Goal: Task Accomplishment & Management: Complete application form

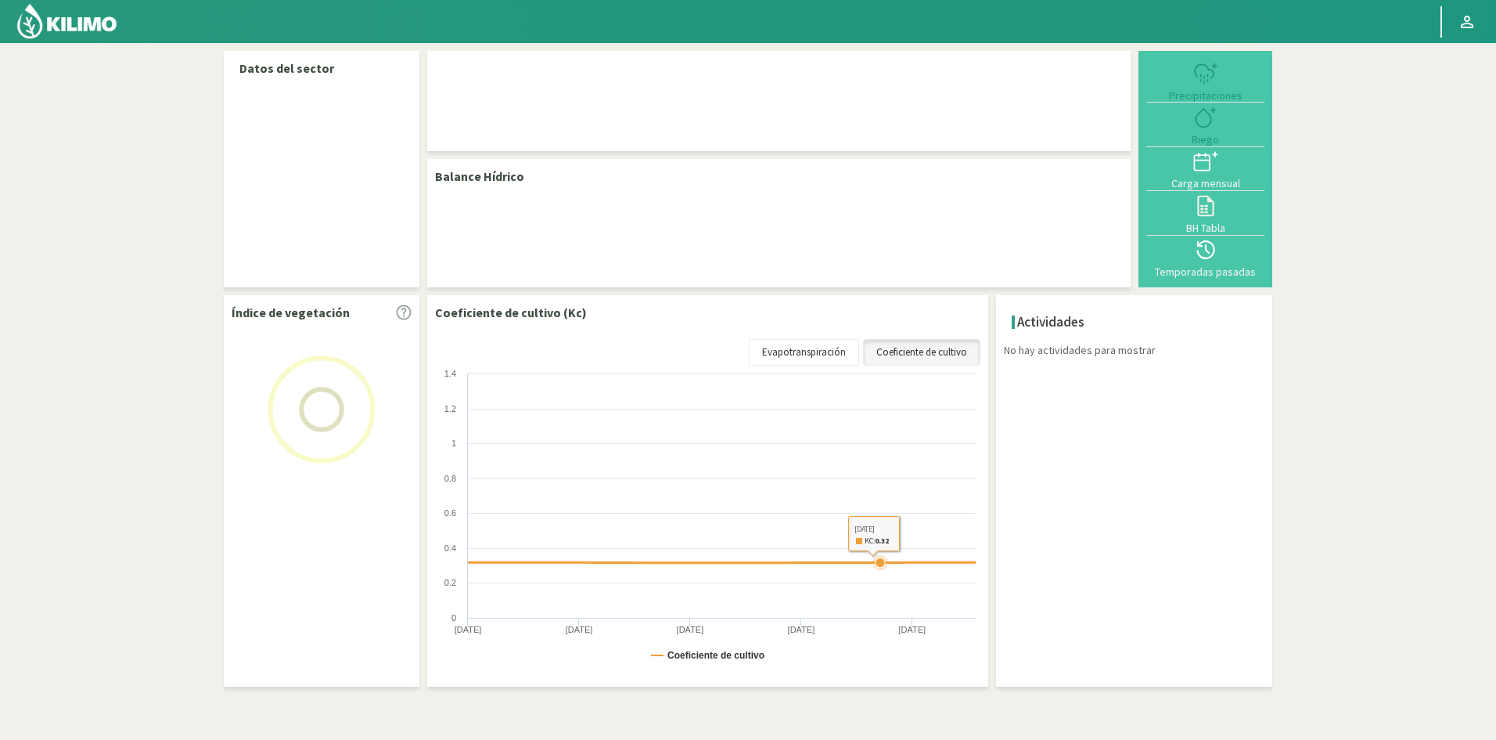
select select "5: Object"
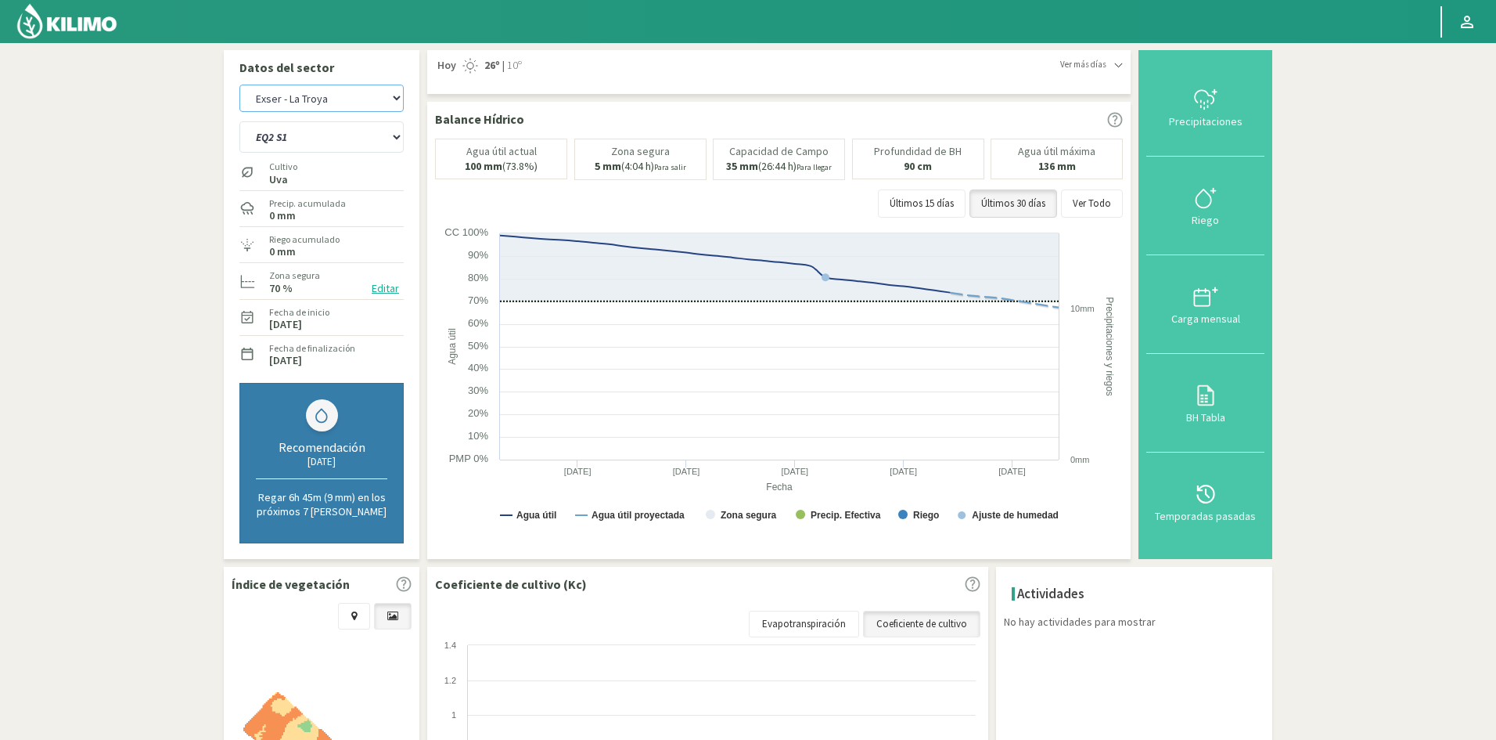
click at [389, 92] on select "Exser - La Troya Exser - Los Molles" at bounding box center [321, 98] width 164 height 27
click at [239, 85] on select "Exser - La Troya Exser - Los Molles" at bounding box center [321, 98] width 164 height 27
select select "3: Object"
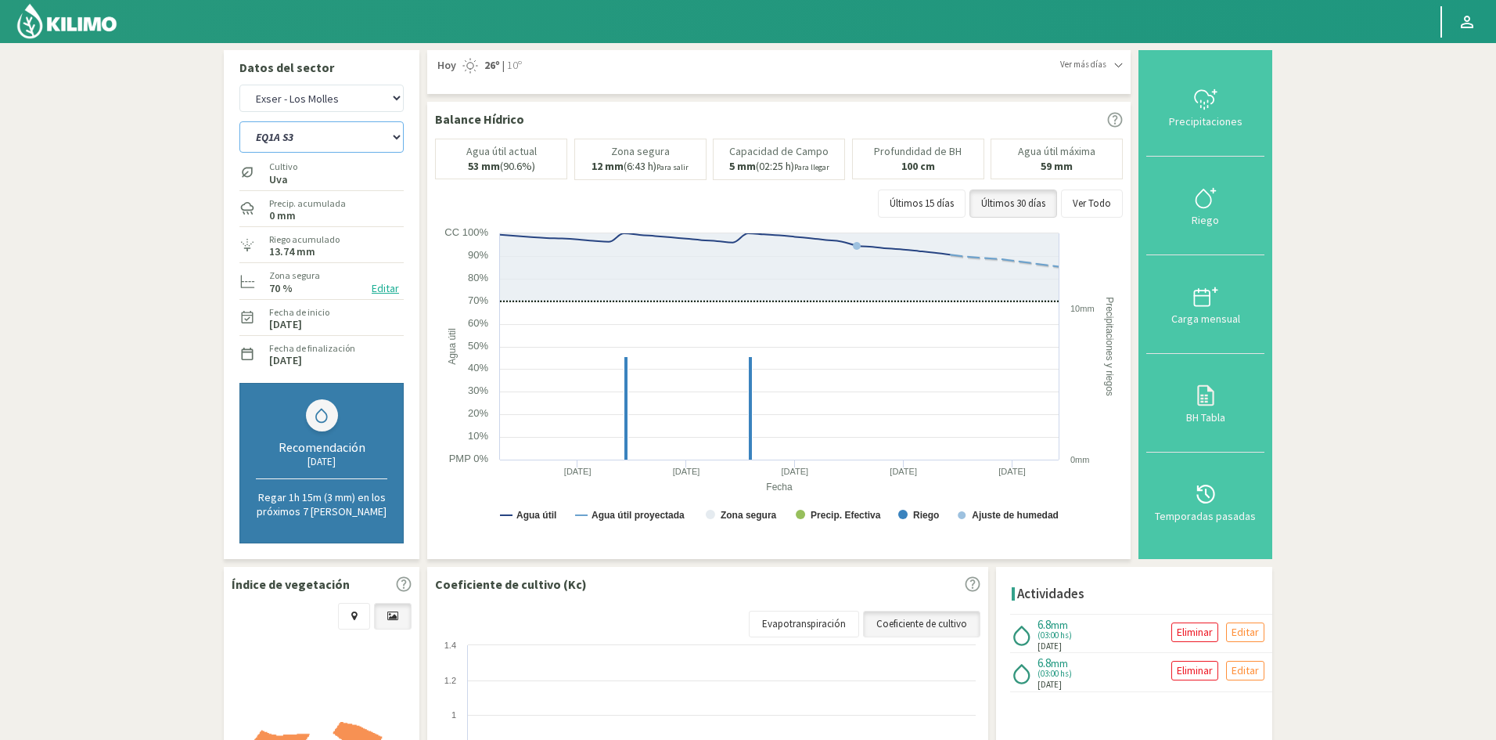
click at [323, 142] on select "EQ1A S3 EQ1A S4 EQ1A S5 EQ1B S1 EQ1B S2 EQ1B S3 EQ1B S4 EQ1B S5 EQ2 S1 EQ2 S3 E…" at bounding box center [321, 136] width 164 height 31
select select "13: Object"
click at [239, 121] on select "EQ1A S3 EQ1A S4 EQ1A S5 EQ1B S1 EQ1B S2 EQ1B S3 EQ1B S4 EQ1B S5 EQ2 S1 EQ2 S3 E…" at bounding box center [321, 136] width 164 height 31
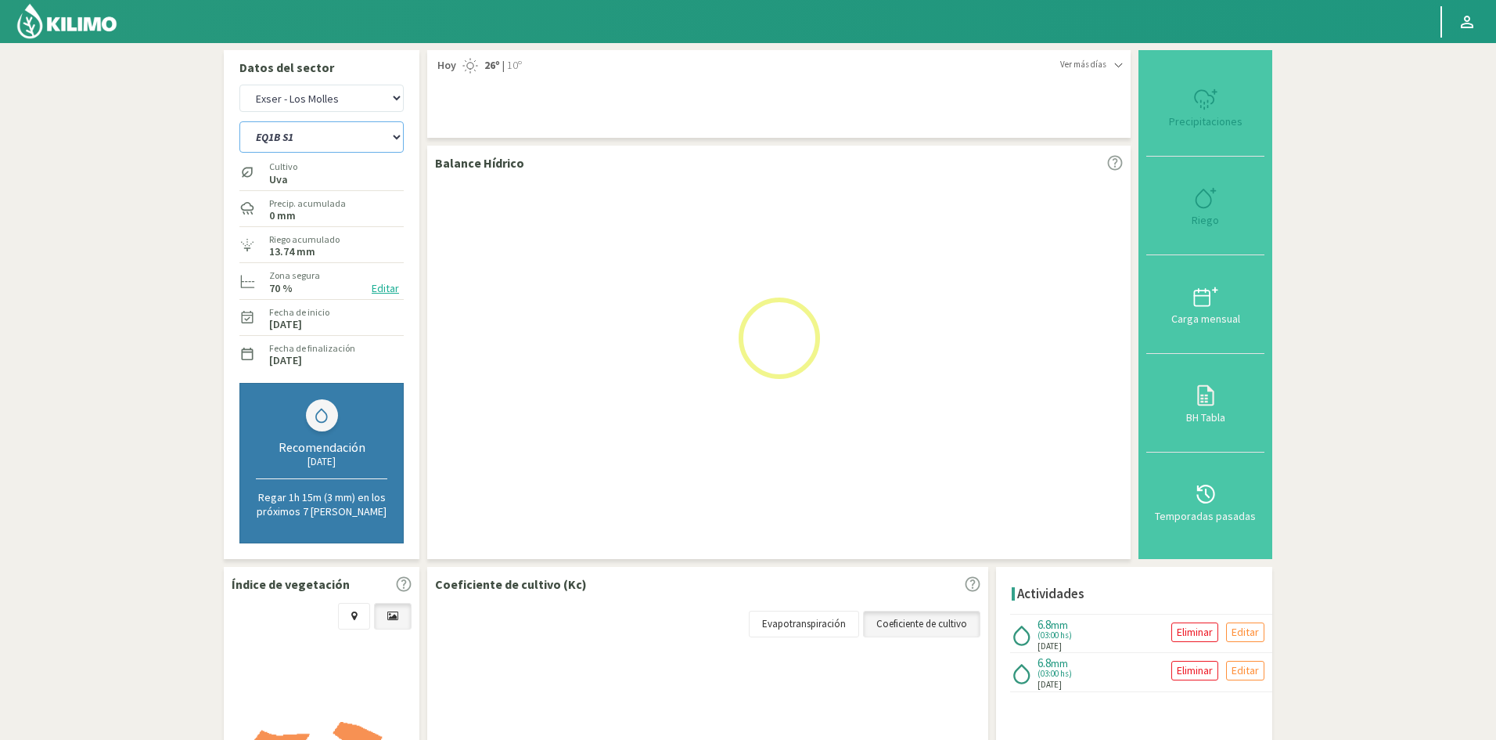
select select "5: Object"
select select "36: Object"
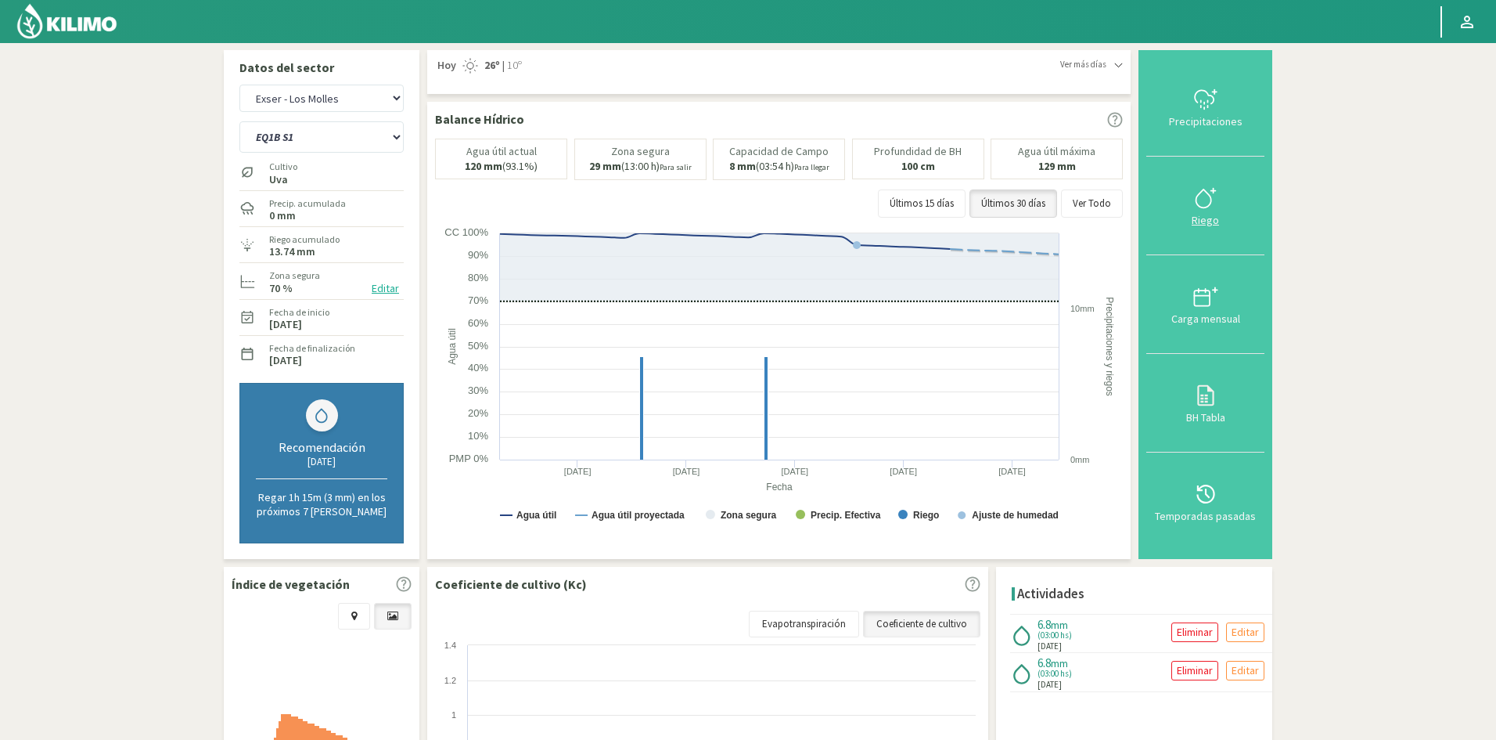
click at [1207, 220] on div "Riego" at bounding box center [1205, 219] width 109 height 11
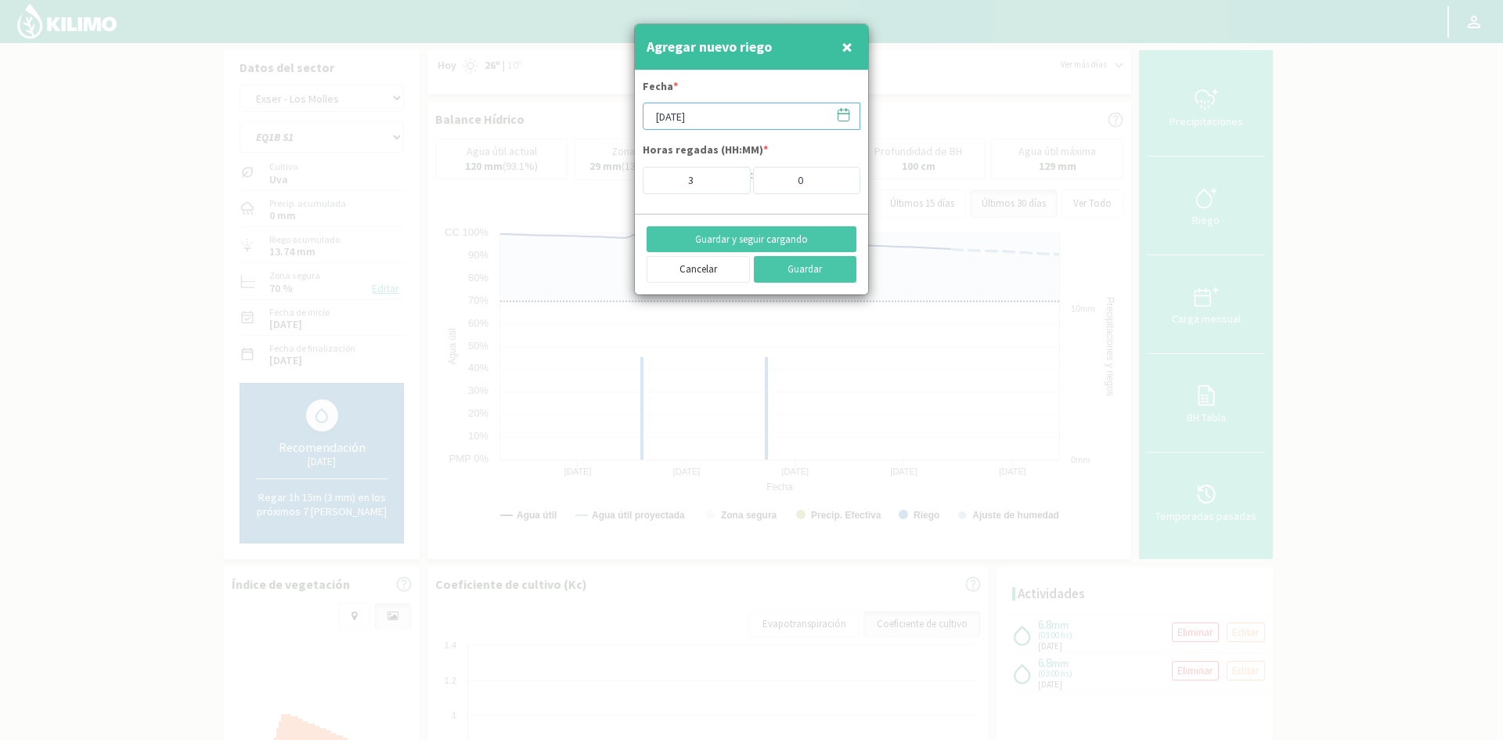
click at [712, 118] on input "[DATE]" at bounding box center [751, 116] width 218 height 27
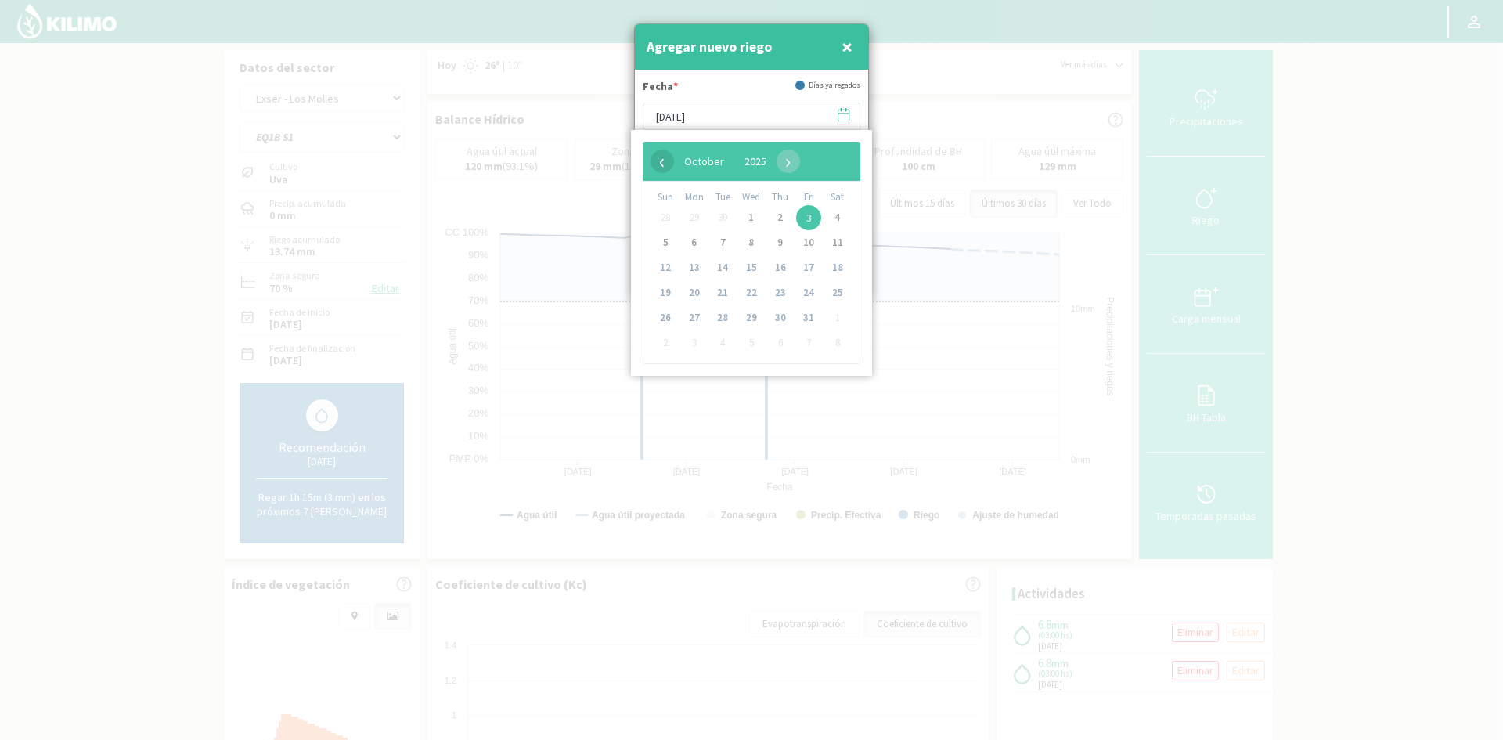
click at [660, 164] on span "‹" at bounding box center [661, 160] width 23 height 23
click at [694, 291] on span "22" at bounding box center [694, 292] width 25 height 25
type input "[DATE]"
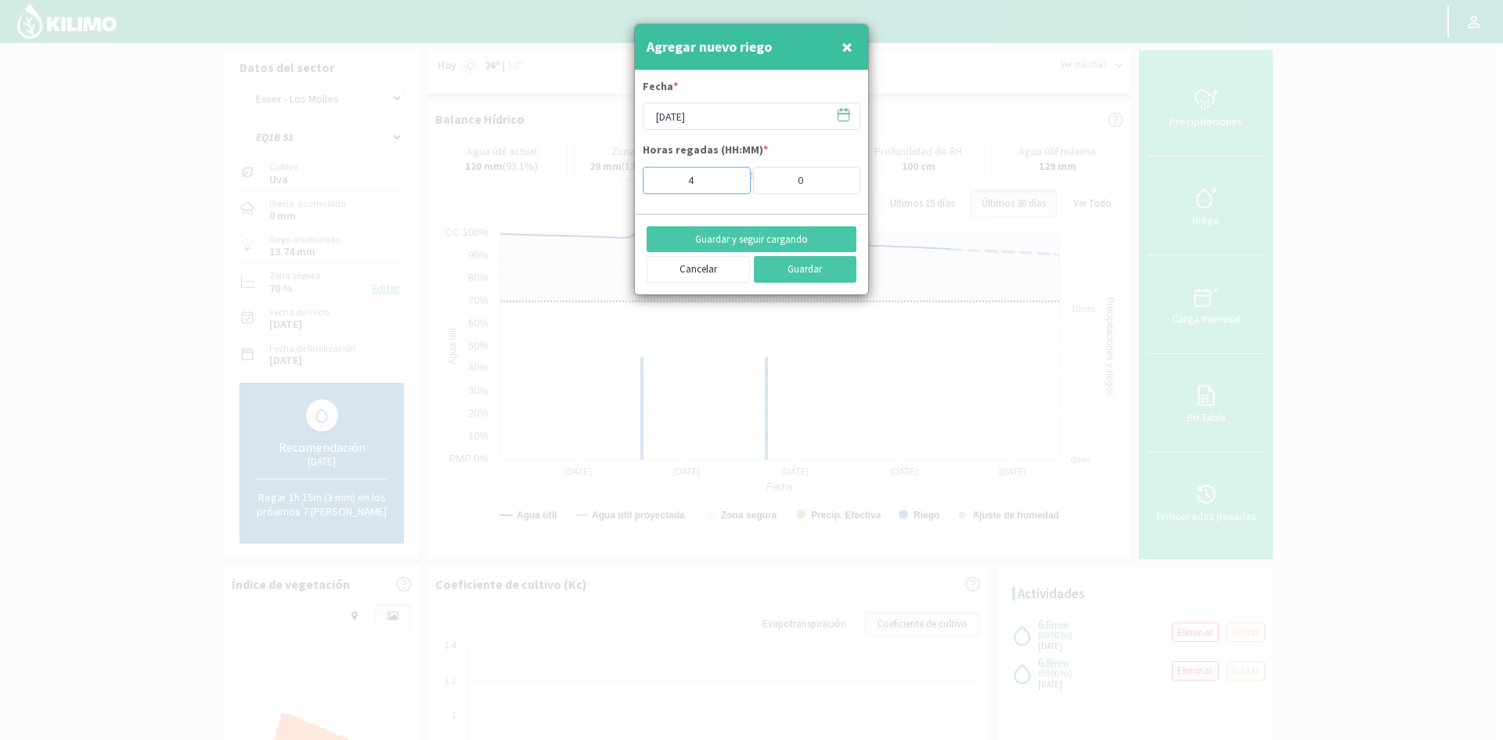
type input "4"
click at [731, 174] on input "4" at bounding box center [696, 180] width 108 height 27
click at [739, 234] on button "Guardar y seguir cargando" at bounding box center [751, 239] width 210 height 27
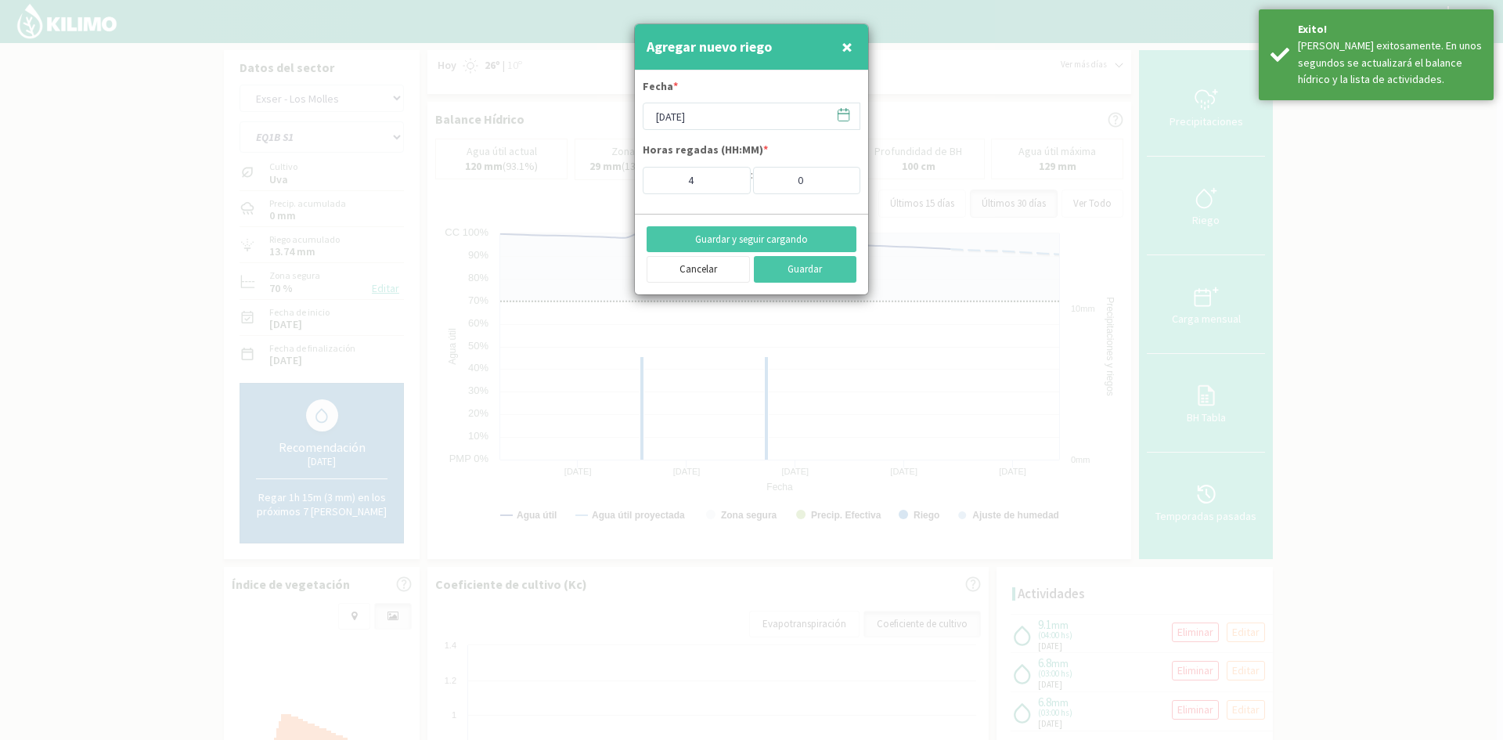
click at [841, 47] on span "×" at bounding box center [846, 47] width 11 height 26
type input "[DATE]"
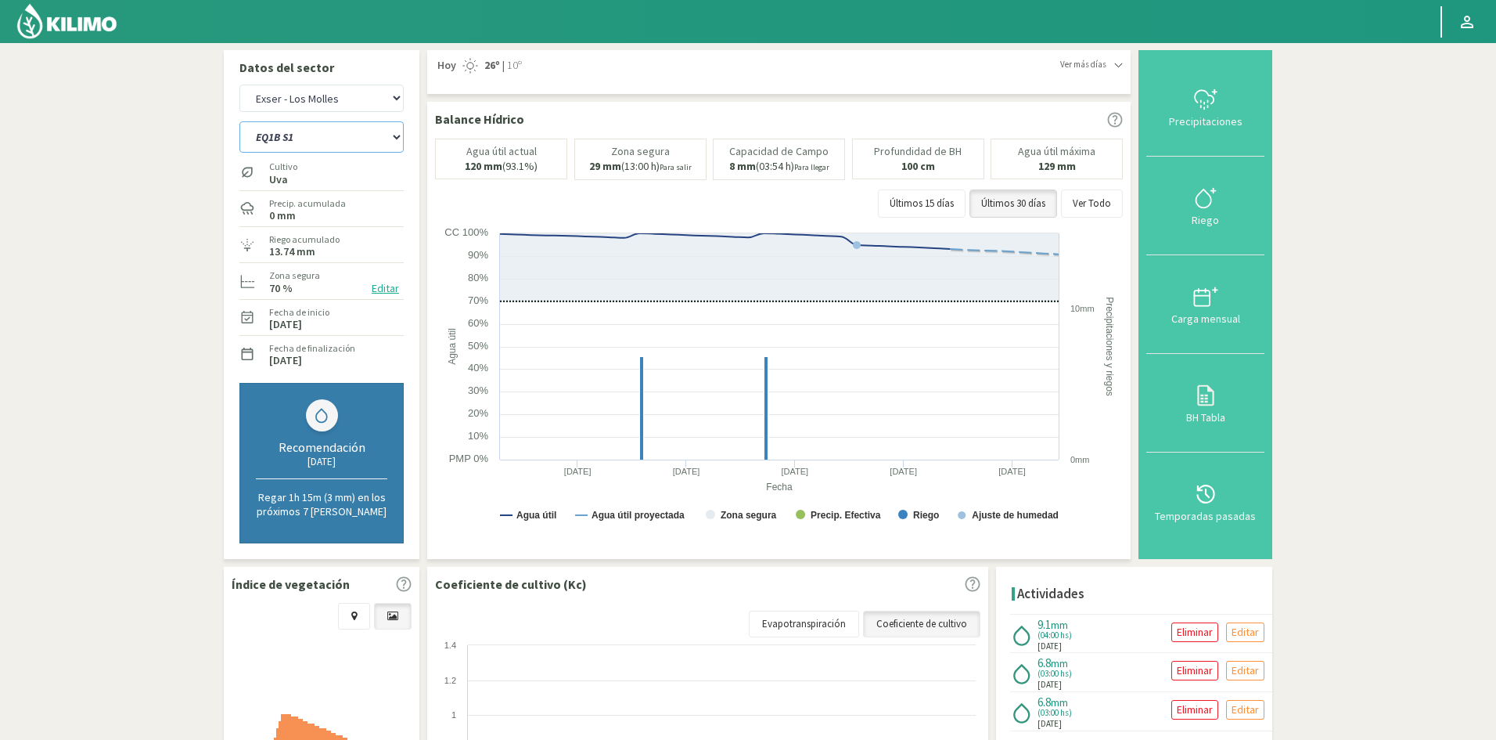
click at [280, 142] on select "EQ1A S3 EQ1A S4 EQ1A S5 EQ1B S1 EQ1B S2 EQ1B S3 EQ1B S4 EQ1B S5 EQ2 S1 EQ2 S3 E…" at bounding box center [321, 136] width 164 height 31
select select "41: Object"
click at [239, 121] on select "EQ1A S3 EQ1A S4 EQ1A S5 EQ1B S1 EQ1B S2 EQ1B S3 EQ1B S4 EQ1B S5 EQ2 S1 EQ2 S3 E…" at bounding box center [321, 136] width 164 height 31
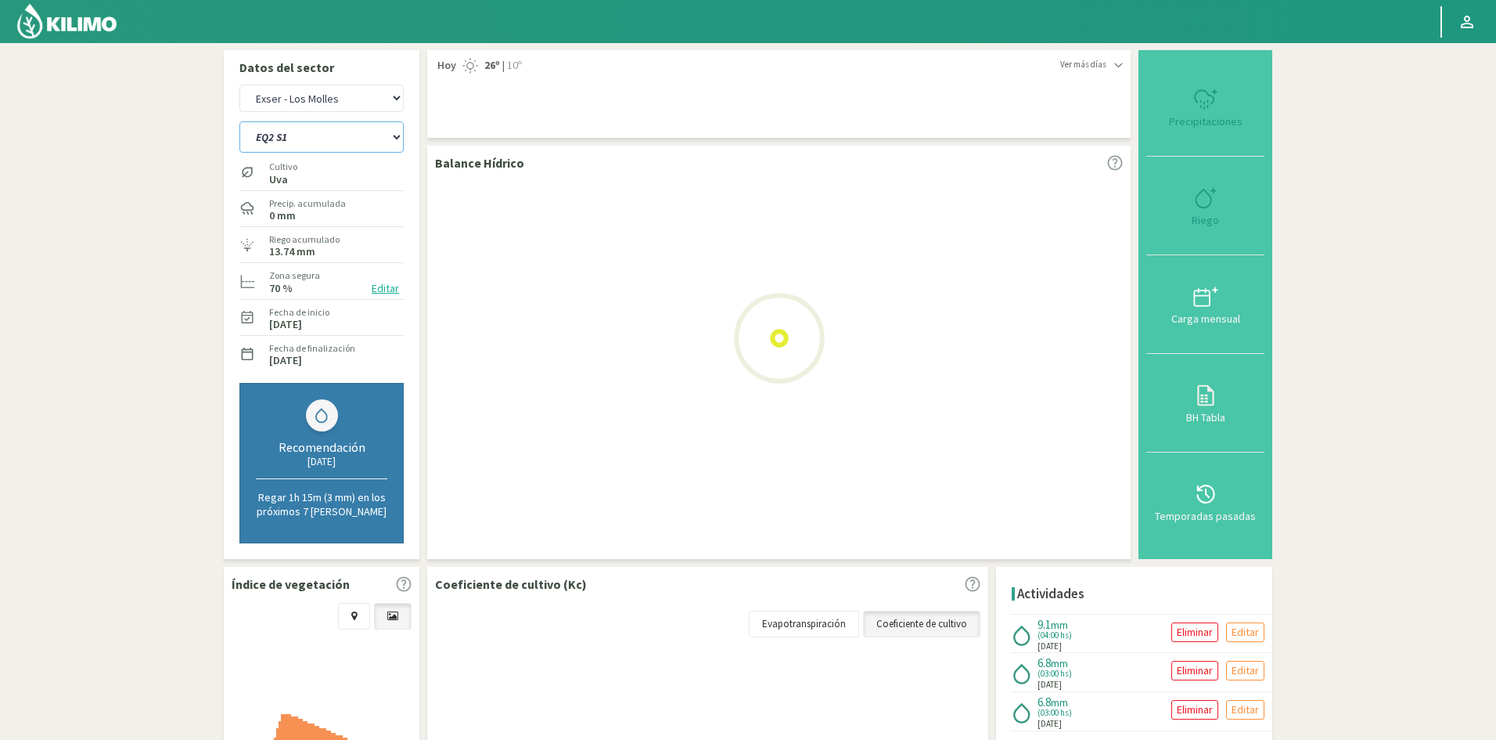
select select "7: Object"
select select "64: Object"
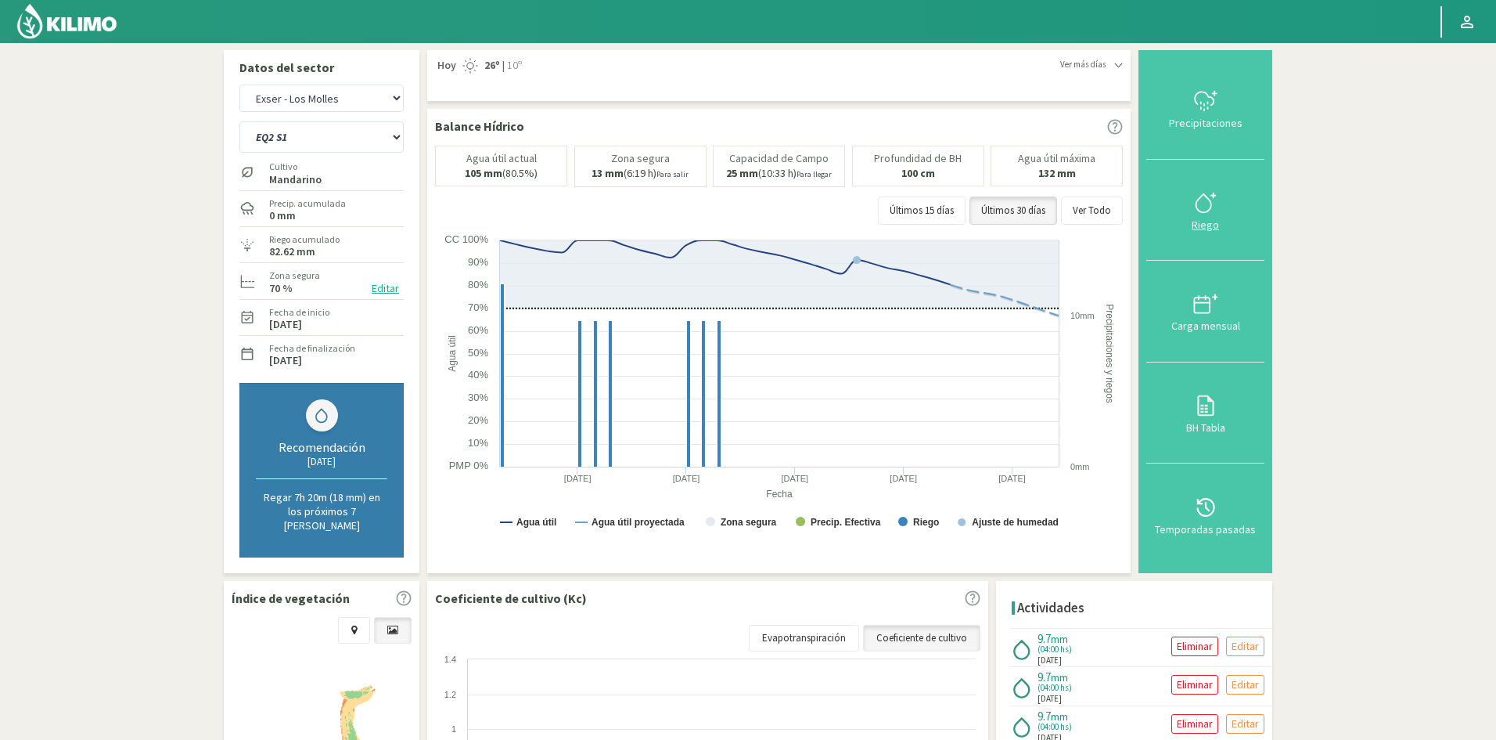
click at [1214, 219] on div "Riego" at bounding box center [1205, 224] width 109 height 11
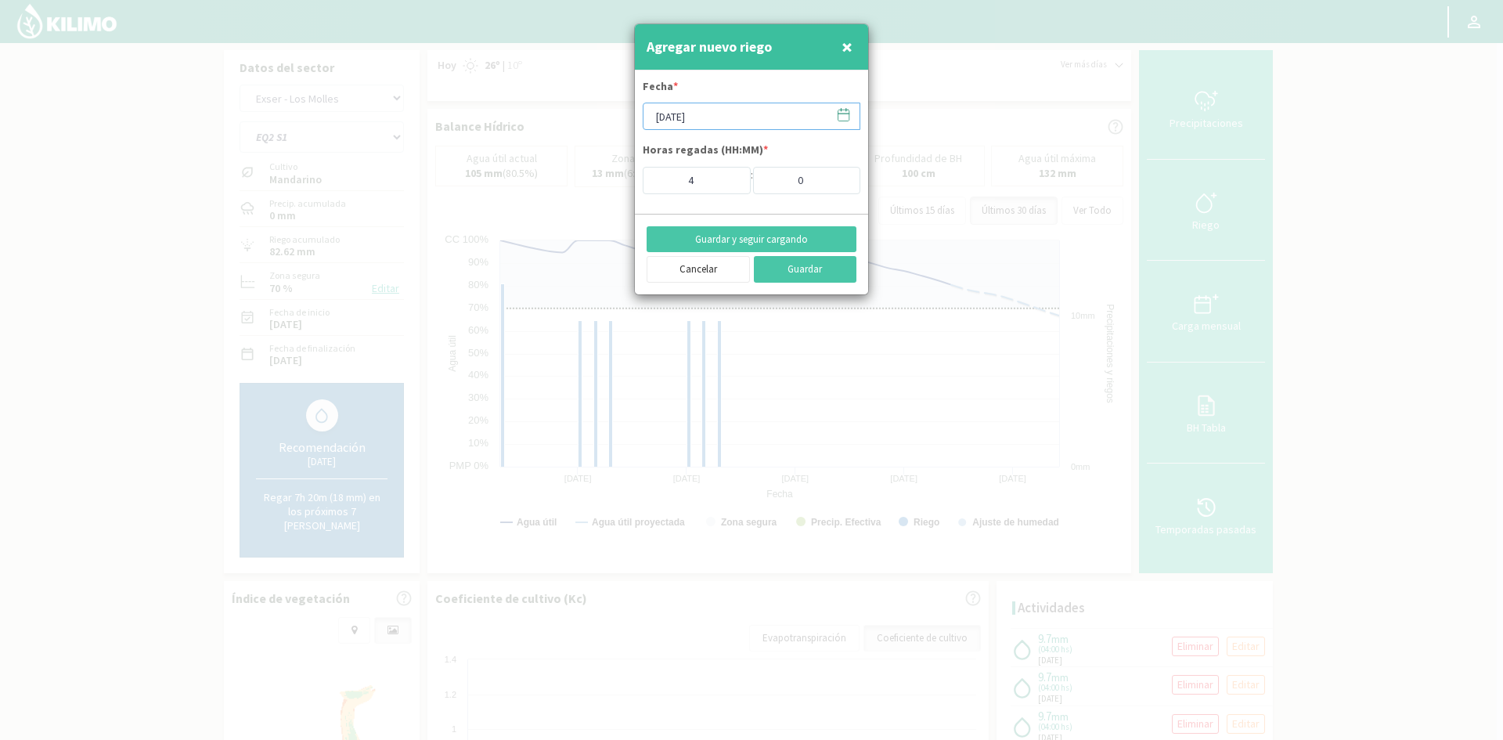
click at [678, 120] on input "[DATE]" at bounding box center [751, 116] width 218 height 27
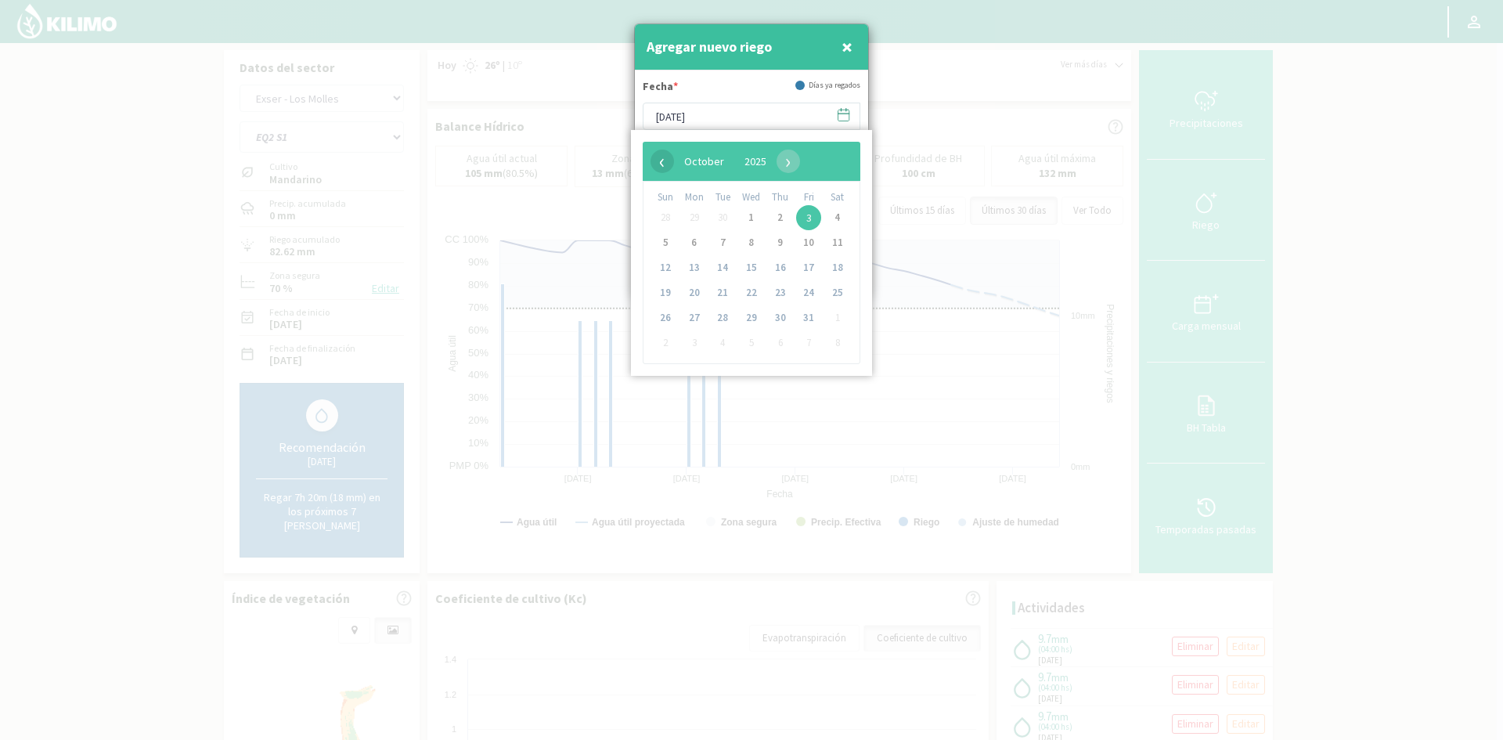
click at [660, 162] on span "‹" at bounding box center [661, 160] width 23 height 23
click at [696, 295] on span "22" at bounding box center [694, 292] width 25 height 25
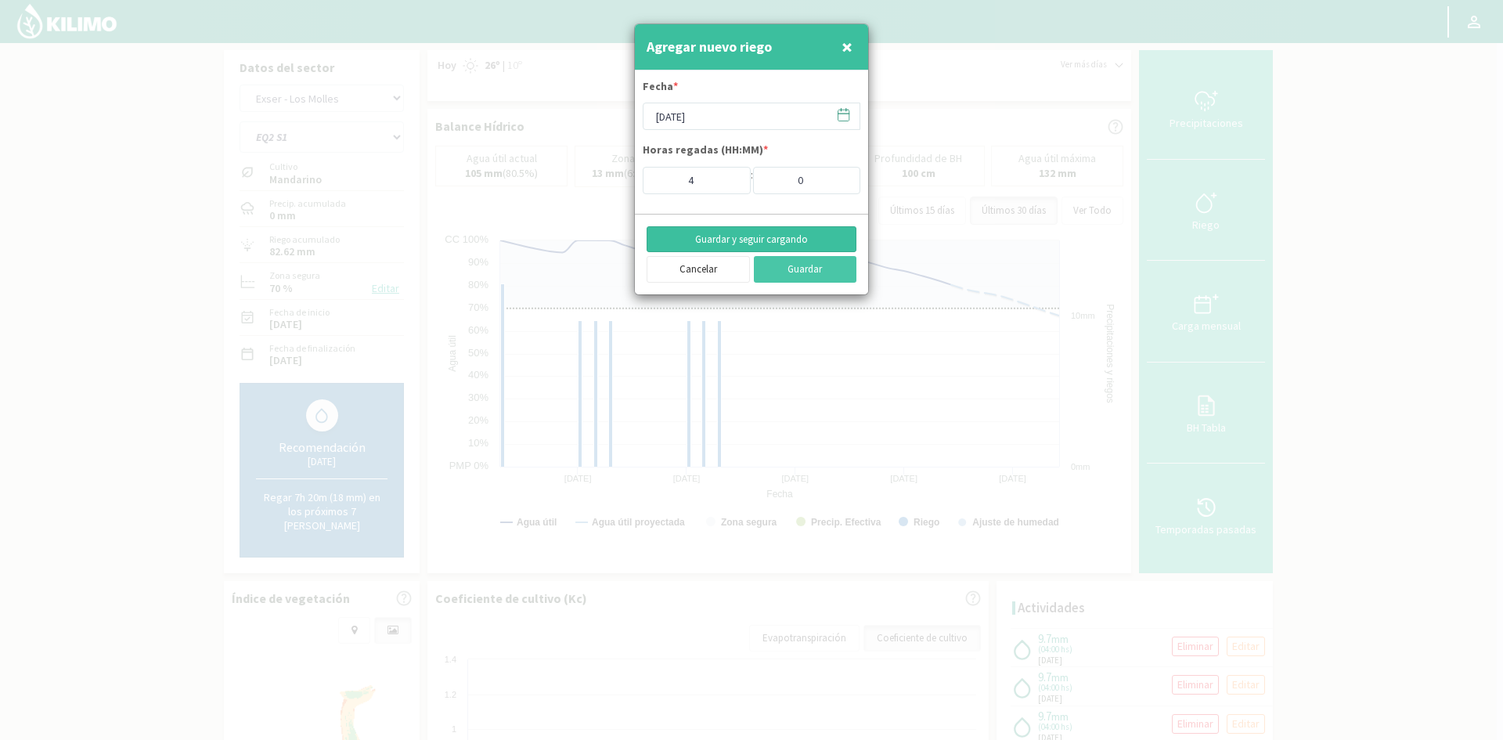
click at [742, 237] on button "Guardar y seguir cargando" at bounding box center [751, 239] width 210 height 27
click at [853, 45] on button "×" at bounding box center [846, 46] width 19 height 31
type input "[DATE]"
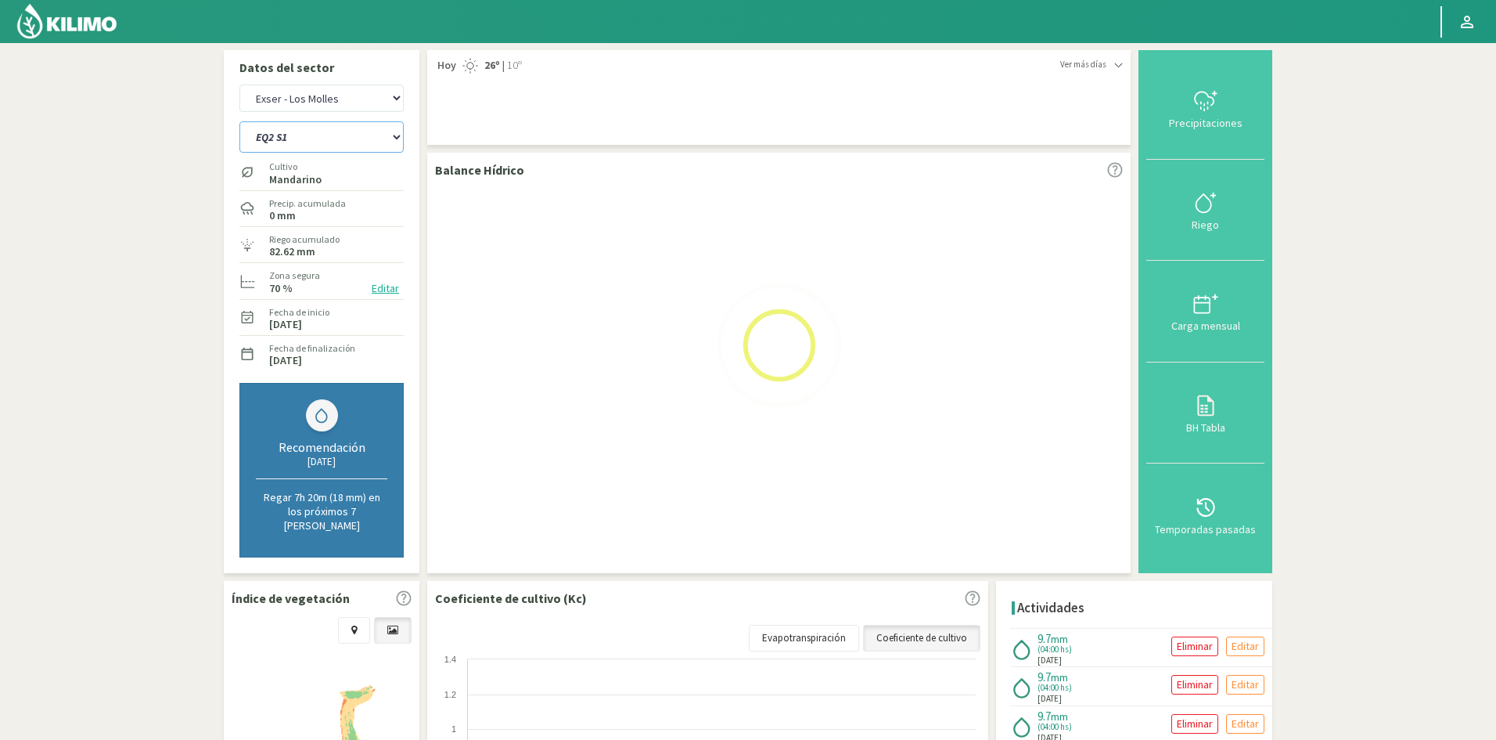
click at [307, 140] on select "EQ1A S3 EQ1A S4 EQ1A S5 EQ1B S1 EQ1B S2 EQ1B S3 EQ1B S4 EQ1B S5 EQ2 S1 EQ2 S3 E…" at bounding box center [321, 136] width 164 height 31
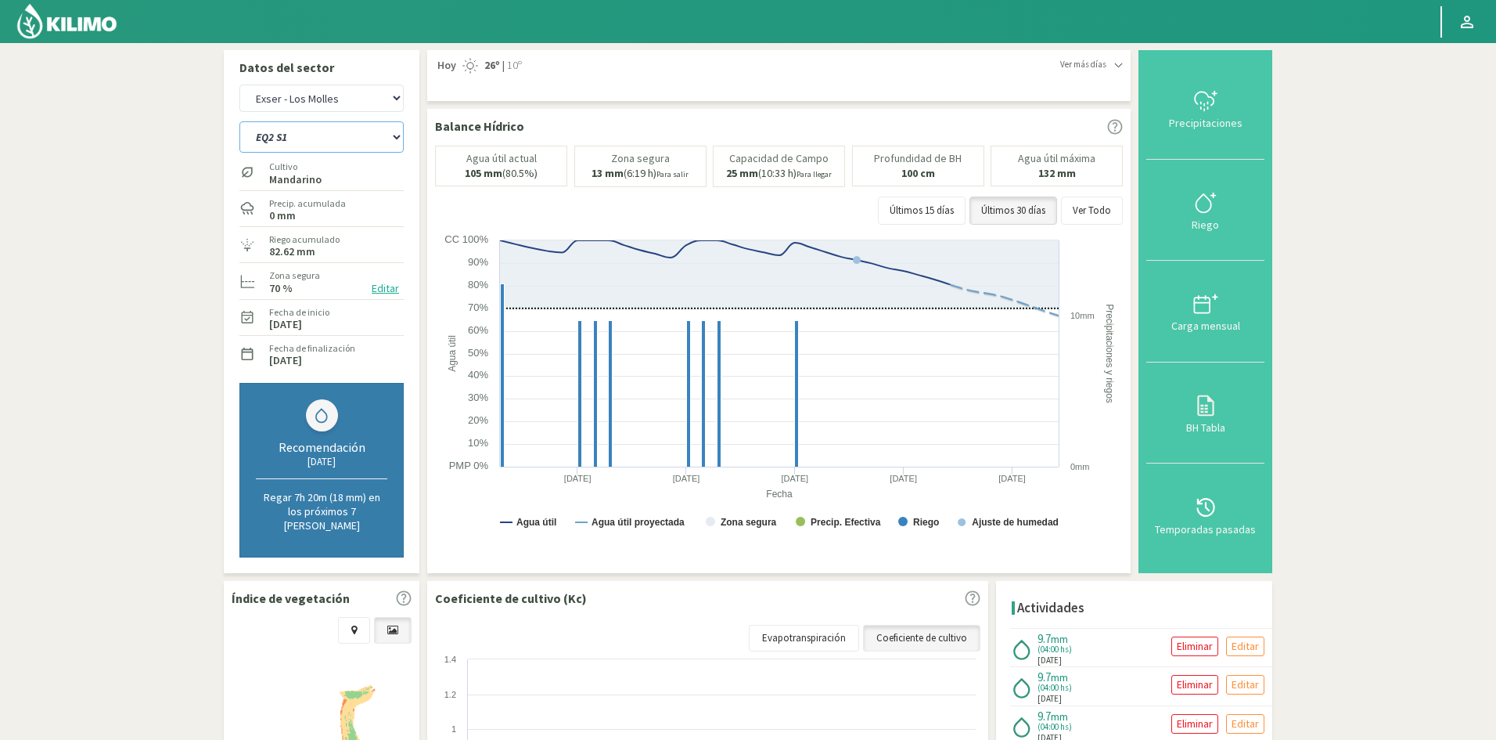
select select "65: Object"
click at [239, 121] on select "EQ1A S3 EQ1A S4 EQ1A S5 EQ1B S1 EQ1B S2 EQ1B S3 EQ1B S4 EQ1B S5 EQ2 S1 EQ2 S3 E…" at bounding box center [321, 136] width 164 height 31
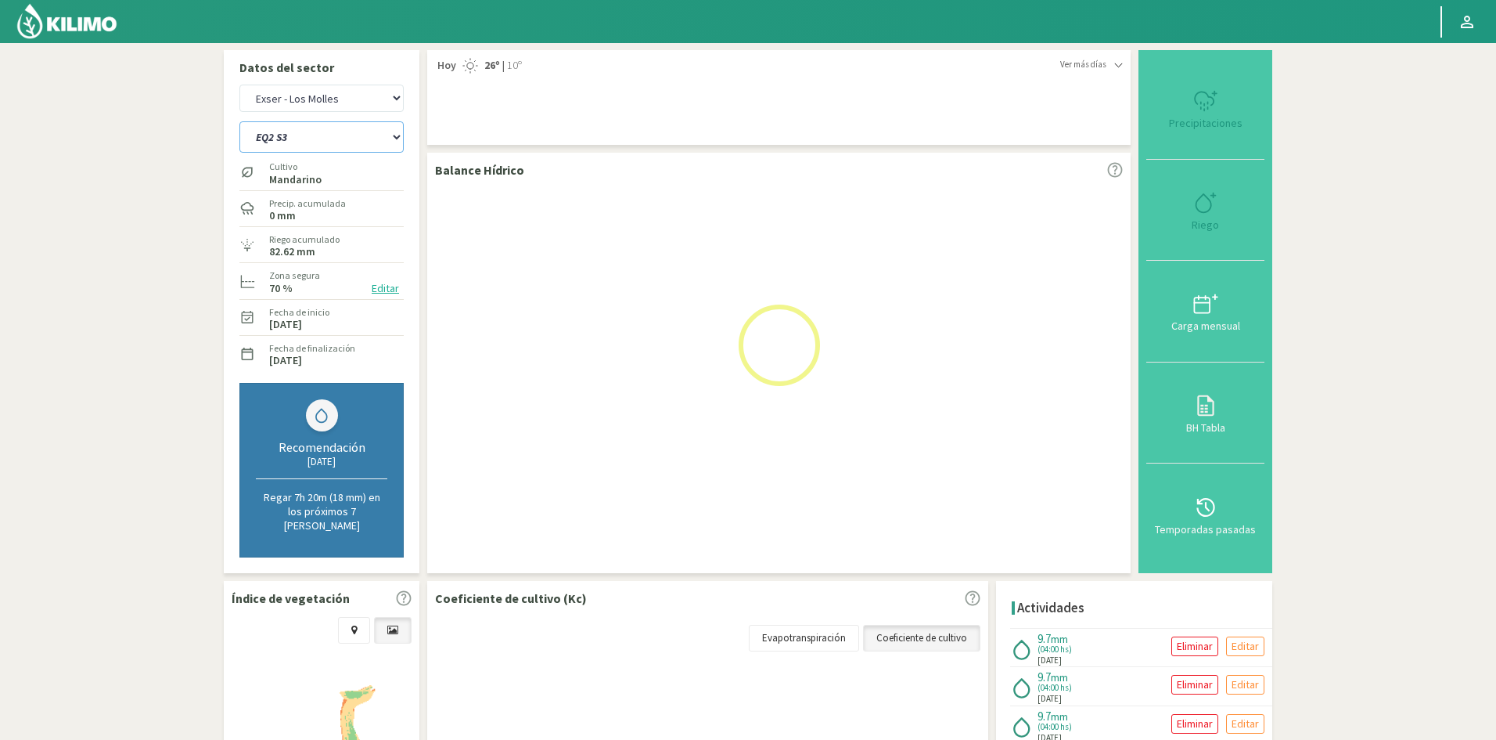
select select "9: Object"
select select "88: Object"
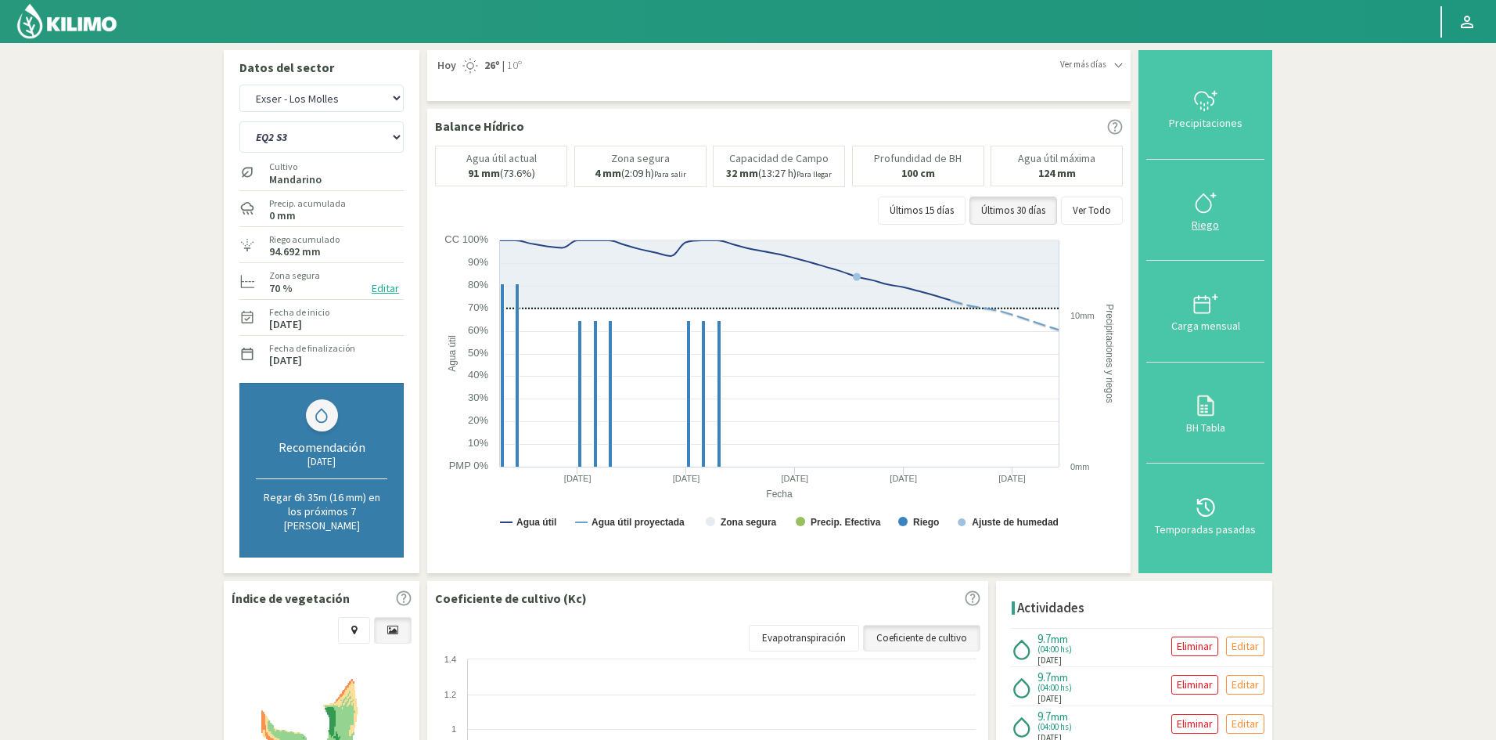
click at [1208, 223] on div "Riego" at bounding box center [1205, 224] width 109 height 11
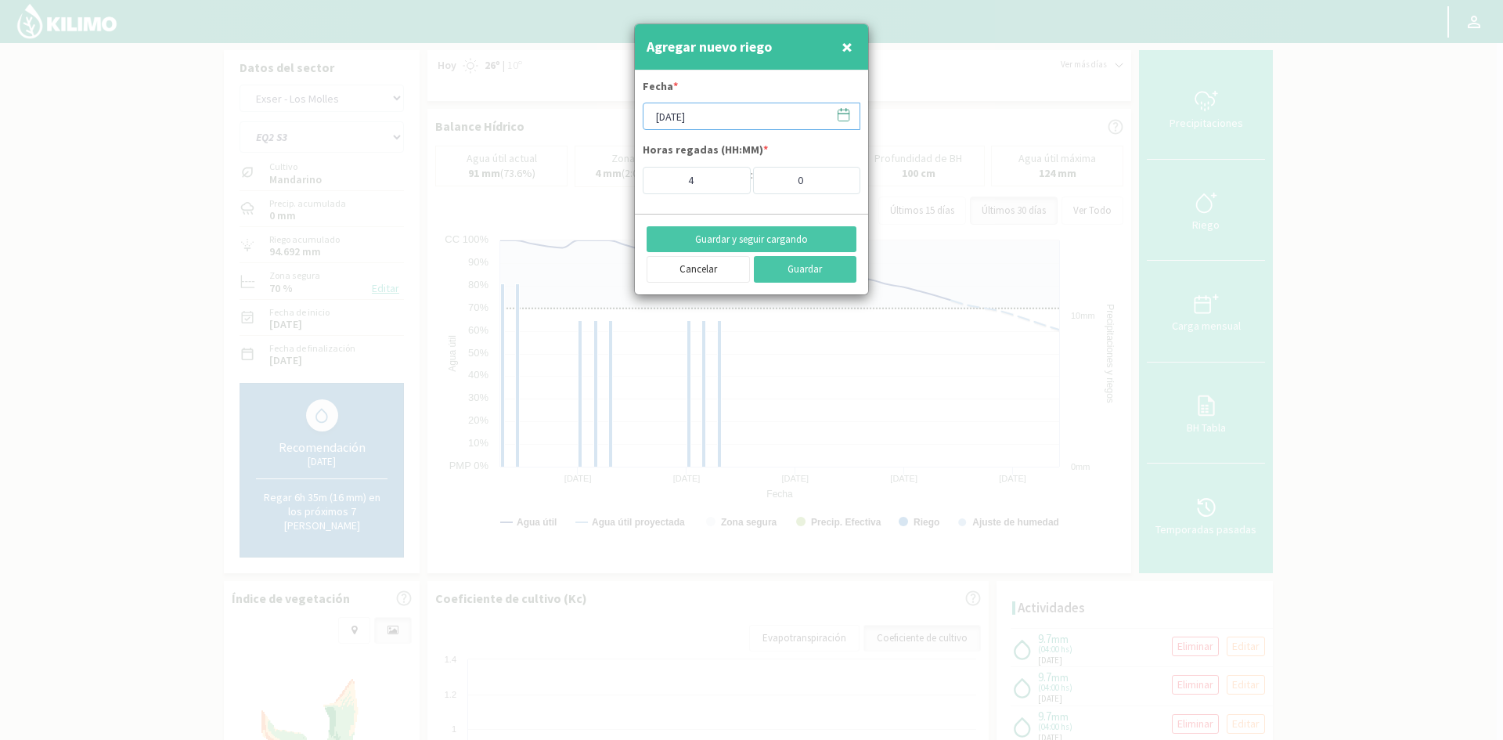
click at [727, 121] on input "[DATE]" at bounding box center [751, 116] width 218 height 27
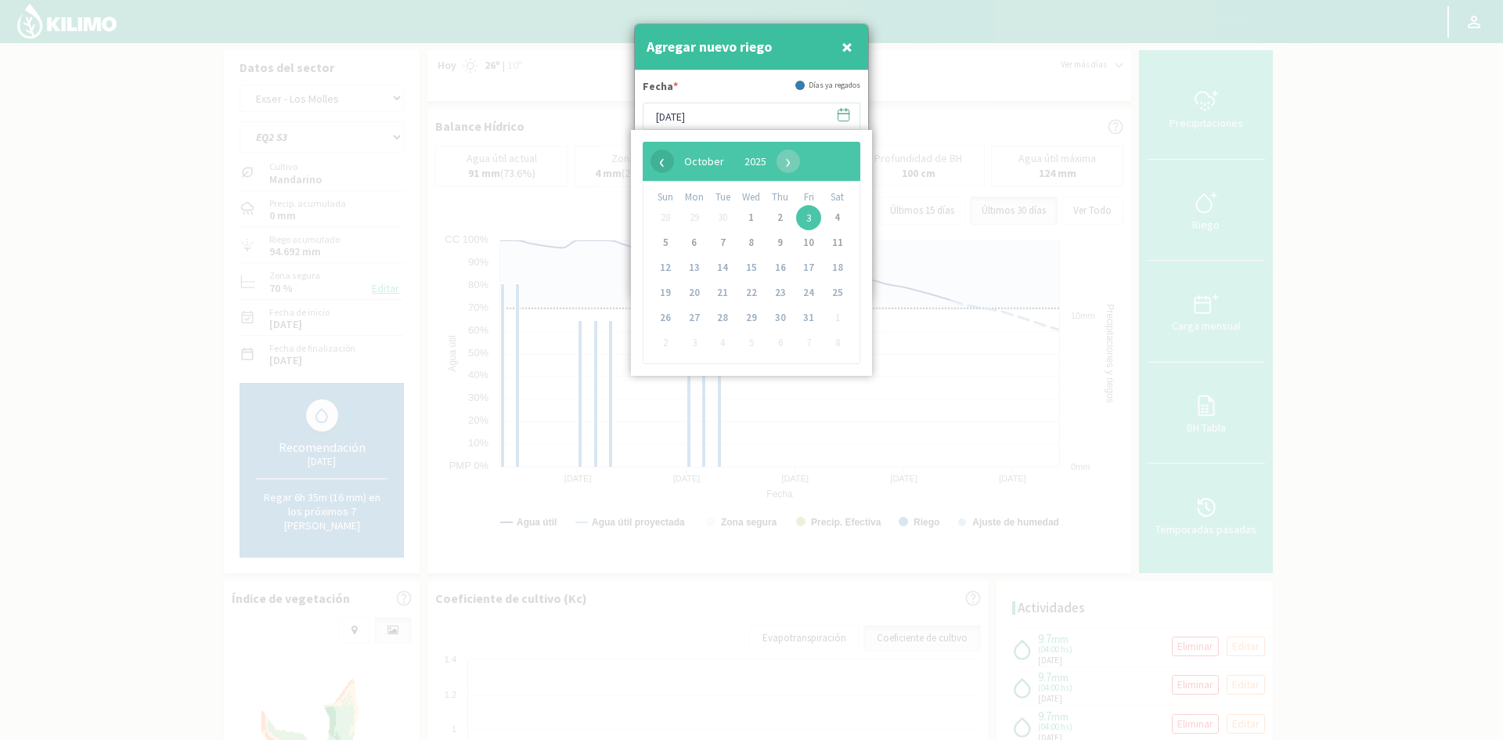
click at [665, 163] on span "‹" at bounding box center [661, 160] width 23 height 23
click at [692, 297] on span "22" at bounding box center [694, 292] width 25 height 25
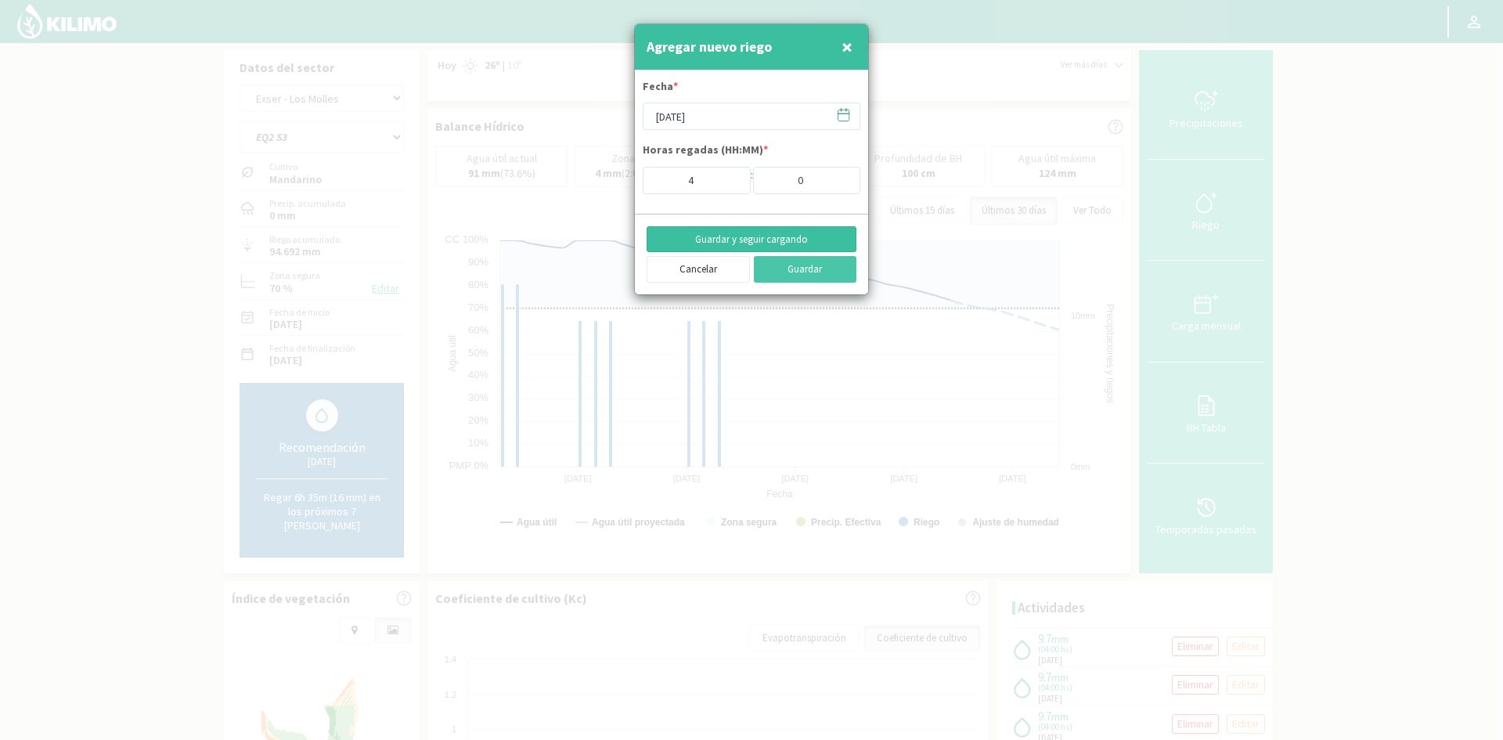
click at [748, 240] on button "Guardar y seguir cargando" at bounding box center [751, 239] width 210 height 27
click at [852, 51] on button "×" at bounding box center [846, 46] width 19 height 31
type input "[DATE]"
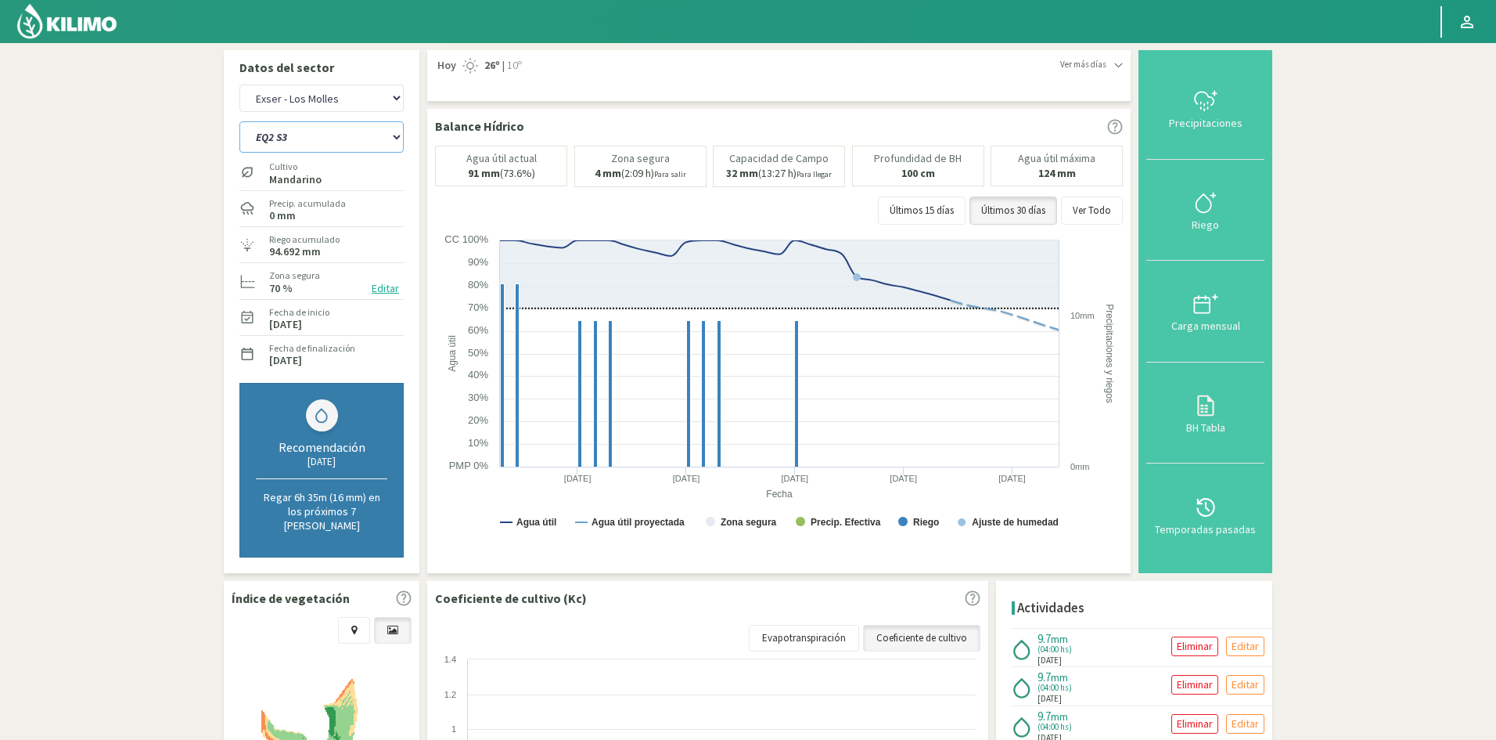
click at [293, 139] on select "EQ1A S3 EQ1A S4 EQ1A S5 EQ1B S1 EQ1B S2 EQ1B S3 EQ1B S4 EQ1B S5 EQ2 S1 EQ2 S3 E…" at bounding box center [321, 136] width 164 height 31
select select "89: Object"
click at [239, 121] on select "EQ1A S3 EQ1A S4 EQ1A S5 EQ1B S1 EQ1B S2 EQ1B S3 EQ1B S4 EQ1B S5 EQ2 S1 EQ2 S3 E…" at bounding box center [321, 136] width 164 height 31
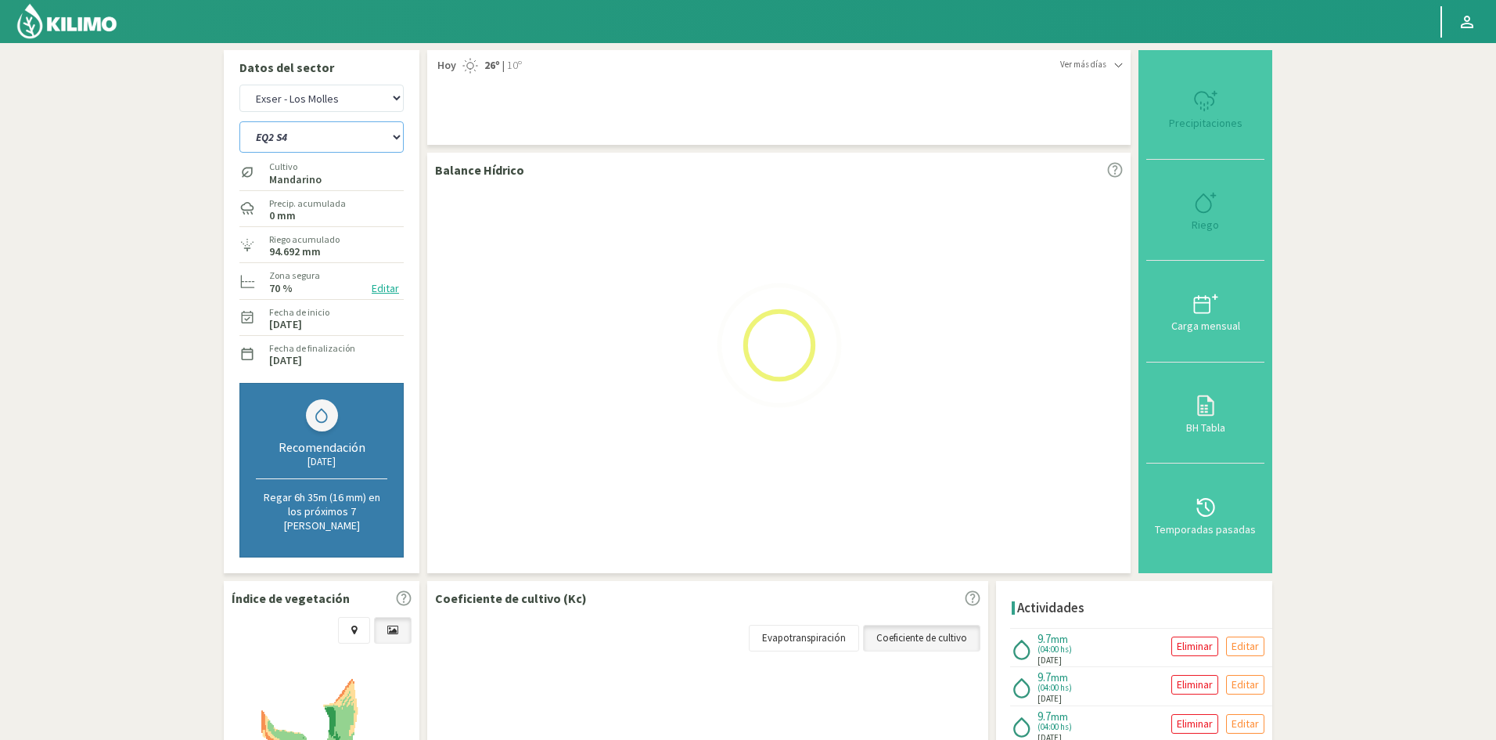
select select "11: Object"
select select "112: Object"
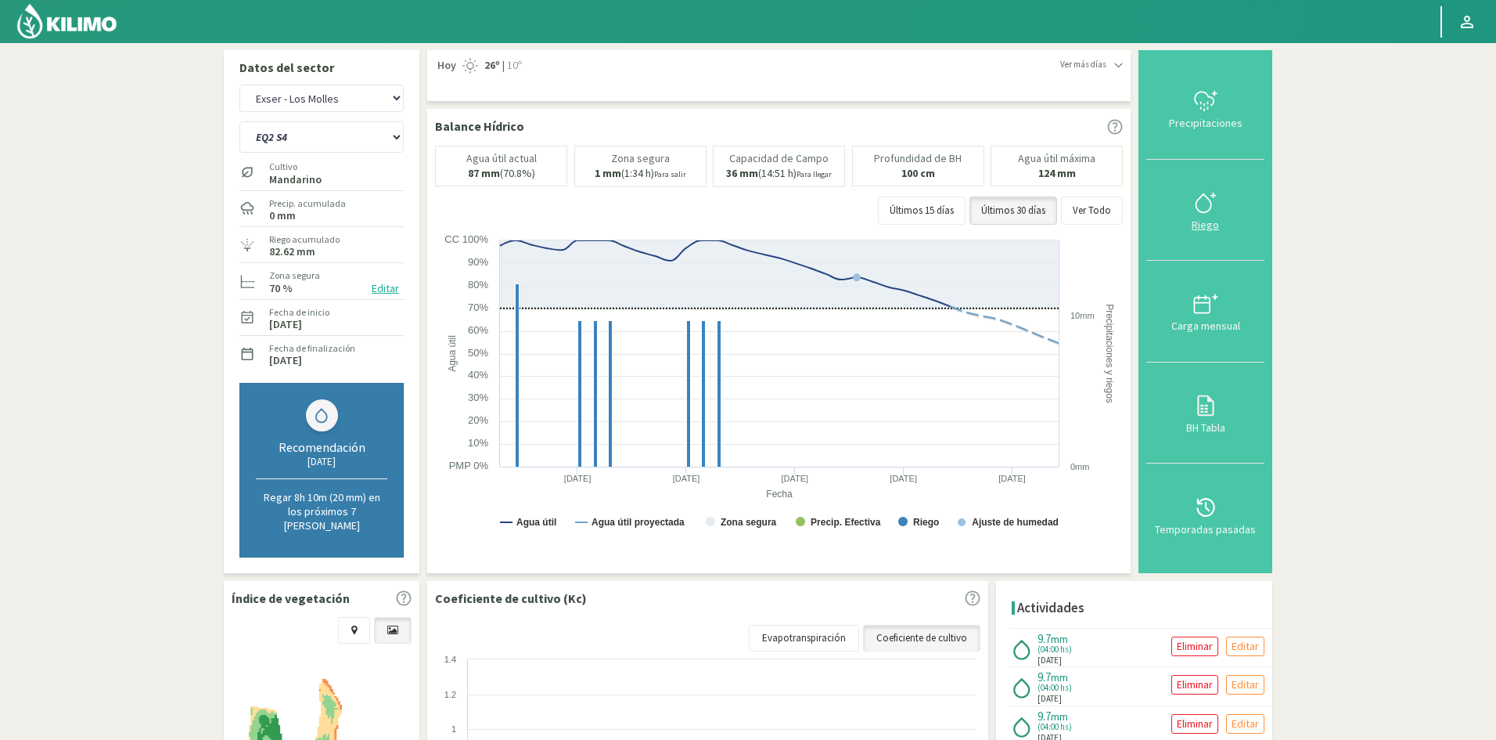
click at [1215, 219] on div "Riego" at bounding box center [1205, 224] width 109 height 11
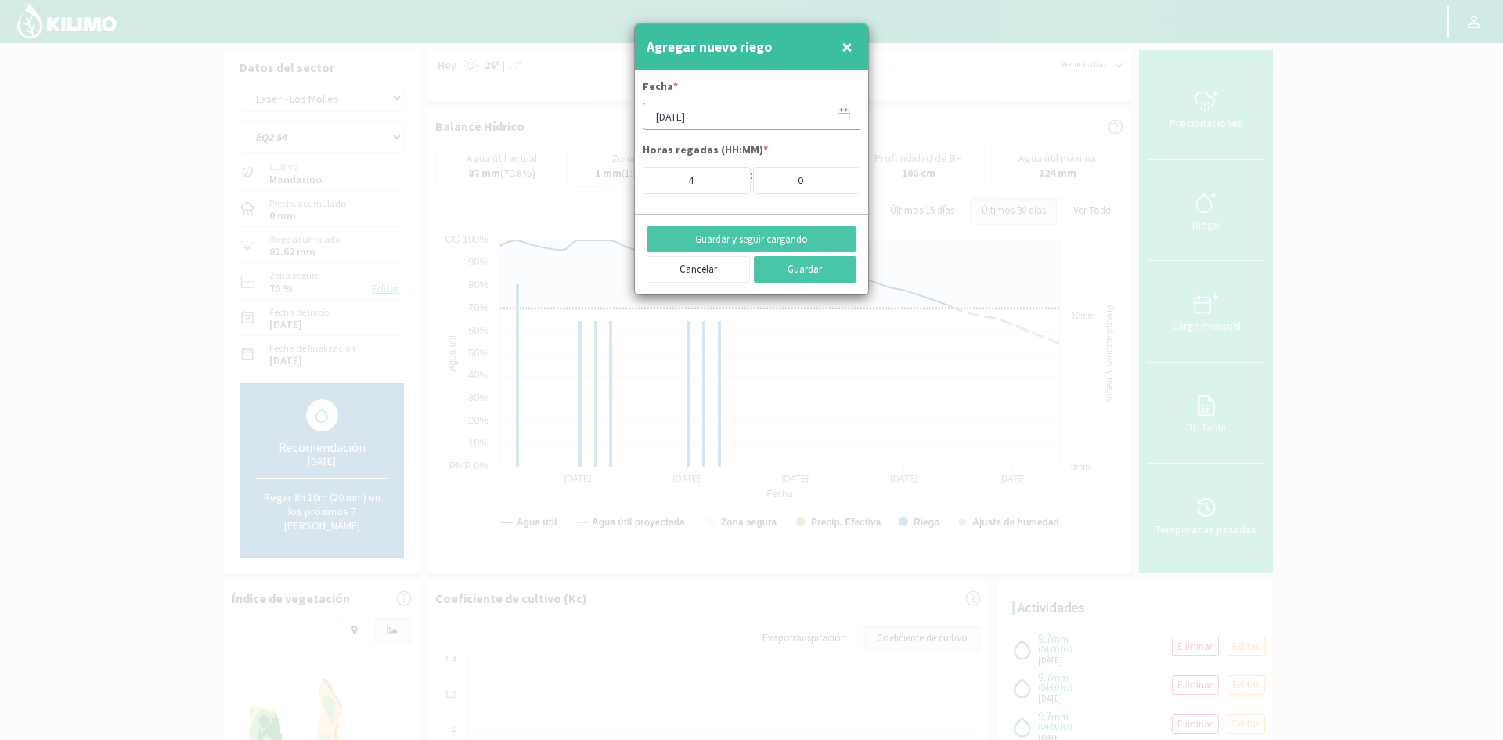
click at [711, 117] on input "[DATE]" at bounding box center [751, 116] width 218 height 27
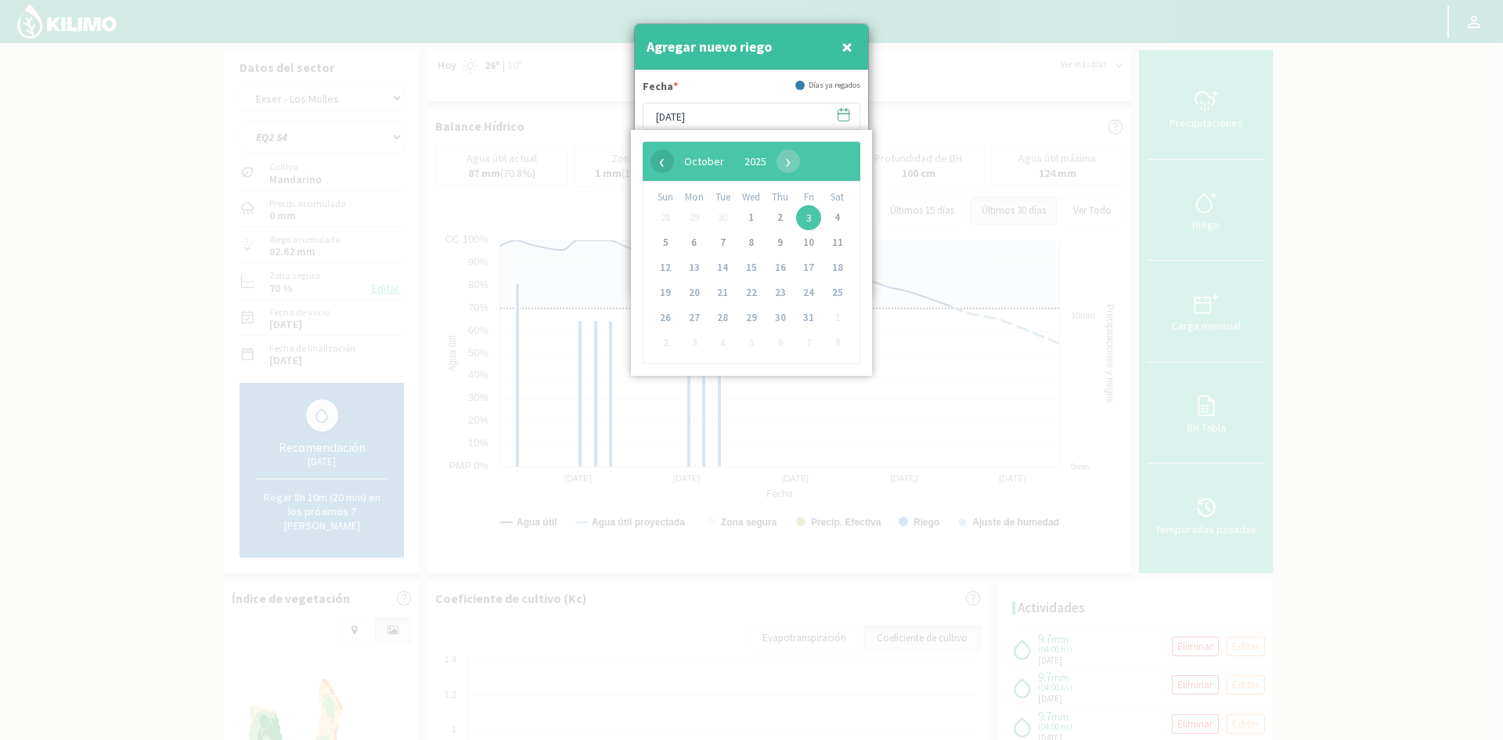
click at [657, 162] on span "‹" at bounding box center [661, 160] width 23 height 23
click at [696, 298] on span "22" at bounding box center [694, 292] width 25 height 25
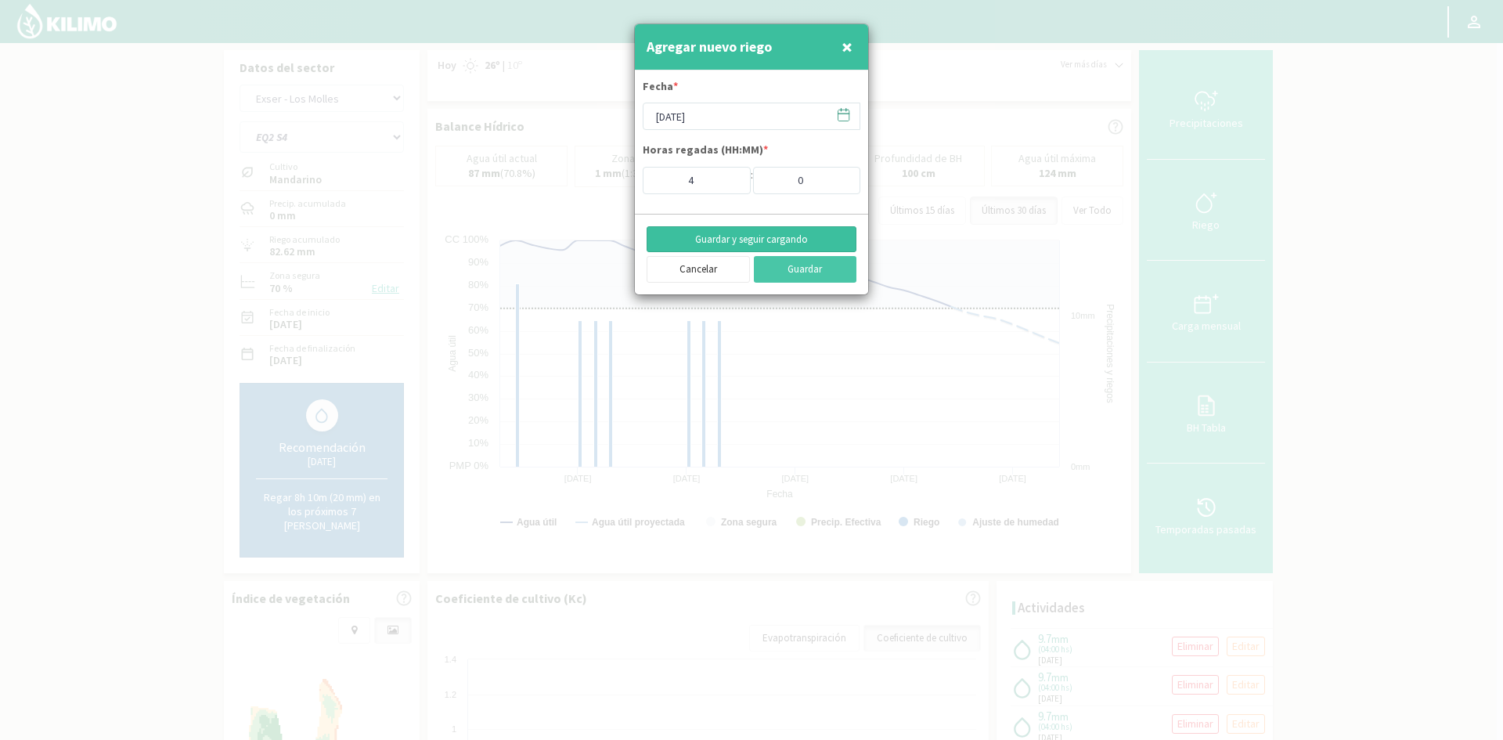
click at [743, 235] on button "Guardar y seguir cargando" at bounding box center [751, 239] width 210 height 27
click at [847, 47] on span "×" at bounding box center [846, 47] width 11 height 26
type input "[DATE]"
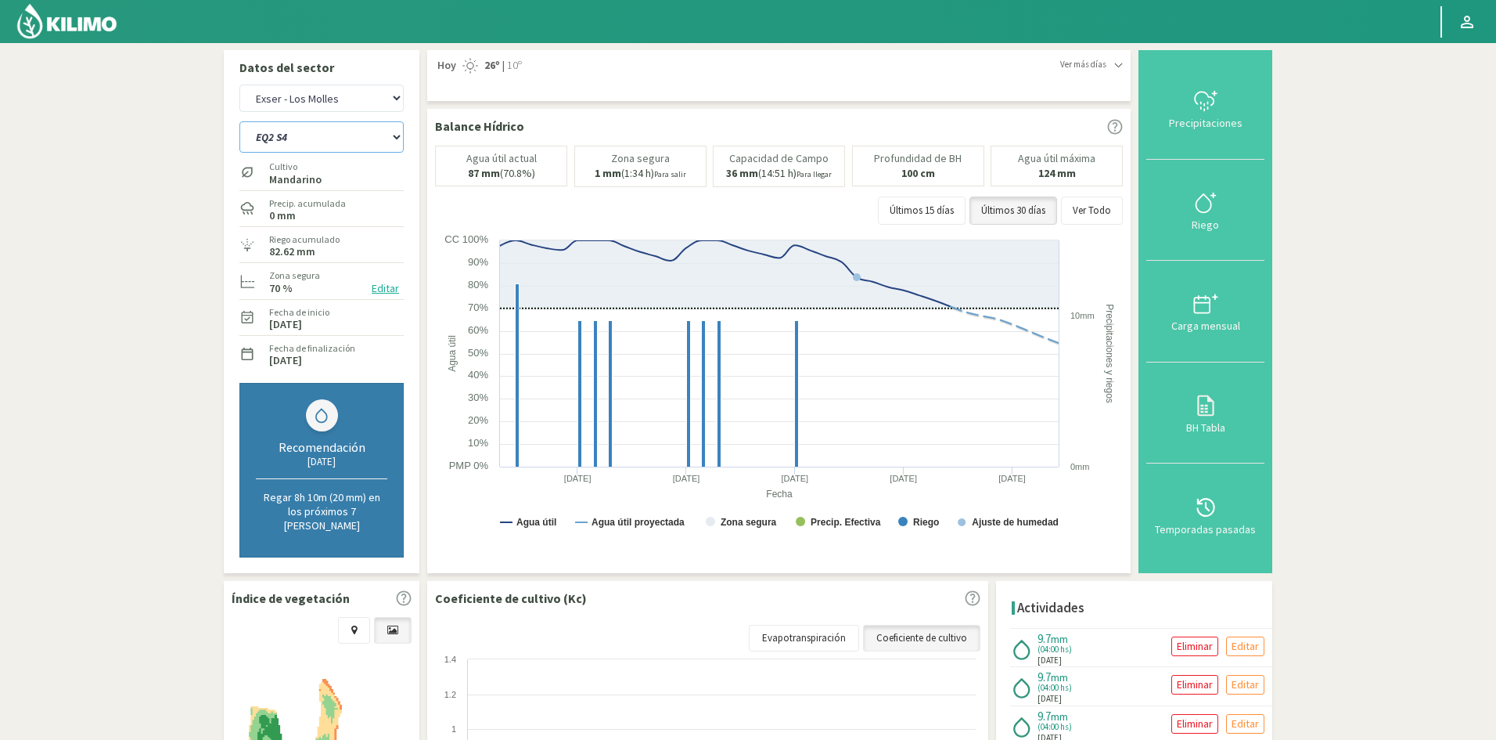
click at [305, 137] on select "EQ1A S3 EQ1A S4 EQ1A S5 EQ1B S1 EQ1B S2 EQ1B S3 EQ1B S4 EQ1B S5 EQ2 S1 EQ2 S3 E…" at bounding box center [321, 136] width 164 height 31
select select "113: Object"
click at [239, 121] on select "EQ1A S3 EQ1A S4 EQ1A S5 EQ1B S1 EQ1B S2 EQ1B S3 EQ1B S4 EQ1B S5 EQ2 S1 EQ2 S3 E…" at bounding box center [321, 136] width 164 height 31
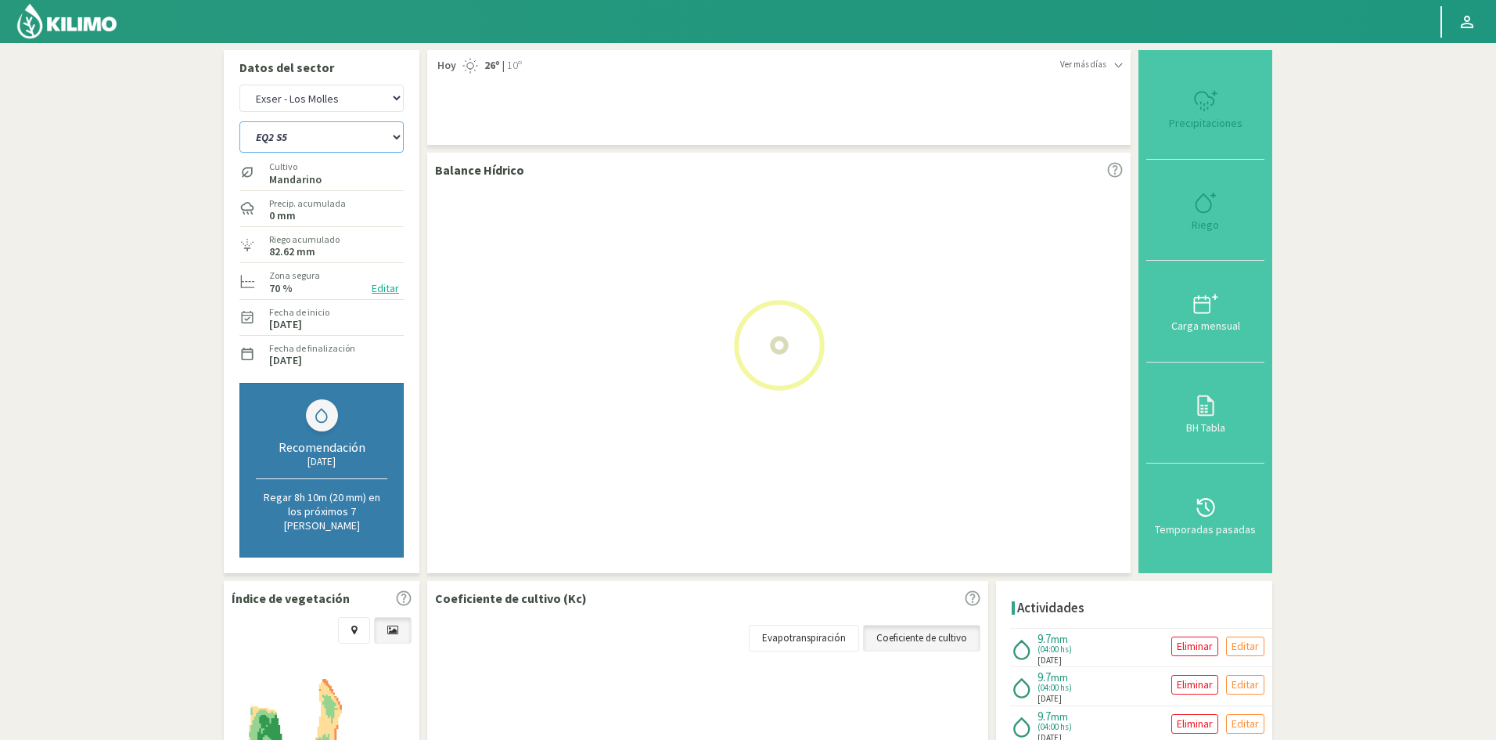
select select "13: Object"
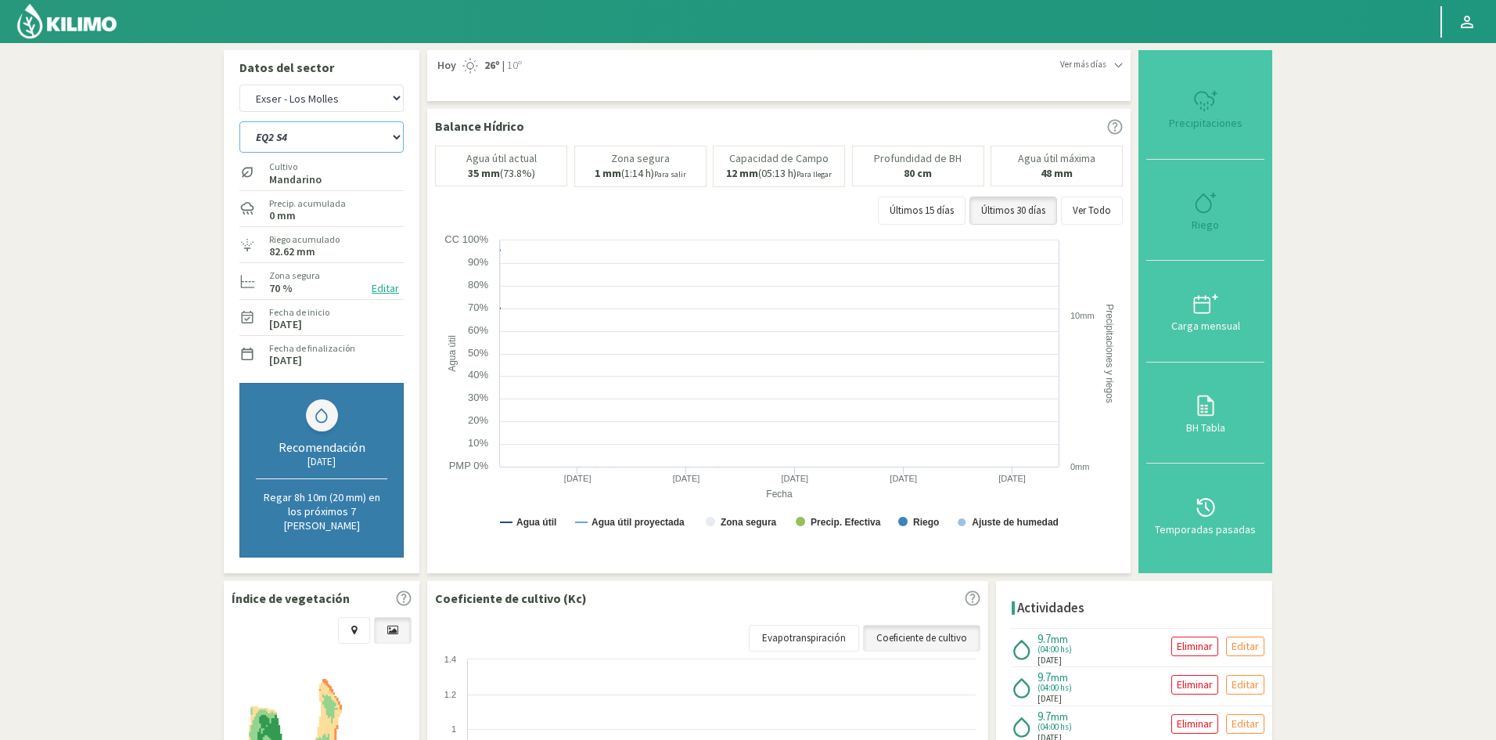
select select "136: Object"
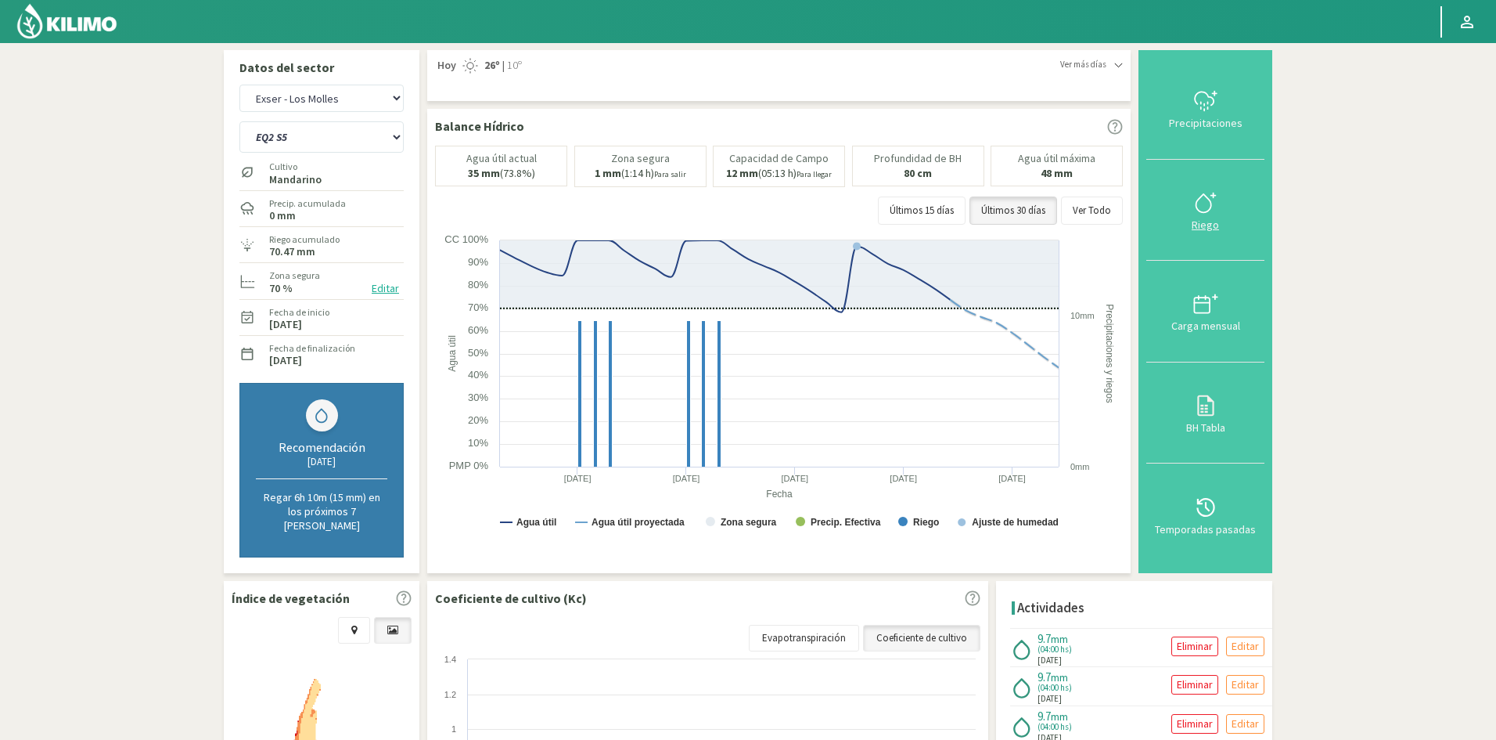
click at [1209, 219] on div "Riego" at bounding box center [1205, 224] width 109 height 11
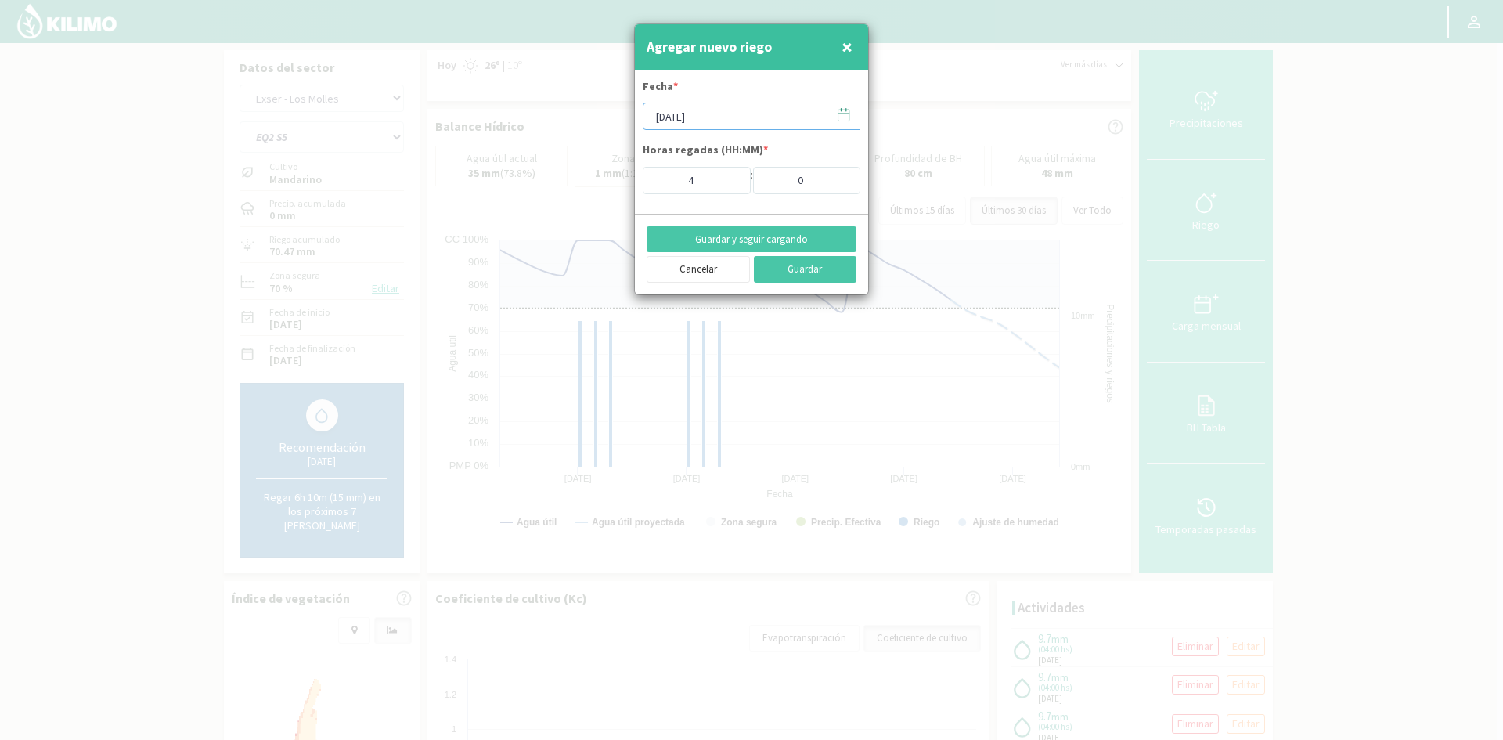
click at [696, 127] on input "[DATE]" at bounding box center [751, 116] width 218 height 27
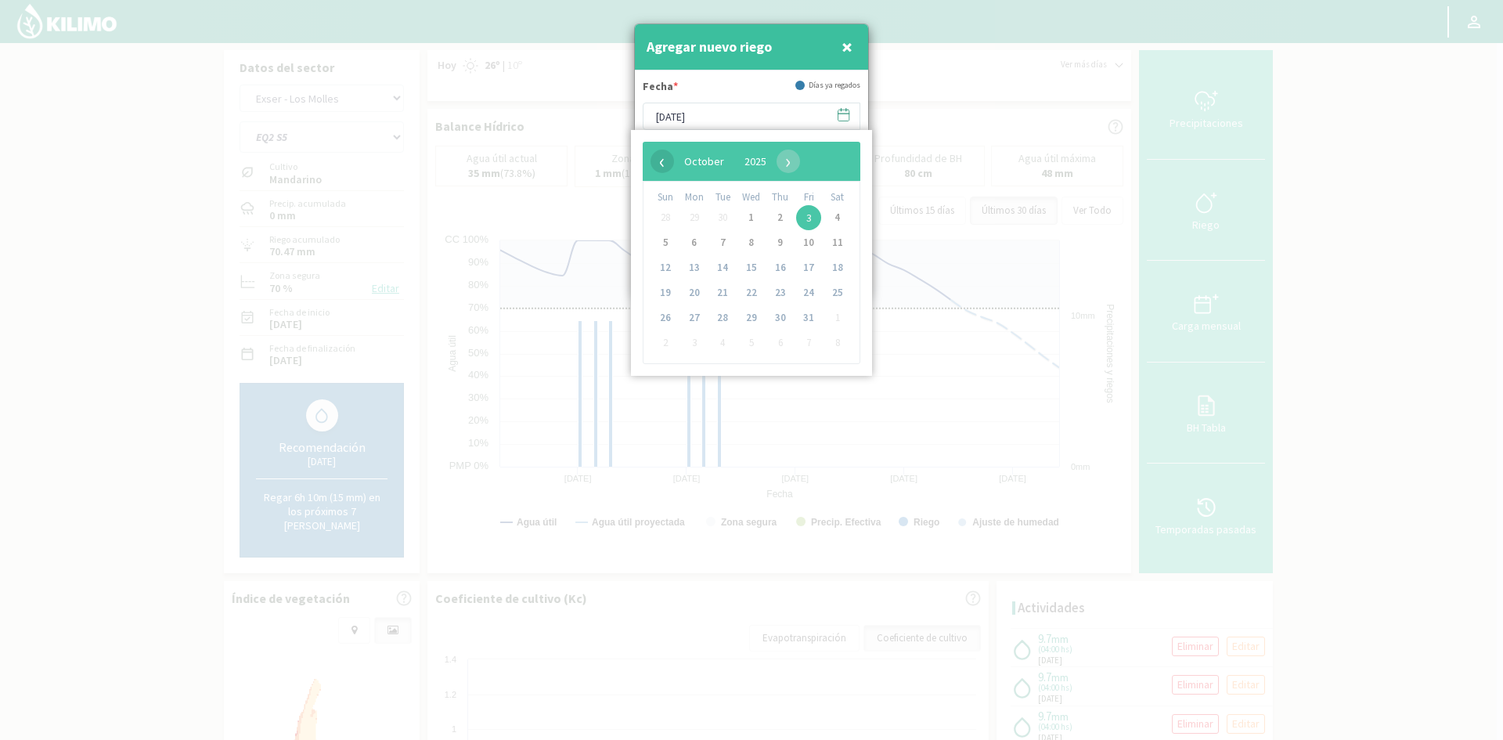
click at [657, 157] on span "‹" at bounding box center [661, 160] width 23 height 23
click at [700, 291] on span "22" at bounding box center [694, 292] width 25 height 25
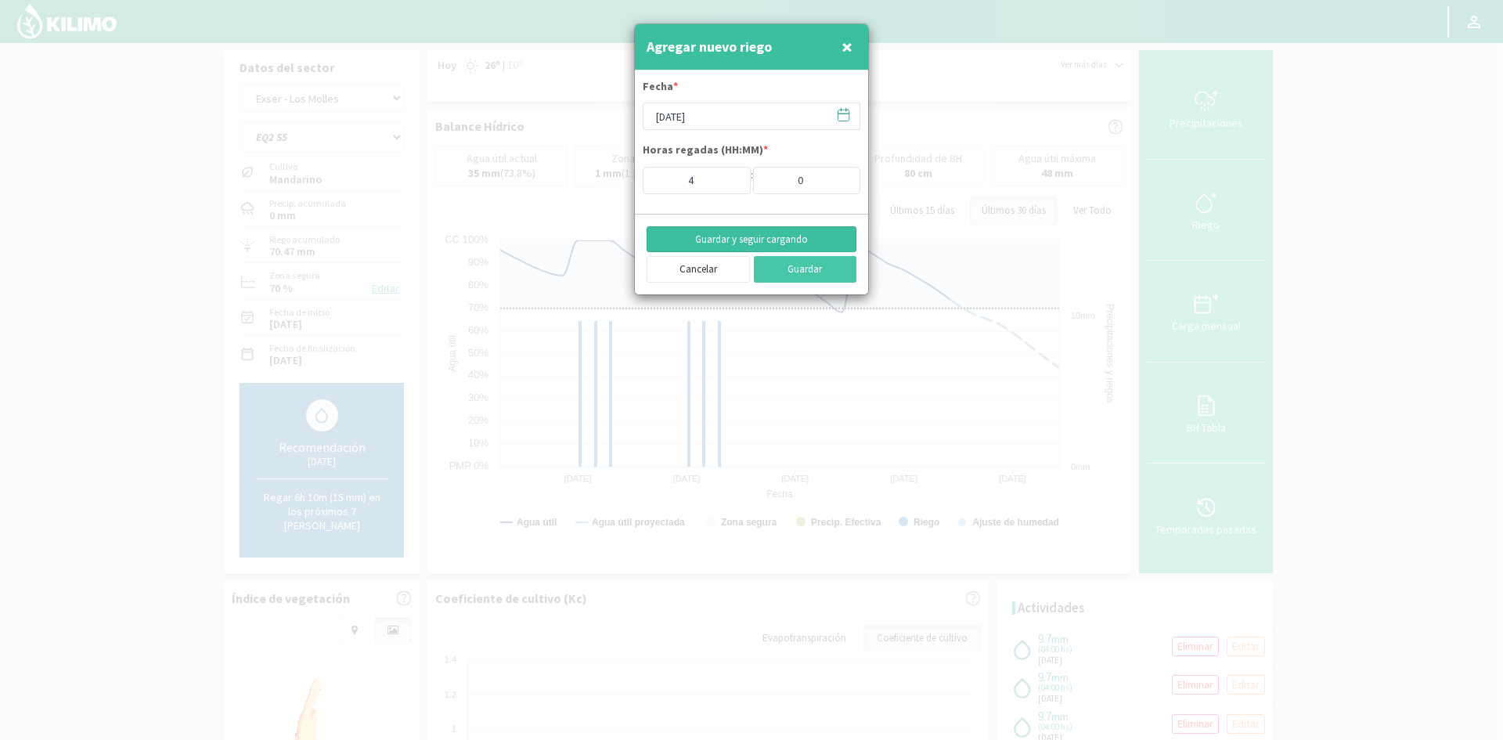
click at [762, 241] on button "Guardar y seguir cargando" at bounding box center [751, 239] width 210 height 27
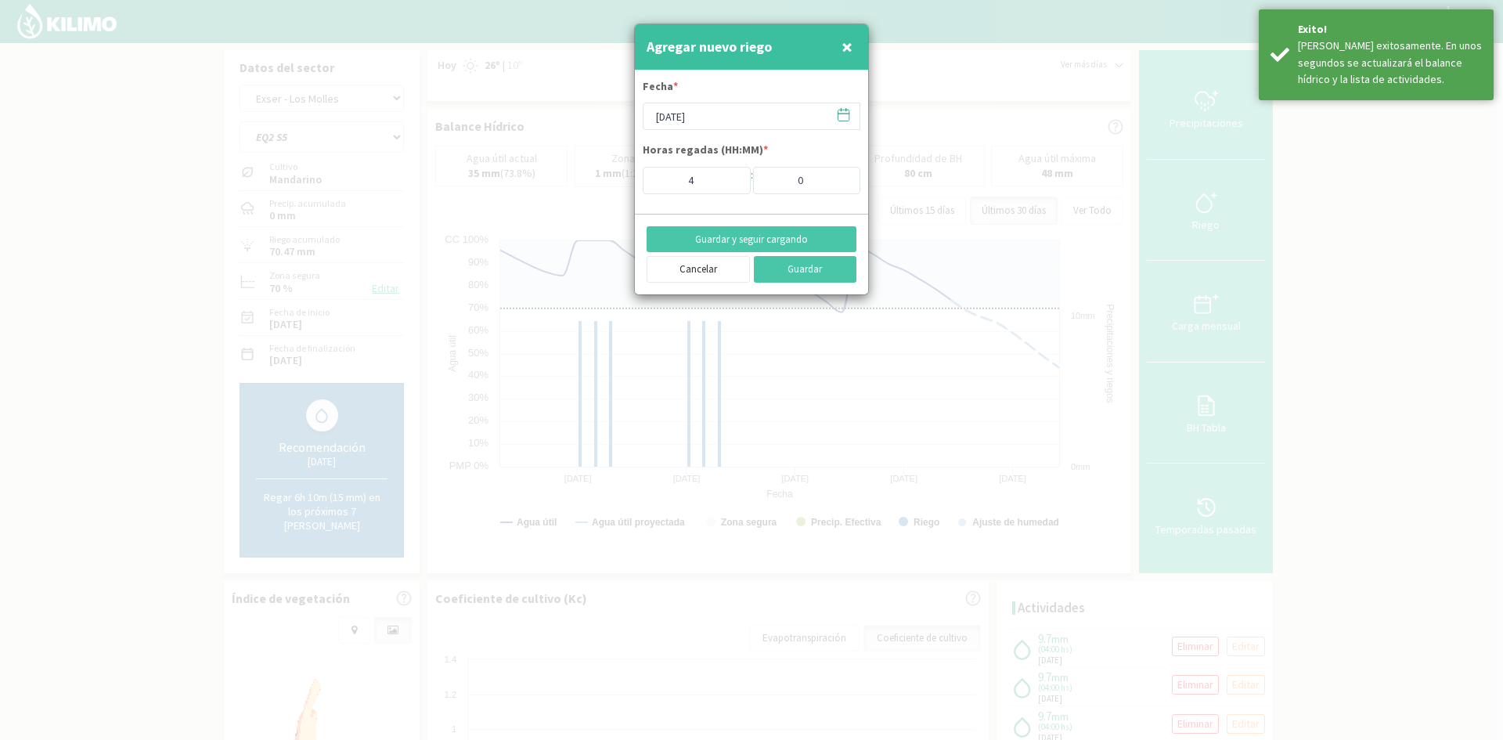
click at [848, 47] on span "×" at bounding box center [846, 47] width 11 height 26
type input "[DATE]"
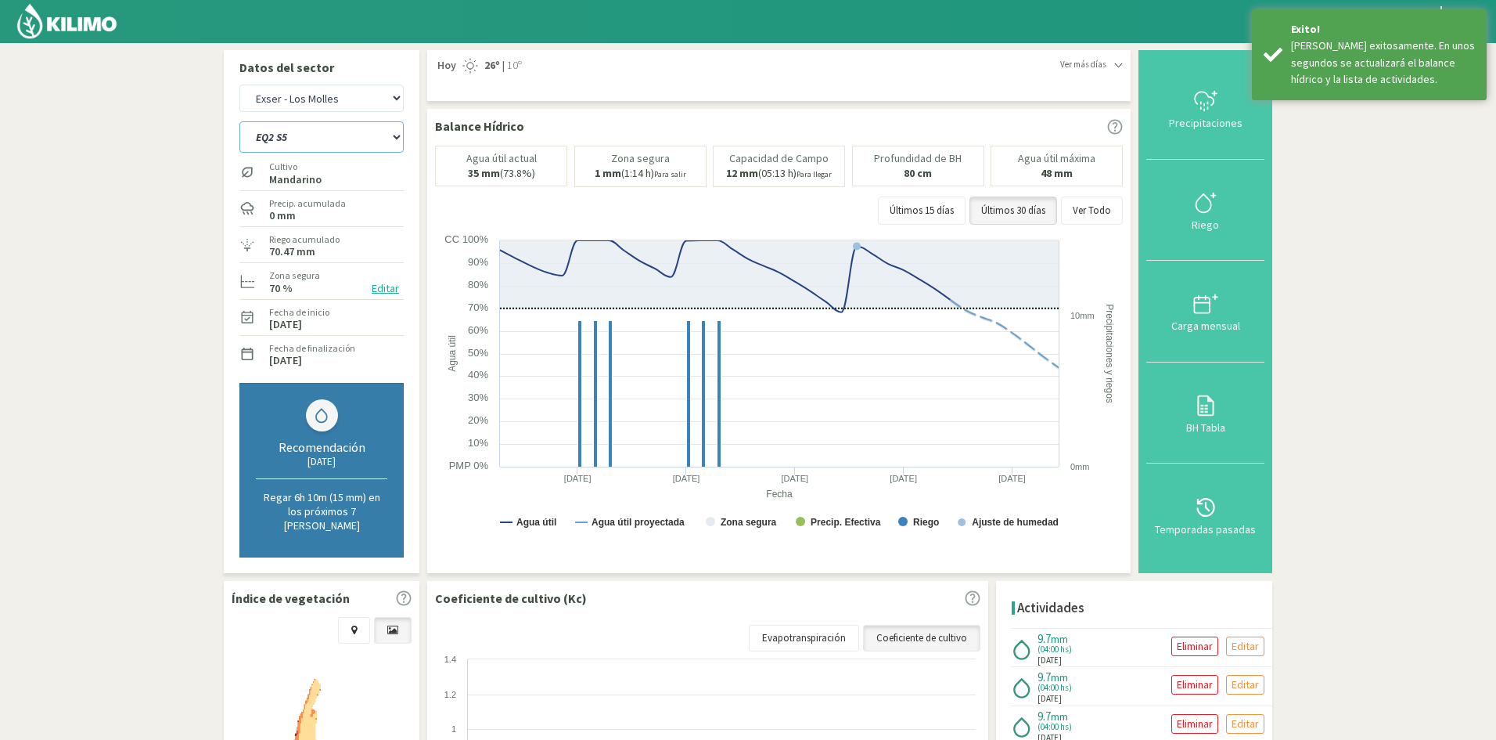
click at [312, 139] on select "EQ1A S3 EQ1A S4 EQ1A S5 EQ1B S1 EQ1B S2 EQ1B S3 EQ1B S4 EQ1B S5 EQ2 S1 EQ2 S3 E…" at bounding box center [321, 136] width 164 height 31
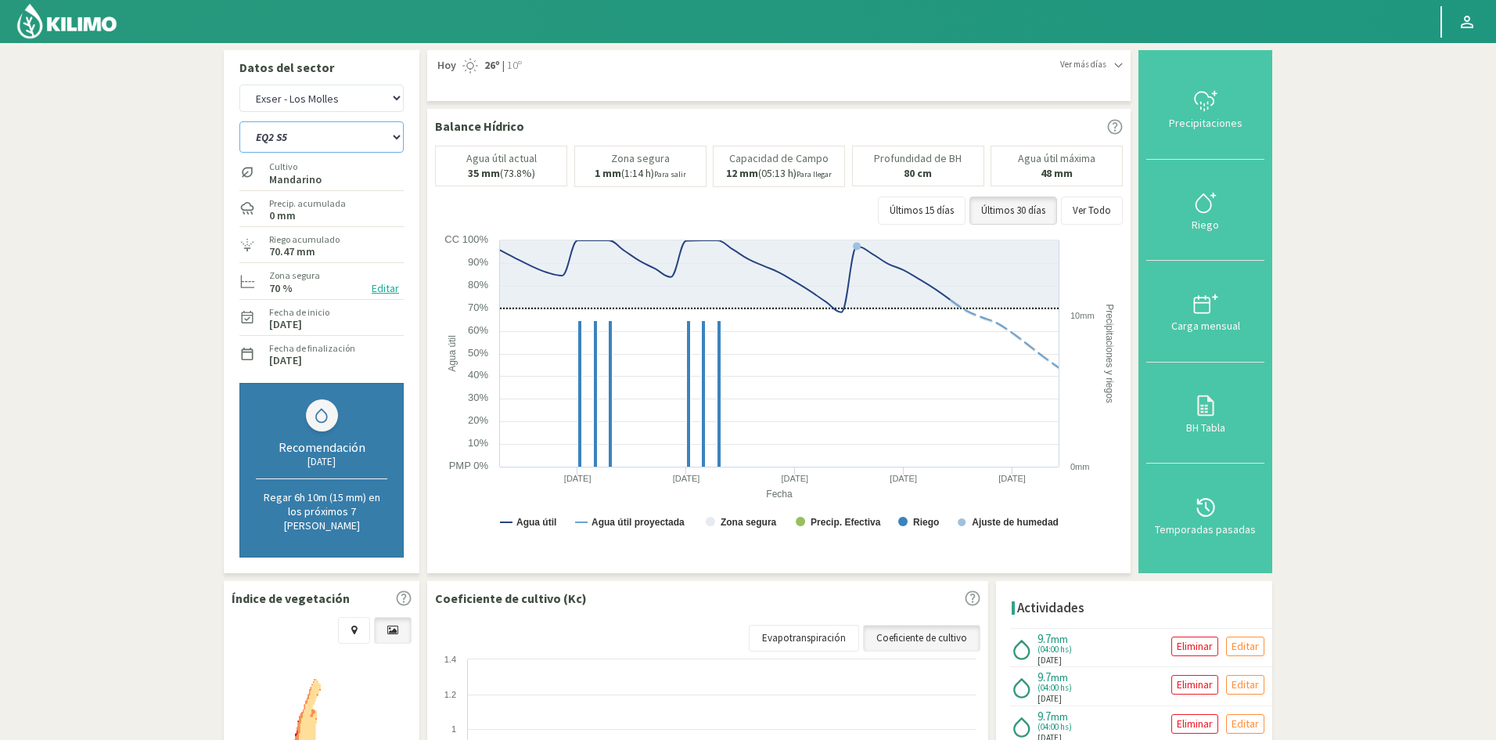
select select "137: Object"
click at [239, 121] on select "EQ1A S3 EQ1A S4 EQ1A S5 EQ1B S1 EQ1B S2 EQ1B S3 EQ1B S4 EQ1B S5 EQ2 S1 EQ2 S3 E…" at bounding box center [321, 136] width 164 height 31
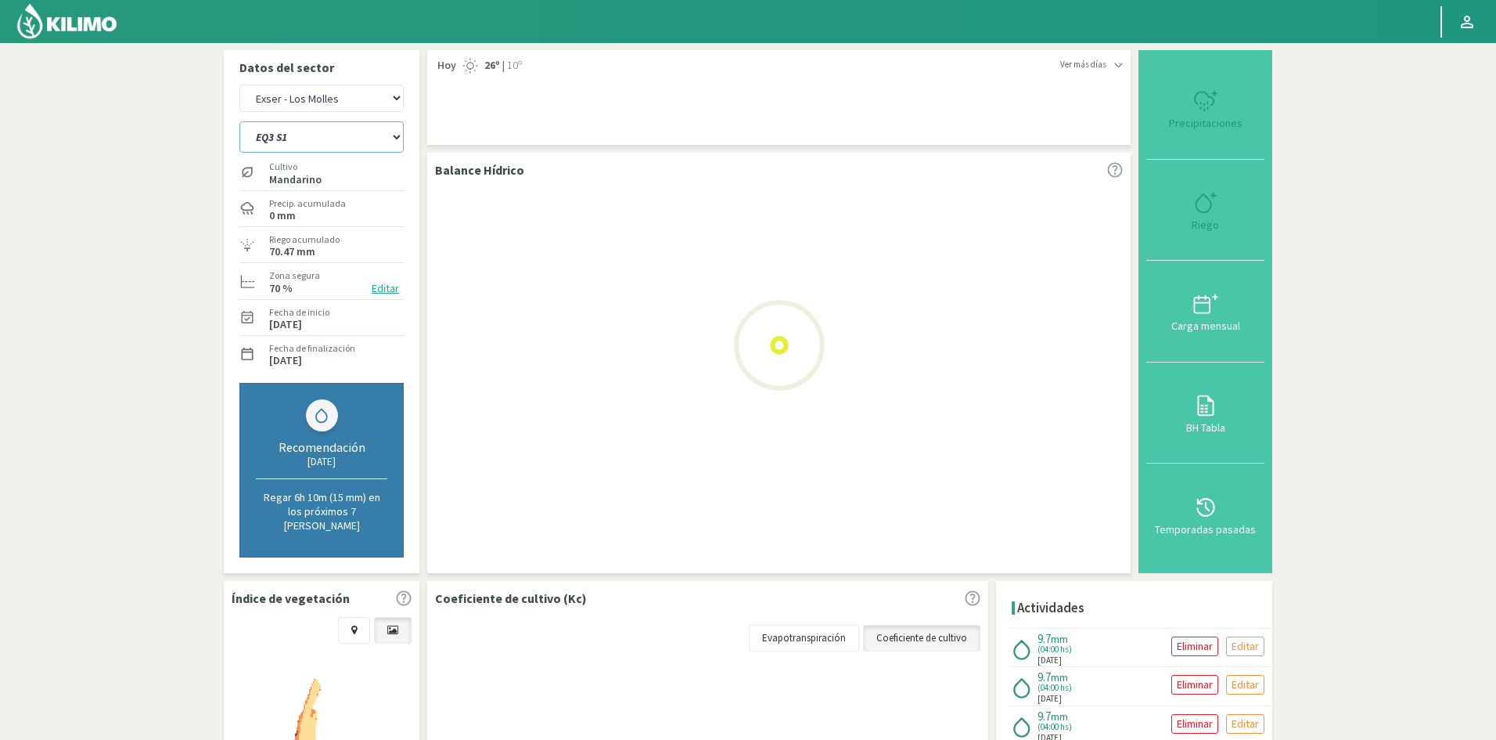
select select "15: Object"
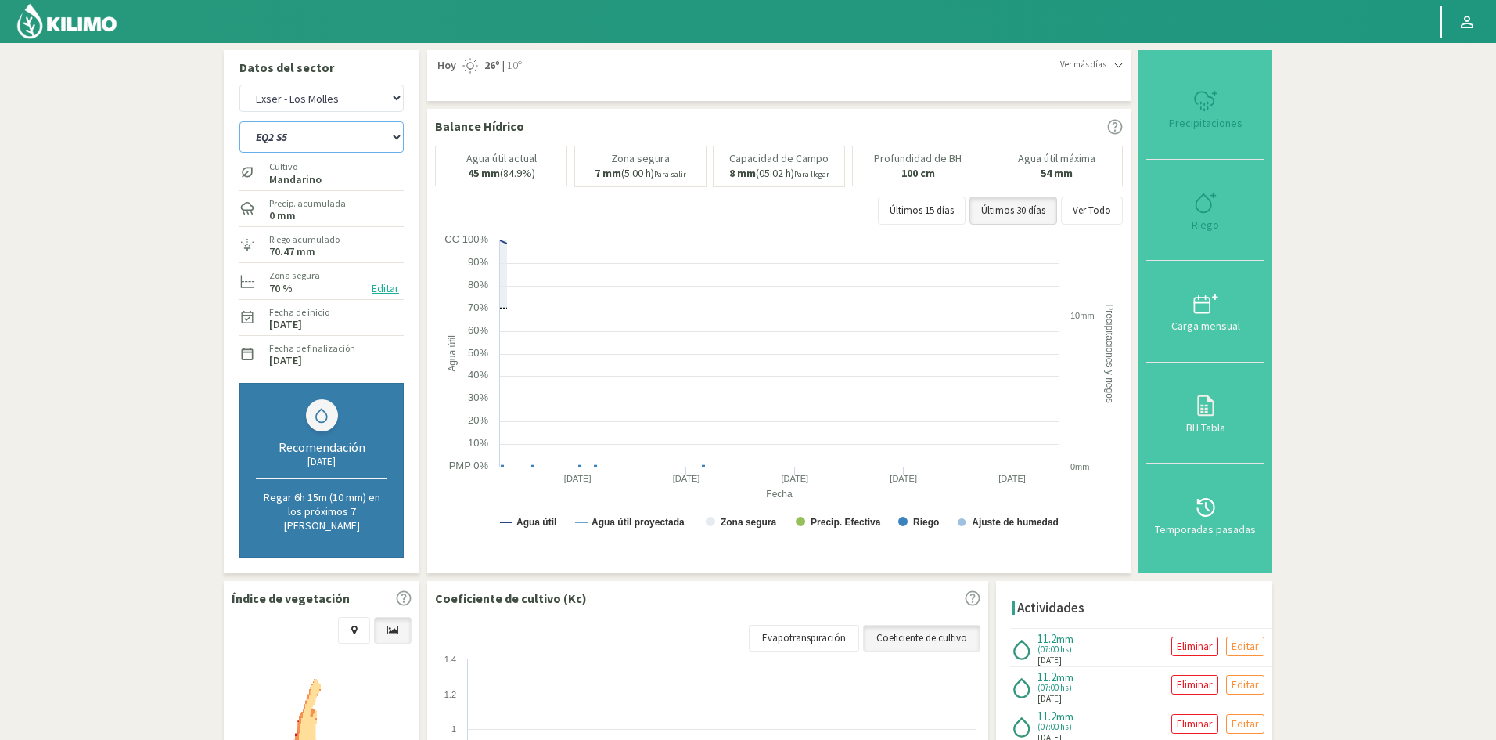
select select "160: Object"
type input "7"
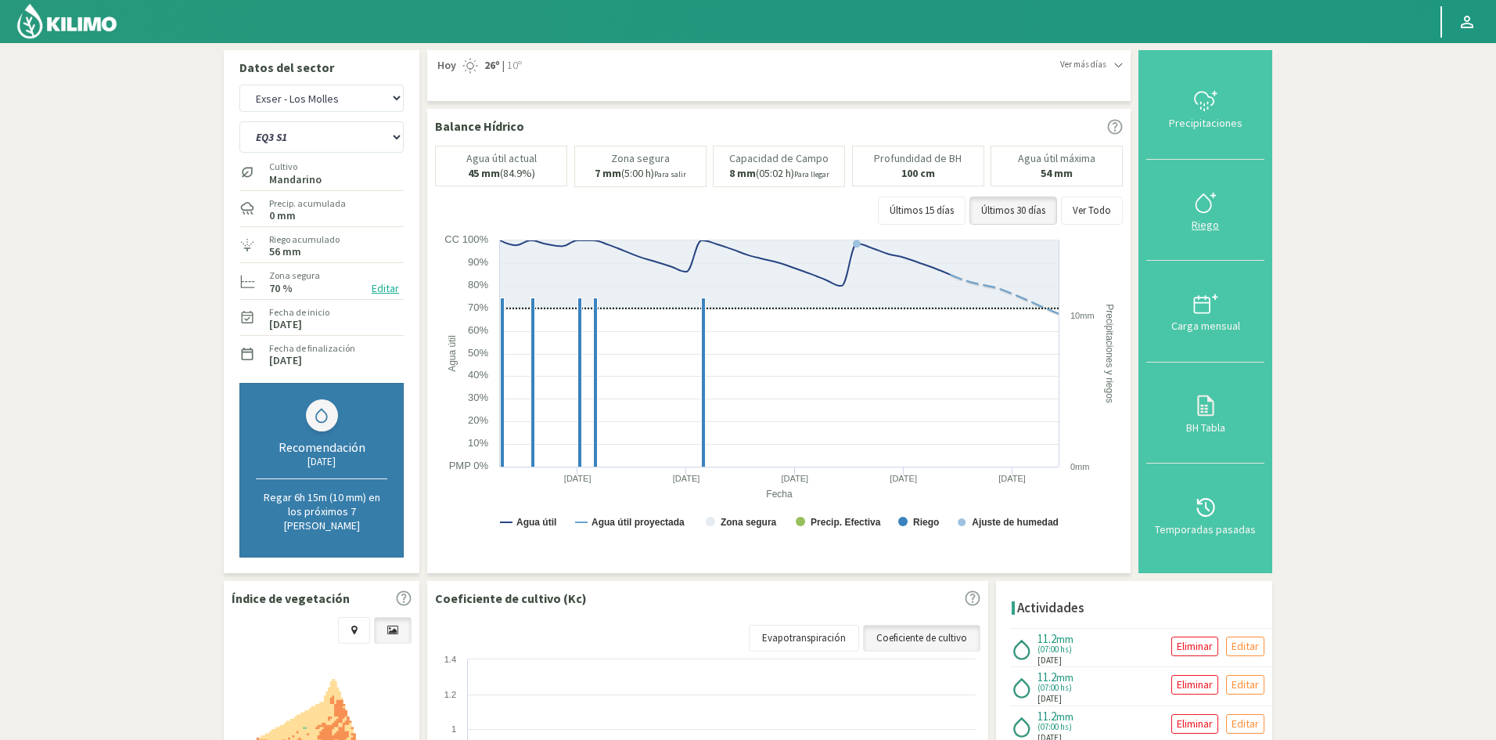
click at [1209, 220] on div "Riego" at bounding box center [1205, 224] width 109 height 11
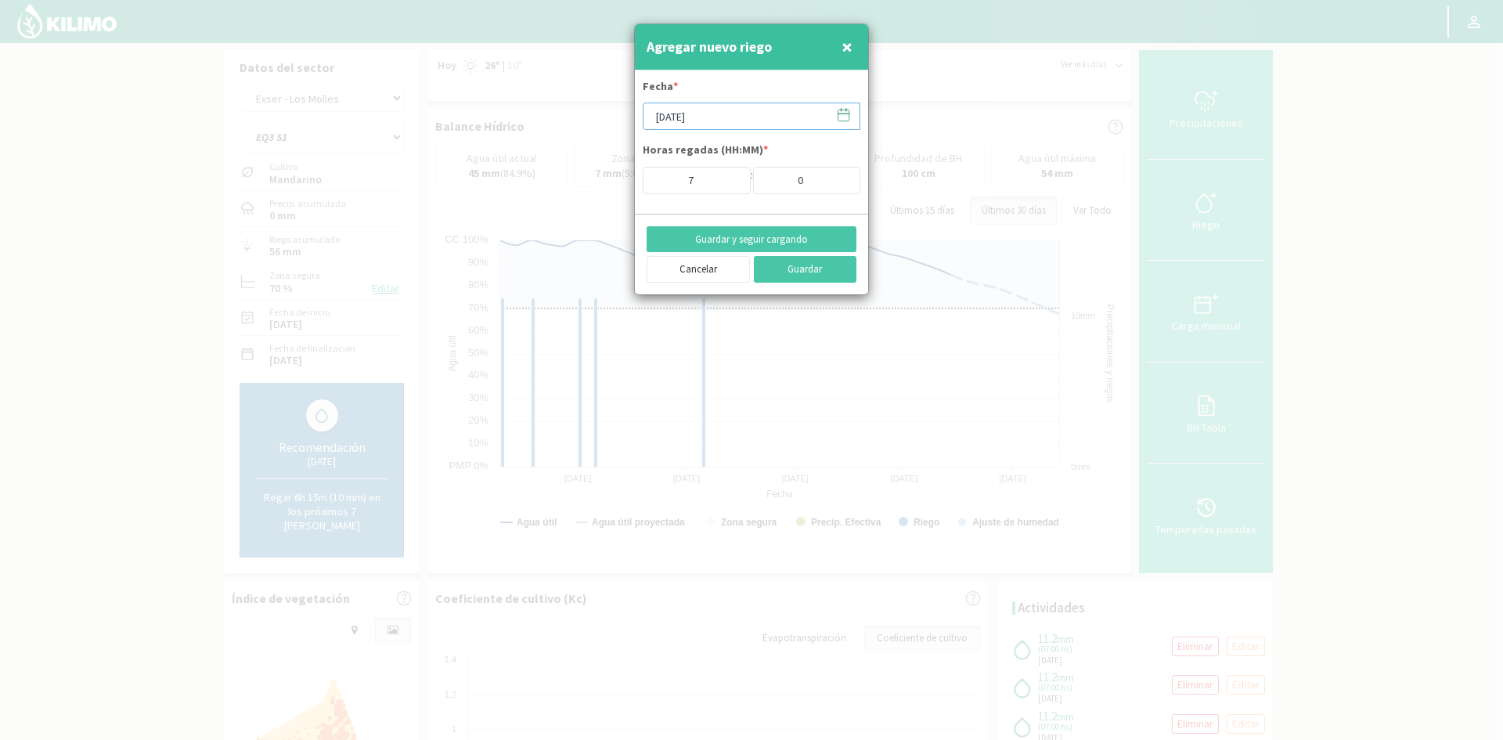
click at [702, 118] on input "[DATE]" at bounding box center [751, 116] width 218 height 27
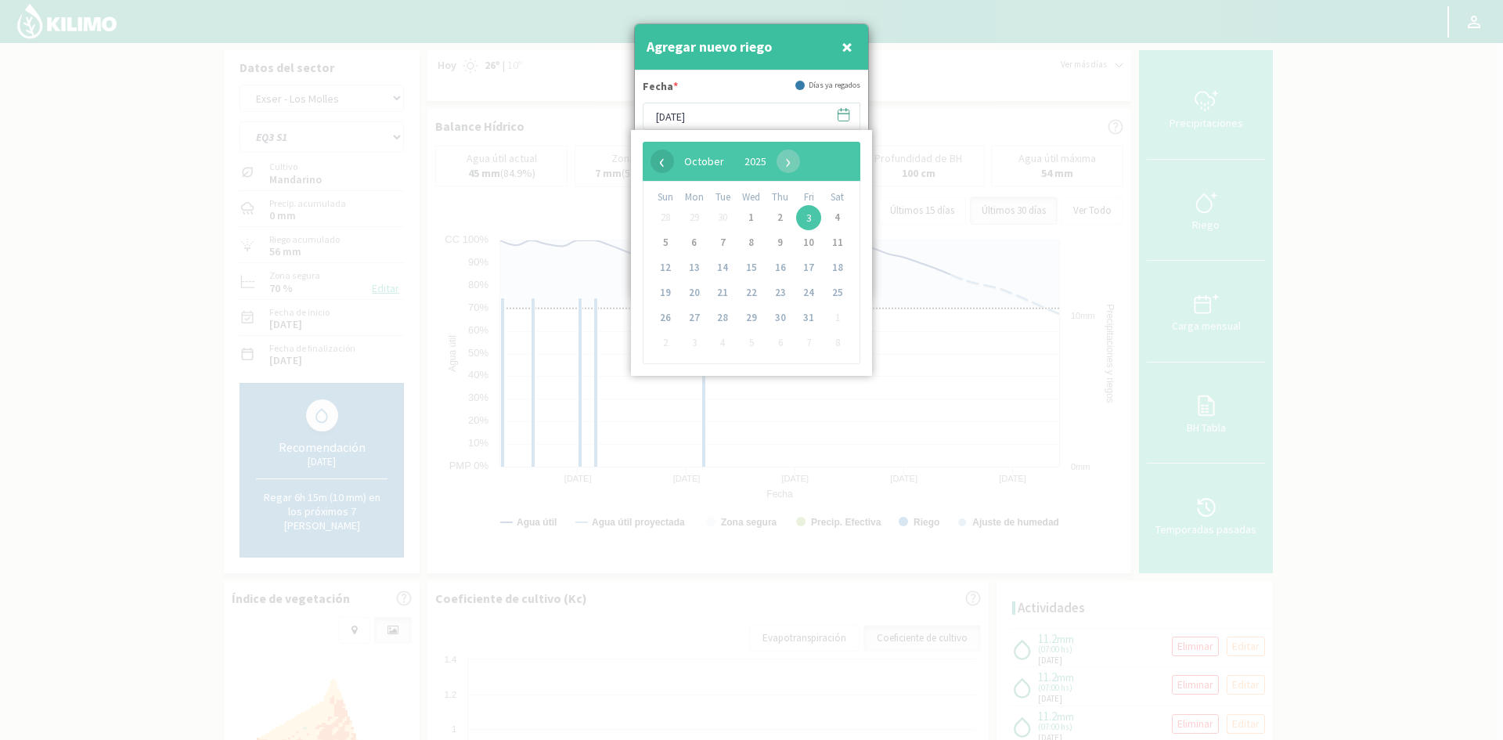
click at [661, 160] on span "‹" at bounding box center [661, 160] width 23 height 23
click at [697, 293] on span "22" at bounding box center [694, 292] width 25 height 25
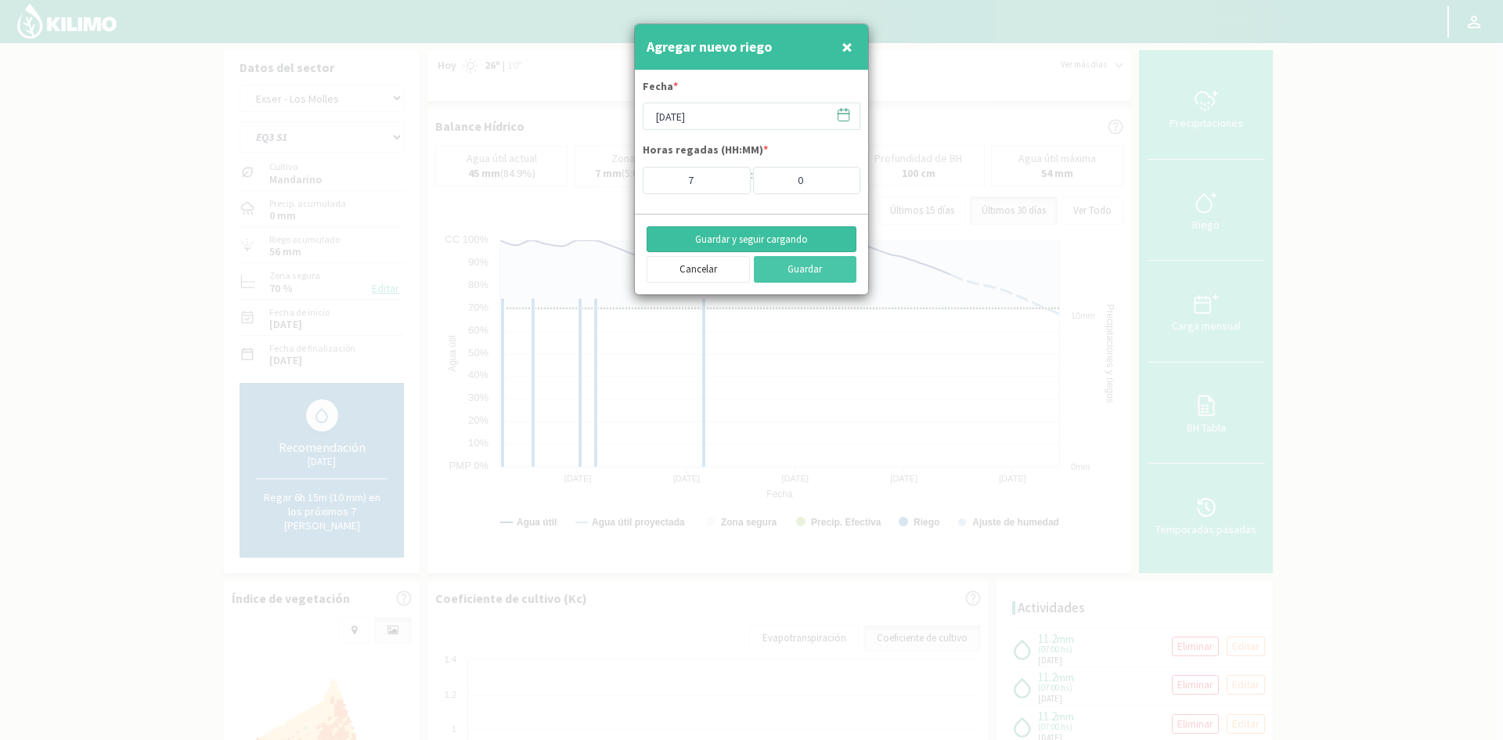
click at [742, 241] on button "Guardar y seguir cargando" at bounding box center [751, 239] width 210 height 27
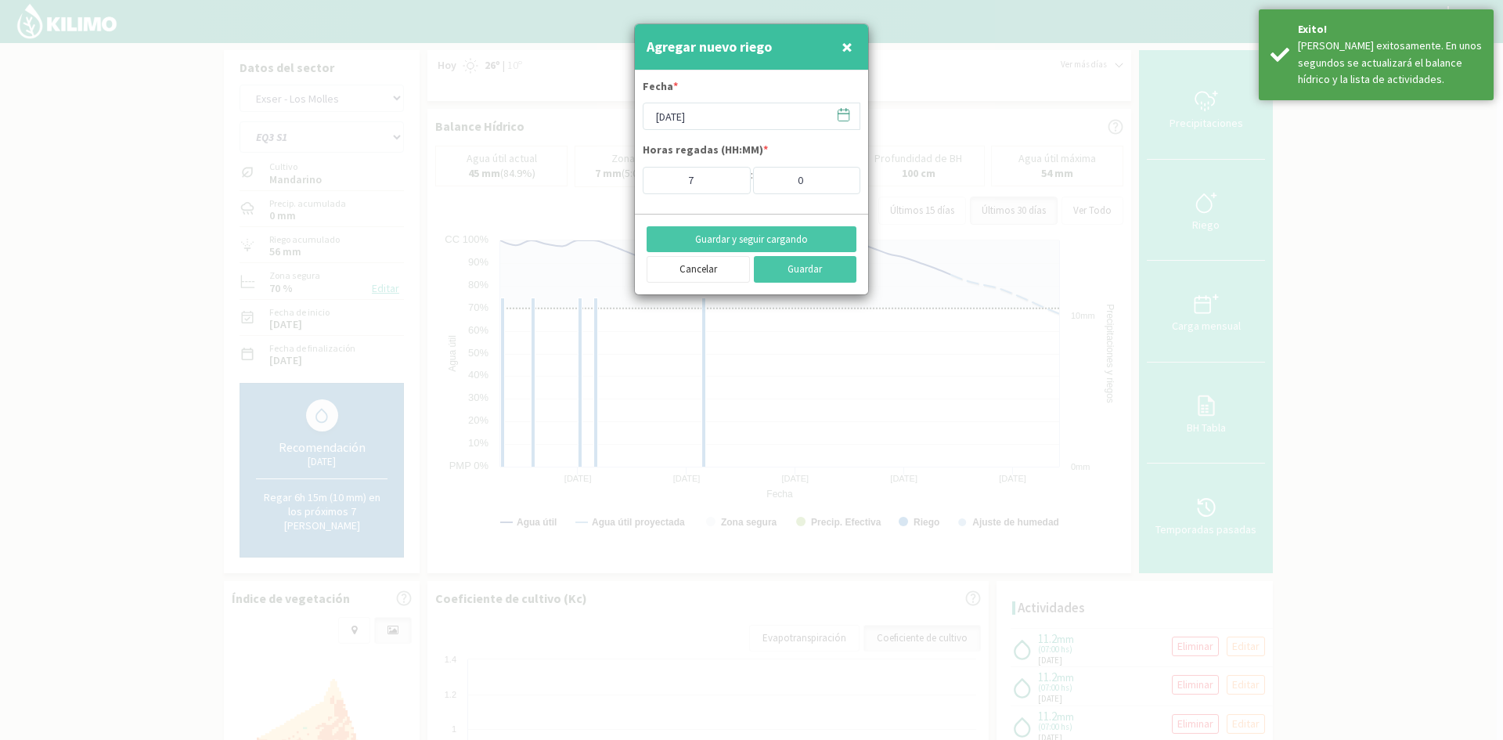
click at [845, 50] on span "×" at bounding box center [846, 47] width 11 height 26
type input "[DATE]"
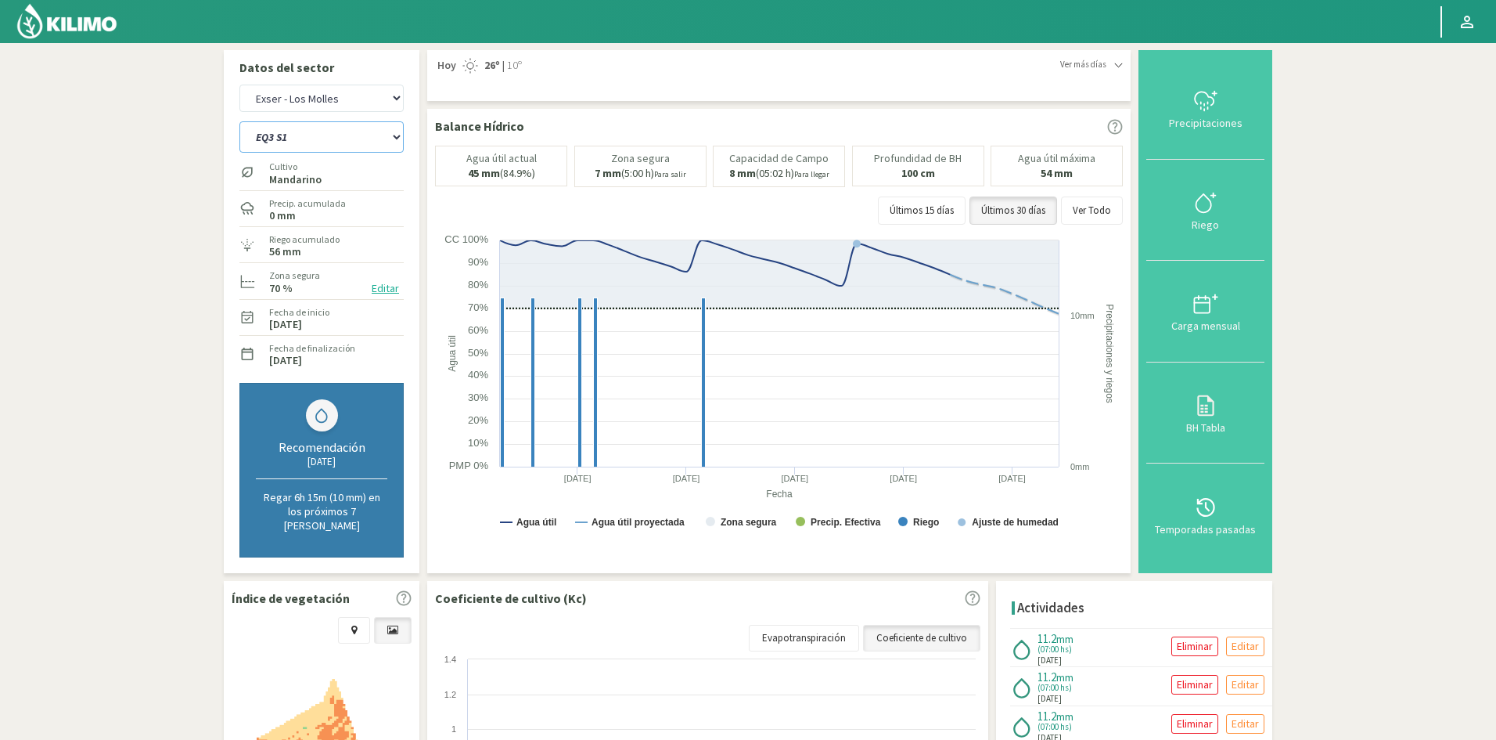
click at [265, 135] on select "EQ1A S3 EQ1A S4 EQ1A S5 EQ1B S1 EQ1B S2 EQ1B S3 EQ1B S4 EQ1B S5 EQ2 S1 EQ2 S3 E…" at bounding box center [321, 136] width 164 height 31
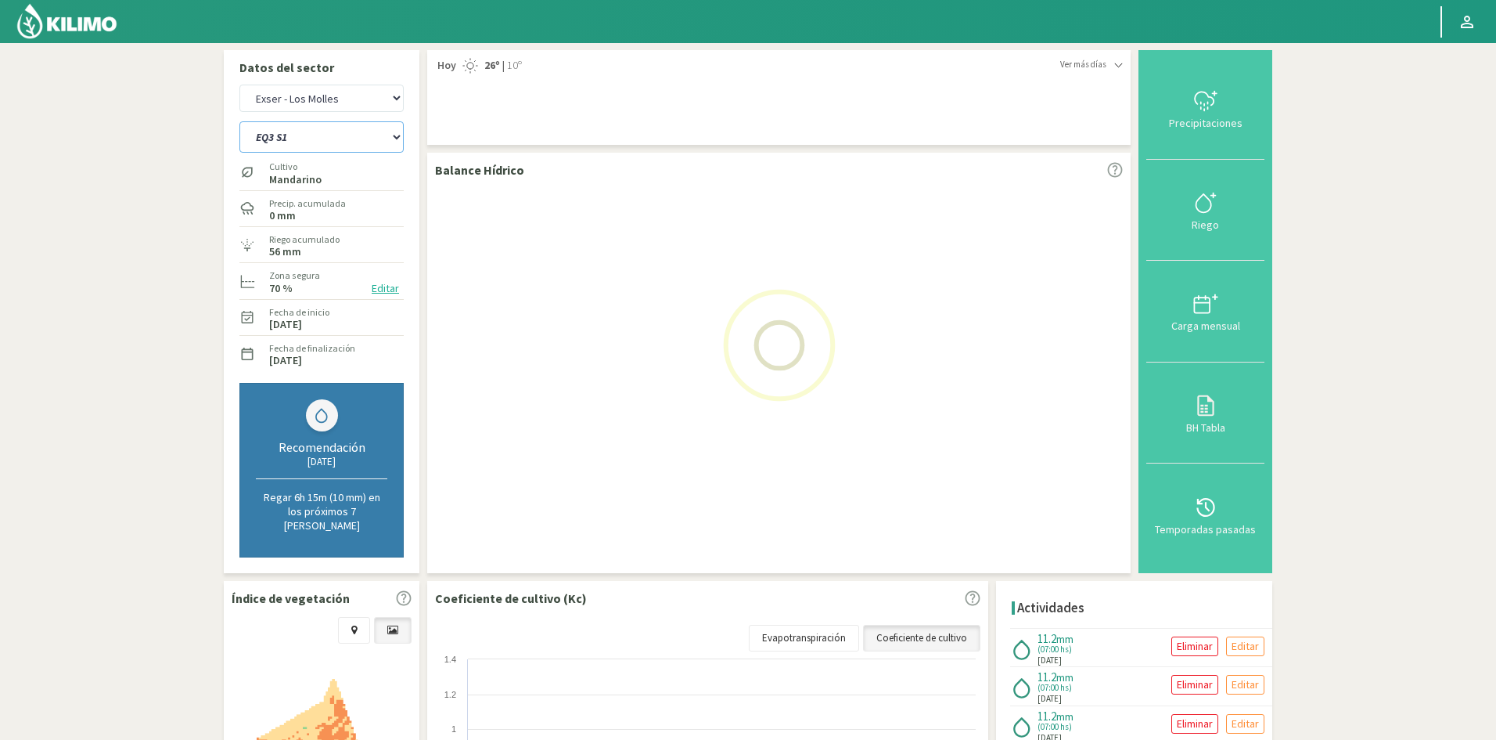
select select "162: Object"
click at [239, 121] on select "EQ1A S3 EQ1A S4 EQ1A S5 EQ1B S1 EQ1B S2 EQ1B S3 EQ1B S4 EQ1B S5 EQ2 S1 EQ2 S3 E…" at bounding box center [321, 136] width 164 height 31
select select "17: Object"
select select "185: Object"
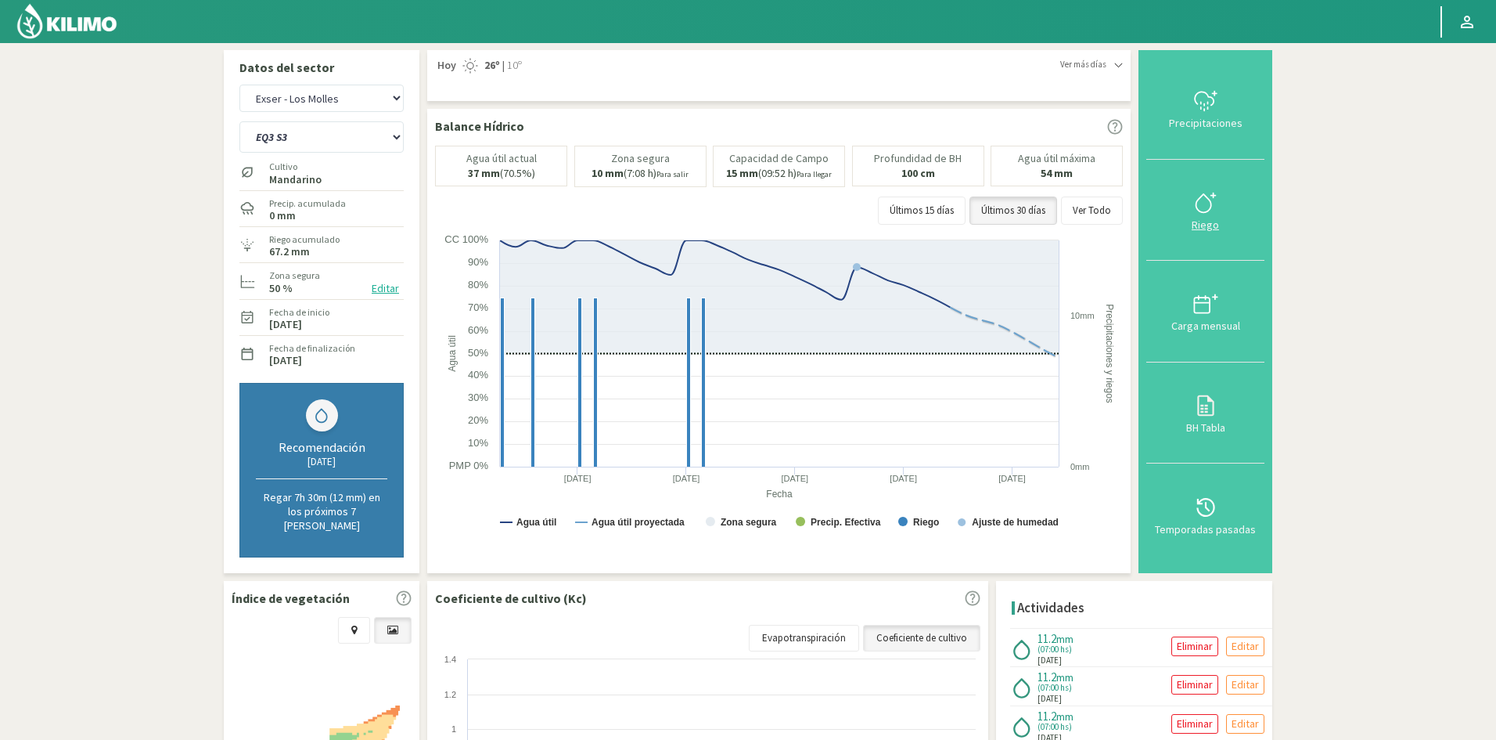
click at [1213, 224] on div "Riego" at bounding box center [1205, 224] width 109 height 11
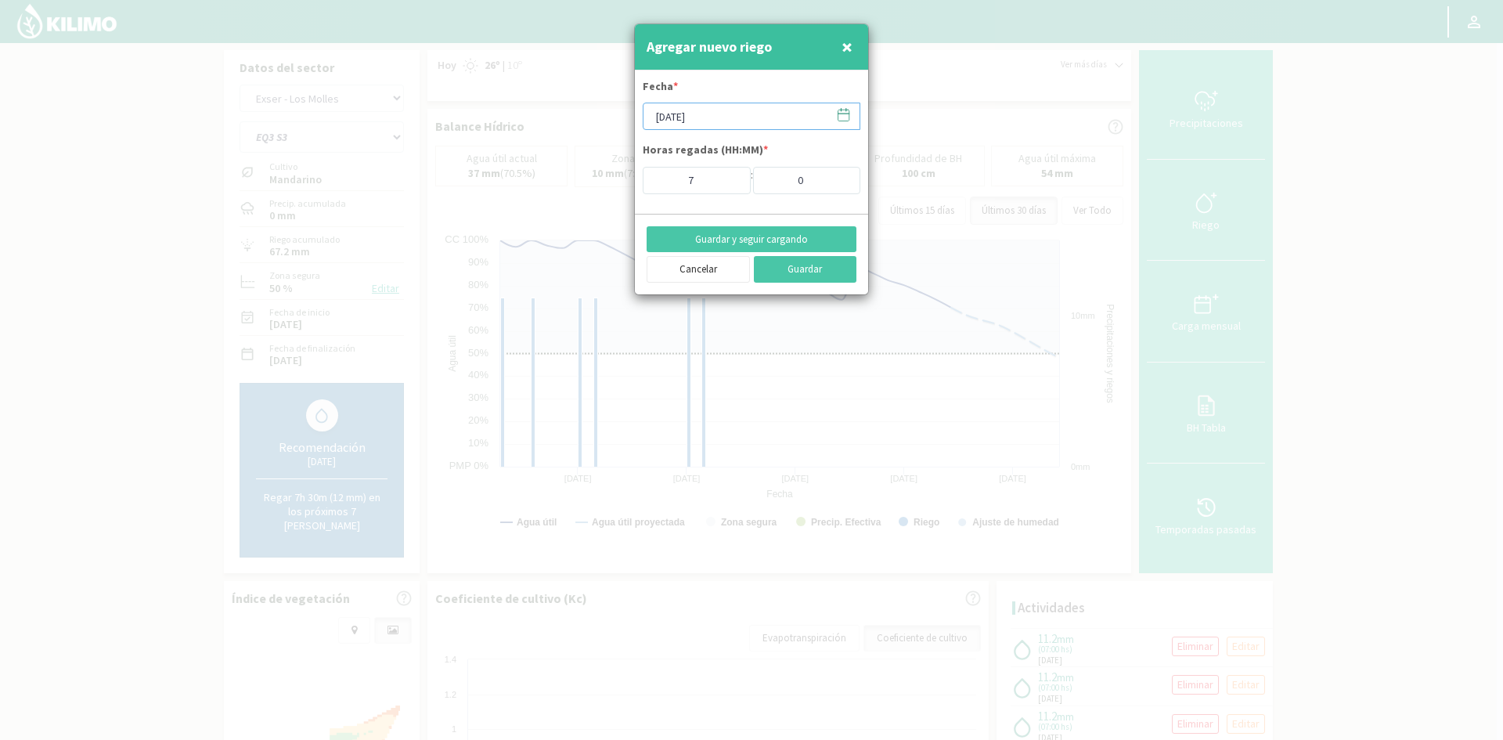
click at [696, 117] on input "[DATE]" at bounding box center [751, 116] width 218 height 27
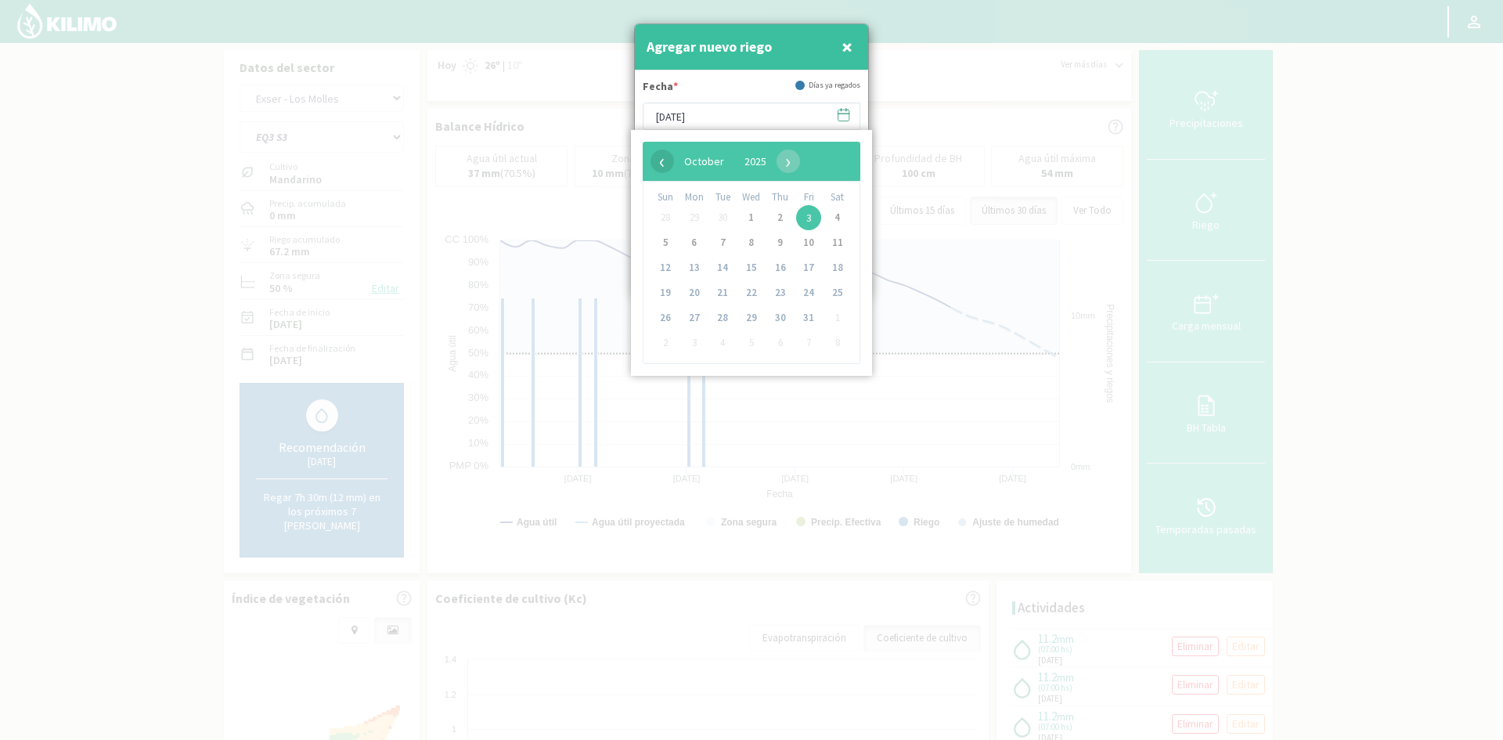
click at [663, 161] on span "‹" at bounding box center [661, 160] width 23 height 23
click at [689, 293] on span "22" at bounding box center [694, 292] width 25 height 25
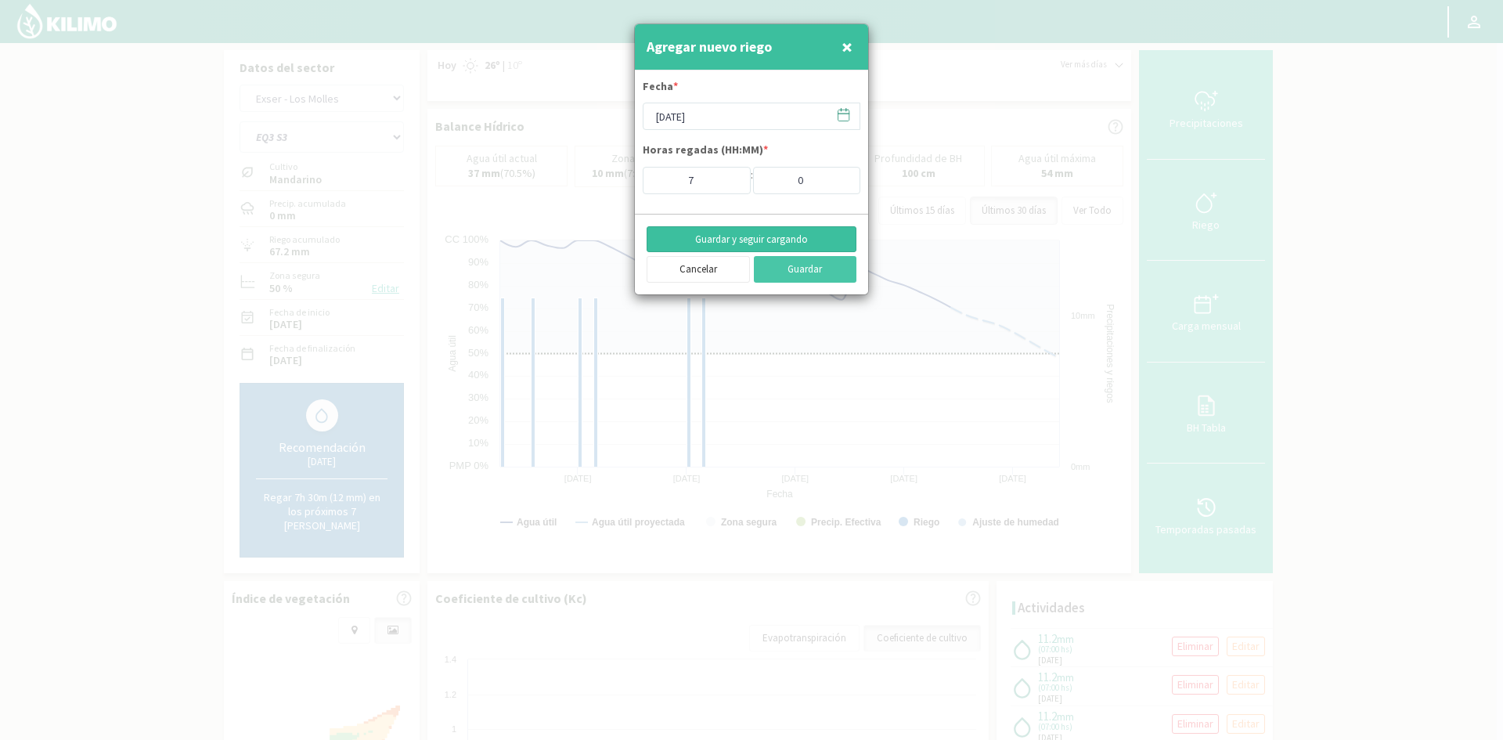
click at [744, 243] on button "Guardar y seguir cargando" at bounding box center [751, 239] width 210 height 27
click at [853, 45] on button "×" at bounding box center [846, 46] width 19 height 31
type input "[DATE]"
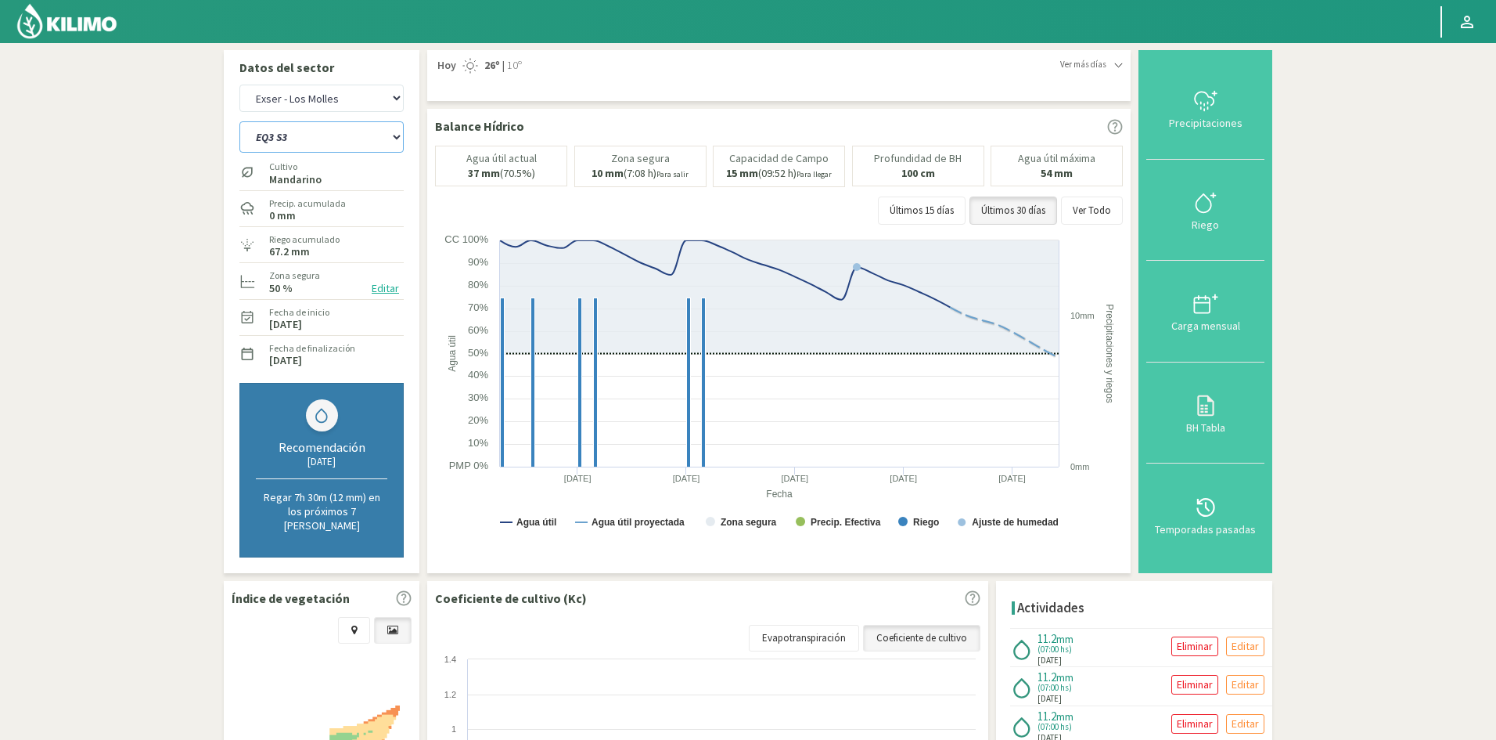
click at [314, 141] on select "EQ1A S3 EQ1A S4 EQ1A S5 EQ1B S1 EQ1B S2 EQ1B S3 EQ1B S4 EQ1B S5 EQ2 S1 EQ2 S3 E…" at bounding box center [321, 136] width 164 height 31
select select "187: Object"
click at [239, 121] on select "EQ1A S3 EQ1A S4 EQ1A S5 EQ1B S1 EQ1B S2 EQ1B S3 EQ1B S4 EQ1B S5 EQ2 S1 EQ2 S3 E…" at bounding box center [321, 136] width 164 height 31
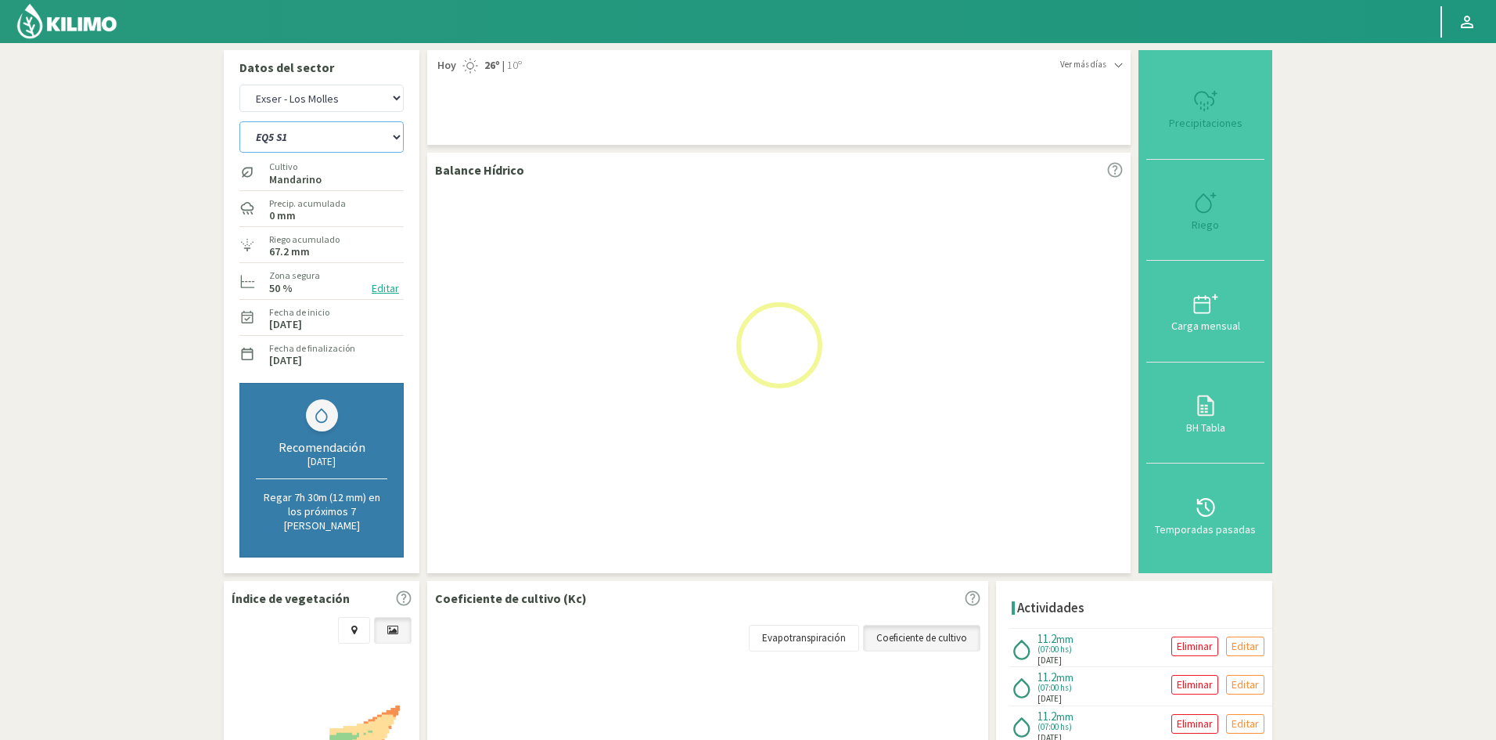
select select "19: Object"
select select "210: Object"
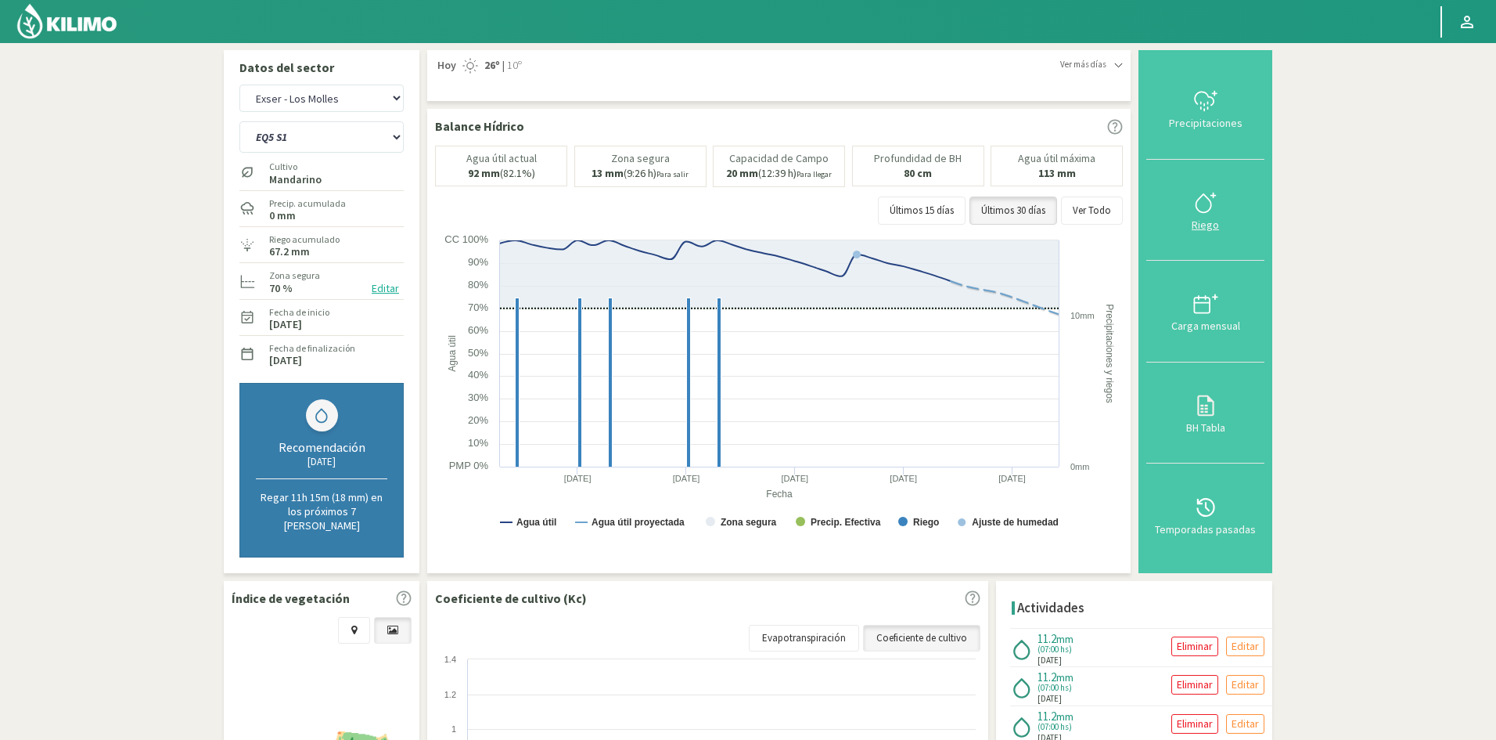
click at [1218, 221] on div "Riego" at bounding box center [1205, 224] width 109 height 11
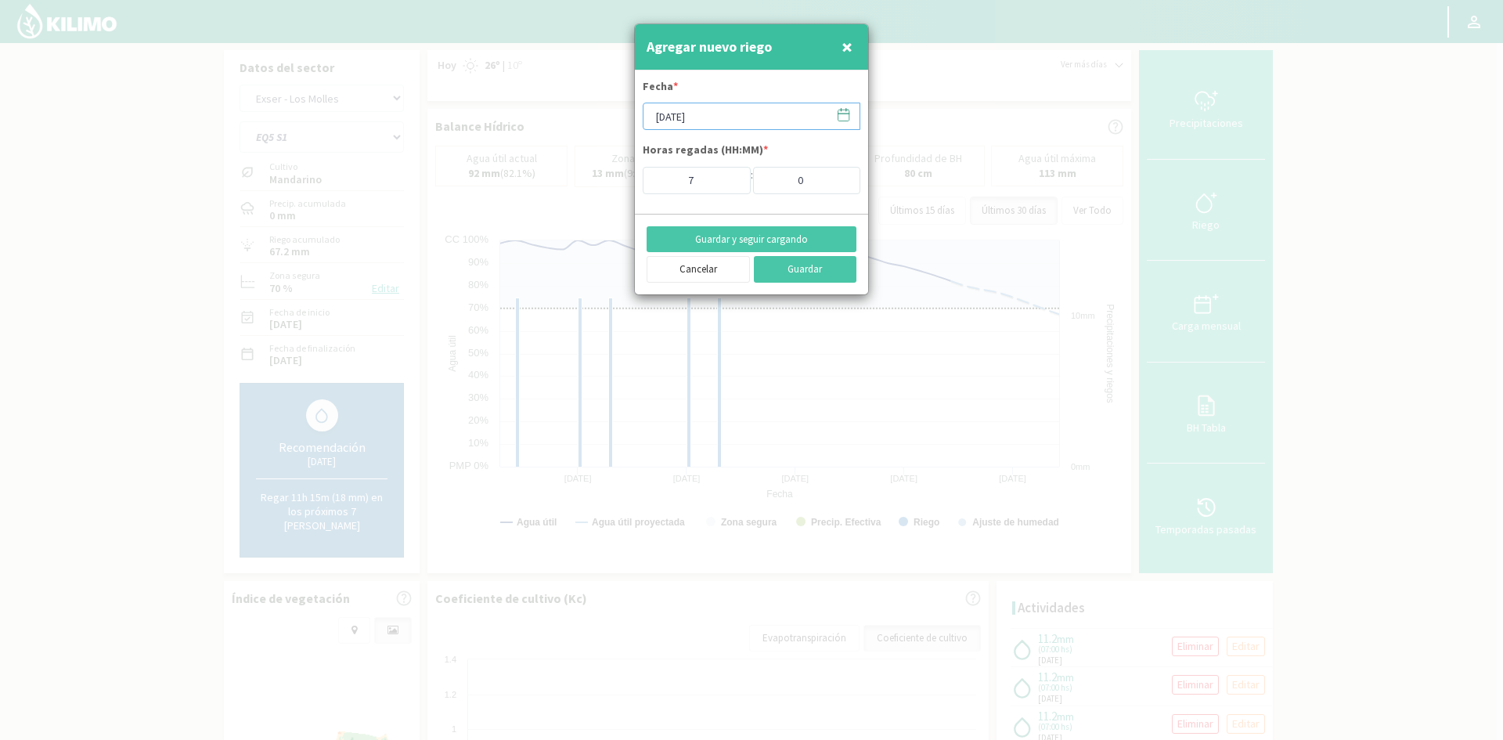
click at [729, 117] on input "[DATE]" at bounding box center [751, 116] width 218 height 27
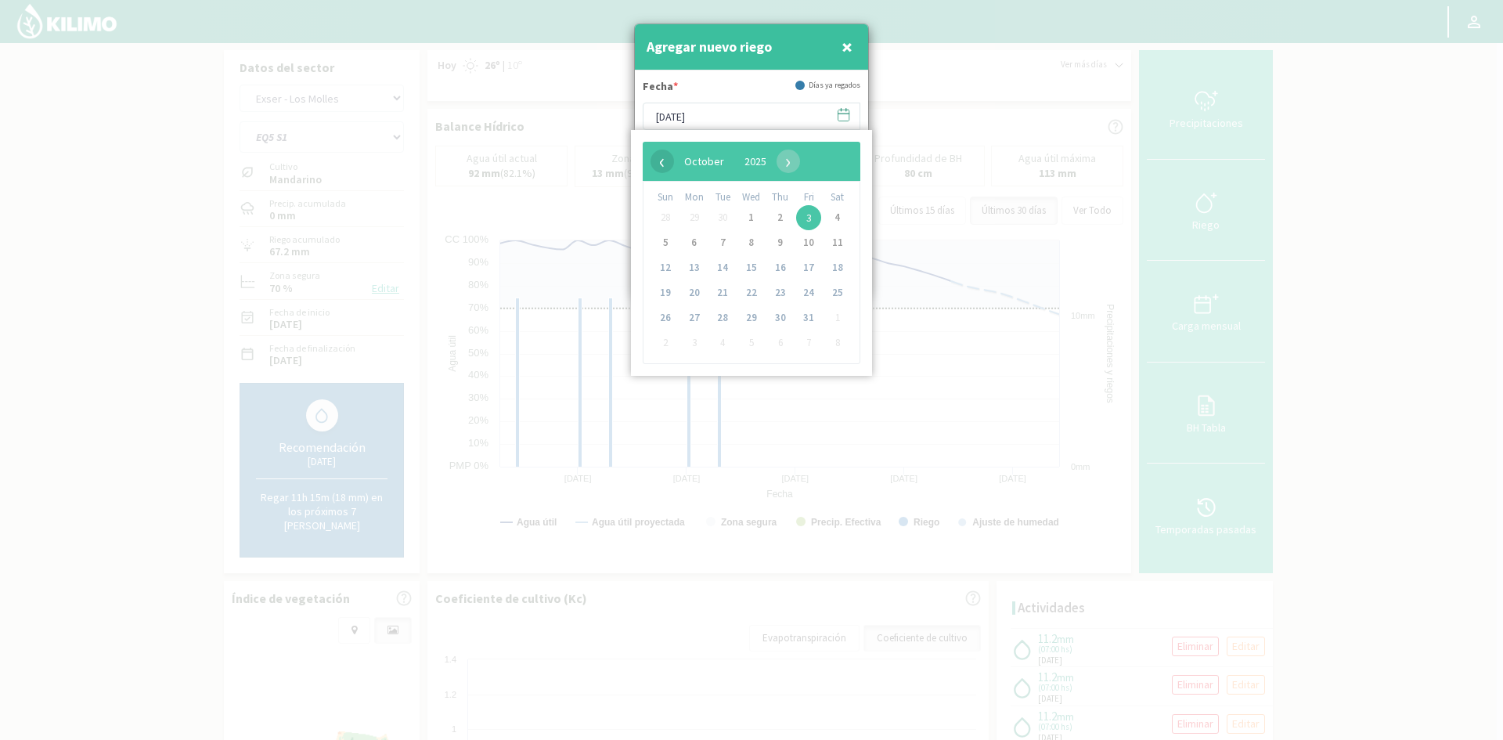
click at [657, 158] on span "‹" at bounding box center [661, 160] width 23 height 23
click at [700, 291] on span "22" at bounding box center [694, 292] width 25 height 25
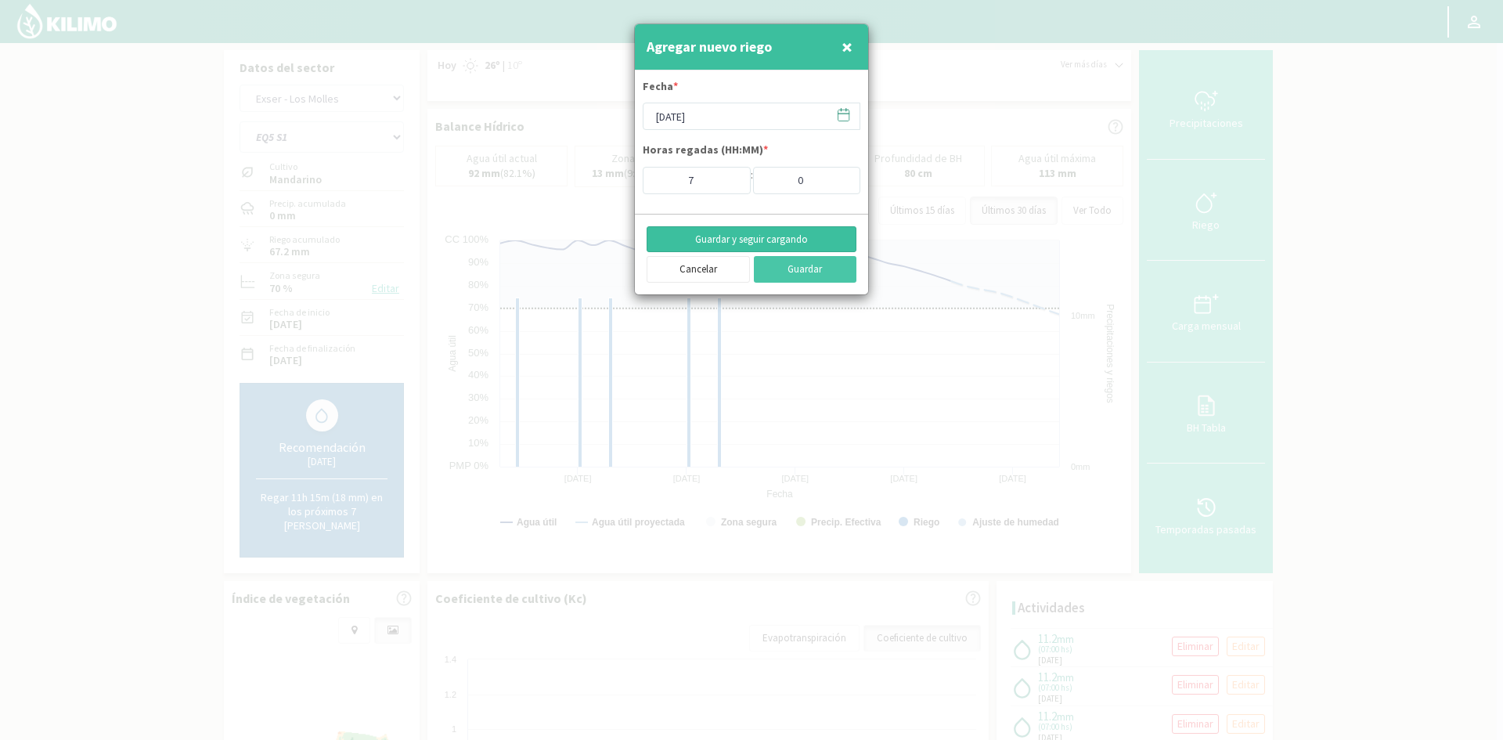
click at [730, 236] on button "Guardar y seguir cargando" at bounding box center [751, 239] width 210 height 27
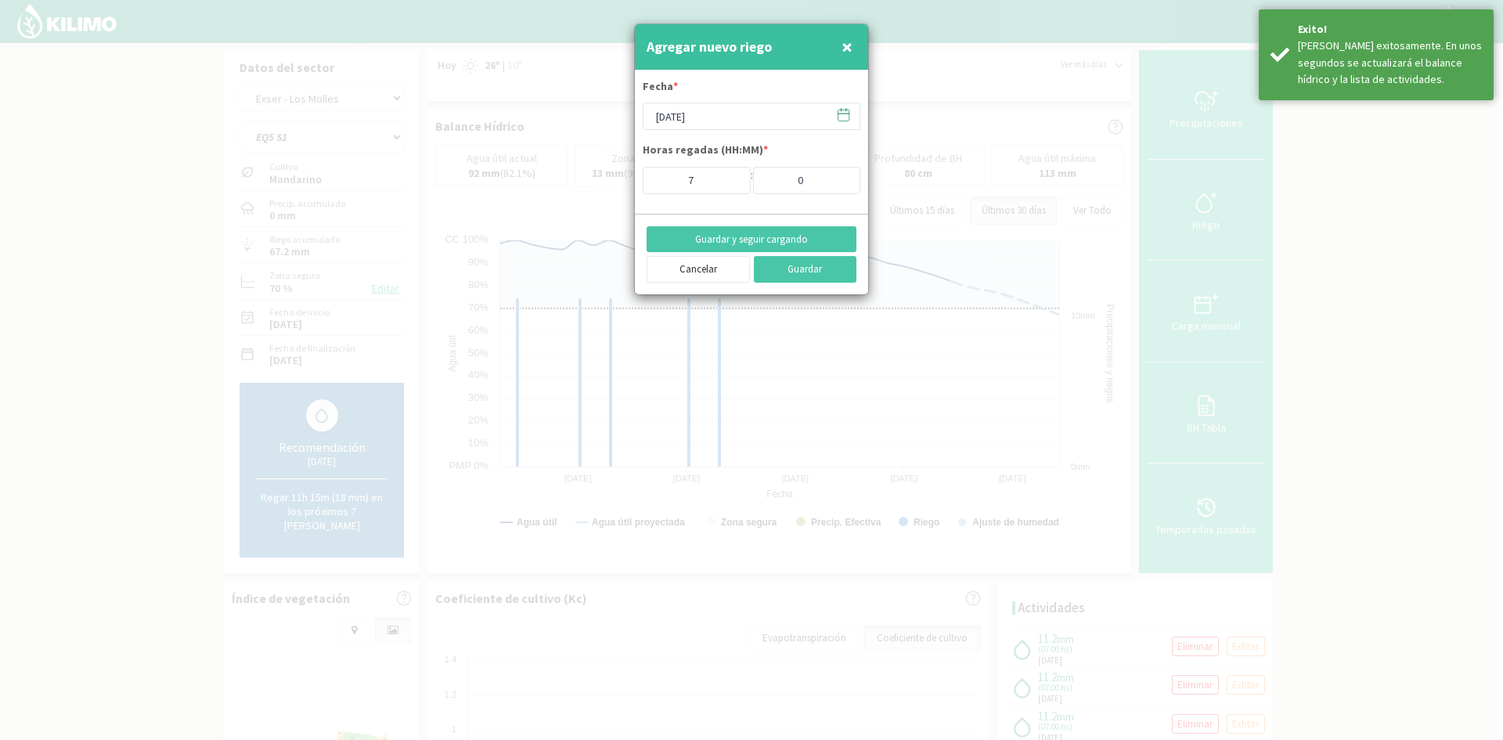
click at [845, 49] on span "×" at bounding box center [846, 47] width 11 height 26
type input "[DATE]"
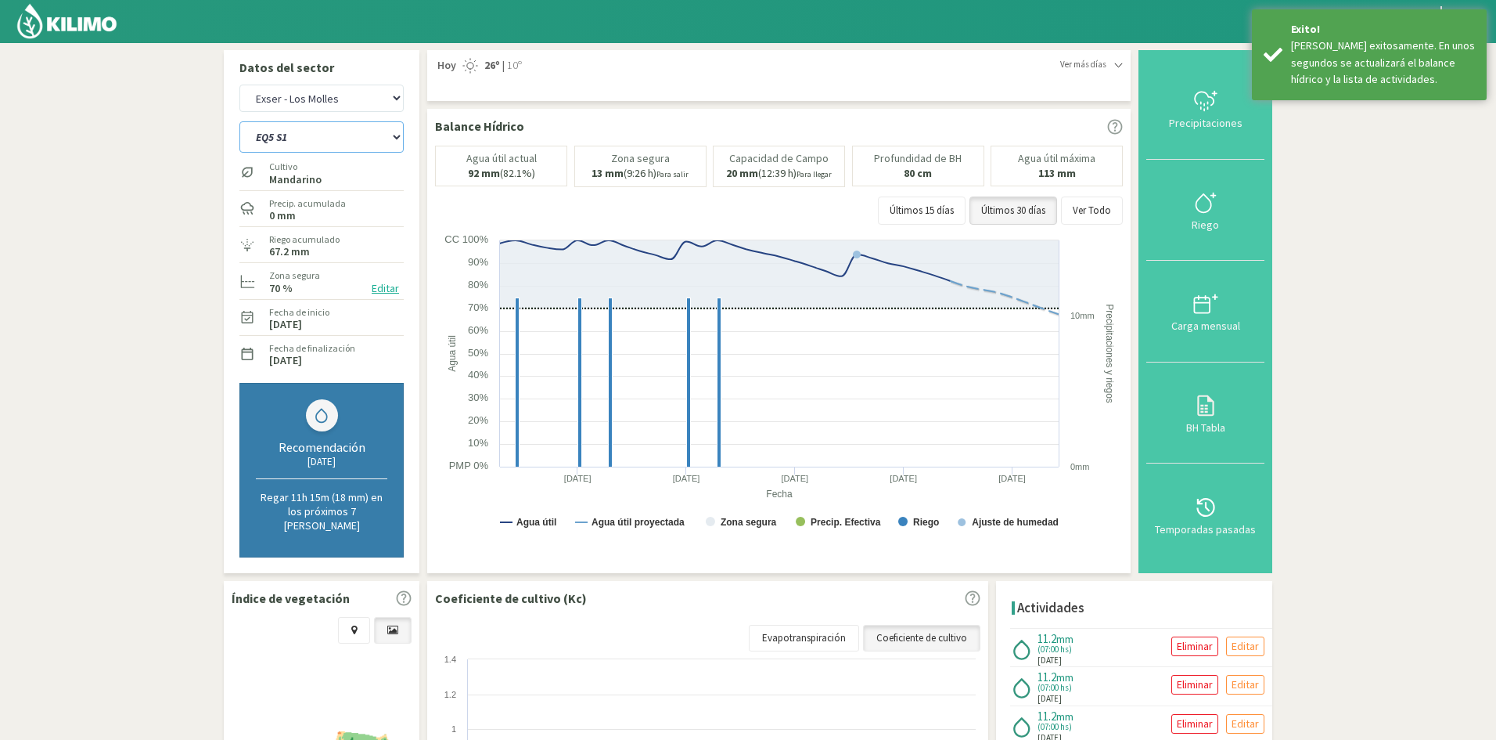
click at [298, 143] on select "EQ1A S3 EQ1A S4 EQ1A S5 EQ1B S1 EQ1B S2 EQ1B S3 EQ1B S4 EQ1B S5 EQ2 S1 EQ2 S3 E…" at bounding box center [321, 136] width 164 height 31
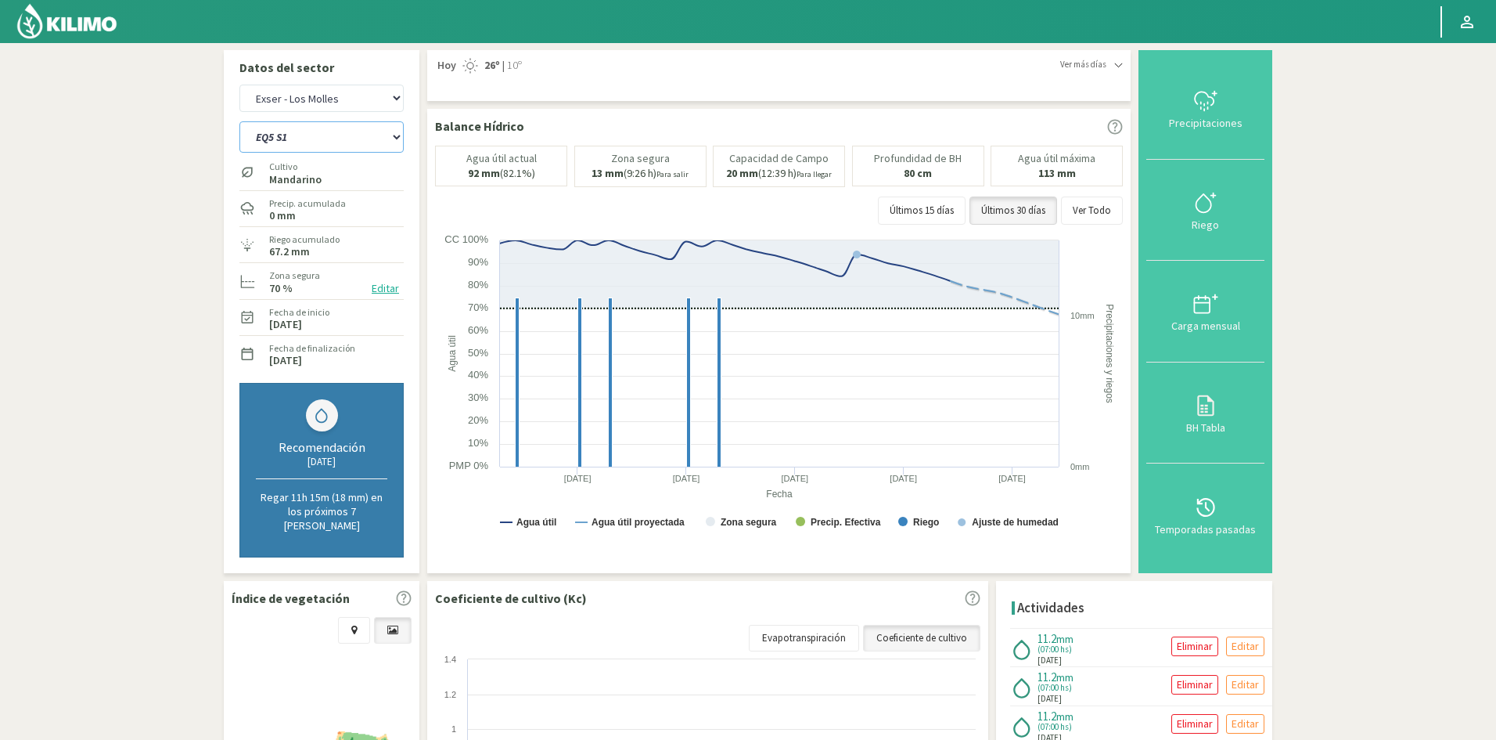
select select "211: Object"
click at [239, 121] on select "EQ1A S3 EQ1A S4 EQ1A S5 EQ1B S1 EQ1B S2 EQ1B S3 EQ1B S4 EQ1B S5 EQ2 S1 EQ2 S3 E…" at bounding box center [321, 136] width 164 height 31
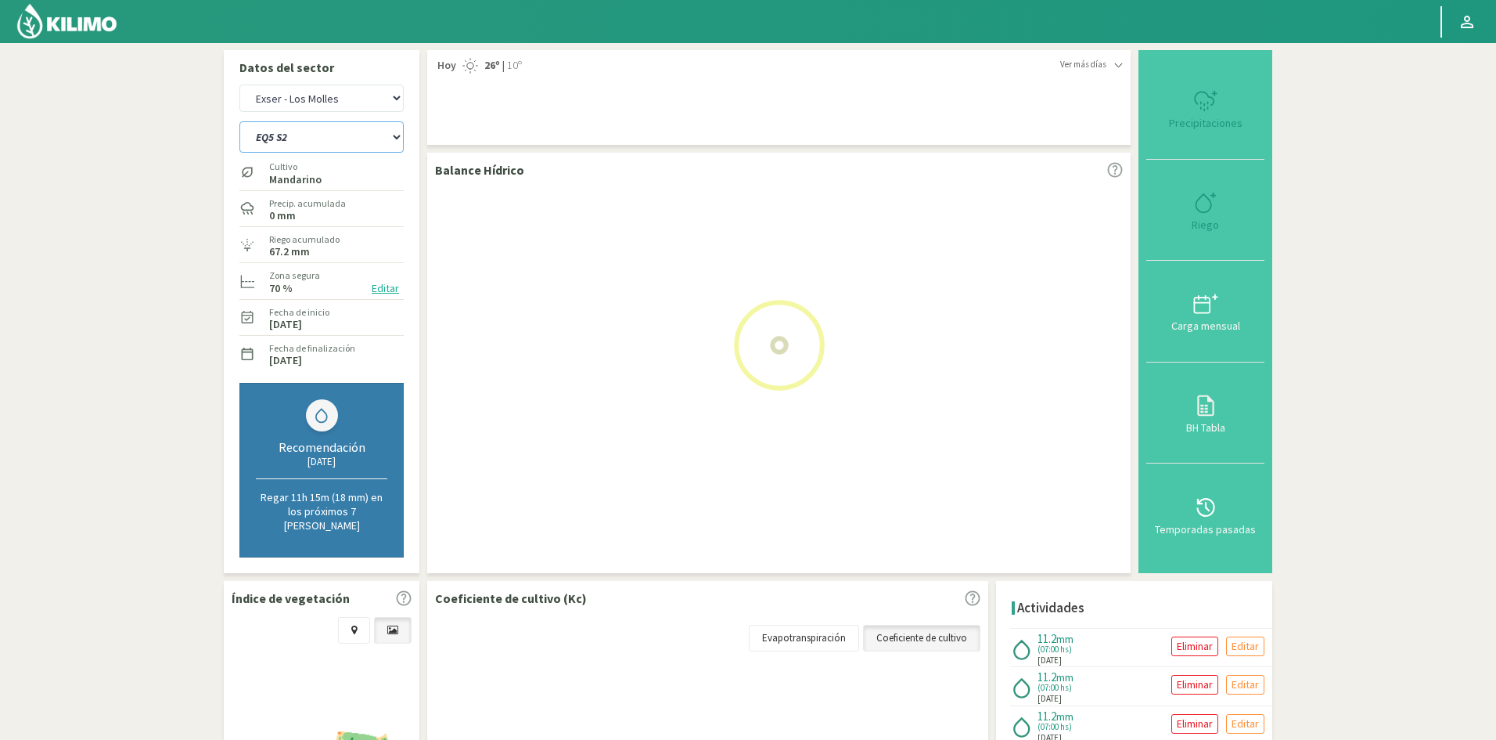
select select "21: Object"
select select "234: Object"
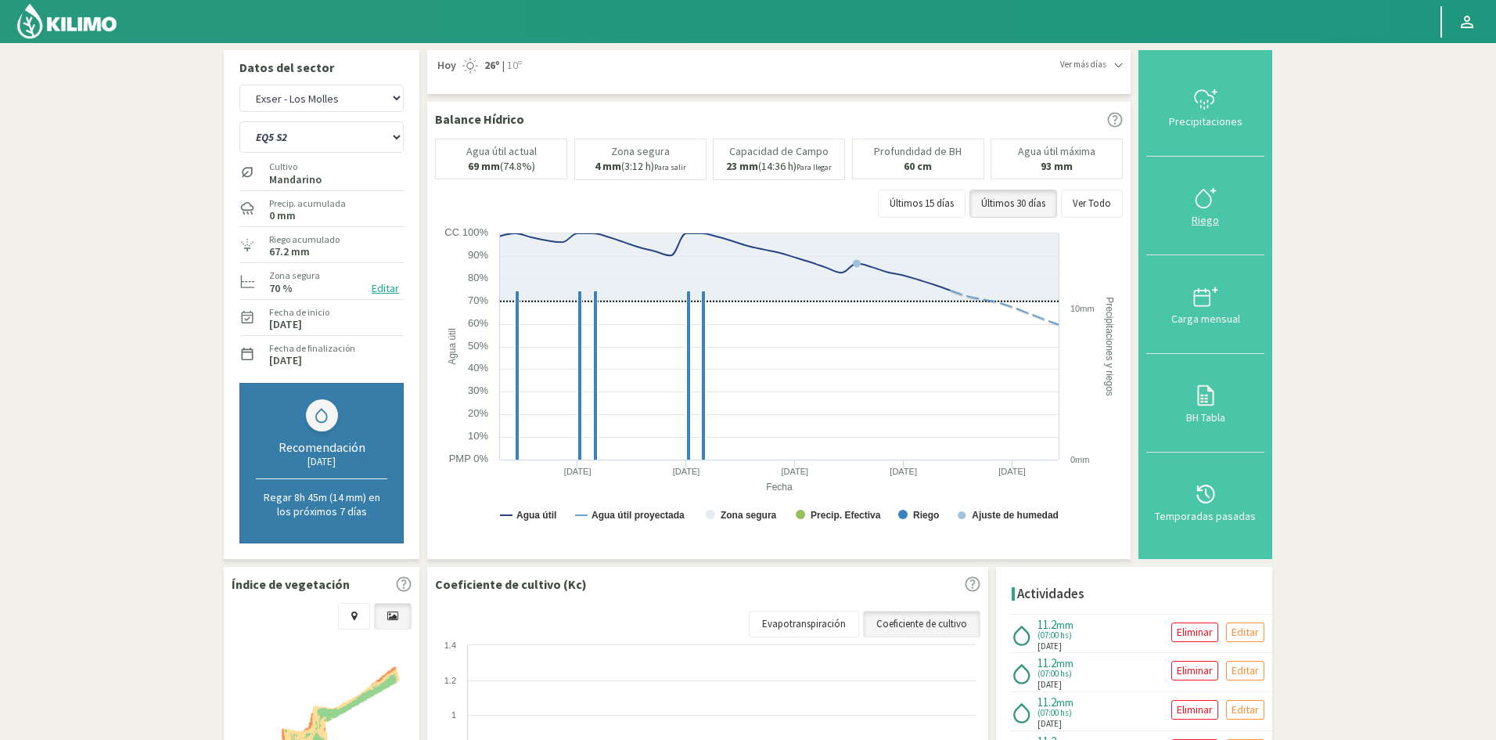
click at [1222, 216] on div "Riego" at bounding box center [1205, 219] width 109 height 11
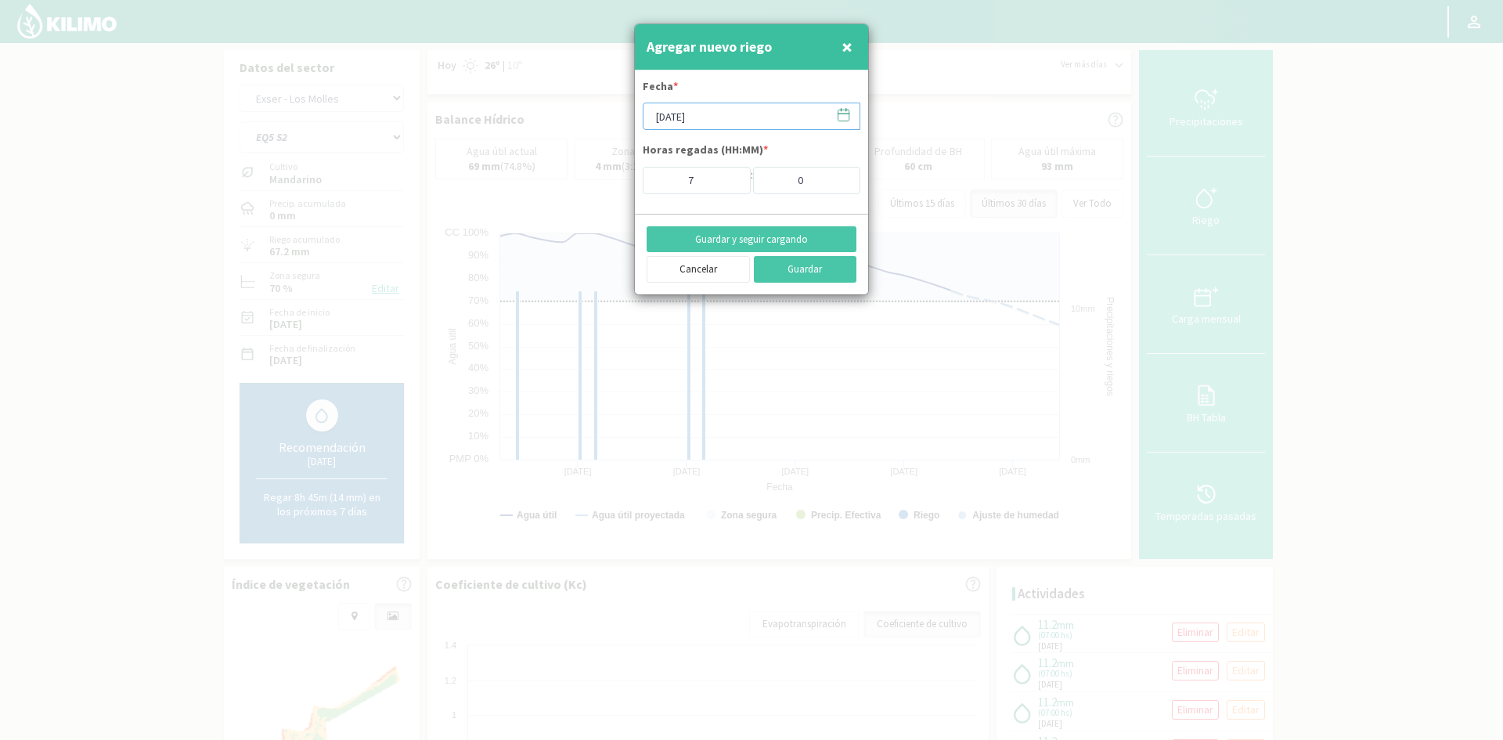
click at [713, 113] on input "[DATE]" at bounding box center [751, 116] width 218 height 27
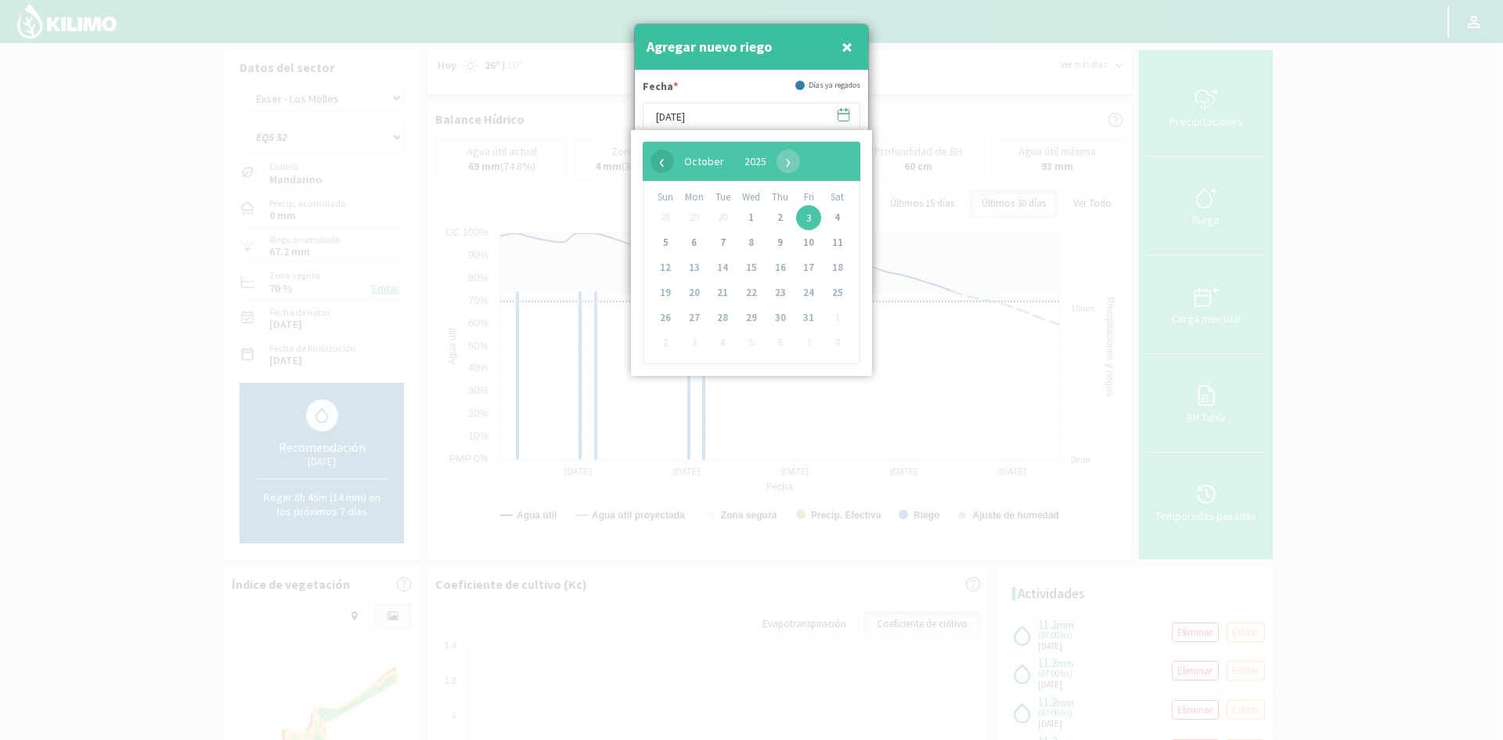
click at [661, 159] on span "‹" at bounding box center [661, 160] width 23 height 23
click at [691, 291] on span "22" at bounding box center [694, 292] width 25 height 25
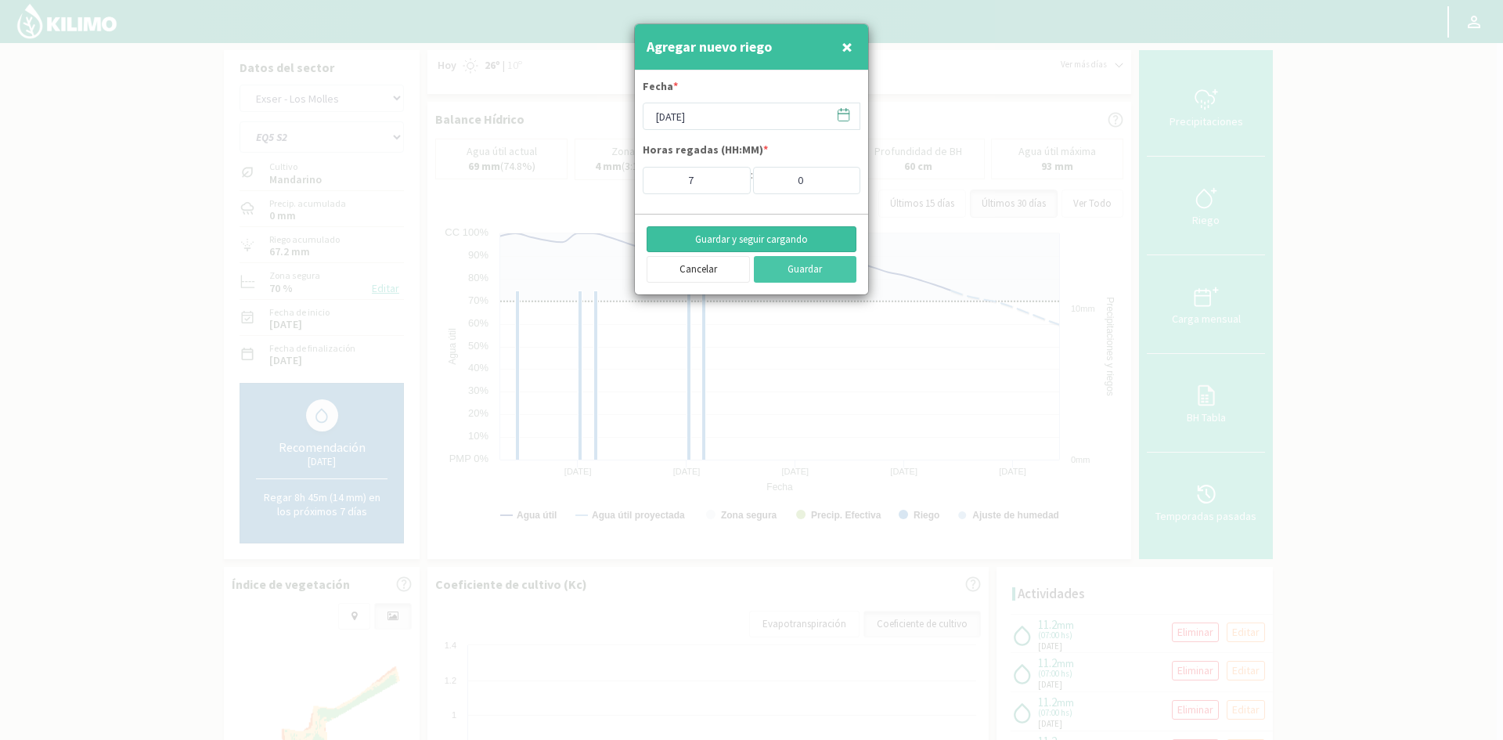
click at [758, 239] on button "Guardar y seguir cargando" at bounding box center [751, 239] width 210 height 27
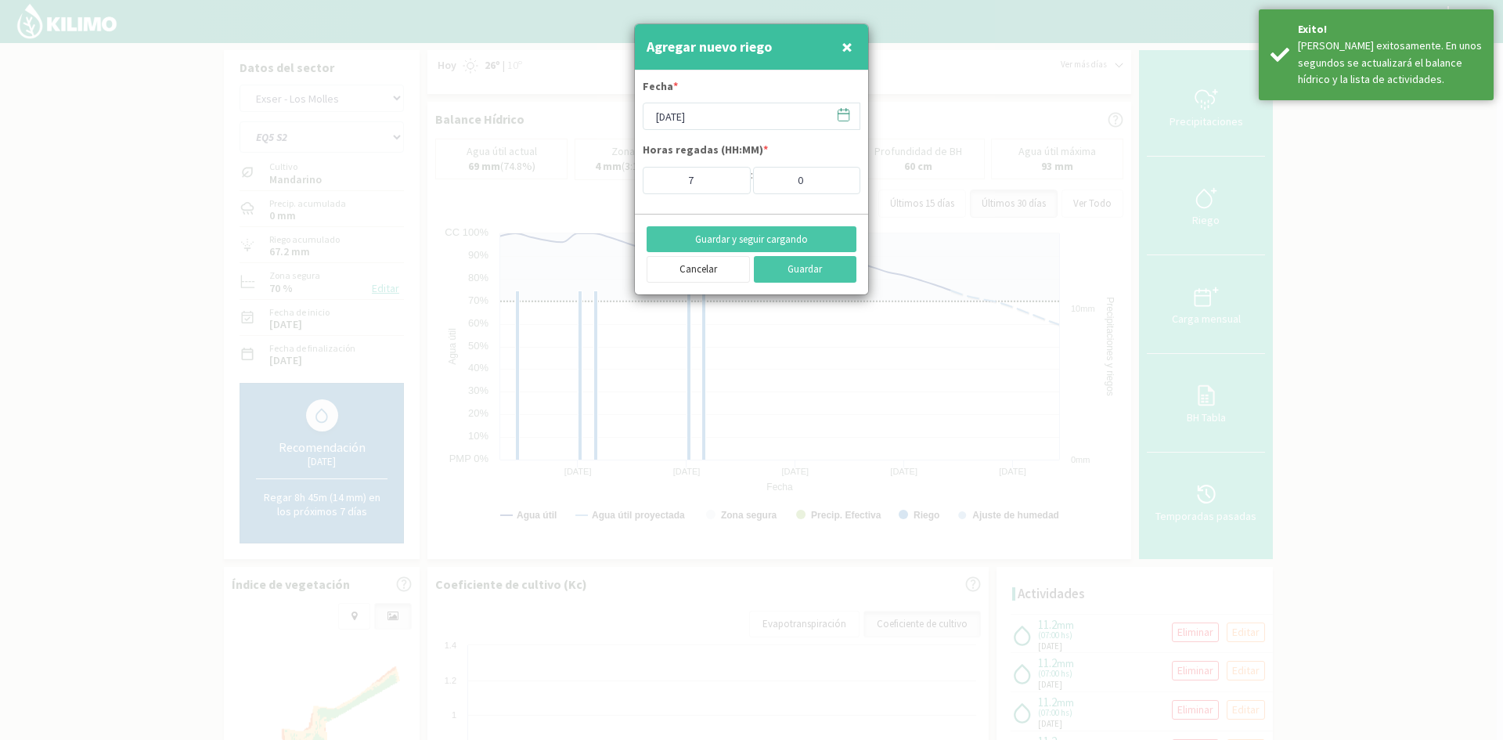
click at [849, 37] on span "×" at bounding box center [846, 47] width 11 height 26
type input "[DATE]"
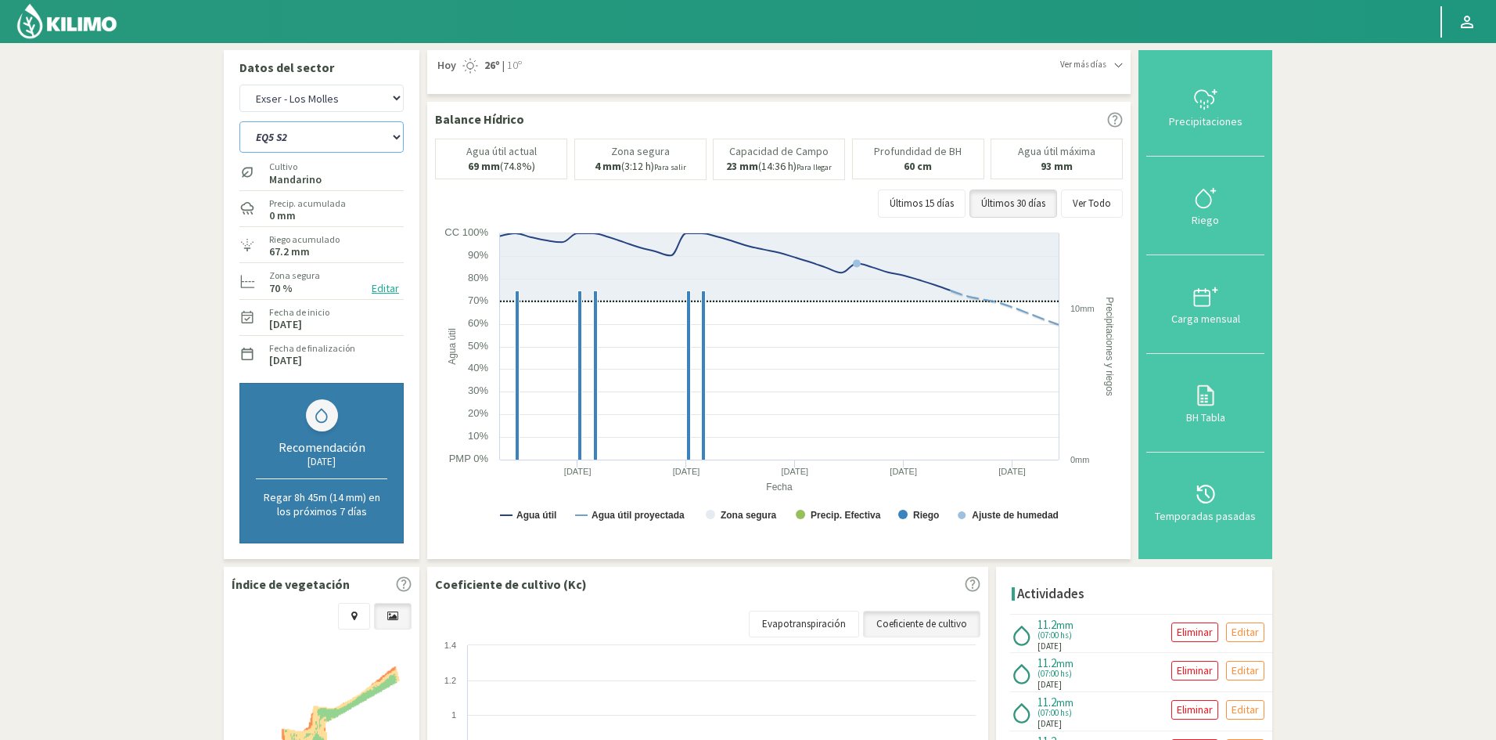
click at [315, 146] on select "EQ1A S3 EQ1A S4 EQ1A S5 EQ1B S1 EQ1B S2 EQ1B S3 EQ1B S4 EQ1B S5 EQ2 S1 EQ2 S3 E…" at bounding box center [321, 136] width 164 height 31
select select "236: Object"
click at [239, 121] on select "EQ1A S3 EQ1A S4 EQ1A S5 EQ1B S1 EQ1B S2 EQ1B S3 EQ1B S4 EQ1B S5 EQ2 S1 EQ2 S3 E…" at bounding box center [321, 136] width 164 height 31
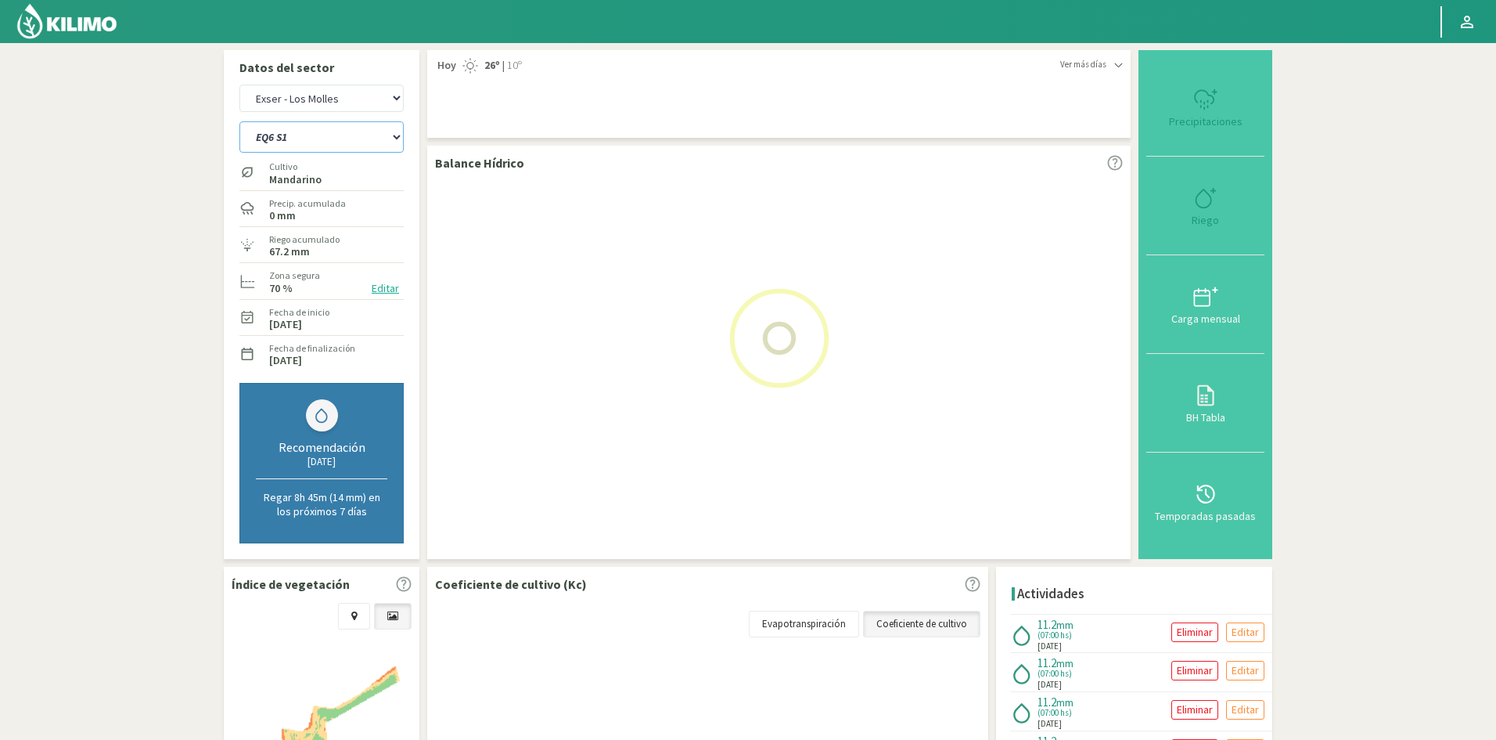
select select "23: Object"
select select "259: Object"
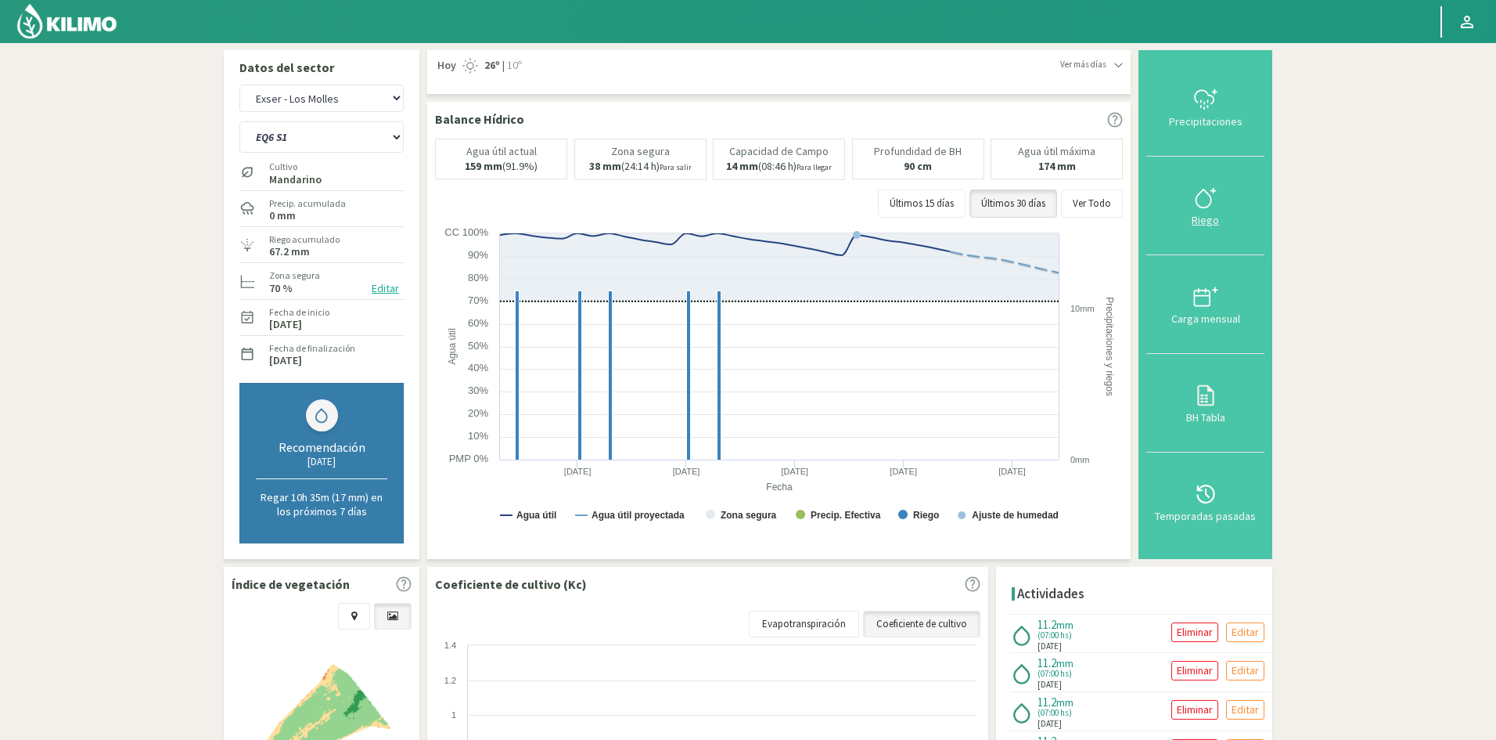
click at [1205, 221] on div "Riego" at bounding box center [1205, 219] width 109 height 11
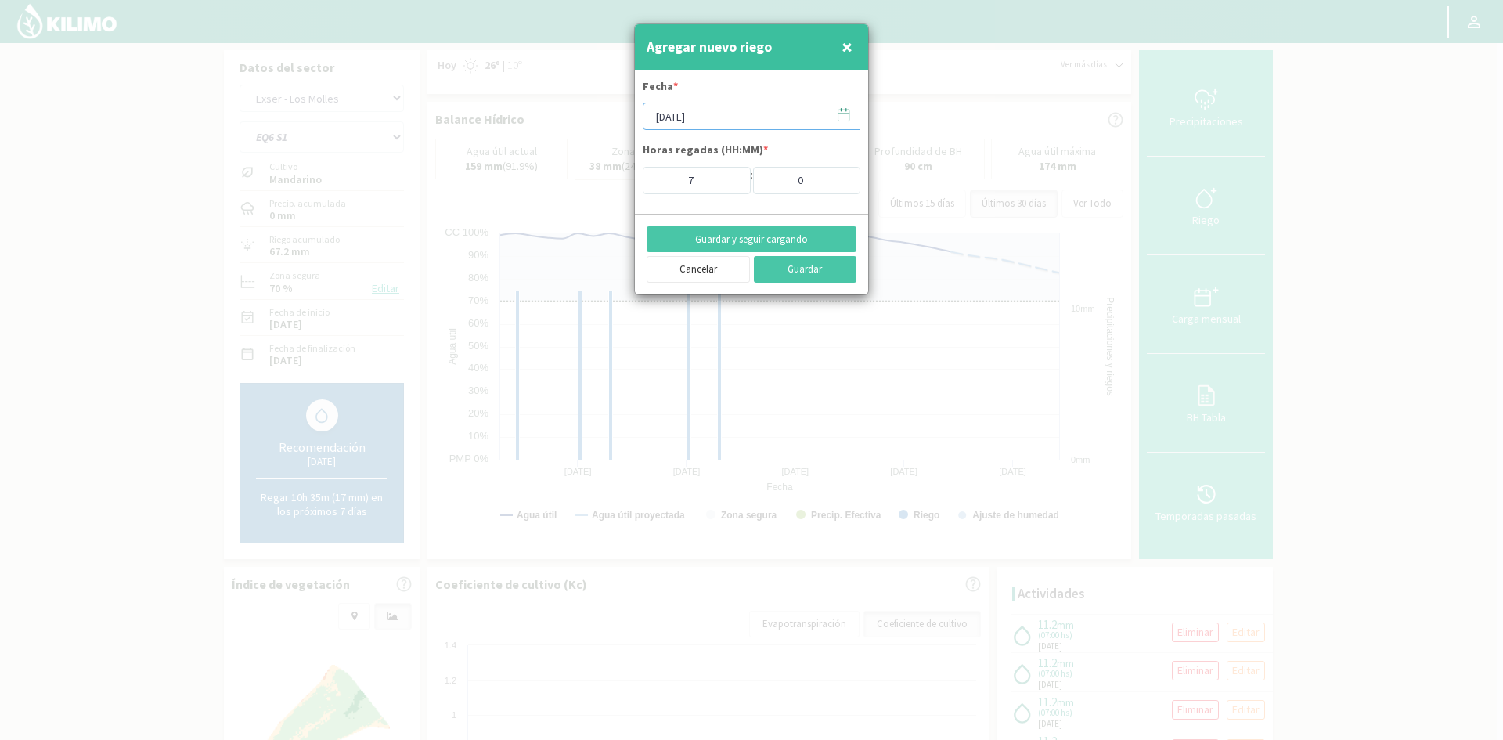
click at [713, 119] on input "[DATE]" at bounding box center [751, 116] width 218 height 27
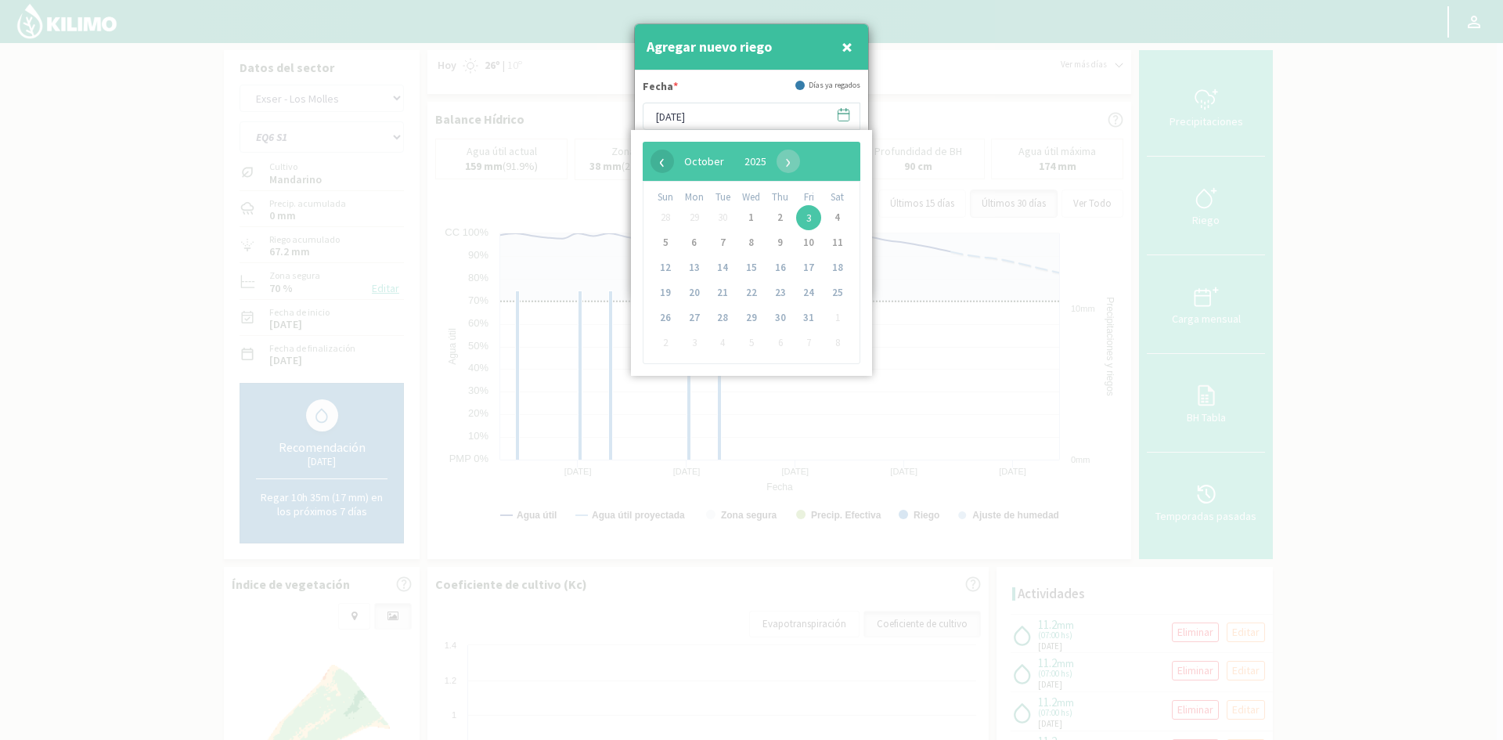
click at [660, 164] on span "‹" at bounding box center [661, 160] width 23 height 23
click at [701, 296] on span "22" at bounding box center [694, 292] width 25 height 25
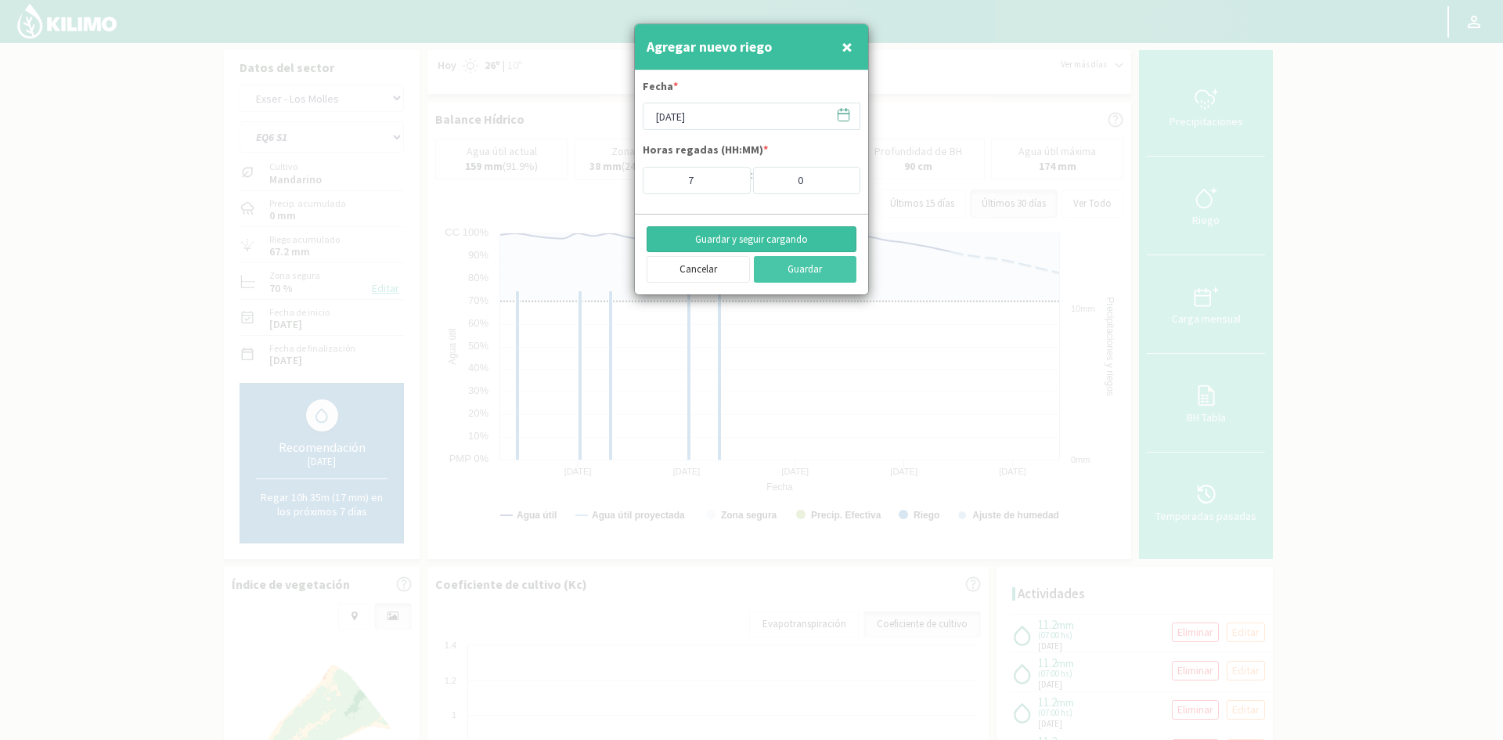
click at [732, 243] on button "Guardar y seguir cargando" at bounding box center [751, 239] width 210 height 27
click at [847, 49] on span "×" at bounding box center [846, 47] width 11 height 26
type input "[DATE]"
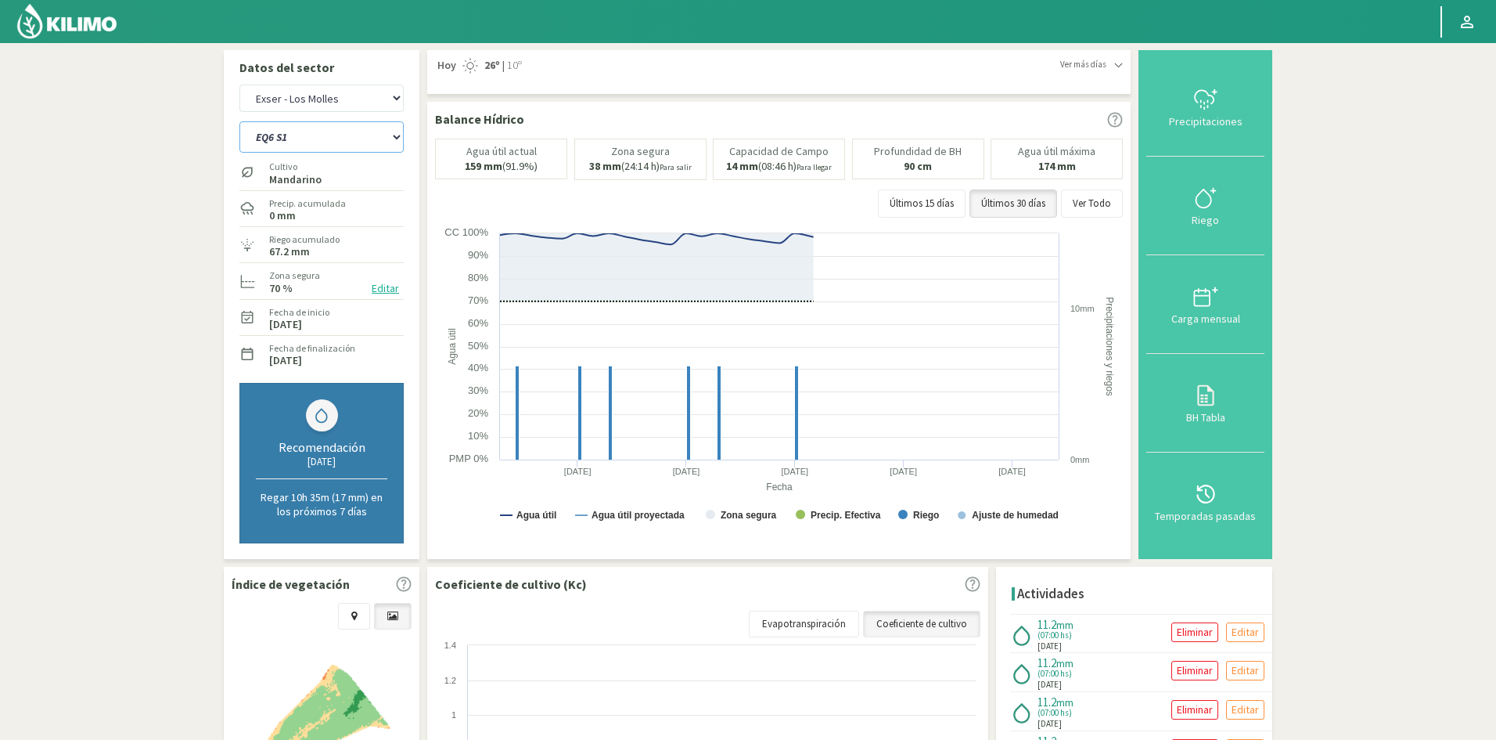
click at [321, 138] on select "EQ1A S3 EQ1A S4 EQ1A S5 EQ1B S1 EQ1B S2 EQ1B S3 EQ1B S4 EQ1B S5 EQ2 S1 EQ2 S3 E…" at bounding box center [321, 136] width 164 height 31
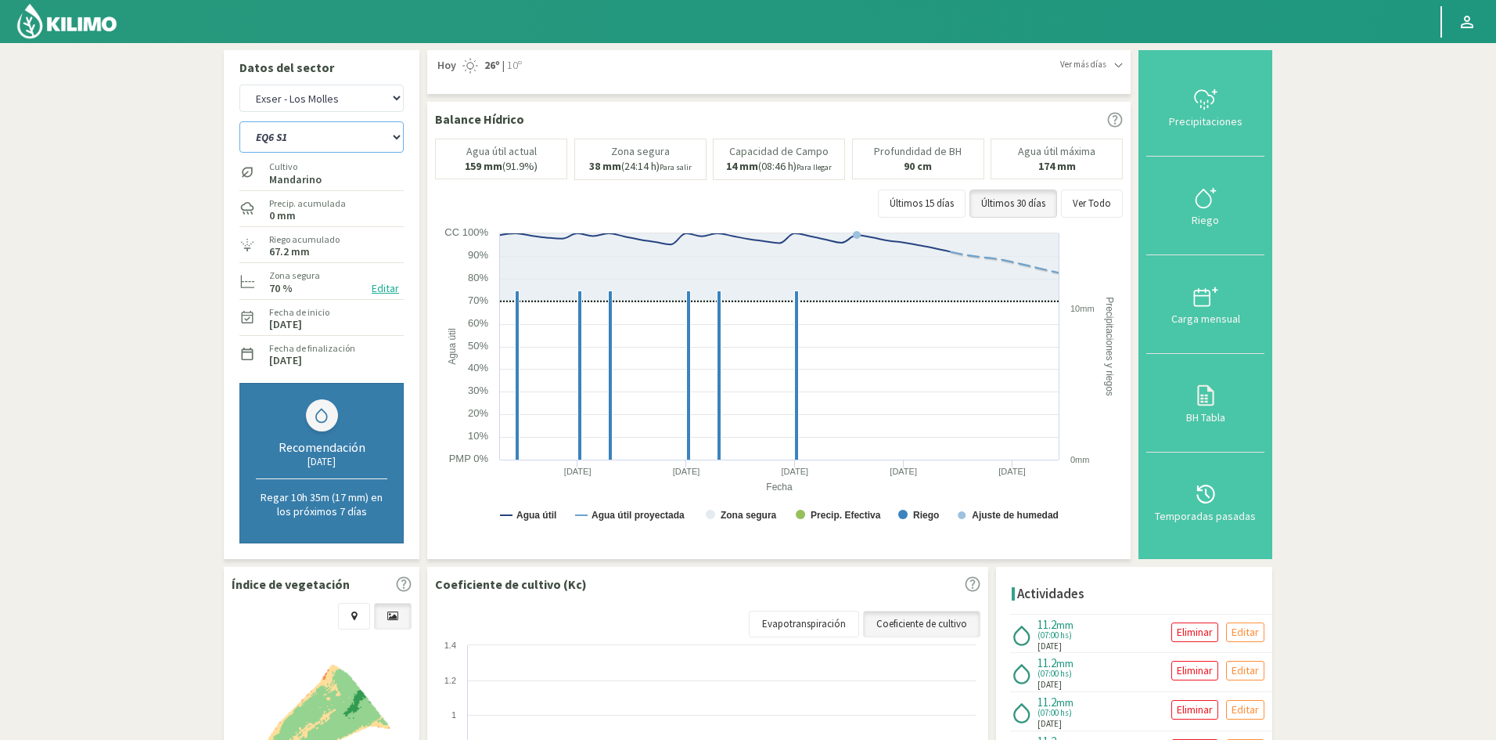
select select "248: Object"
click at [239, 121] on select "EQ1A S3 EQ1A S4 EQ1A S5 EQ1B S1 EQ1B S2 EQ1B S3 EQ1B S4 EQ1B S5 EQ2 S1 EQ2 S3 E…" at bounding box center [321, 136] width 164 height 31
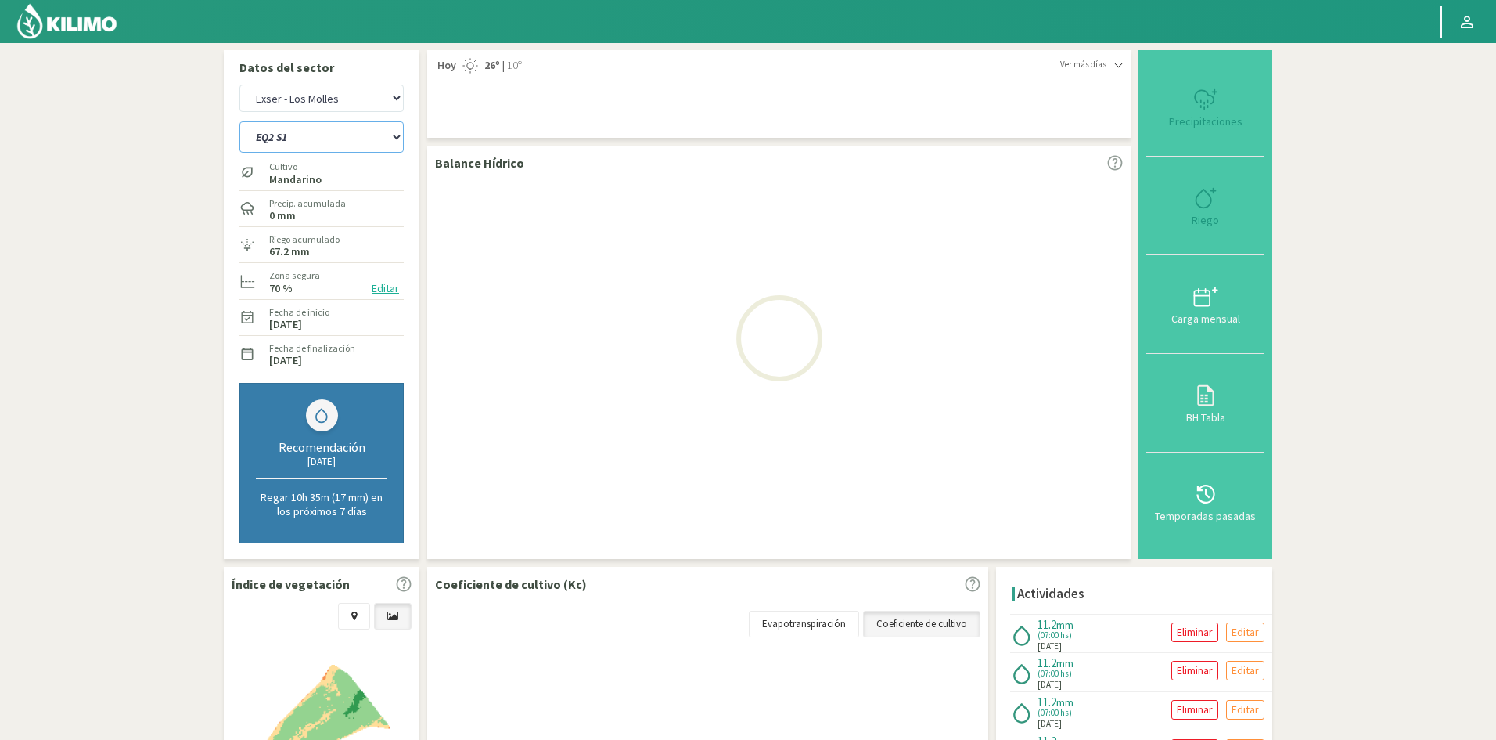
select select "25: Object"
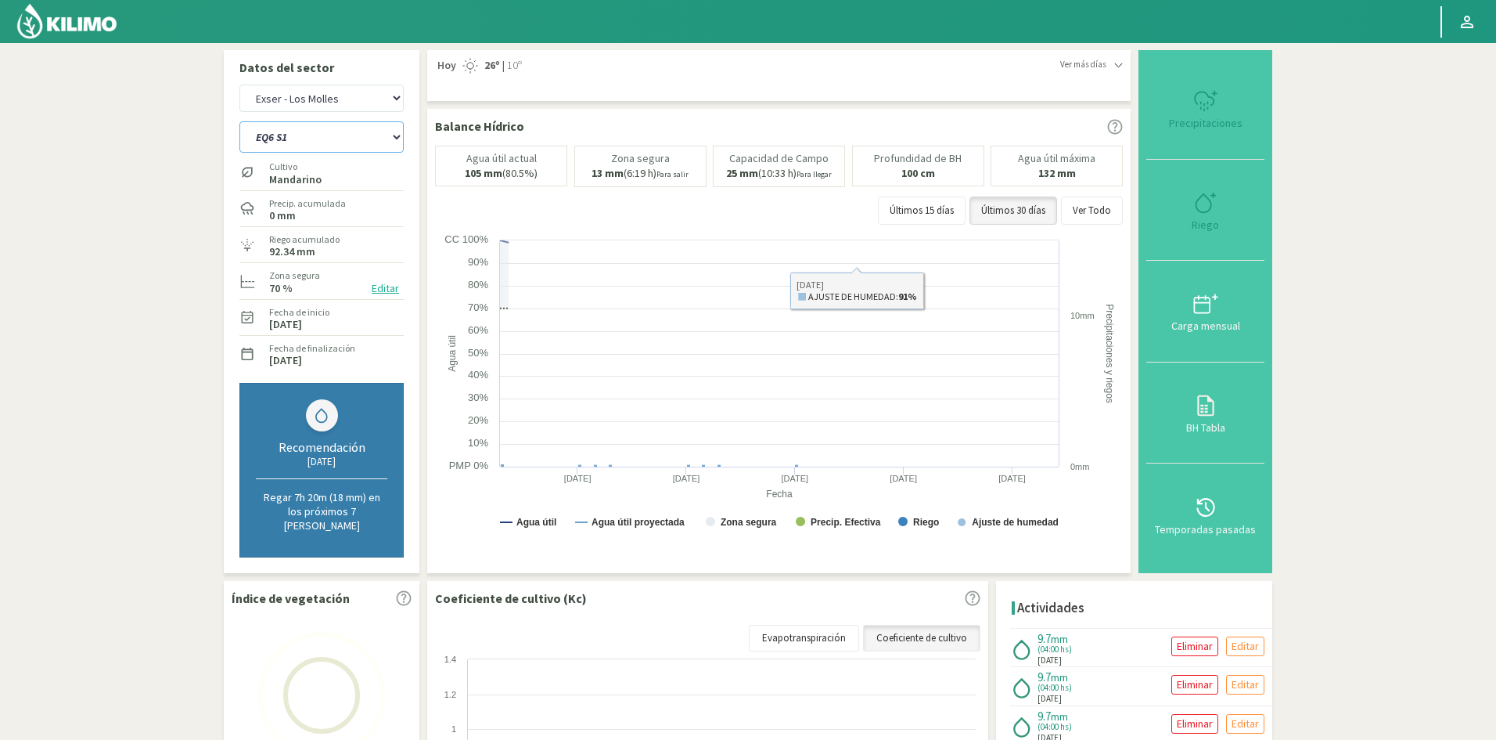
select select "271: Object"
type input "4"
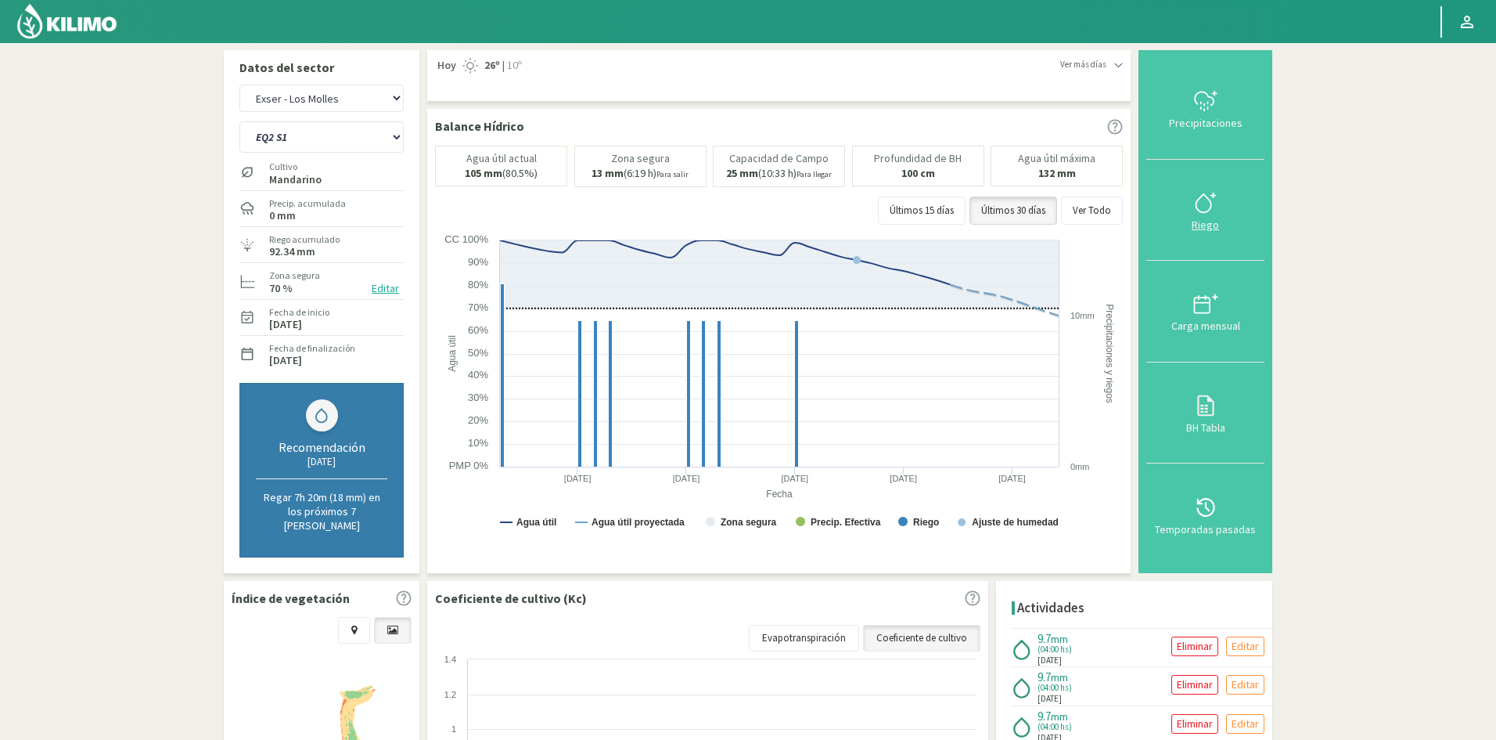
click at [1205, 224] on div "Riego" at bounding box center [1205, 224] width 109 height 11
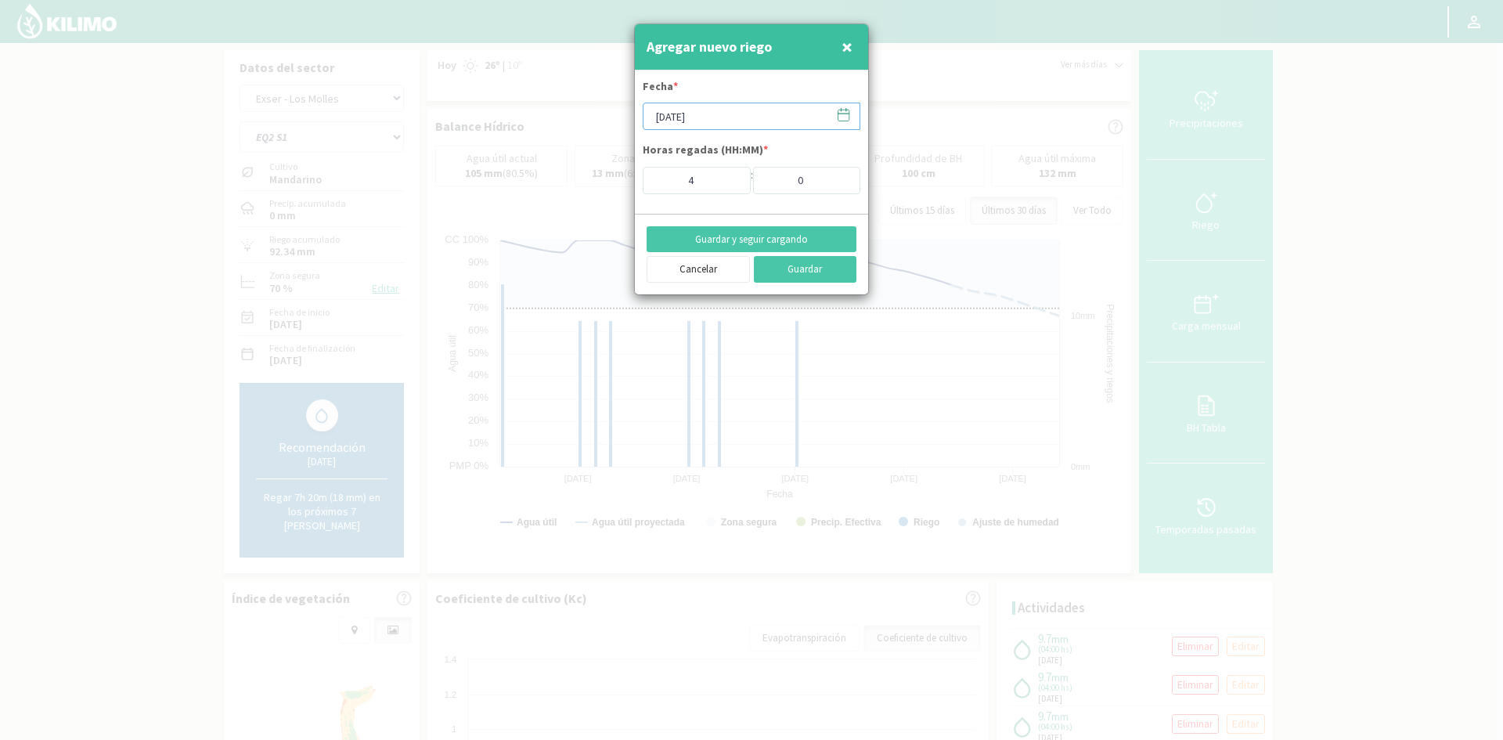
click at [697, 122] on input "[DATE]" at bounding box center [751, 116] width 218 height 27
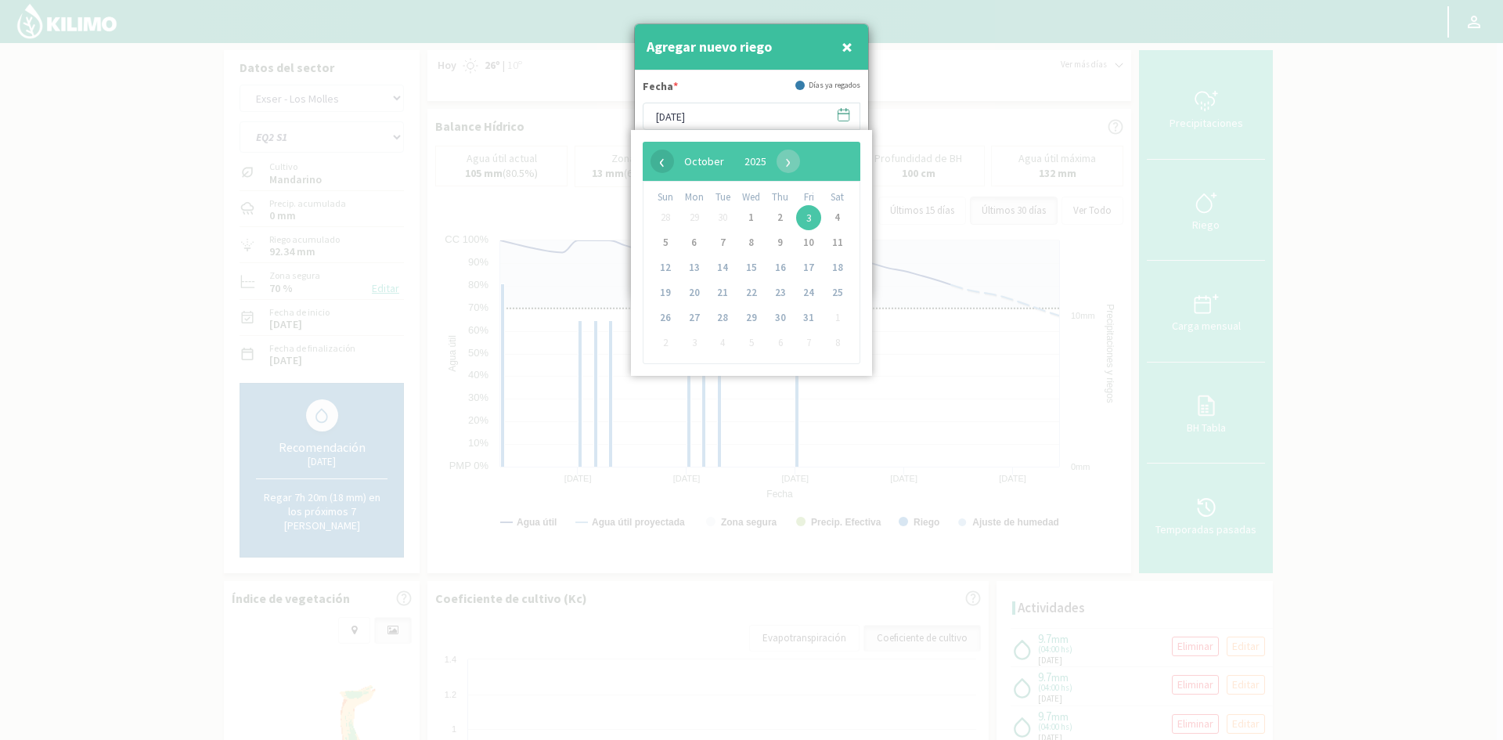
click at [658, 164] on span "‹" at bounding box center [661, 160] width 23 height 23
click at [730, 291] on span "23" at bounding box center [722, 292] width 25 height 25
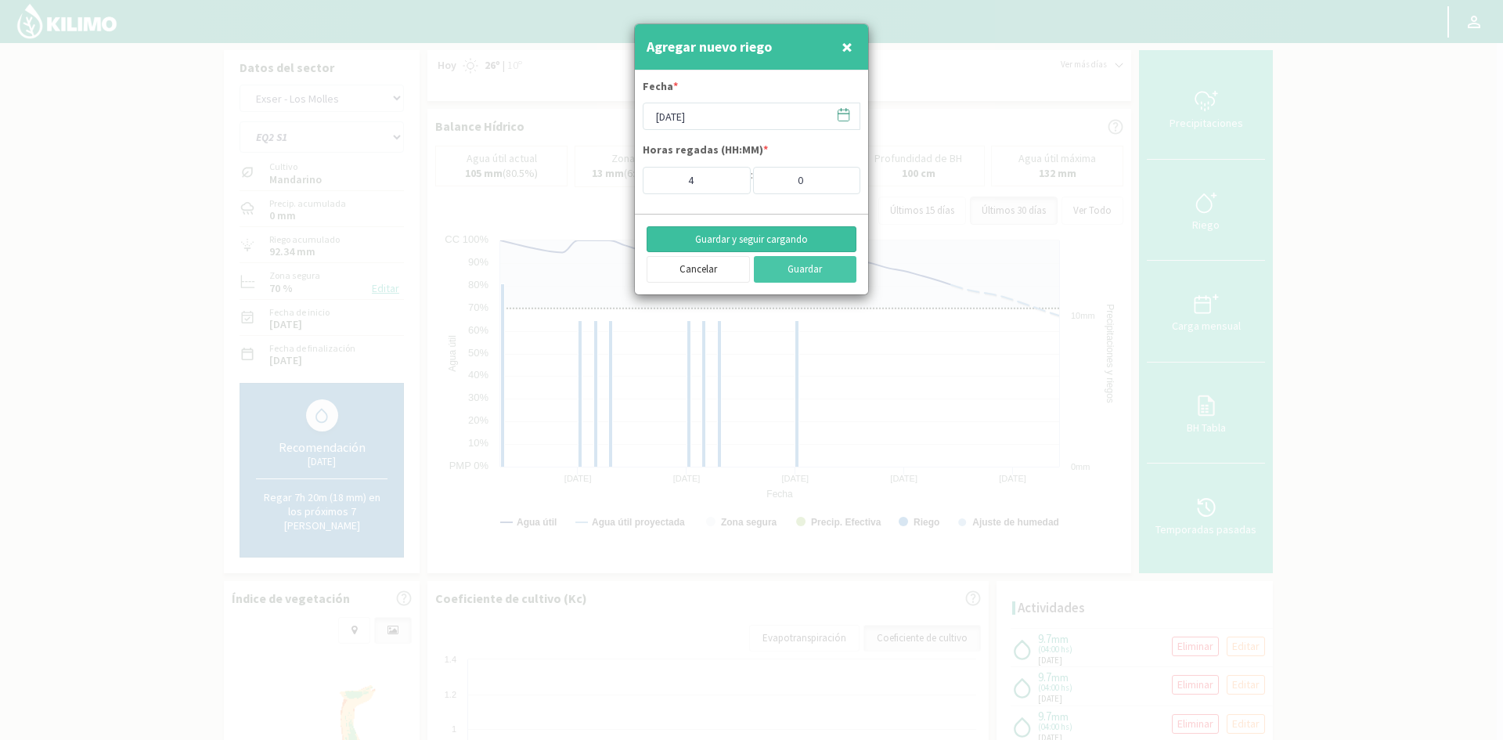
click at [744, 239] on button "Guardar y seguir cargando" at bounding box center [751, 239] width 210 height 27
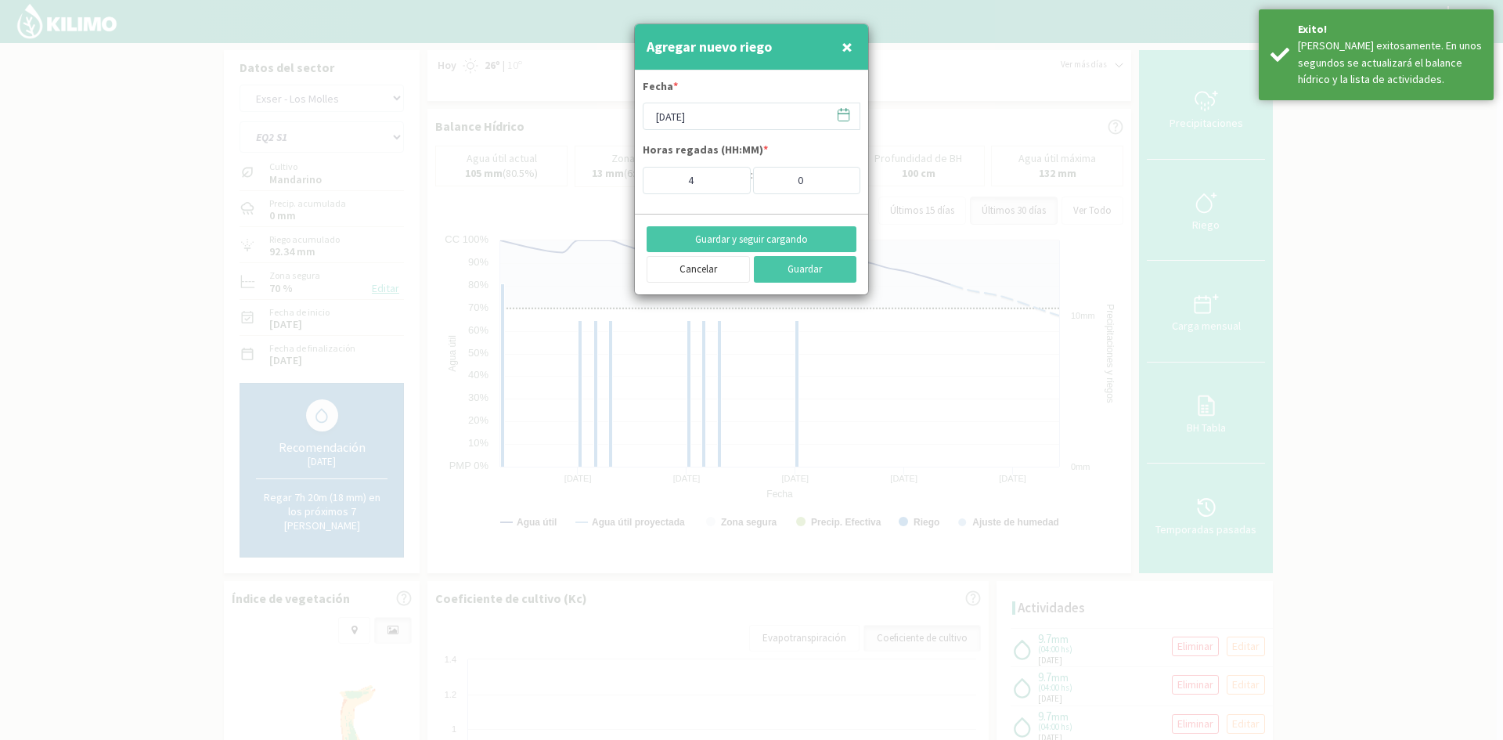
click at [843, 46] on span "×" at bounding box center [846, 47] width 11 height 26
type input "[DATE]"
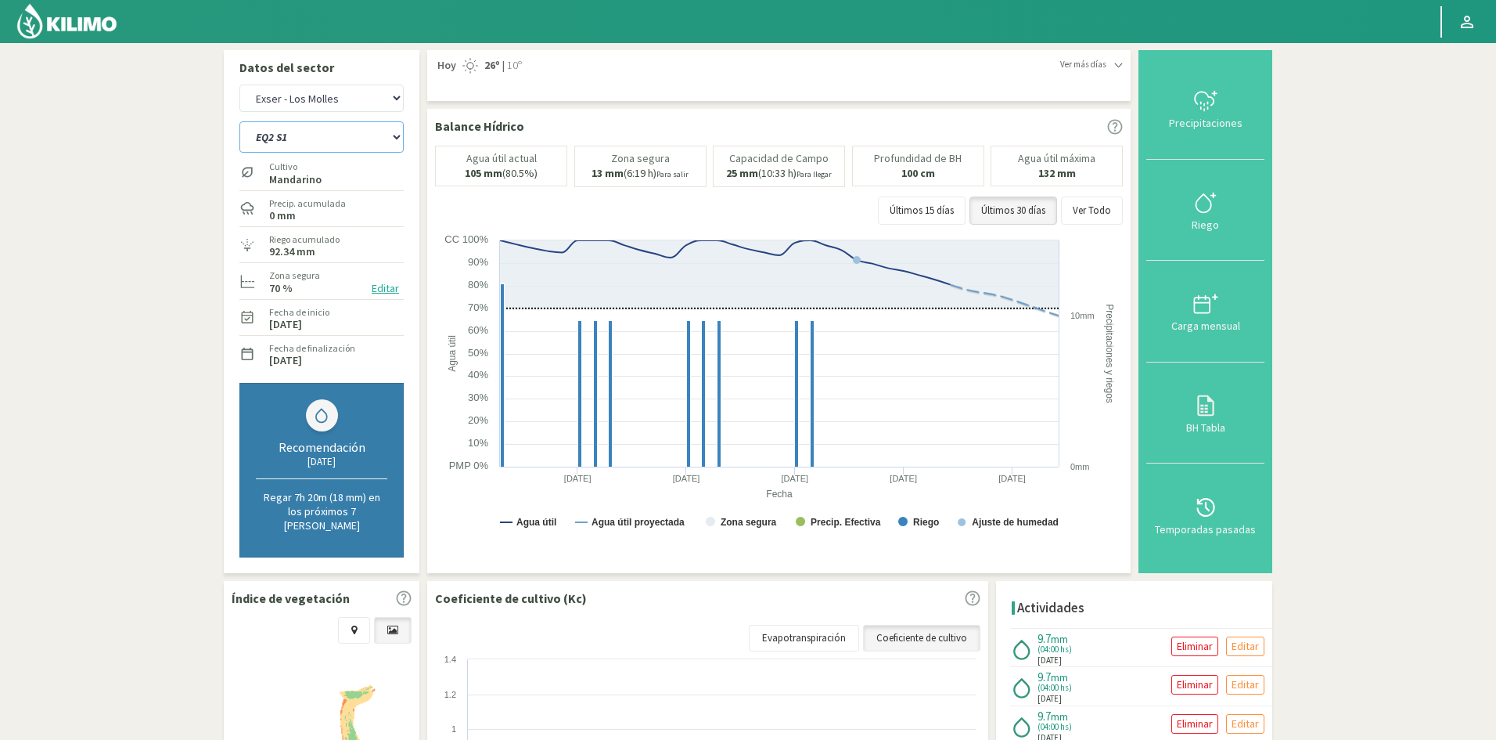
click at [316, 135] on select "EQ1A S3 EQ1A S4 EQ1A S5 EQ1B S1 EQ1B S2 EQ1B S3 EQ1B S4 EQ1B S5 EQ2 S1 EQ2 S3 E…" at bounding box center [321, 136] width 164 height 31
select select "272: Object"
click at [239, 121] on select "EQ1A S3 EQ1A S4 EQ1A S5 EQ1B S1 EQ1B S2 EQ1B S3 EQ1B S4 EQ1B S5 EQ2 S1 EQ2 S3 E…" at bounding box center [321, 136] width 164 height 31
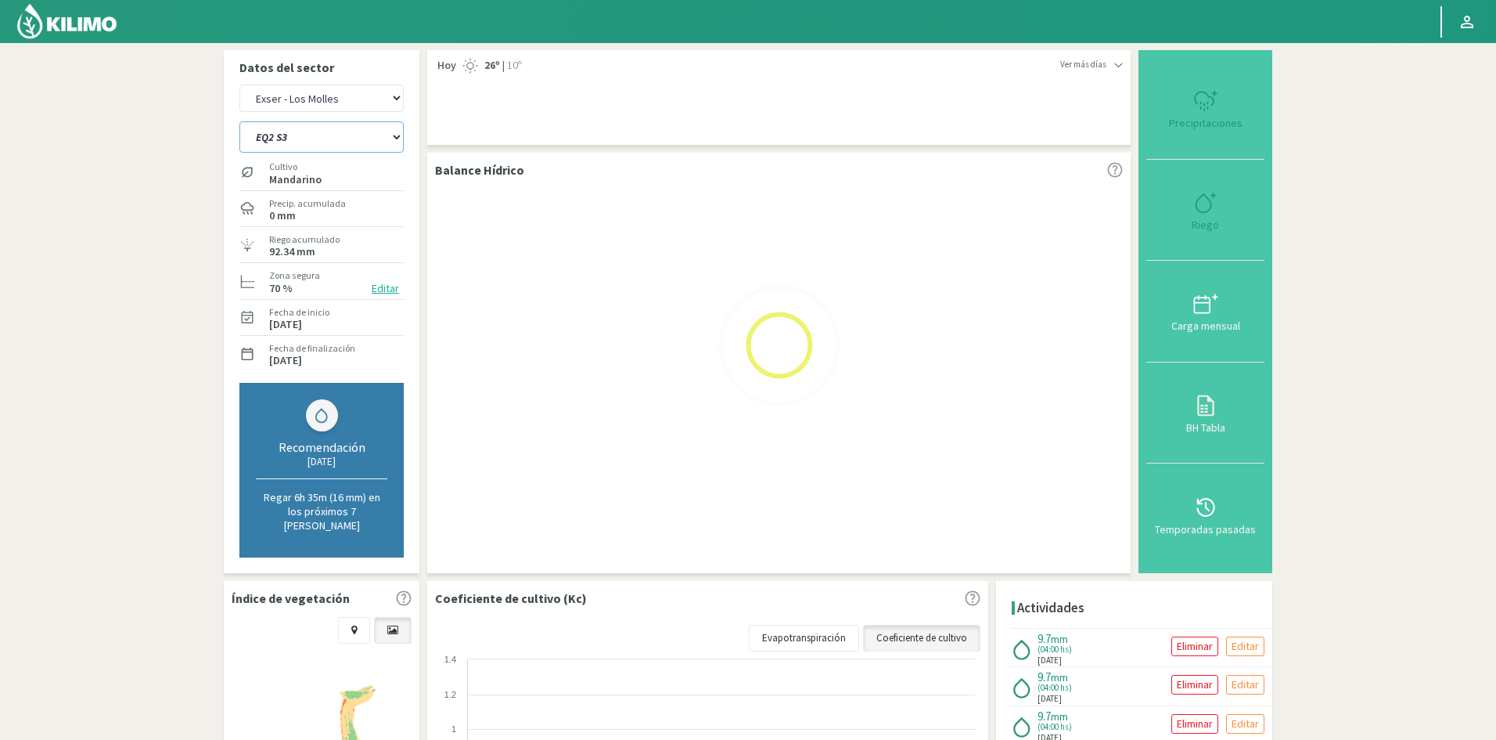
select select "27: Object"
select select "295: Object"
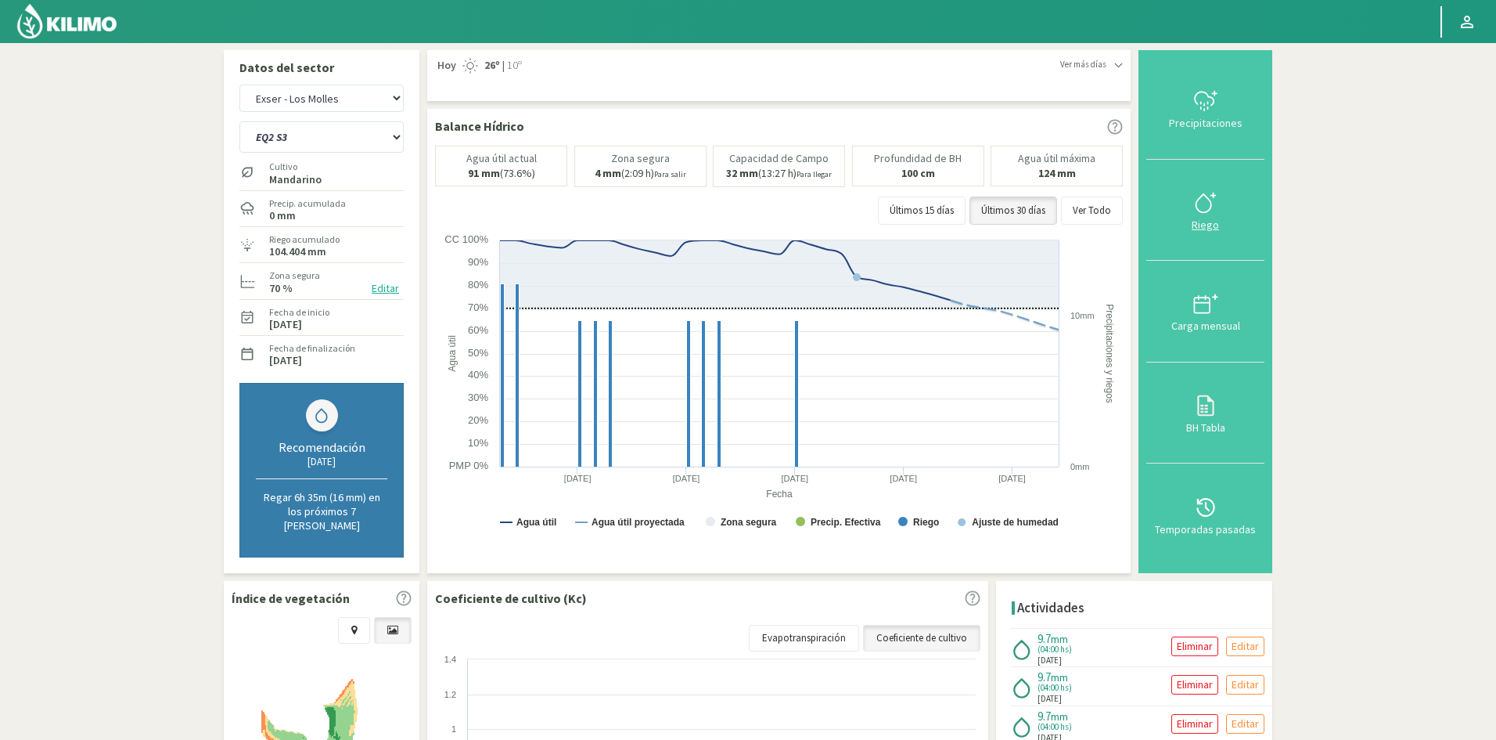
click at [1211, 219] on div "Riego" at bounding box center [1205, 224] width 109 height 11
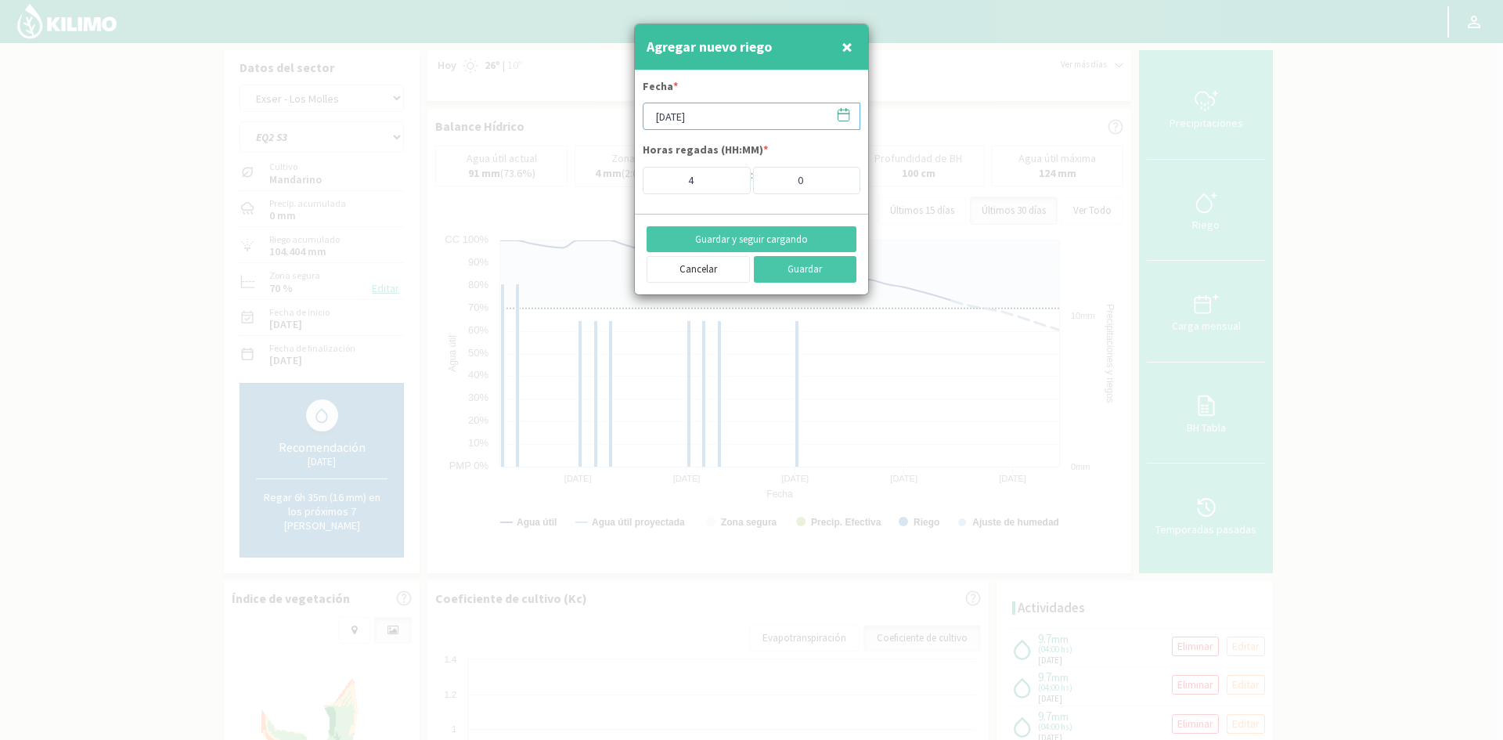
click at [701, 124] on input "[DATE]" at bounding box center [751, 116] width 218 height 27
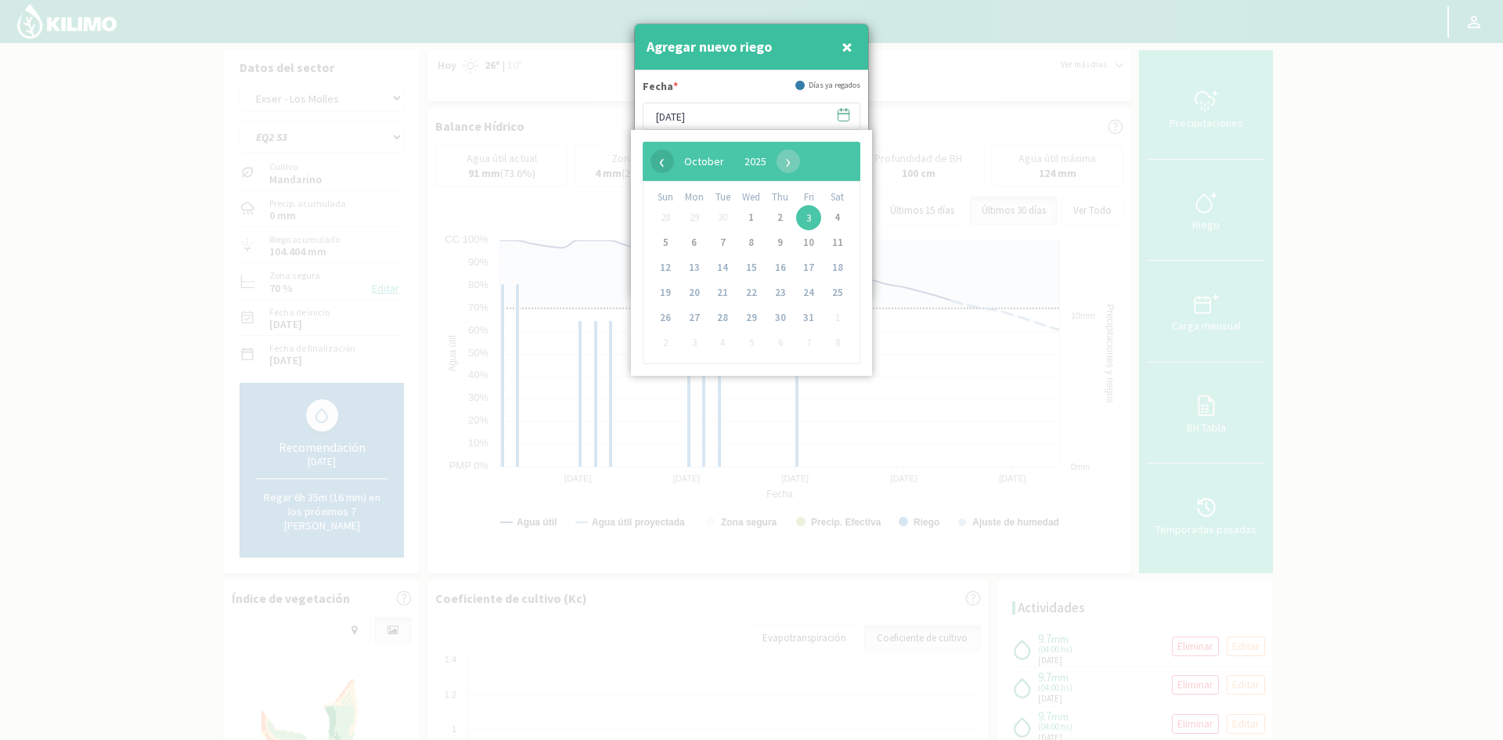
click at [660, 160] on span "‹" at bounding box center [661, 160] width 23 height 23
click at [718, 294] on span "23" at bounding box center [722, 292] width 25 height 25
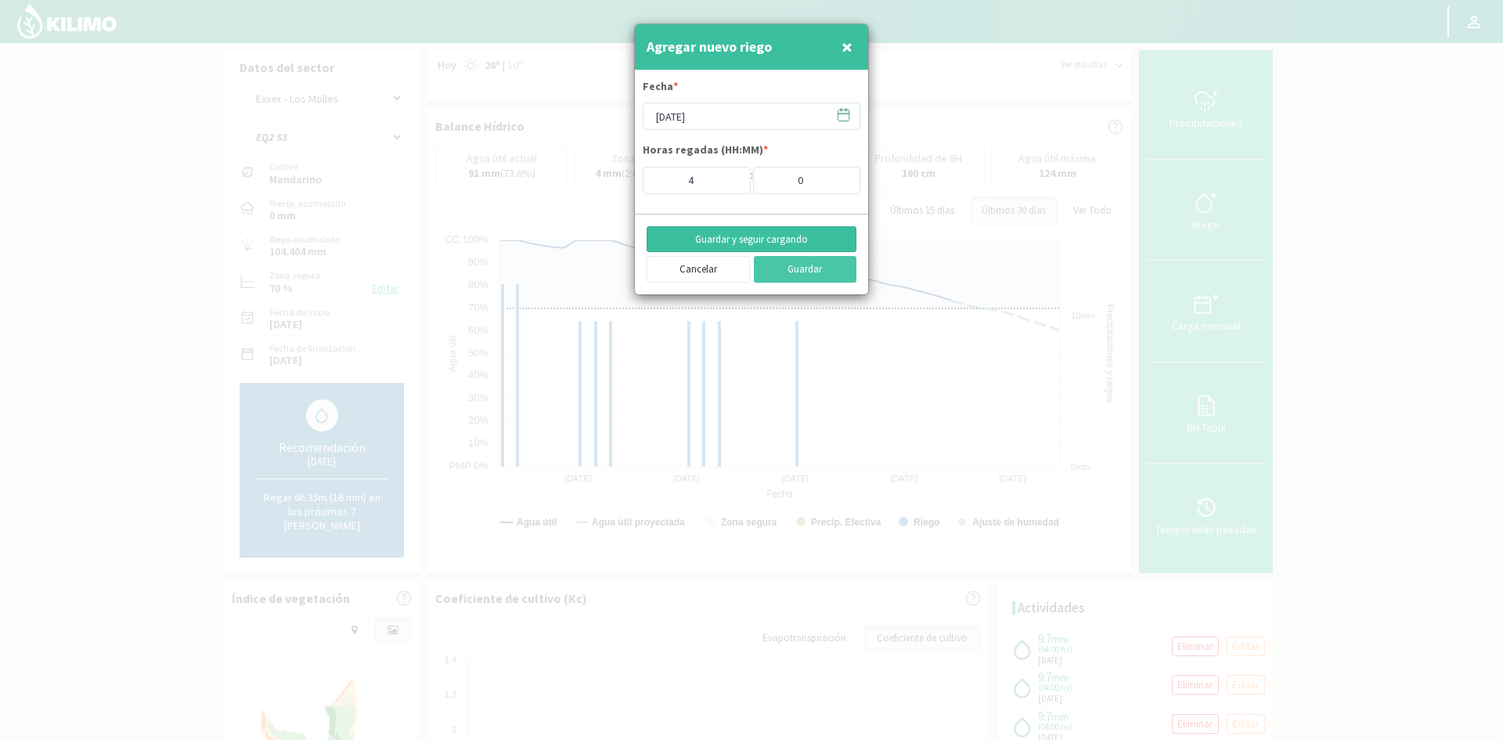
click at [721, 239] on button "Guardar y seguir cargando" at bounding box center [751, 239] width 210 height 27
click at [842, 46] on span "×" at bounding box center [846, 47] width 11 height 26
type input "[DATE]"
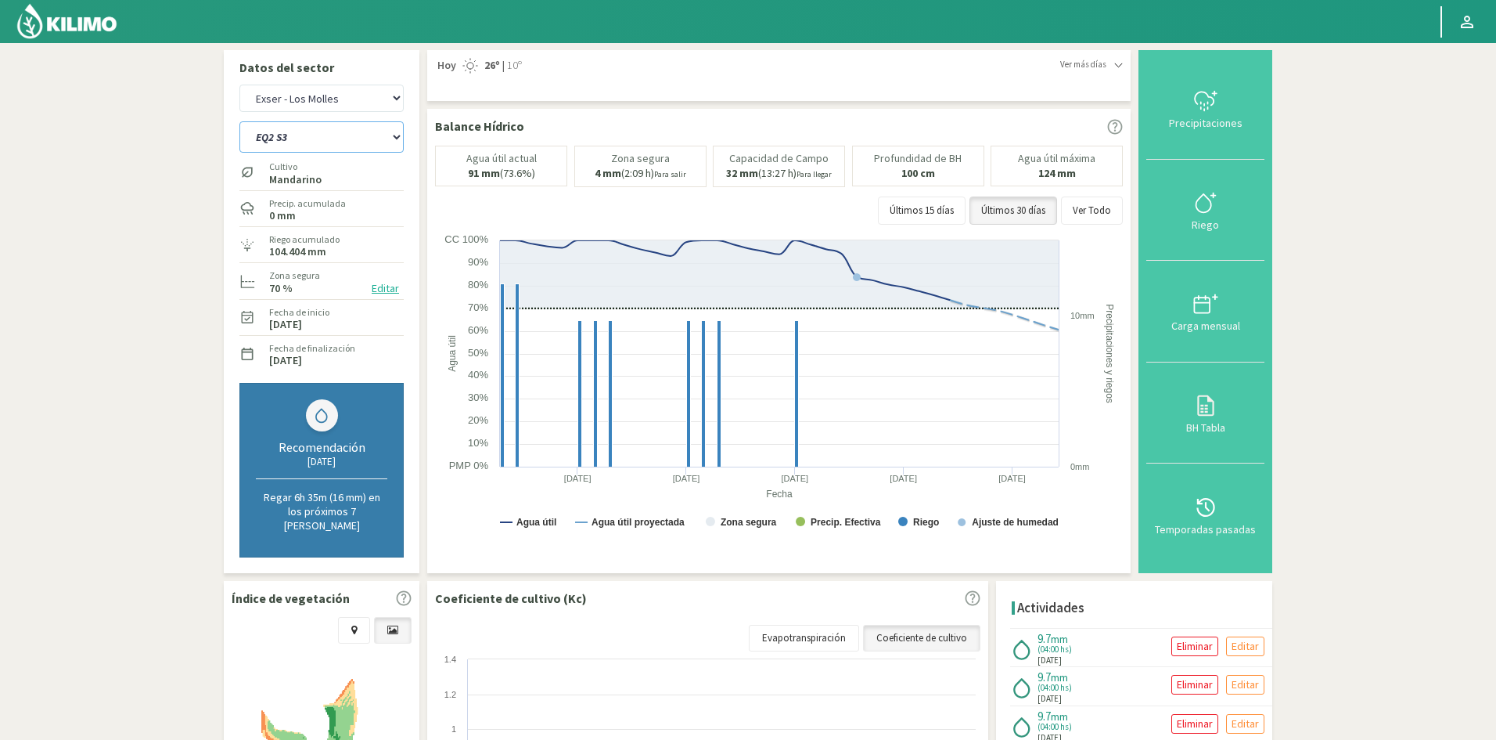
click at [309, 142] on select "EQ1A S3 EQ1A S4 EQ1A S5 EQ1B S1 EQ1B S2 EQ1B S3 EQ1B S4 EQ1B S5 EQ2 S1 EQ2 S3 E…" at bounding box center [321, 136] width 164 height 31
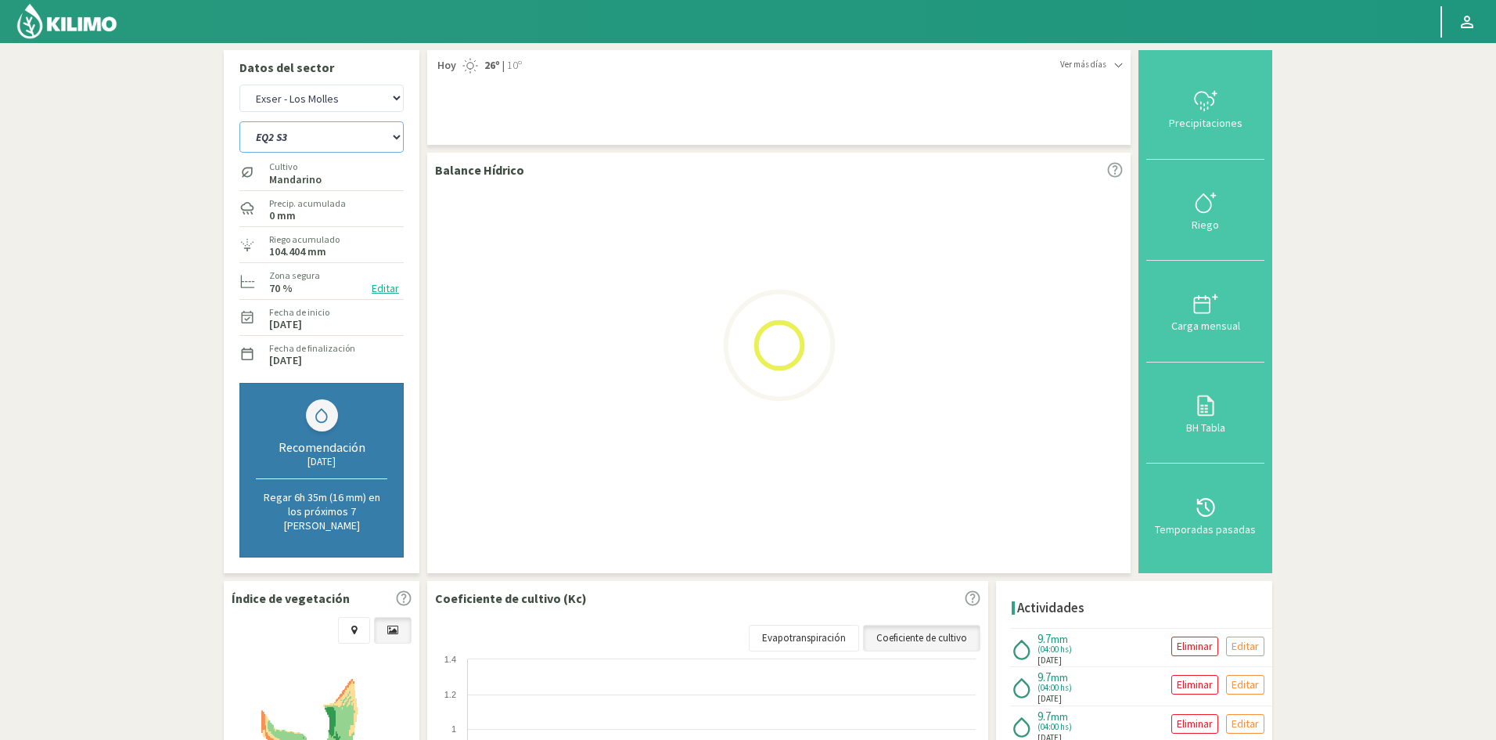
select select "296: Object"
click at [239, 121] on select "EQ1A S3 EQ1A S4 EQ1A S5 EQ1B S1 EQ1B S2 EQ1B S3 EQ1B S4 EQ1B S5 EQ2 S1 EQ2 S3 E…" at bounding box center [321, 136] width 164 height 31
select select "29: Object"
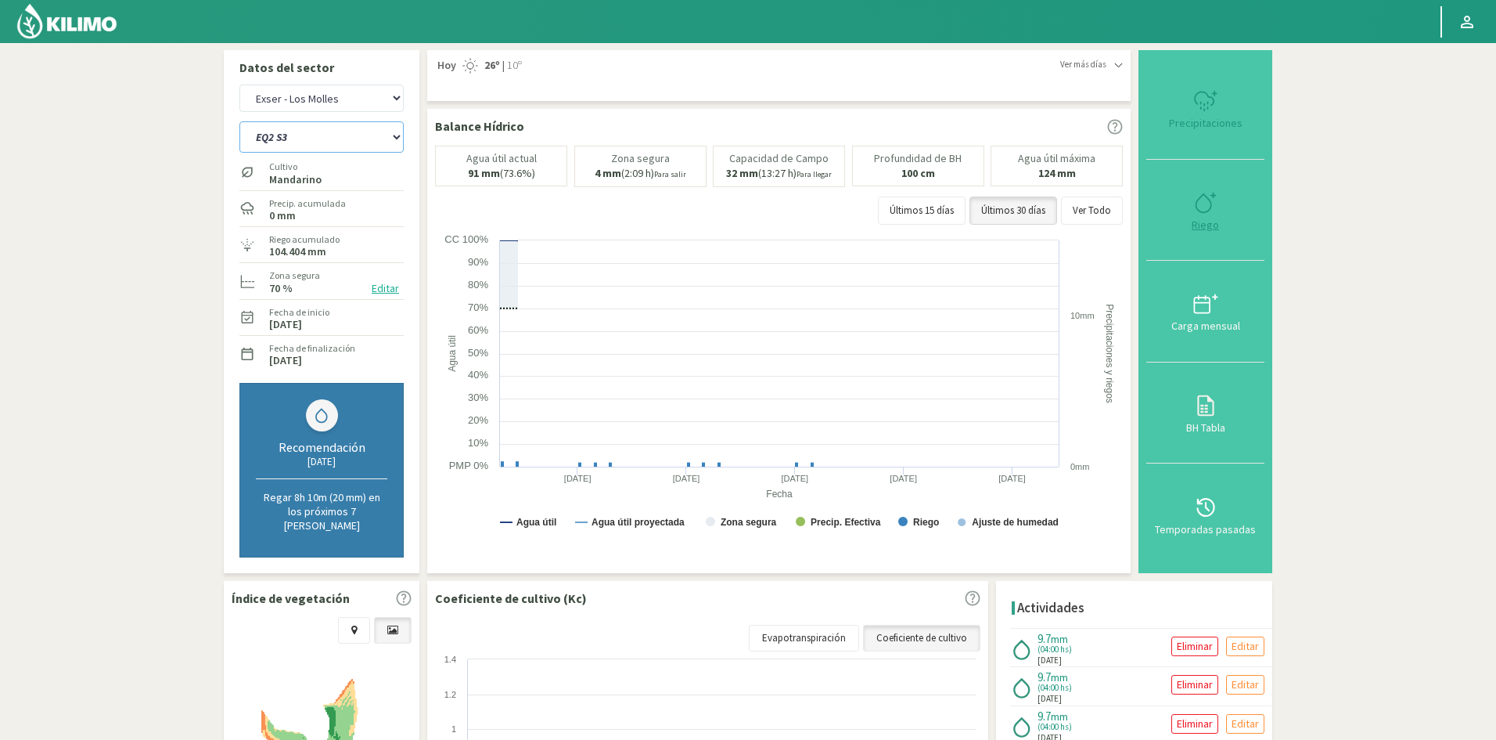
select select "319: Object"
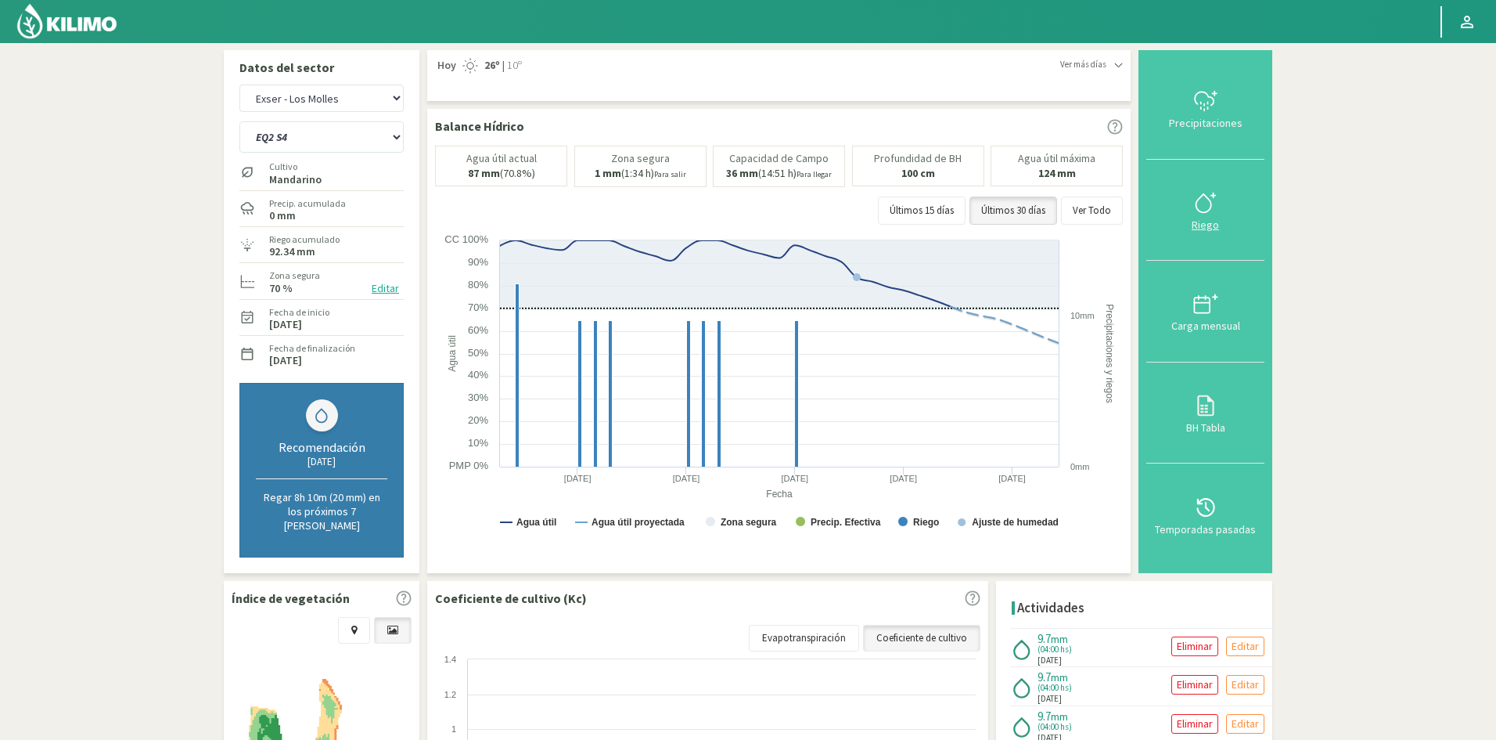
click at [1204, 221] on div "Riego" at bounding box center [1205, 224] width 109 height 11
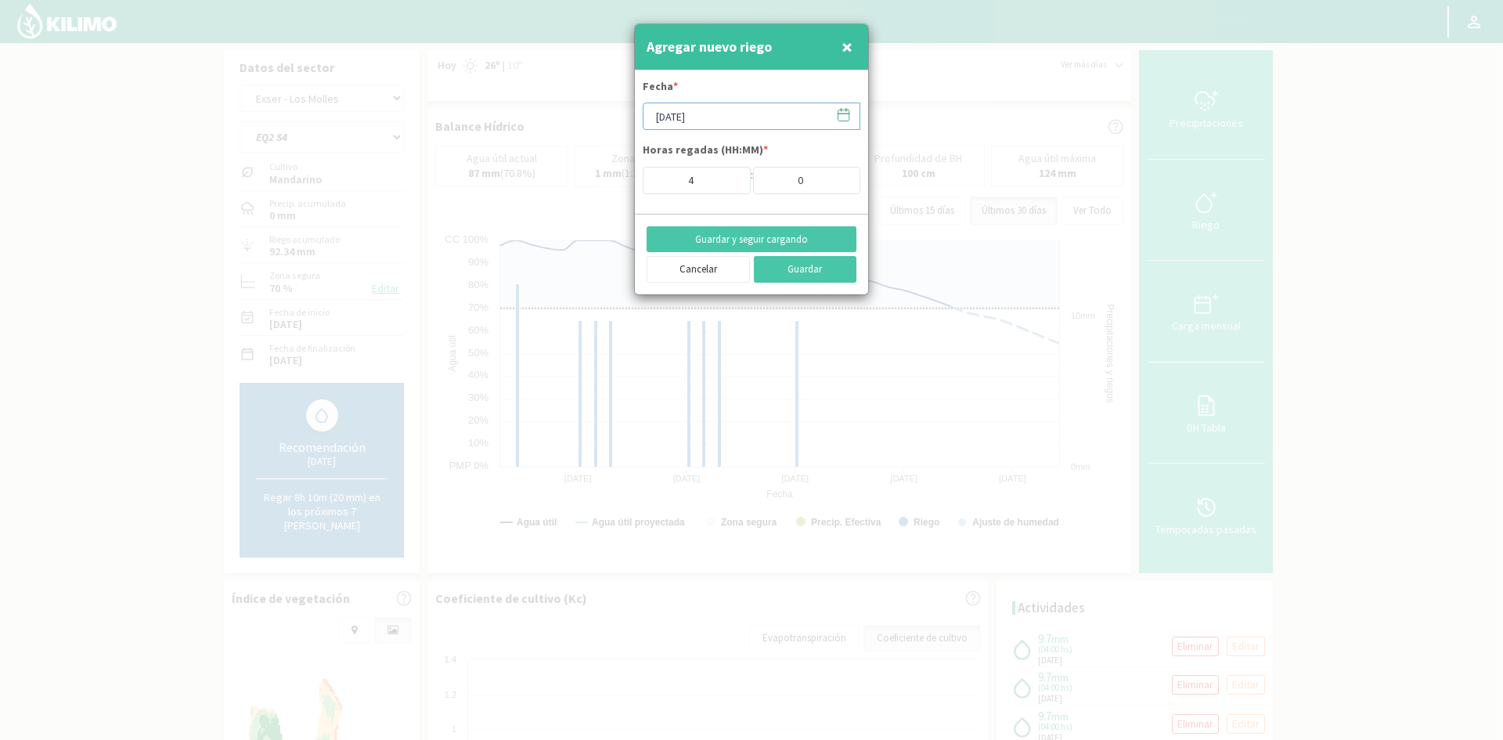
click at [707, 118] on input "[DATE]" at bounding box center [751, 116] width 218 height 27
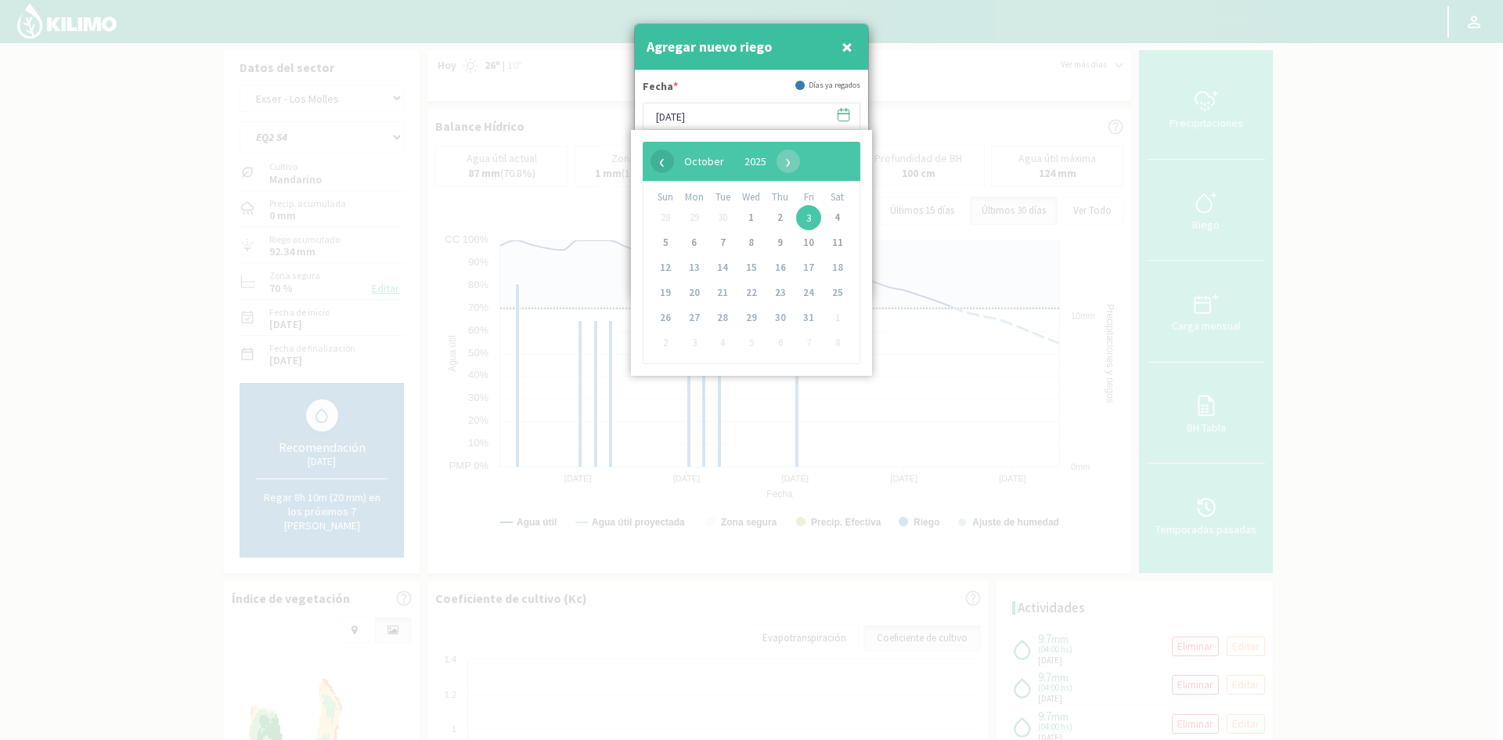
click at [659, 164] on span "‹" at bounding box center [661, 160] width 23 height 23
click at [722, 293] on span "23" at bounding box center [722, 292] width 25 height 25
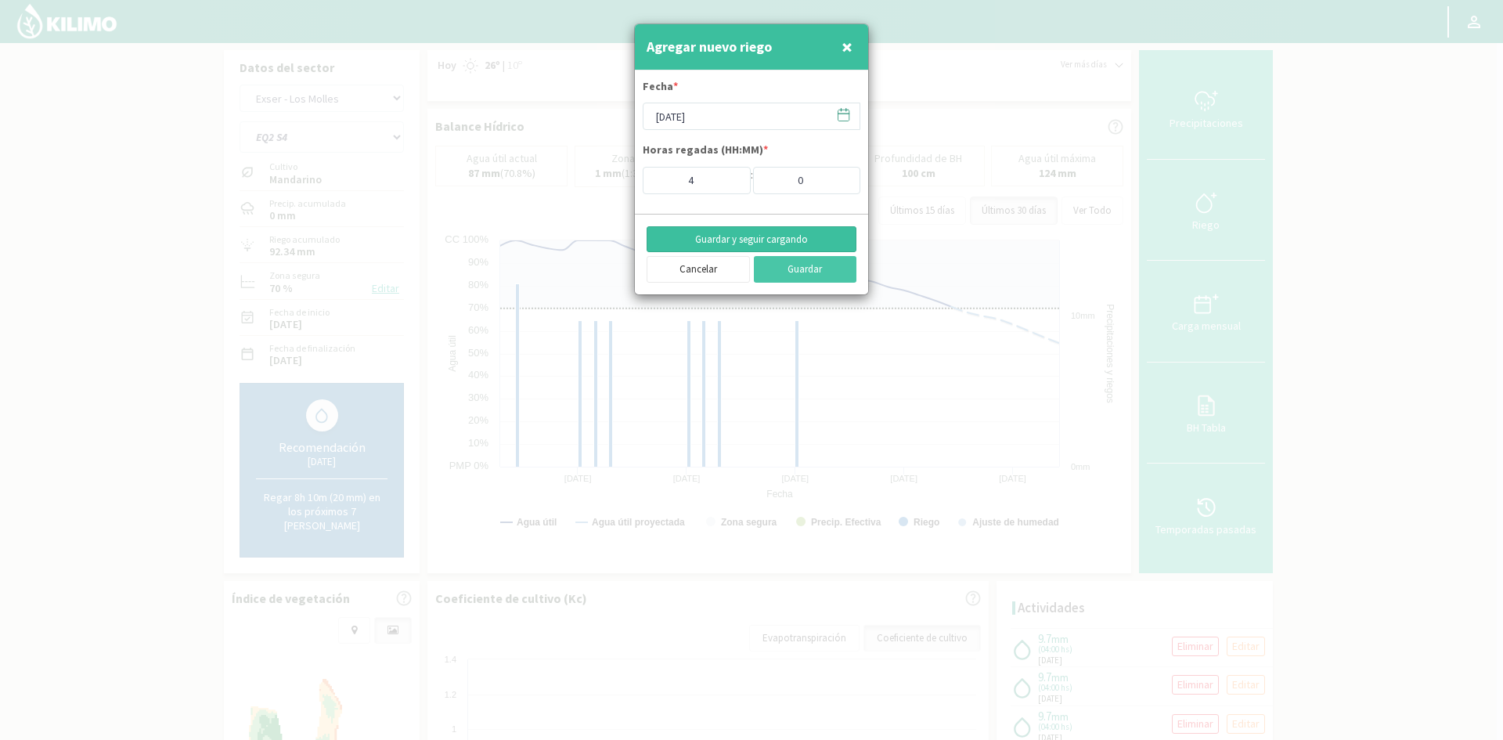
click at [741, 236] on button "Guardar y seguir cargando" at bounding box center [751, 239] width 210 height 27
click at [844, 49] on span "×" at bounding box center [846, 47] width 11 height 26
type input "[DATE]"
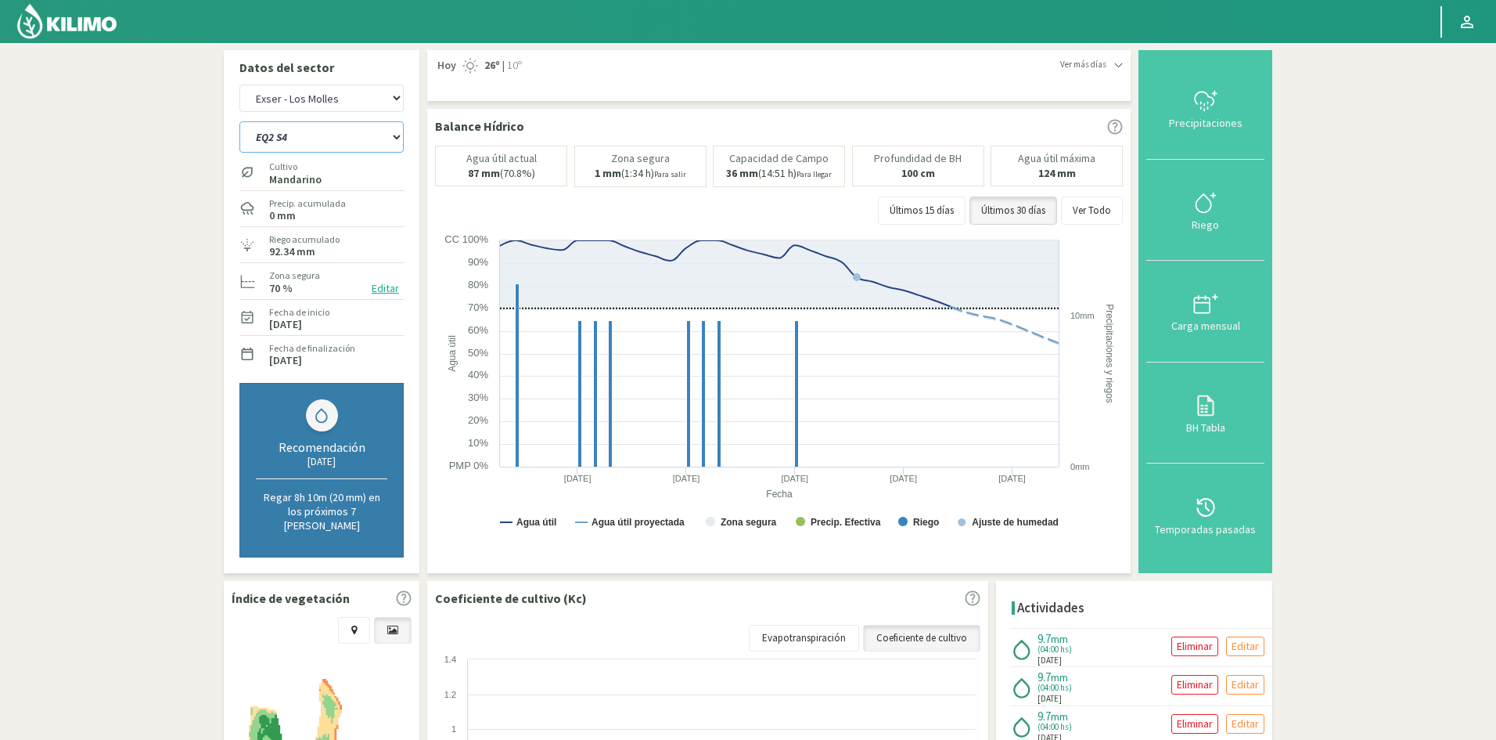
click at [308, 135] on select "EQ1A S3 EQ1A S4 EQ1A S5 EQ1B S1 EQ1B S2 EQ1B S3 EQ1B S4 EQ1B S5 EQ2 S1 EQ2 S3 E…" at bounding box center [321, 136] width 164 height 31
select select "320: Object"
click at [239, 121] on select "EQ1A S3 EQ1A S4 EQ1A S5 EQ1B S1 EQ1B S2 EQ1B S3 EQ1B S4 EQ1B S5 EQ2 S1 EQ2 S3 E…" at bounding box center [321, 136] width 164 height 31
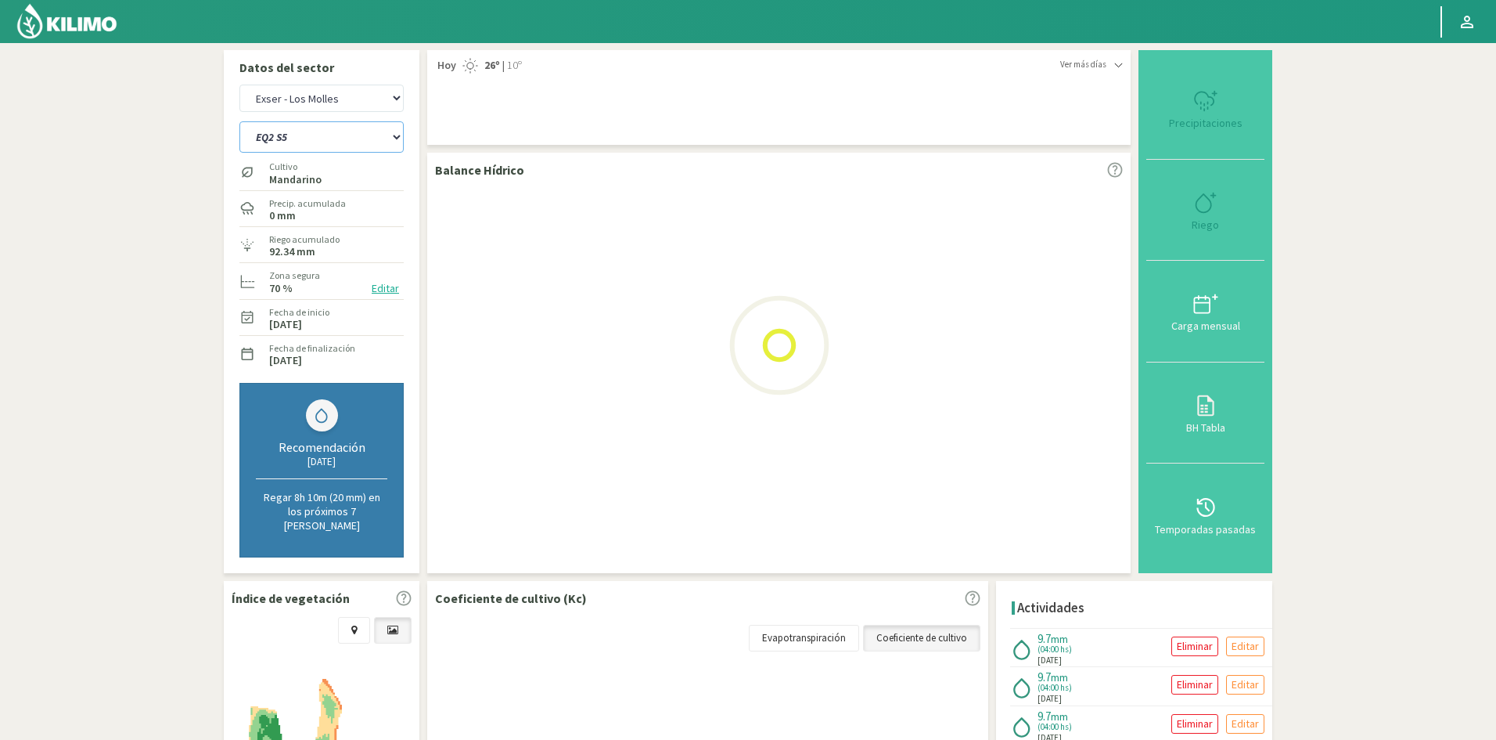
select select "31: Object"
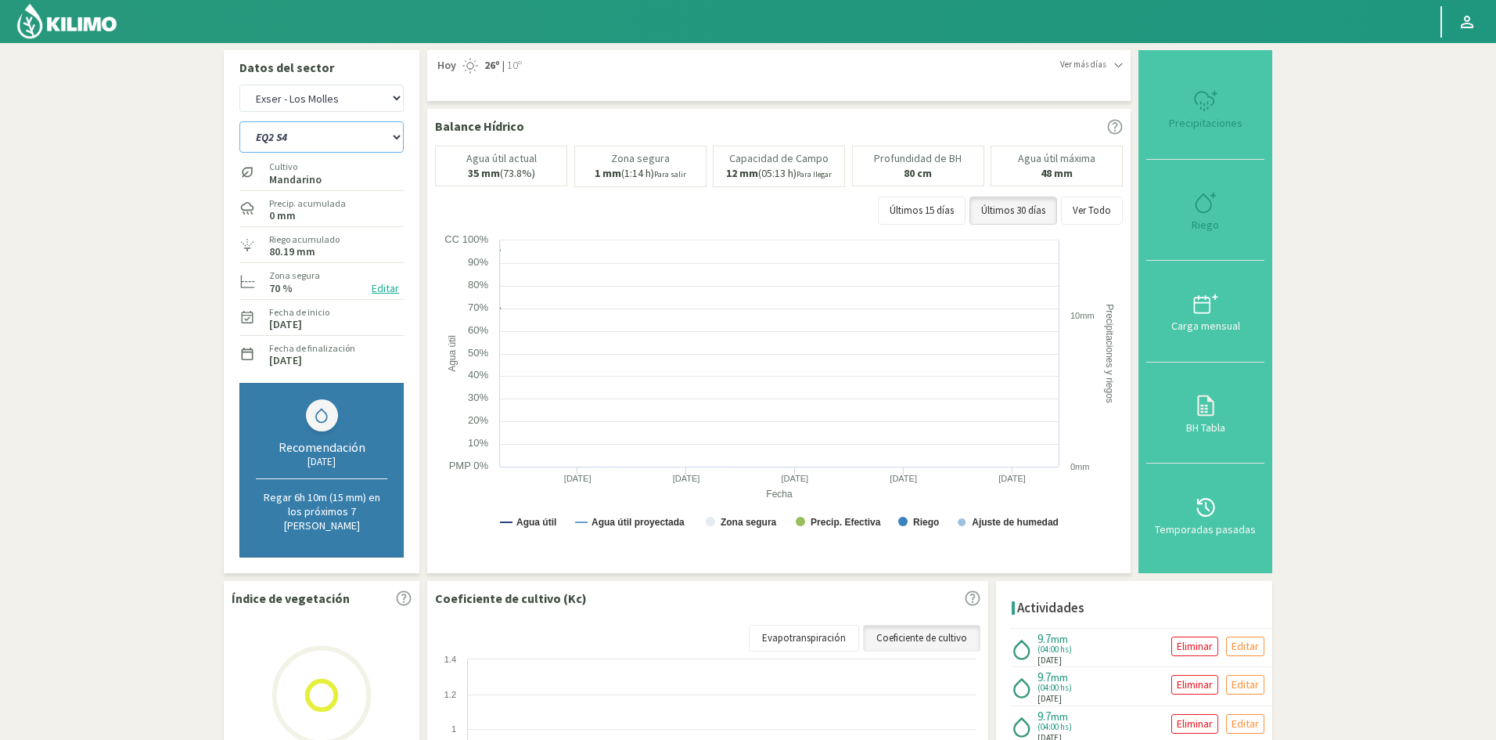
select select "343: Object"
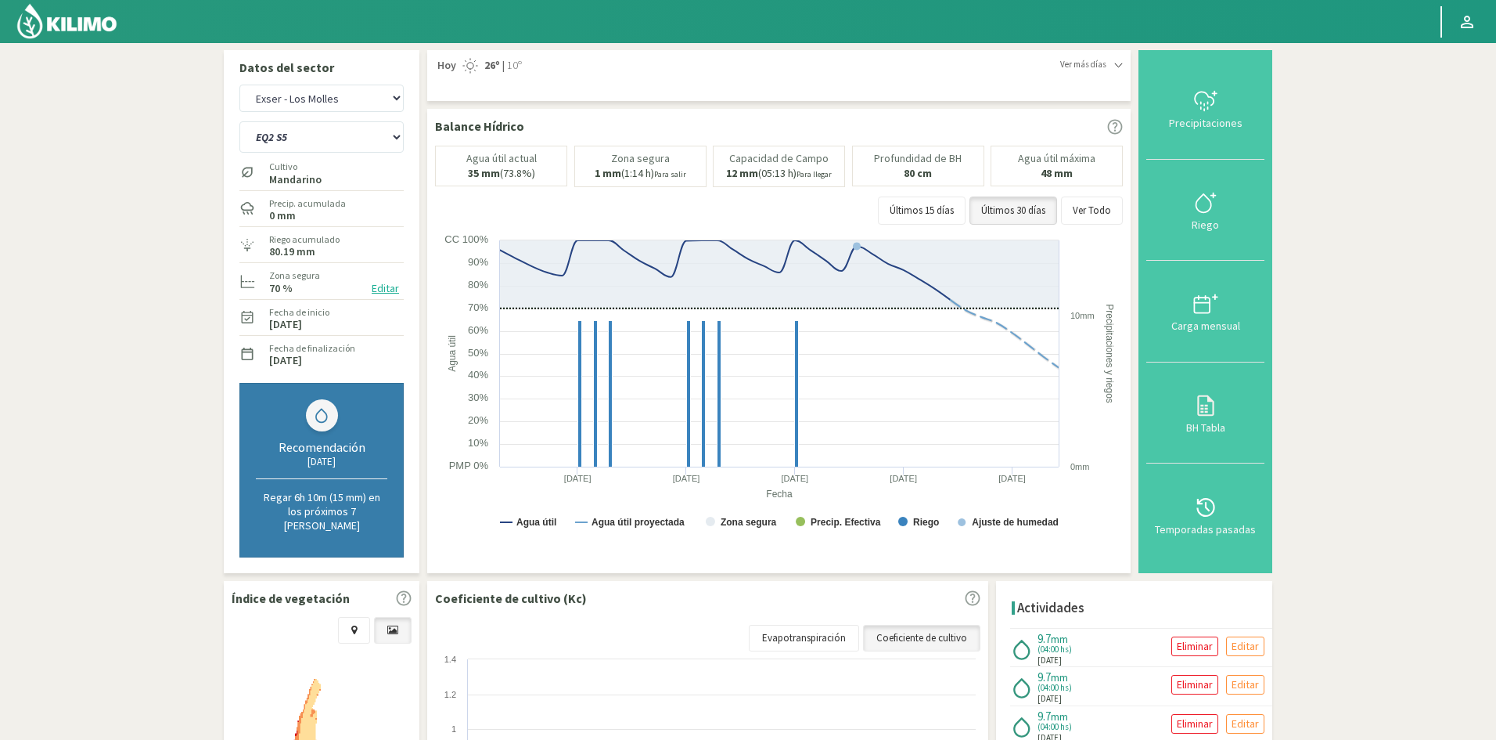
click at [1204, 221] on div "Riego" at bounding box center [1205, 224] width 109 height 11
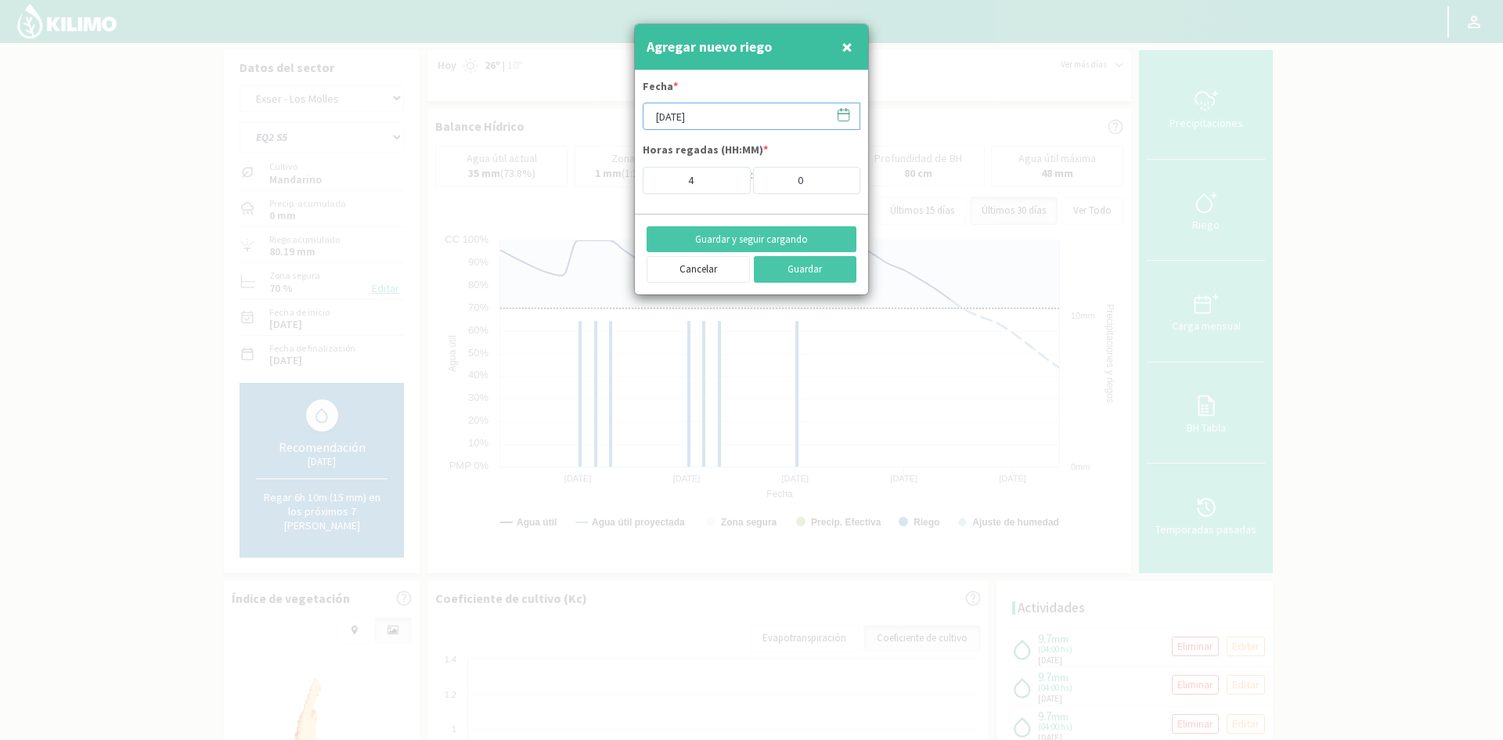
click at [681, 124] on input "[DATE]" at bounding box center [751, 116] width 218 height 27
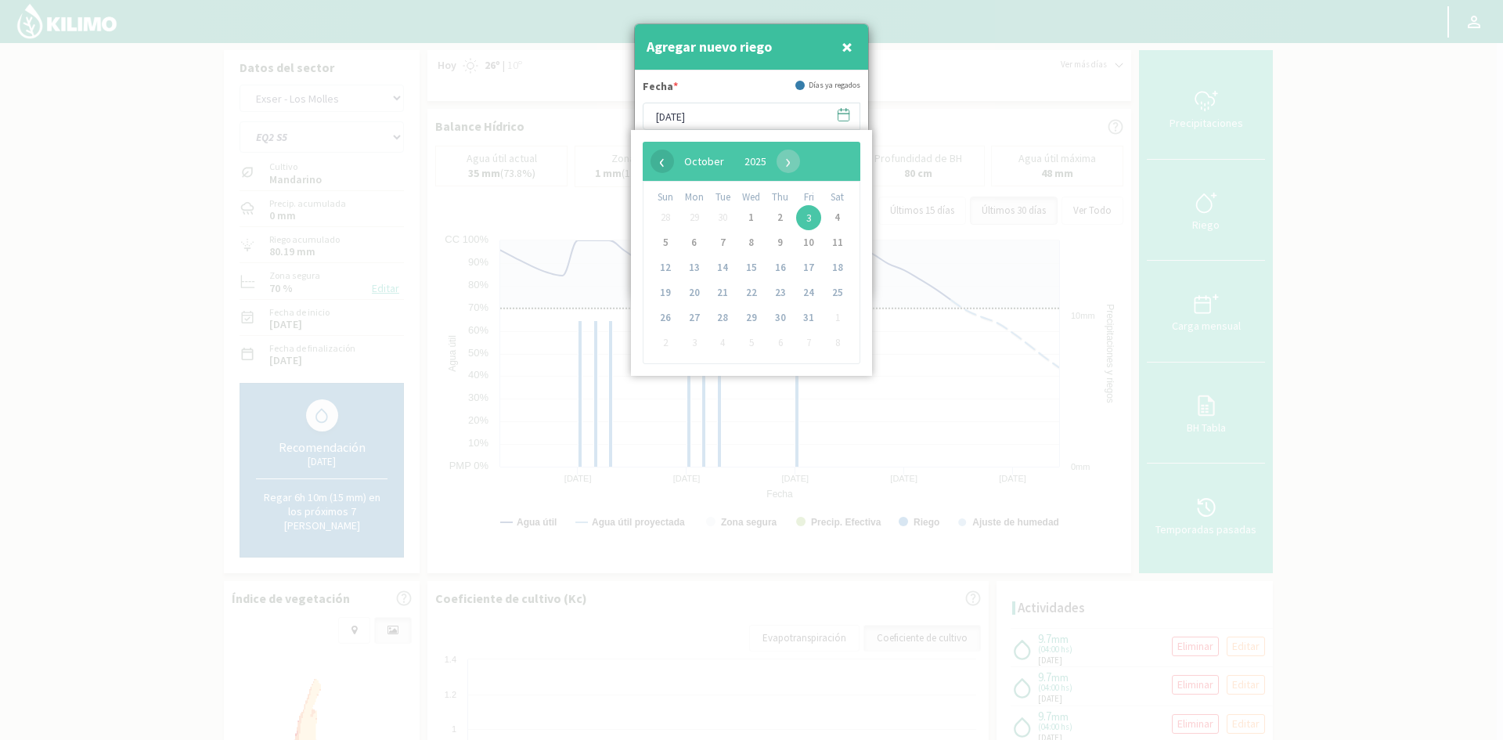
click at [657, 165] on span "‹" at bounding box center [661, 160] width 23 height 23
click at [720, 292] on span "23" at bounding box center [722, 292] width 25 height 25
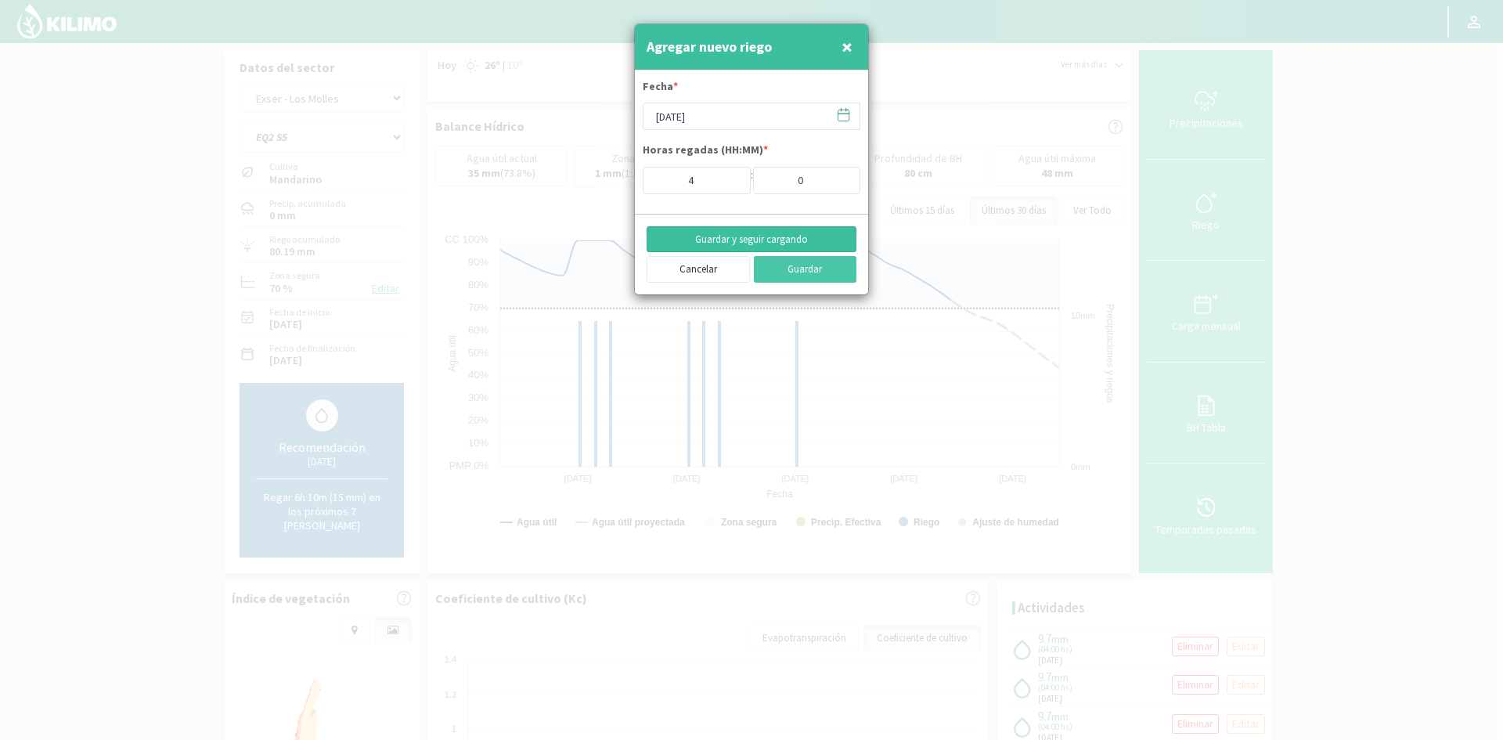
click at [737, 240] on button "Guardar y seguir cargando" at bounding box center [751, 239] width 210 height 27
click at [847, 51] on span "×" at bounding box center [846, 47] width 11 height 26
type input "[DATE]"
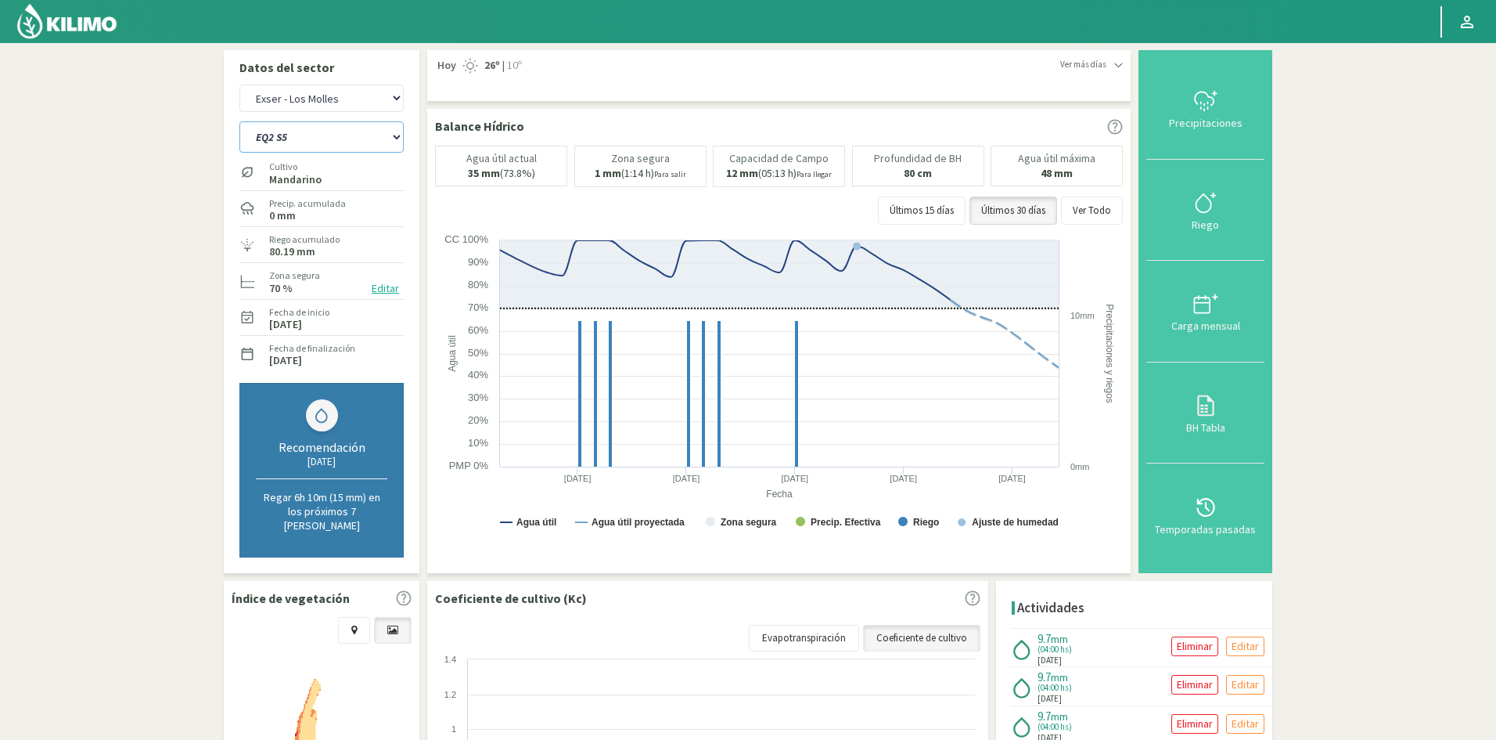
click at [303, 139] on select "EQ1A S3 EQ1A S4 EQ1A S5 EQ1B S1 EQ1B S2 EQ1B S3 EQ1B S4 EQ1B S5 EQ2 S1 EQ2 S3 E…" at bounding box center [321, 136] width 164 height 31
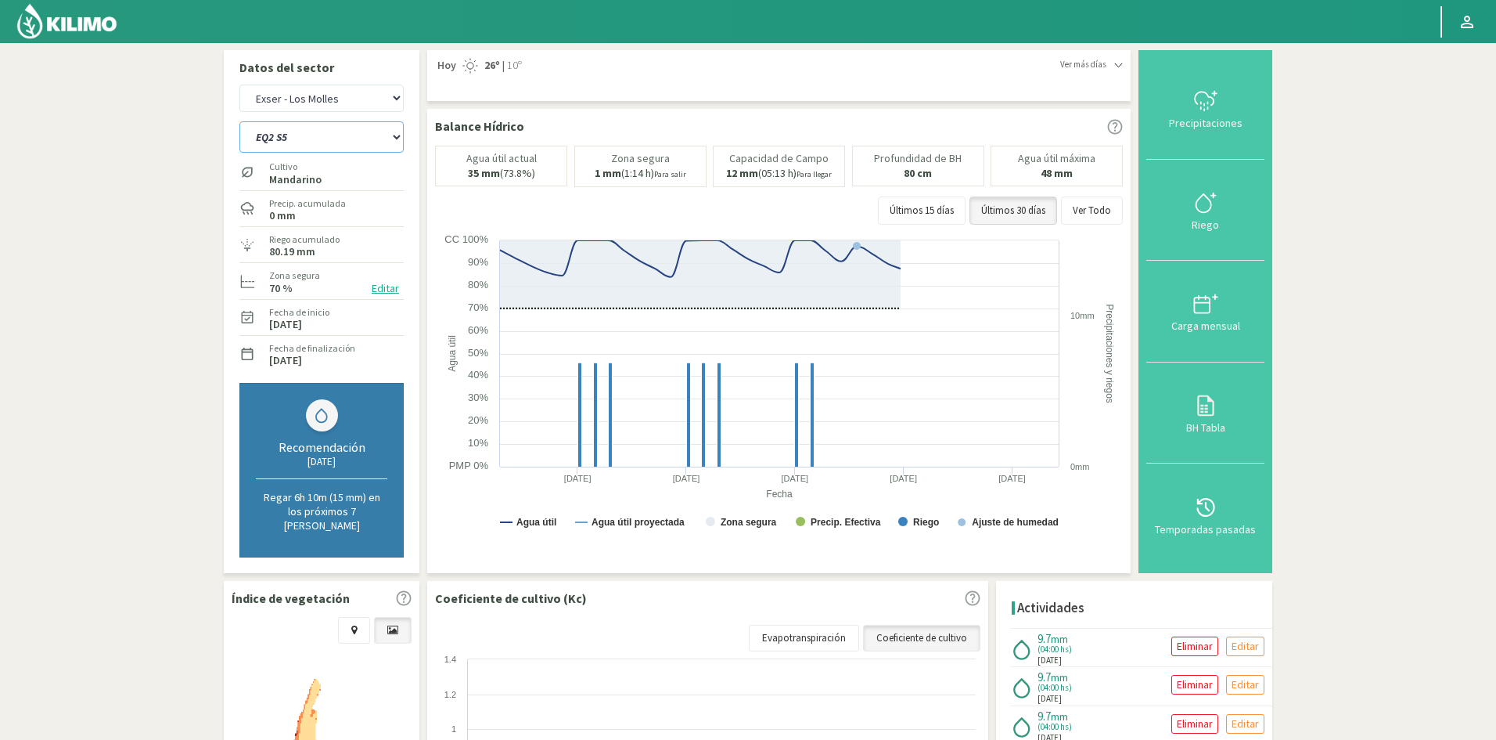
select select "344: Object"
click at [239, 121] on select "EQ1A S3 EQ1A S4 EQ1A S5 EQ1B S1 EQ1B S2 EQ1B S3 EQ1B S4 EQ1B S5 EQ2 S1 EQ2 S3 E…" at bounding box center [321, 136] width 164 height 31
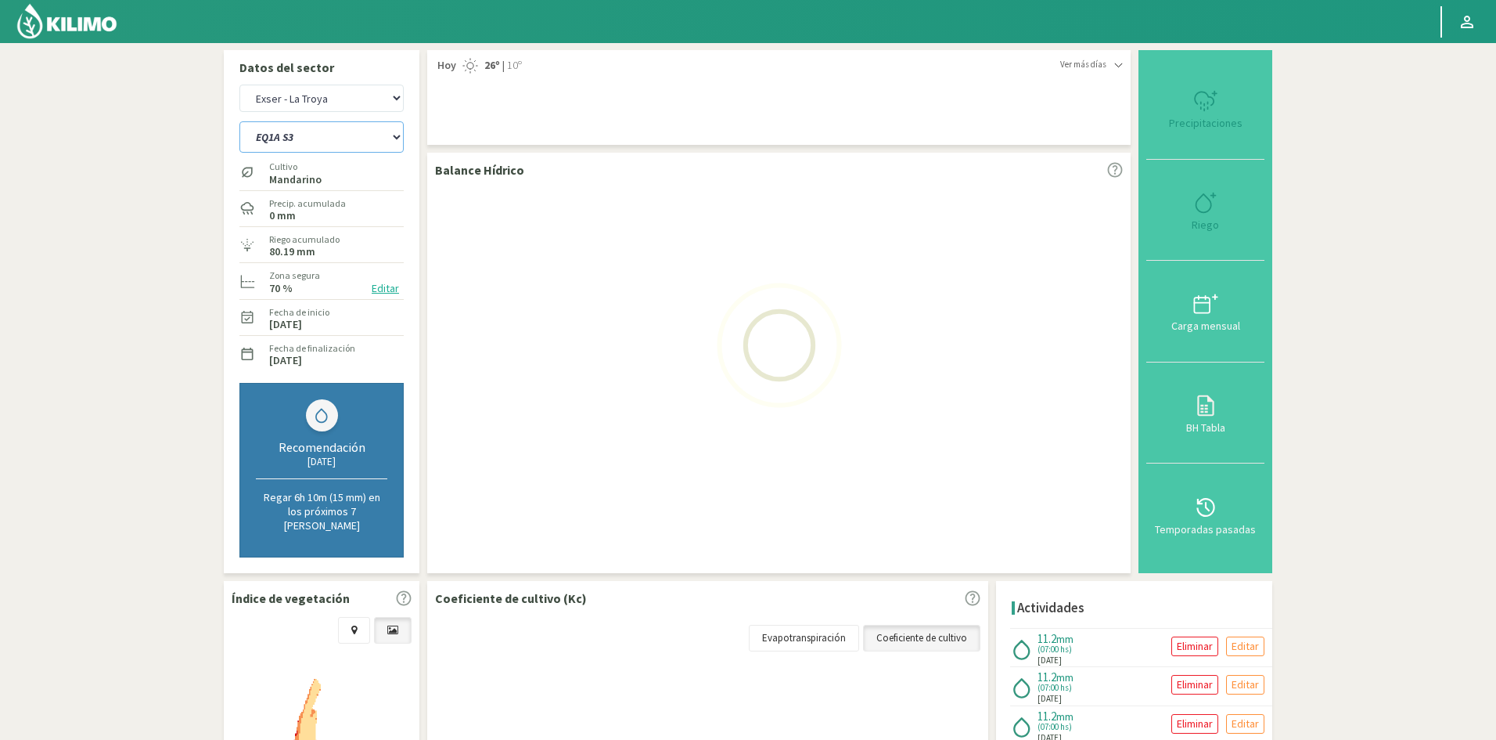
select select "33: Object"
select select "367: Object"
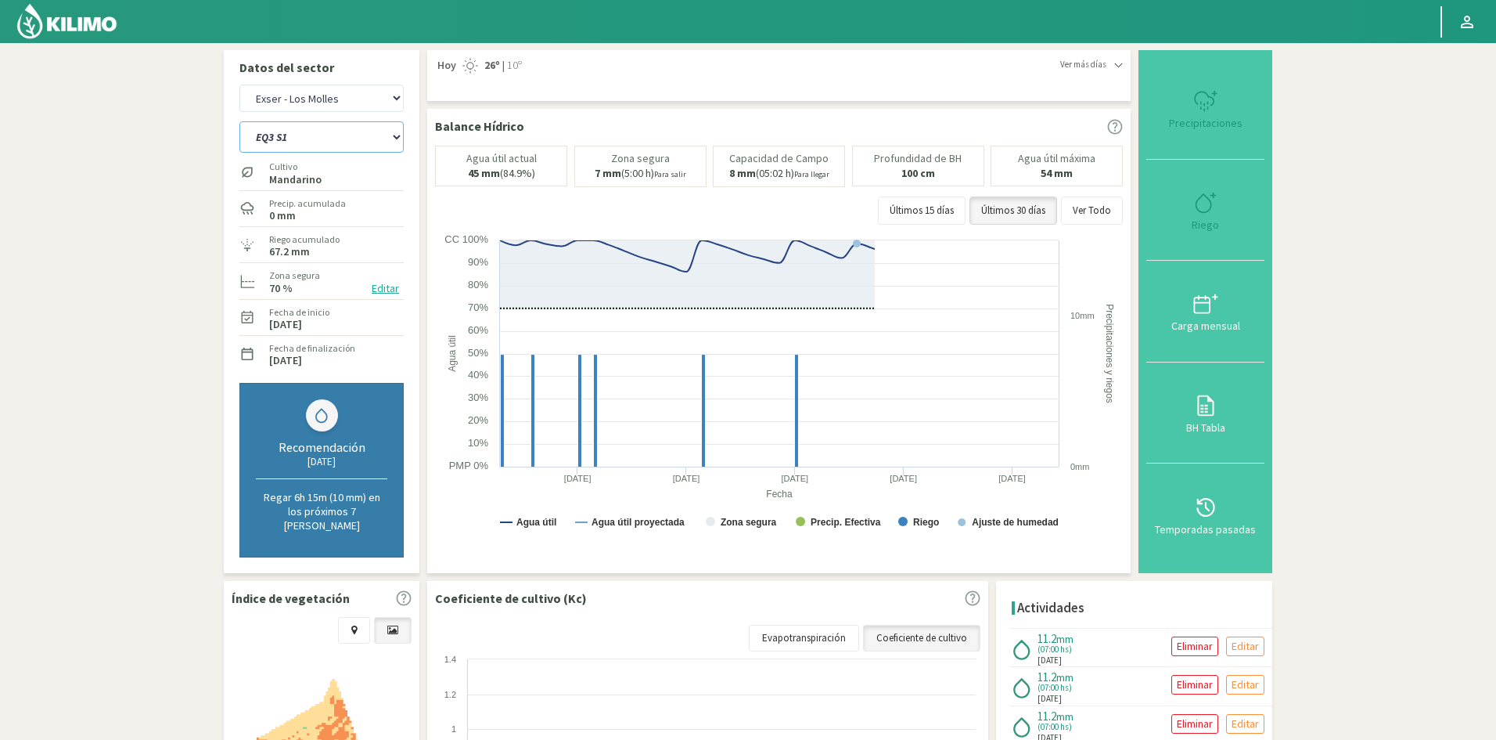
type input "7"
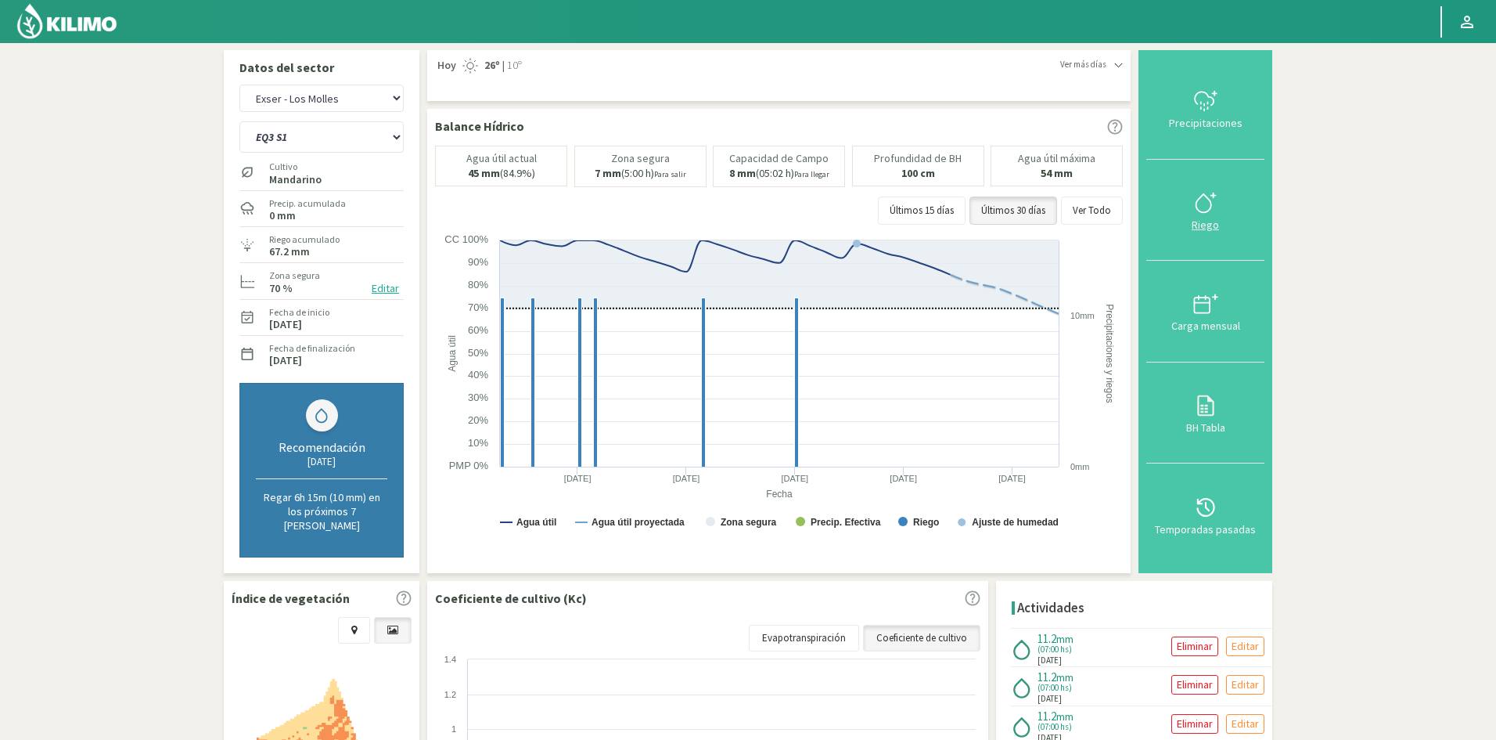
click at [1205, 220] on div "Riego" at bounding box center [1205, 224] width 109 height 11
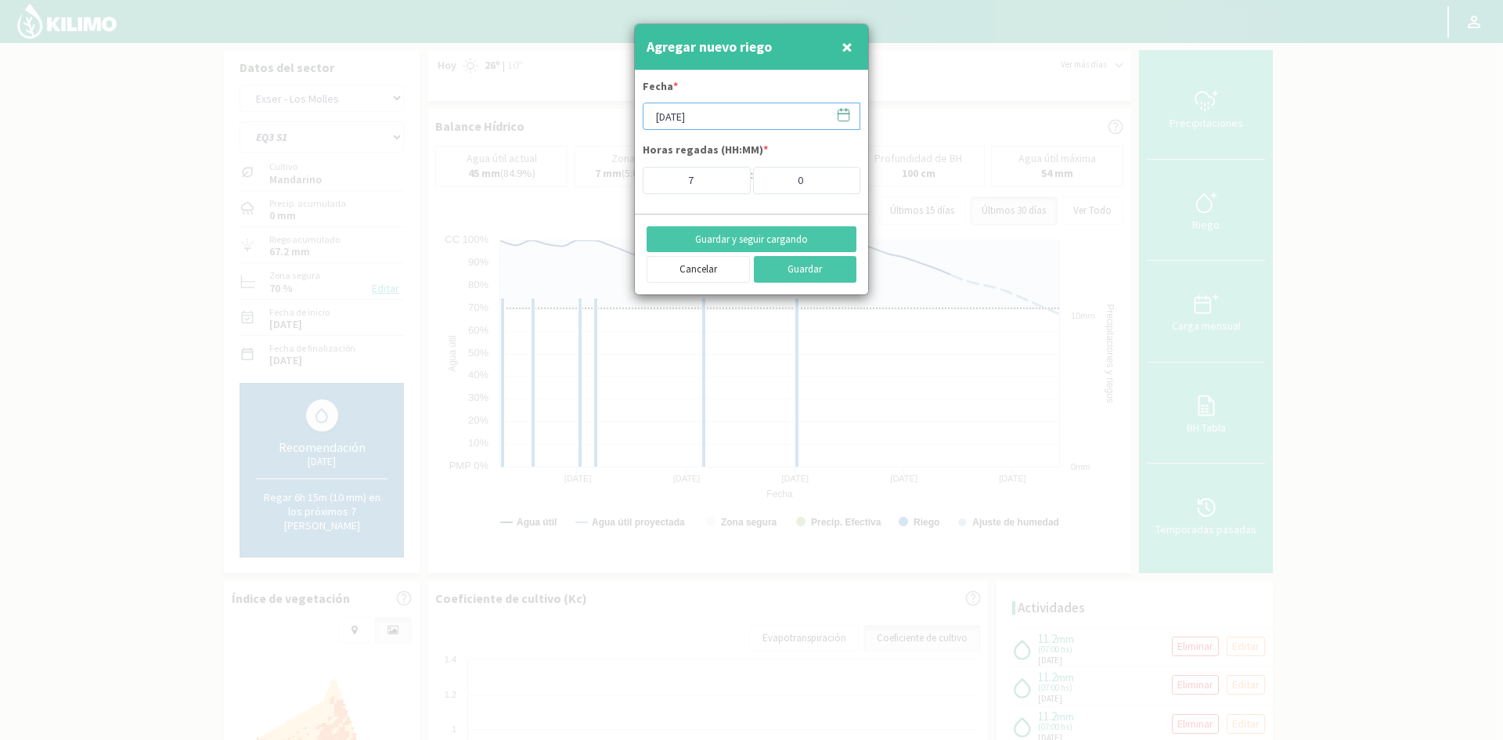
click at [682, 121] on input "[DATE]" at bounding box center [751, 116] width 218 height 27
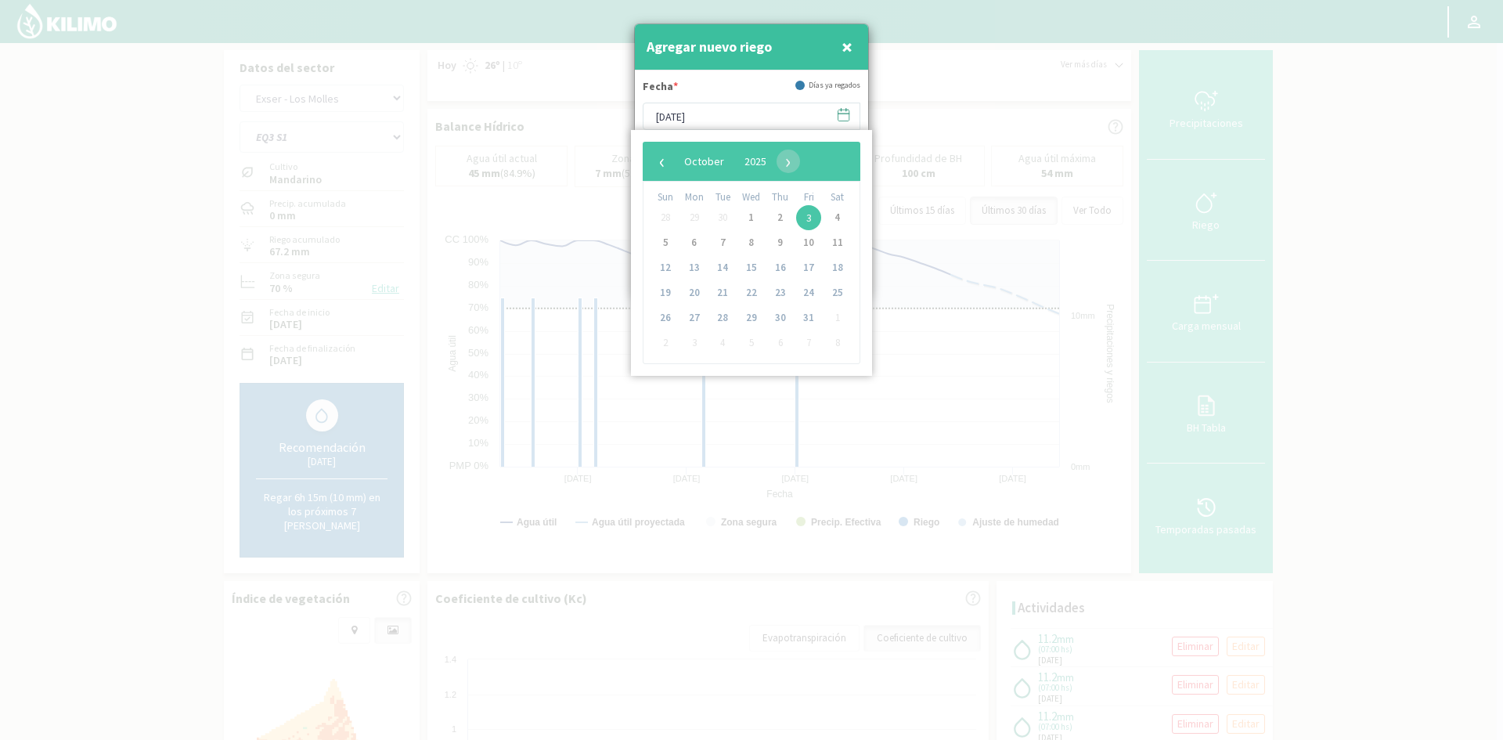
click at [650, 159] on div "‹ ​ October ​ 2025 ​ ›" at bounding box center [751, 161] width 218 height 39
click at [665, 166] on span "‹" at bounding box center [661, 160] width 23 height 23
click at [728, 290] on span "23" at bounding box center [722, 292] width 25 height 25
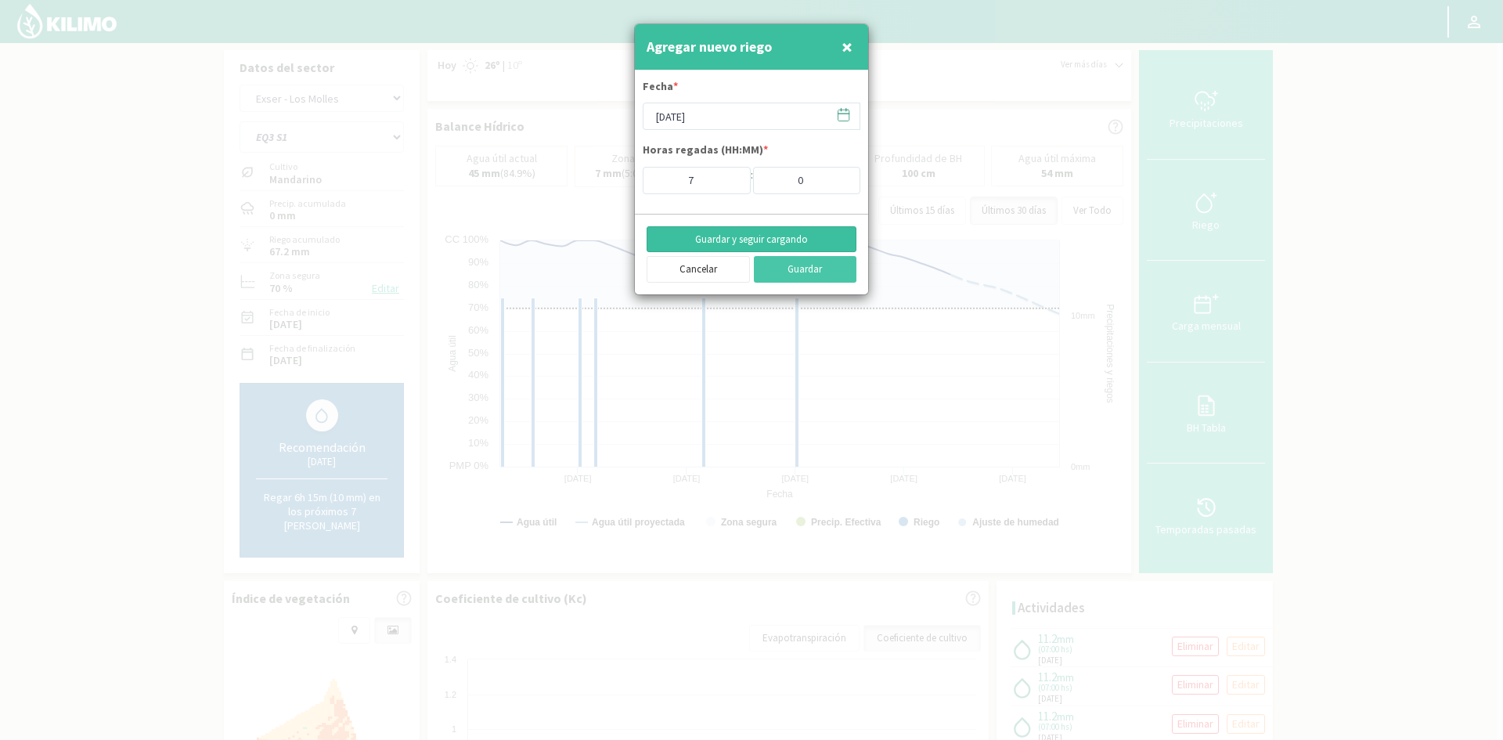
click at [720, 240] on button "Guardar y seguir cargando" at bounding box center [751, 239] width 210 height 27
click at [845, 52] on span "×" at bounding box center [846, 47] width 11 height 26
type input "[DATE]"
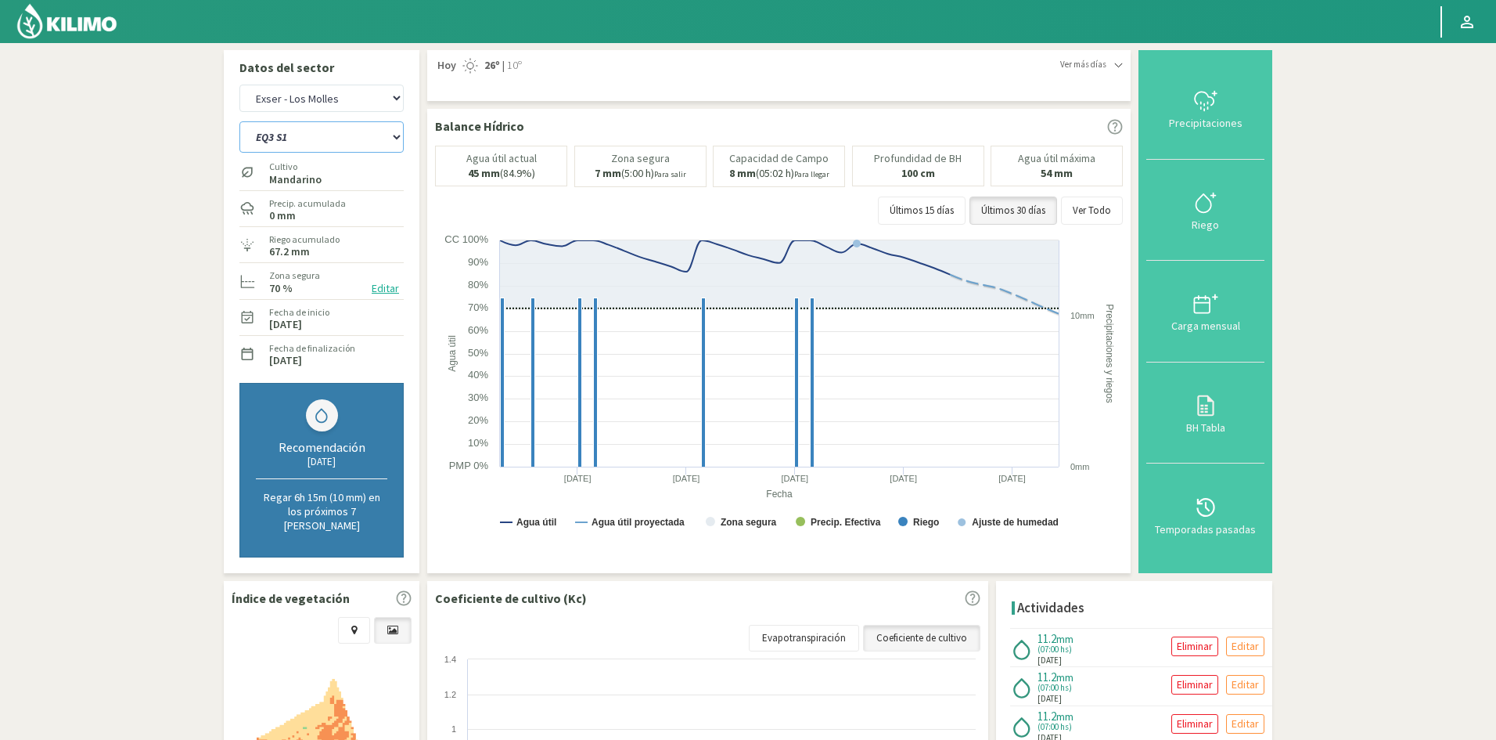
click at [276, 139] on select "EQ1A S3 EQ1A S4 EQ1A S5 EQ1B S1 EQ1B S2 EQ1B S3 EQ1B S4 EQ1B S5 EQ2 S1 EQ2 S3 E…" at bounding box center [321, 136] width 164 height 31
select select "368: Object"
click at [239, 121] on select "EQ1A S3 EQ1A S4 EQ1A S5 EQ1B S1 EQ1B S2 EQ1B S3 EQ1B S4 EQ1B S5 EQ2 S1 EQ2 S3 E…" at bounding box center [321, 136] width 164 height 31
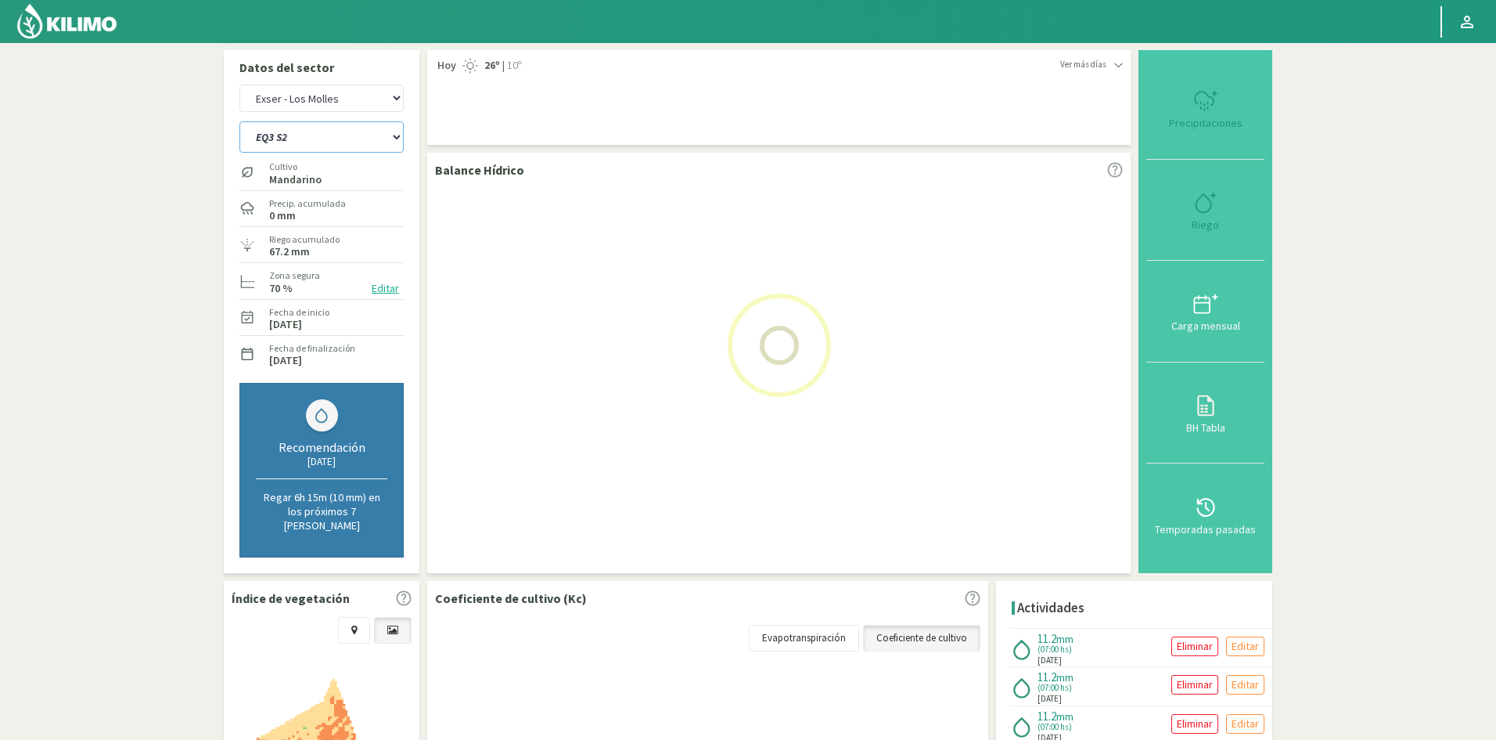
select select "35: Object"
select select "391: Object"
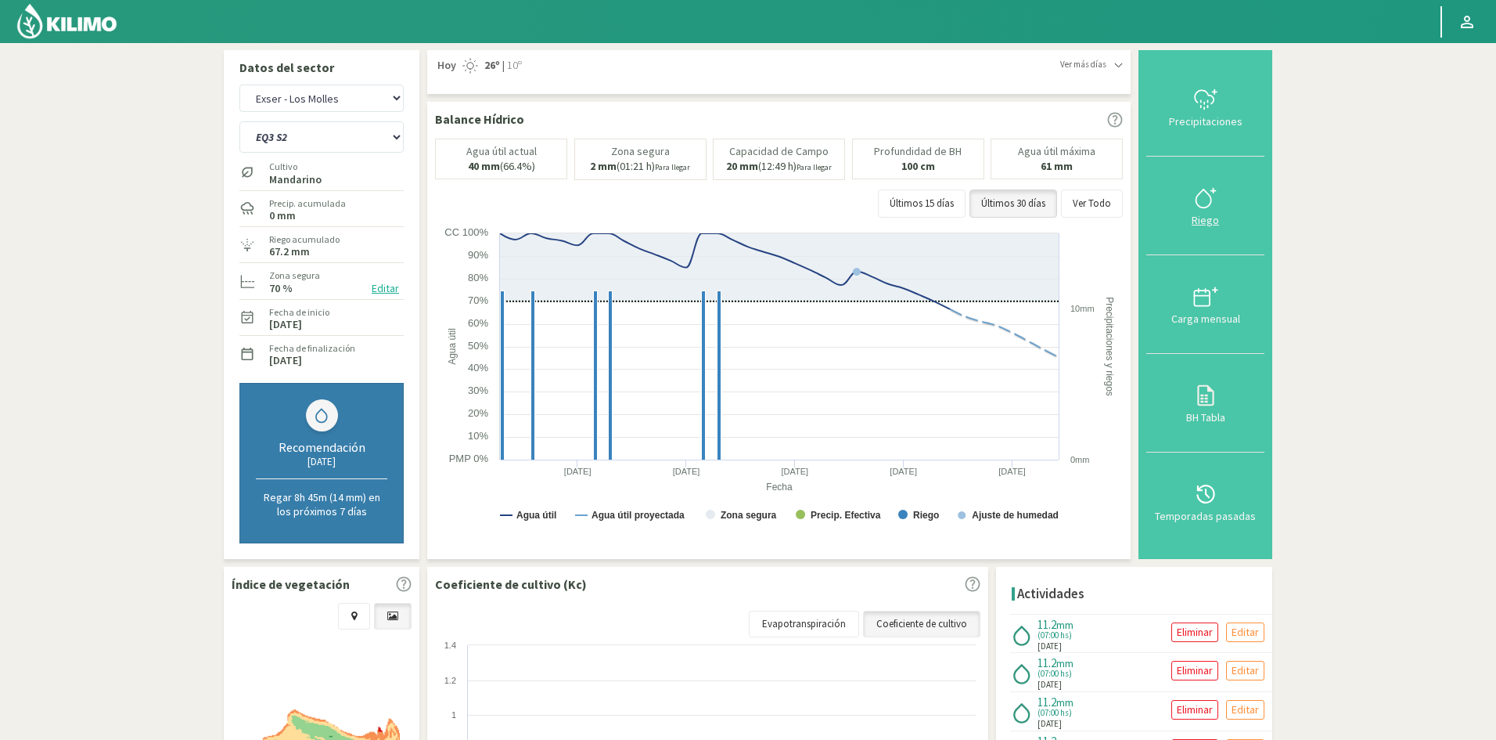
click at [1204, 222] on div "Riego" at bounding box center [1205, 219] width 109 height 11
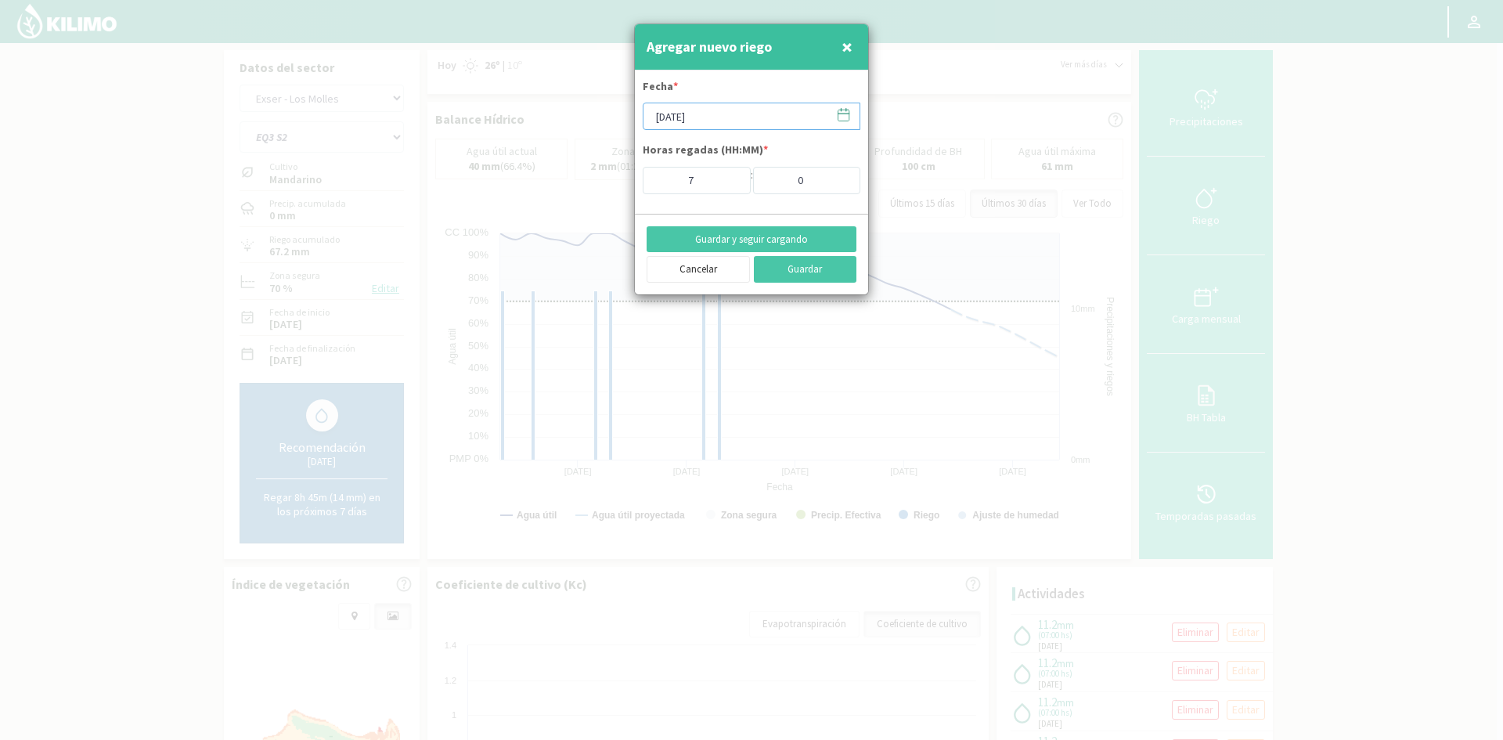
click at [696, 114] on input "[DATE]" at bounding box center [751, 116] width 218 height 27
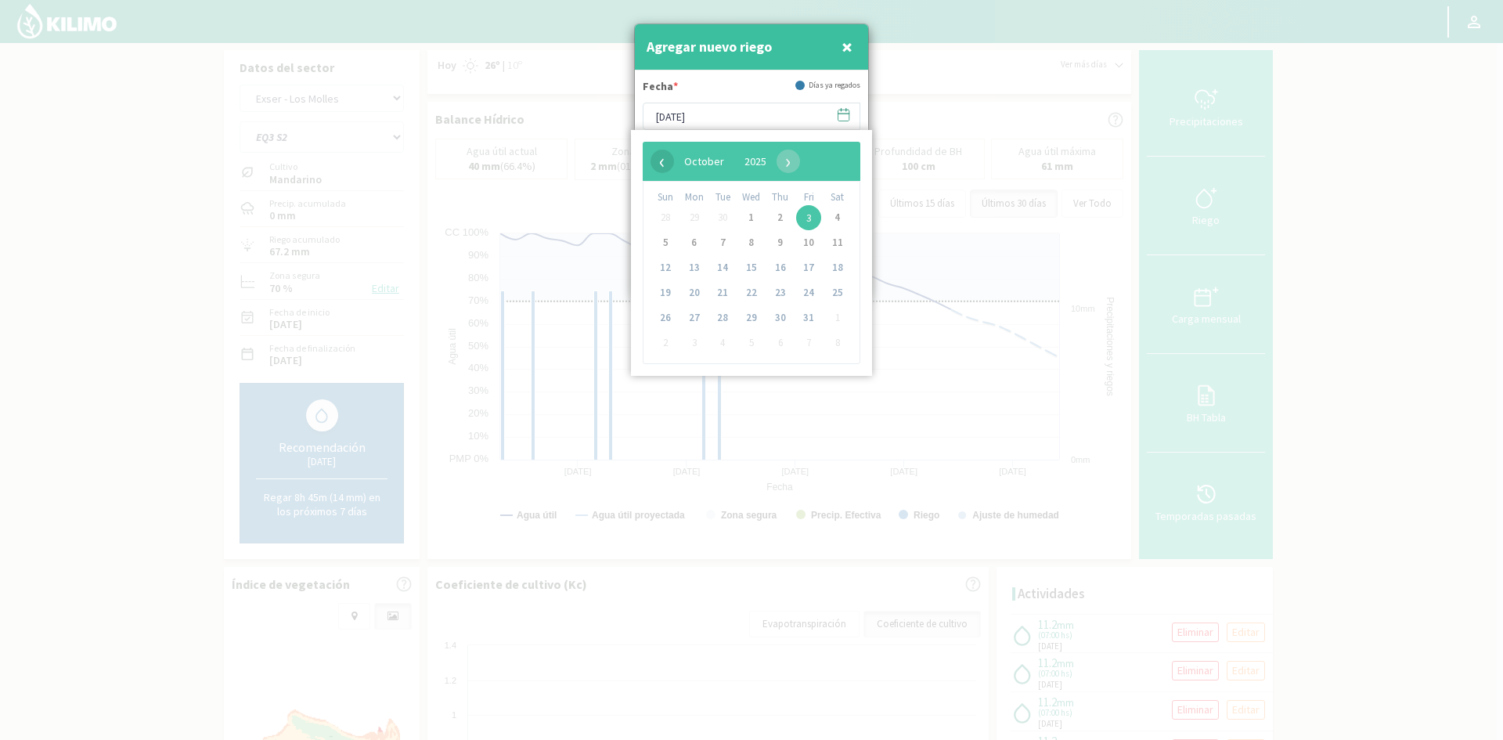
click at [659, 163] on span "‹" at bounding box center [661, 160] width 23 height 23
click at [724, 293] on span "23" at bounding box center [722, 292] width 25 height 25
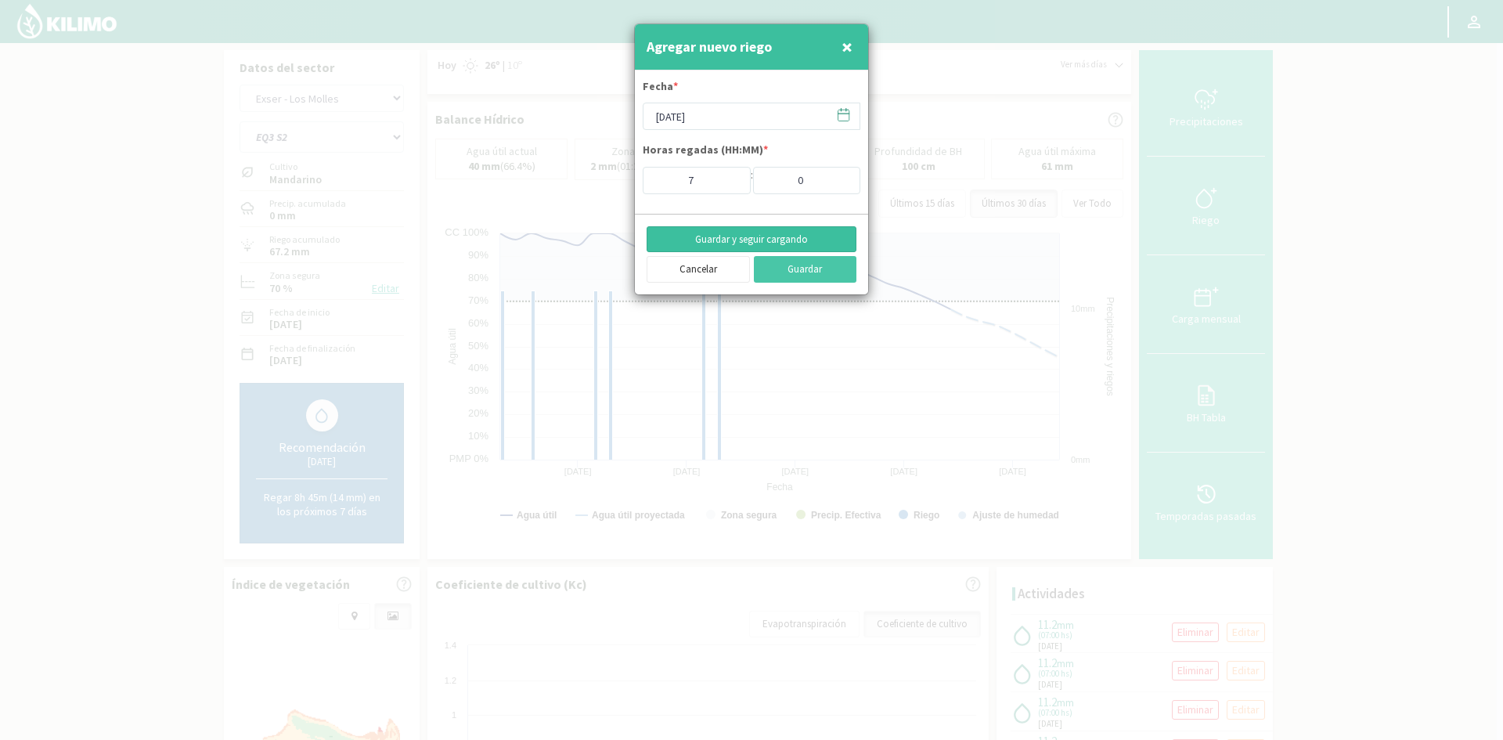
click at [711, 236] on button "Guardar y seguir cargando" at bounding box center [751, 239] width 210 height 27
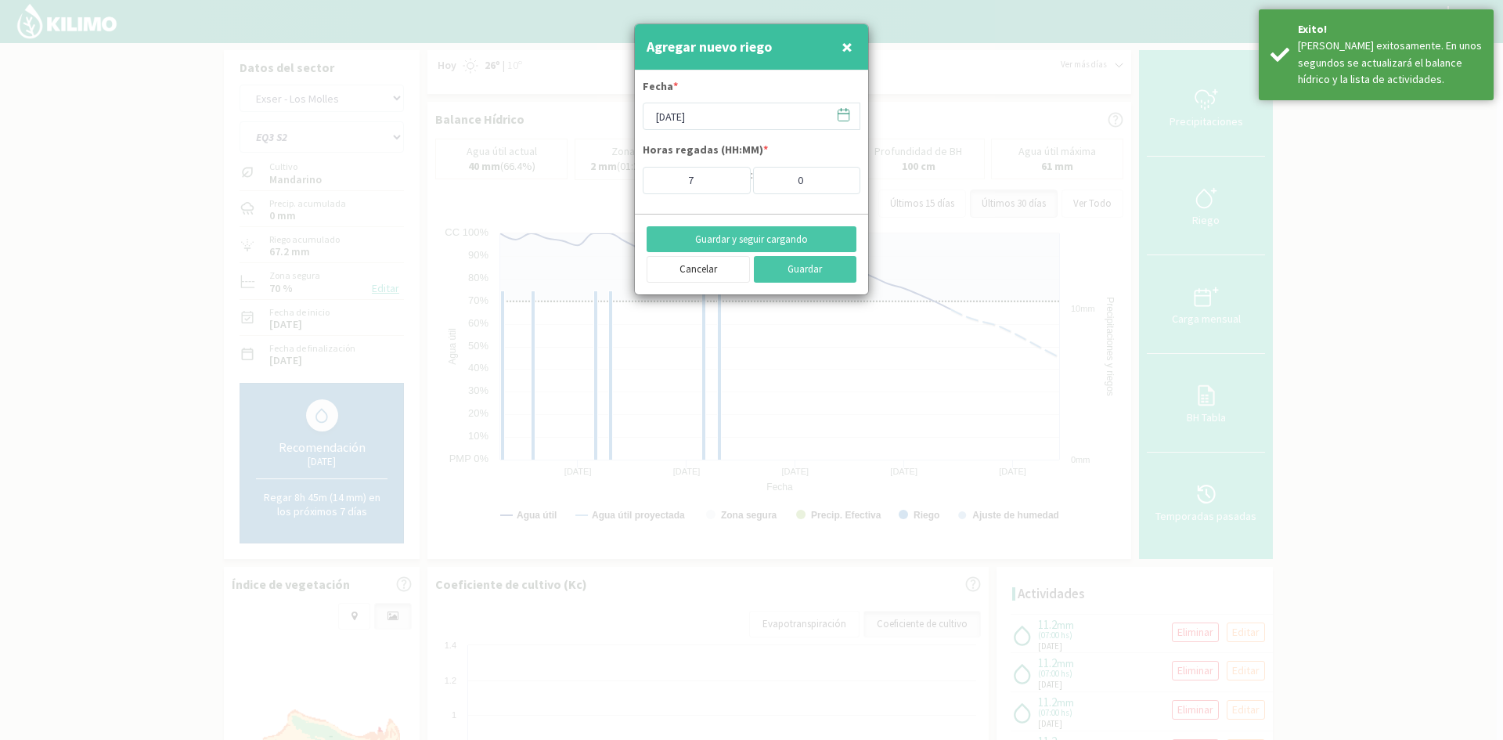
click at [847, 49] on span "×" at bounding box center [846, 47] width 11 height 26
type input "[DATE]"
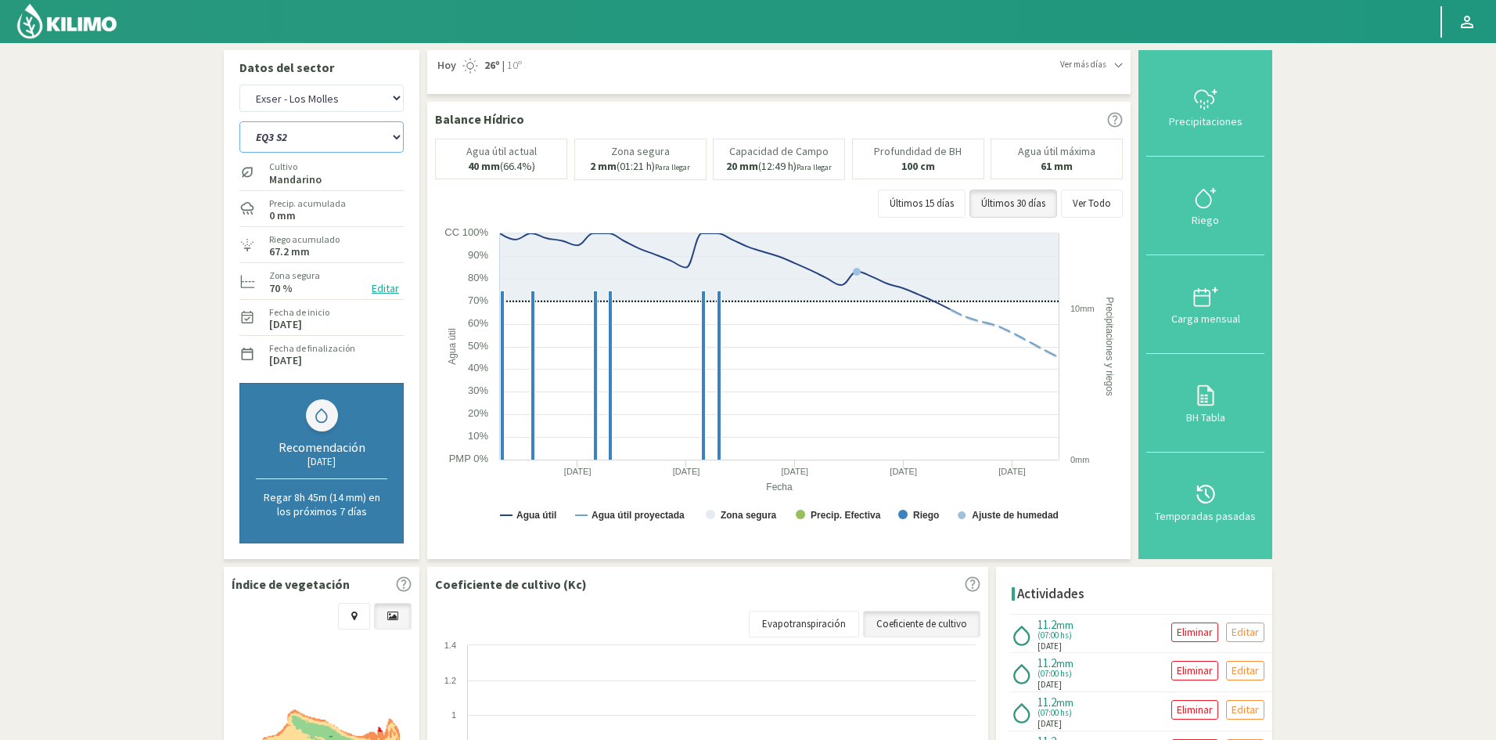
click at [317, 141] on select "EQ1A S3 EQ1A S4 EQ1A S5 EQ1B S1 EQ1B S2 EQ1B S3 EQ1B S4 EQ1B S5 EQ2 S1 EQ2 S3 E…" at bounding box center [321, 136] width 164 height 31
select select "392: Object"
click at [239, 121] on select "EQ1A S3 EQ1A S4 EQ1A S5 EQ1B S1 EQ1B S2 EQ1B S3 EQ1B S4 EQ1B S5 EQ2 S1 EQ2 S3 E…" at bounding box center [321, 136] width 164 height 31
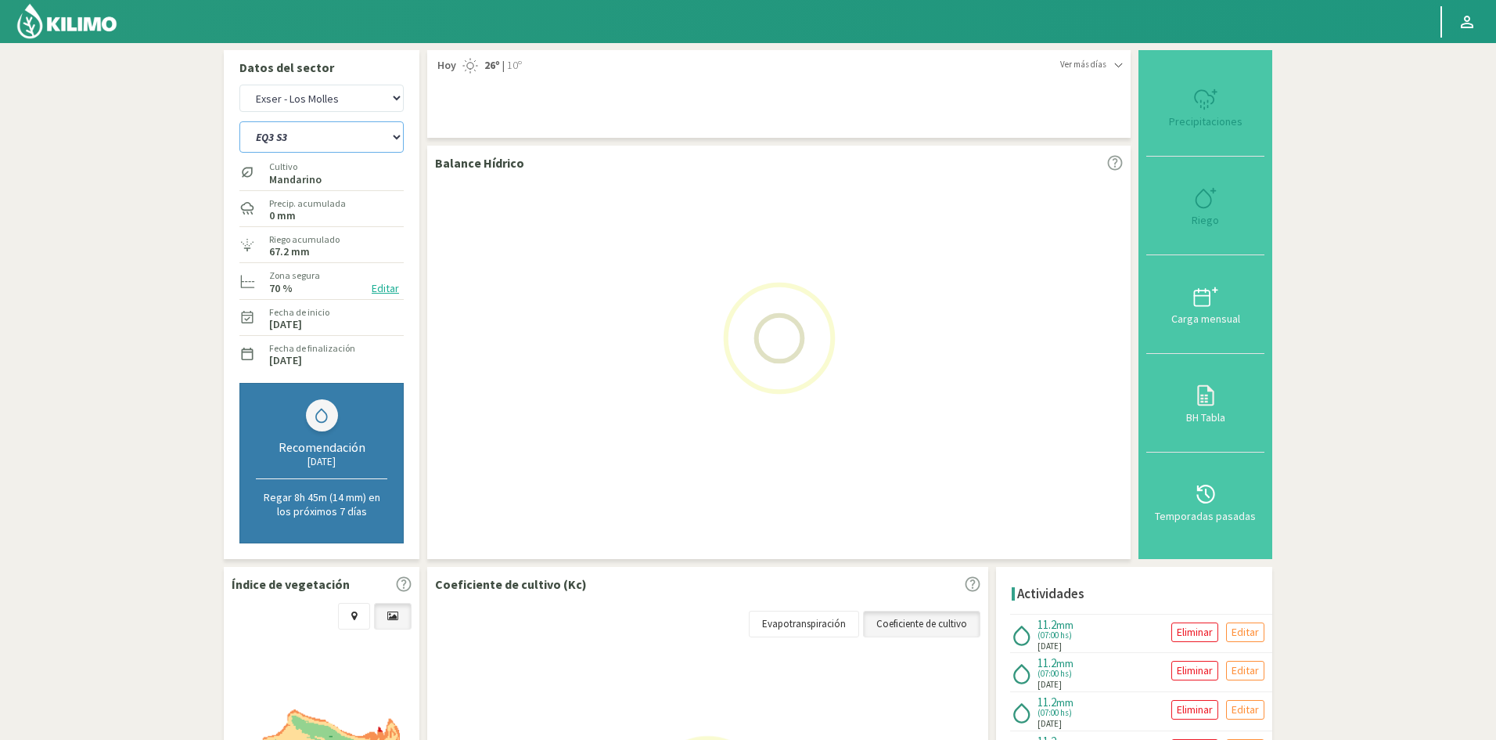
select select "37: Object"
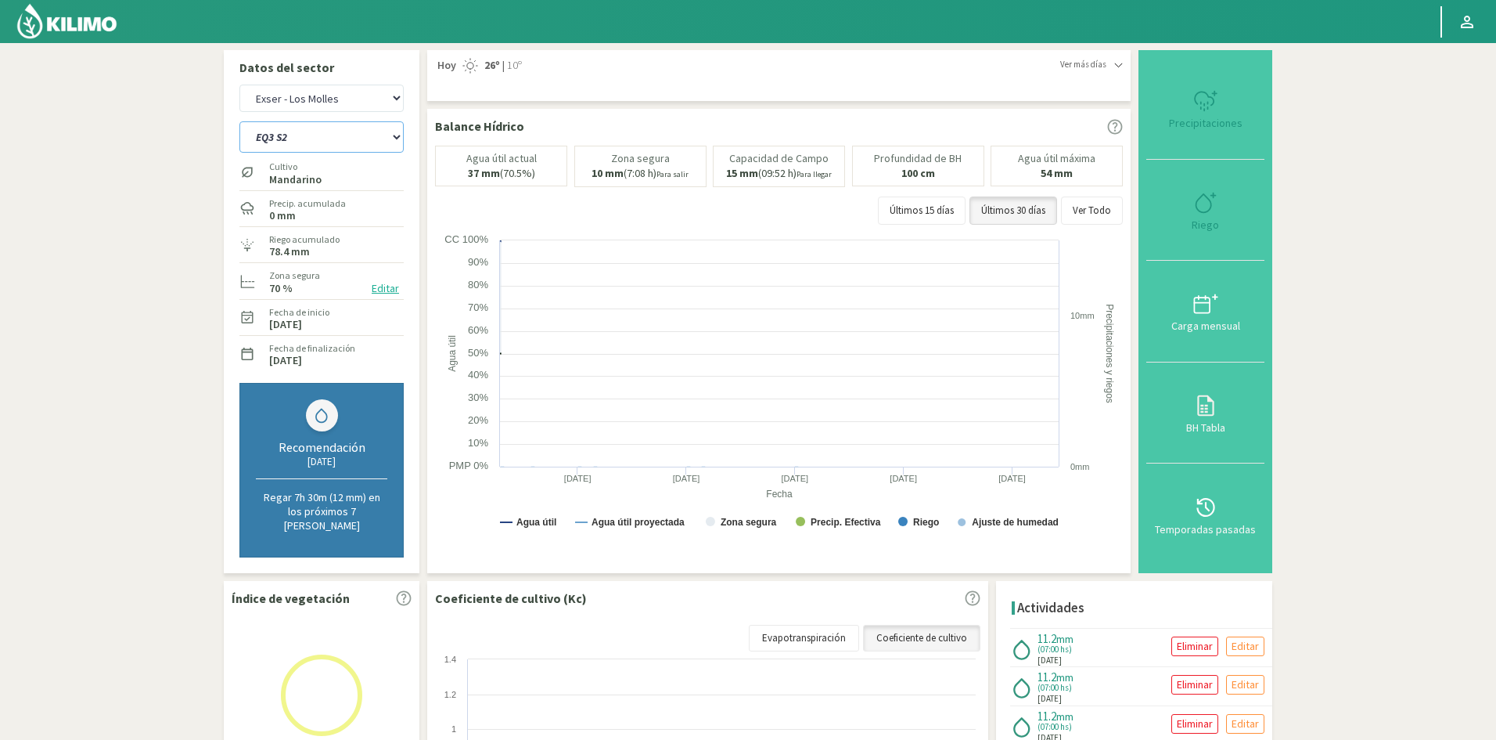
select select "415: Object"
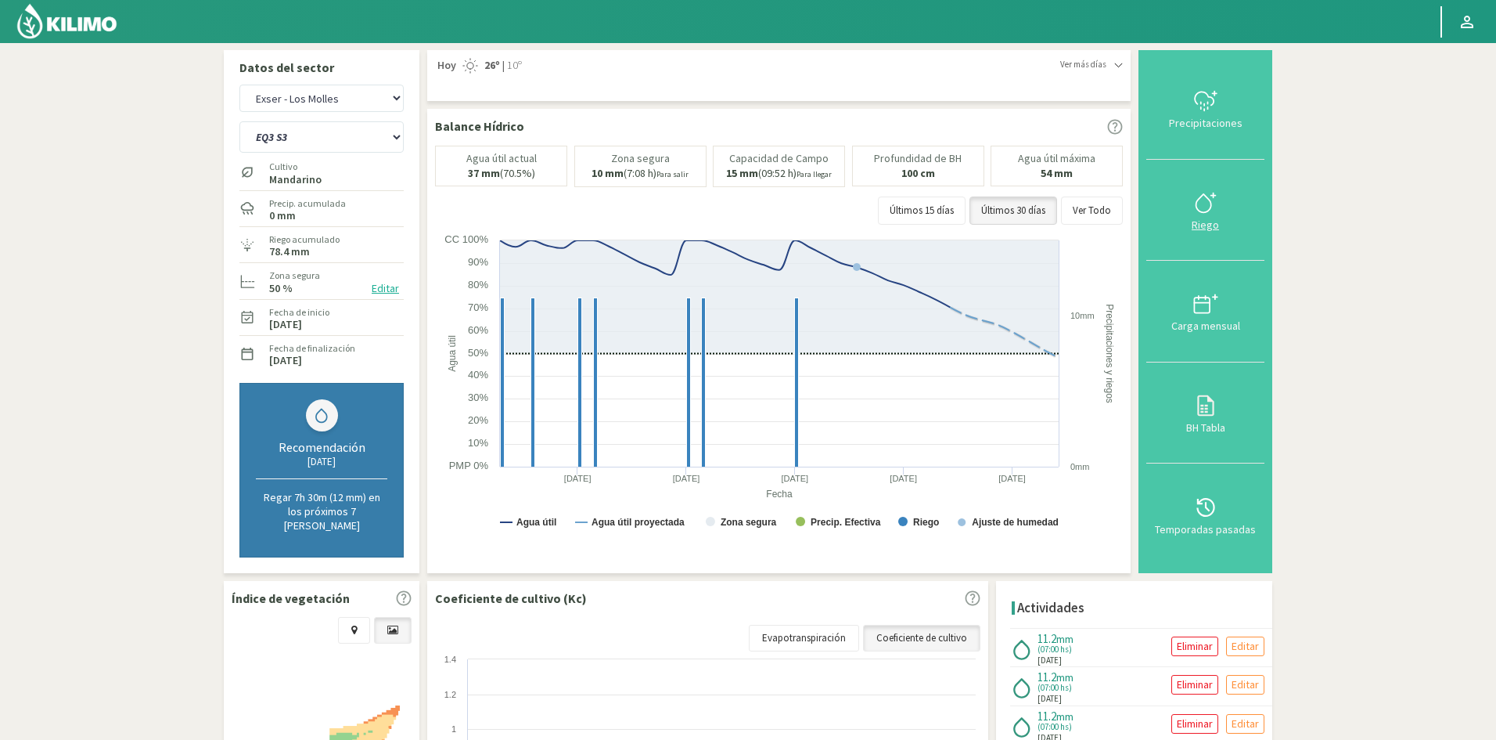
click at [1215, 219] on div "Riego" at bounding box center [1205, 224] width 109 height 11
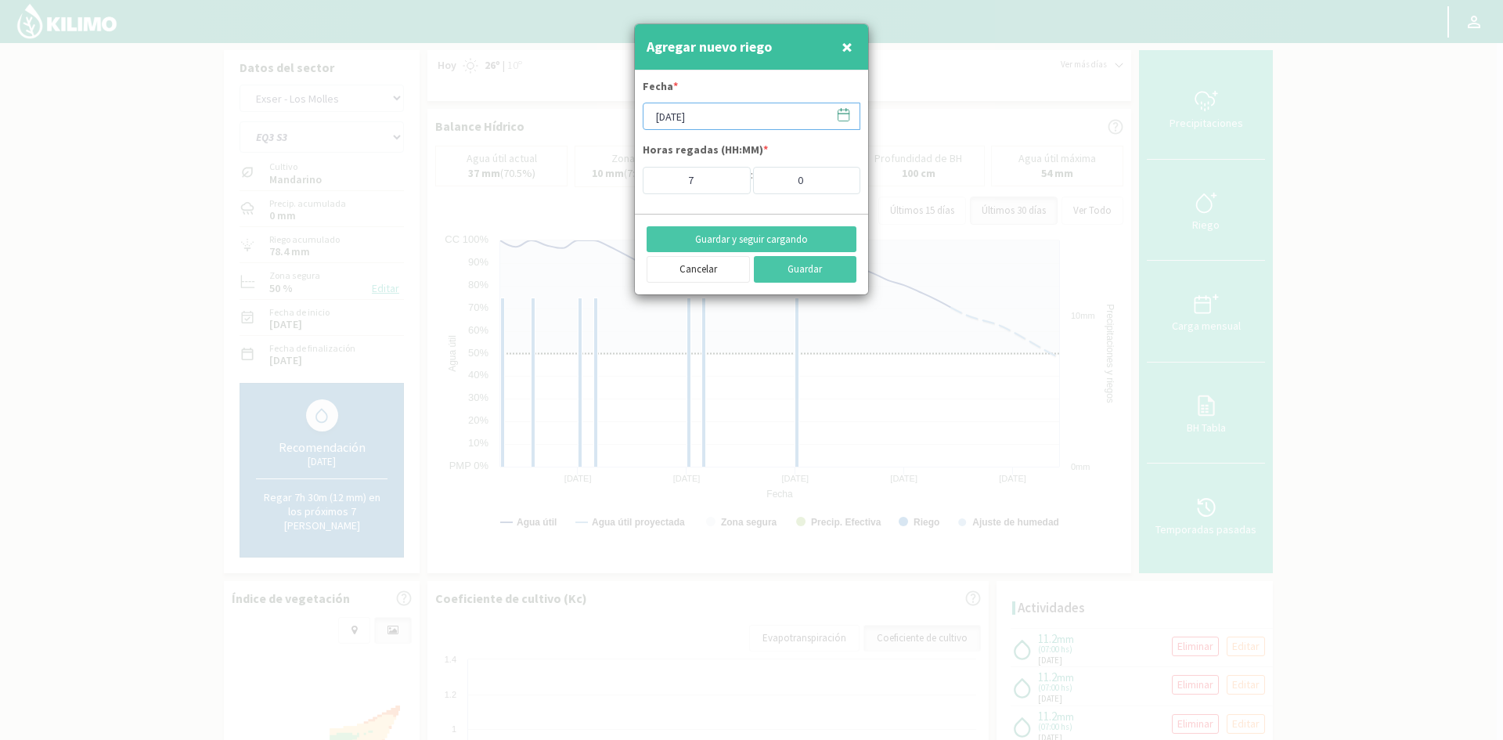
click at [701, 122] on input "[DATE]" at bounding box center [751, 116] width 218 height 27
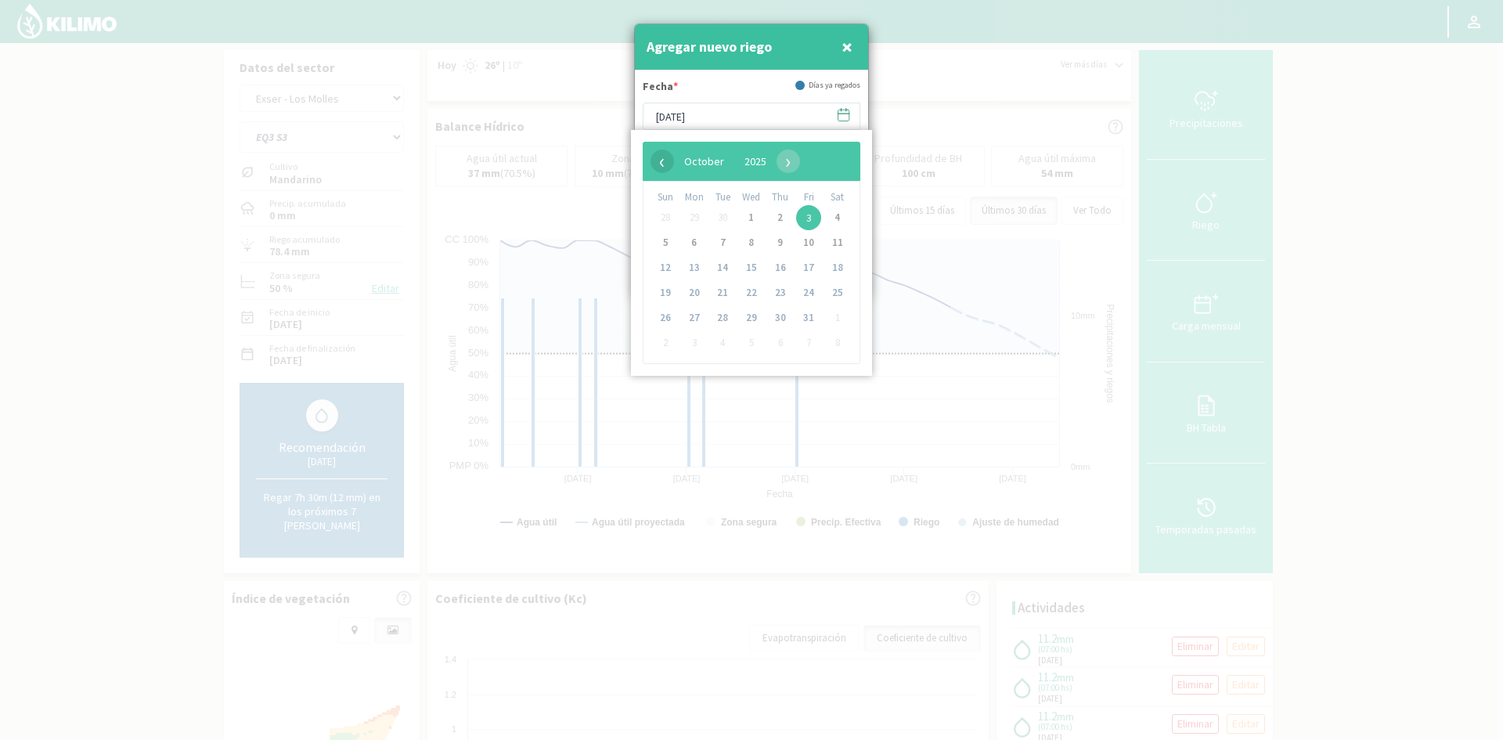
click at [658, 164] on span "‹" at bounding box center [661, 160] width 23 height 23
click at [718, 293] on span "23" at bounding box center [722, 292] width 25 height 25
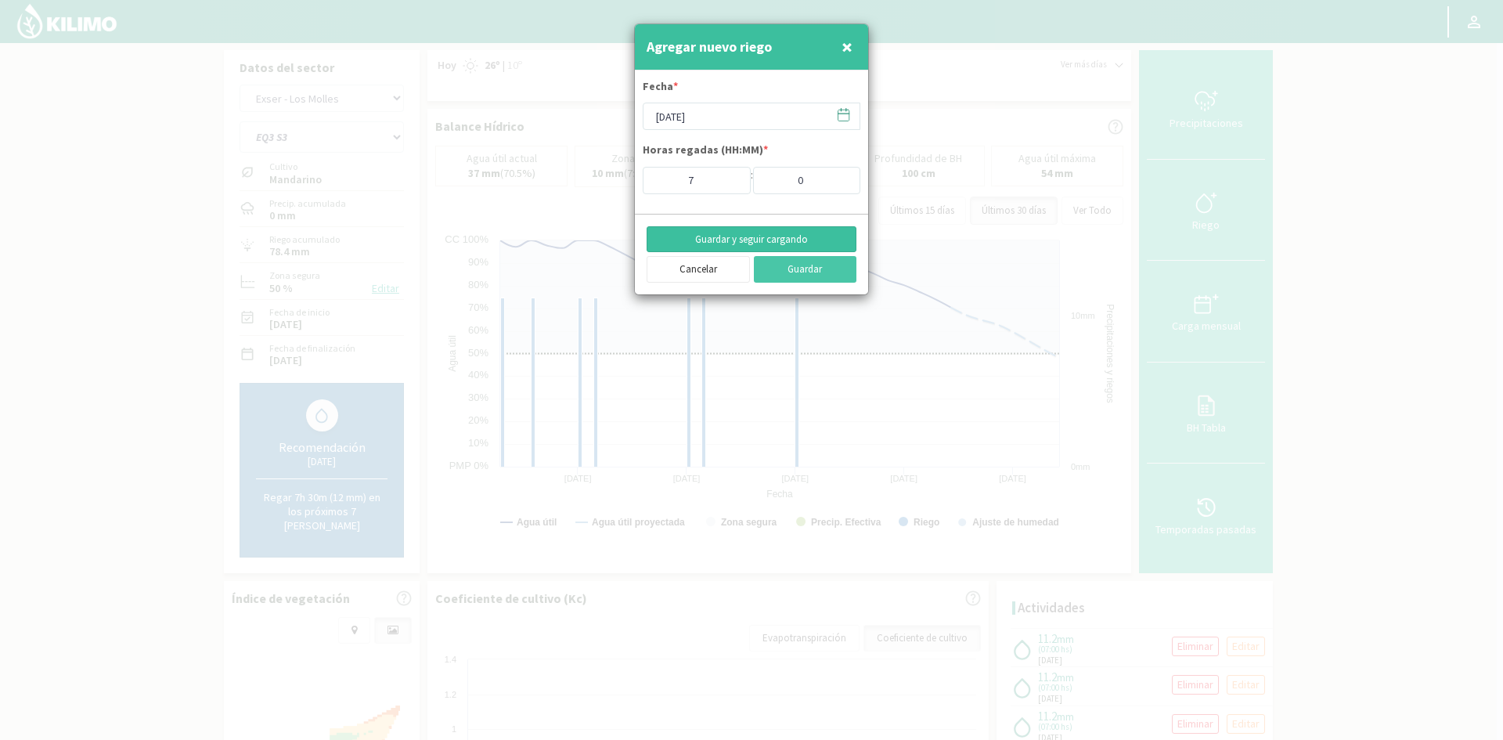
click at [729, 233] on button "Guardar y seguir cargando" at bounding box center [751, 239] width 210 height 27
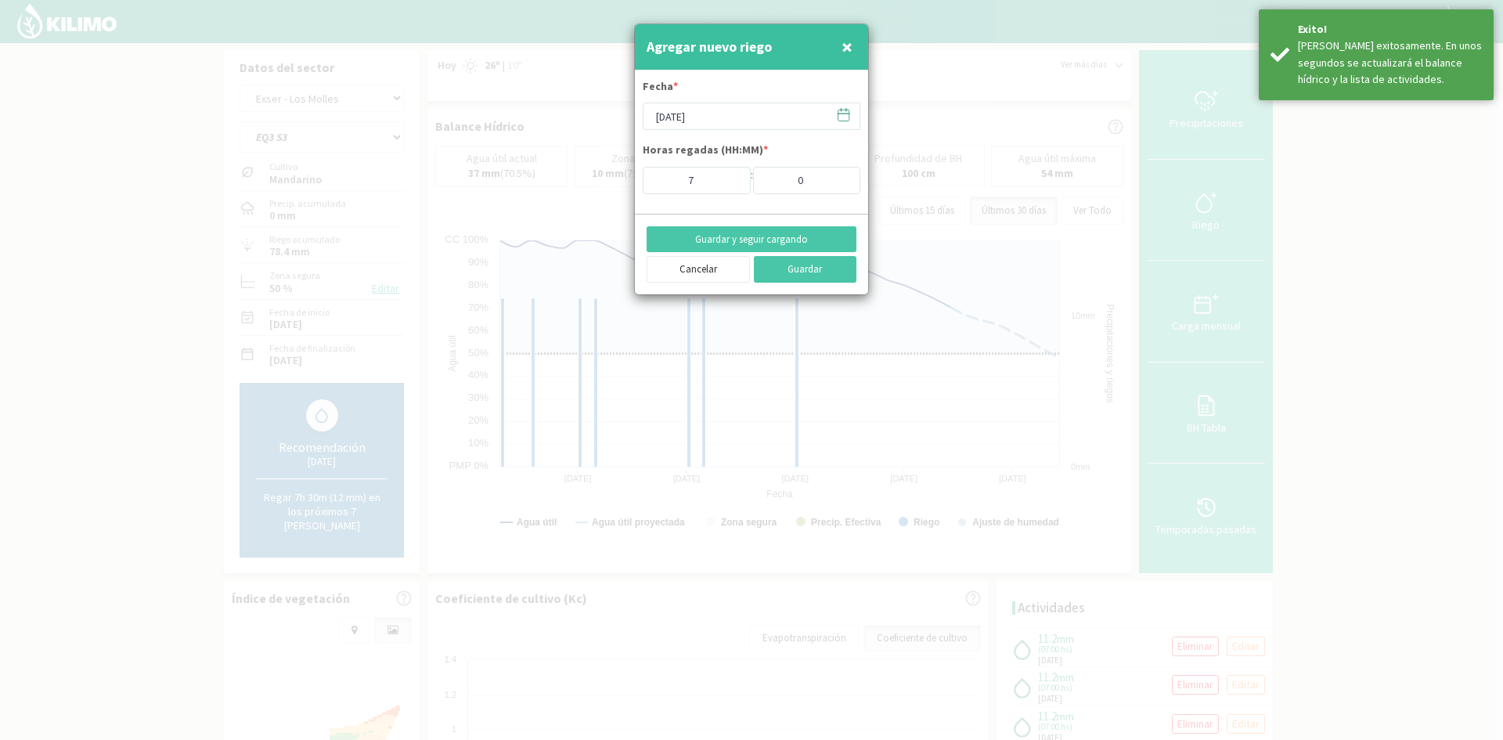
click at [846, 45] on span "×" at bounding box center [846, 47] width 11 height 26
type input "[DATE]"
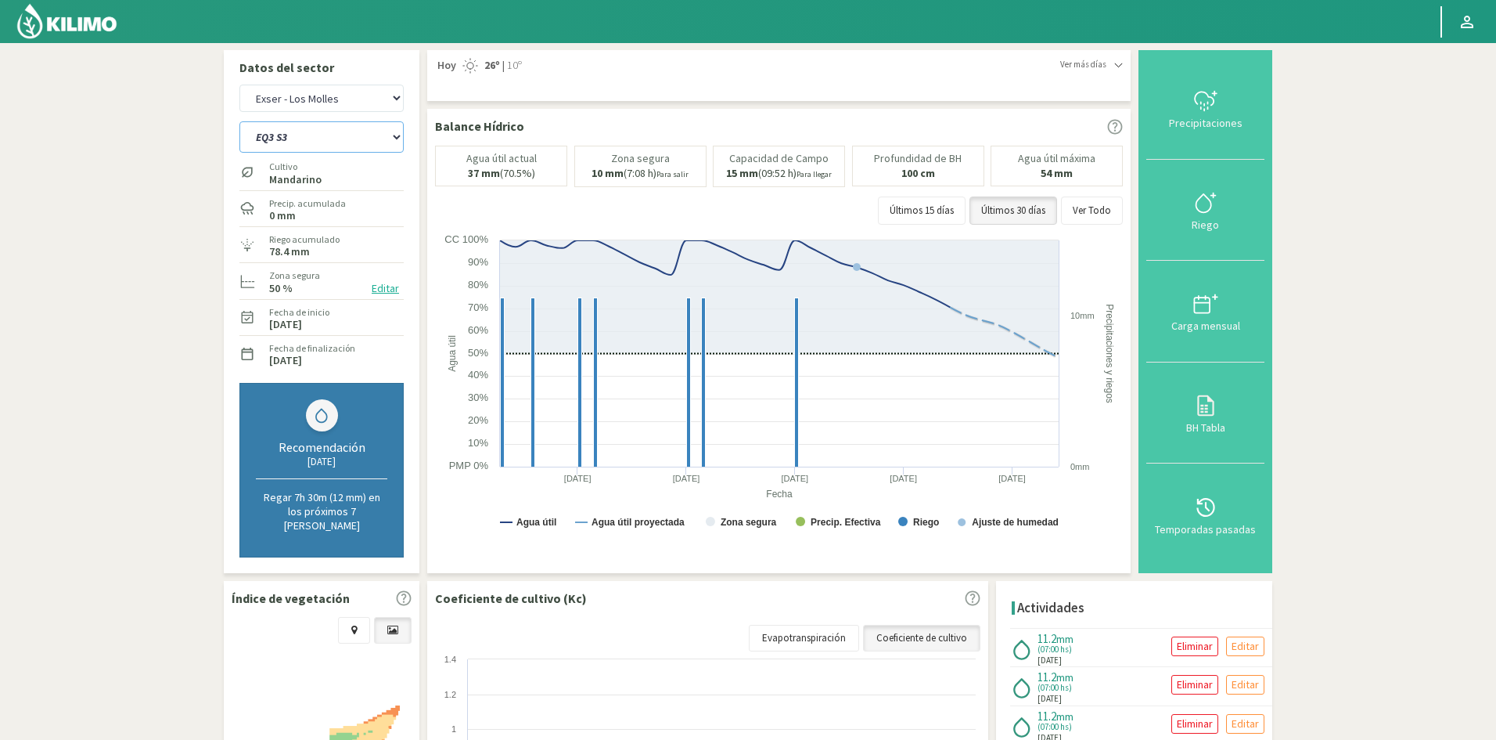
click at [297, 142] on select "EQ1A S3 EQ1A S4 EQ1A S5 EQ1B S1 EQ1B S2 EQ1B S3 EQ1B S4 EQ1B S5 EQ2 S1 EQ2 S3 E…" at bounding box center [321, 136] width 164 height 31
select select "416: Object"
click at [239, 121] on select "EQ1A S3 EQ1A S4 EQ1A S5 EQ1B S1 EQ1B S2 EQ1B S3 EQ1B S4 EQ1B S5 EQ2 S1 EQ2 S3 E…" at bounding box center [321, 136] width 164 height 31
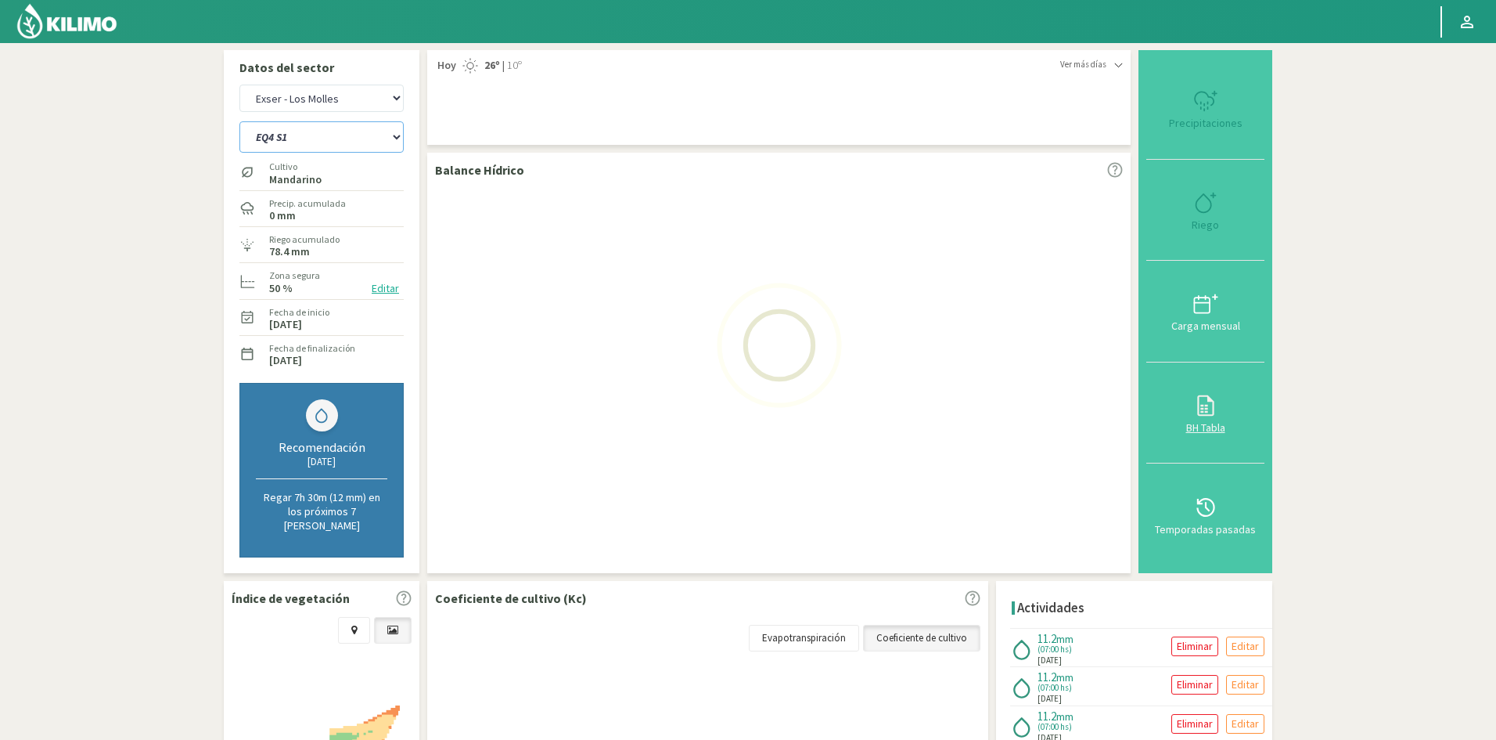
select select "39: Object"
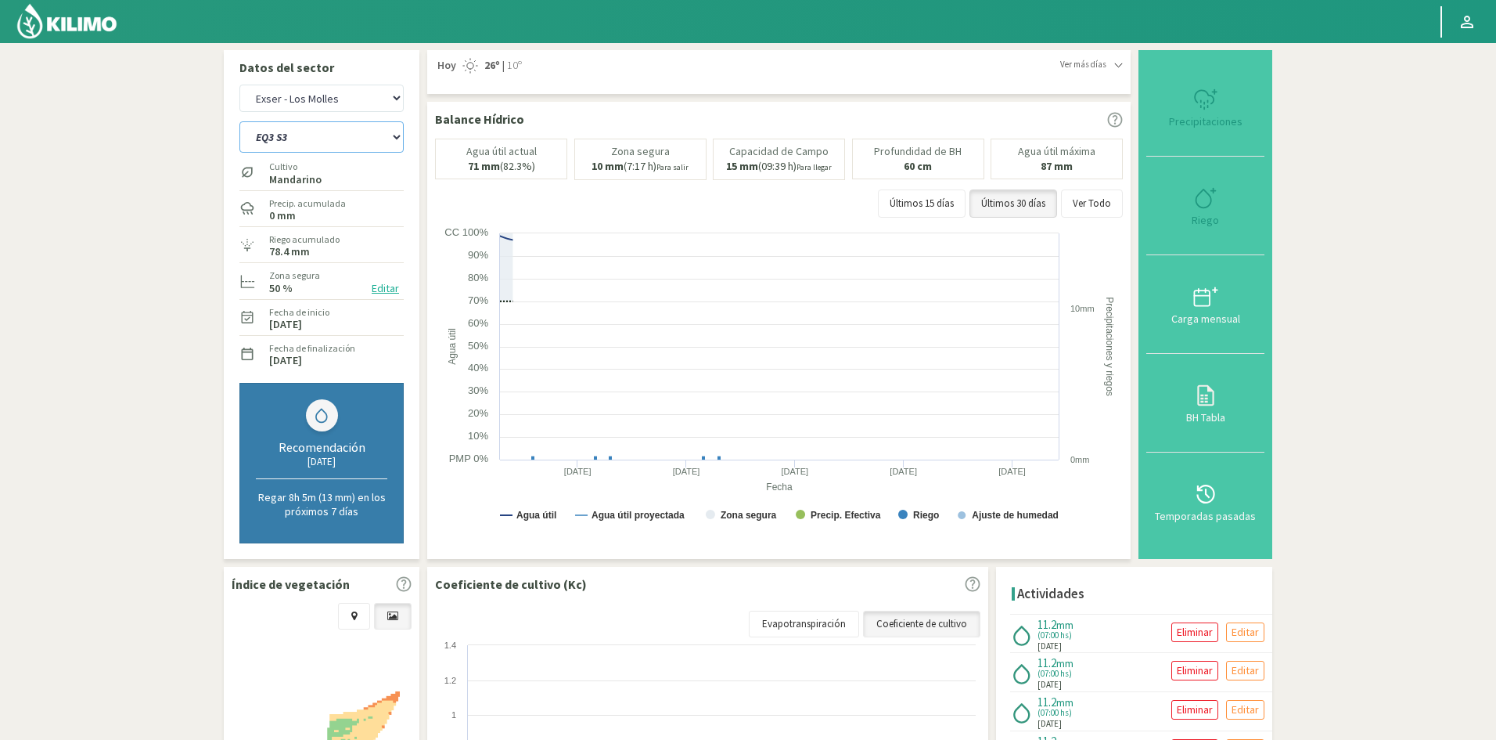
select select "439: Object"
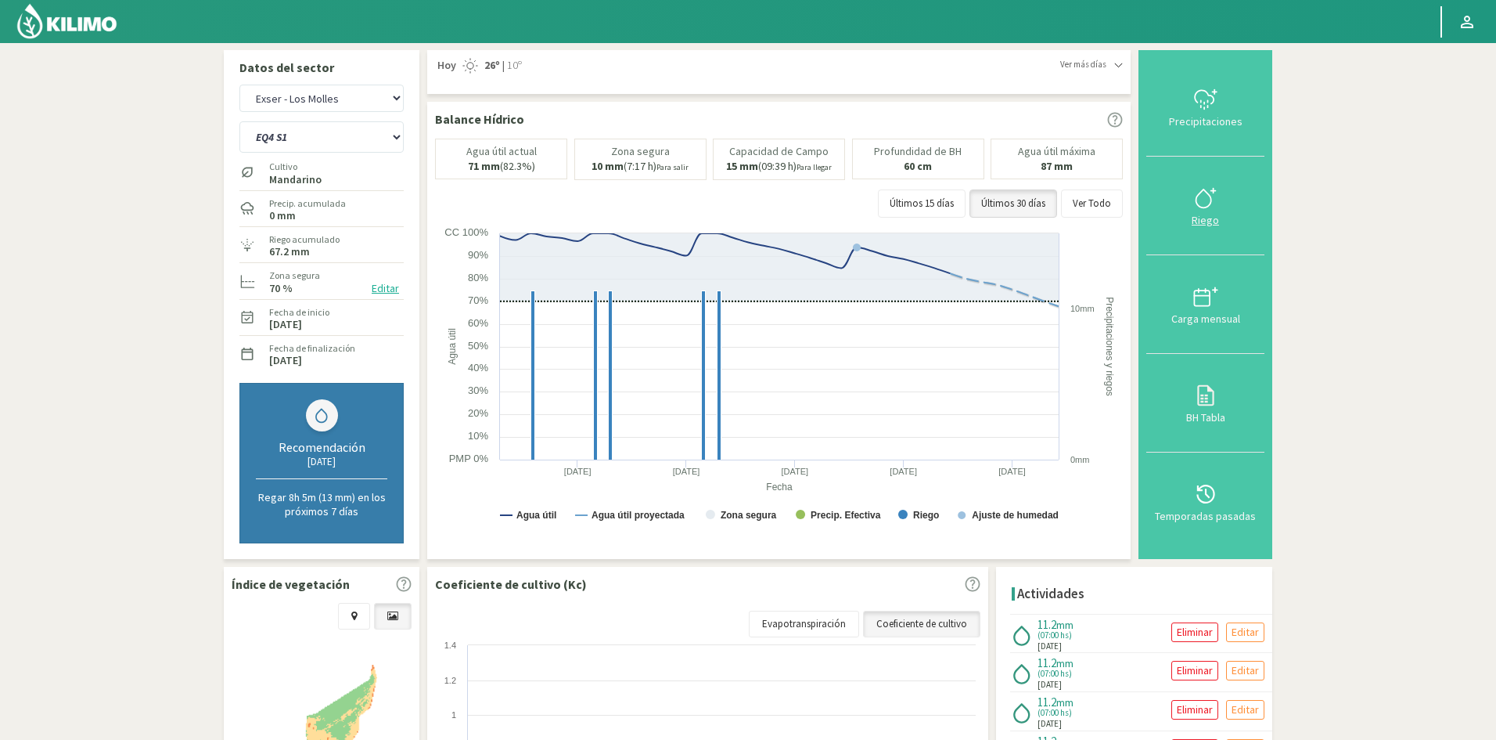
click at [1212, 220] on div "Riego" at bounding box center [1205, 219] width 109 height 11
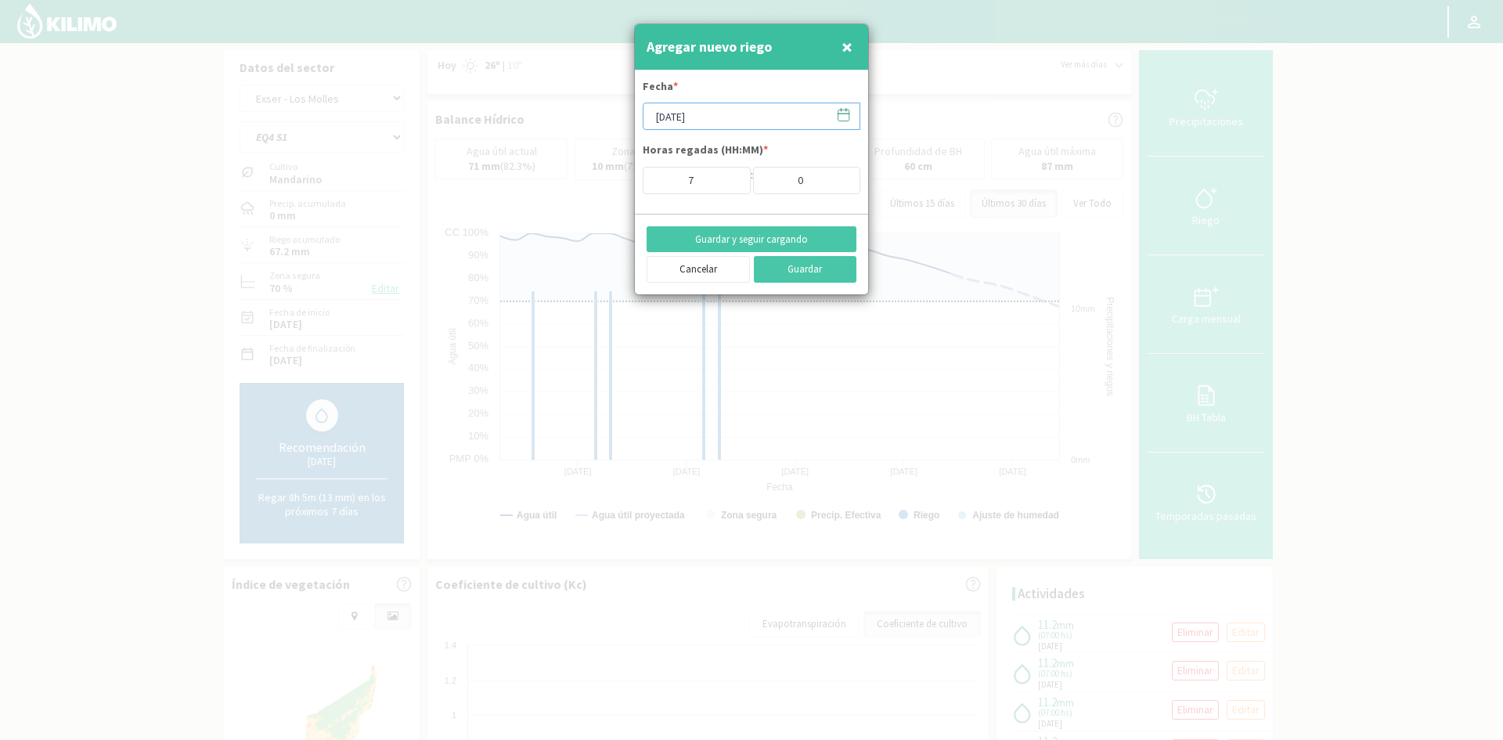
click at [722, 115] on input "[DATE]" at bounding box center [751, 116] width 218 height 27
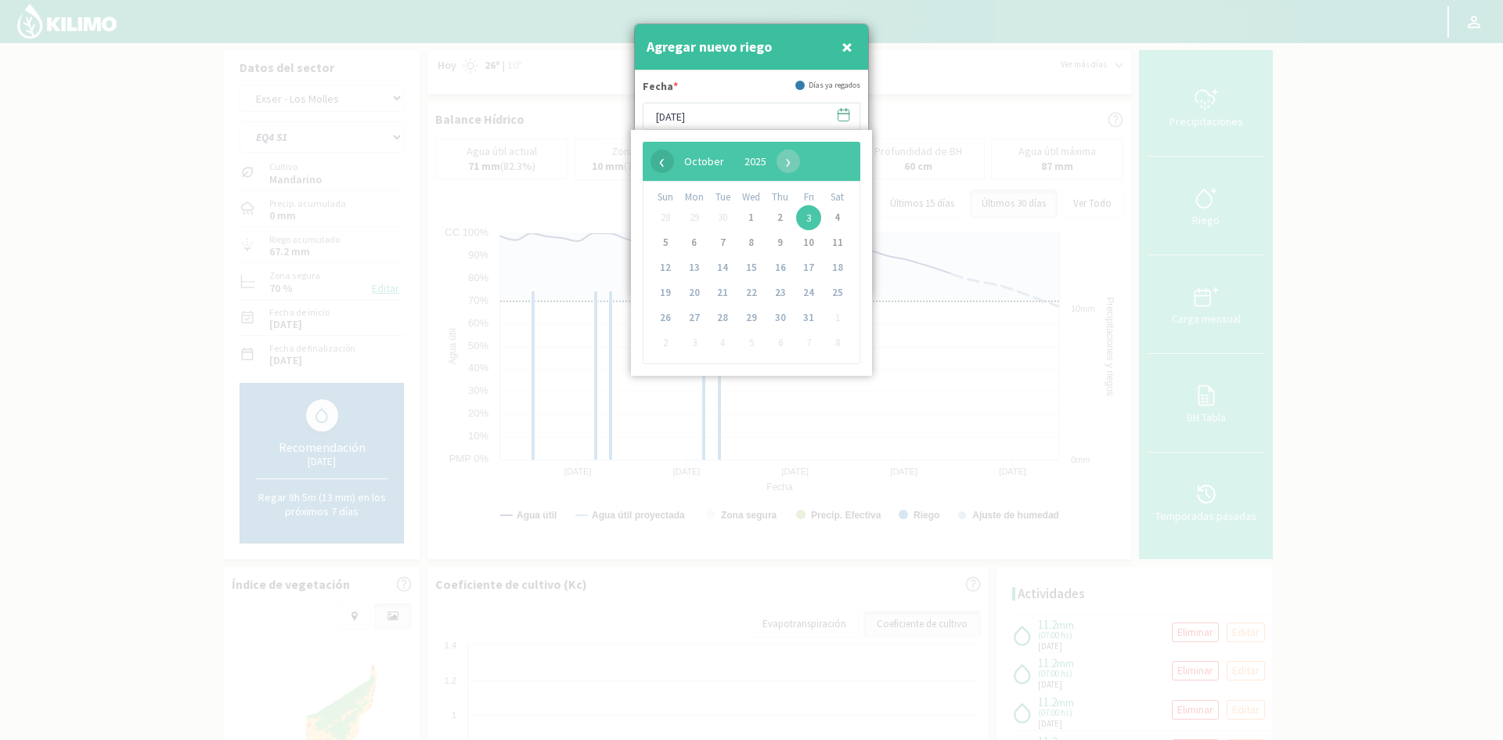
click at [665, 165] on span "‹" at bounding box center [661, 160] width 23 height 23
click at [724, 293] on span "23" at bounding box center [722, 292] width 25 height 25
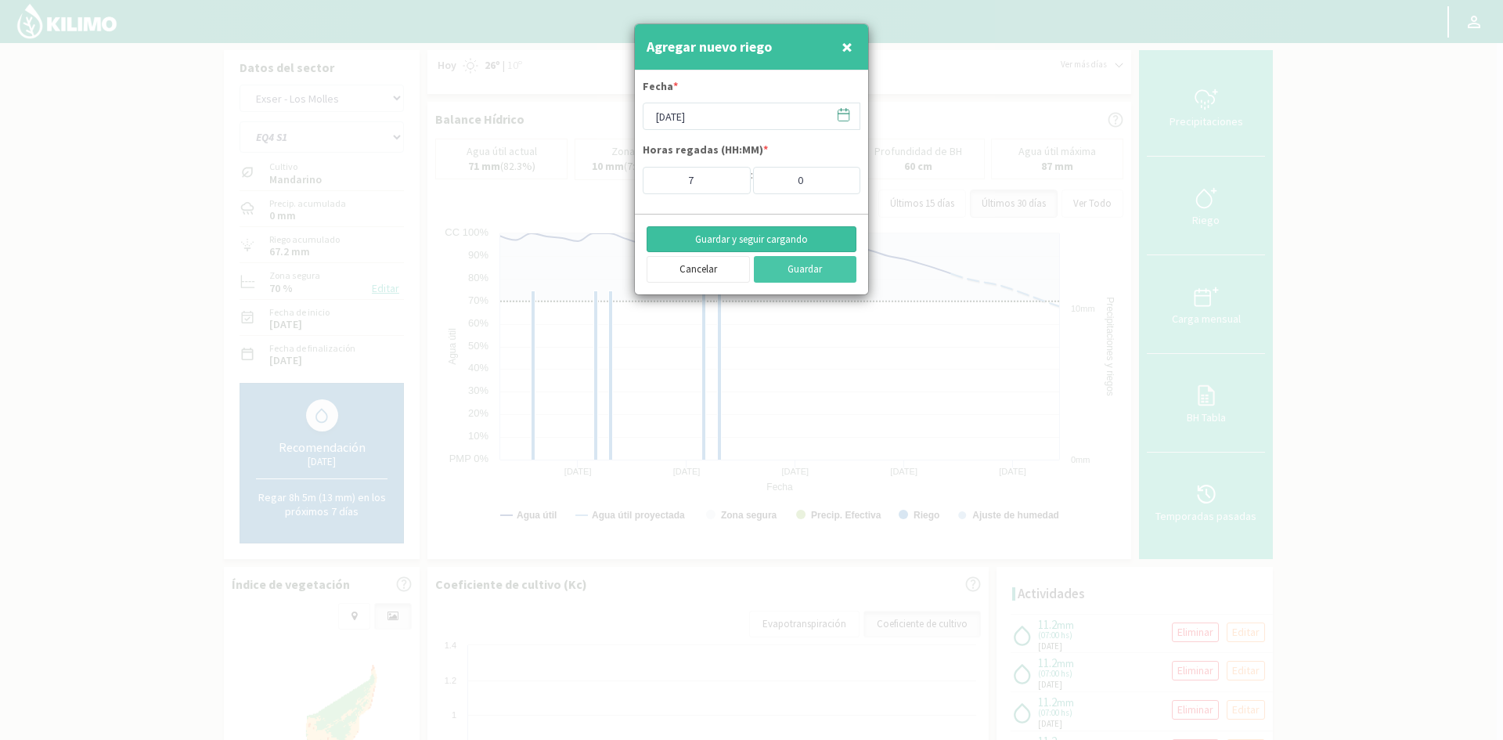
click at [734, 242] on button "Guardar y seguir cargando" at bounding box center [751, 239] width 210 height 27
click at [851, 49] on span "×" at bounding box center [846, 47] width 11 height 26
type input "[DATE]"
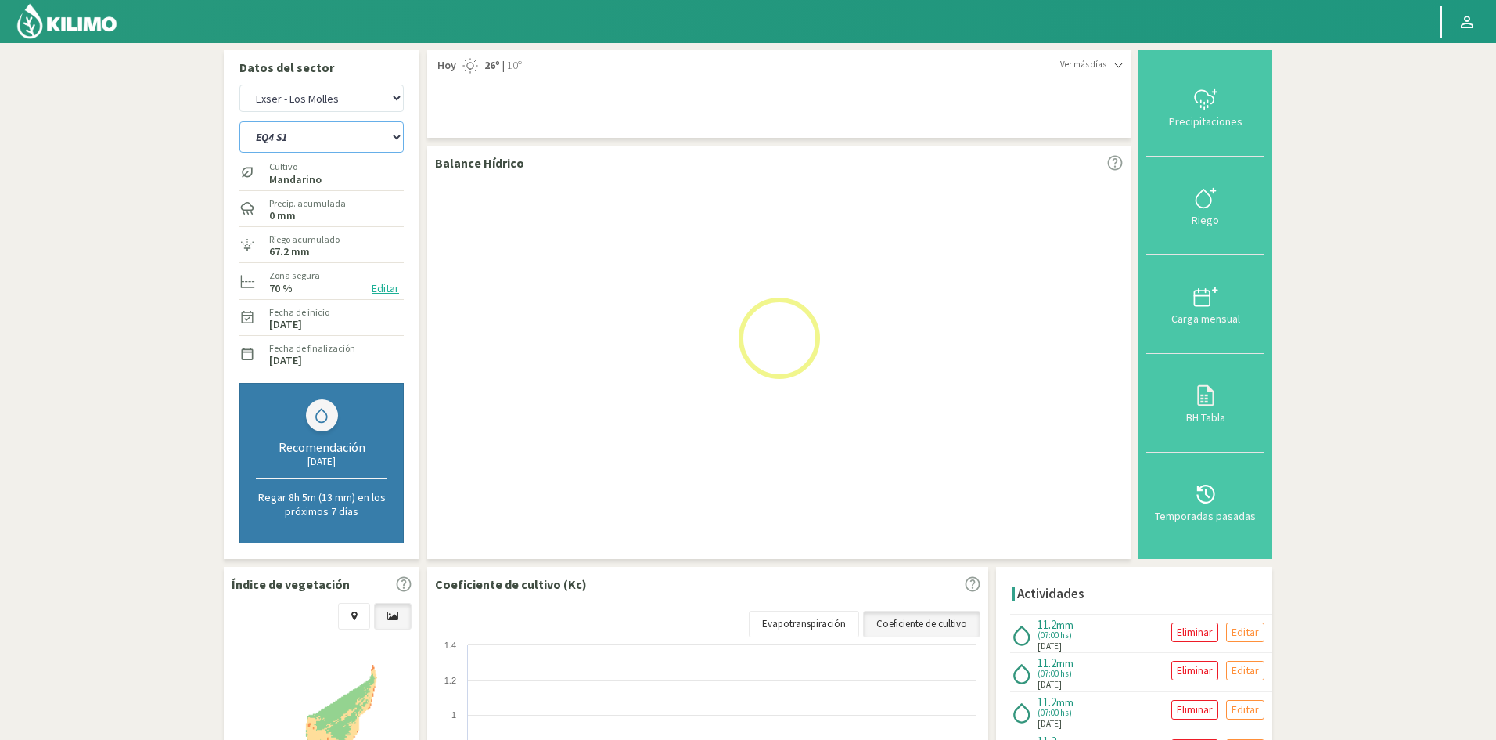
click at [303, 140] on select "EQ1A S3 EQ1A S4 EQ1A S5 EQ1B S1 EQ1B S2 EQ1B S3 EQ1B S4 EQ1B S5 EQ2 S1 EQ2 S3 E…" at bounding box center [321, 136] width 164 height 31
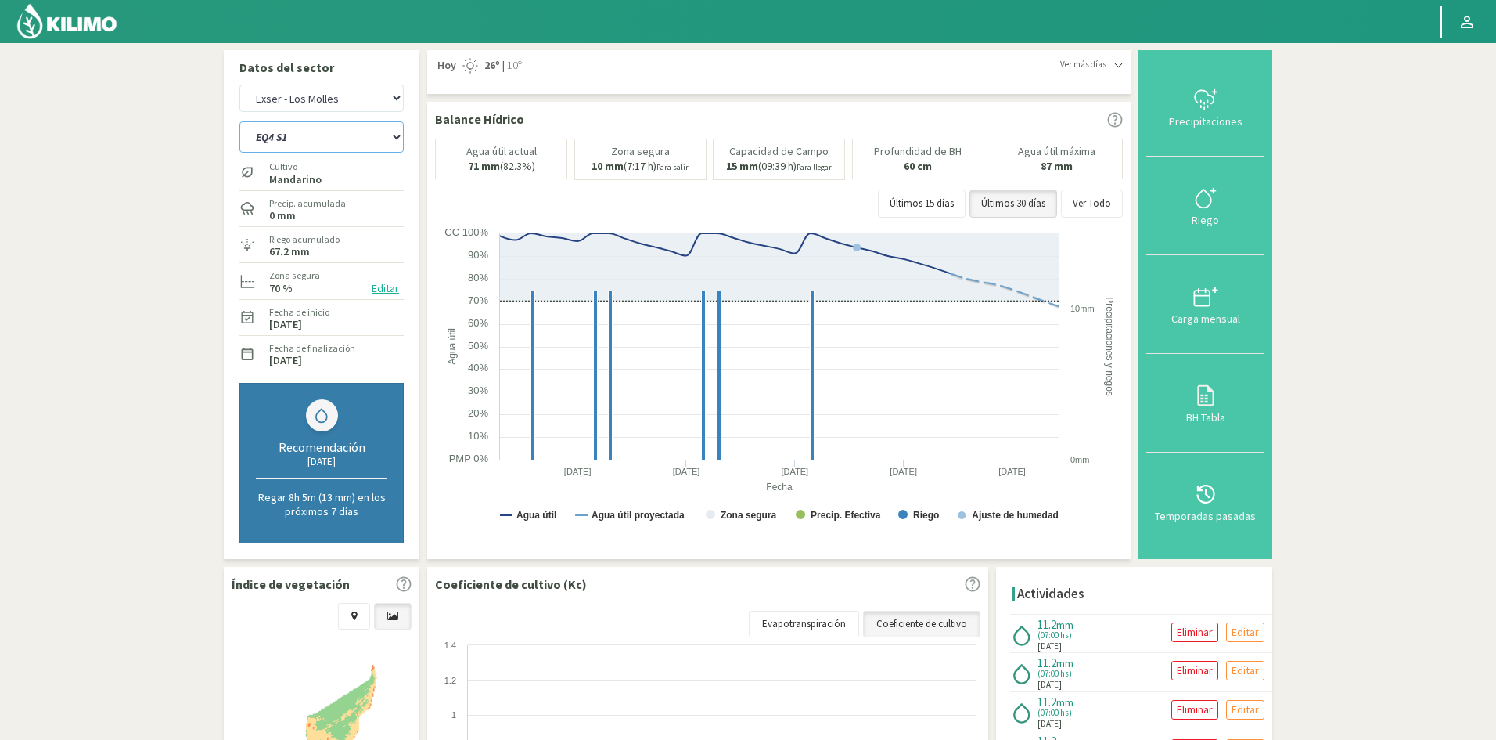
select select "441: Object"
click at [239, 121] on select "EQ1A S3 EQ1A S4 EQ1A S5 EQ1B S1 EQ1B S2 EQ1B S3 EQ1B S4 EQ1B S5 EQ2 S1 EQ2 S3 E…" at bounding box center [321, 136] width 164 height 31
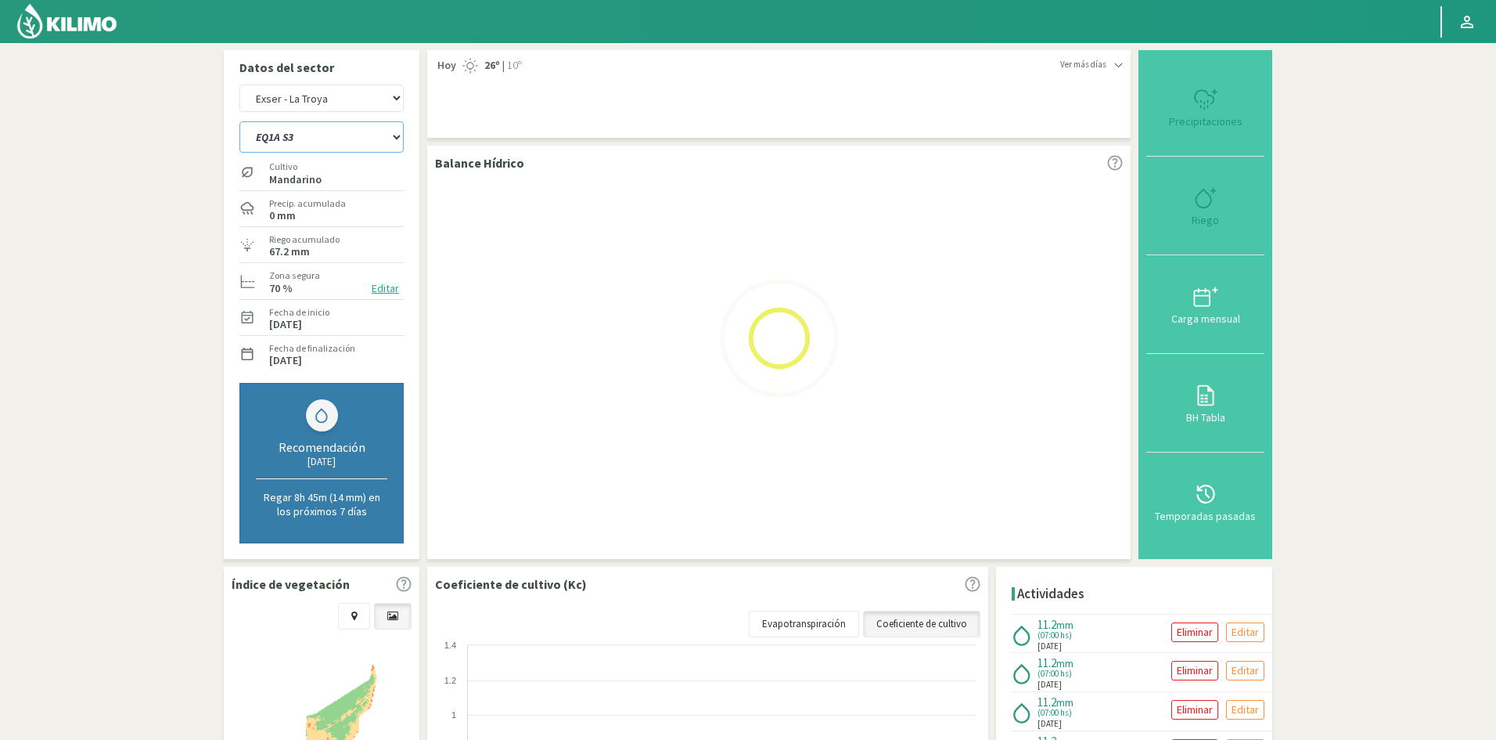
select select "41: Object"
select select "464: Object"
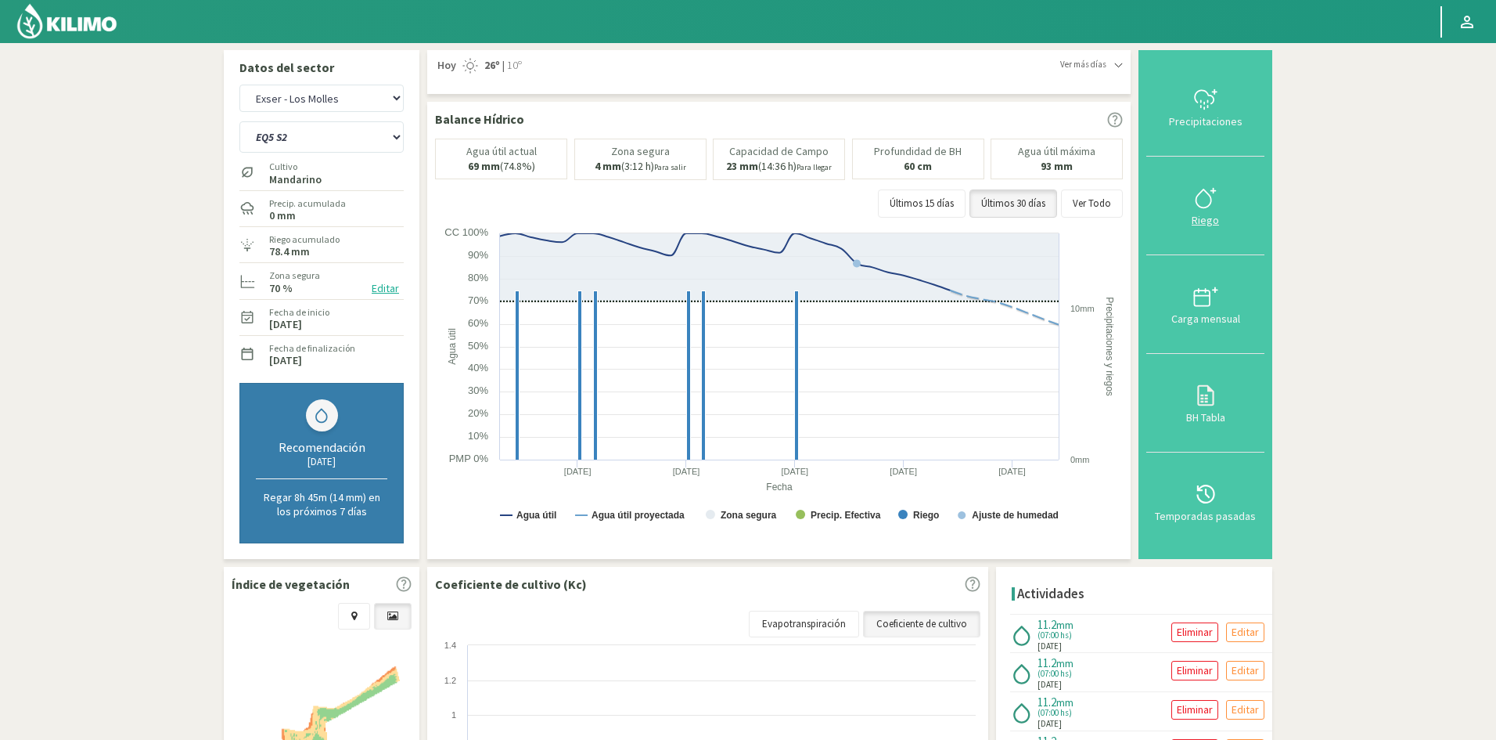
click at [1209, 218] on div "Riego" at bounding box center [1205, 219] width 109 height 11
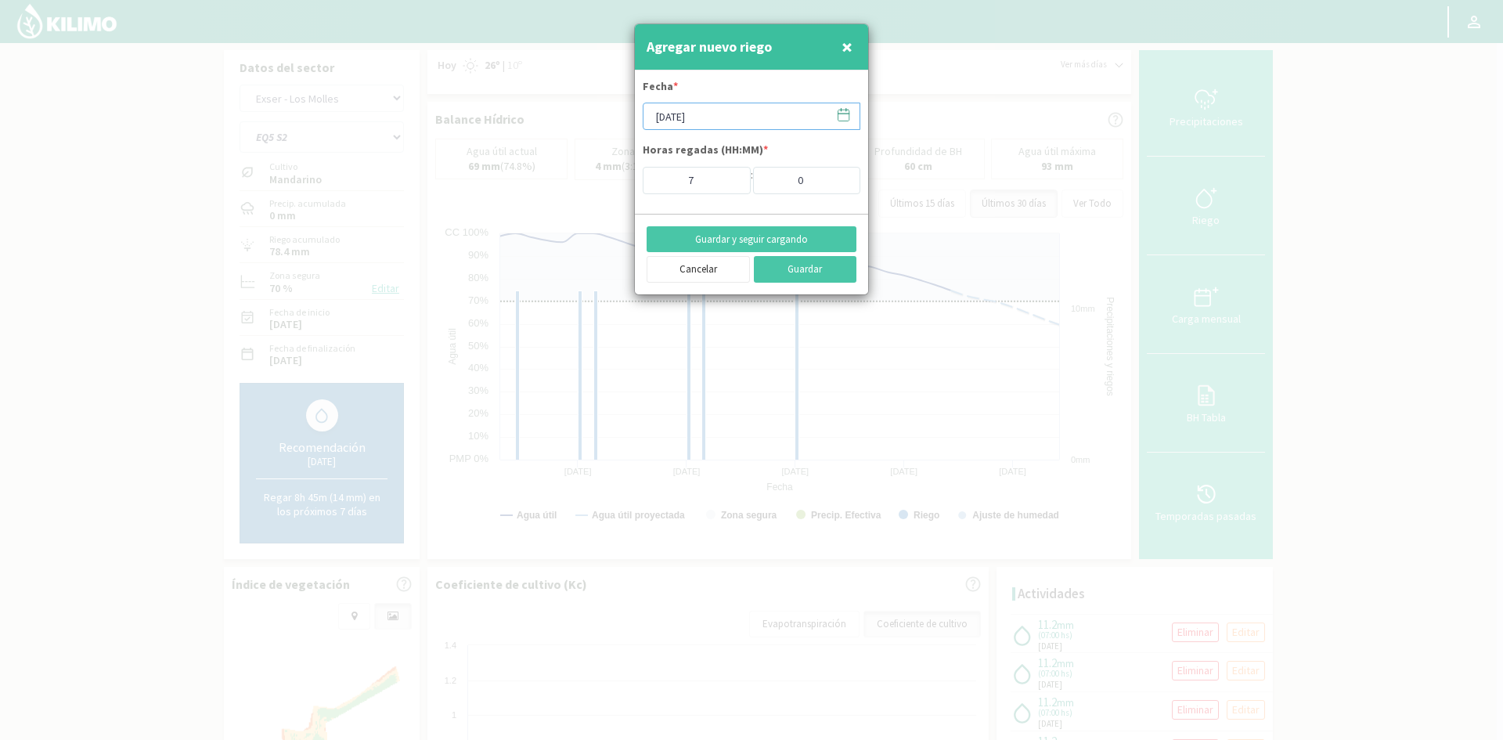
click at [677, 117] on input "[DATE]" at bounding box center [751, 116] width 218 height 27
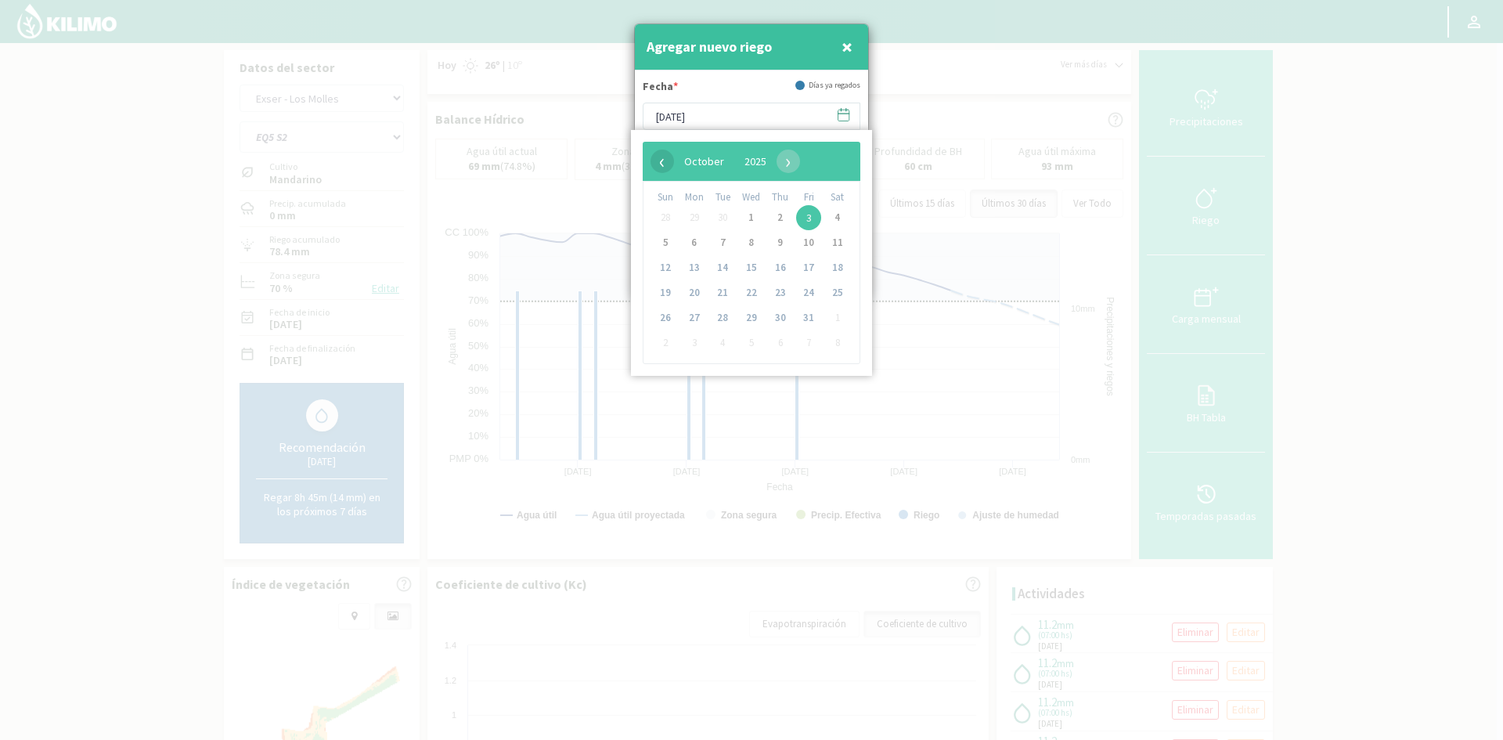
click at [665, 169] on span "‹" at bounding box center [661, 160] width 23 height 23
click at [715, 293] on span "23" at bounding box center [722, 292] width 25 height 25
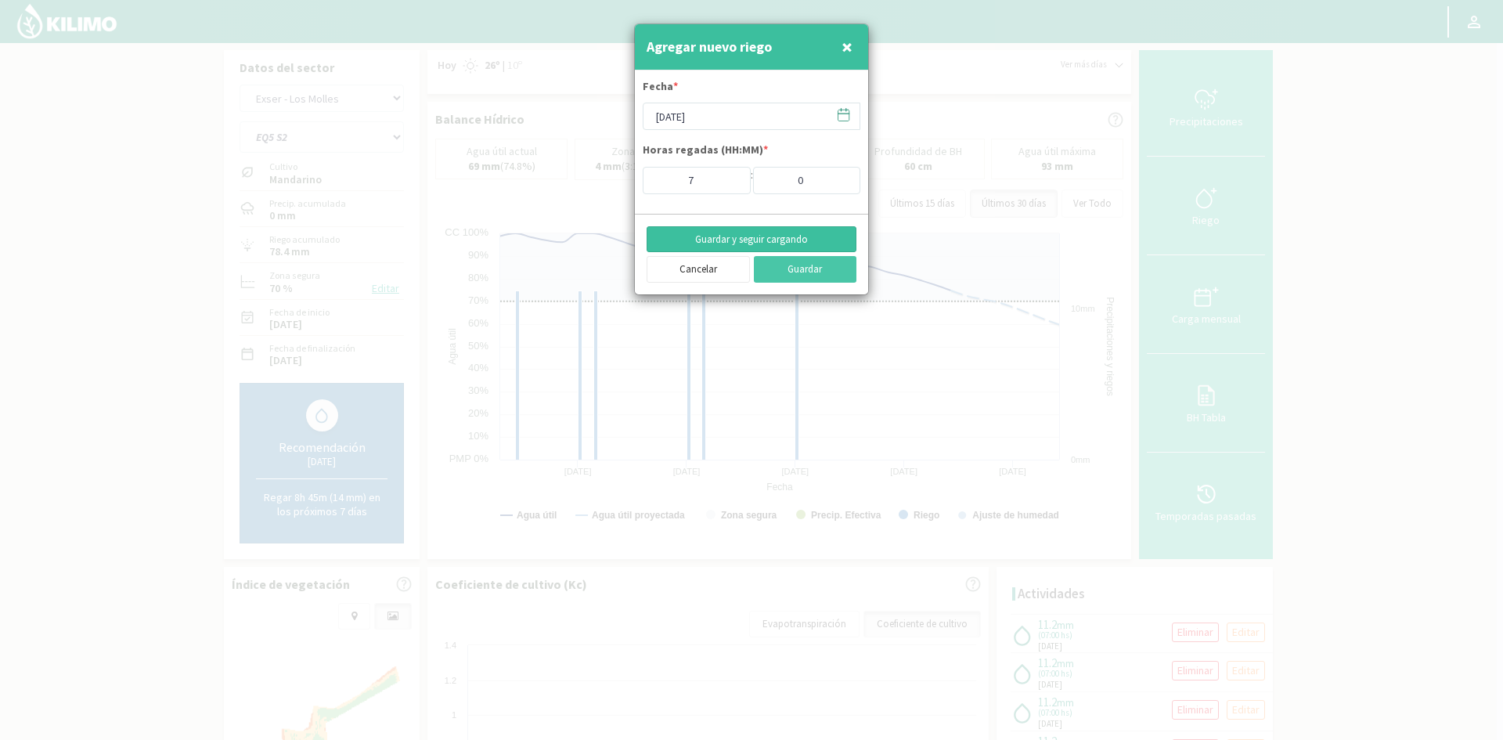
click at [740, 240] on button "Guardar y seguir cargando" at bounding box center [751, 239] width 210 height 27
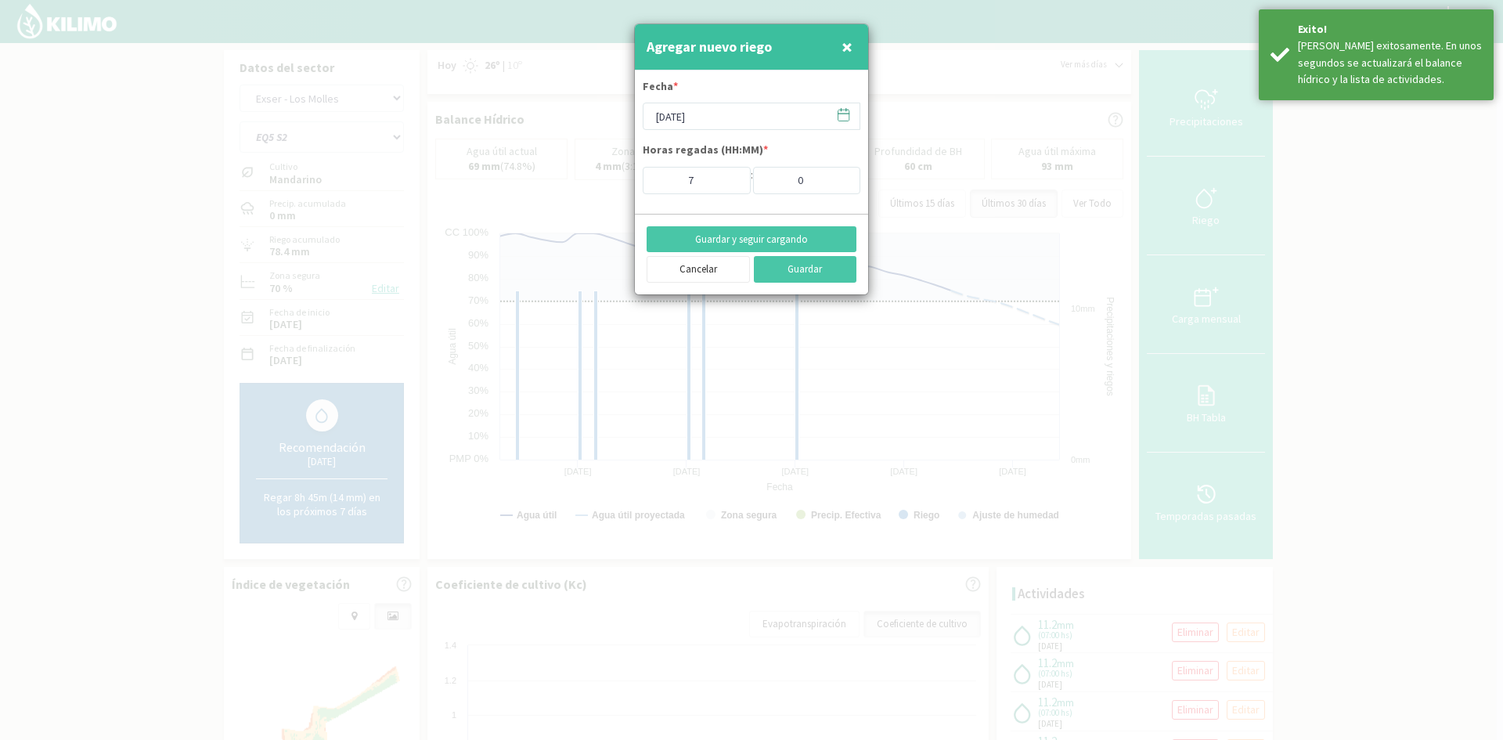
click at [846, 50] on span "×" at bounding box center [846, 47] width 11 height 26
type input "[DATE]"
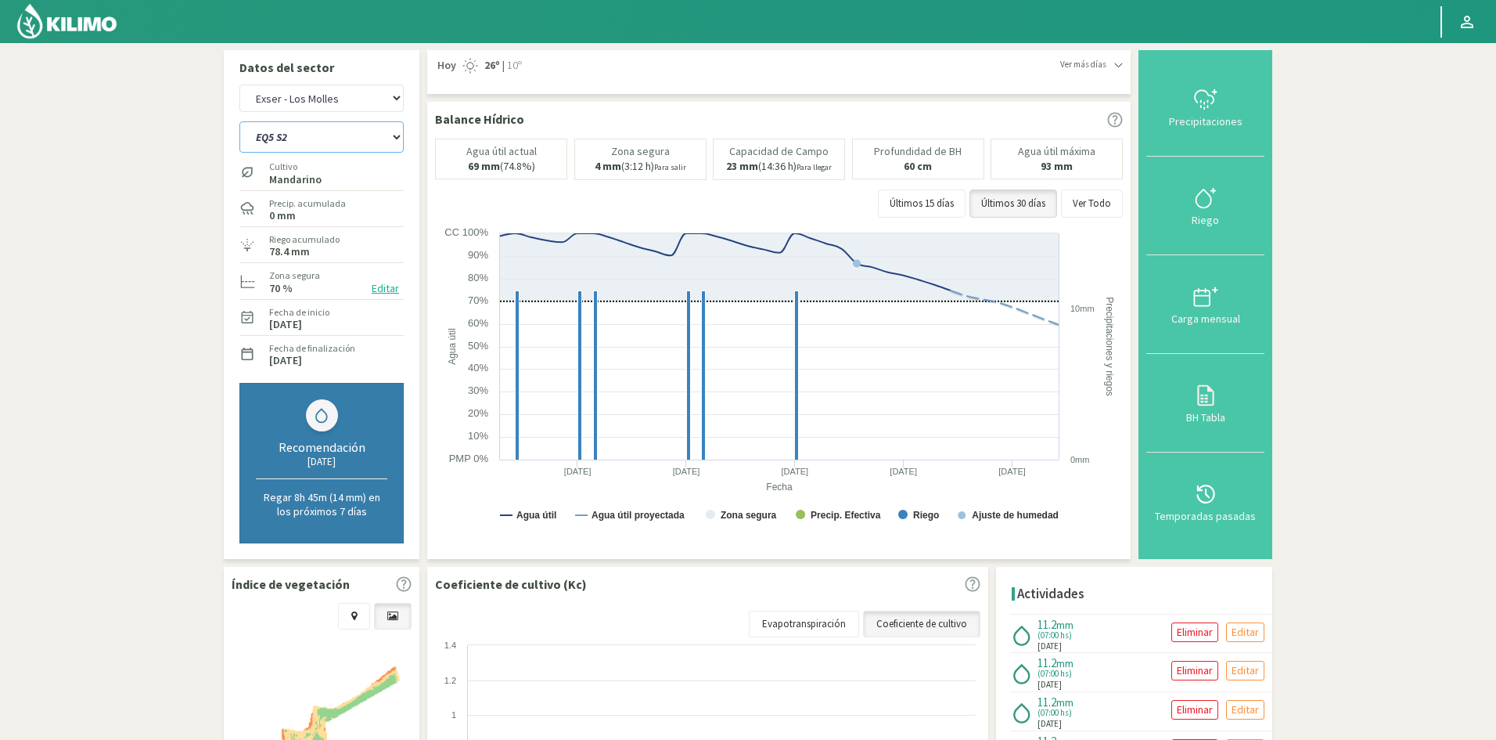
drag, startPoint x: 276, startPoint y: 135, endPoint x: 286, endPoint y: 152, distance: 19.3
click at [276, 135] on select "EQ1A S3 EQ1A S4 EQ1A S5 EQ1B S1 EQ1B S2 EQ1B S3 EQ1B S4 EQ1B S5 EQ2 S1 EQ2 S3 E…" at bounding box center [321, 136] width 164 height 31
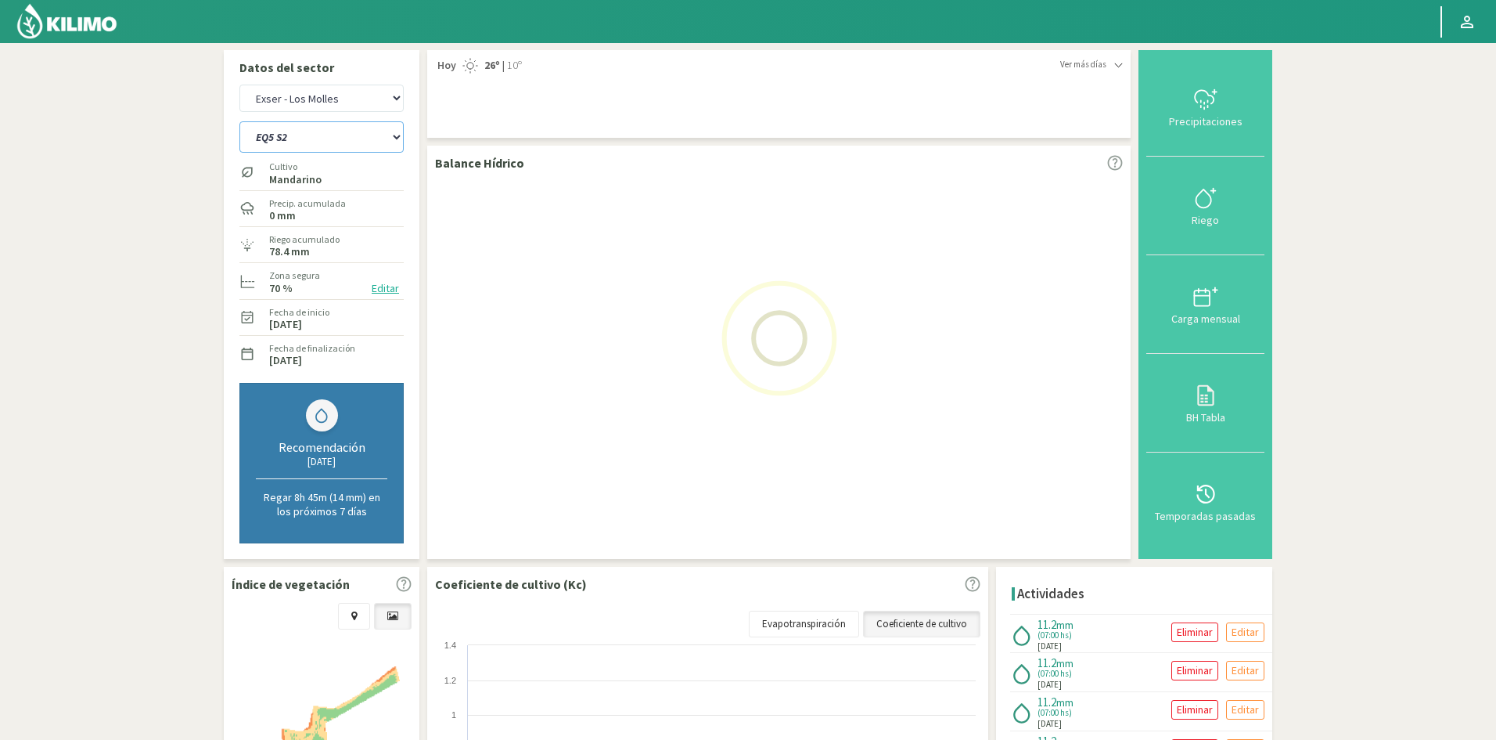
select select "467: Object"
click at [239, 121] on select "EQ1A S3 EQ1A S4 EQ1A S5 EQ1B S1 EQ1B S2 EQ1B S3 EQ1B S4 EQ1B S5 EQ2 S1 EQ2 S3 E…" at bounding box center [321, 136] width 164 height 31
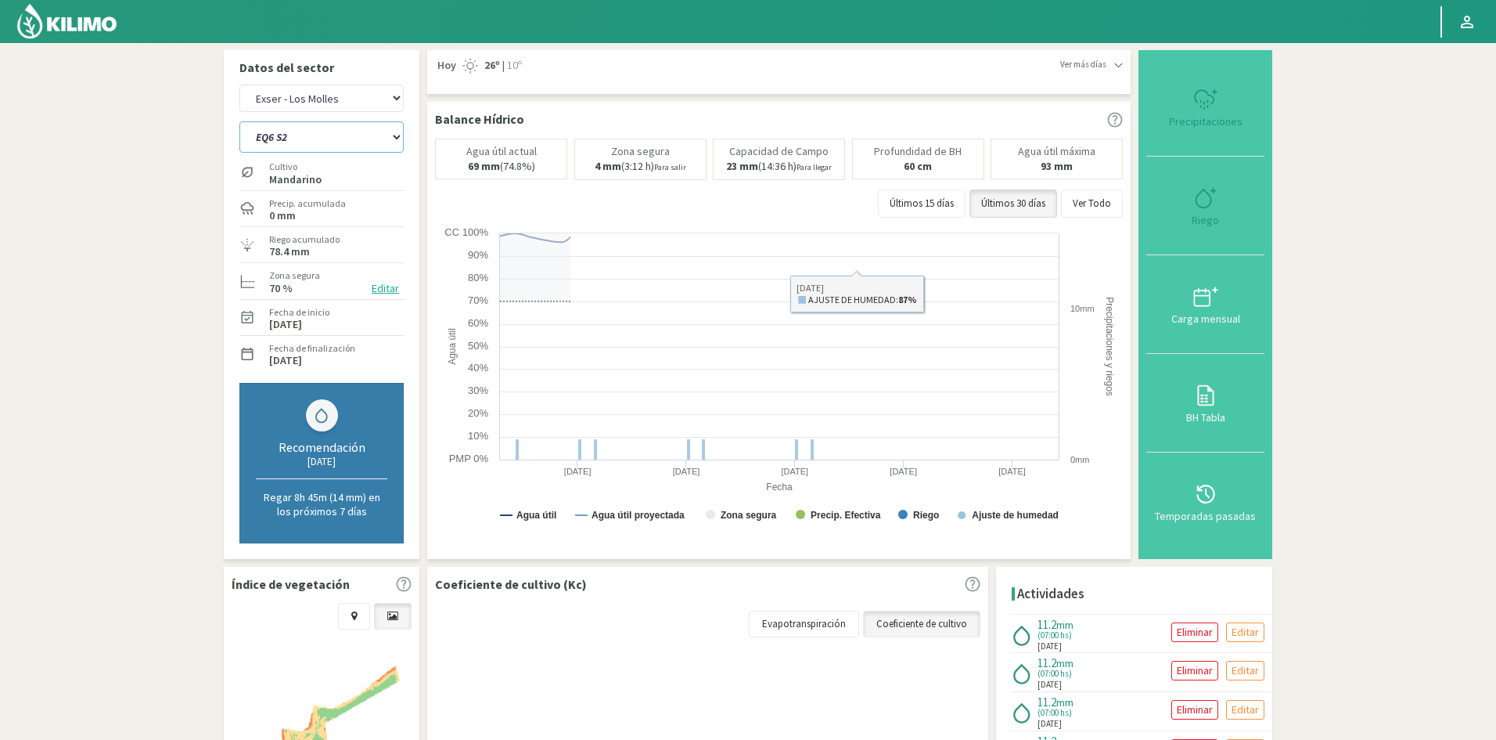
select select "43: Object"
select select "490: Object"
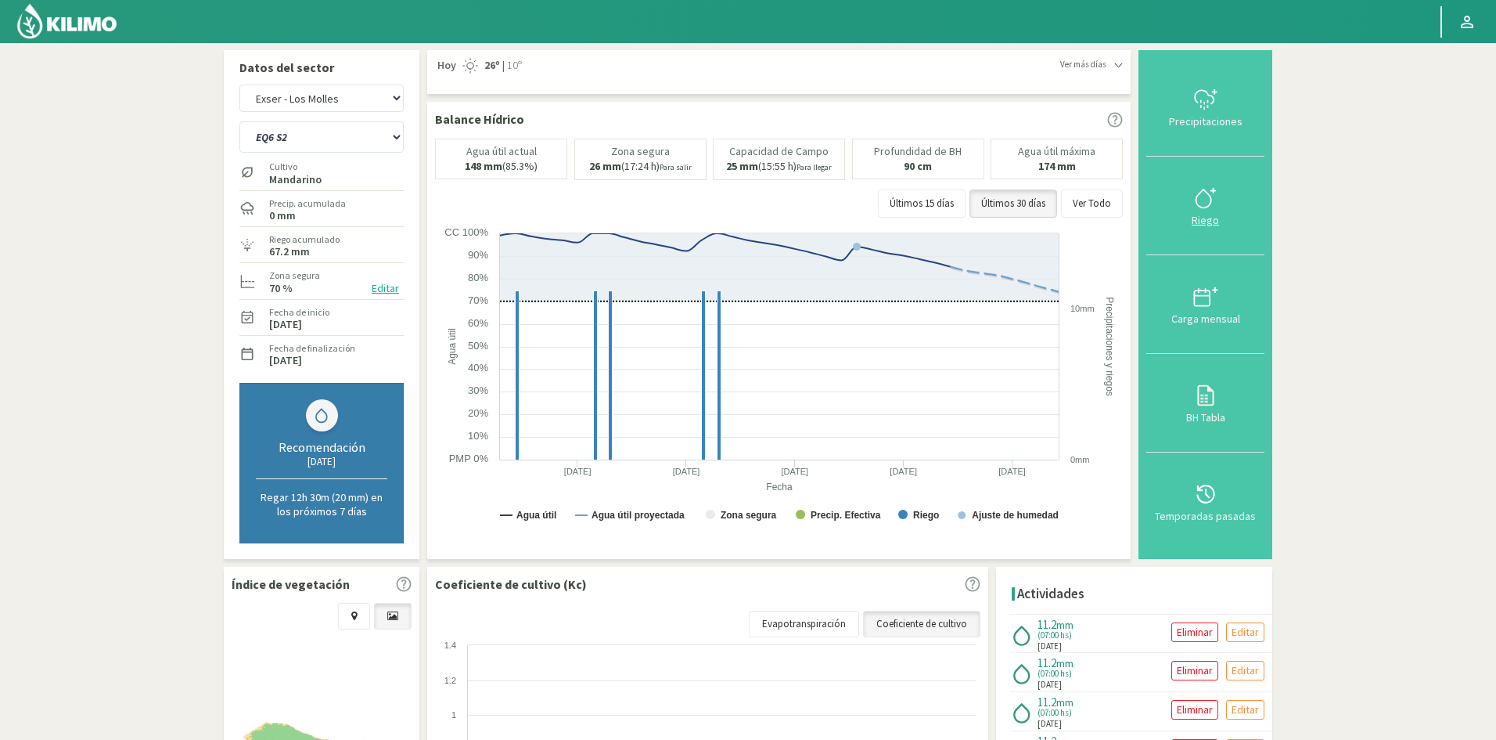
click at [1210, 221] on div "Riego" at bounding box center [1205, 219] width 109 height 11
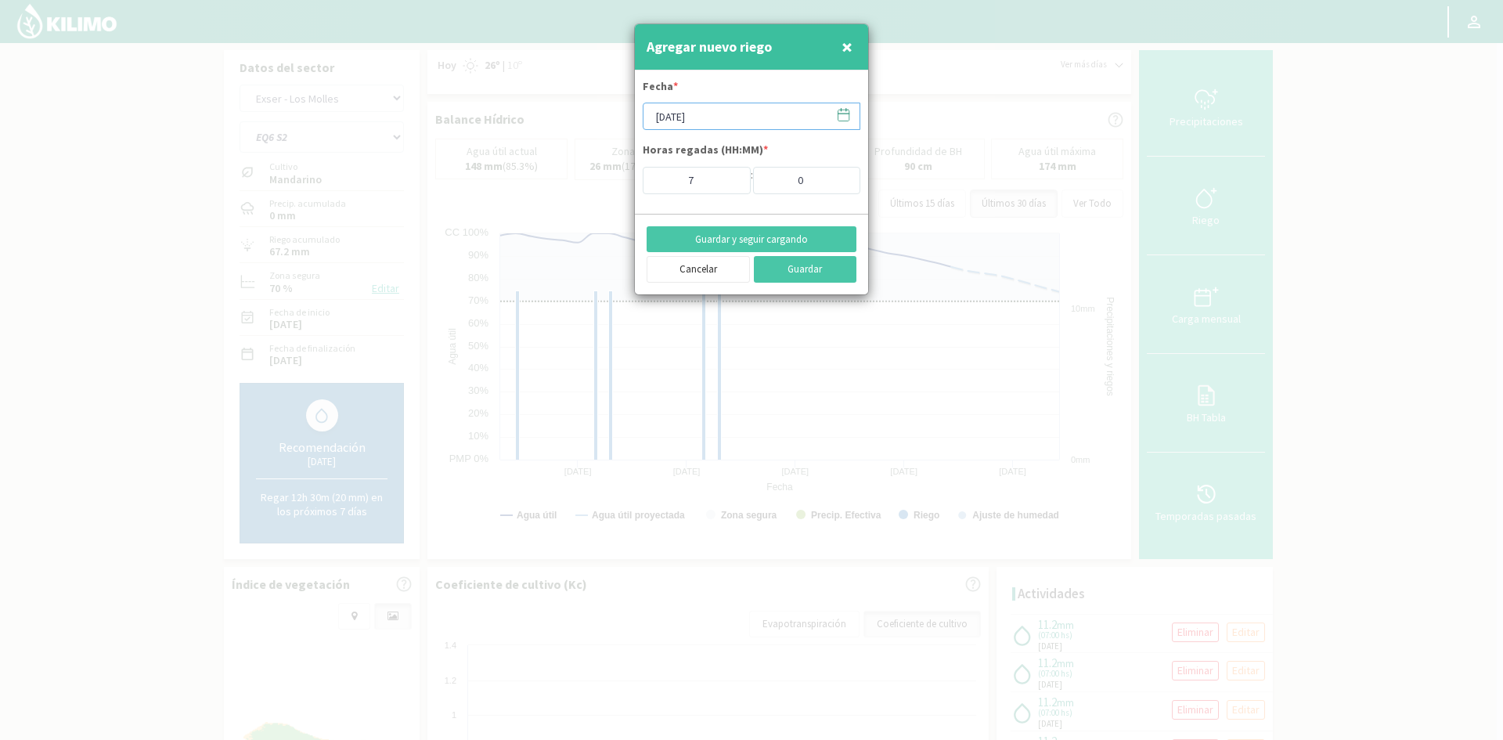
click at [703, 118] on input "[DATE]" at bounding box center [751, 116] width 218 height 27
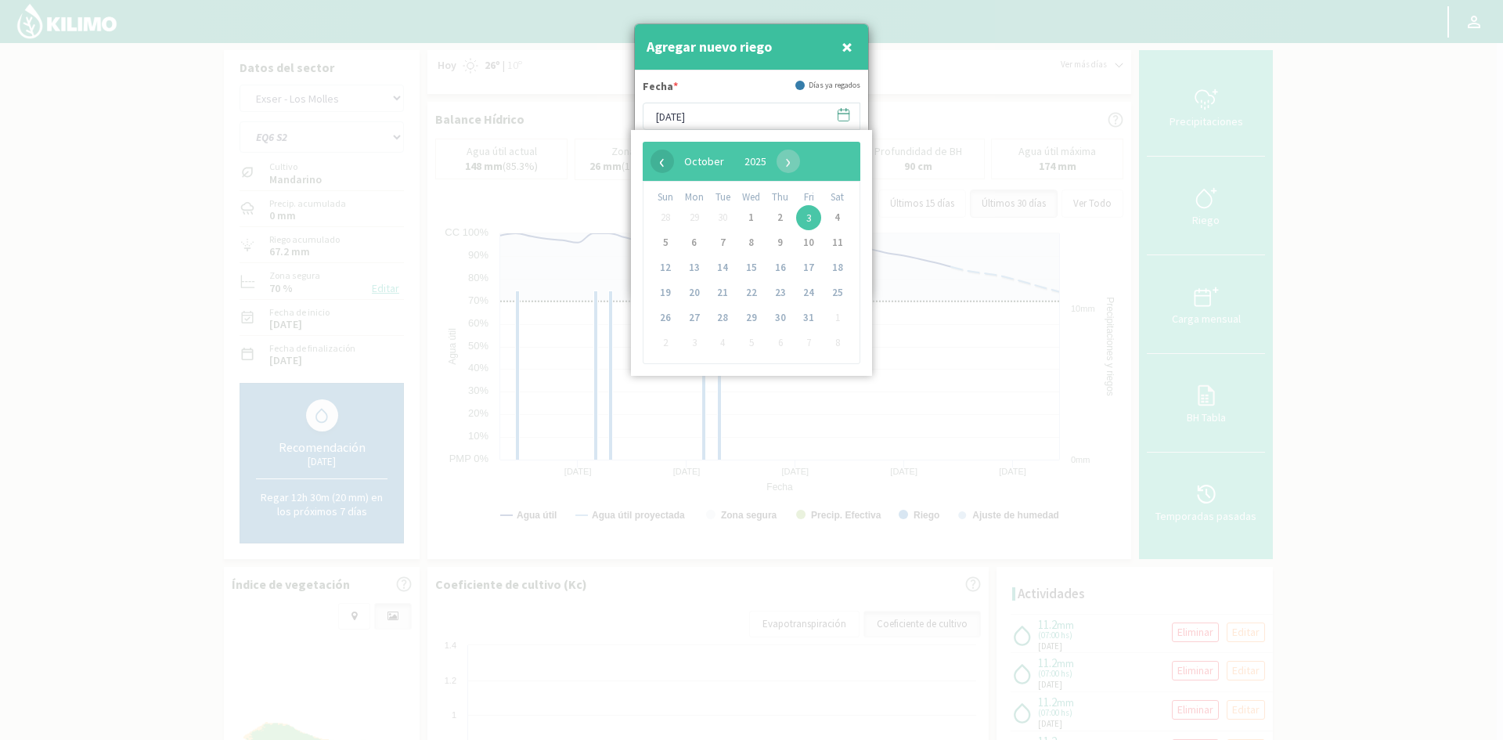
click at [664, 162] on span "‹" at bounding box center [661, 160] width 23 height 23
click at [716, 288] on span "23" at bounding box center [722, 292] width 25 height 25
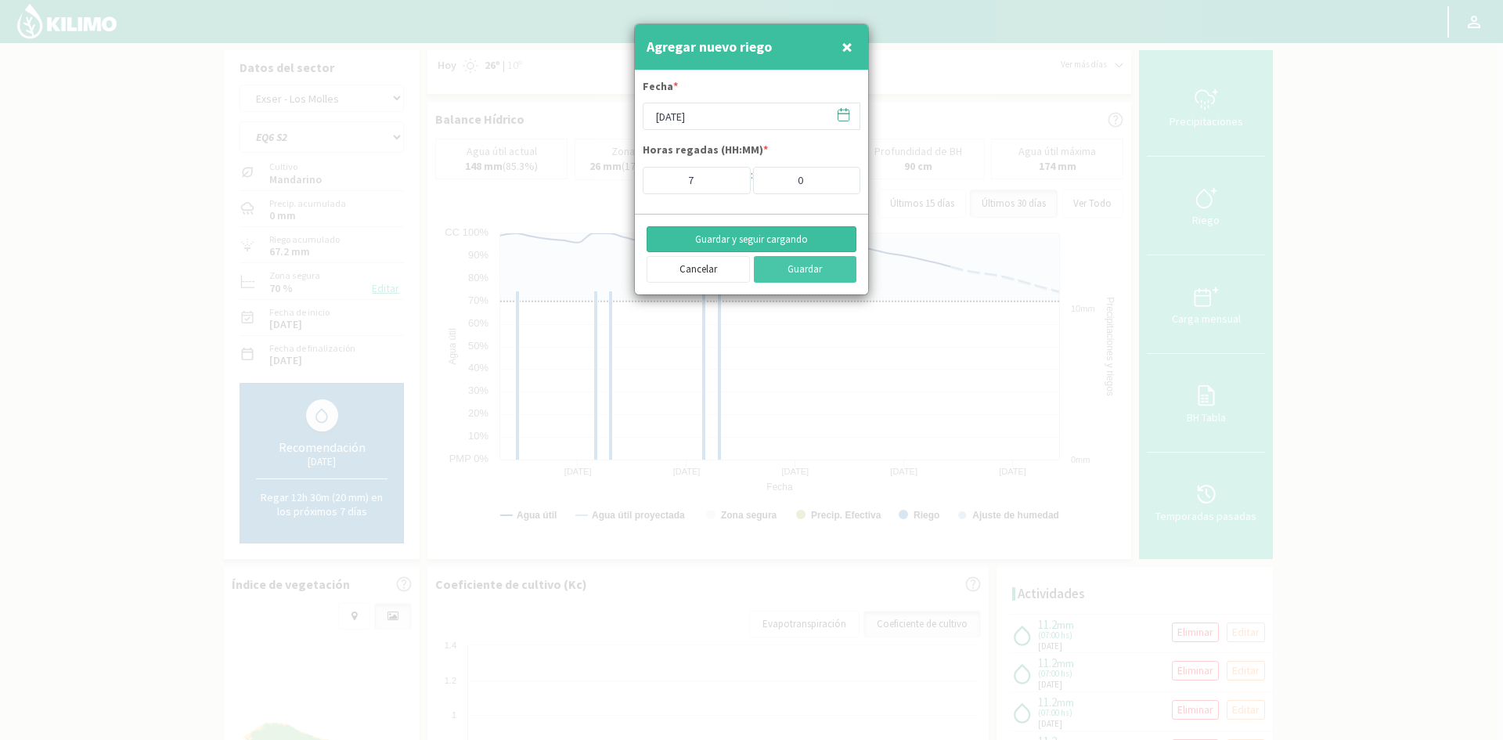
click at [740, 238] on button "Guardar y seguir cargando" at bounding box center [751, 239] width 210 height 27
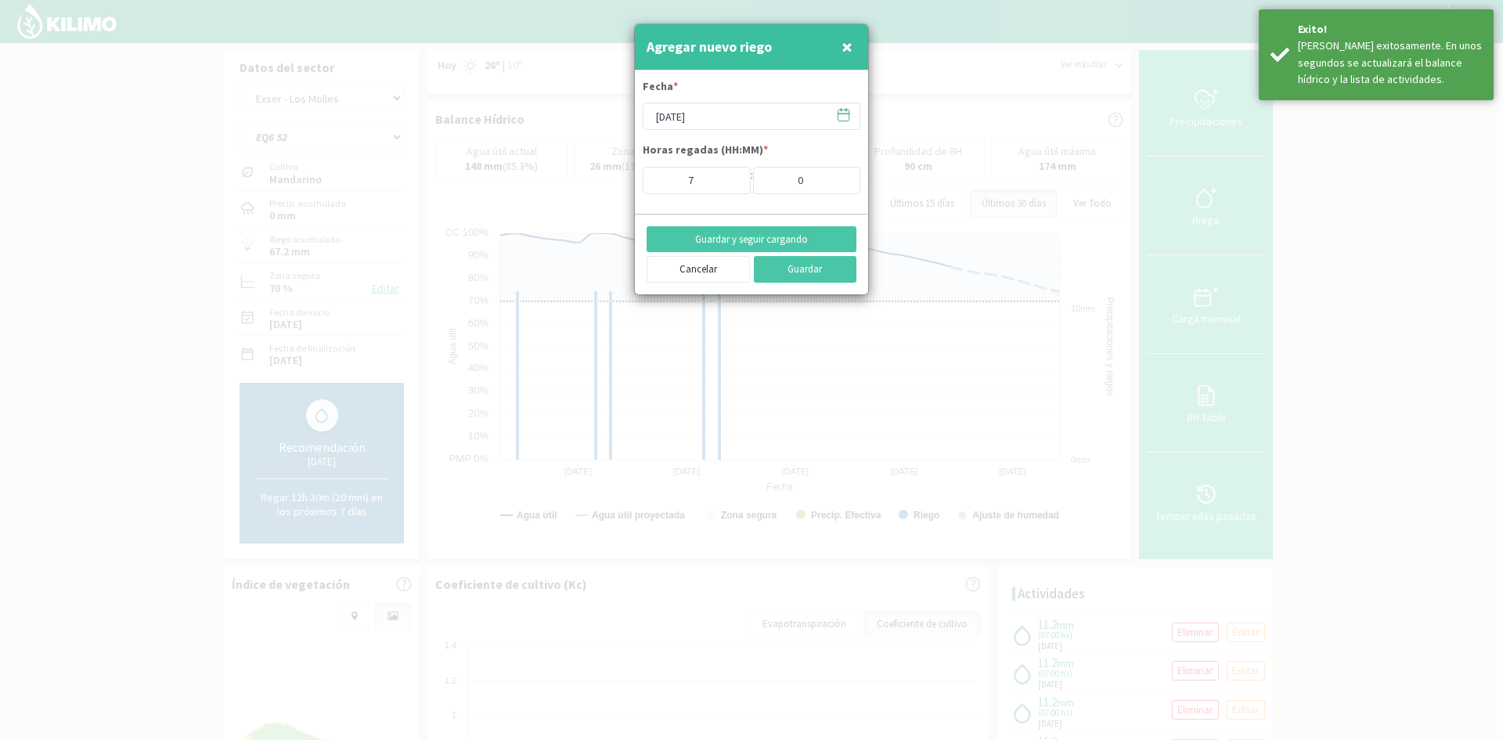
click at [851, 45] on span "×" at bounding box center [846, 47] width 11 height 26
type input "[DATE]"
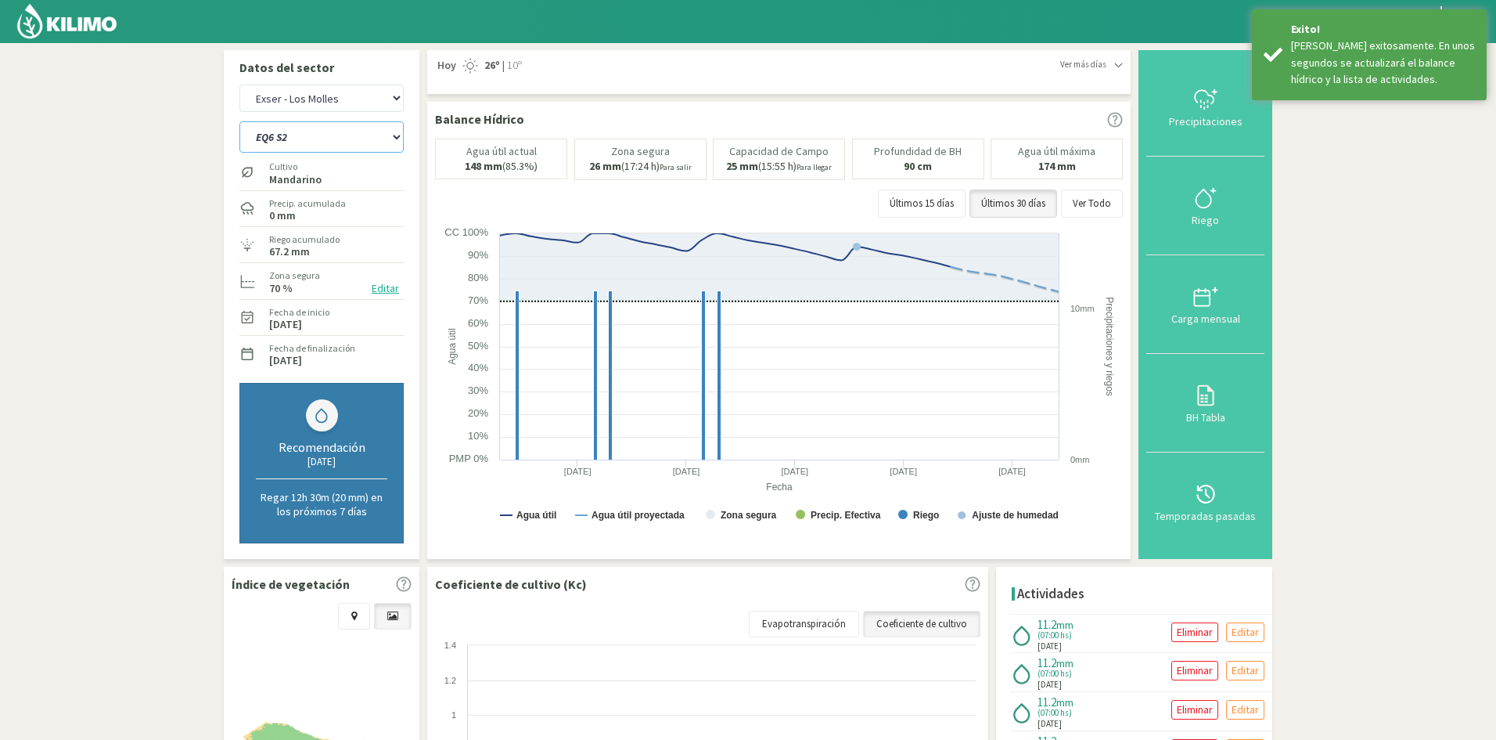
click at [362, 146] on select "EQ1A S3 EQ1A S4 EQ1A S5 EQ1B S1 EQ1B S2 EQ1B S3 EQ1B S4 EQ1B S5 EQ2 S1 EQ2 S3 E…" at bounding box center [321, 136] width 164 height 31
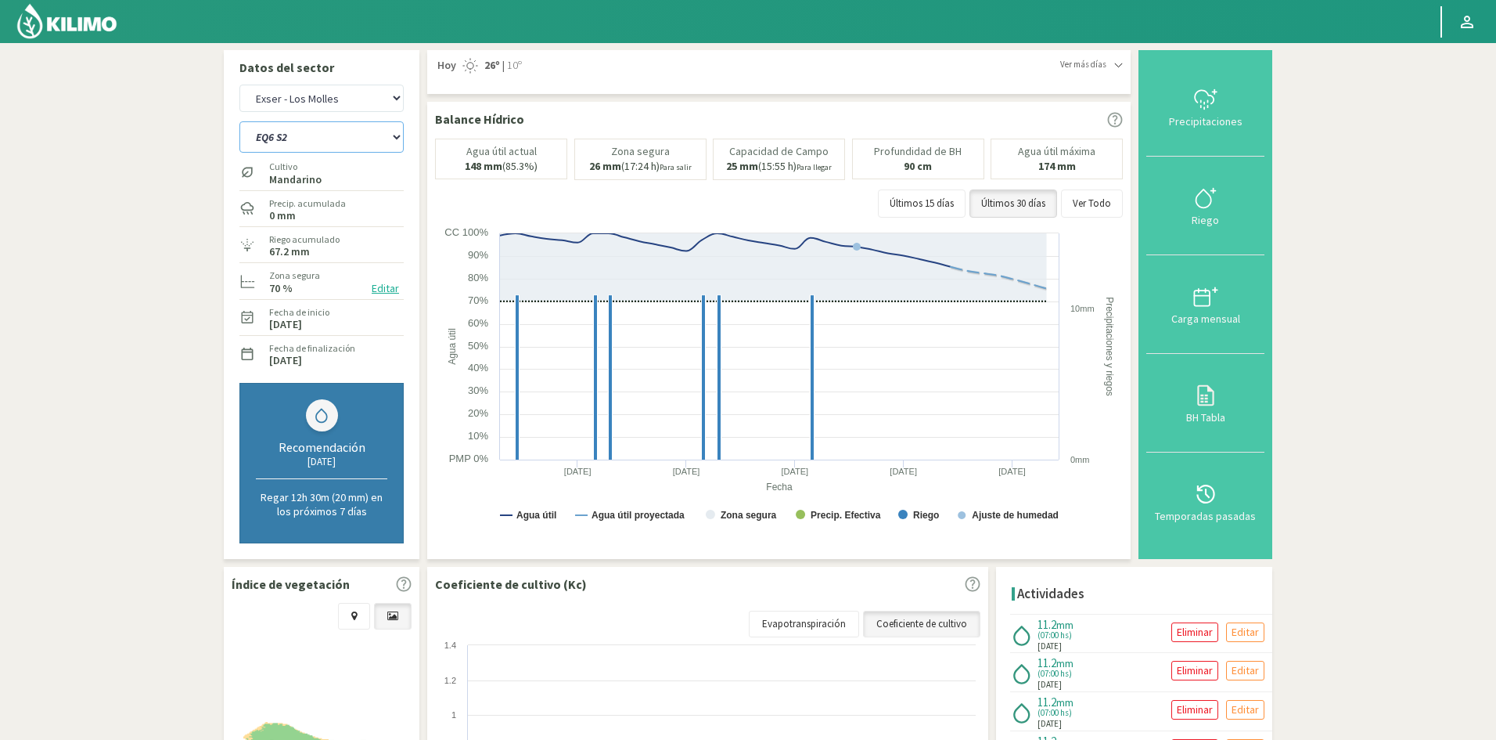
select select "474: Object"
click at [239, 121] on select "EQ1A S3 EQ1A S4 EQ1A S5 EQ1B S1 EQ1B S2 EQ1B S3 EQ1B S4 EQ1B S5 EQ2 S1 EQ2 S3 E…" at bounding box center [321, 136] width 164 height 31
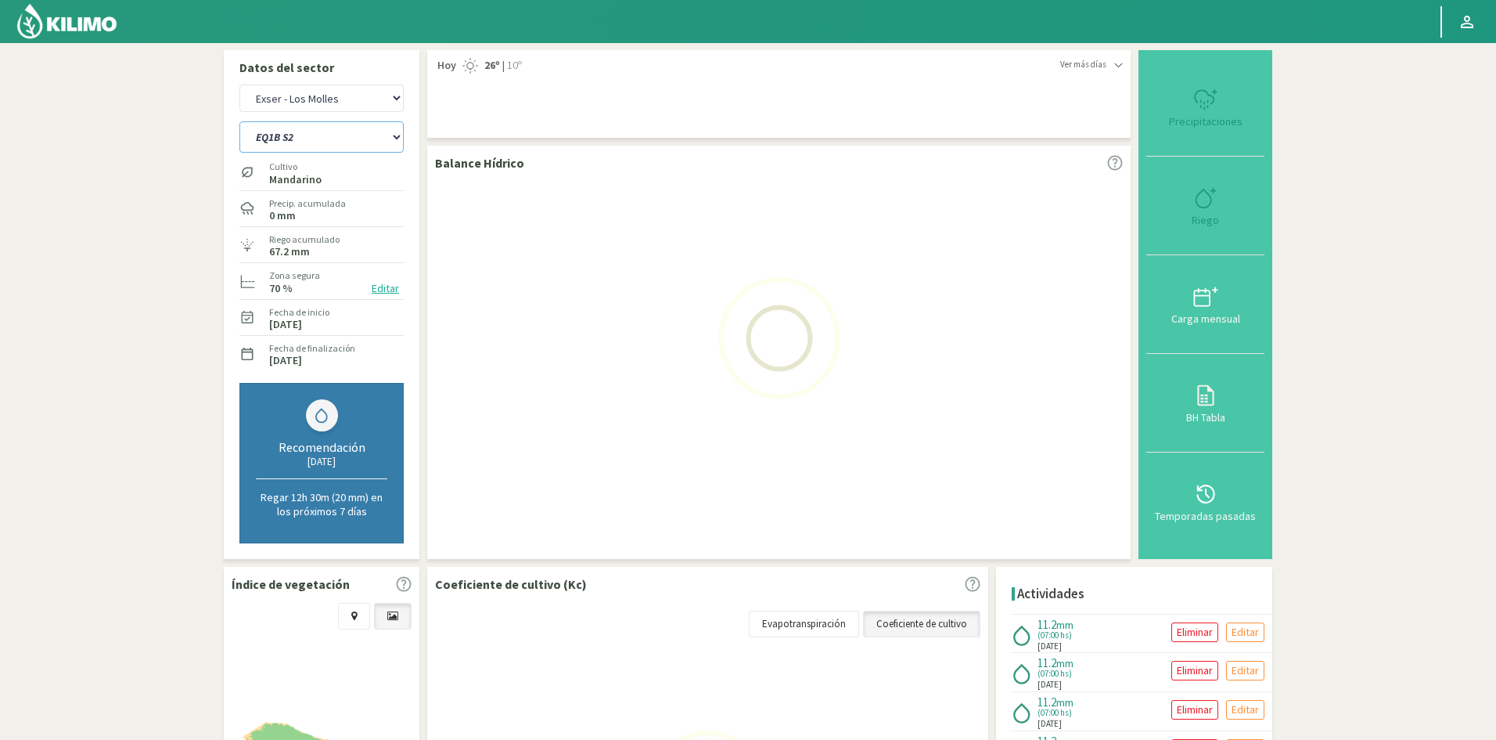
select select "45: Object"
select select "497: Object"
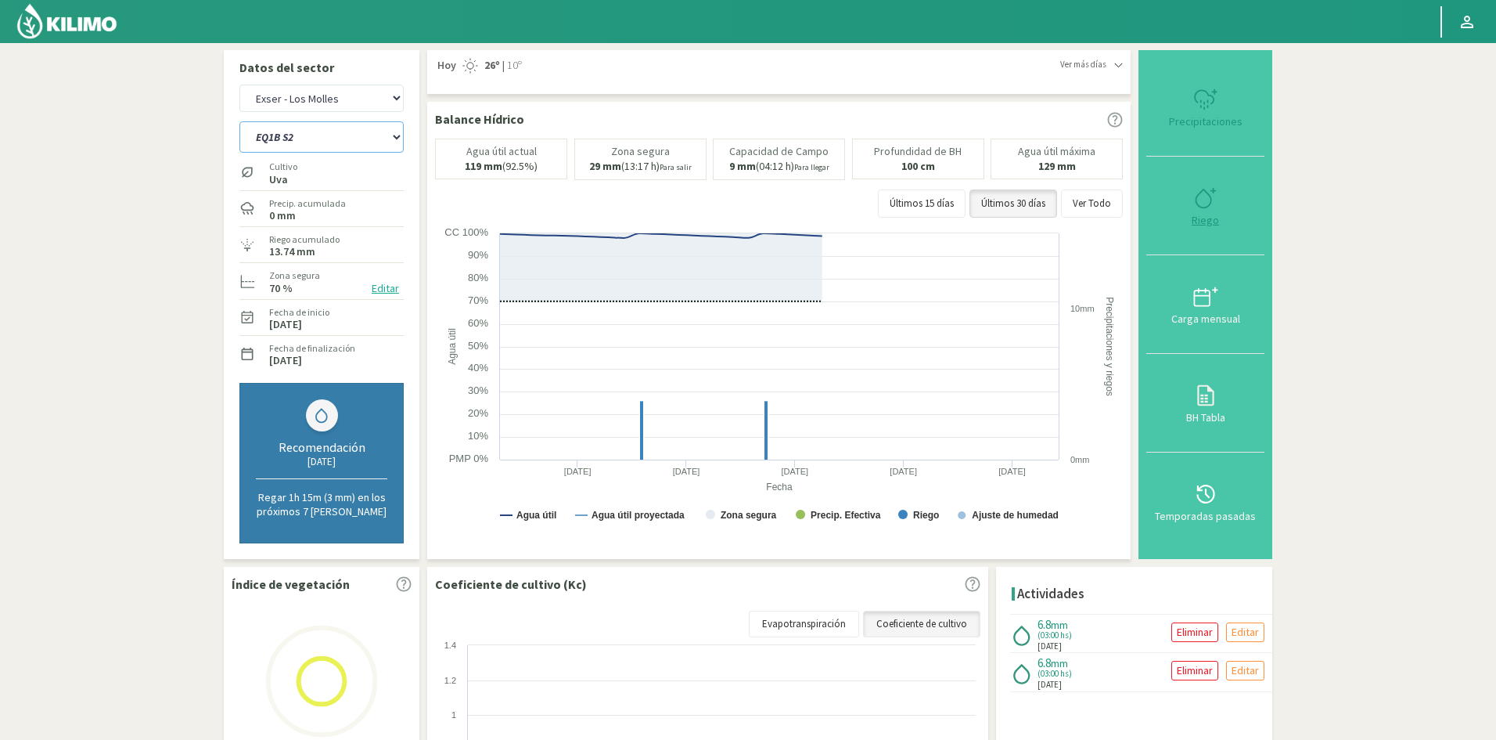
type input "3"
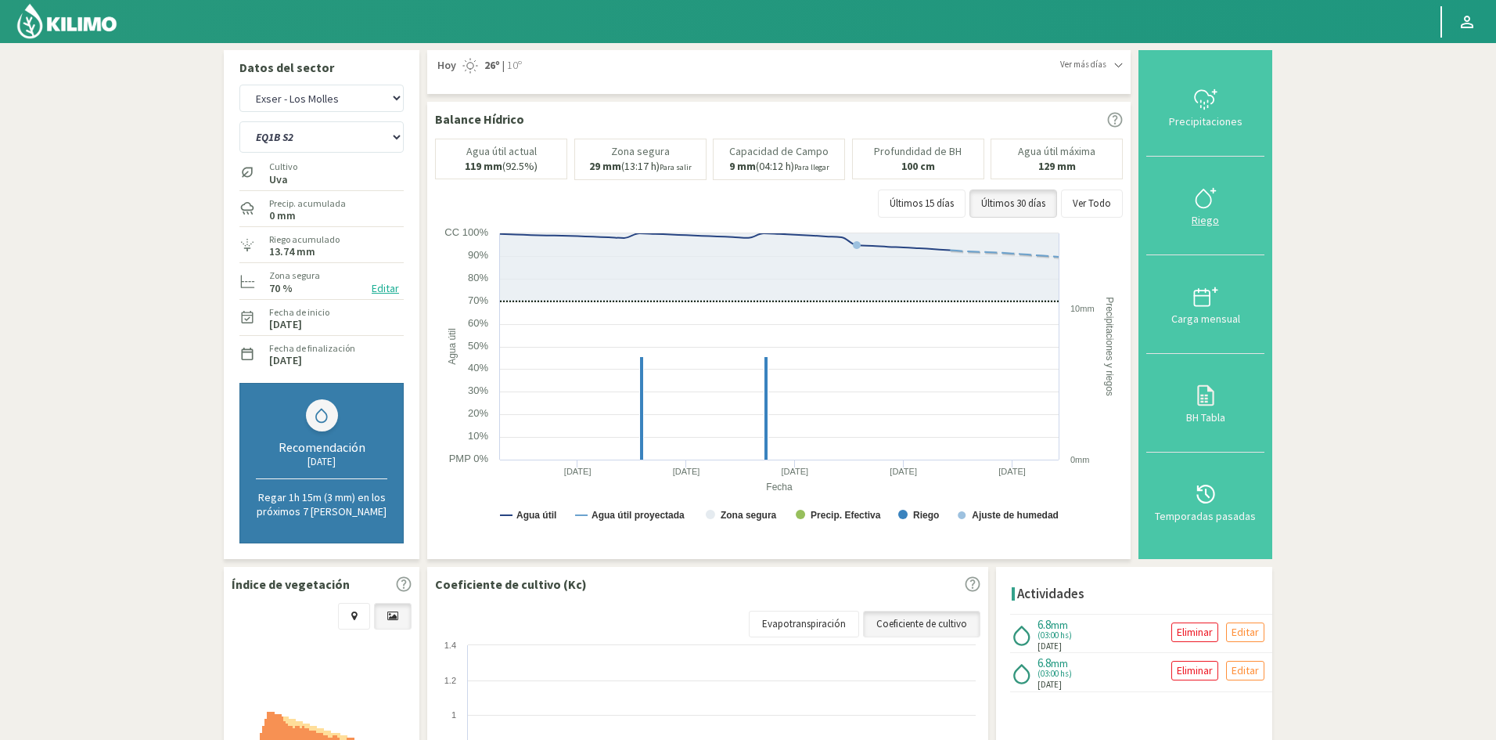
click at [1209, 223] on div "Riego" at bounding box center [1205, 219] width 109 height 11
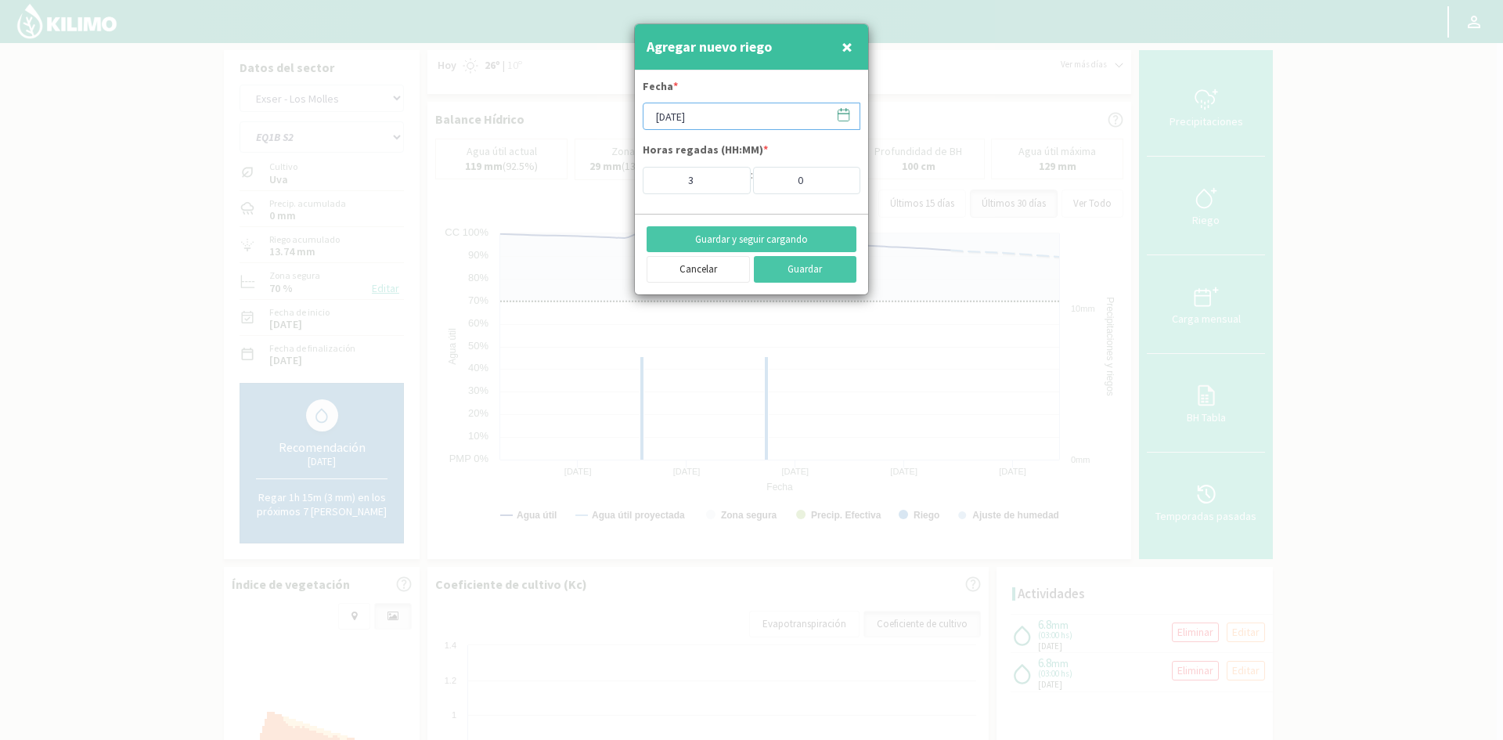
click at [697, 116] on input "[DATE]" at bounding box center [751, 116] width 218 height 27
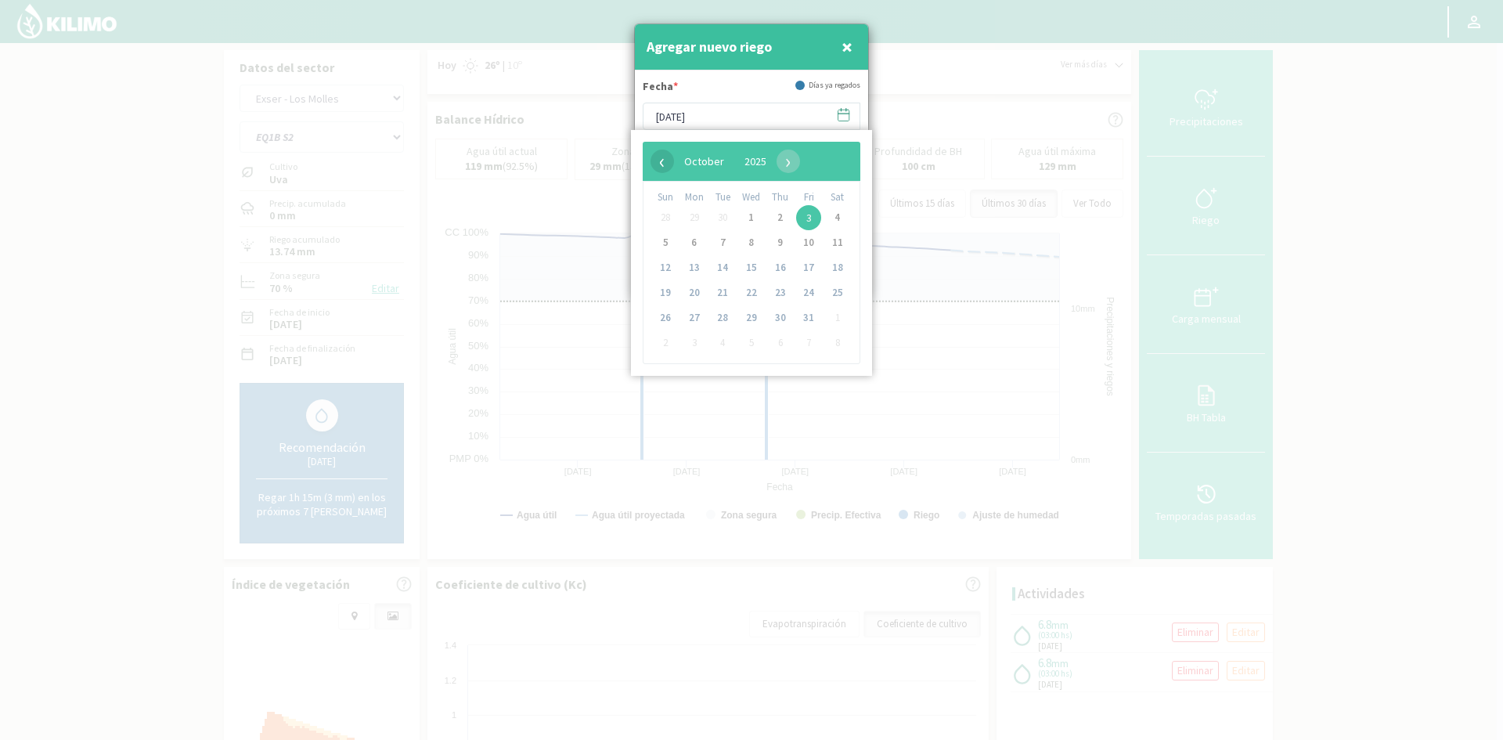
click at [657, 154] on span "‹" at bounding box center [661, 160] width 23 height 23
click at [750, 293] on span "24" at bounding box center [751, 292] width 25 height 25
type input "[DATE]"
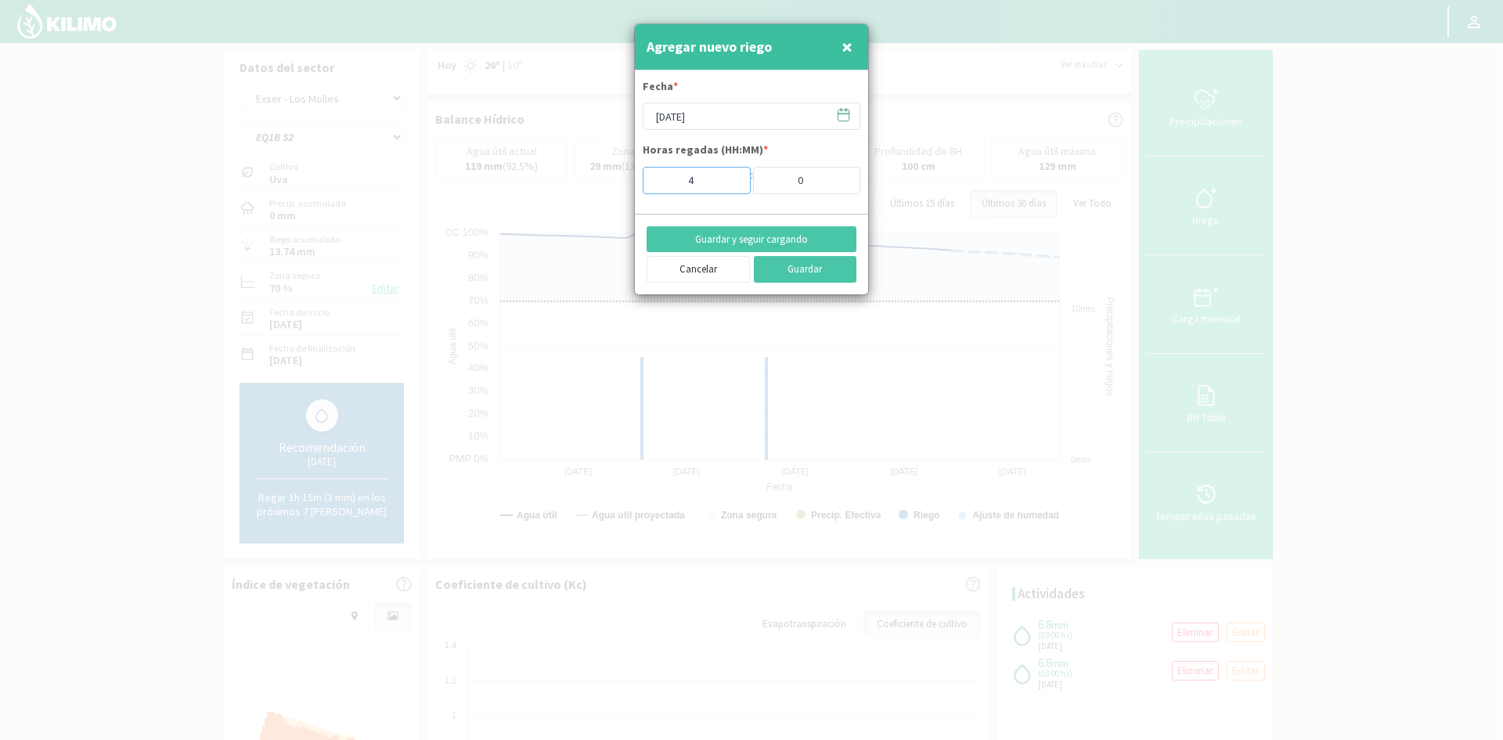
type input "4"
click at [730, 175] on input "4" at bounding box center [696, 180] width 108 height 27
click at [730, 236] on button "Guardar y seguir cargando" at bounding box center [751, 239] width 210 height 27
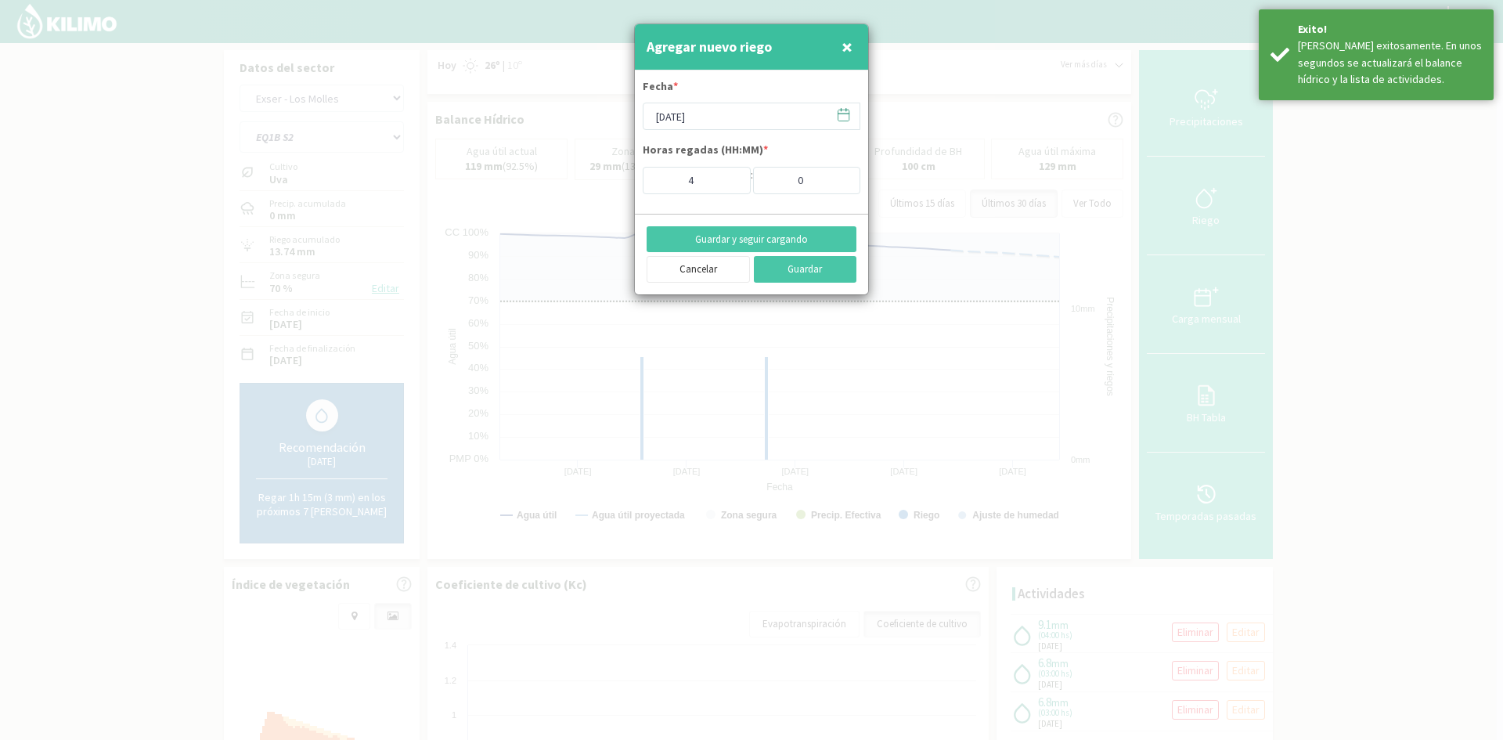
click at [844, 45] on span "×" at bounding box center [846, 47] width 11 height 26
type input "[DATE]"
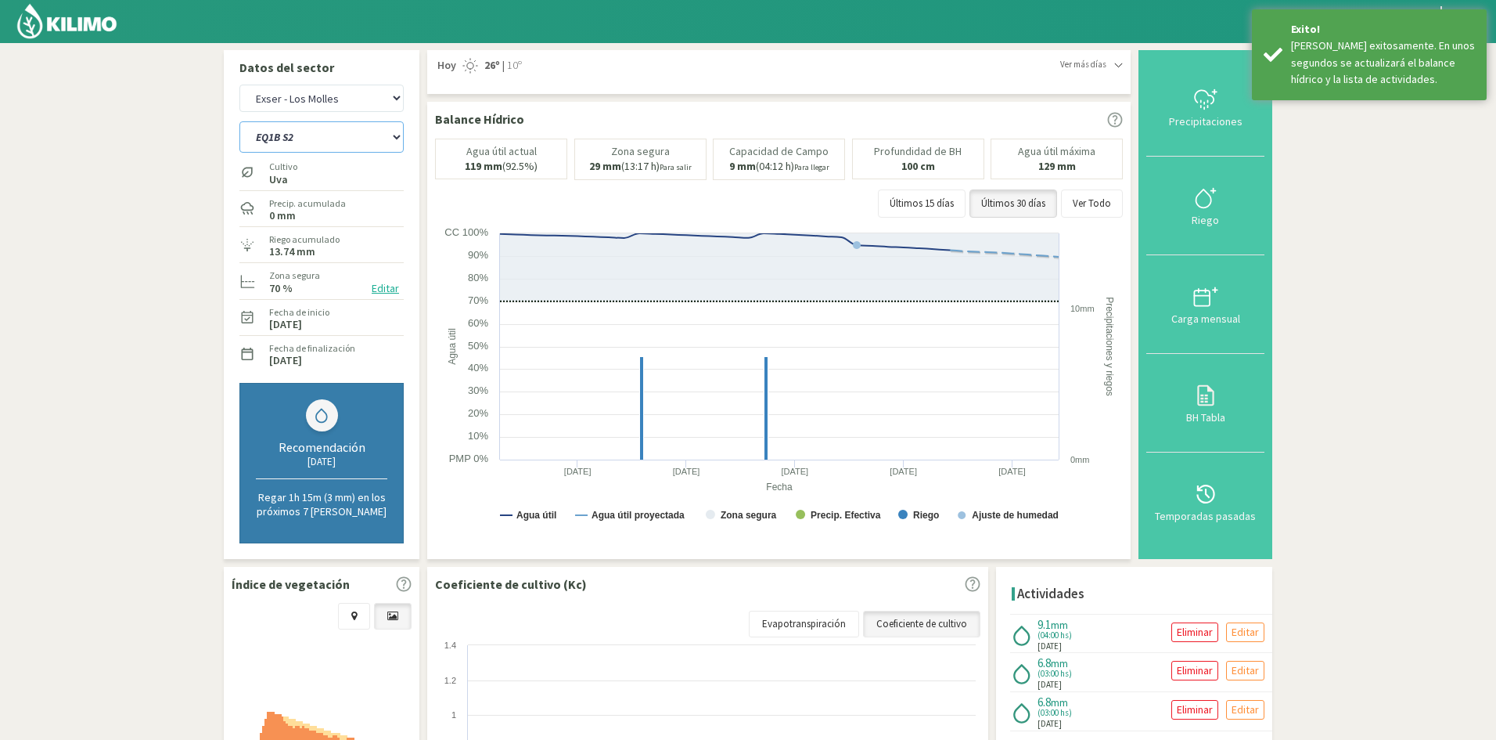
click at [286, 140] on select "EQ1A S3 EQ1A S4 EQ1A S5 EQ1B S1 EQ1B S2 EQ1B S3 EQ1B S4 EQ1B S5 EQ2 S1 EQ2 S3 E…" at bounding box center [321, 136] width 164 height 31
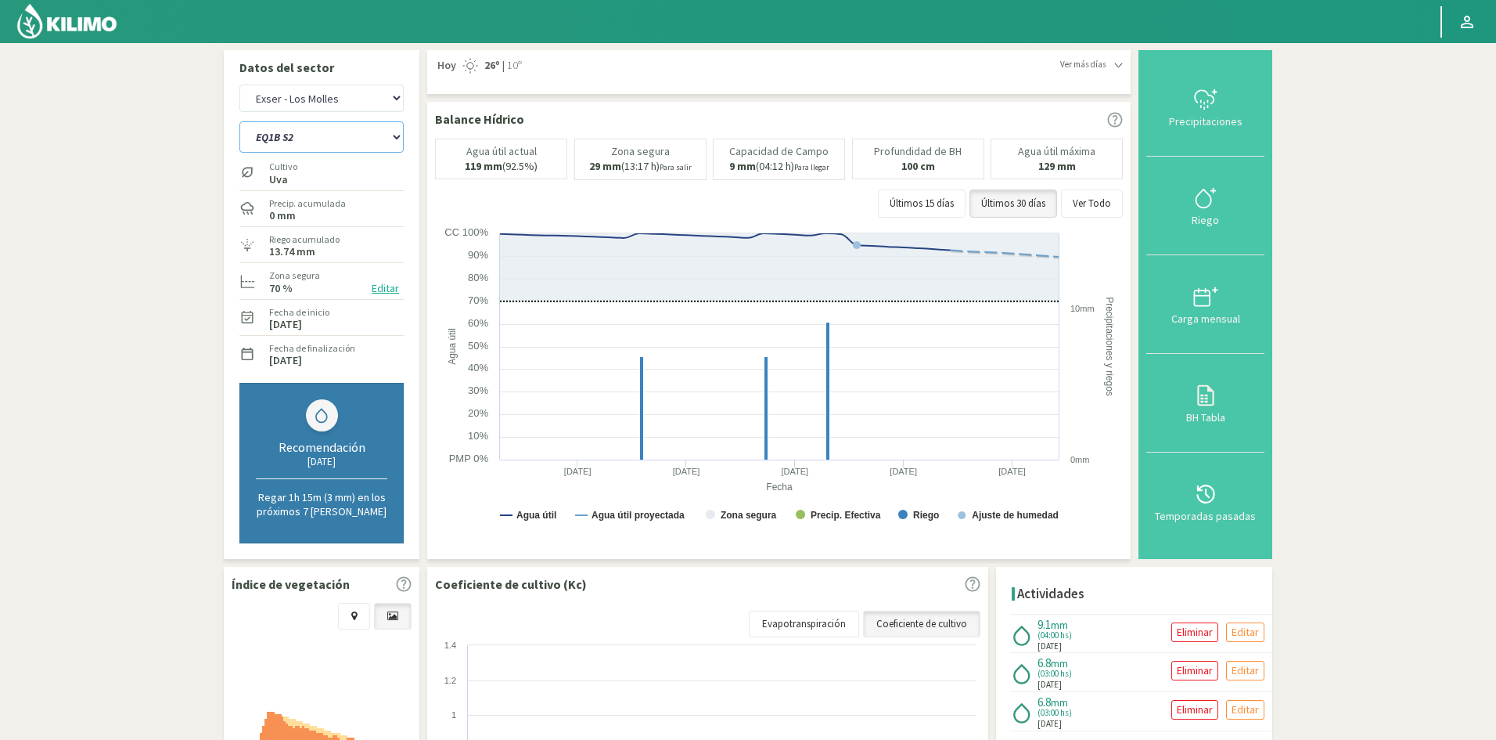
select select "501: Object"
click at [239, 121] on select "EQ1A S3 EQ1A S4 EQ1A S5 EQ1B S1 EQ1B S2 EQ1B S3 EQ1B S4 EQ1B S5 EQ2 S1 EQ2 S3 E…" at bounding box center [321, 136] width 164 height 31
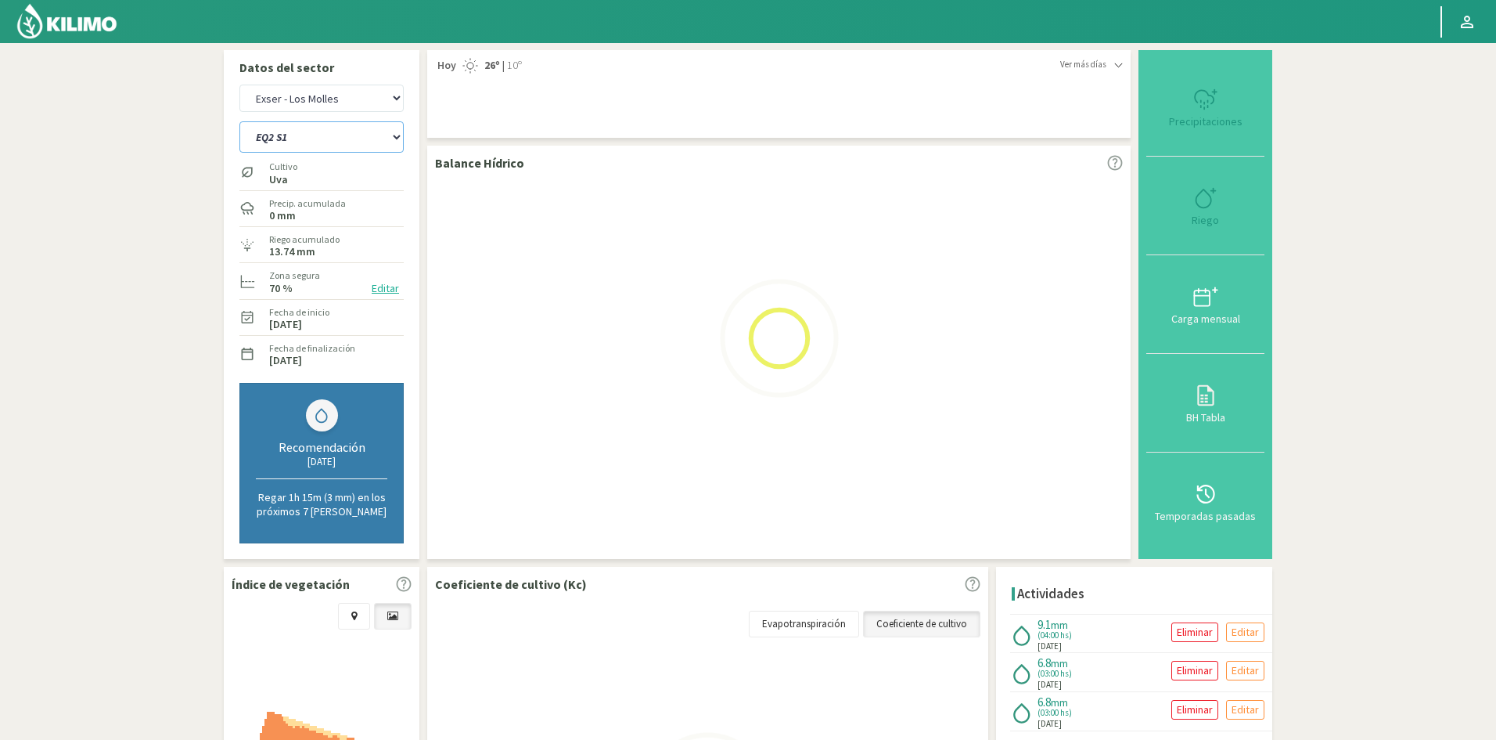
select select "47: Object"
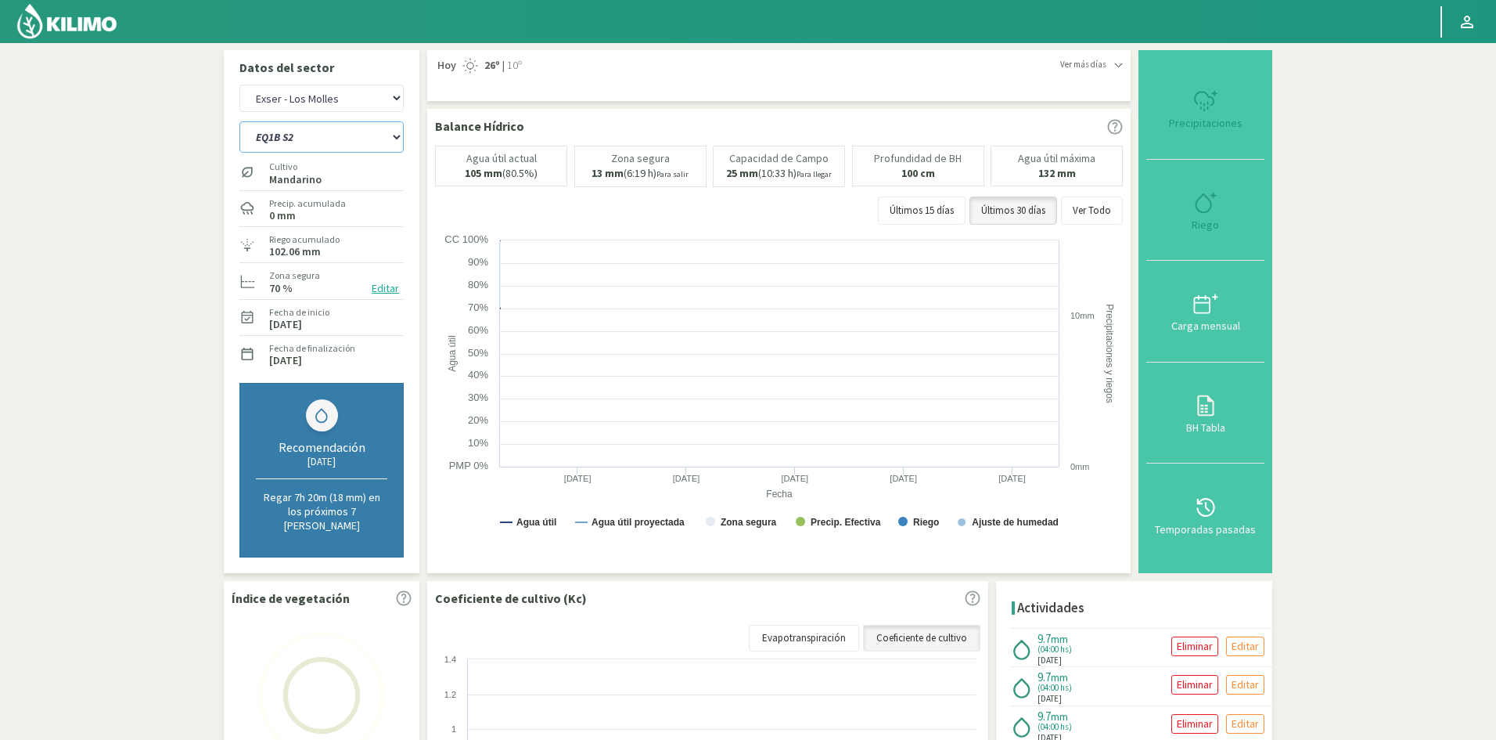
select select "524: Object"
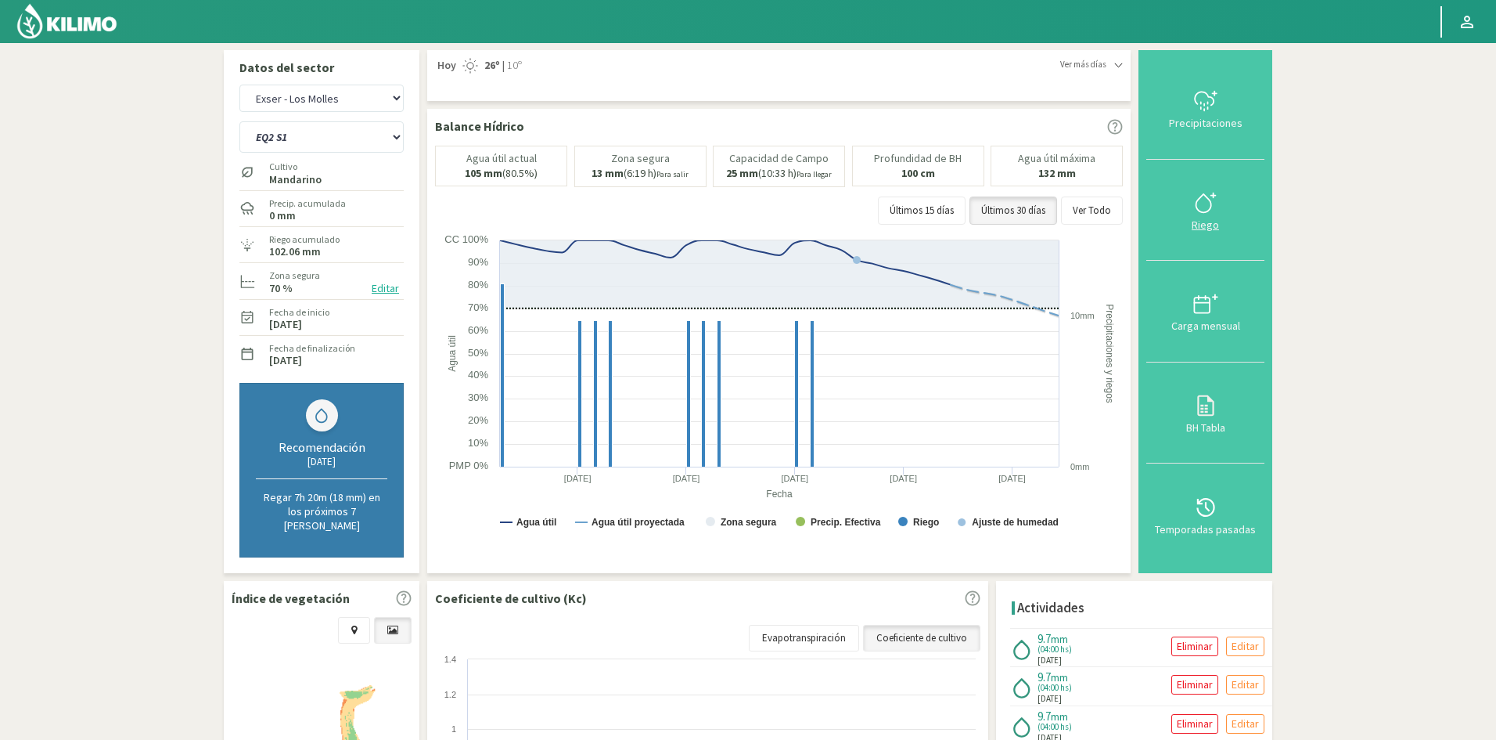
click at [1204, 221] on div "Riego" at bounding box center [1205, 224] width 109 height 11
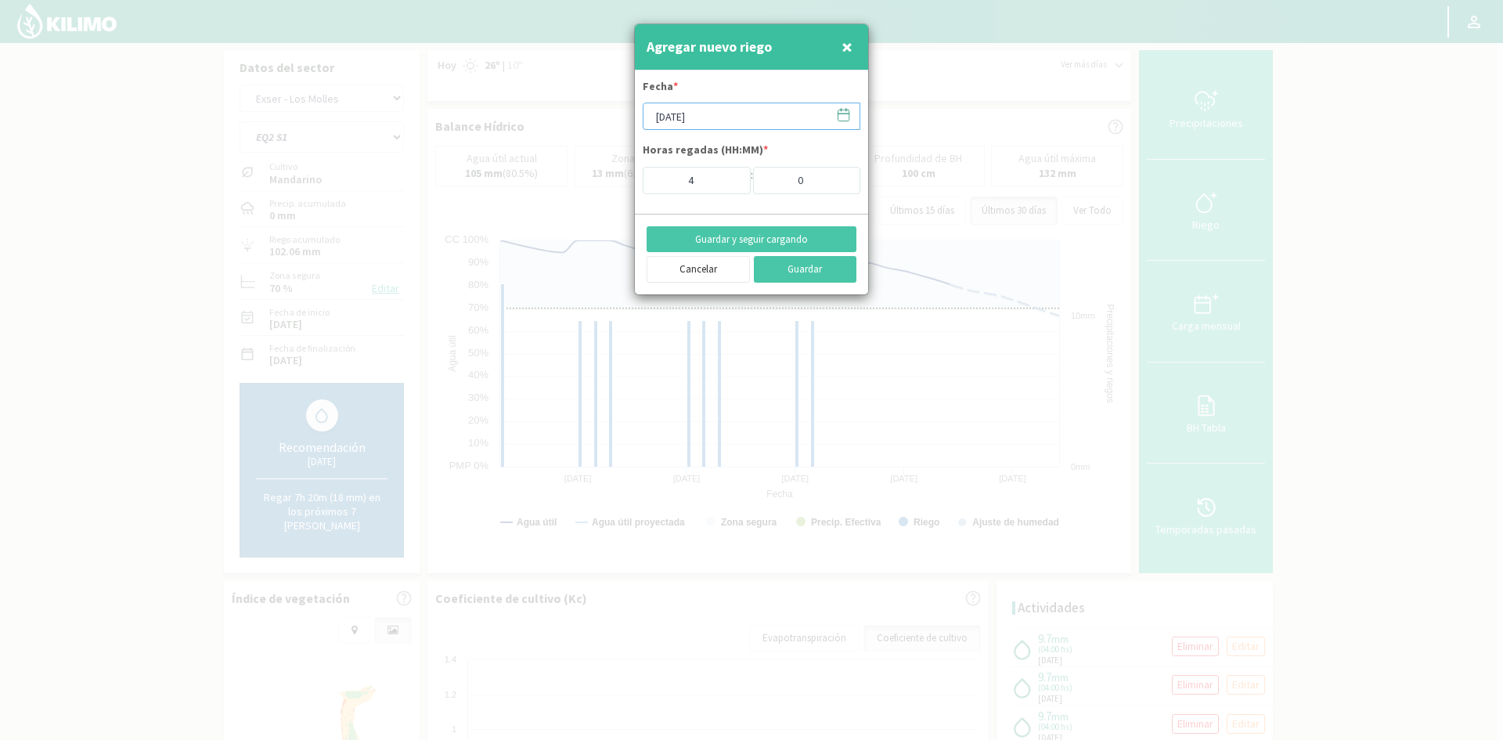
click at [696, 110] on input "[DATE]" at bounding box center [751, 116] width 218 height 27
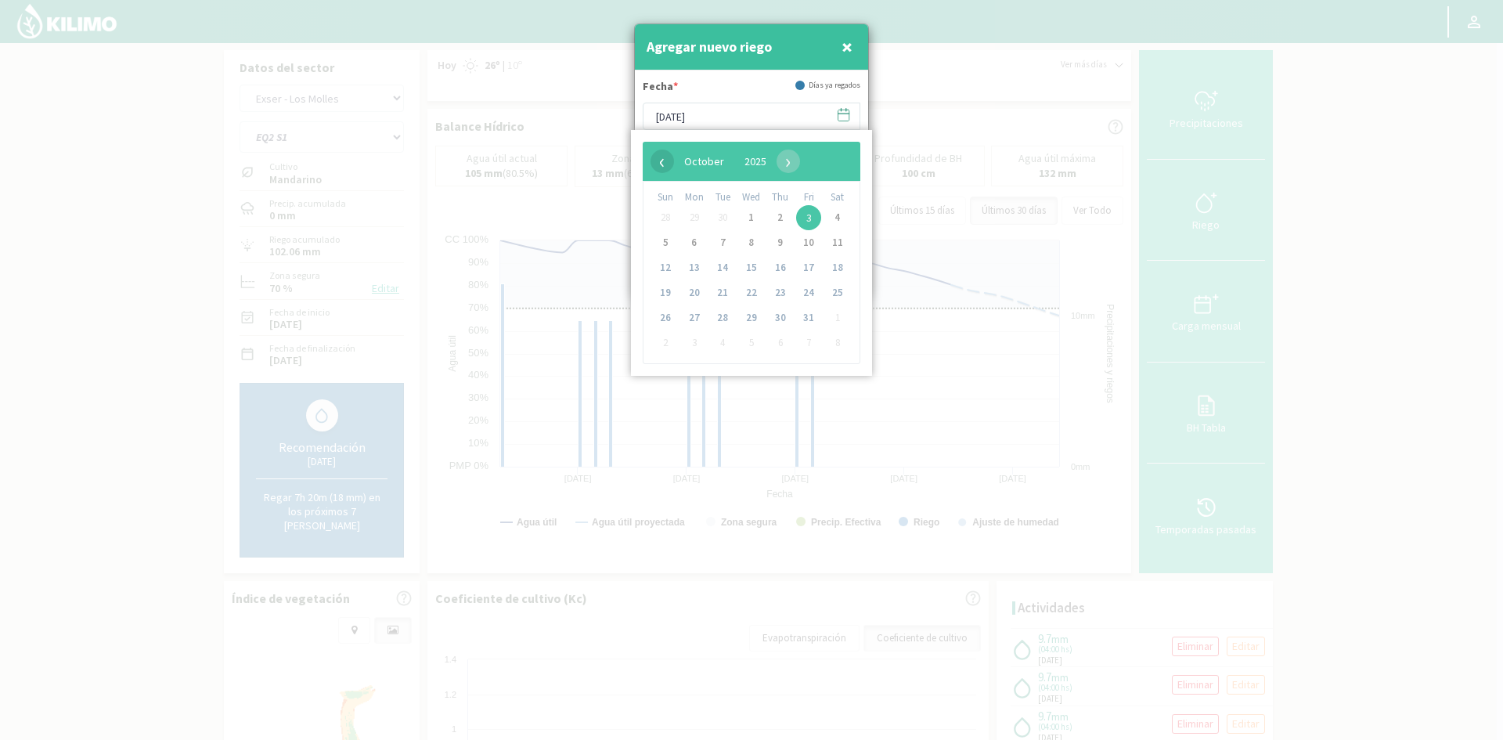
click at [657, 164] on span "‹" at bounding box center [661, 160] width 23 height 23
click at [745, 292] on span "24" at bounding box center [751, 292] width 25 height 25
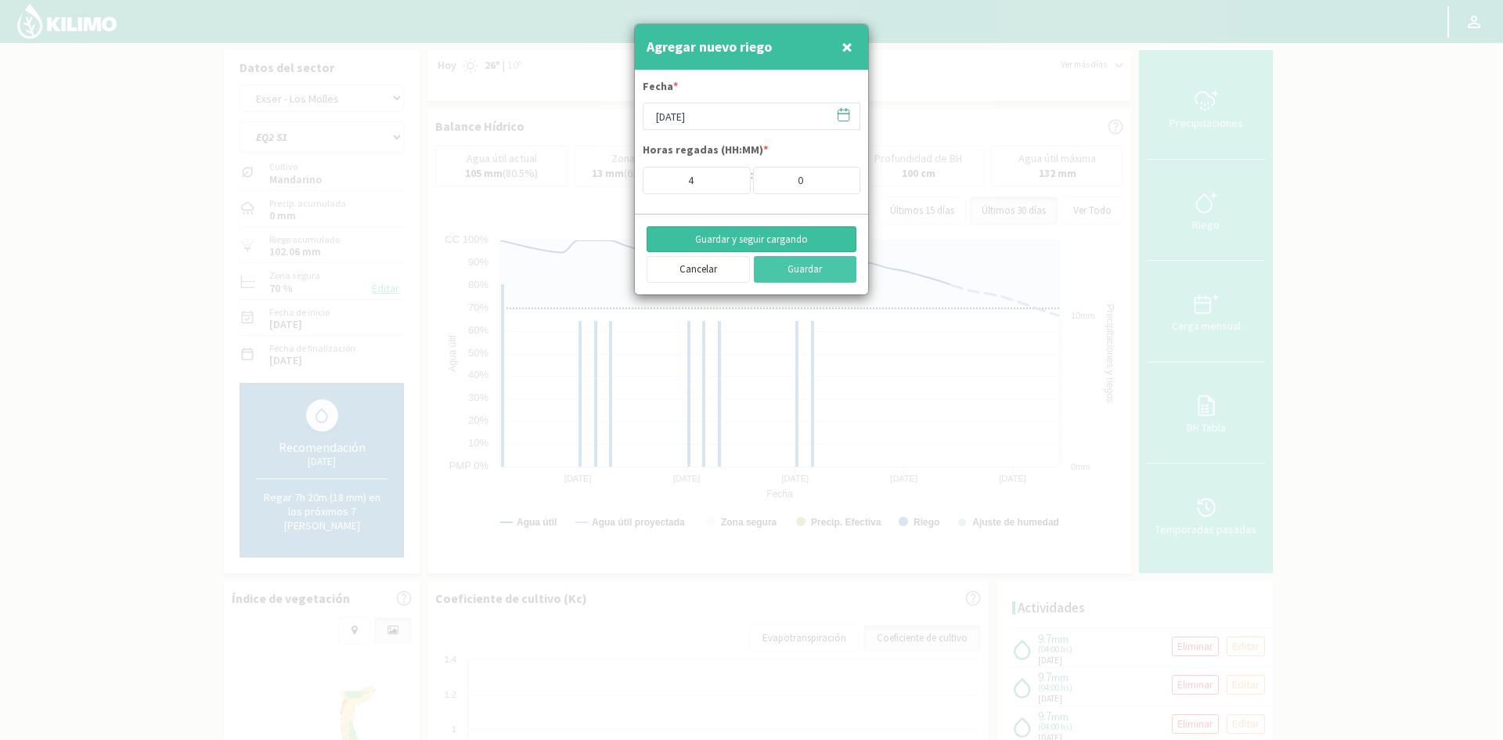
click at [729, 244] on button "Guardar y seguir cargando" at bounding box center [751, 239] width 210 height 27
click at [850, 49] on span "×" at bounding box center [846, 47] width 11 height 26
type input "[DATE]"
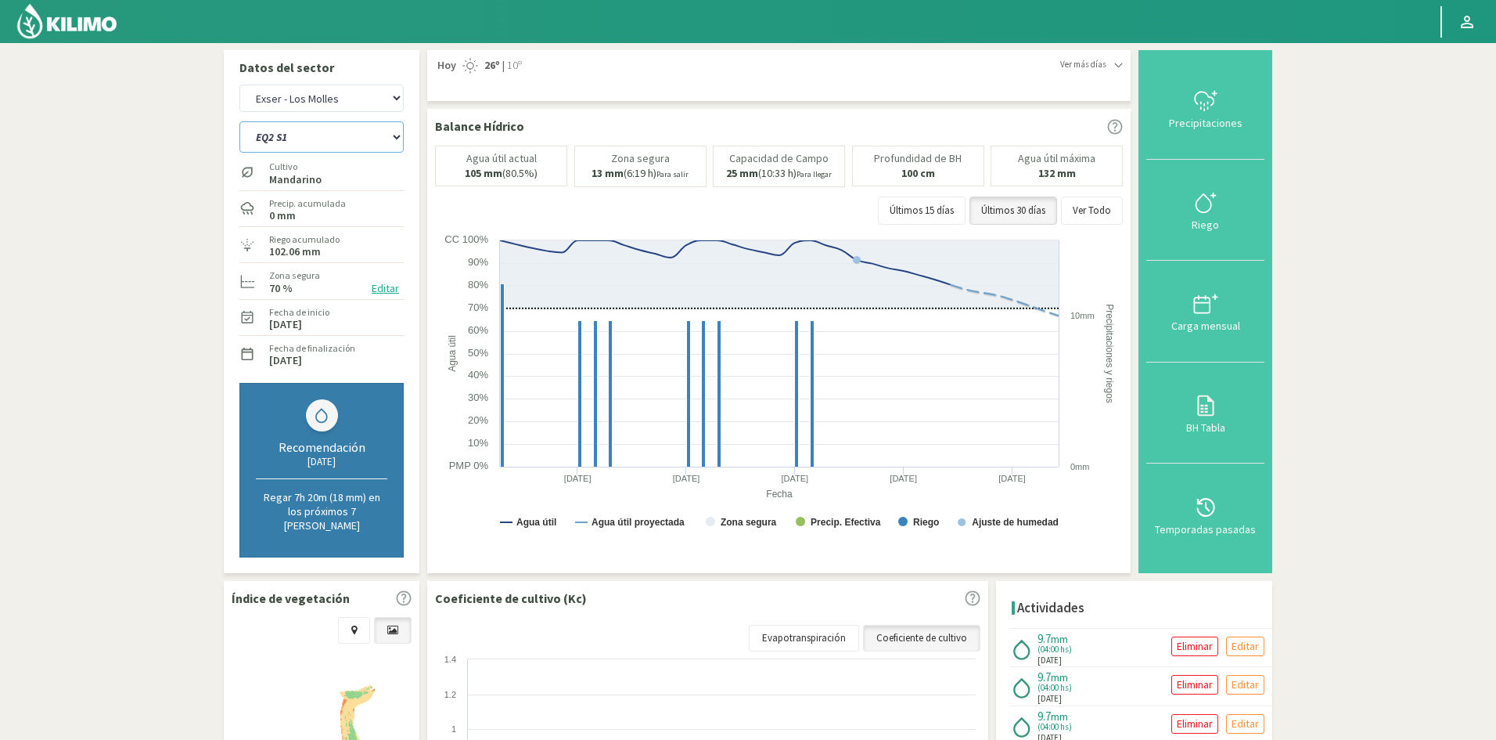
click at [268, 141] on select "EQ1A S3 EQ1A S4 EQ1A S5 EQ1B S1 EQ1B S2 EQ1B S3 EQ1B S4 EQ1B S5 EQ2 S1 EQ2 S3 E…" at bounding box center [321, 136] width 164 height 31
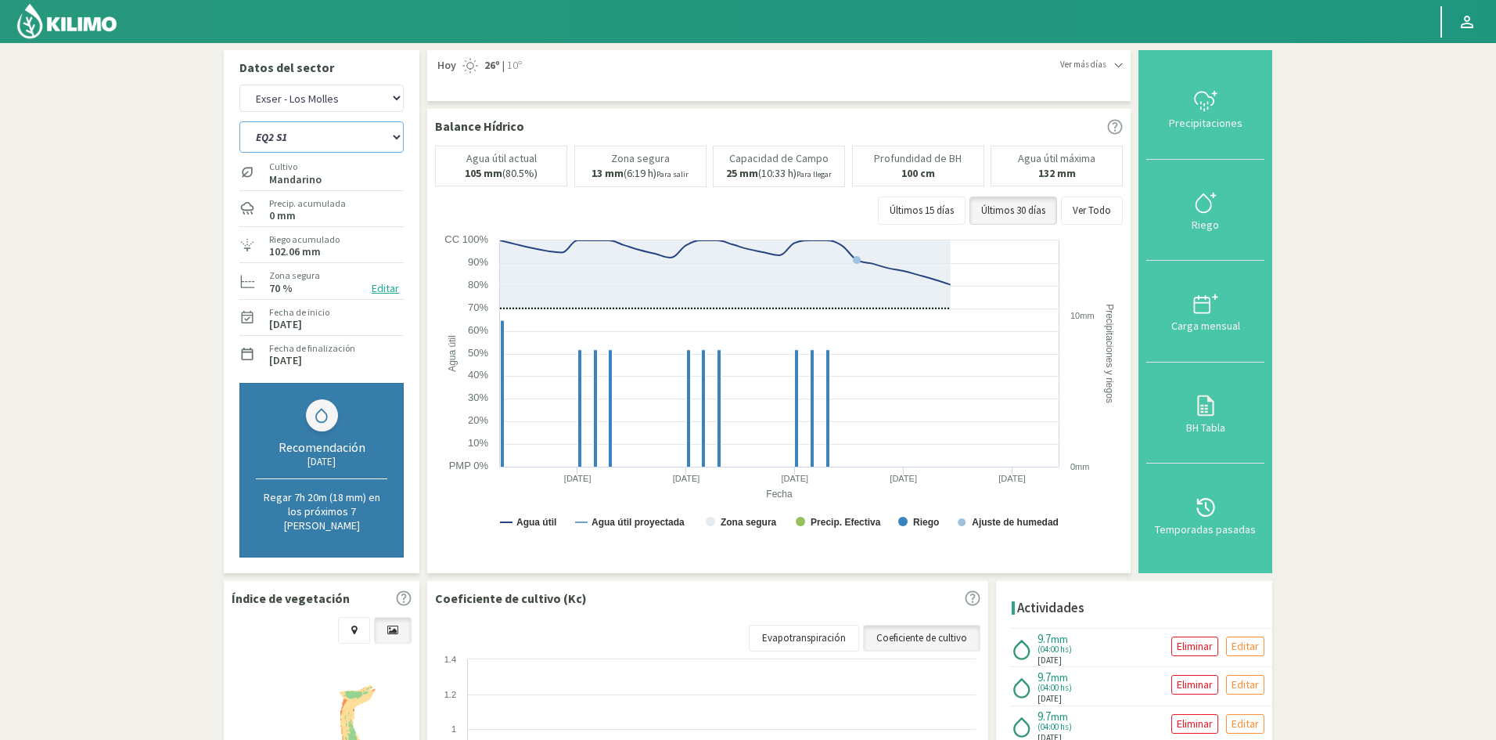
select select "525: Object"
click at [239, 121] on select "EQ1A S3 EQ1A S4 EQ1A S5 EQ1B S1 EQ1B S2 EQ1B S3 EQ1B S4 EQ1B S5 EQ2 S1 EQ2 S3 E…" at bounding box center [321, 136] width 164 height 31
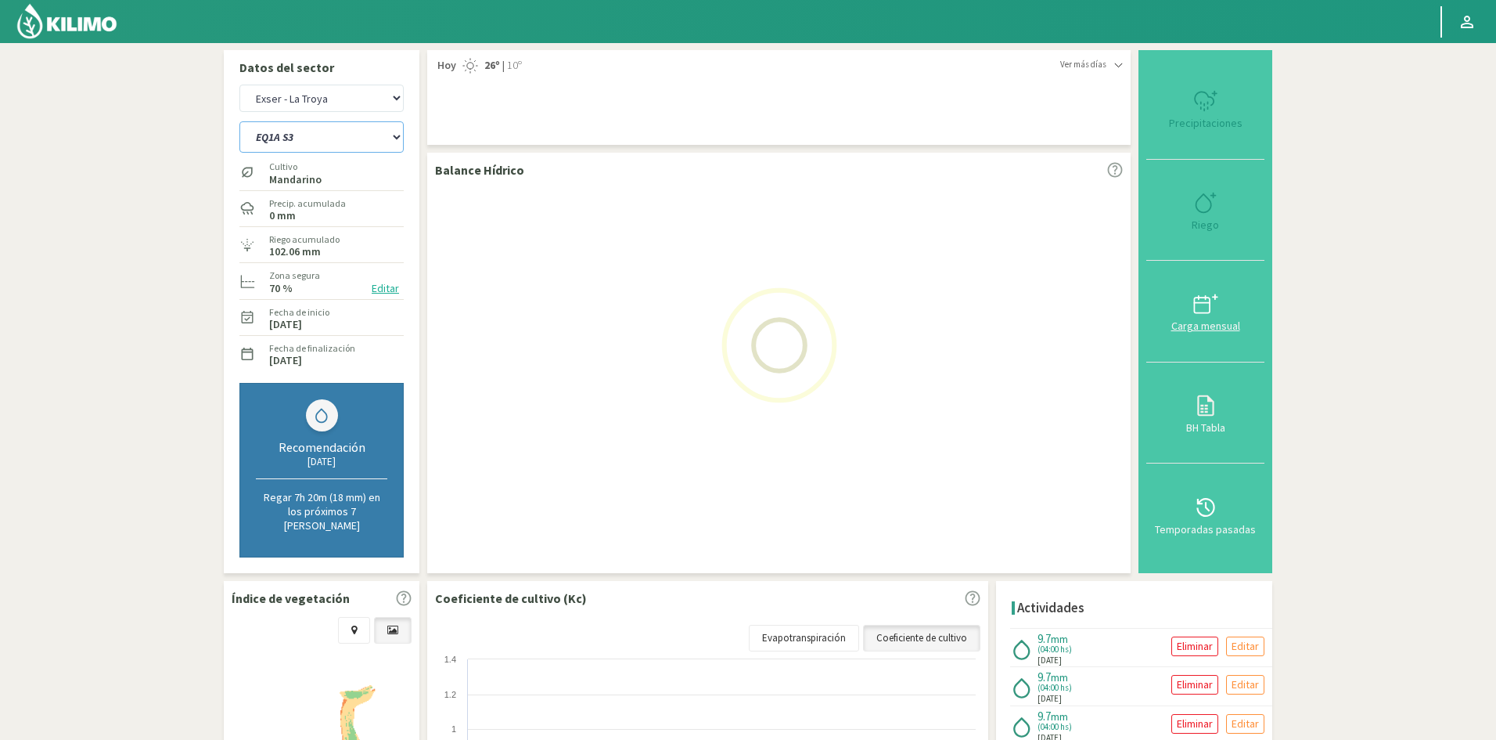
select select "49: Object"
select select "548: Object"
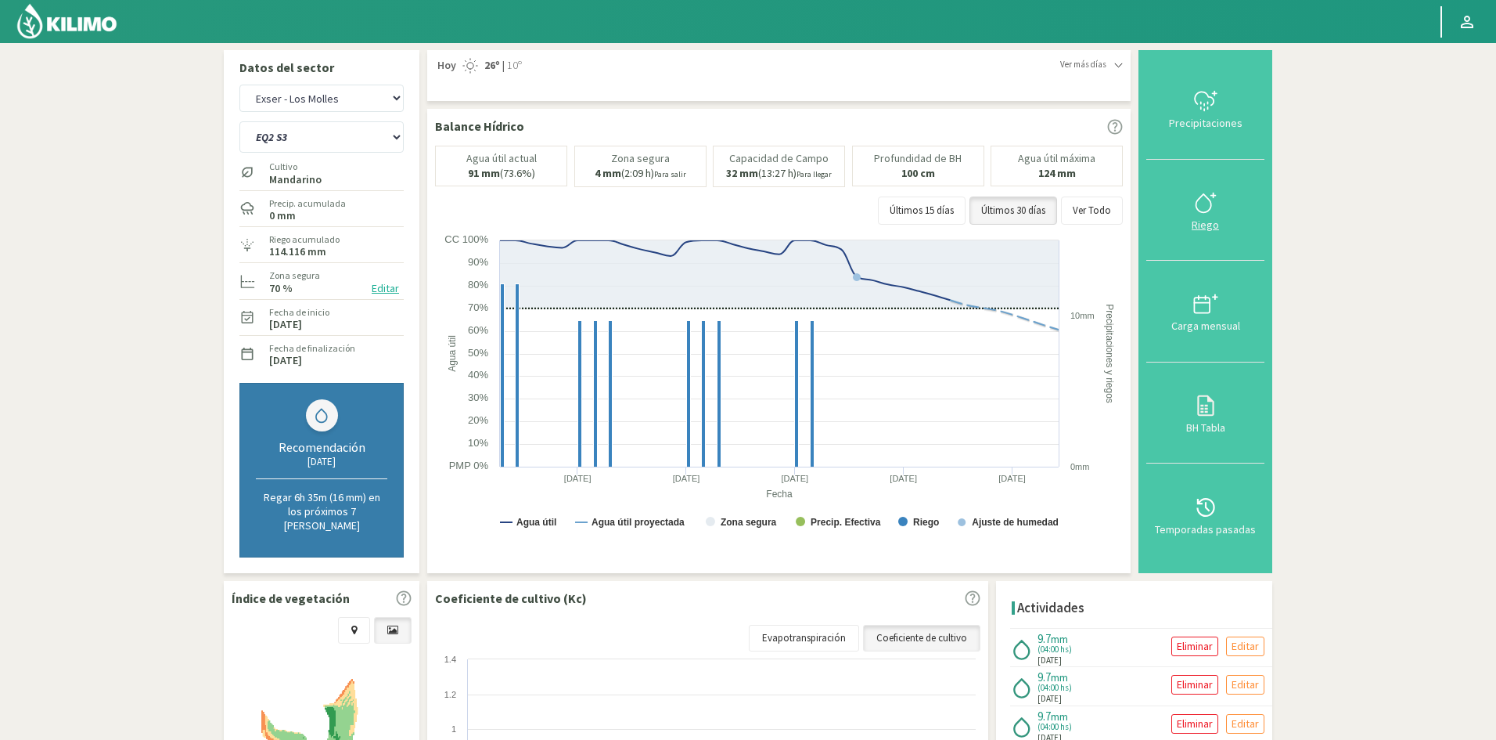
click at [1207, 219] on div "Riego" at bounding box center [1205, 224] width 109 height 11
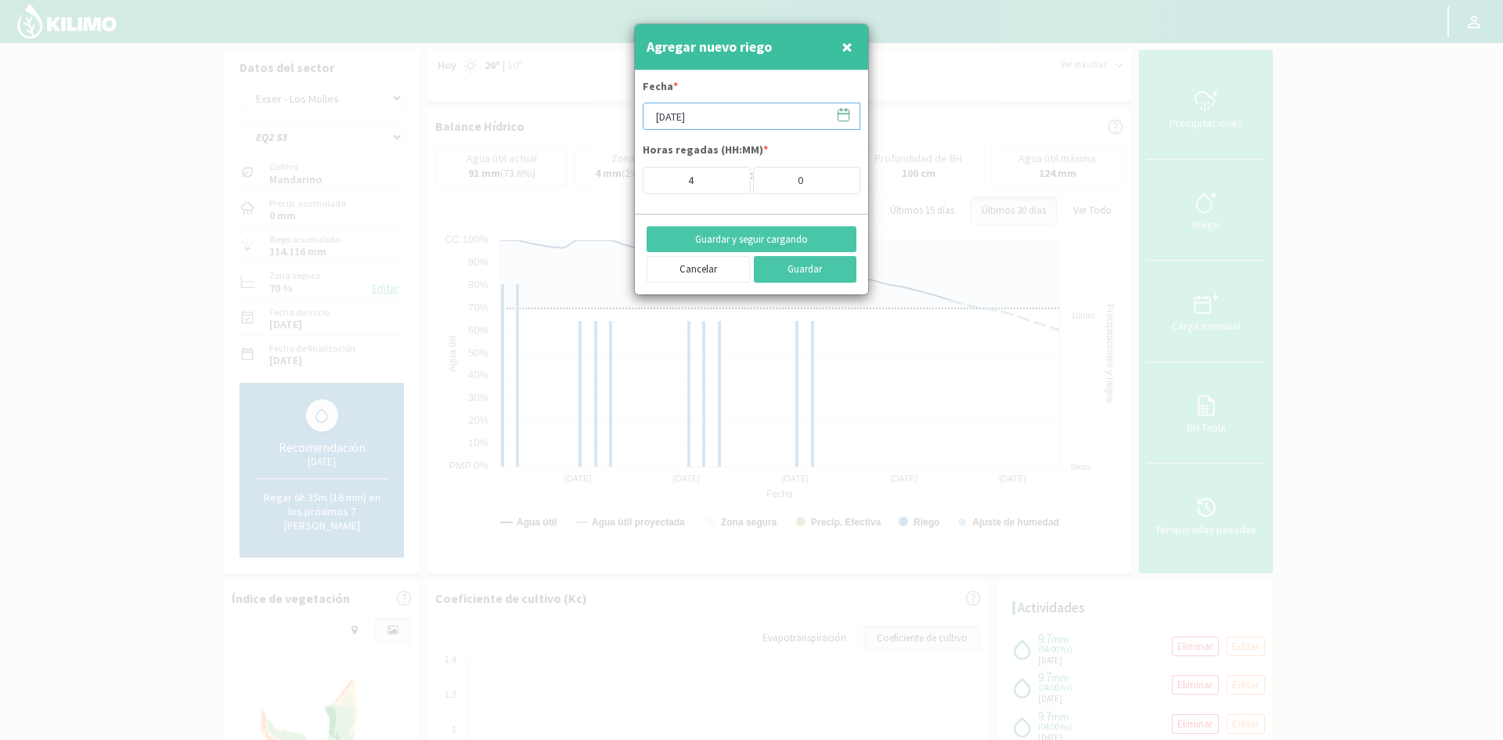
click at [685, 119] on input "[DATE]" at bounding box center [751, 116] width 218 height 27
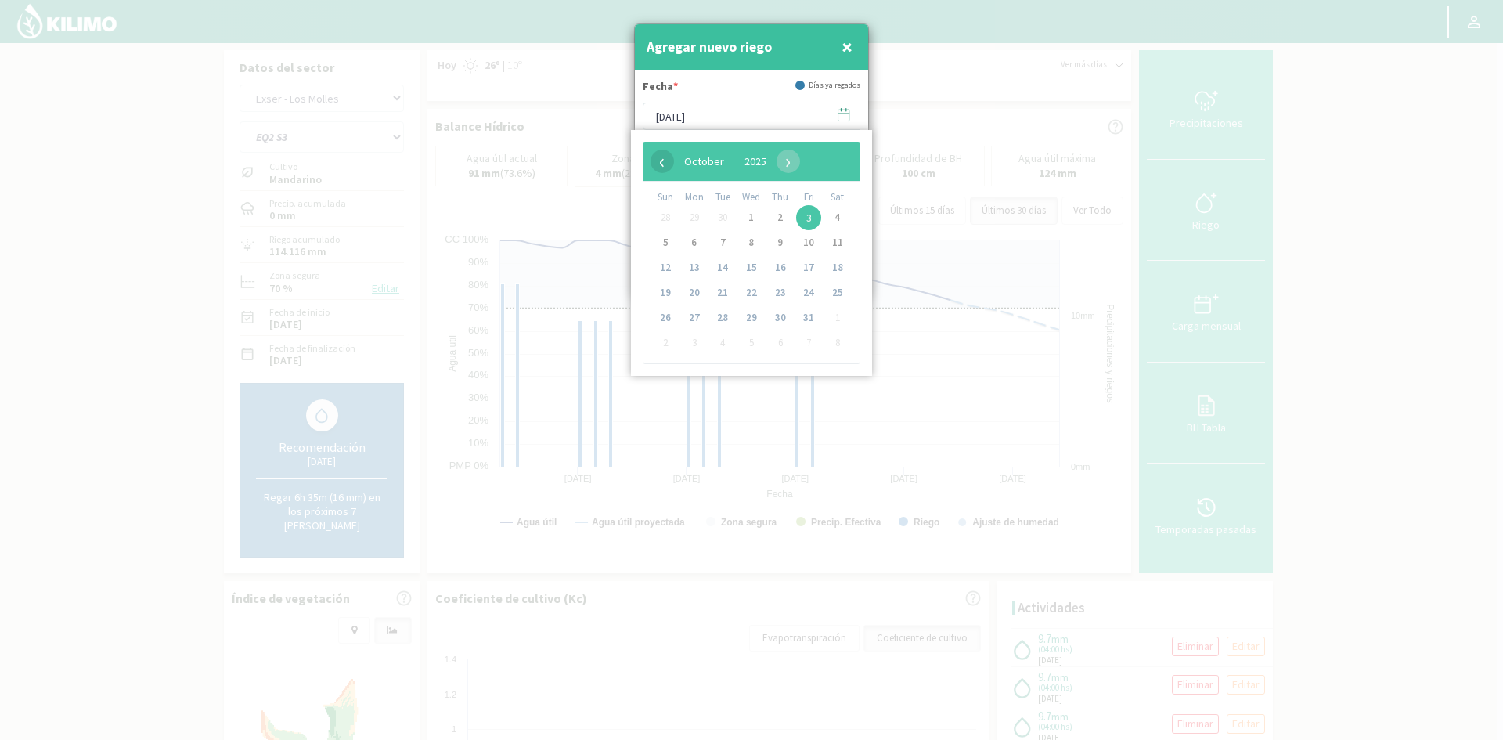
click at [666, 164] on span "‹" at bounding box center [661, 160] width 23 height 23
click at [758, 293] on span "24" at bounding box center [751, 292] width 25 height 25
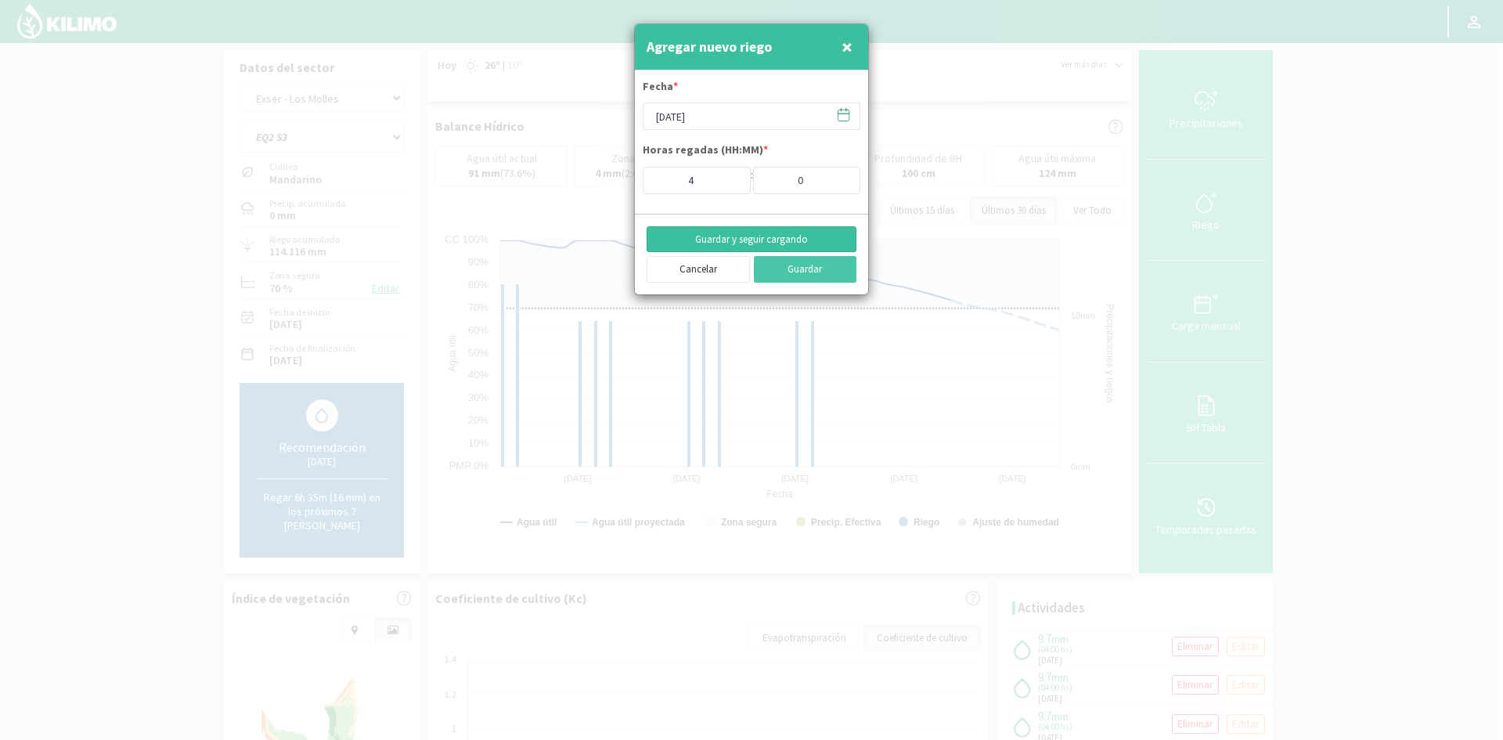
click at [722, 239] on button "Guardar y seguir cargando" at bounding box center [751, 239] width 210 height 27
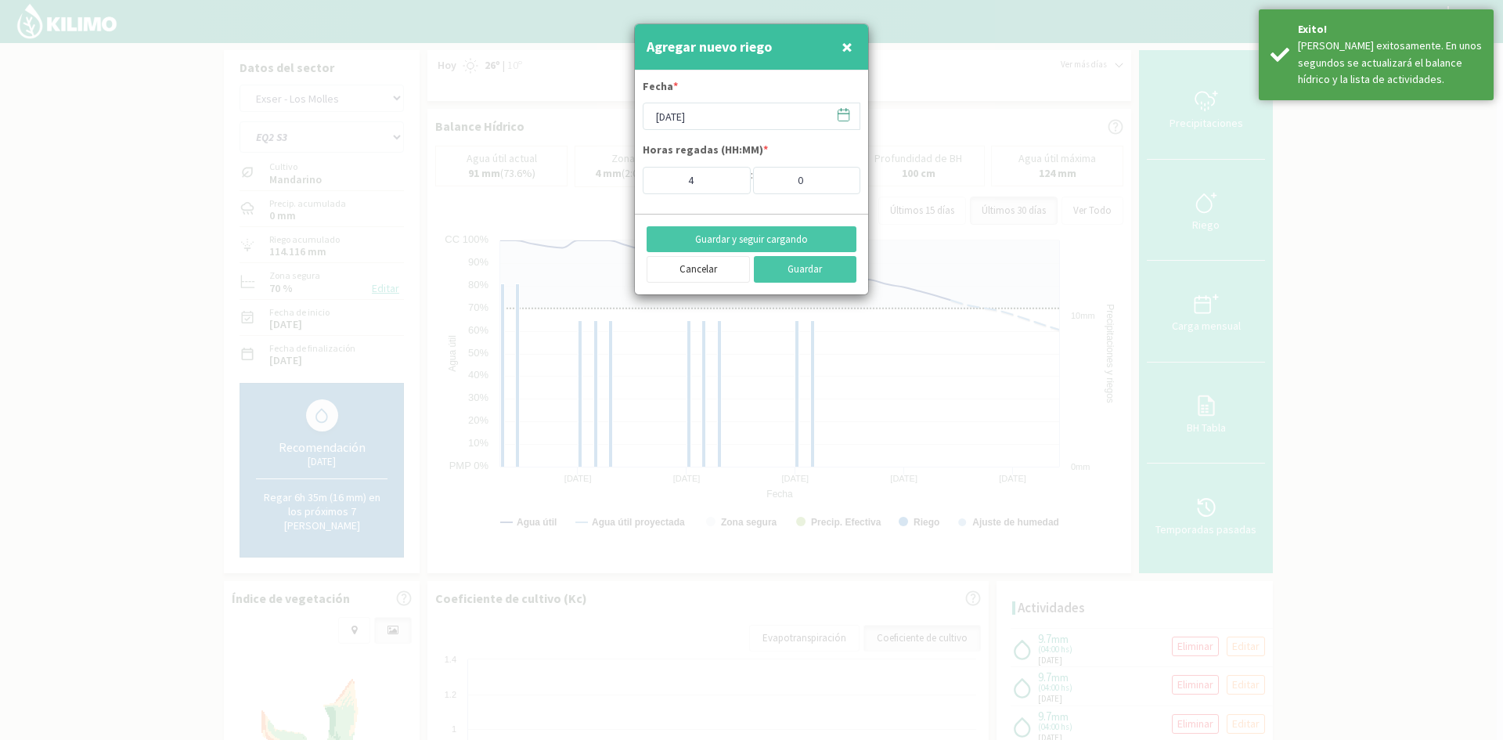
drag, startPoint x: 851, startPoint y: 49, endPoint x: 714, endPoint y: 110, distance: 149.2
click at [851, 49] on span "×" at bounding box center [846, 47] width 11 height 26
type input "[DATE]"
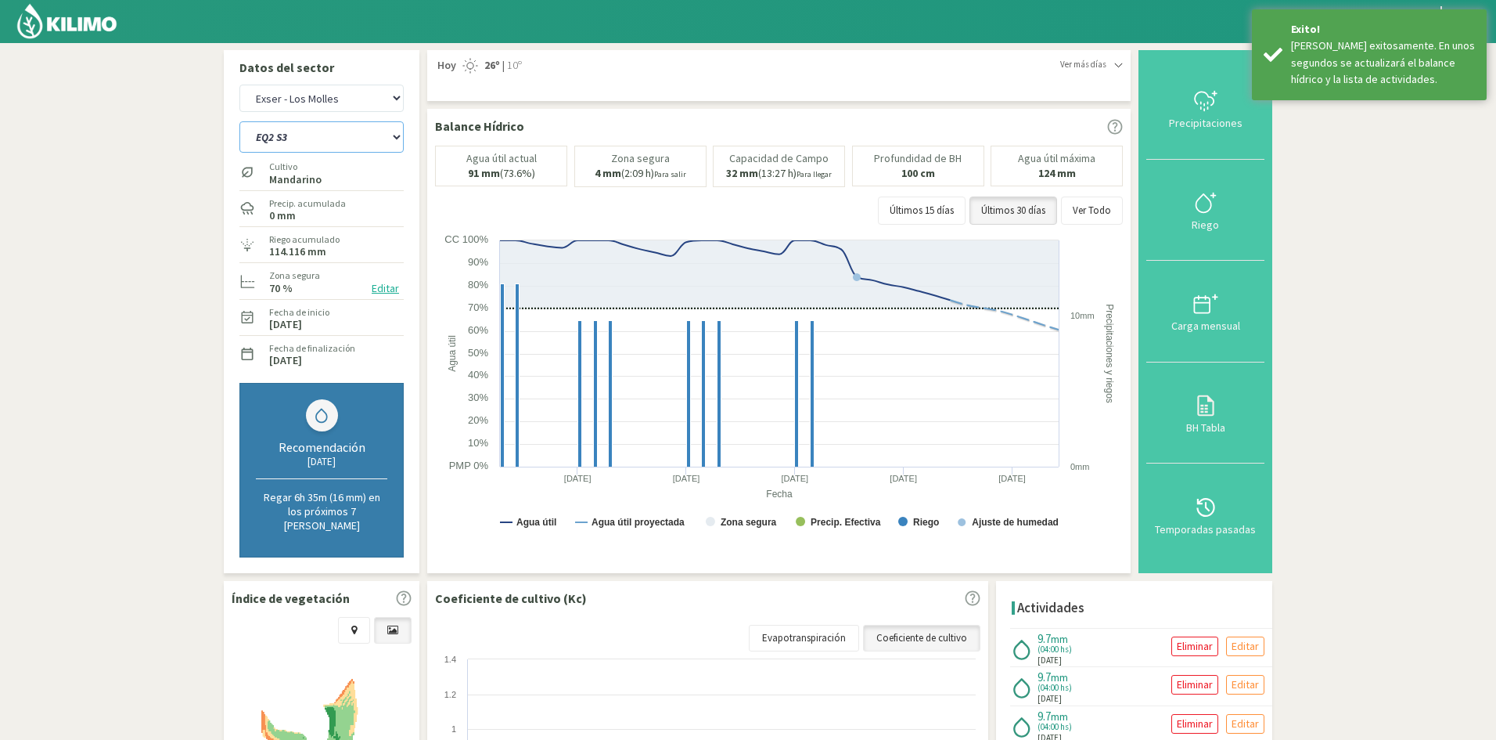
click at [308, 141] on select "EQ1A S3 EQ1A S4 EQ1A S5 EQ1B S1 EQ1B S2 EQ1B S3 EQ1B S4 EQ1B S5 EQ2 S1 EQ2 S3 E…" at bounding box center [321, 136] width 164 height 31
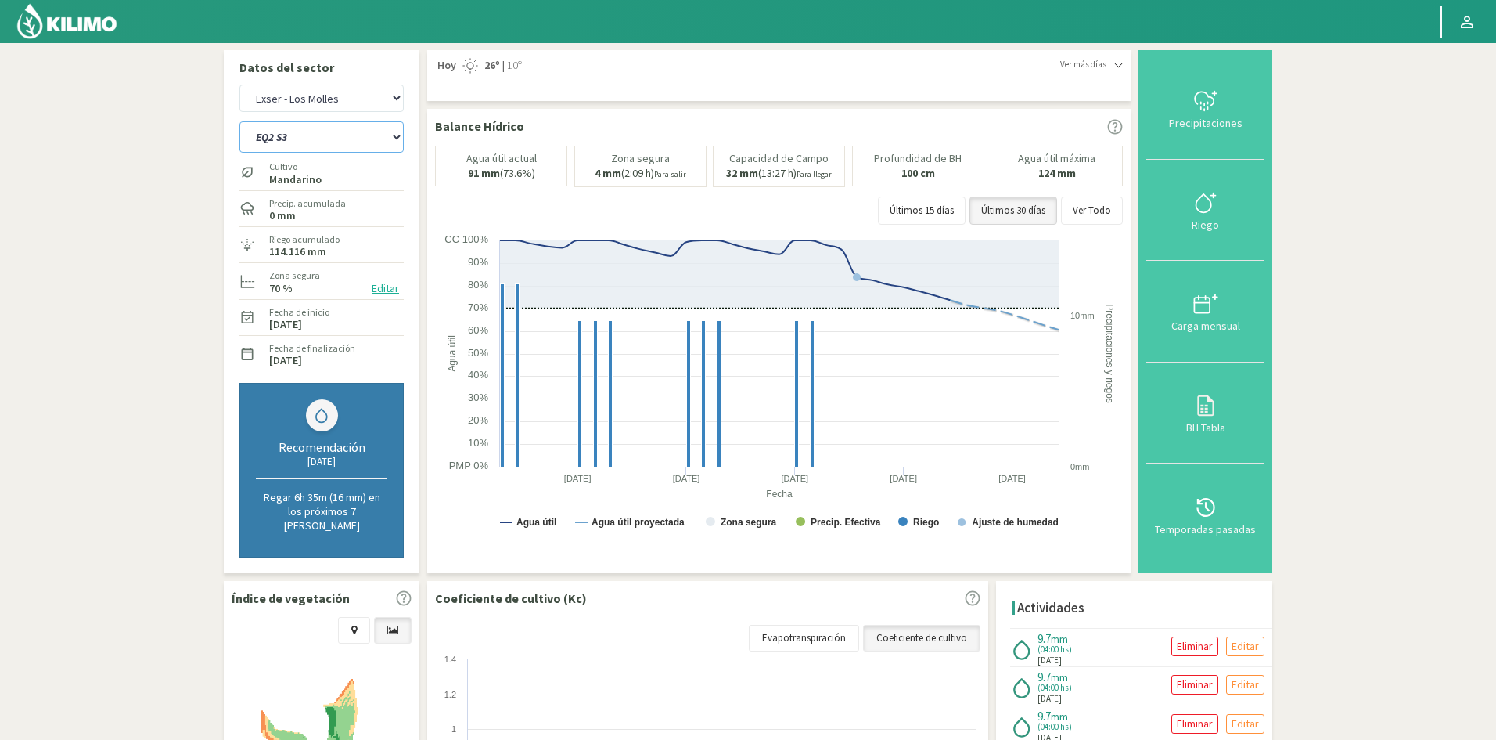
select select "549: Object"
click at [239, 121] on select "EQ1A S3 EQ1A S4 EQ1A S5 EQ1B S1 EQ1B S2 EQ1B S3 EQ1B S4 EQ1B S5 EQ2 S1 EQ2 S3 E…" at bounding box center [321, 136] width 164 height 31
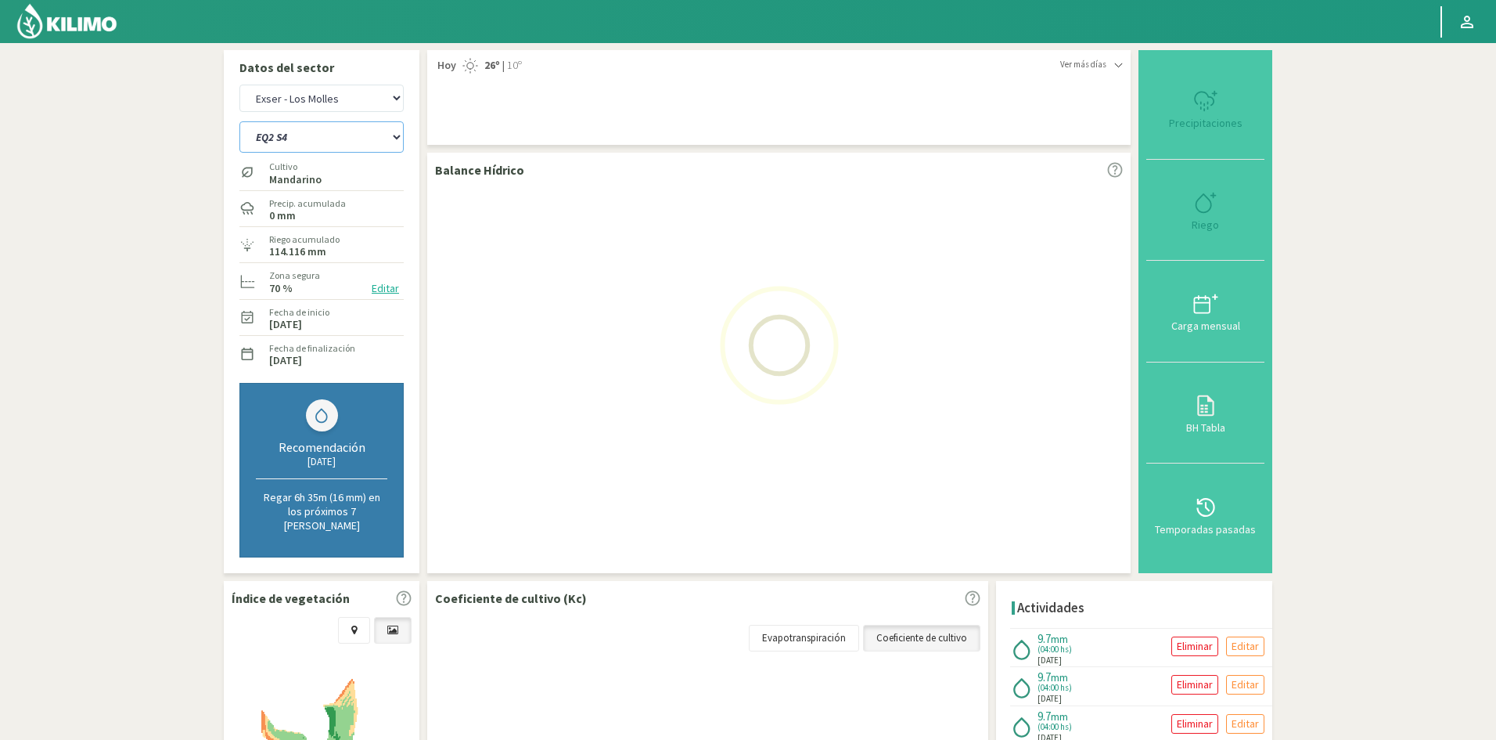
select select "51: Object"
select select "572: Object"
click at [1213, 221] on div "Riego" at bounding box center [1205, 224] width 109 height 11
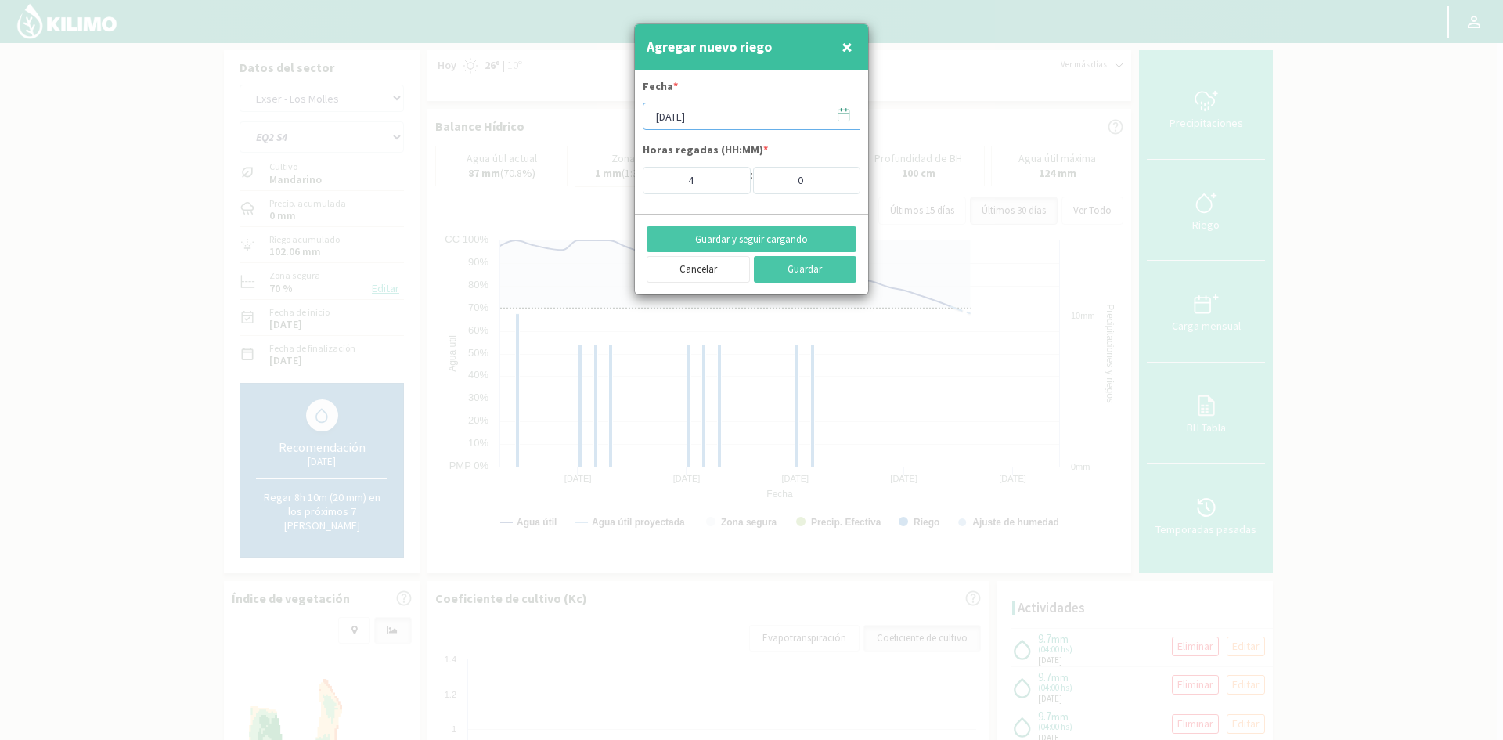
click at [704, 117] on input "[DATE]" at bounding box center [751, 116] width 218 height 27
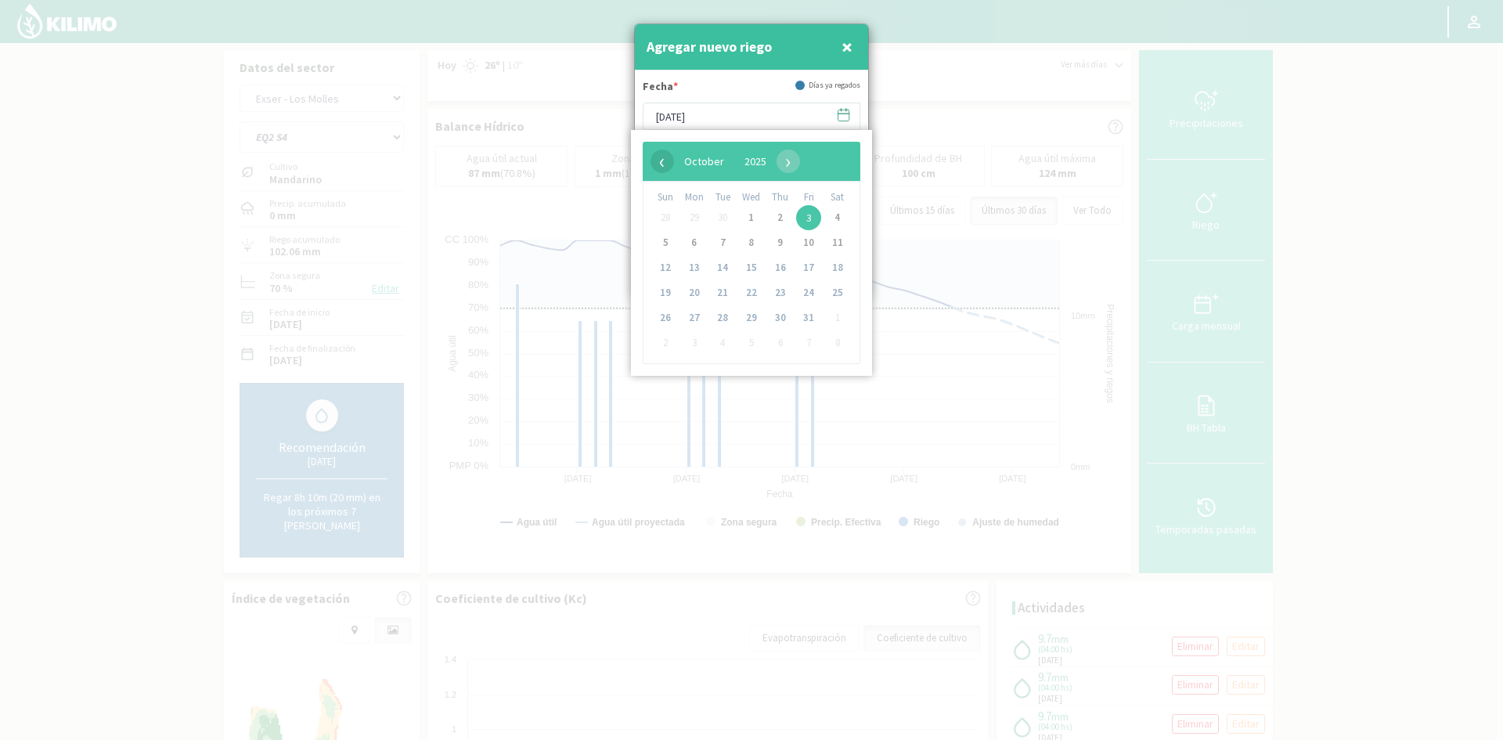
click at [653, 158] on span "‹" at bounding box center [661, 160] width 23 height 23
click at [748, 296] on span "24" at bounding box center [751, 292] width 25 height 25
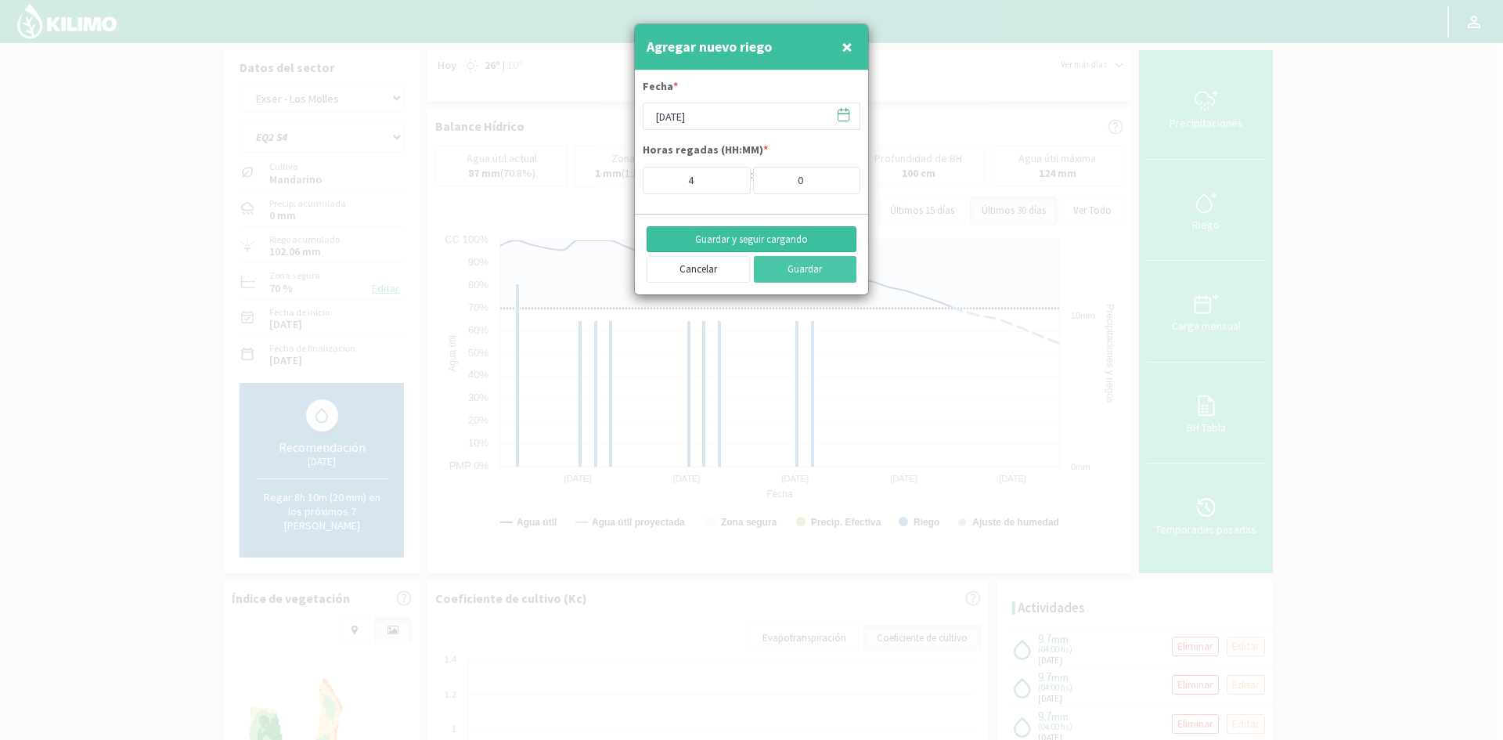
click at [705, 233] on button "Guardar y seguir cargando" at bounding box center [751, 239] width 210 height 27
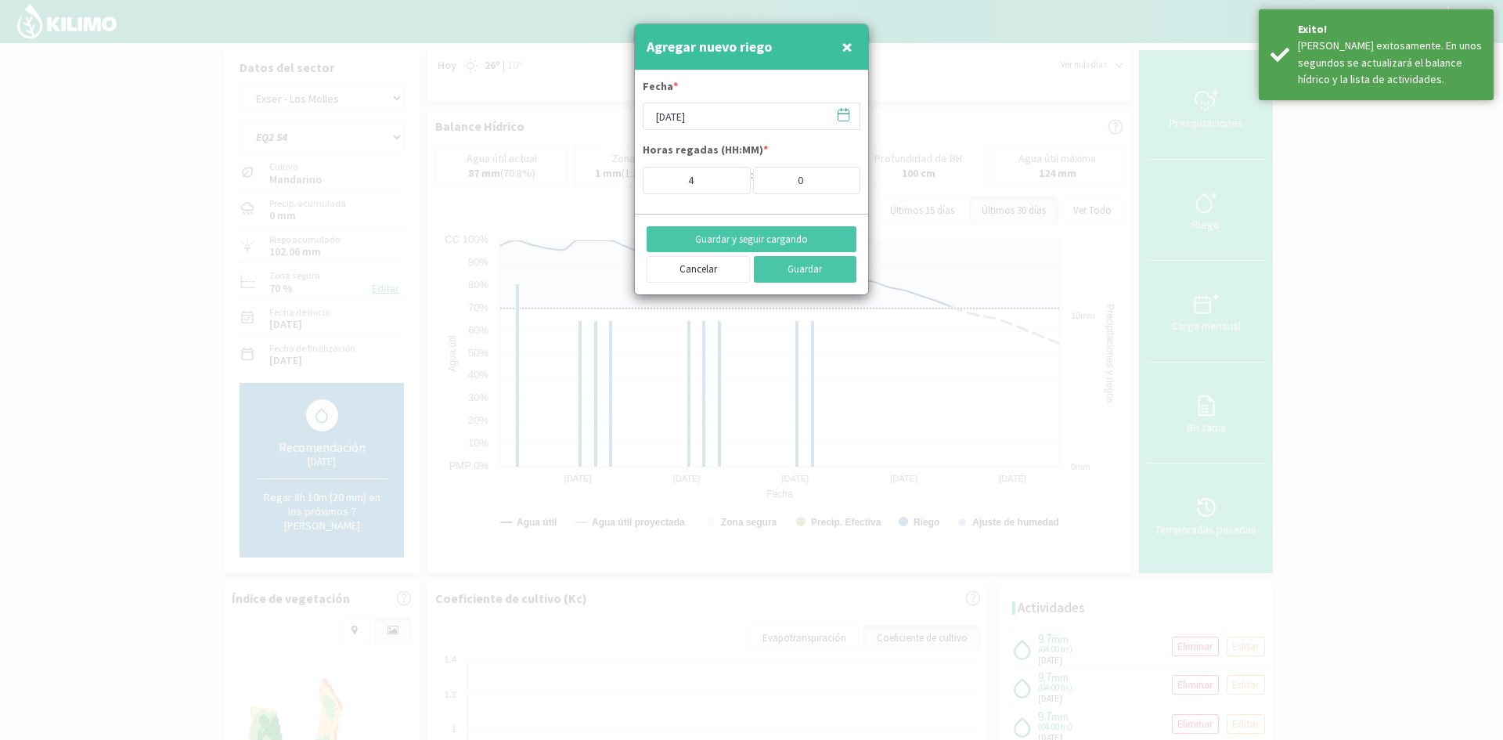
click at [844, 45] on span "×" at bounding box center [846, 47] width 11 height 26
type input "[DATE]"
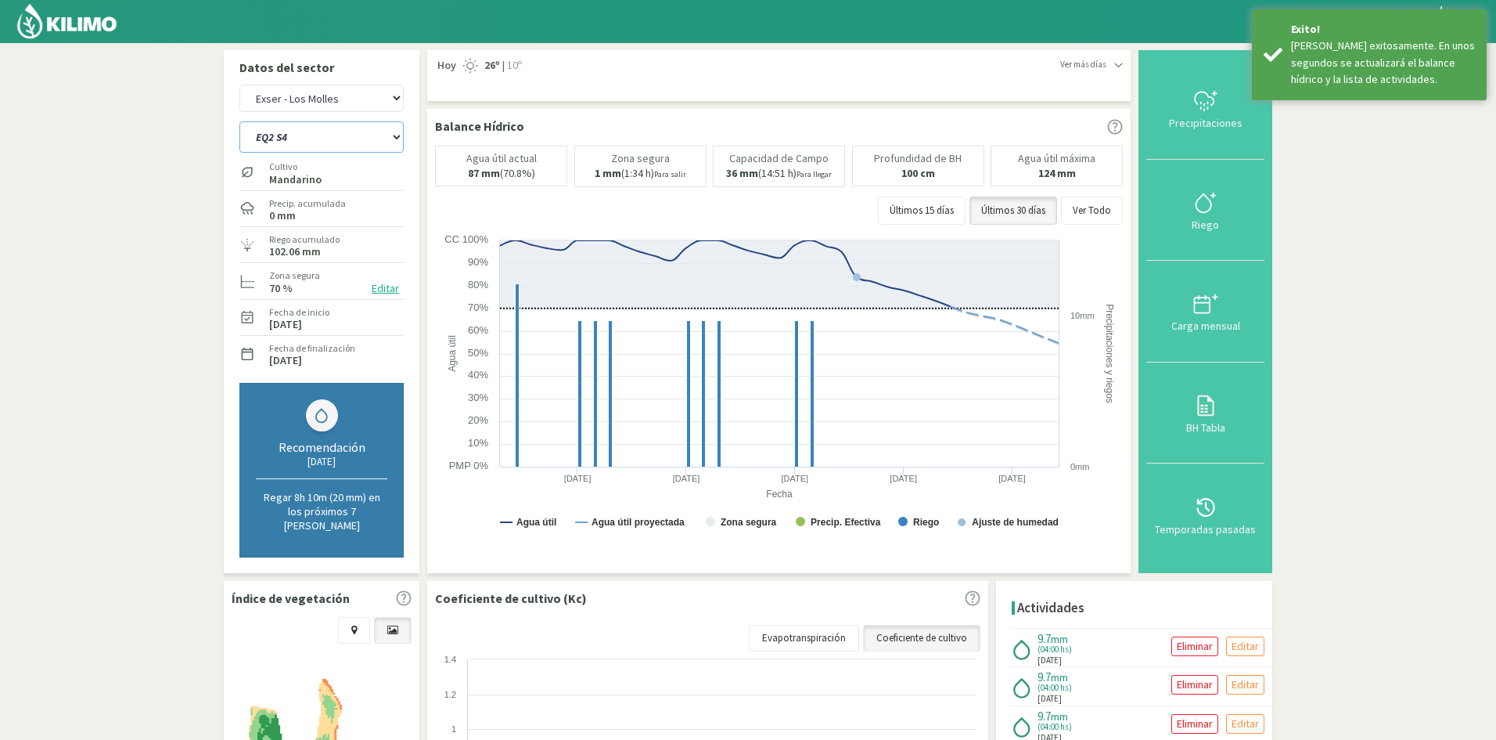
click at [306, 142] on select "EQ1A S3 EQ1A S4 EQ1A S5 EQ1B S1 EQ1B S2 EQ1B S3 EQ1B S4 EQ1B S5 EQ2 S1 EQ2 S3 E…" at bounding box center [321, 136] width 164 height 31
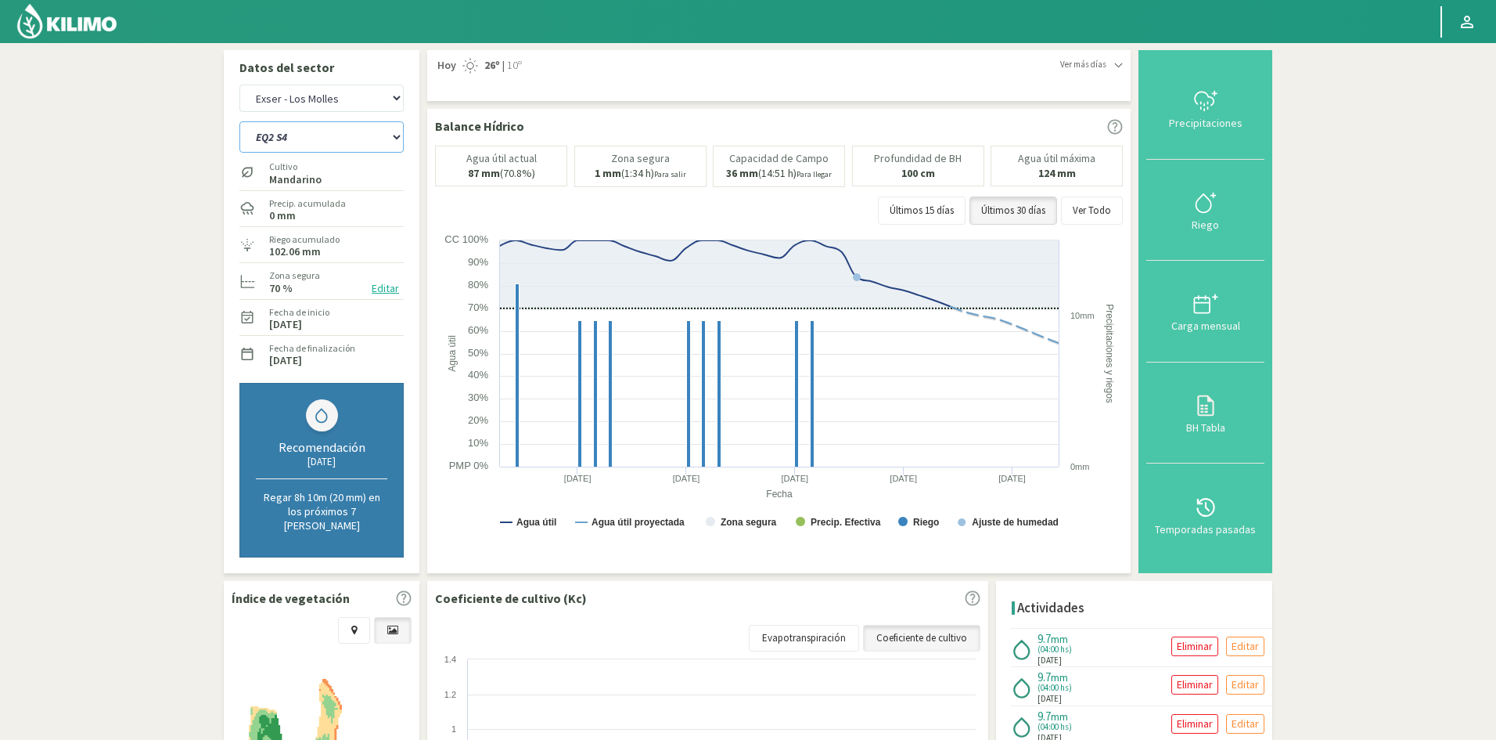
select select "573: Object"
click at [239, 121] on select "EQ1A S3 EQ1A S4 EQ1A S5 EQ1B S1 EQ1B S2 EQ1B S3 EQ1B S4 EQ1B S5 EQ2 S1 EQ2 S3 E…" at bounding box center [321, 136] width 164 height 31
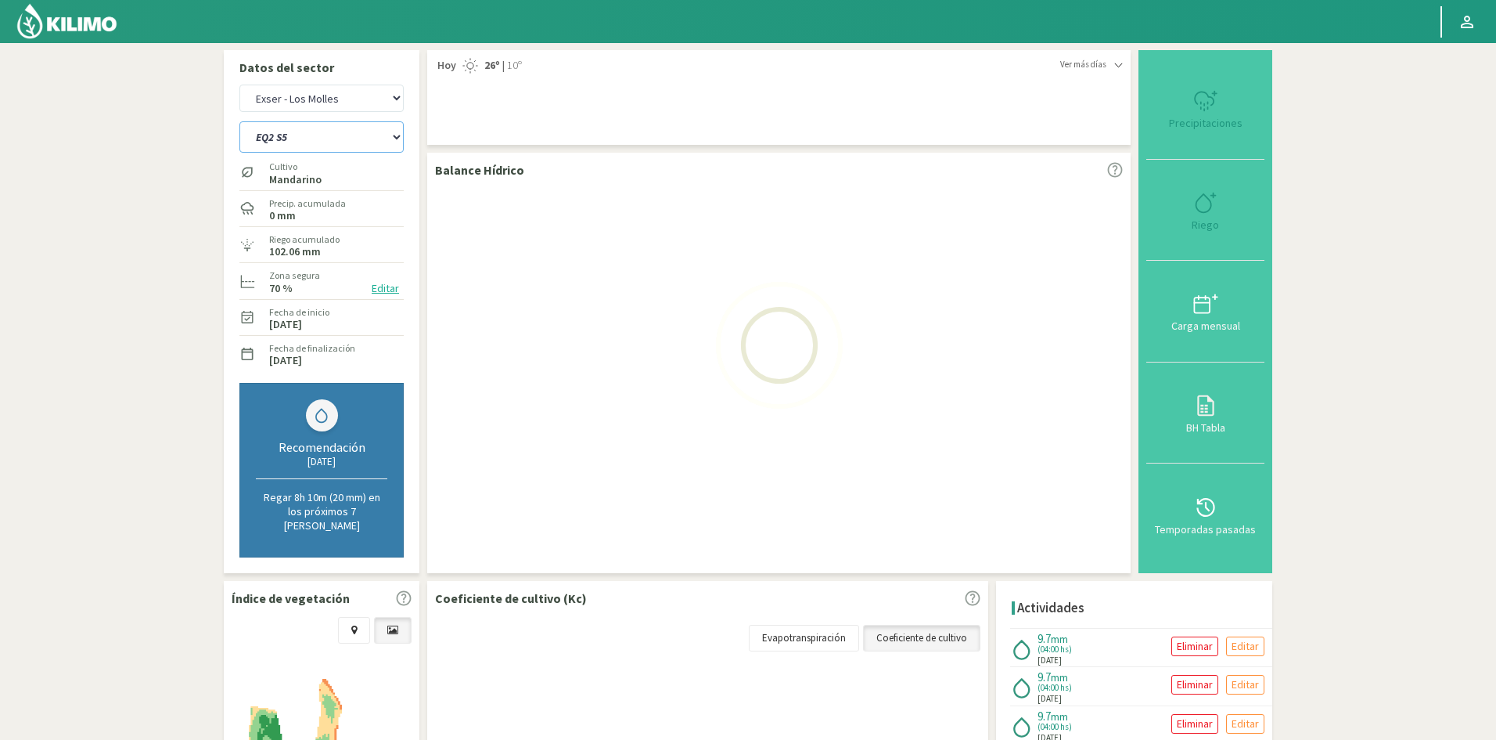
select select "53: Object"
select select "596: Object"
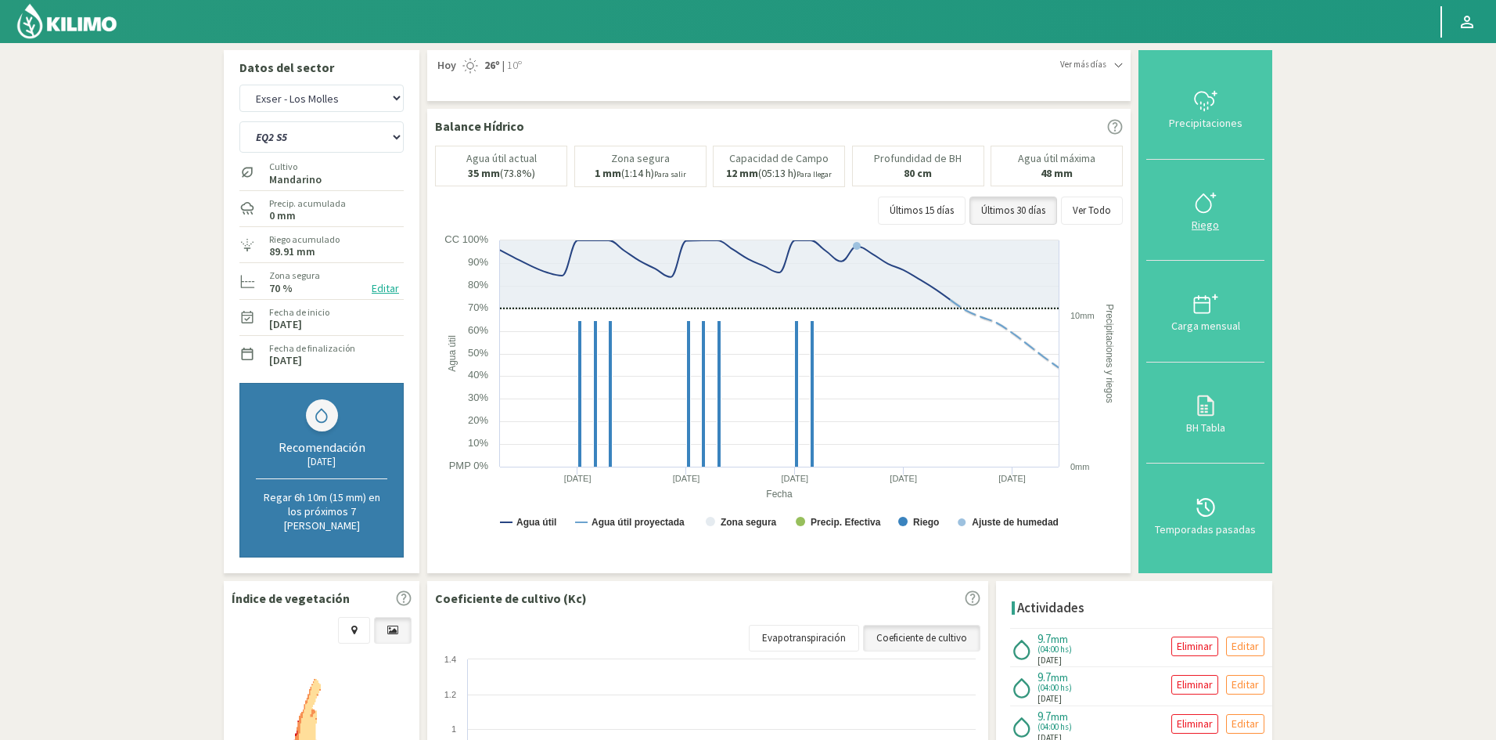
click at [1213, 221] on div "Riego" at bounding box center [1205, 224] width 109 height 11
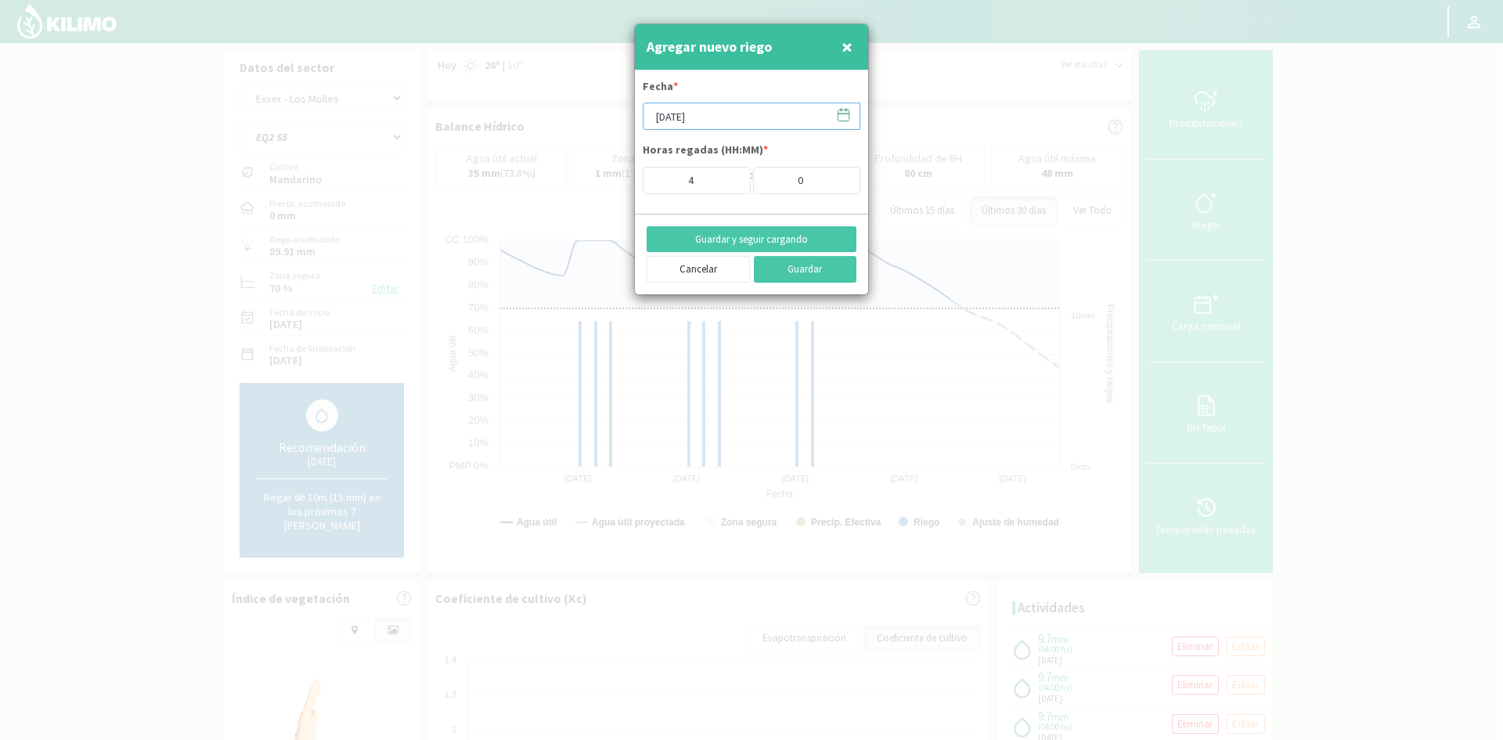
click at [701, 110] on input "[DATE]" at bounding box center [751, 116] width 218 height 27
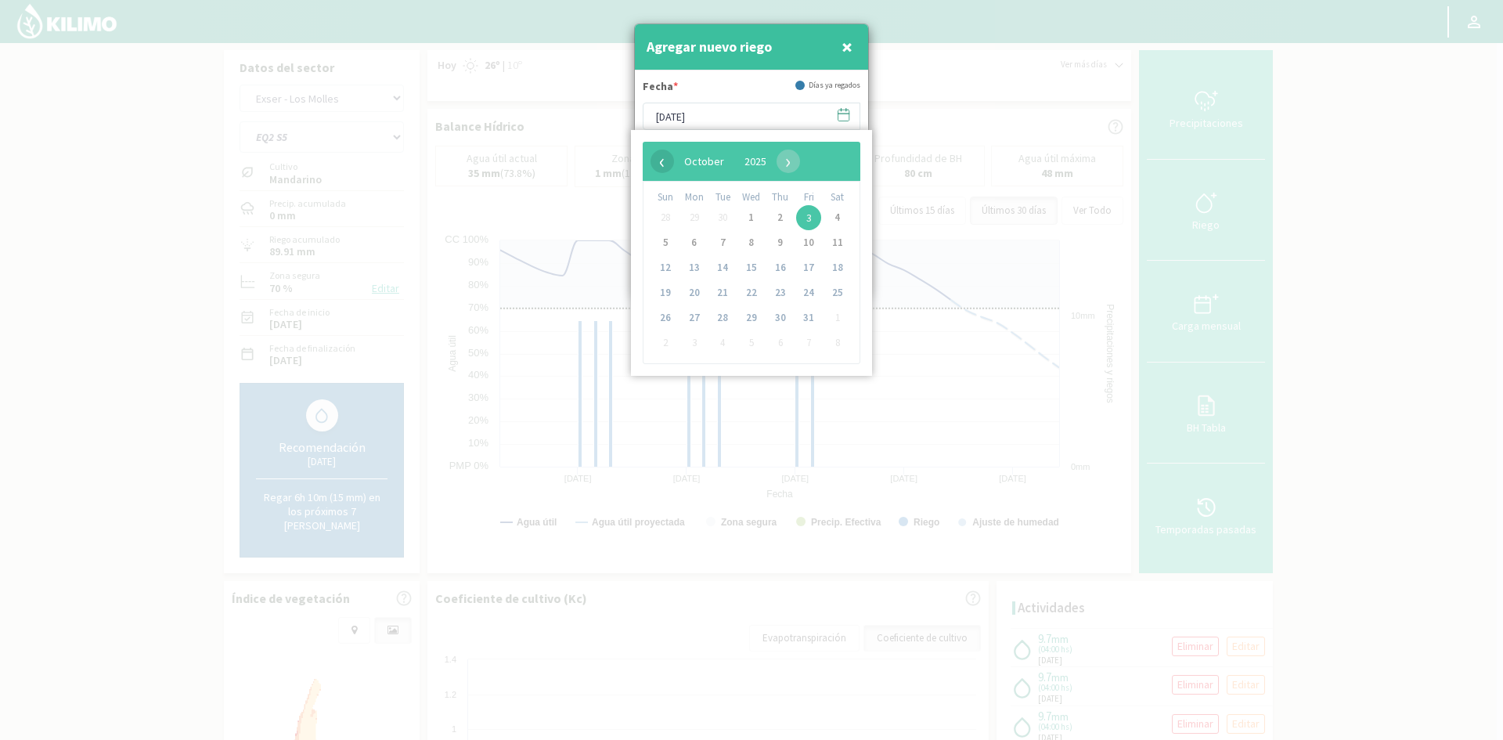
click at [663, 161] on span "‹" at bounding box center [661, 160] width 23 height 23
click at [743, 292] on span "24" at bounding box center [751, 292] width 25 height 25
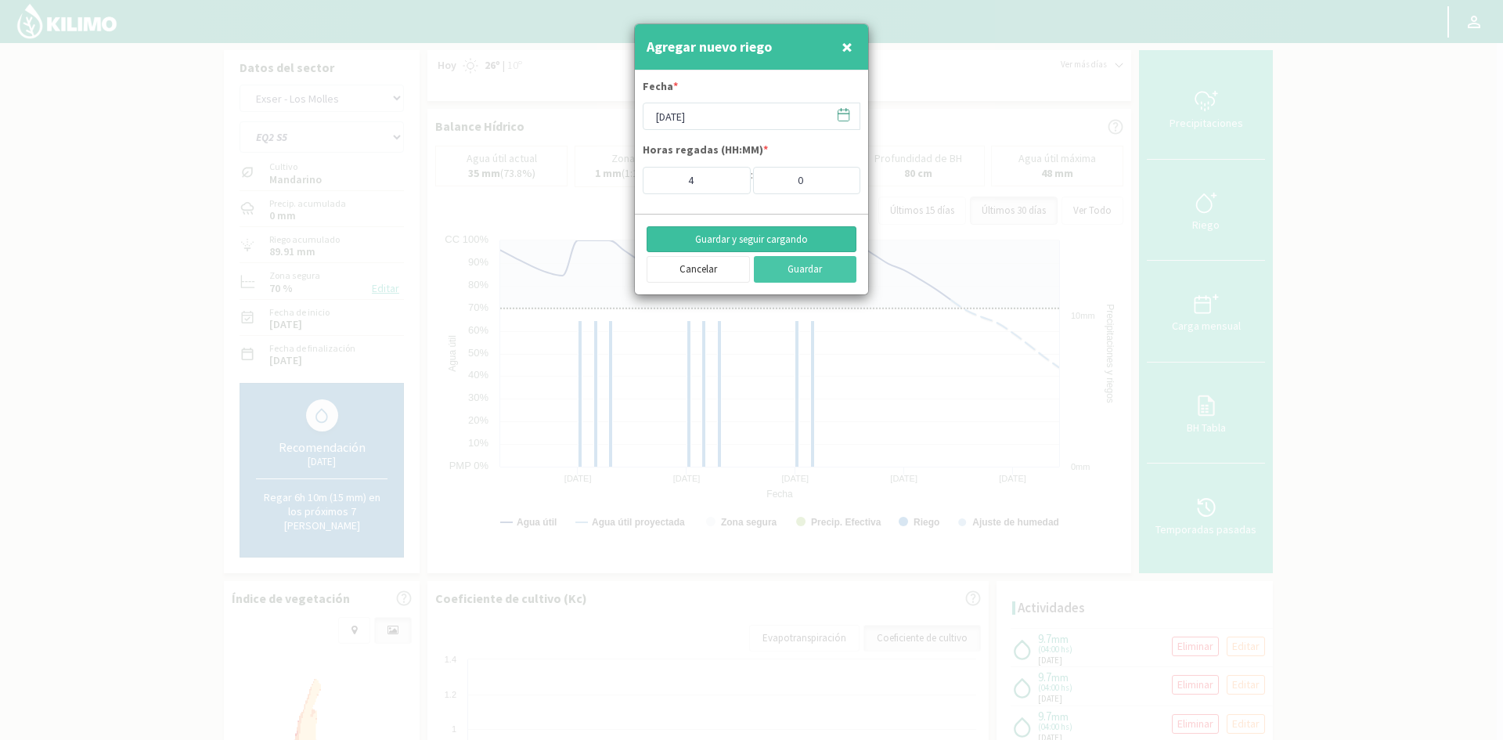
click at [735, 239] on button "Guardar y seguir cargando" at bounding box center [751, 239] width 210 height 27
click at [839, 41] on button "×" at bounding box center [846, 46] width 19 height 31
type input "[DATE]"
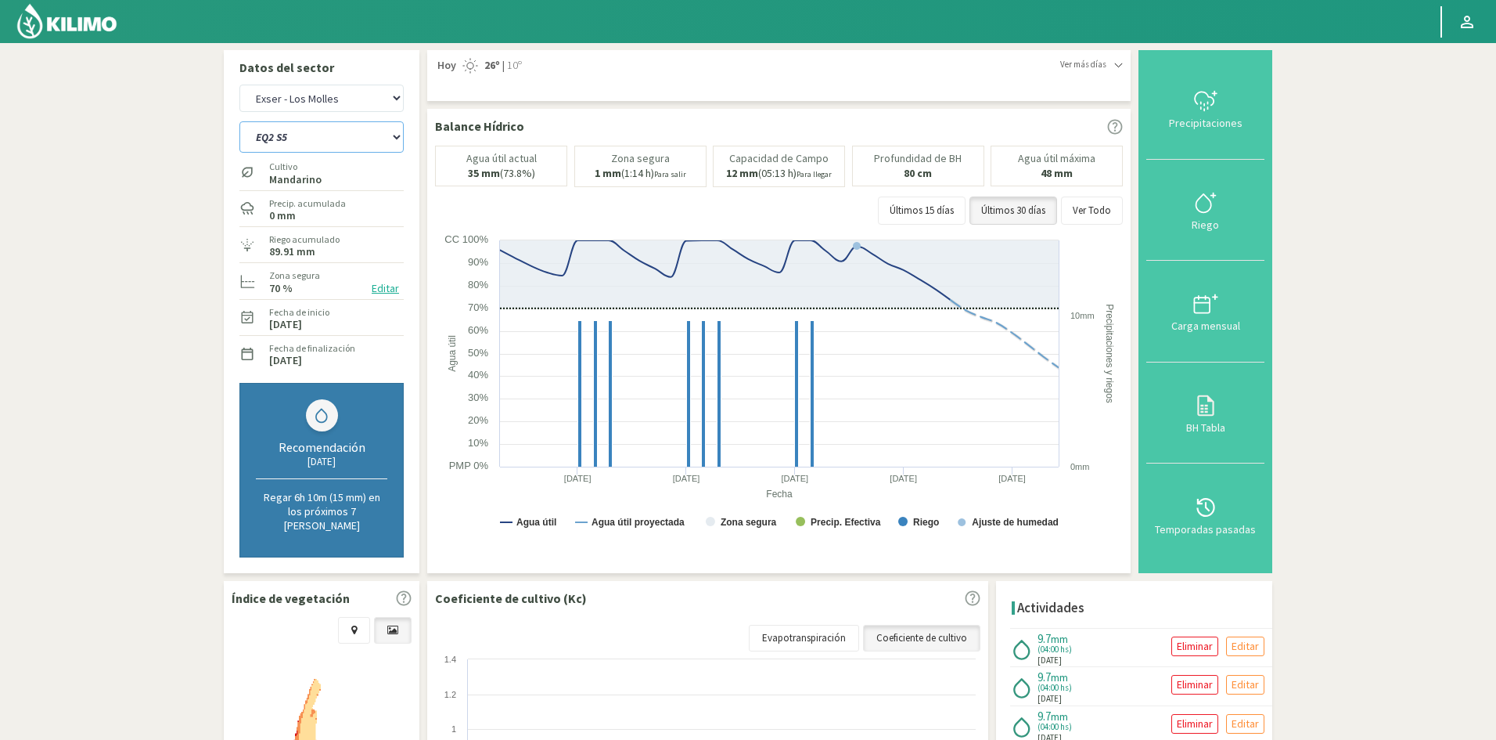
click at [272, 143] on select "EQ1A S3 EQ1A S4 EQ1A S5 EQ1B S1 EQ1B S2 EQ1B S3 EQ1B S4 EQ1B S5 EQ2 S1 EQ2 S3 E…" at bounding box center [321, 136] width 164 height 31
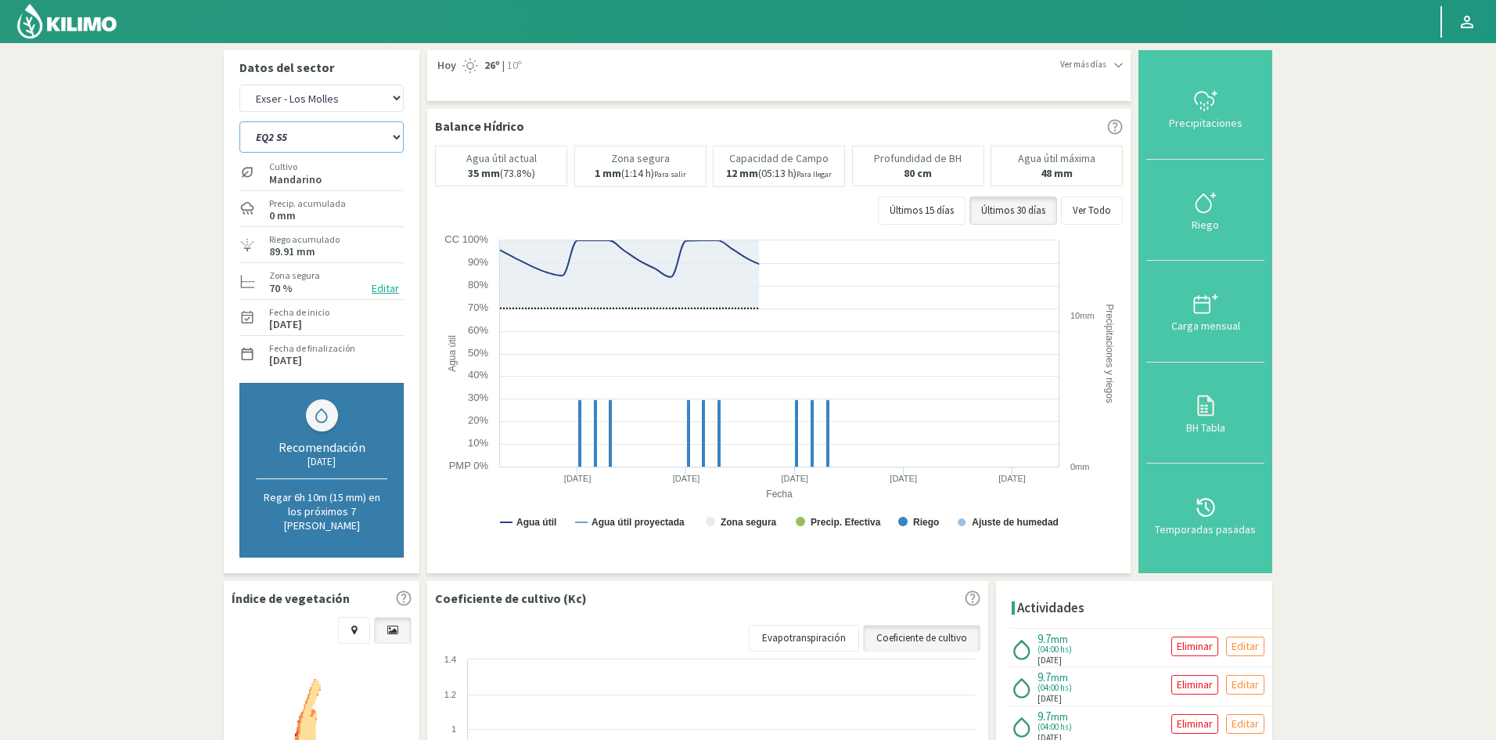
select select "598: Object"
click at [239, 121] on select "EQ1A S3 EQ1A S4 EQ1A S5 EQ1B S1 EQ1B S2 EQ1B S3 EQ1B S4 EQ1B S5 EQ2 S1 EQ2 S3 E…" at bounding box center [321, 136] width 164 height 31
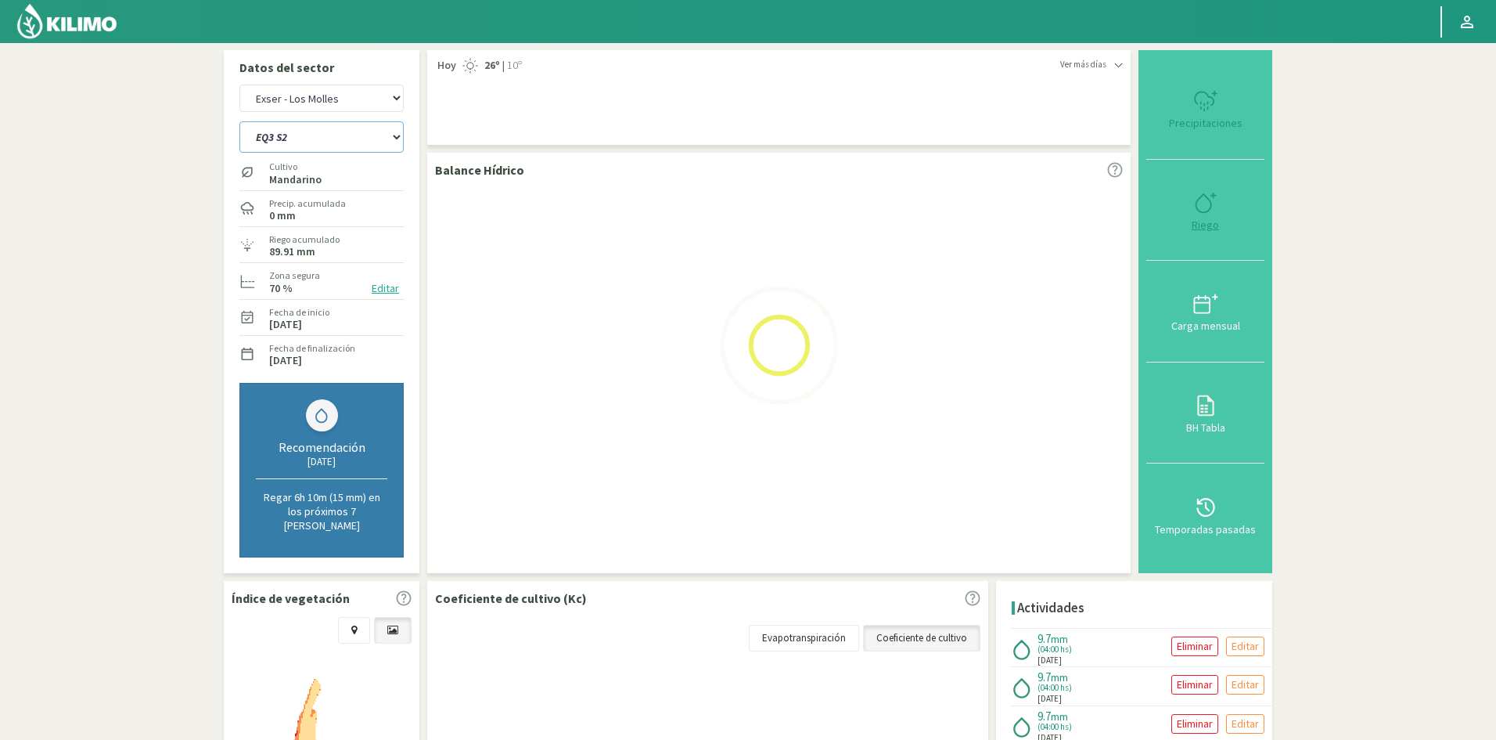
select select "55: Object"
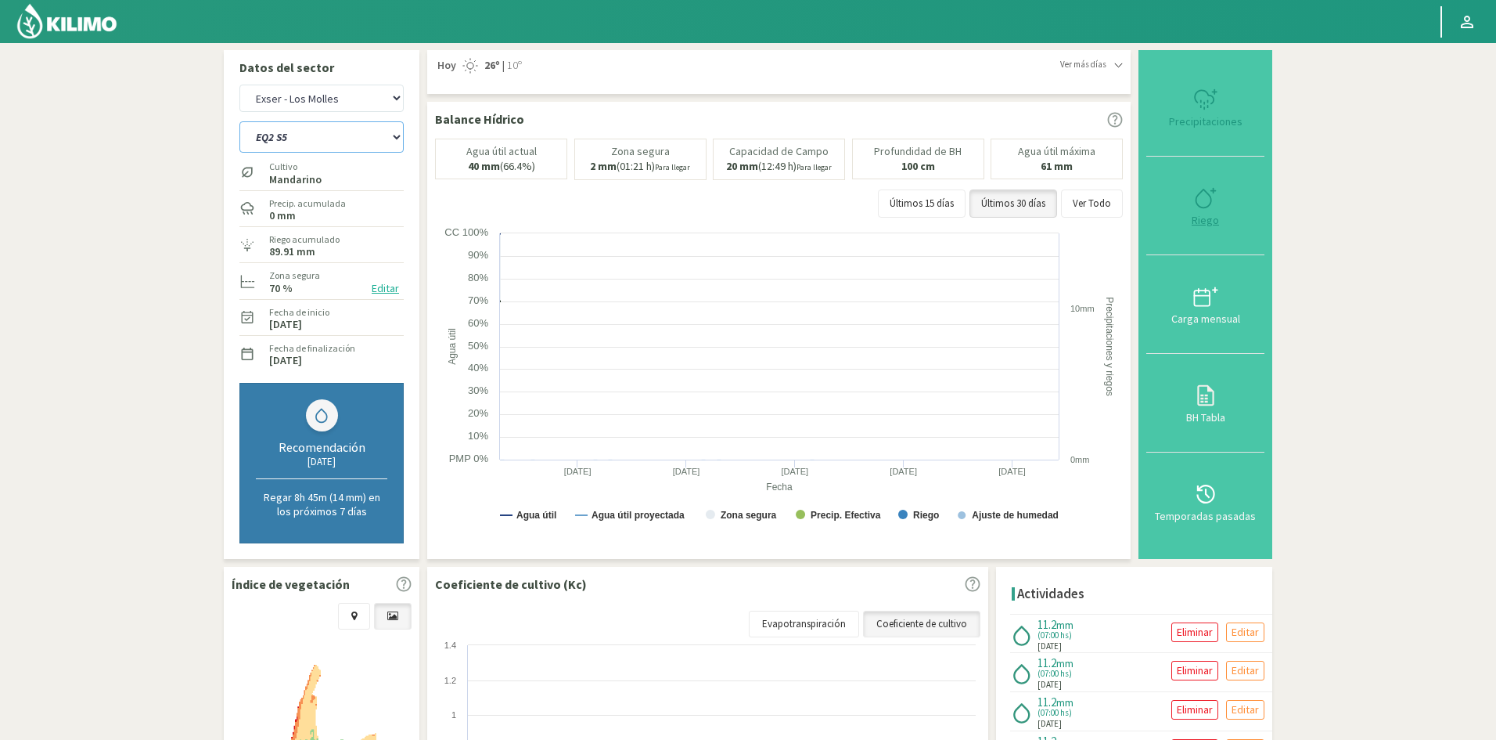
select select "621: Object"
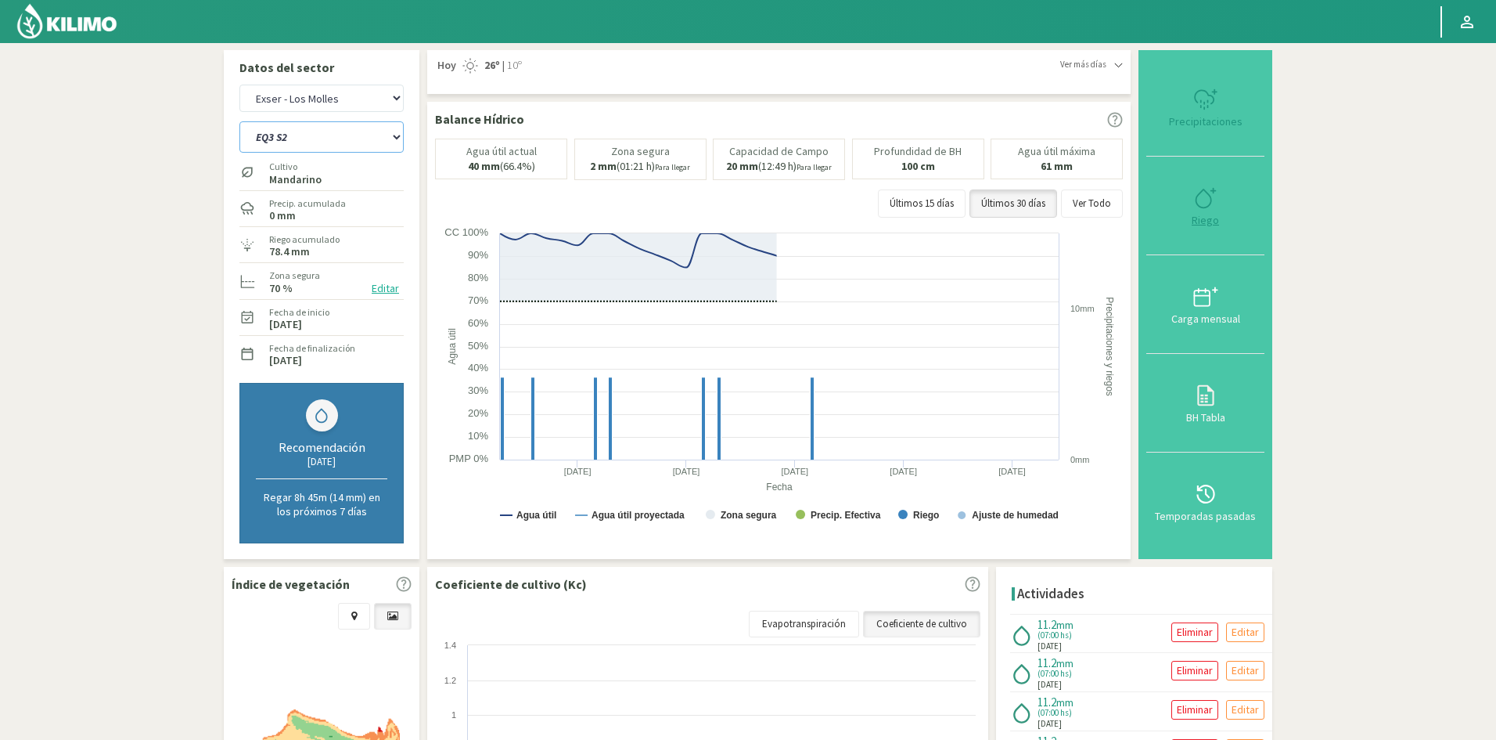
type input "7"
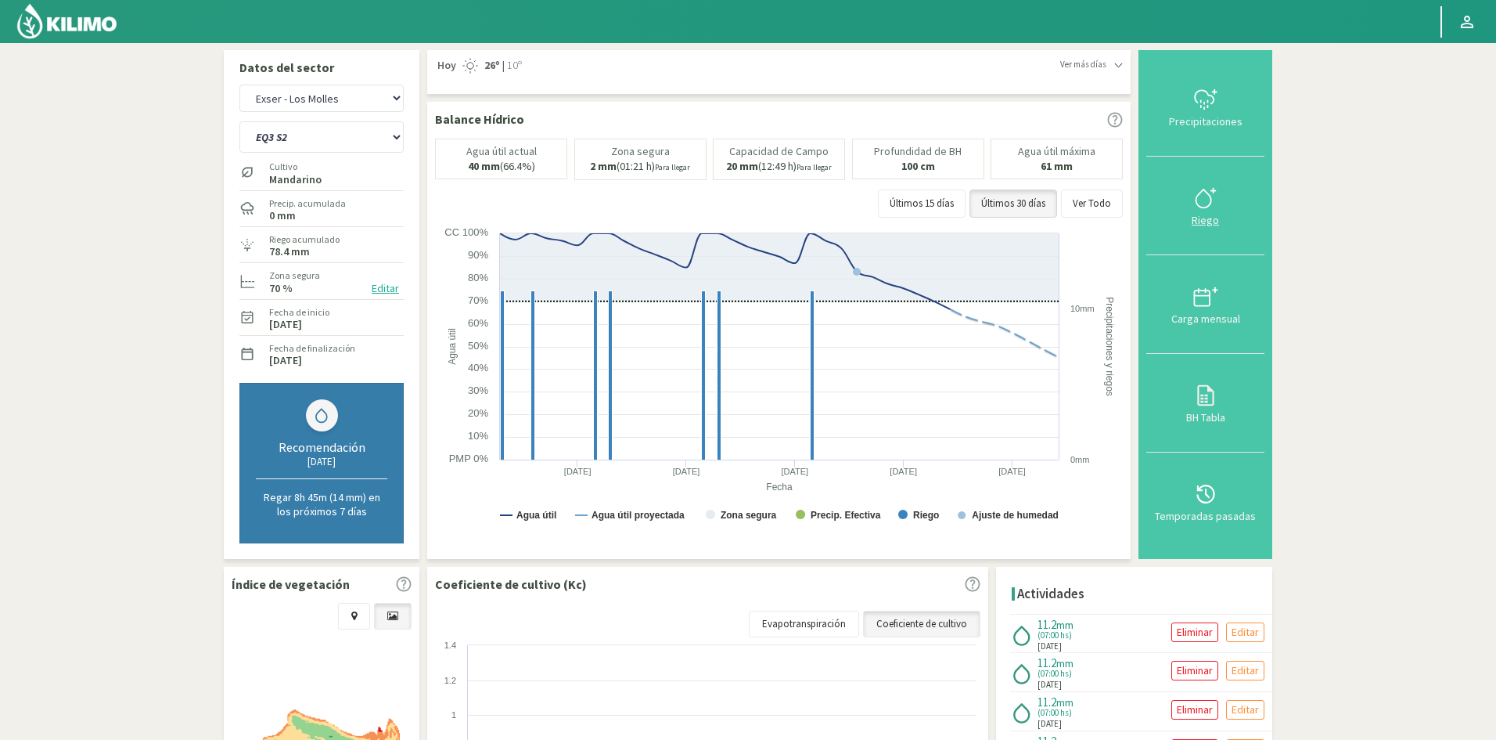
click at [1213, 221] on div "Riego" at bounding box center [1205, 219] width 109 height 11
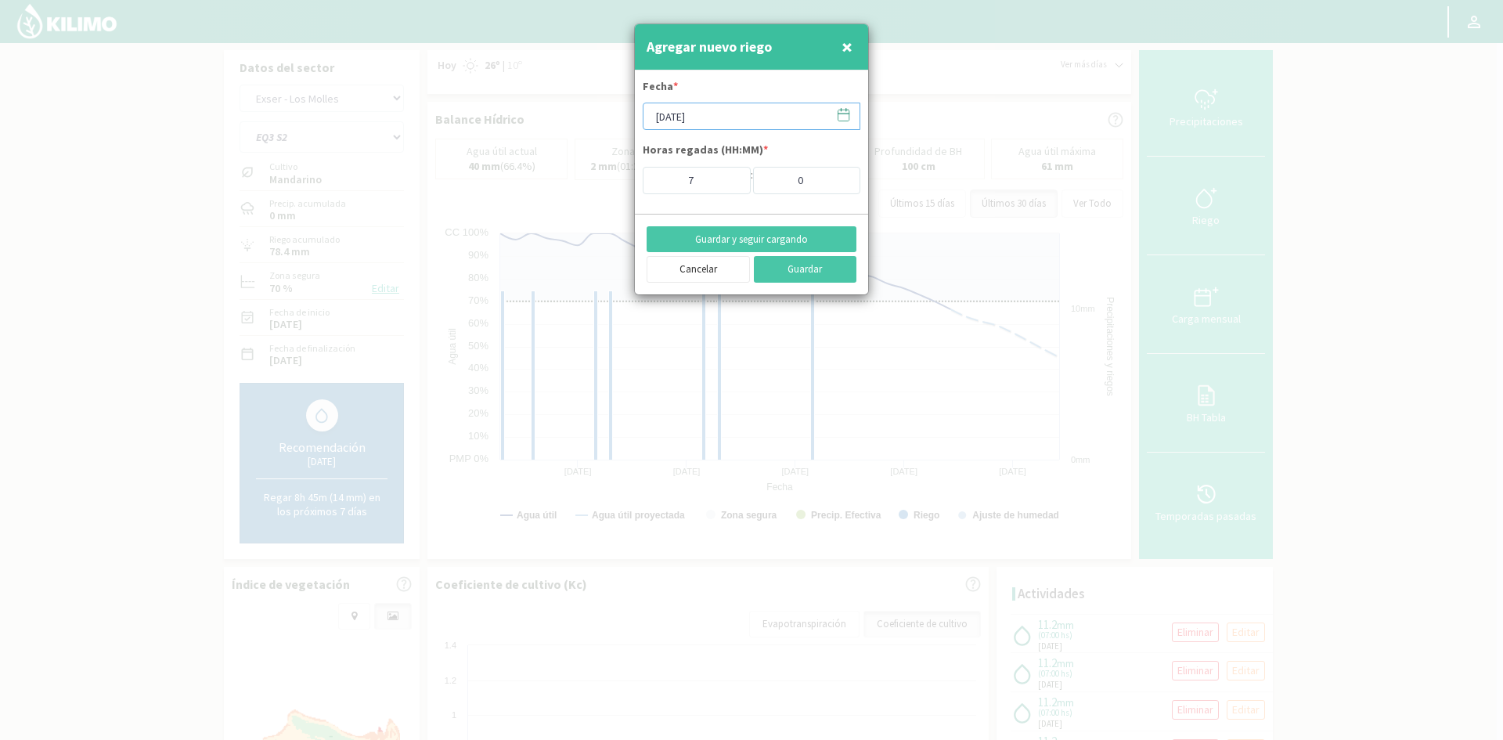
click at [729, 111] on input "[DATE]" at bounding box center [751, 116] width 218 height 27
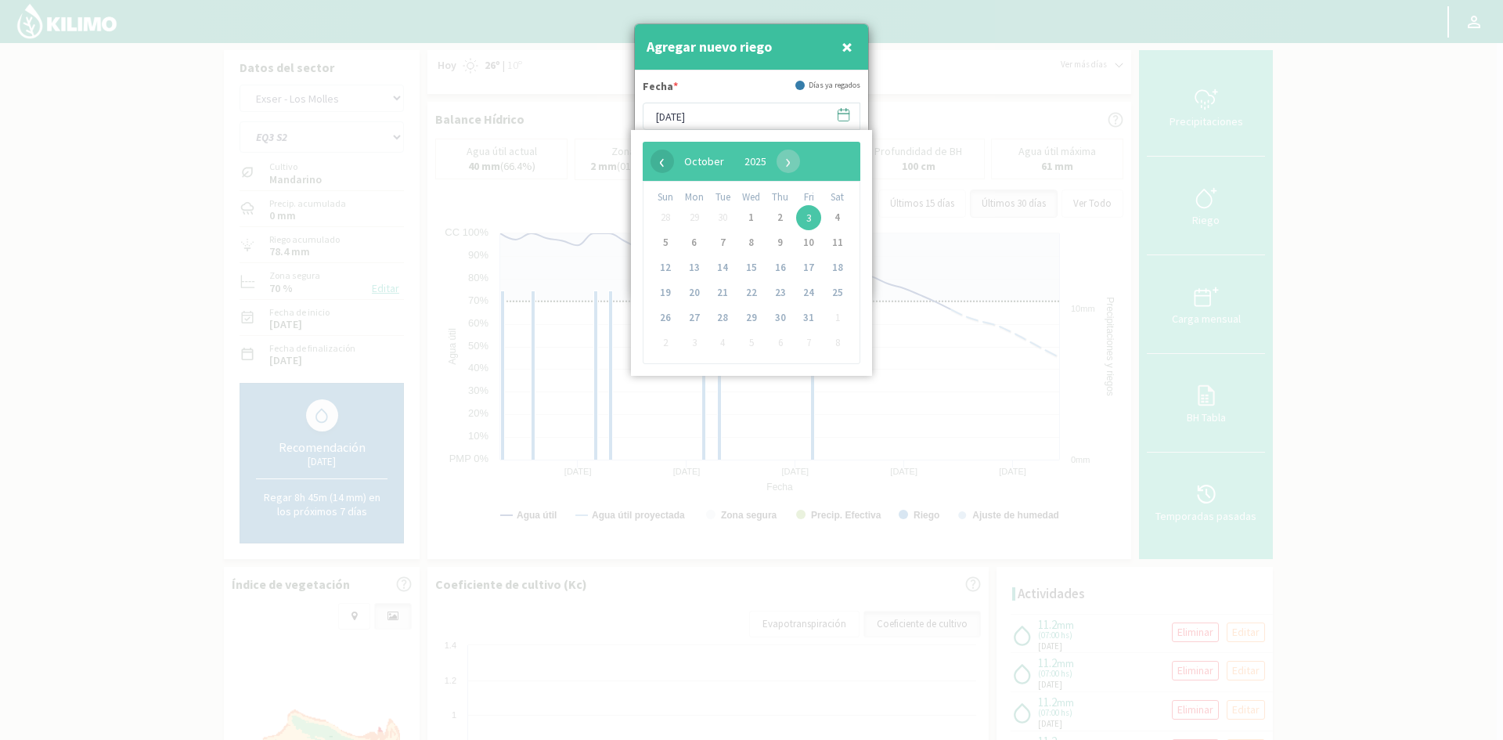
click at [666, 162] on span "‹" at bounding box center [661, 160] width 23 height 23
click at [751, 292] on span "24" at bounding box center [751, 292] width 25 height 25
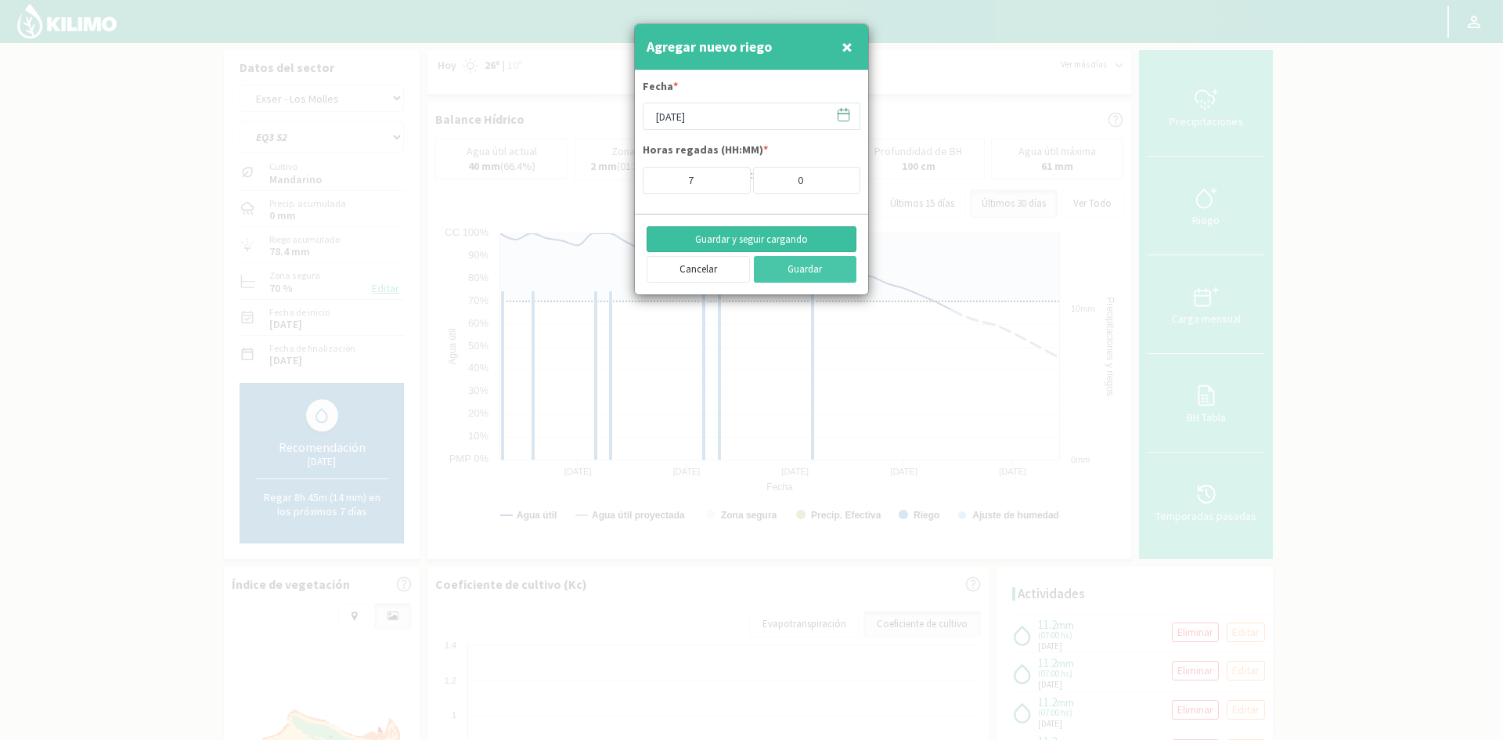
click at [733, 235] on button "Guardar y seguir cargando" at bounding box center [751, 239] width 210 height 27
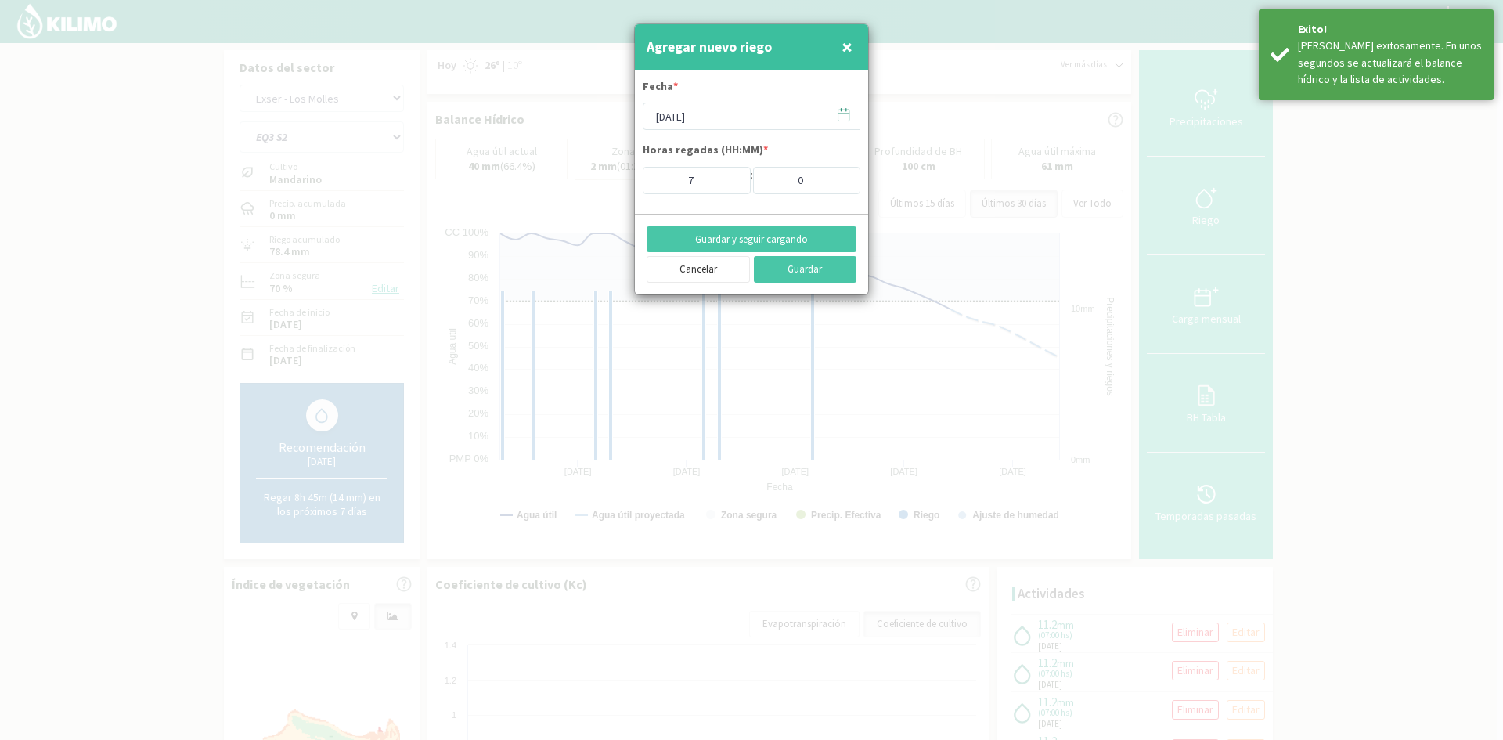
click at [845, 51] on span "×" at bounding box center [846, 47] width 11 height 26
type input "[DATE]"
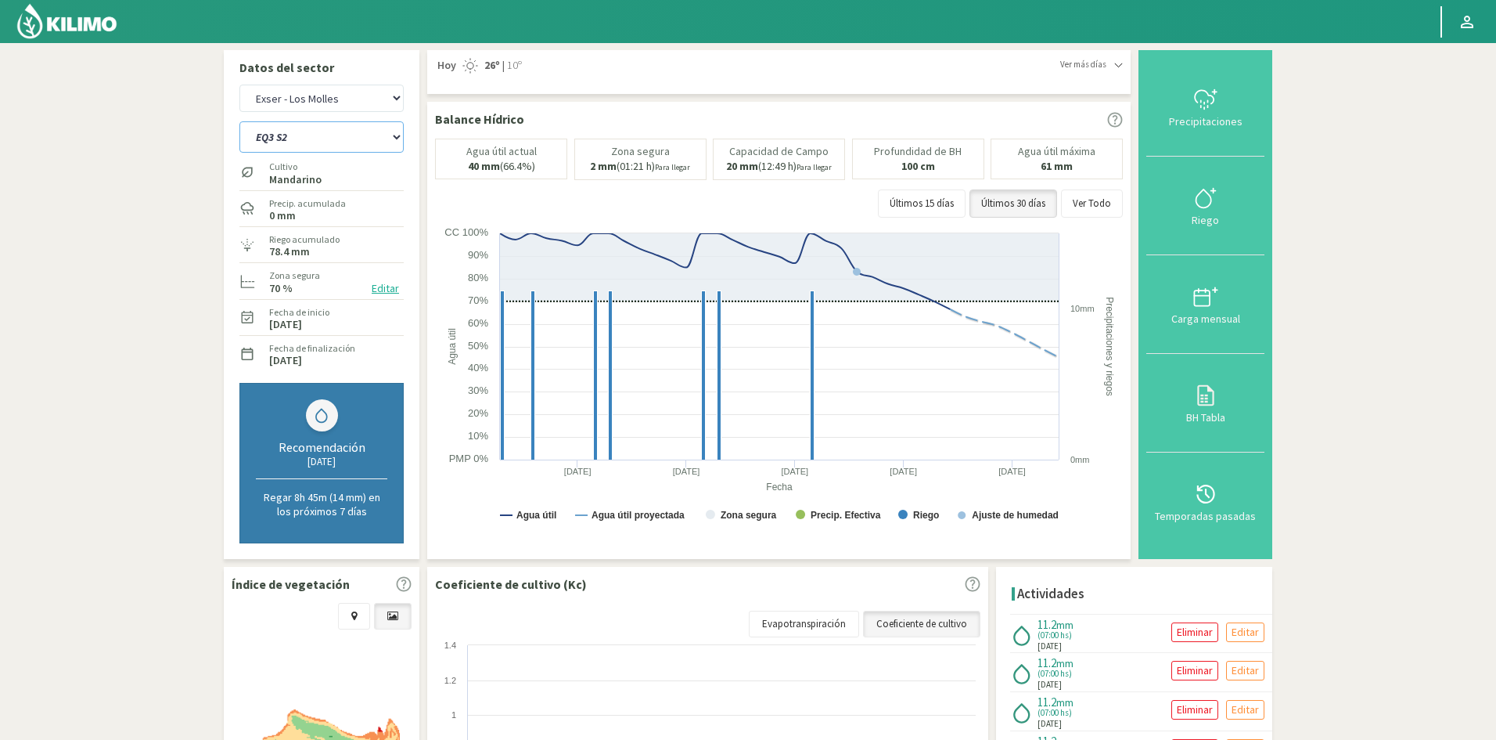
click at [301, 134] on select "EQ1A S3 EQ1A S4 EQ1A S5 EQ1B S1 EQ1B S2 EQ1B S3 EQ1B S4 EQ1B S5 EQ2 S1 EQ2 S3 E…" at bounding box center [321, 136] width 164 height 31
select select "623: Object"
click at [239, 121] on select "EQ1A S3 EQ1A S4 EQ1A S5 EQ1B S1 EQ1B S2 EQ1B S3 EQ1B S4 EQ1B S5 EQ2 S1 EQ2 S3 E…" at bounding box center [321, 136] width 164 height 31
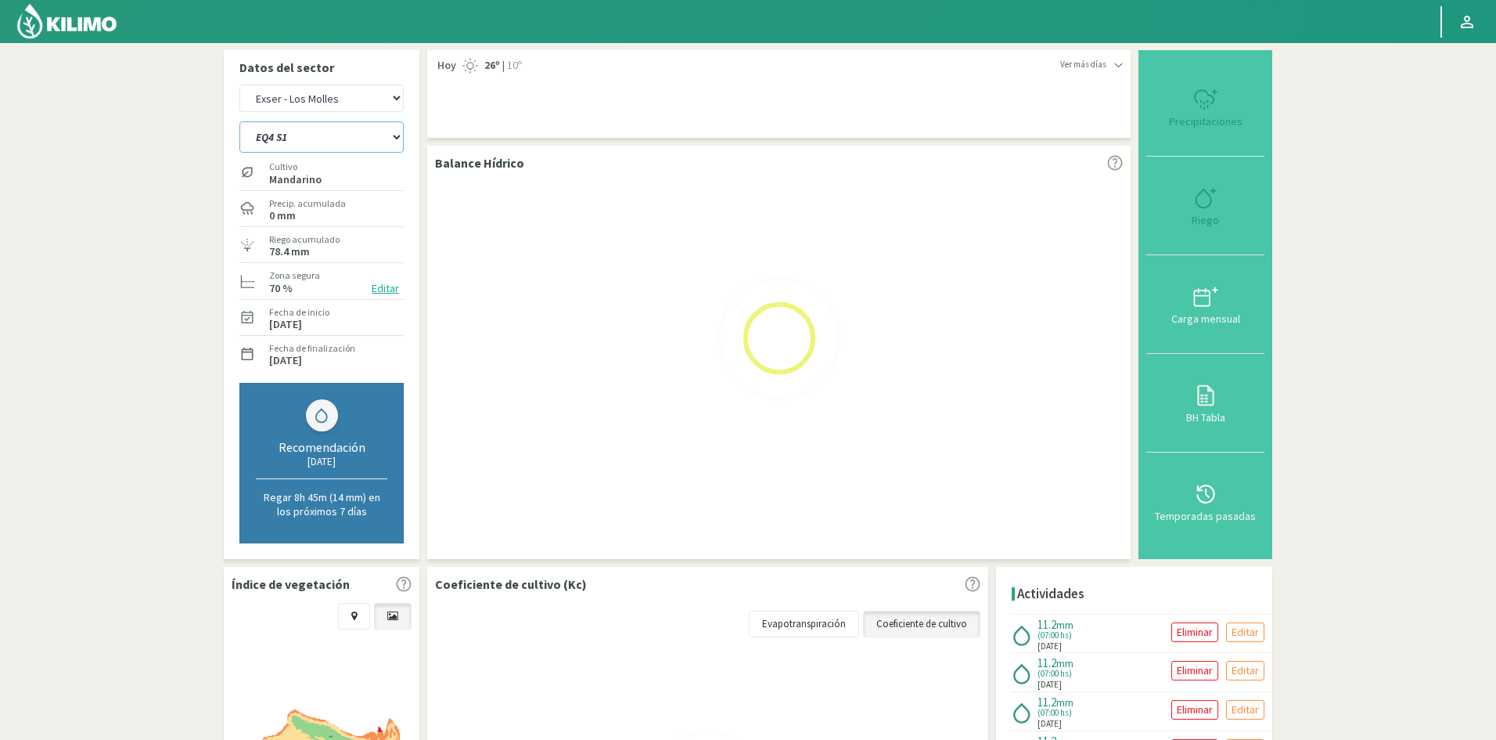
select select "57: Object"
select select "646: Object"
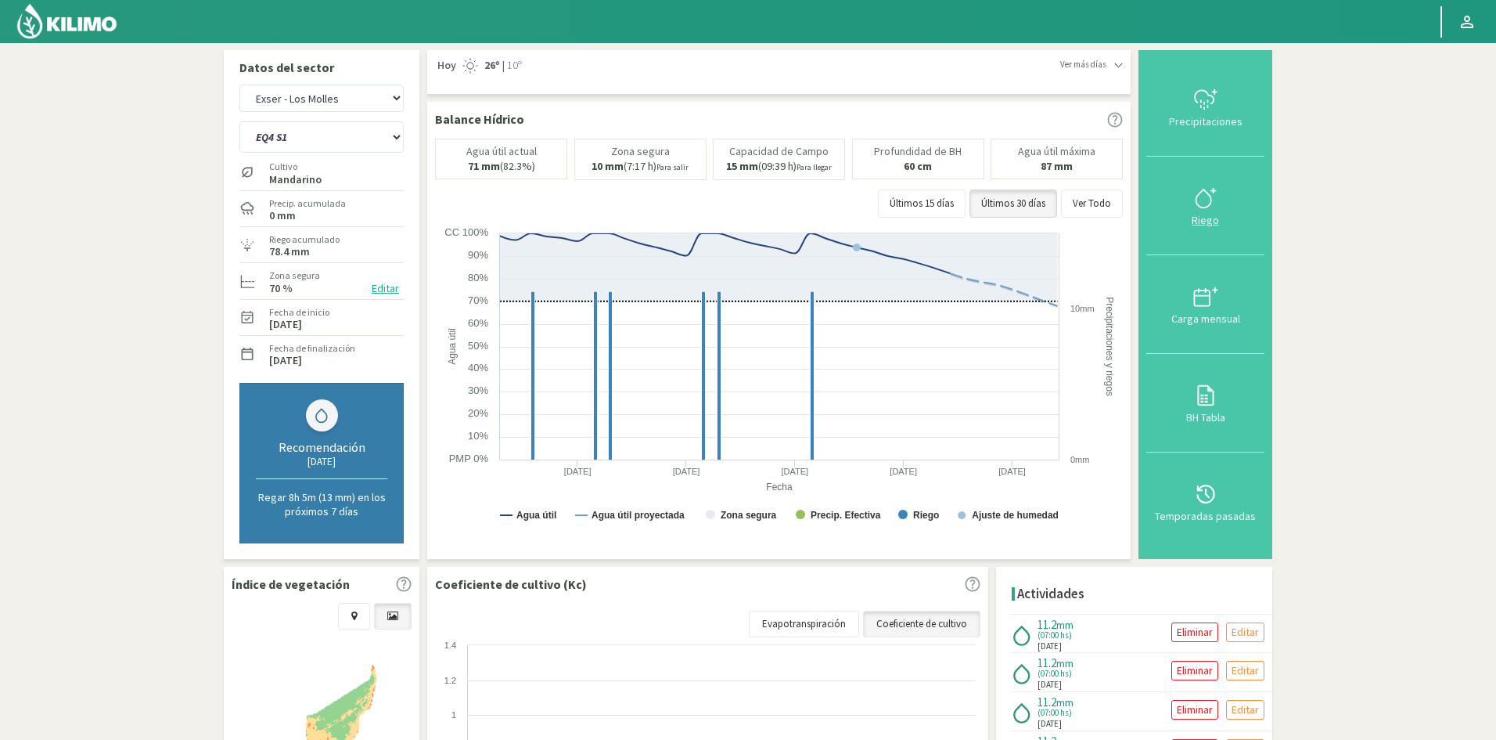
click at [1211, 224] on div "Riego" at bounding box center [1205, 219] width 109 height 11
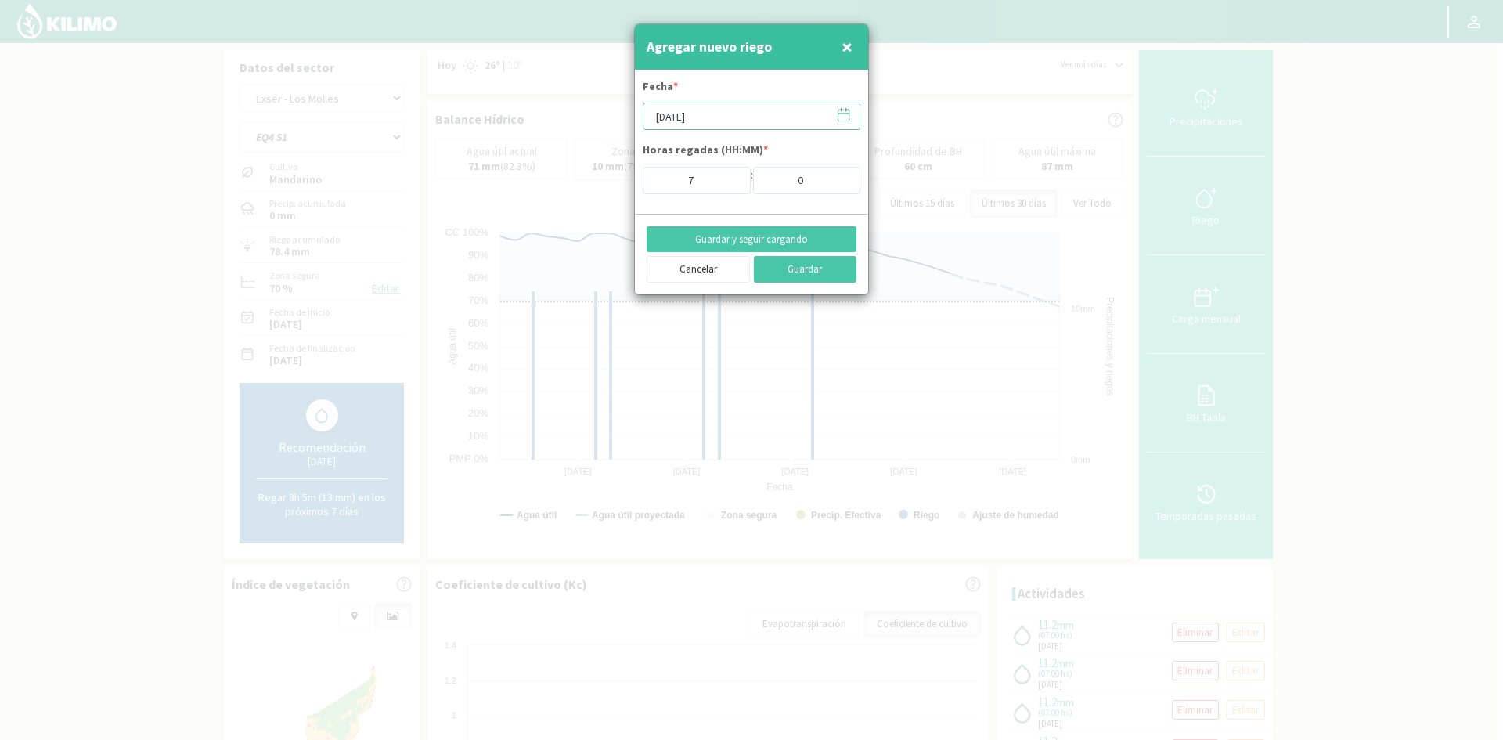
click at [704, 119] on input "[DATE]" at bounding box center [751, 116] width 218 height 27
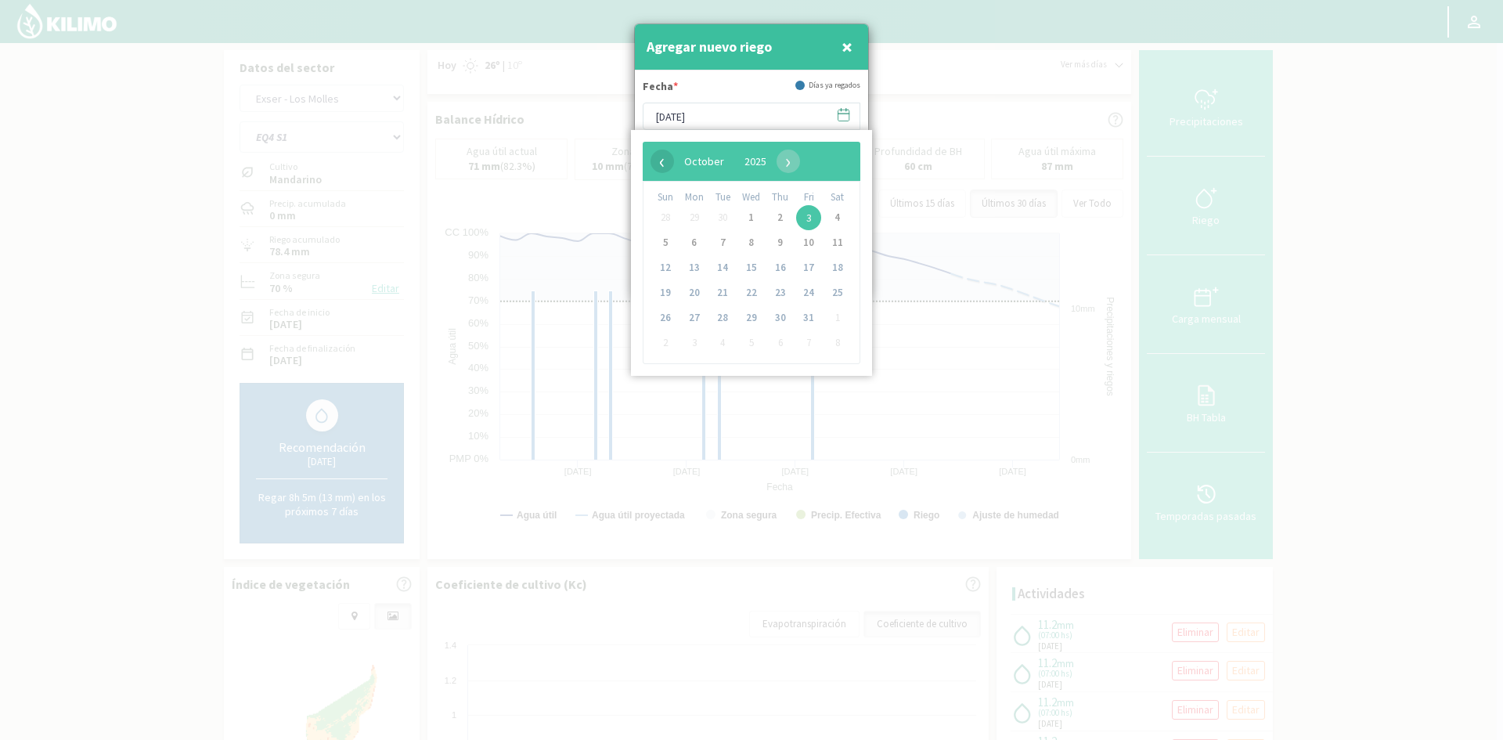
click at [660, 160] on span "‹" at bounding box center [661, 160] width 23 height 23
click at [745, 293] on span "24" at bounding box center [751, 292] width 25 height 25
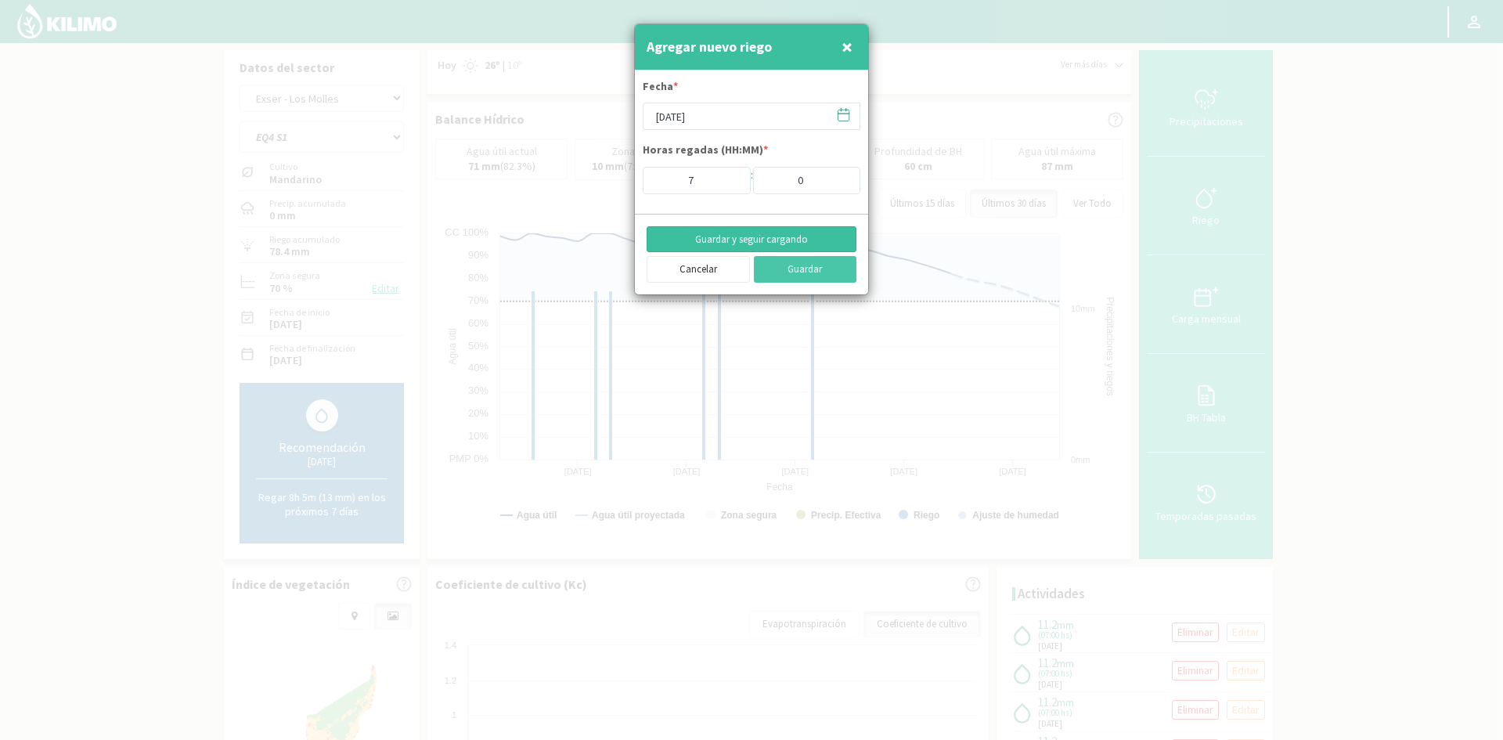
click at [745, 232] on button "Guardar y seguir cargando" at bounding box center [751, 239] width 210 height 27
click at [845, 48] on span "×" at bounding box center [846, 47] width 11 height 26
type input "[DATE]"
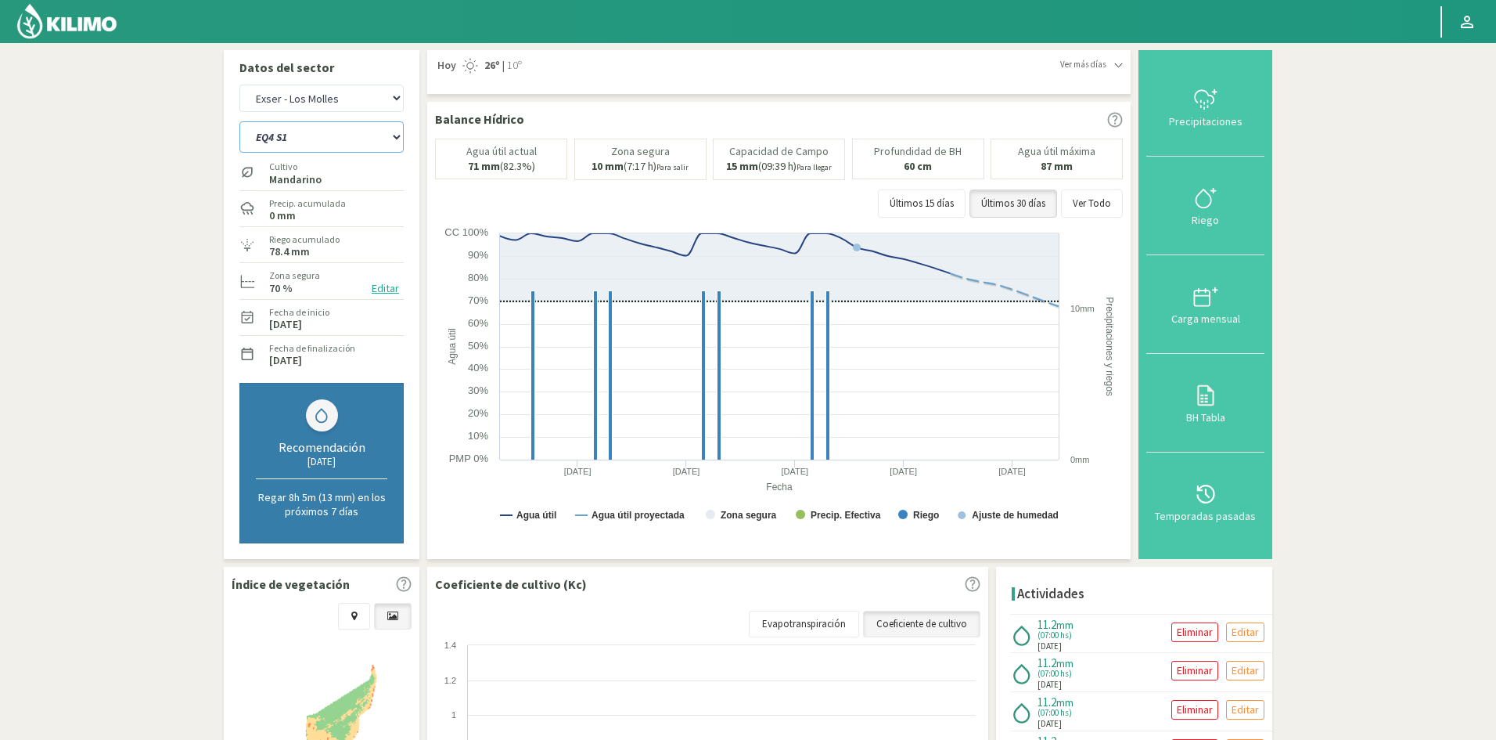
click at [395, 144] on select "EQ1A S3 EQ1A S4 EQ1A S5 EQ1B S1 EQ1B S2 EQ1B S3 EQ1B S4 EQ1B S5 EQ2 S1 EQ2 S3 E…" at bounding box center [321, 136] width 164 height 31
click at [239, 121] on select "EQ1A S3 EQ1A S4 EQ1A S5 EQ1B S1 EQ1B S2 EQ1B S3 EQ1B S4 EQ1B S5 EQ2 S1 EQ2 S3 E…" at bounding box center [321, 136] width 164 height 31
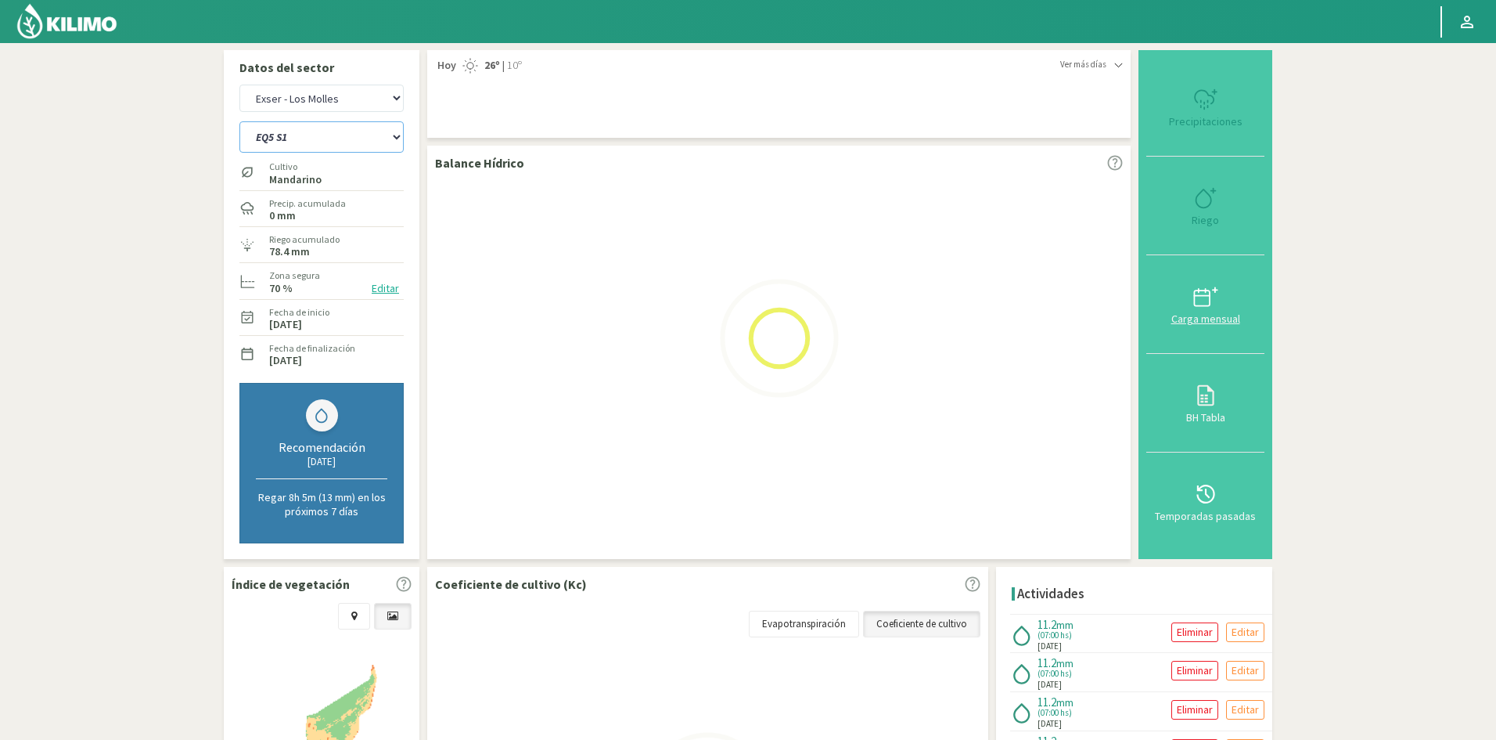
select select "646: Object"
select select "59: Object"
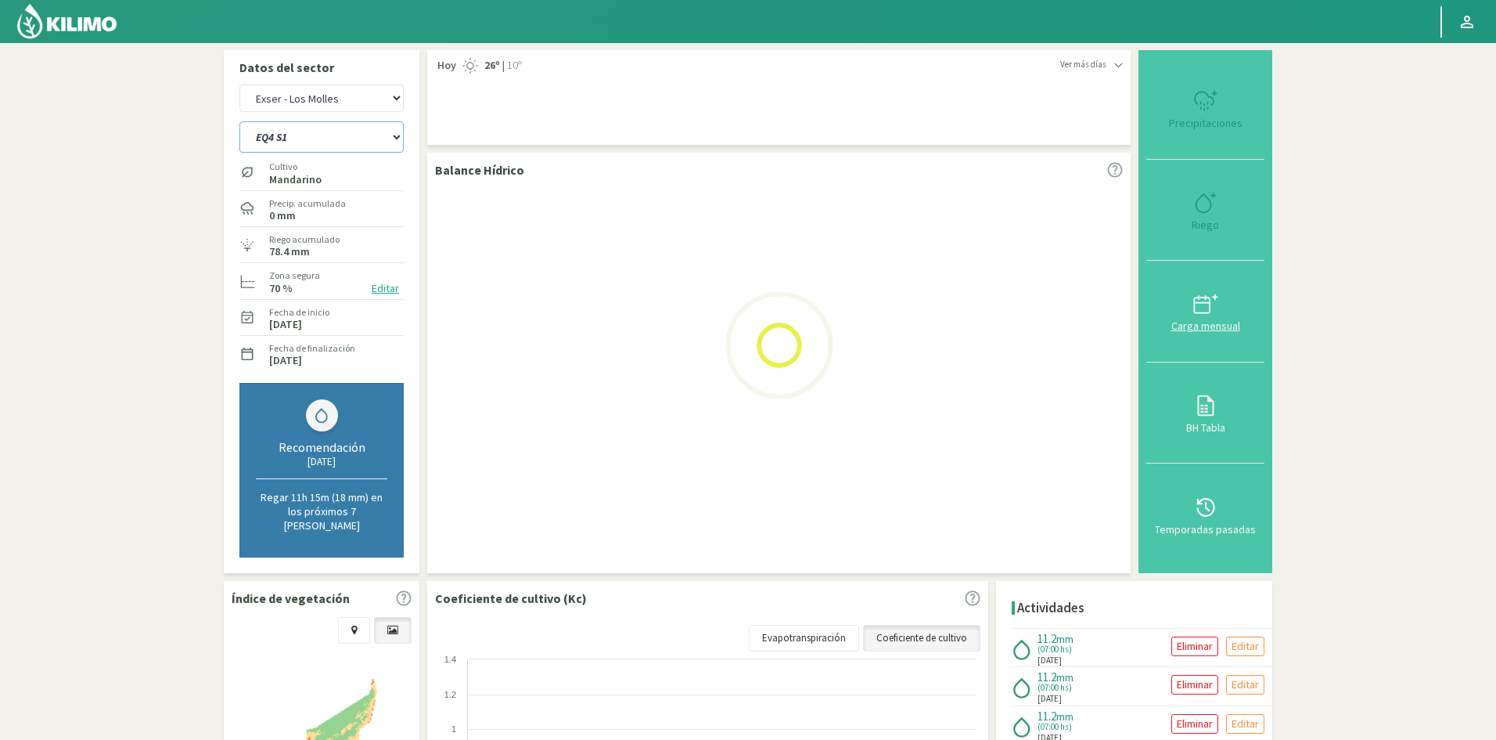
select select "670: Object"
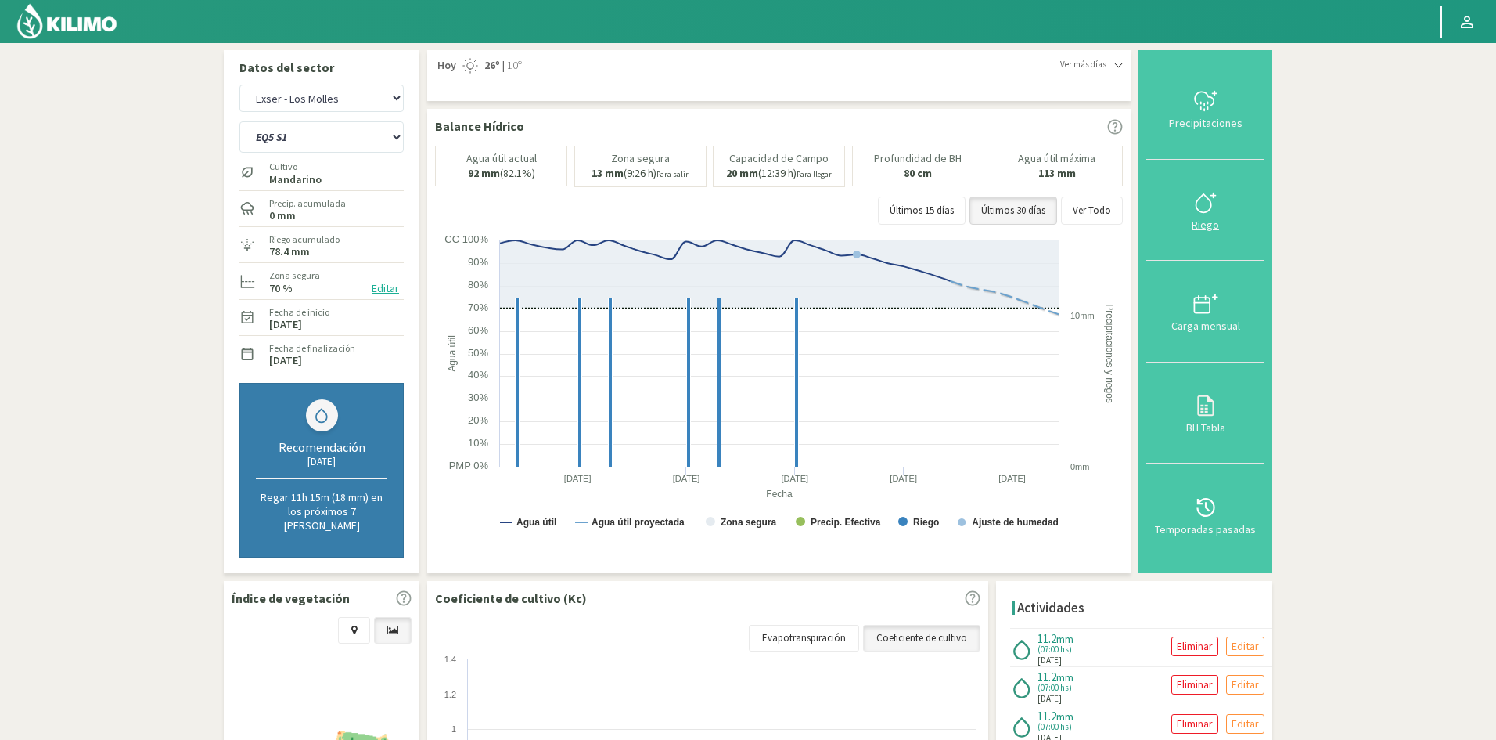
click at [1207, 222] on div "Riego" at bounding box center [1205, 224] width 109 height 11
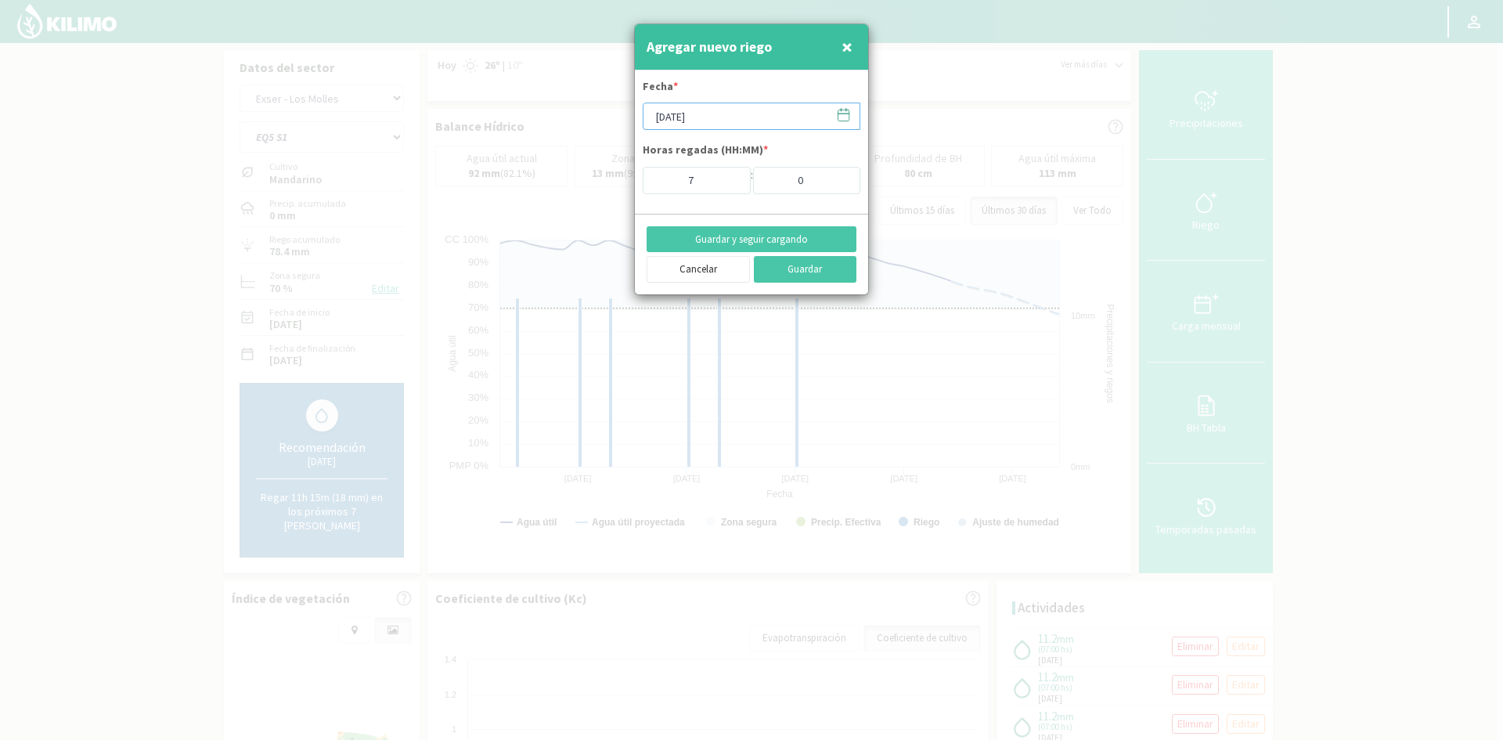
click at [688, 119] on input "[DATE]" at bounding box center [751, 116] width 218 height 27
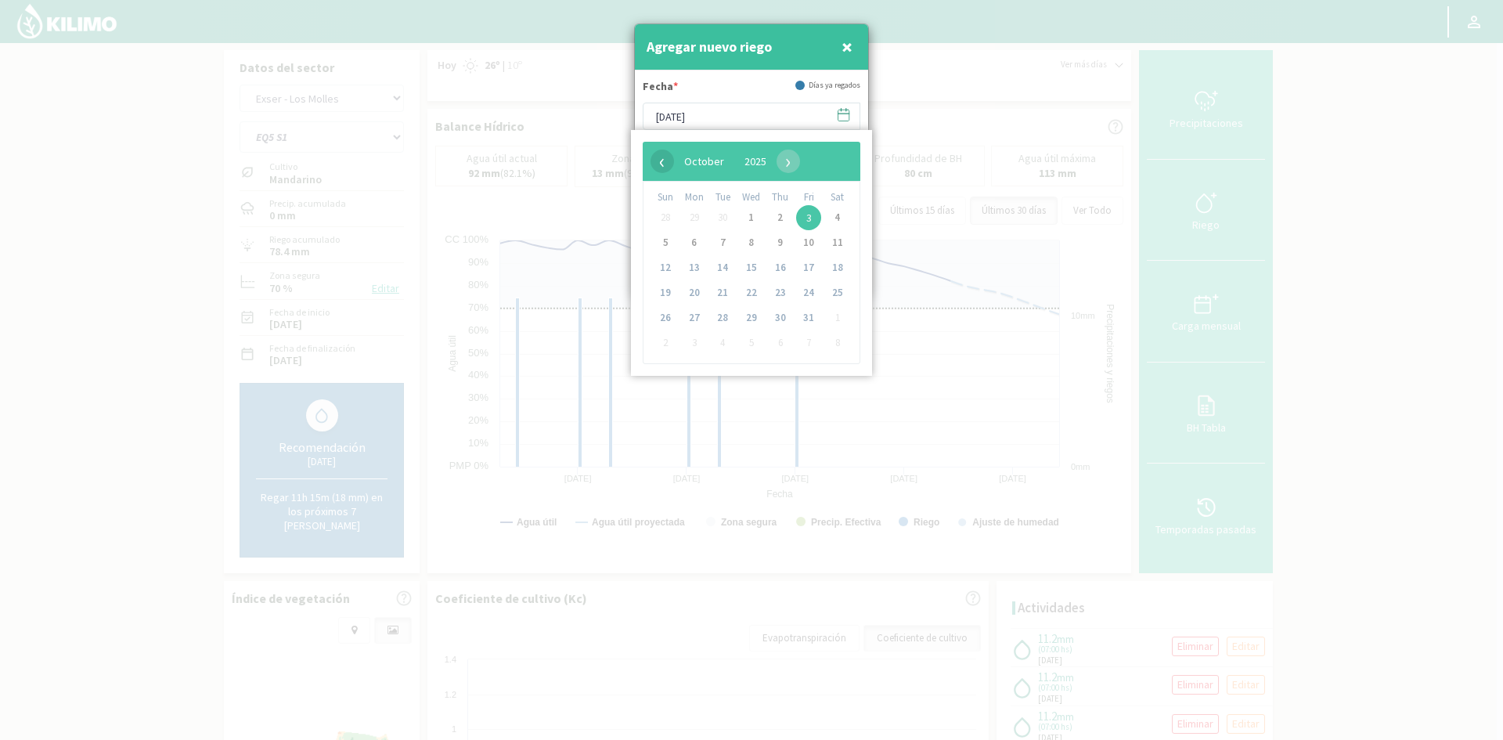
click at [654, 165] on span "‹" at bounding box center [661, 160] width 23 height 23
click at [755, 293] on span "24" at bounding box center [751, 292] width 25 height 25
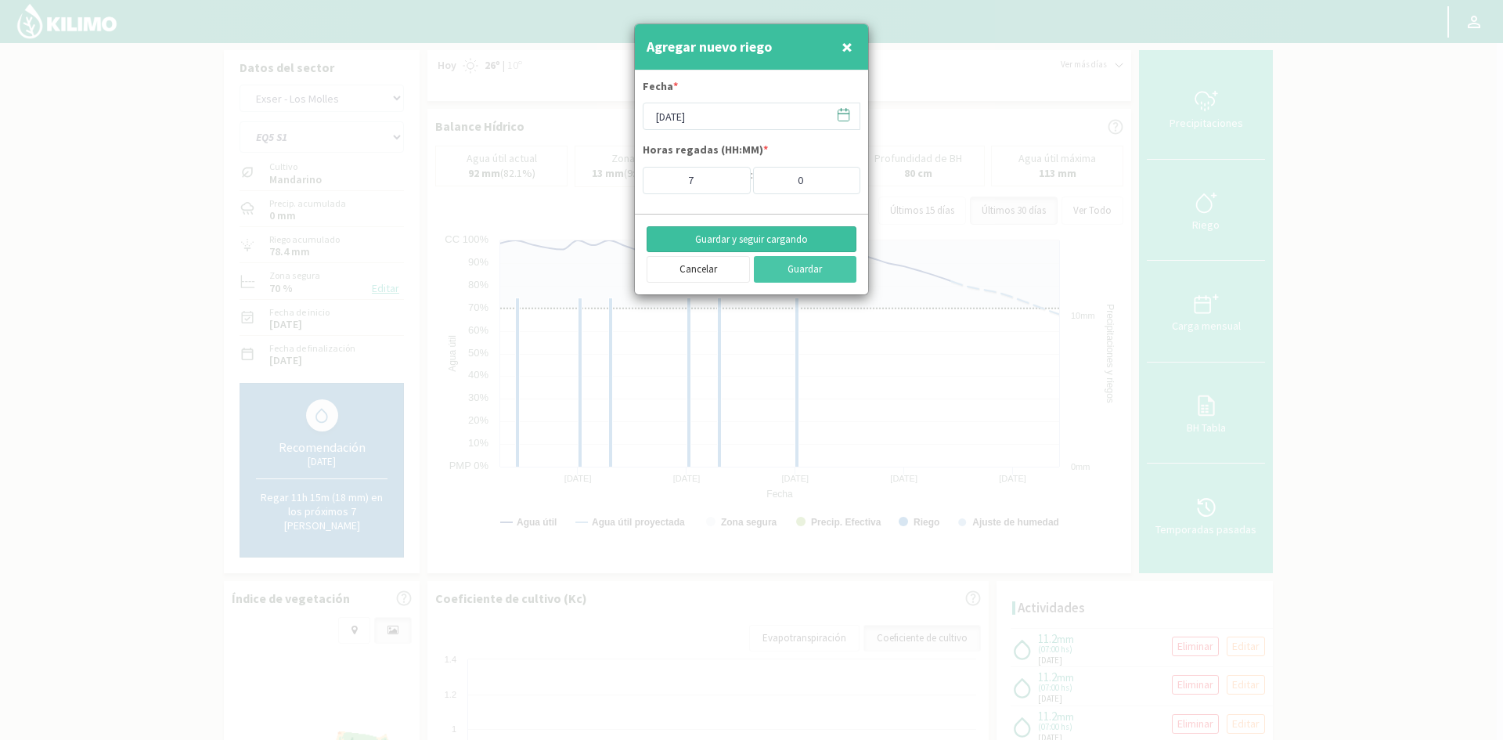
click at [713, 236] on button "Guardar y seguir cargando" at bounding box center [751, 239] width 210 height 27
click at [853, 53] on button "×" at bounding box center [846, 46] width 19 height 31
type input "[DATE]"
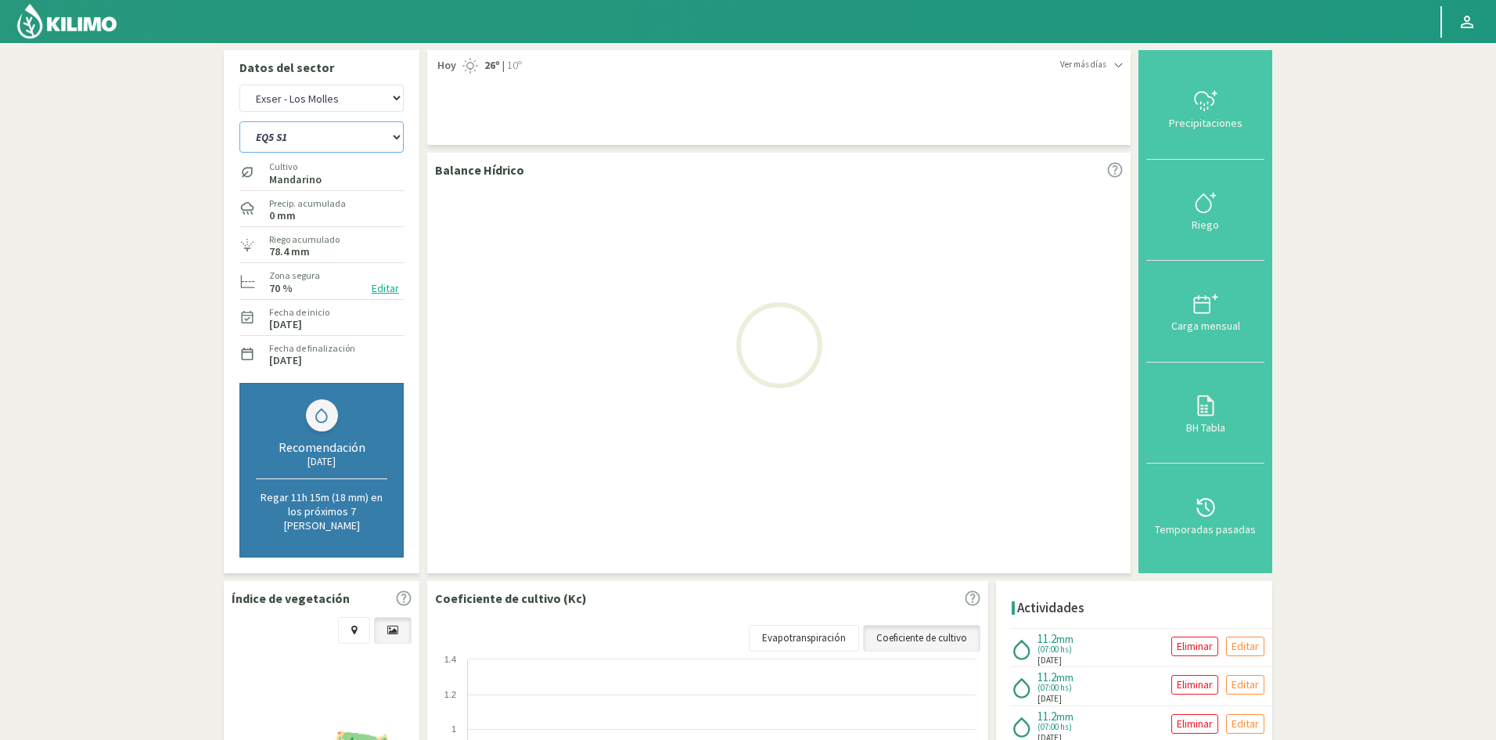
click at [345, 136] on select "EQ1A S3 EQ1A S4 EQ1A S5 EQ1B S1 EQ1B S2 EQ1B S3 EQ1B S4 EQ1B S5 EQ2 S1 EQ2 S3 E…" at bounding box center [321, 136] width 164 height 31
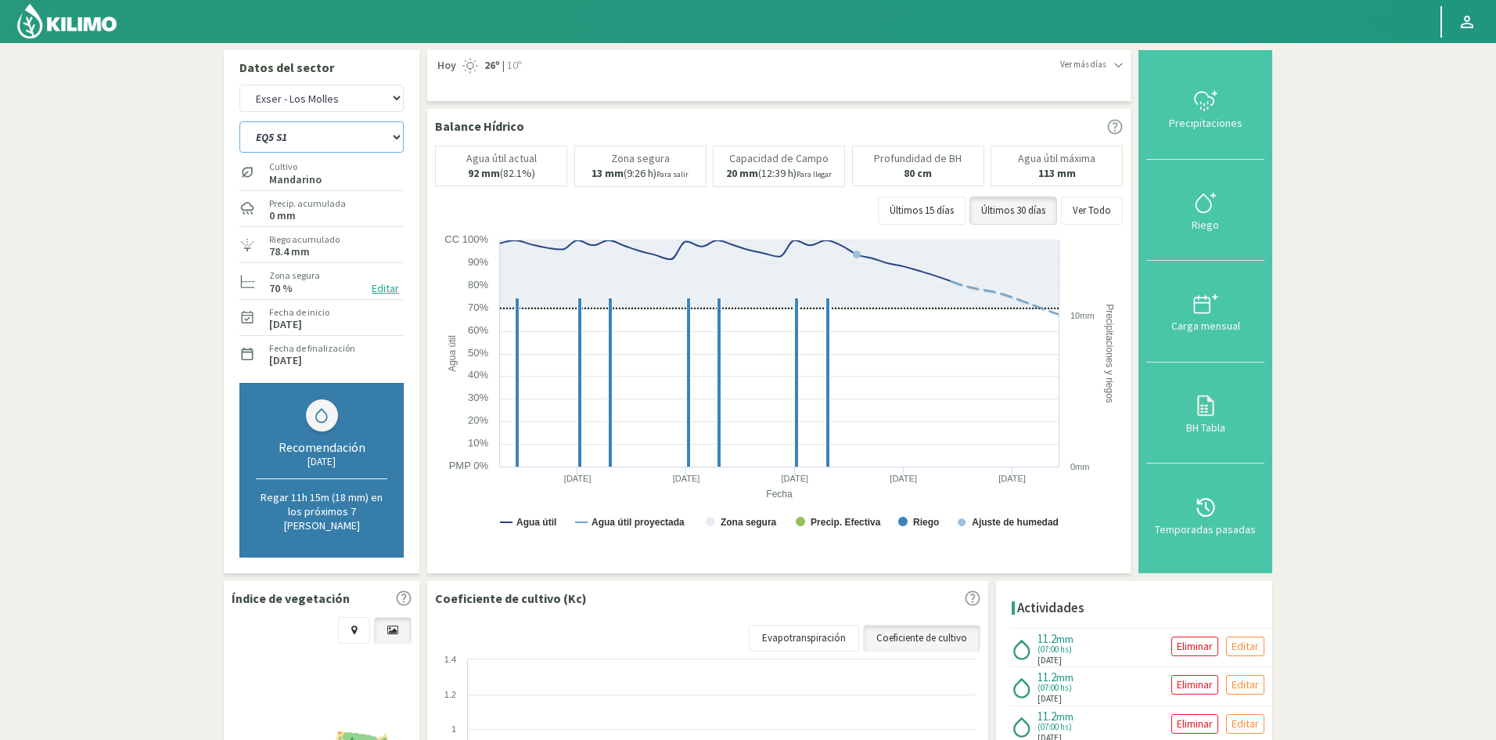
select select "673: Object"
click at [239, 121] on select "EQ1A S3 EQ1A S4 EQ1A S5 EQ1B S1 EQ1B S2 EQ1B S3 EQ1B S4 EQ1B S5 EQ2 S1 EQ2 S3 E…" at bounding box center [321, 136] width 164 height 31
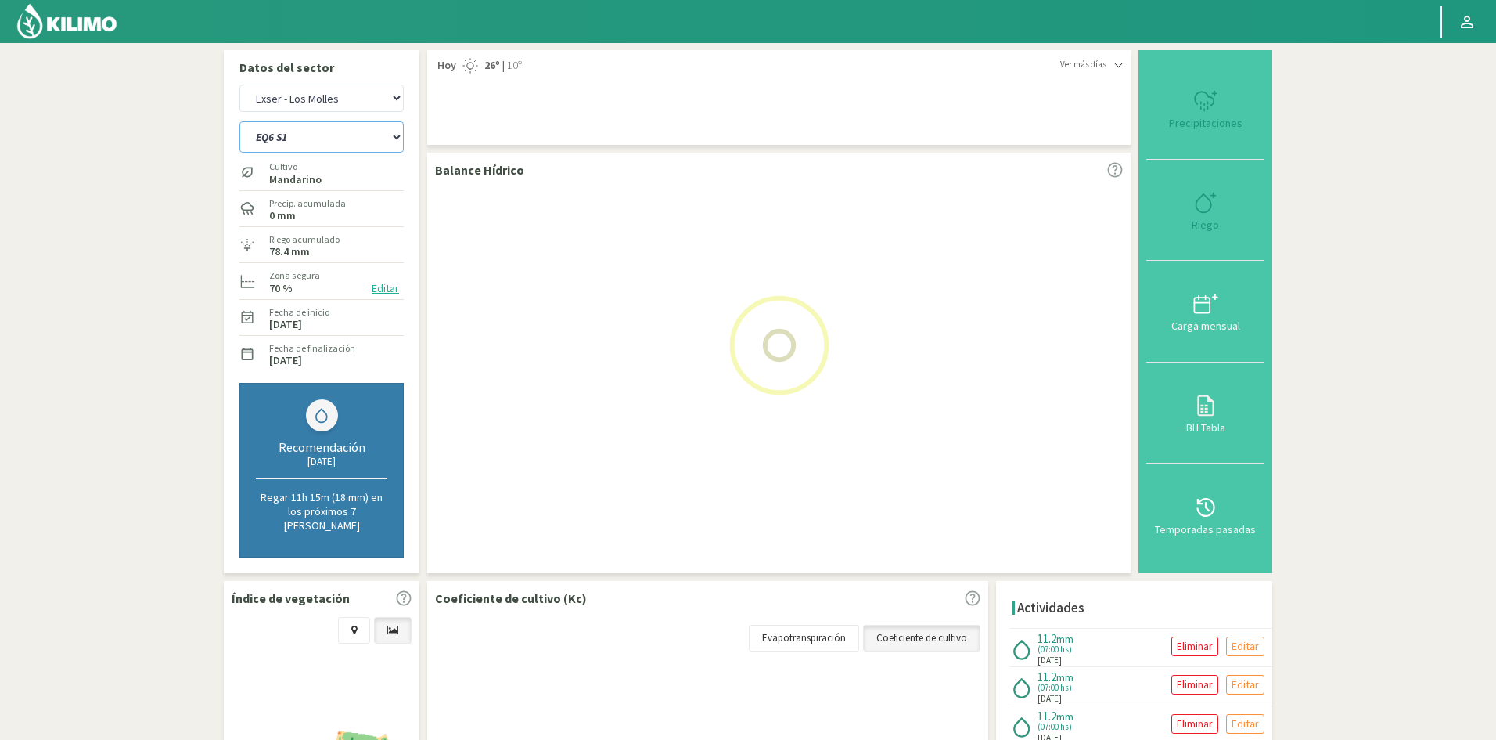
select select "61: Object"
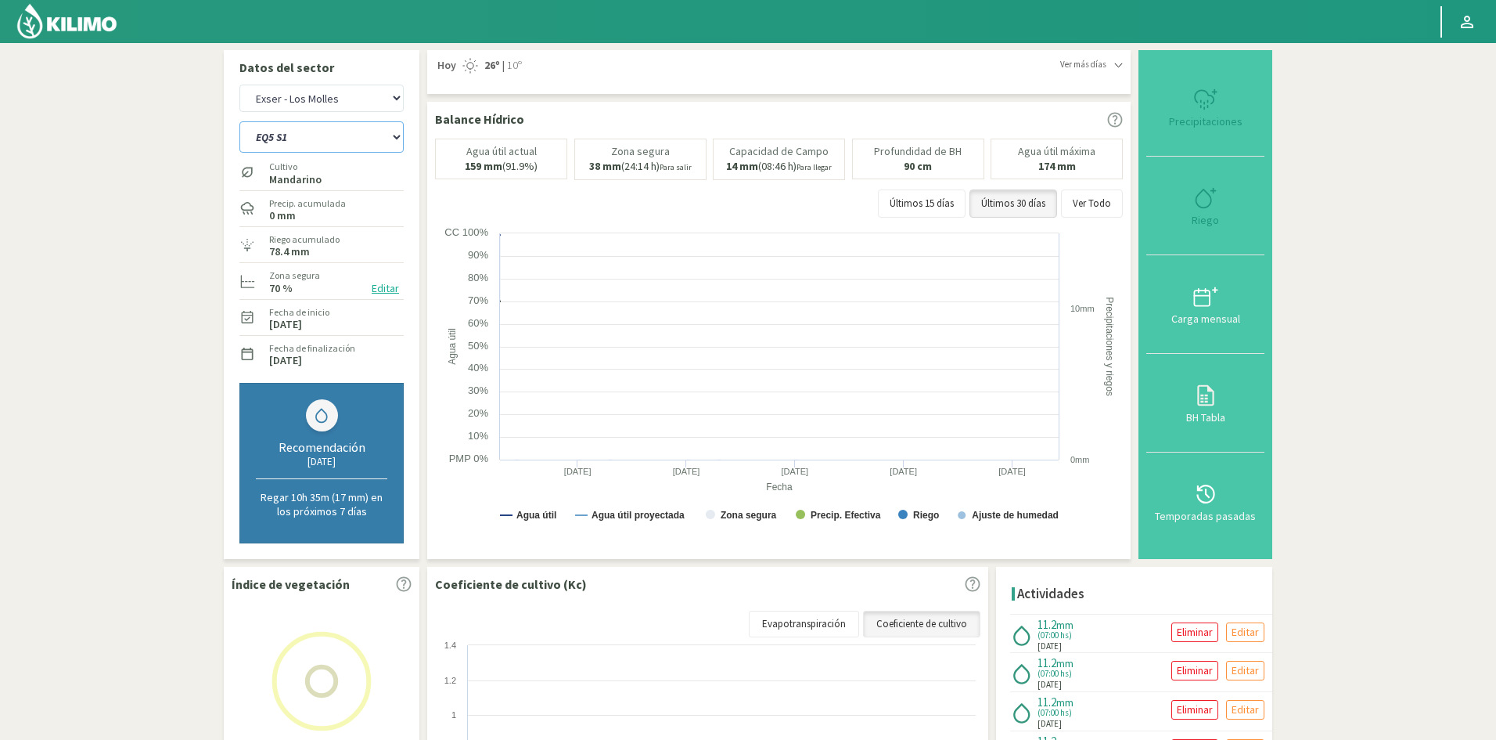
select select "696: Object"
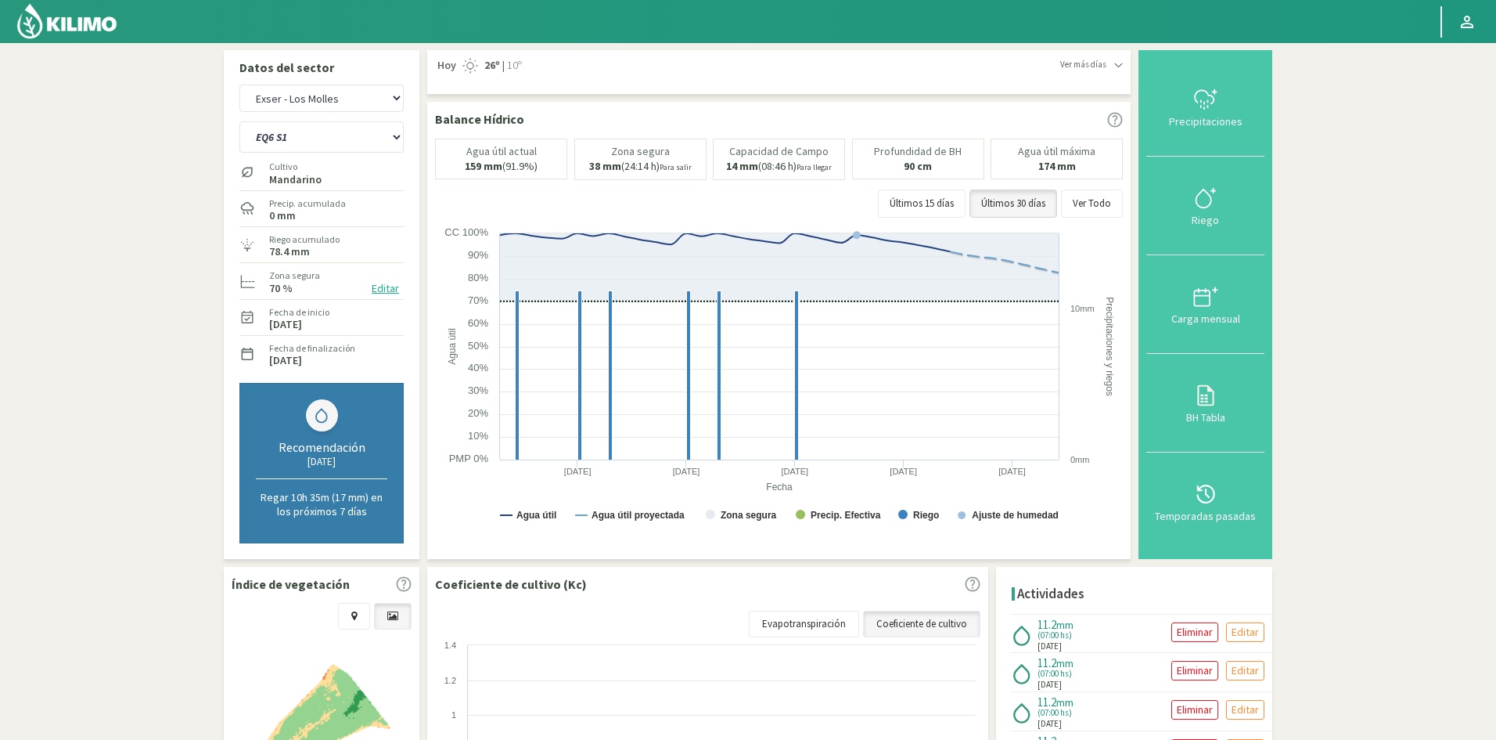
click at [1209, 216] on div "Riego" at bounding box center [1205, 219] width 109 height 11
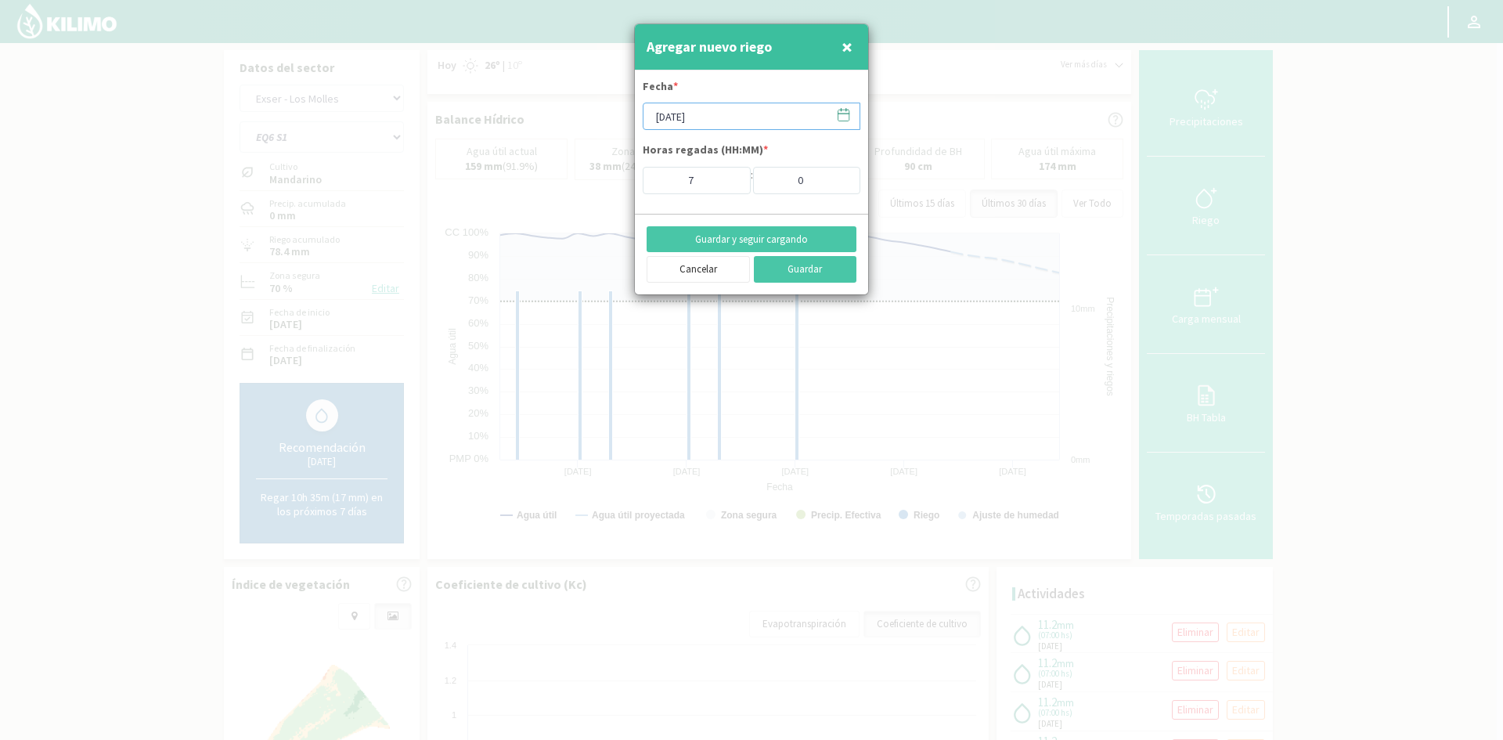
click at [715, 110] on input "[DATE]" at bounding box center [751, 116] width 218 height 27
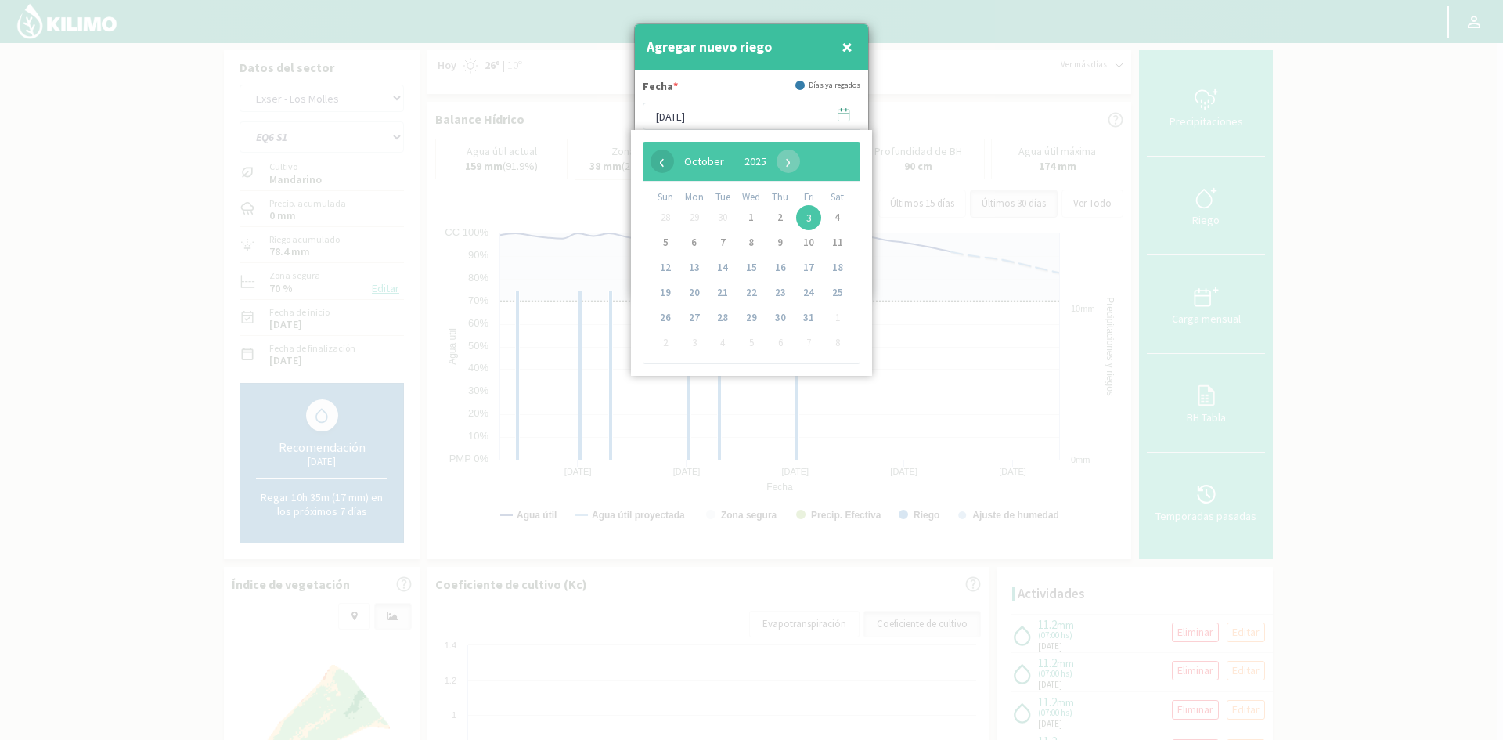
click at [658, 159] on span "‹" at bounding box center [661, 160] width 23 height 23
click at [748, 293] on span "24" at bounding box center [751, 292] width 25 height 25
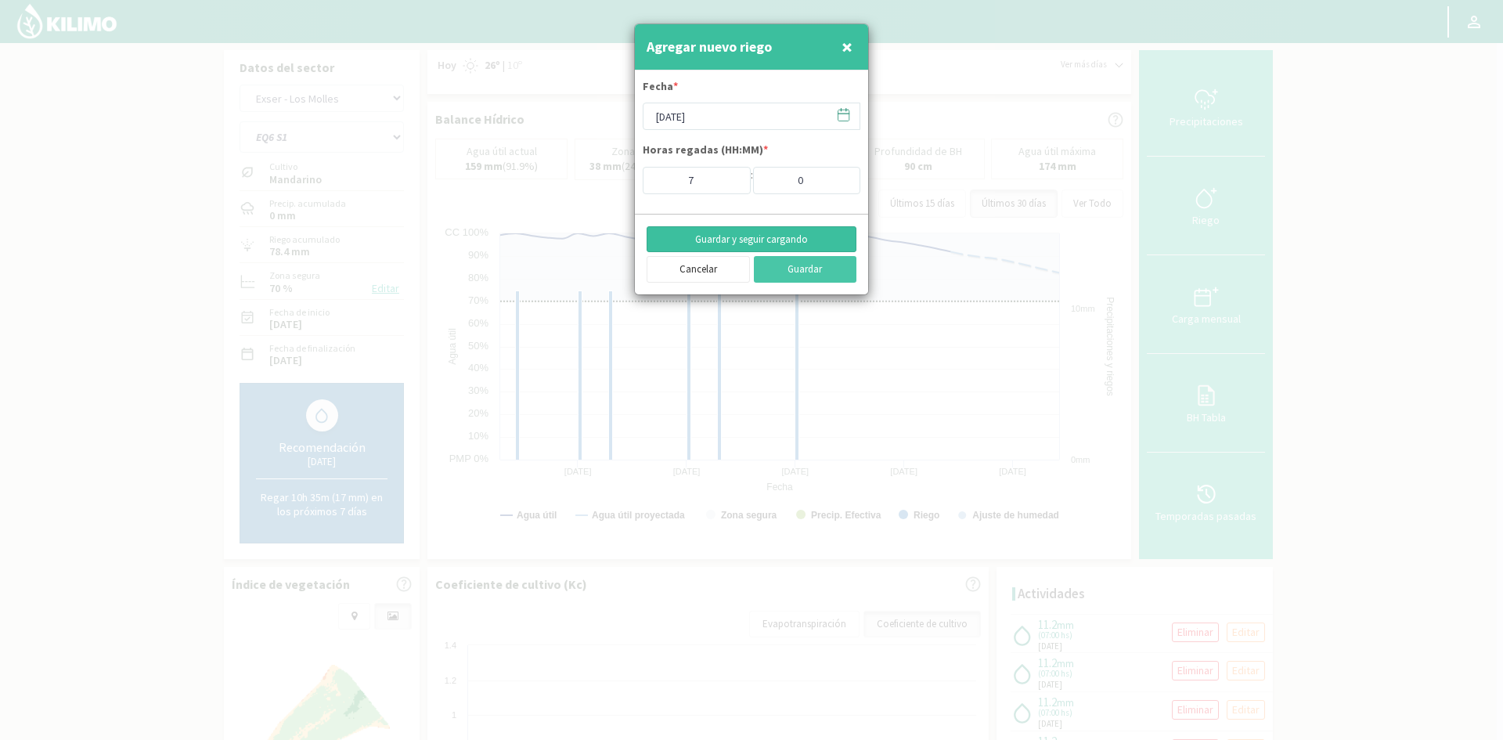
click at [721, 241] on button "Guardar y seguir cargando" at bounding box center [751, 239] width 210 height 27
click at [853, 45] on button "×" at bounding box center [846, 46] width 19 height 31
type input "[DATE]"
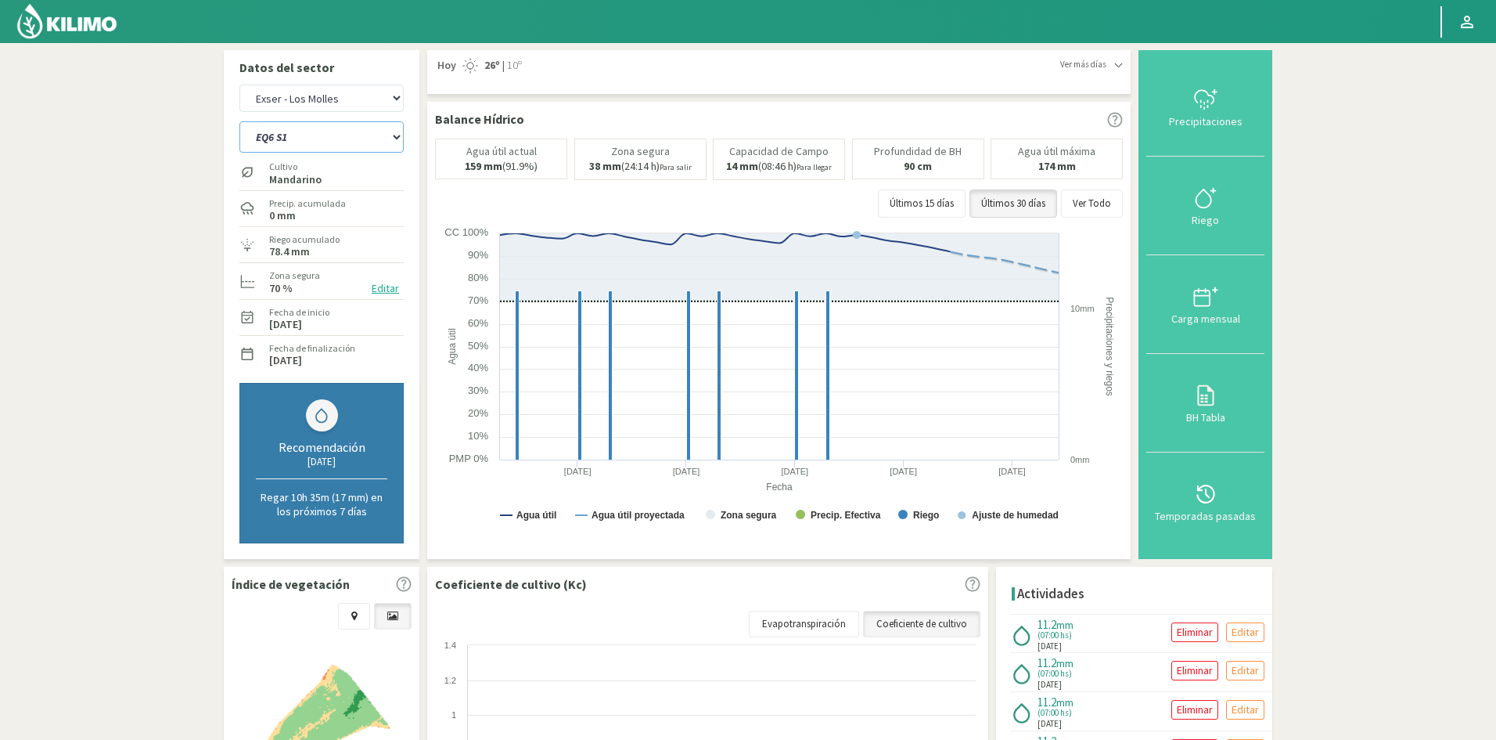
drag, startPoint x: 391, startPoint y: 136, endPoint x: 383, endPoint y: 149, distance: 14.8
click at [391, 136] on select "EQ1A S3 EQ1A S4 EQ1A S5 EQ1B S1 EQ1B S2 EQ1B S3 EQ1B S4 EQ1B S5 EQ2 S1 EQ2 S3 E…" at bounding box center [321, 136] width 164 height 31
select select "697: Object"
click at [239, 121] on select "EQ1A S3 EQ1A S4 EQ1A S5 EQ1B S1 EQ1B S2 EQ1B S3 EQ1B S4 EQ1B S5 EQ2 S1 EQ2 S3 E…" at bounding box center [321, 136] width 164 height 31
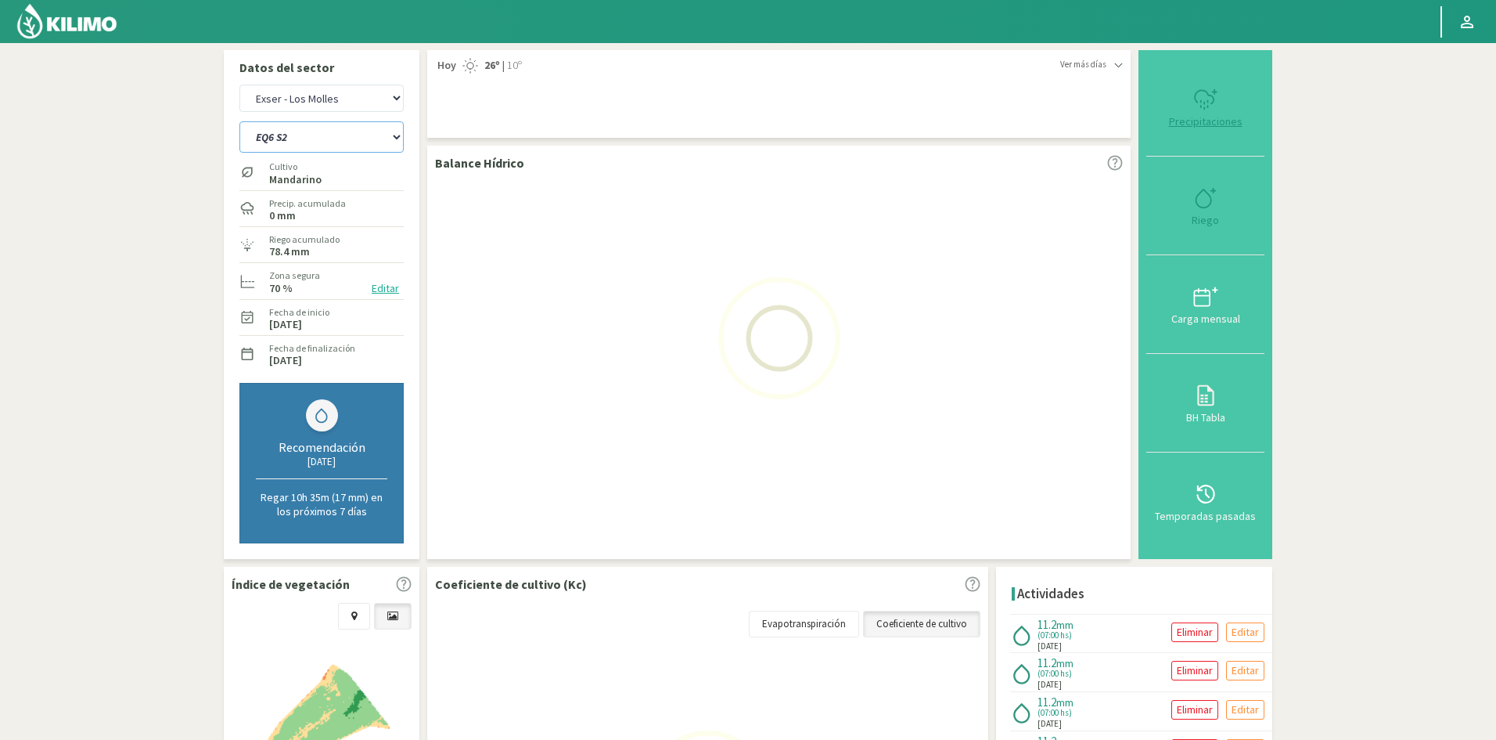
select select "63: Object"
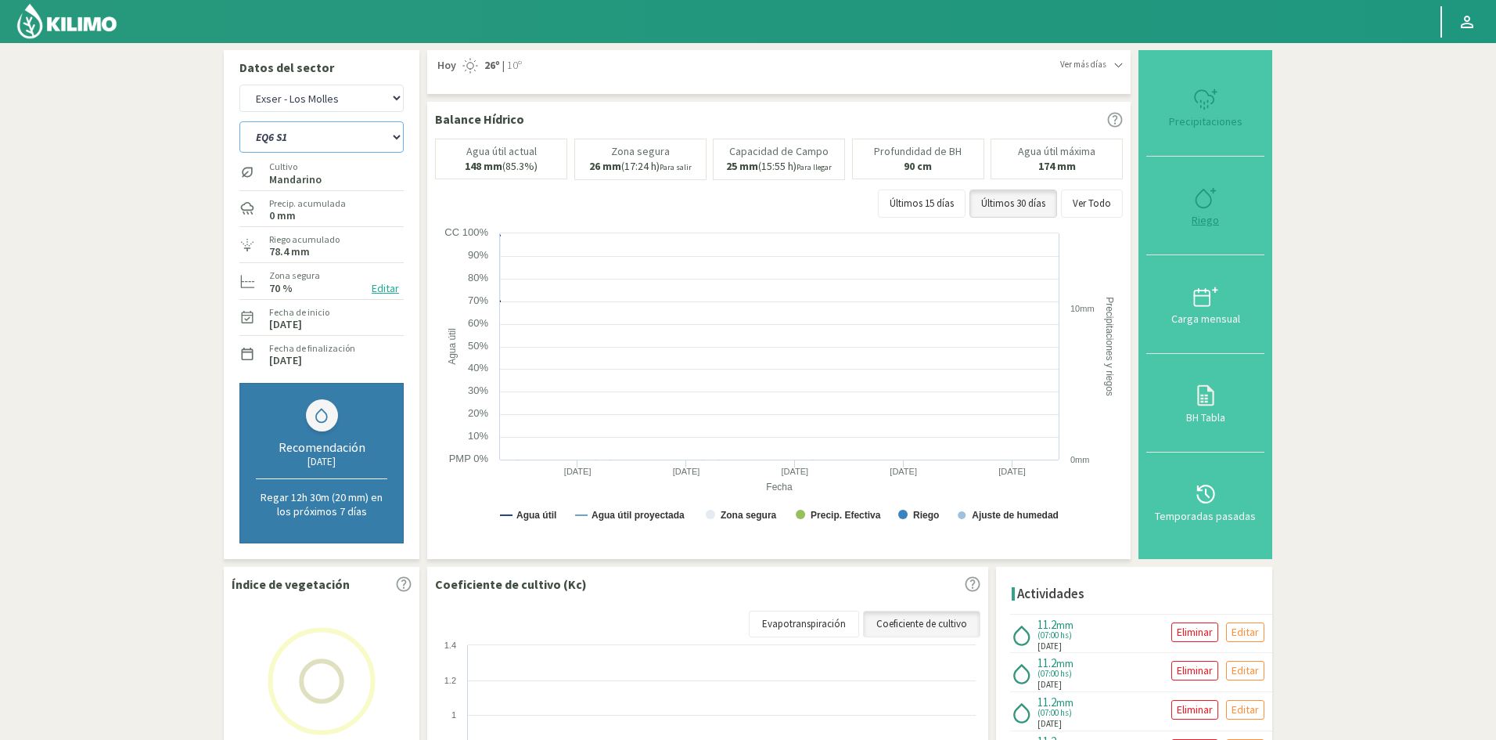
select select "720: Object"
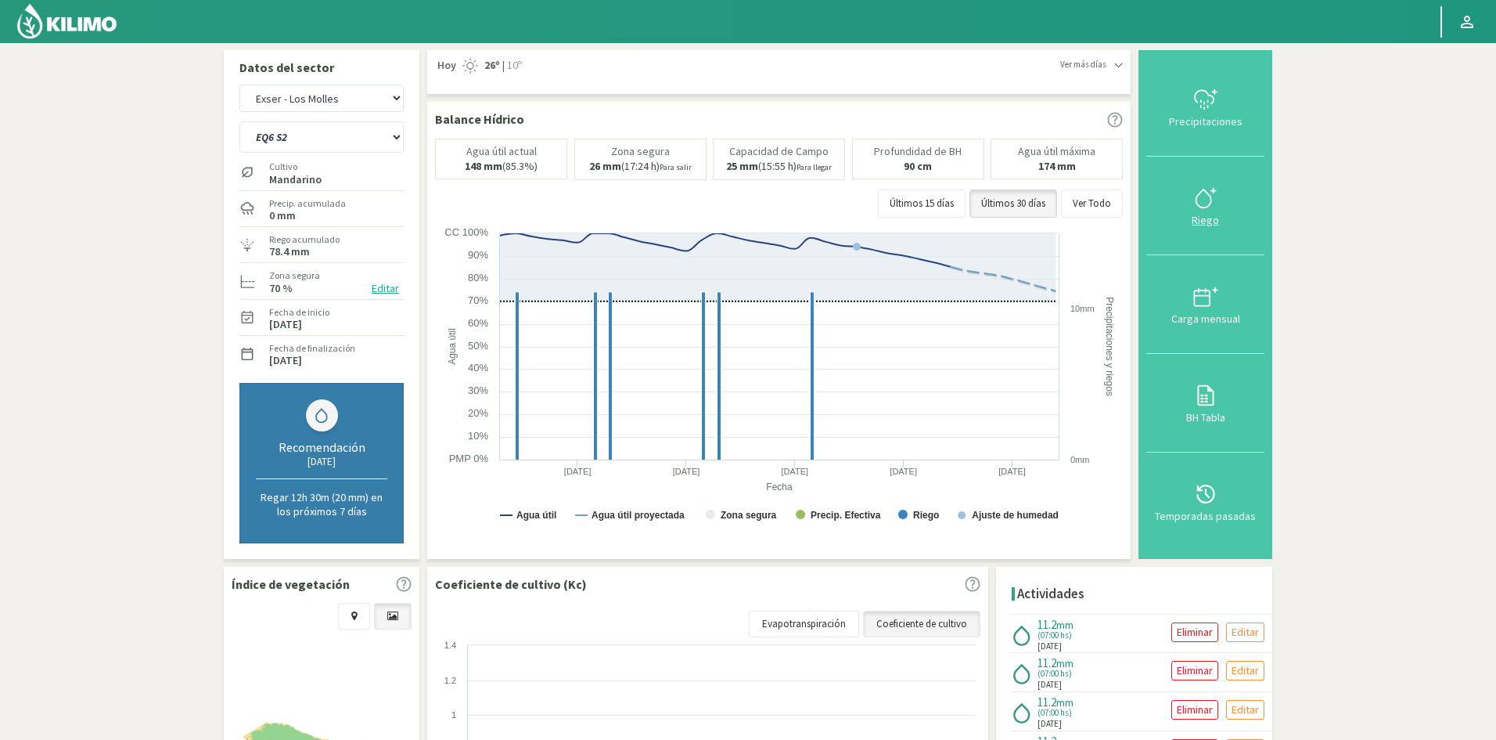
click at [1209, 223] on div "Riego" at bounding box center [1205, 219] width 109 height 11
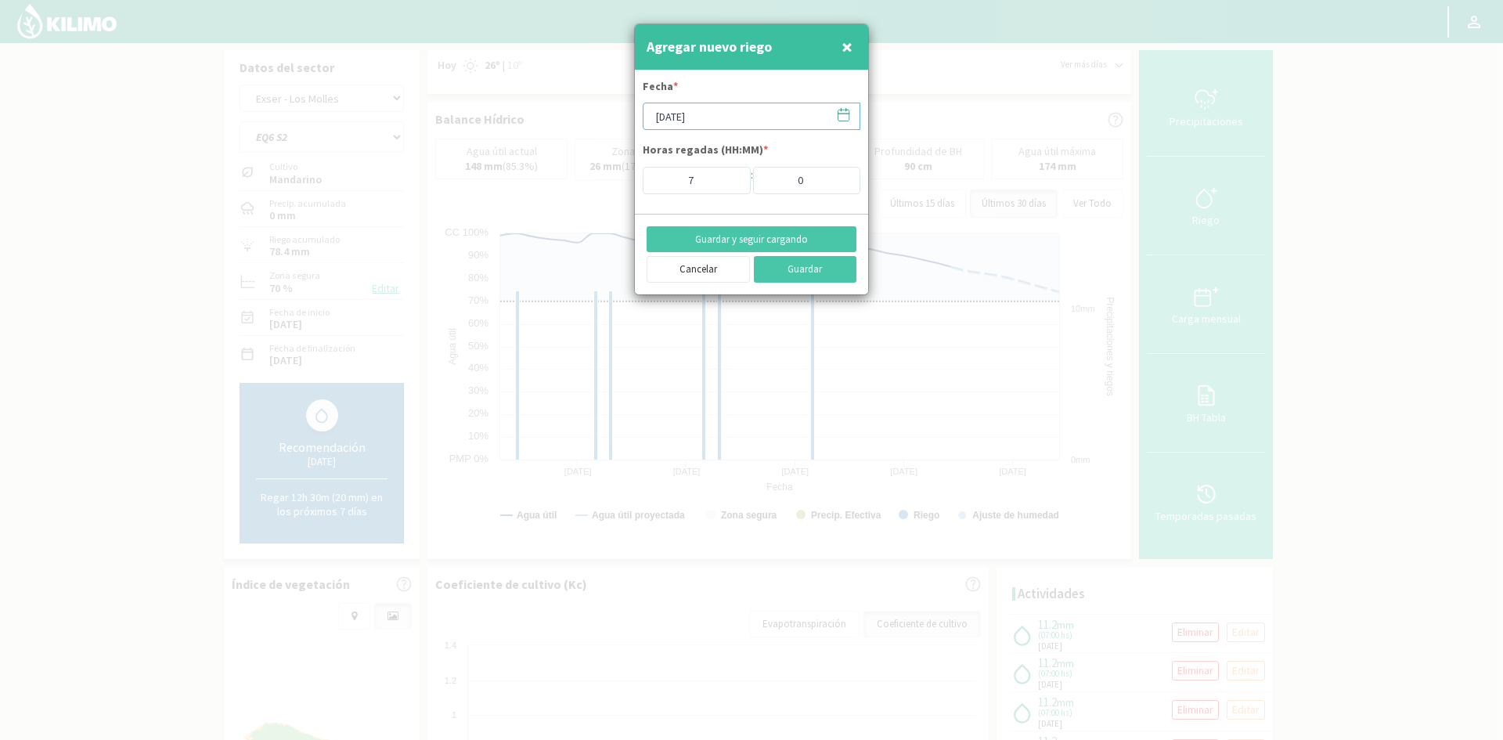
click at [705, 114] on input "[DATE]" at bounding box center [751, 116] width 218 height 27
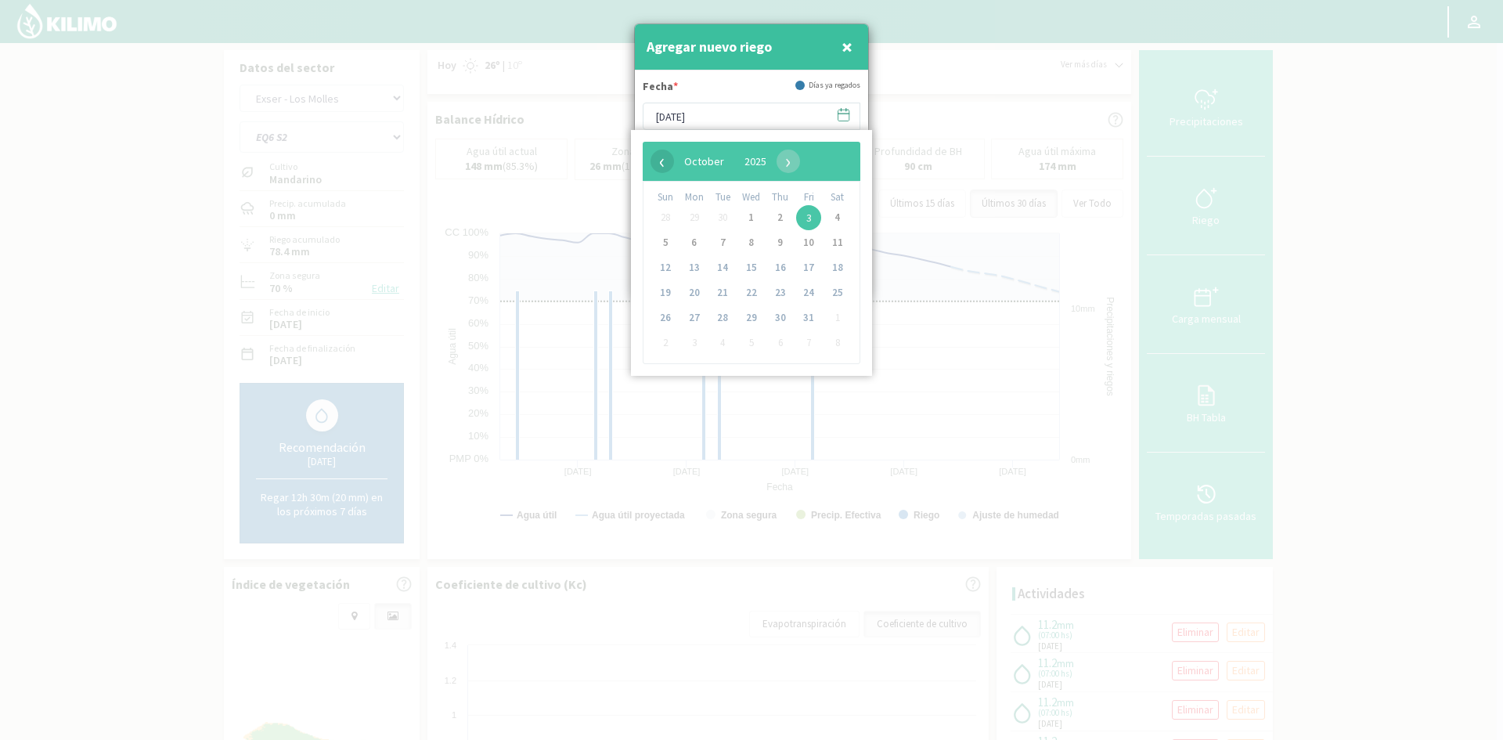
click at [657, 164] on span "‹" at bounding box center [661, 160] width 23 height 23
click at [748, 294] on span "24" at bounding box center [751, 292] width 25 height 25
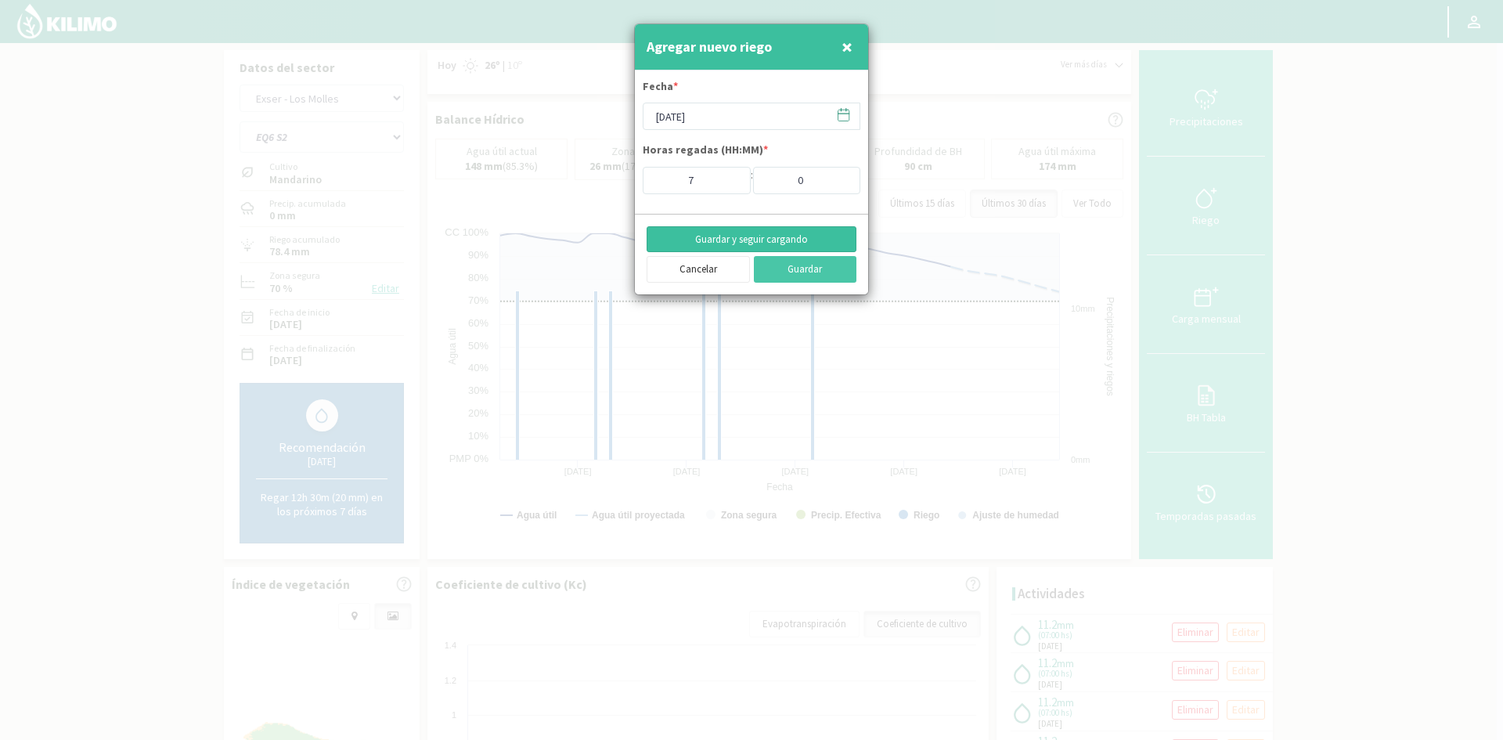
click at [723, 232] on button "Guardar y seguir cargando" at bounding box center [751, 239] width 210 height 27
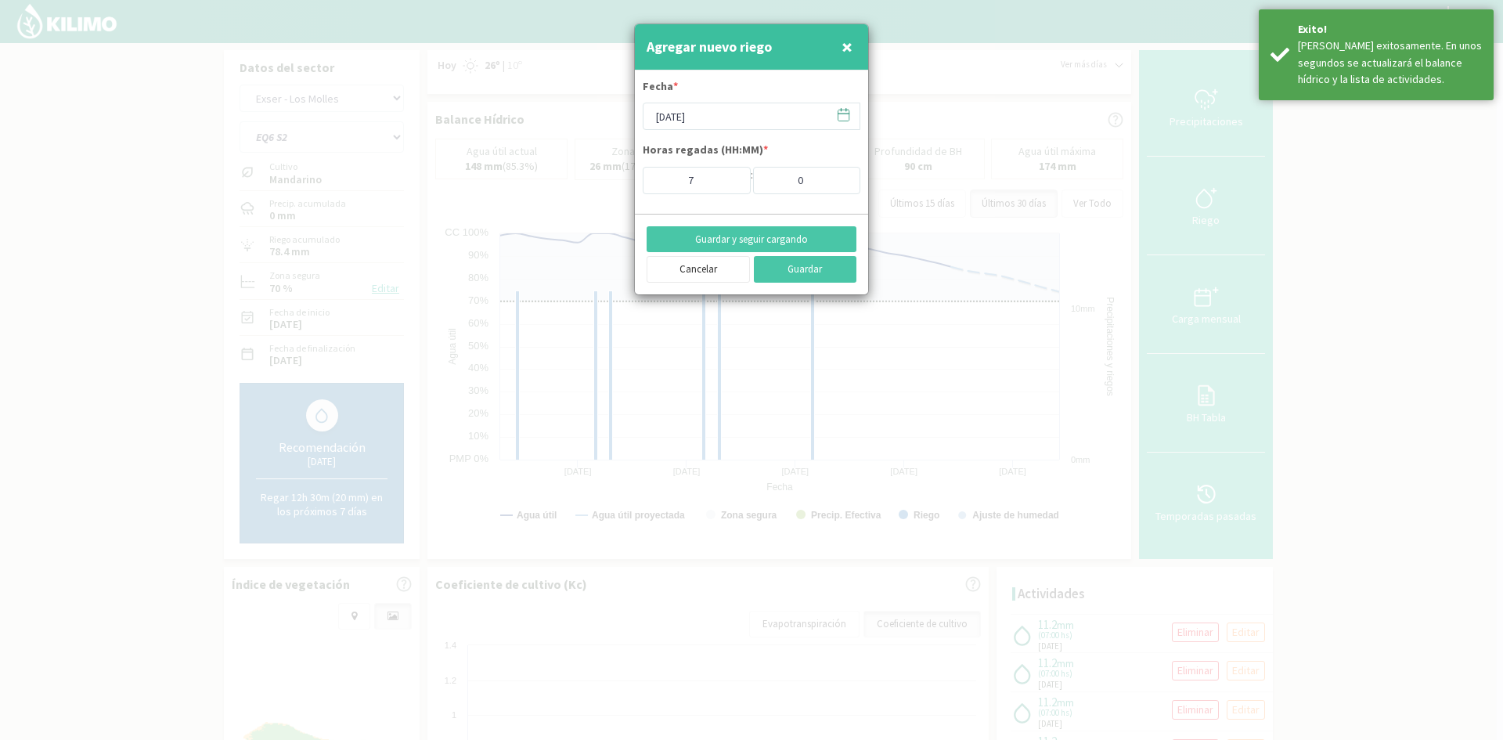
click at [848, 40] on span "×" at bounding box center [846, 47] width 11 height 26
type input "[DATE]"
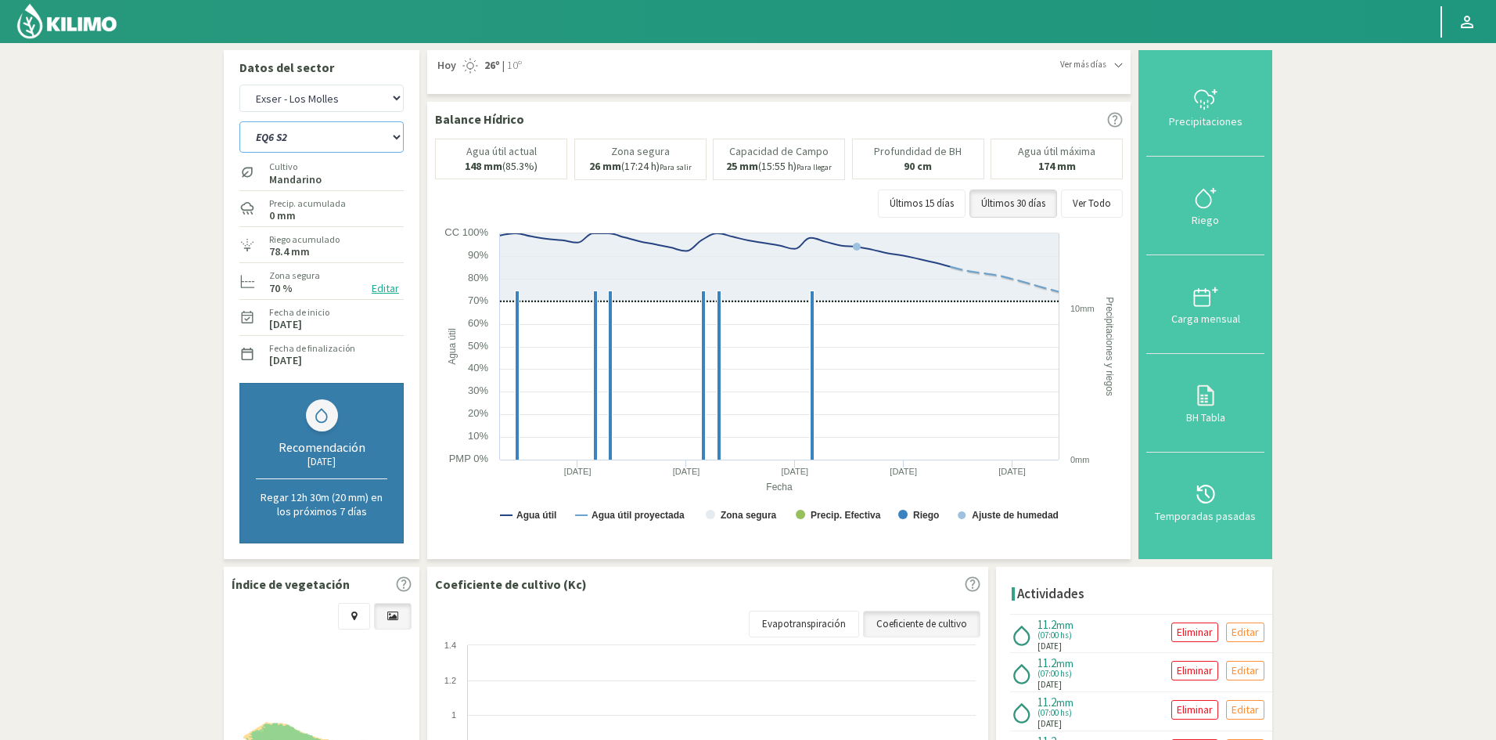
click at [337, 141] on select "EQ1A S3 EQ1A S4 EQ1A S5 EQ1B S1 EQ1B S2 EQ1B S3 EQ1B S4 EQ1B S5 EQ2 S1 EQ2 S3 E…" at bounding box center [321, 136] width 164 height 31
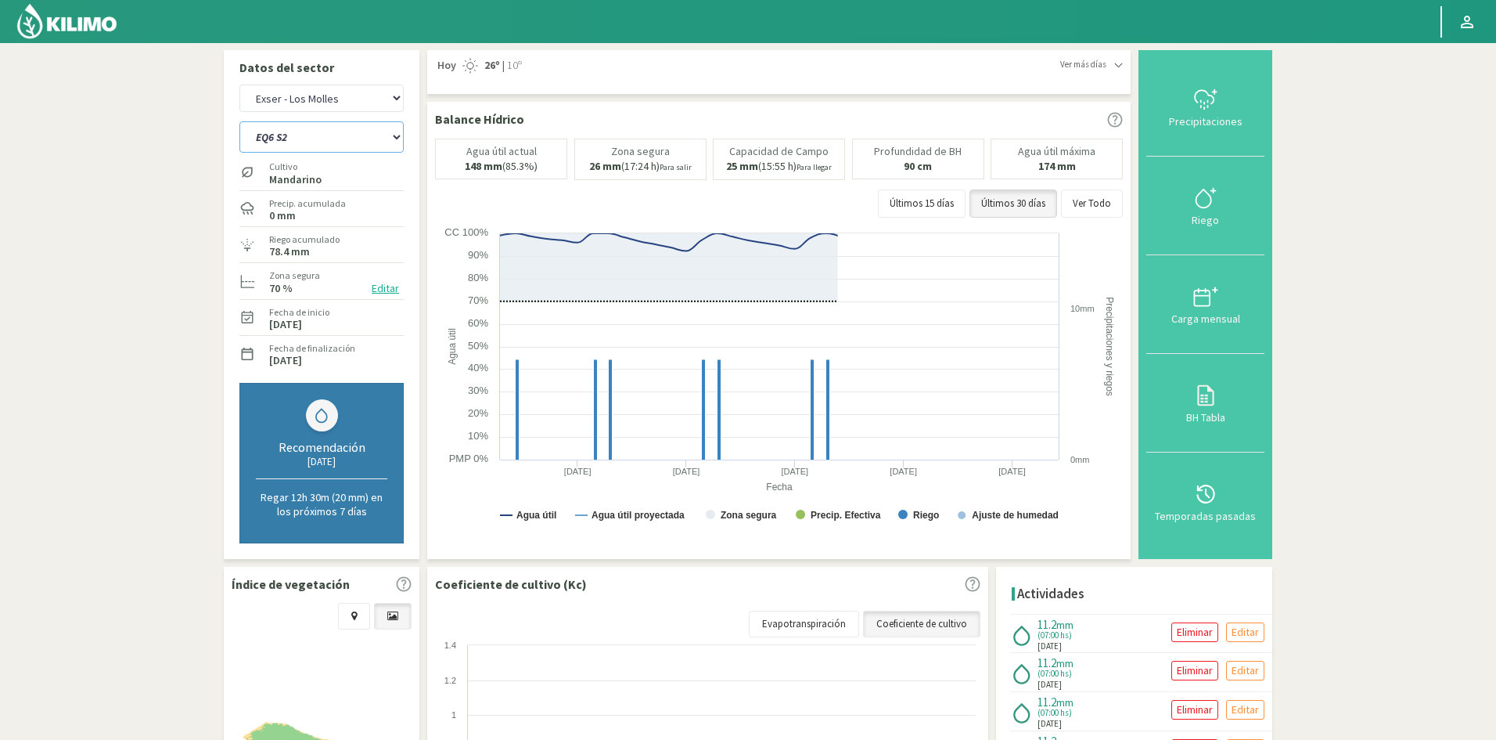
select select "700: Object"
click at [239, 121] on select "EQ1A S3 EQ1A S4 EQ1A S5 EQ1B S1 EQ1B S2 EQ1B S3 EQ1B S4 EQ1B S5 EQ2 S1 EQ2 S3 E…" at bounding box center [321, 136] width 164 height 31
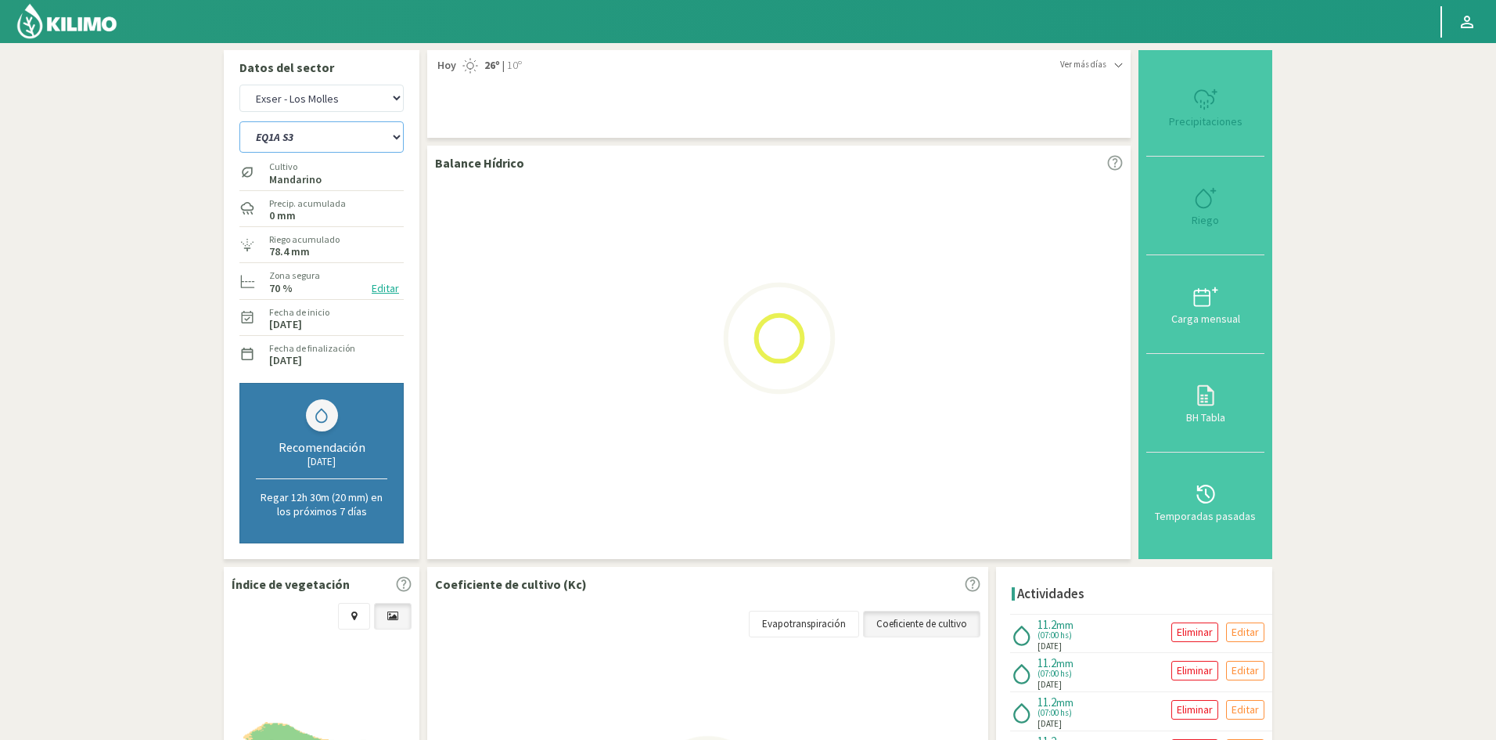
select select "65: Object"
select select "723: Object"
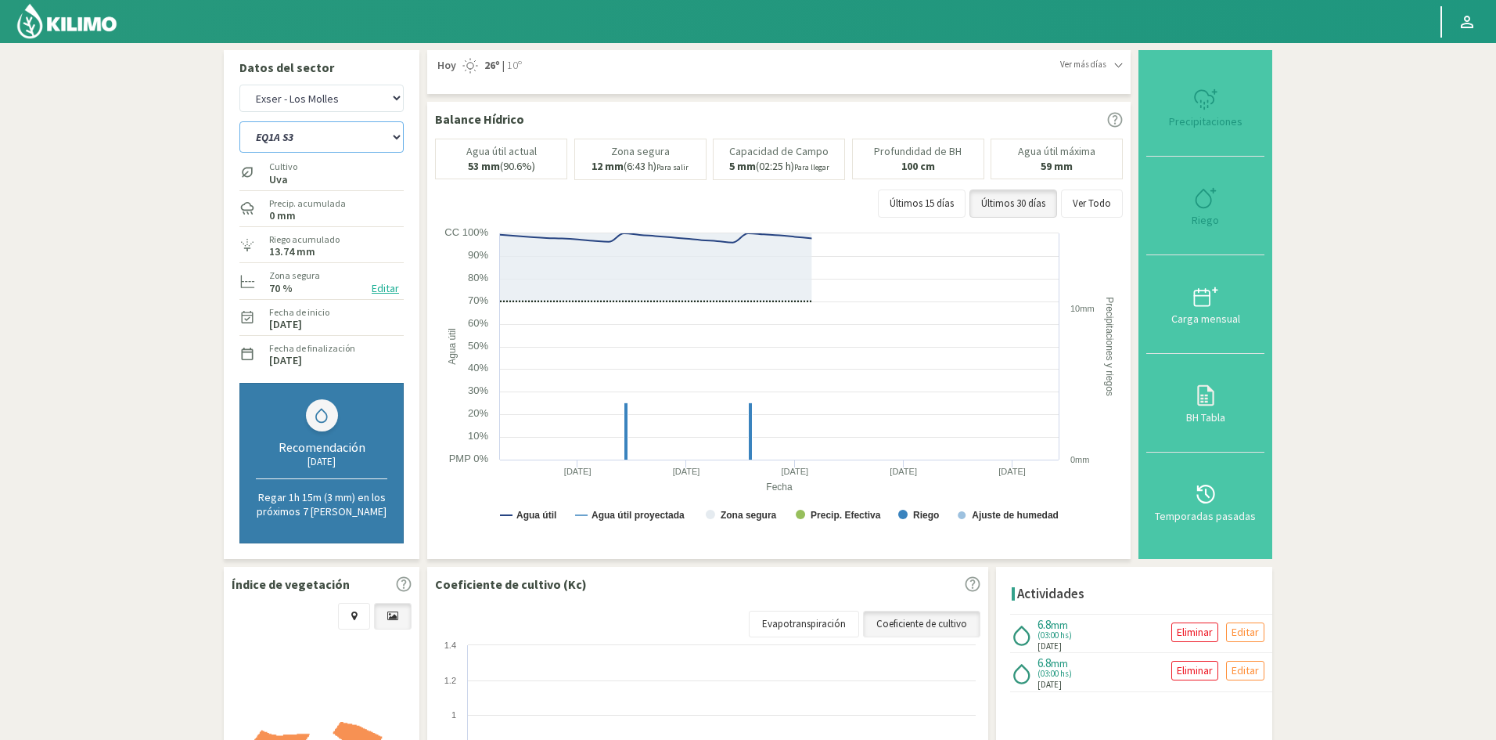
type input "3"
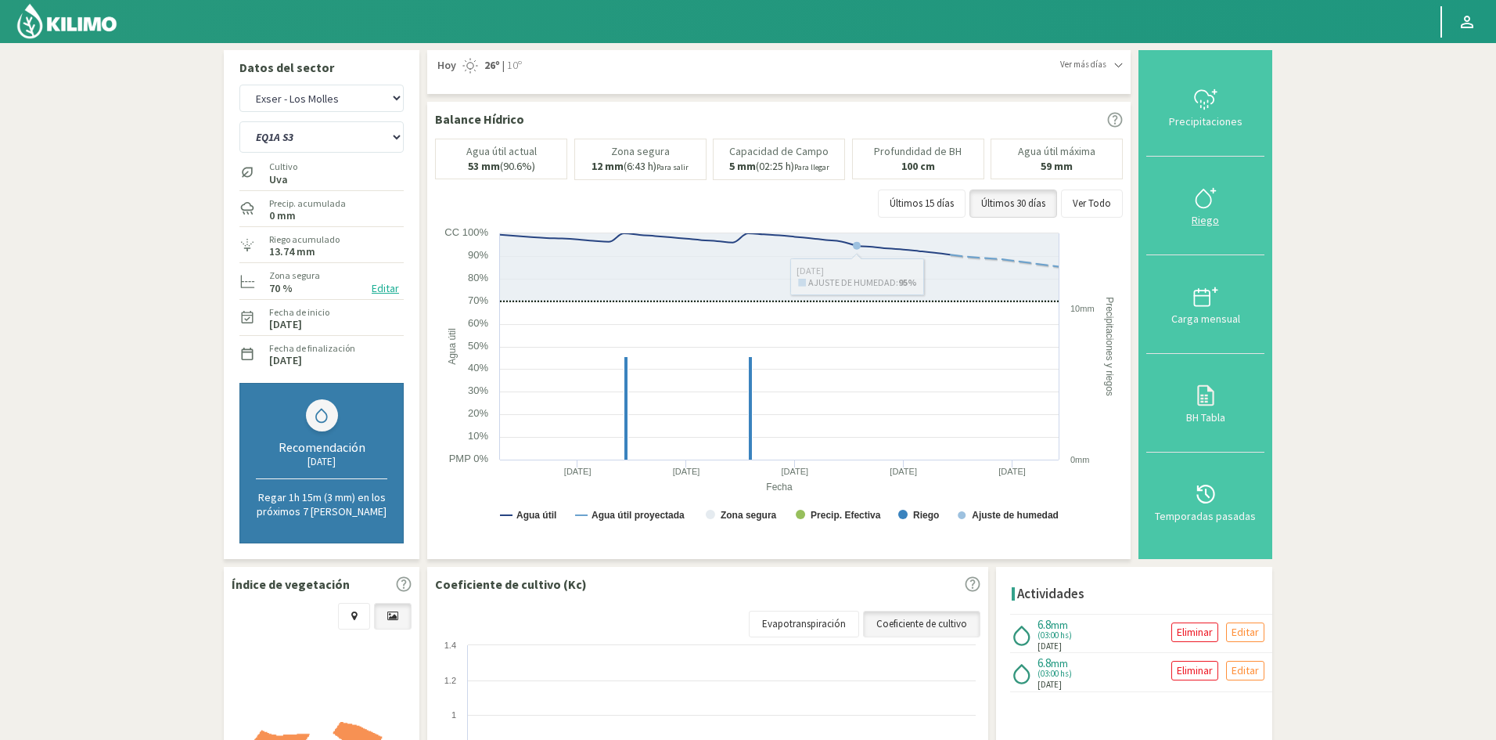
click at [1209, 225] on div "Riego" at bounding box center [1205, 219] width 109 height 11
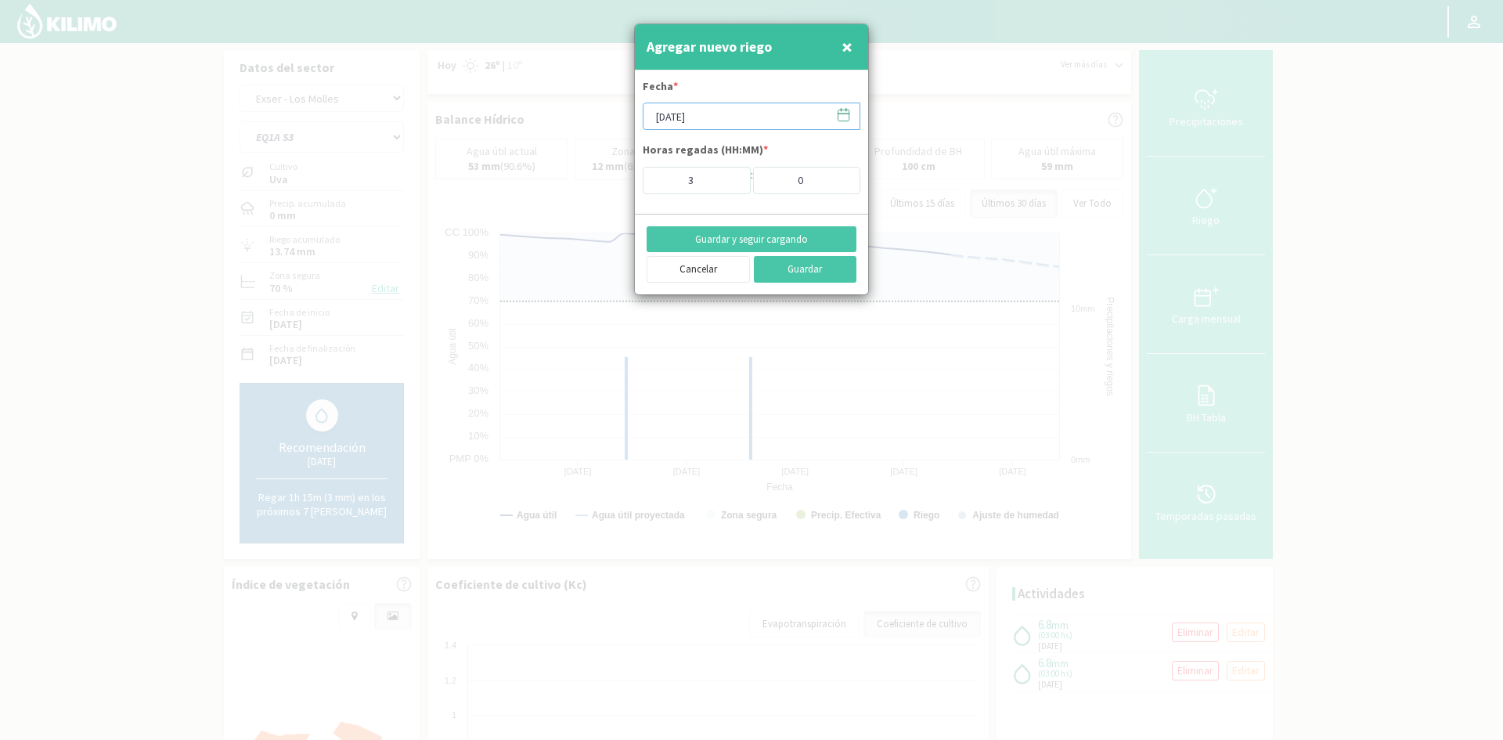
click at [707, 110] on input "[DATE]" at bounding box center [751, 116] width 218 height 27
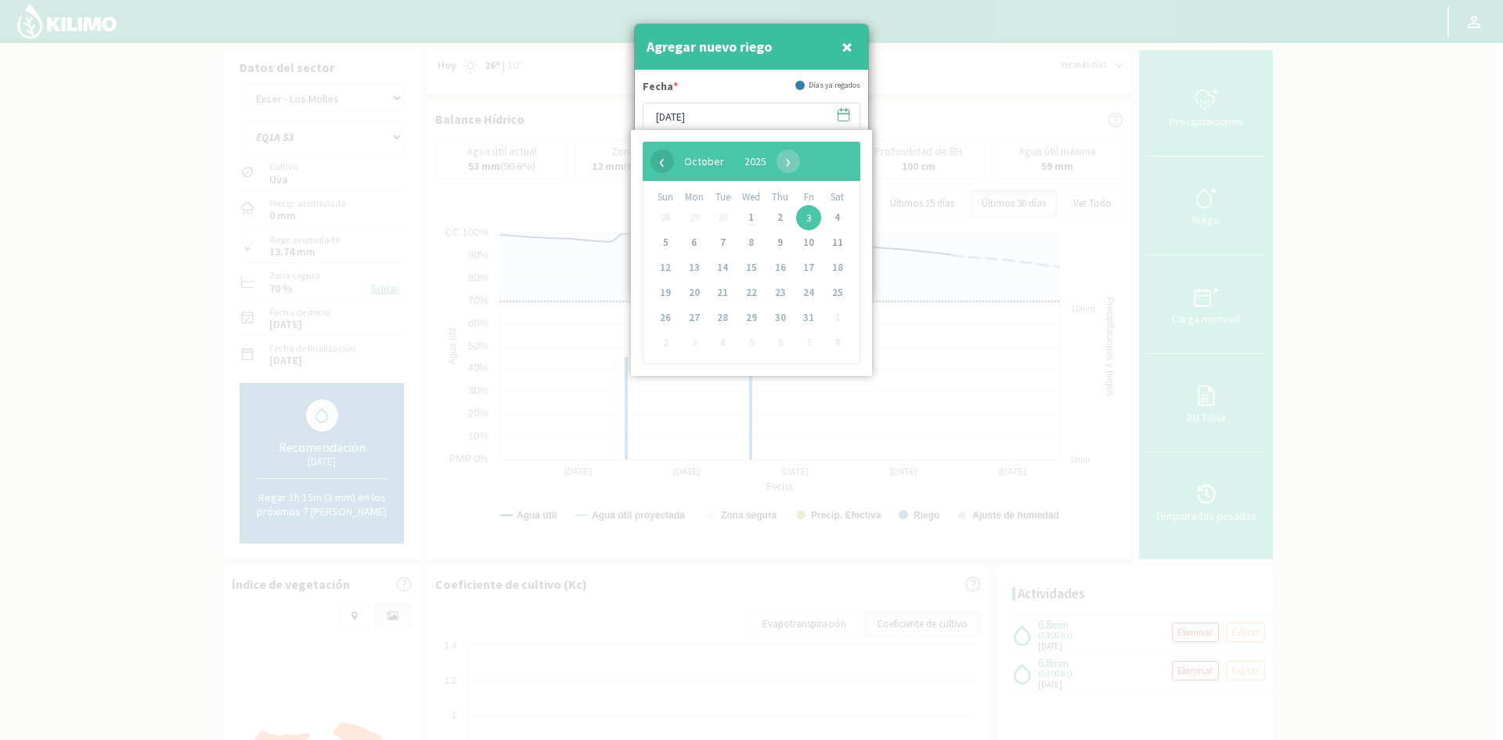
click at [661, 164] on span "‹" at bounding box center [661, 160] width 23 height 23
click at [786, 292] on span "25" at bounding box center [780, 292] width 25 height 25
type input "[DATE]"
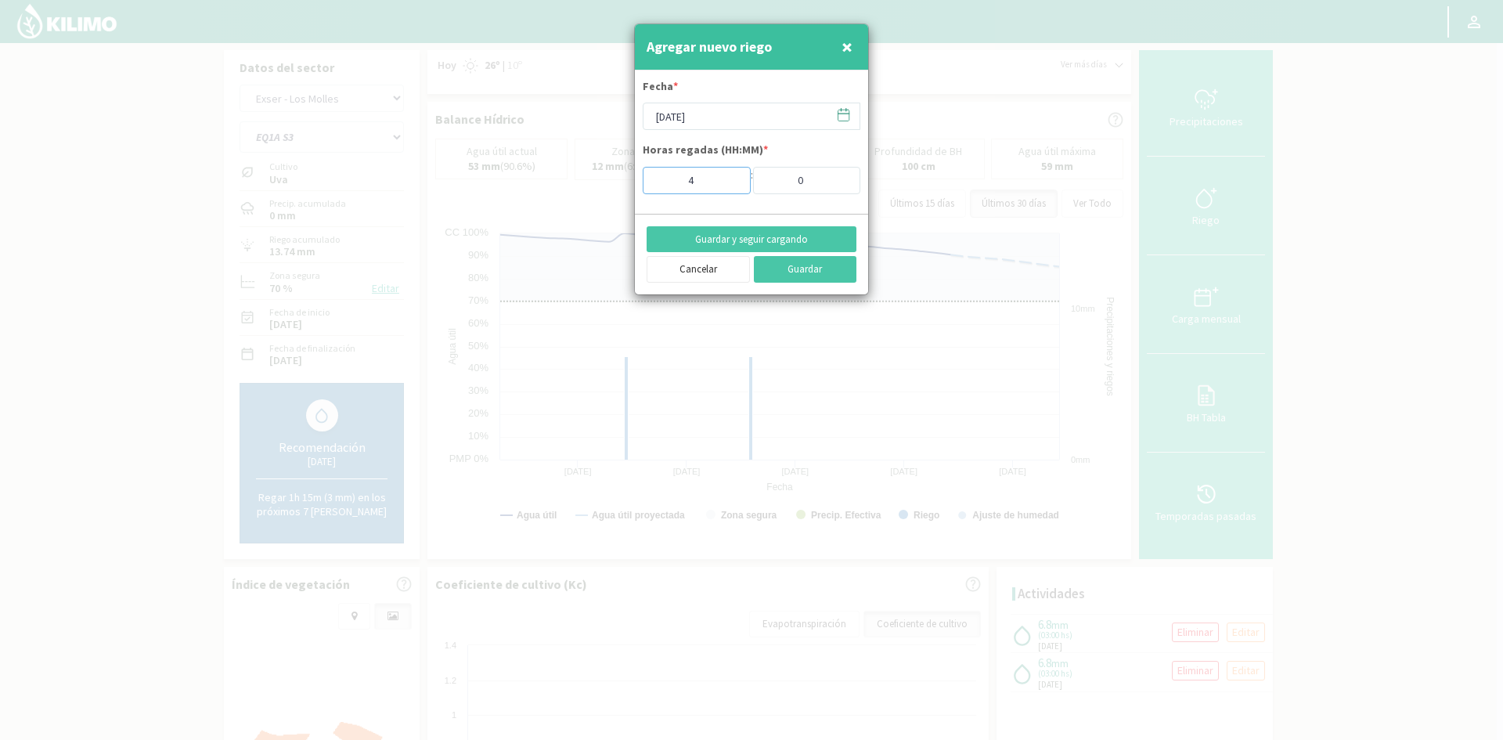
type input "4"
click at [726, 175] on input "4" at bounding box center [696, 180] width 108 height 27
click at [727, 236] on button "Guardar y seguir cargando" at bounding box center [751, 239] width 210 height 27
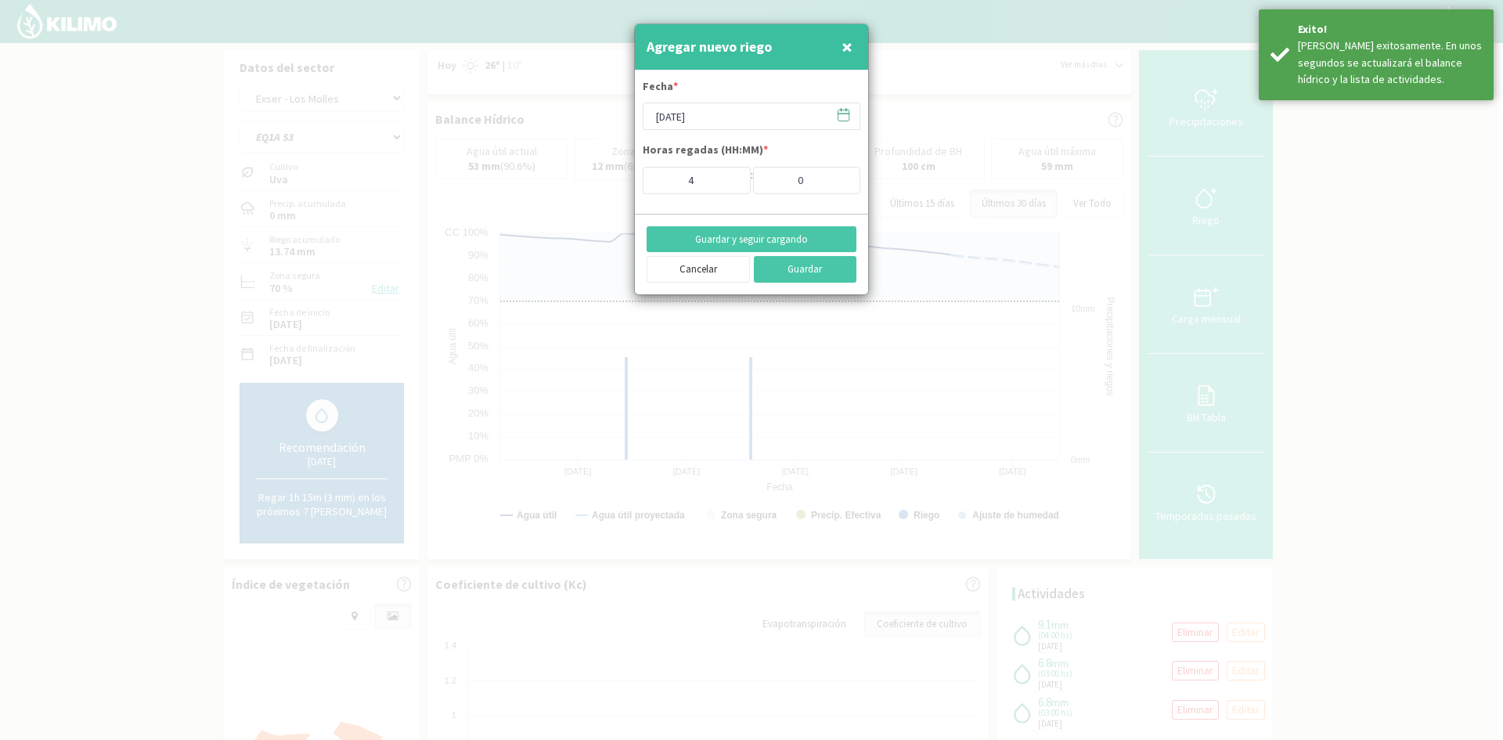
click at [846, 51] on span "×" at bounding box center [846, 47] width 11 height 26
type input "[DATE]"
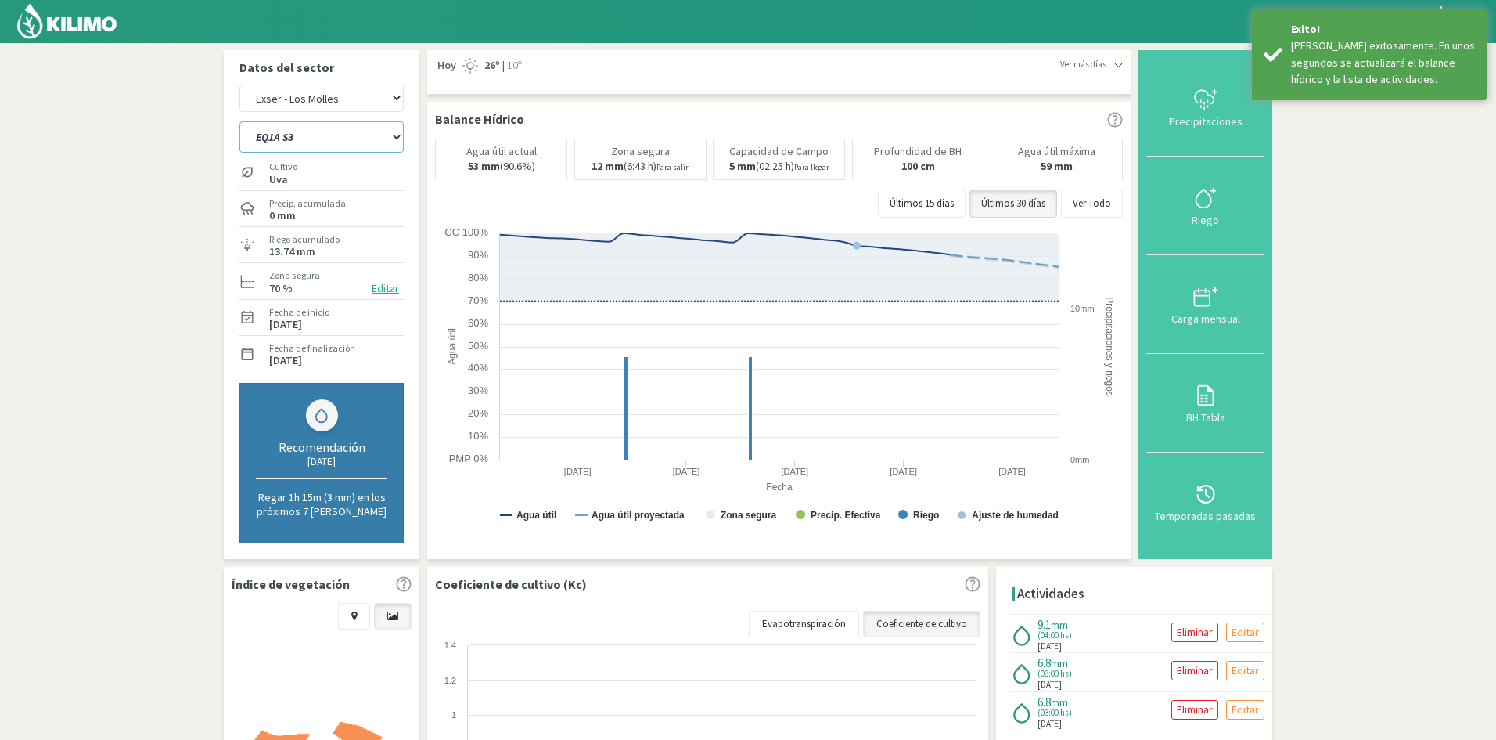
click at [292, 136] on select "EQ1A S3 EQ1A S4 EQ1A S5 EQ1B S1 EQ1B S2 EQ1B S3 EQ1B S4 EQ1B S5 EQ2 S1 EQ2 S3 E…" at bounding box center [321, 136] width 164 height 31
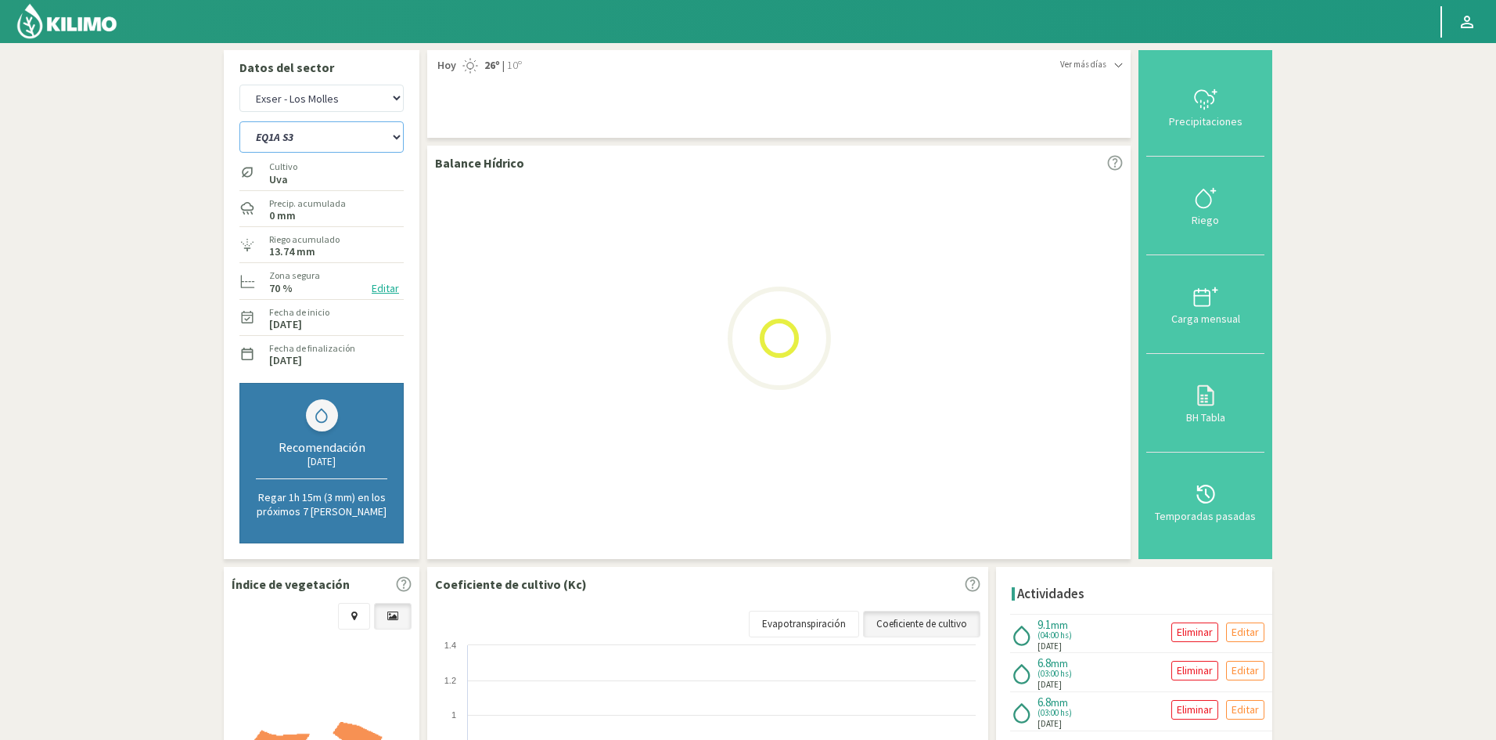
select select "728: Object"
click at [239, 121] on select "EQ1A S3 EQ1A S4 EQ1A S5 EQ1B S1 EQ1B S2 EQ1B S3 EQ1B S4 EQ1B S5 EQ2 S1 EQ2 S3 E…" at bounding box center [321, 136] width 164 height 31
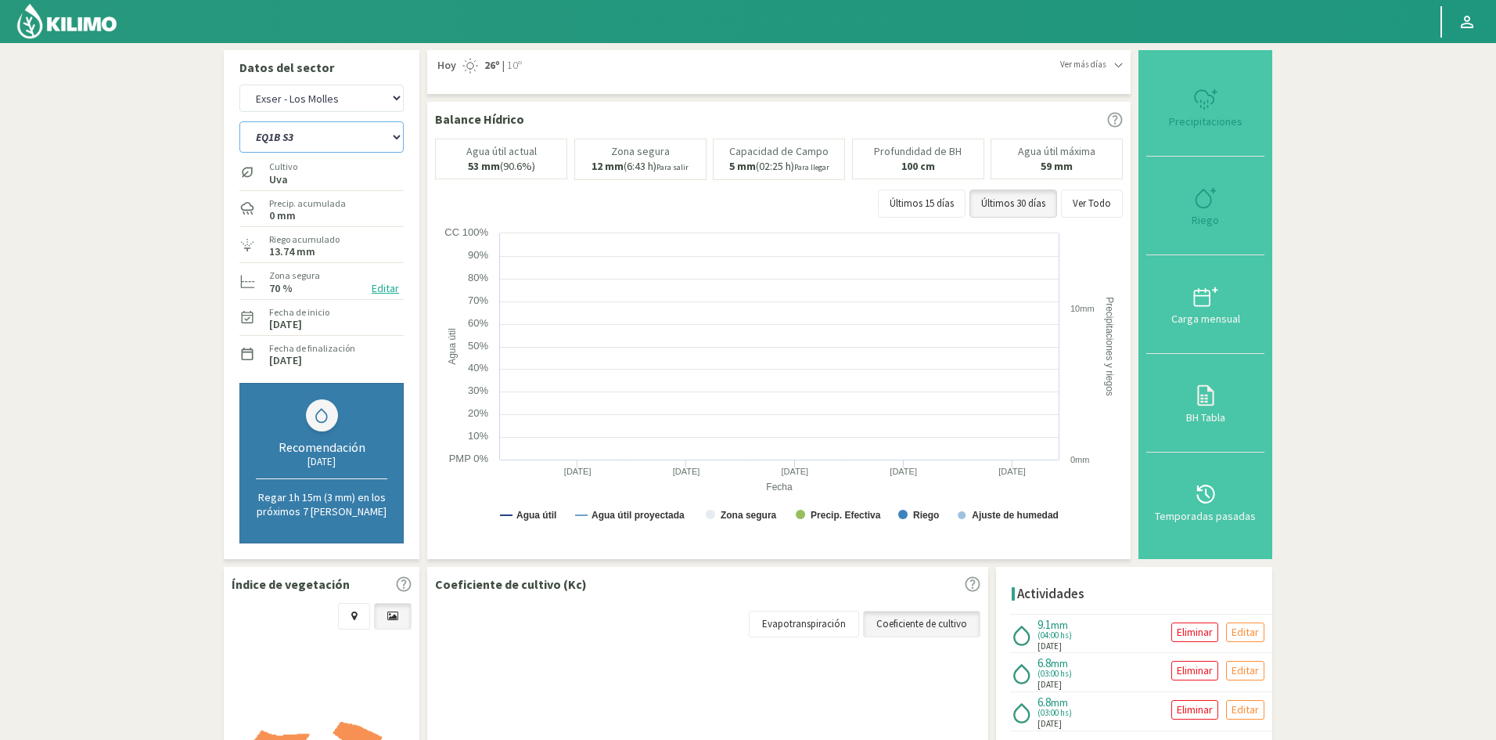
select select "67: Object"
select select "751: Object"
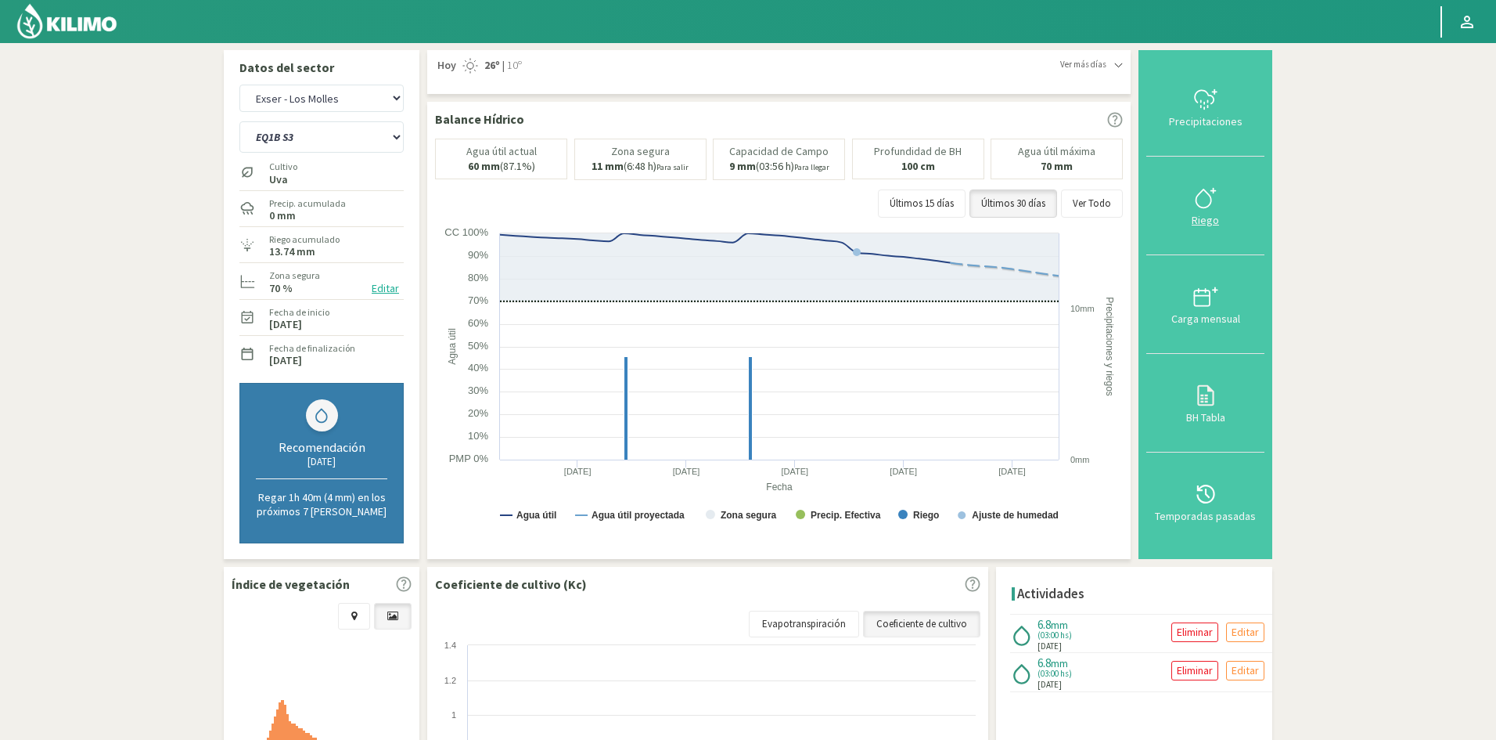
click at [1208, 221] on div "Riego" at bounding box center [1205, 219] width 109 height 11
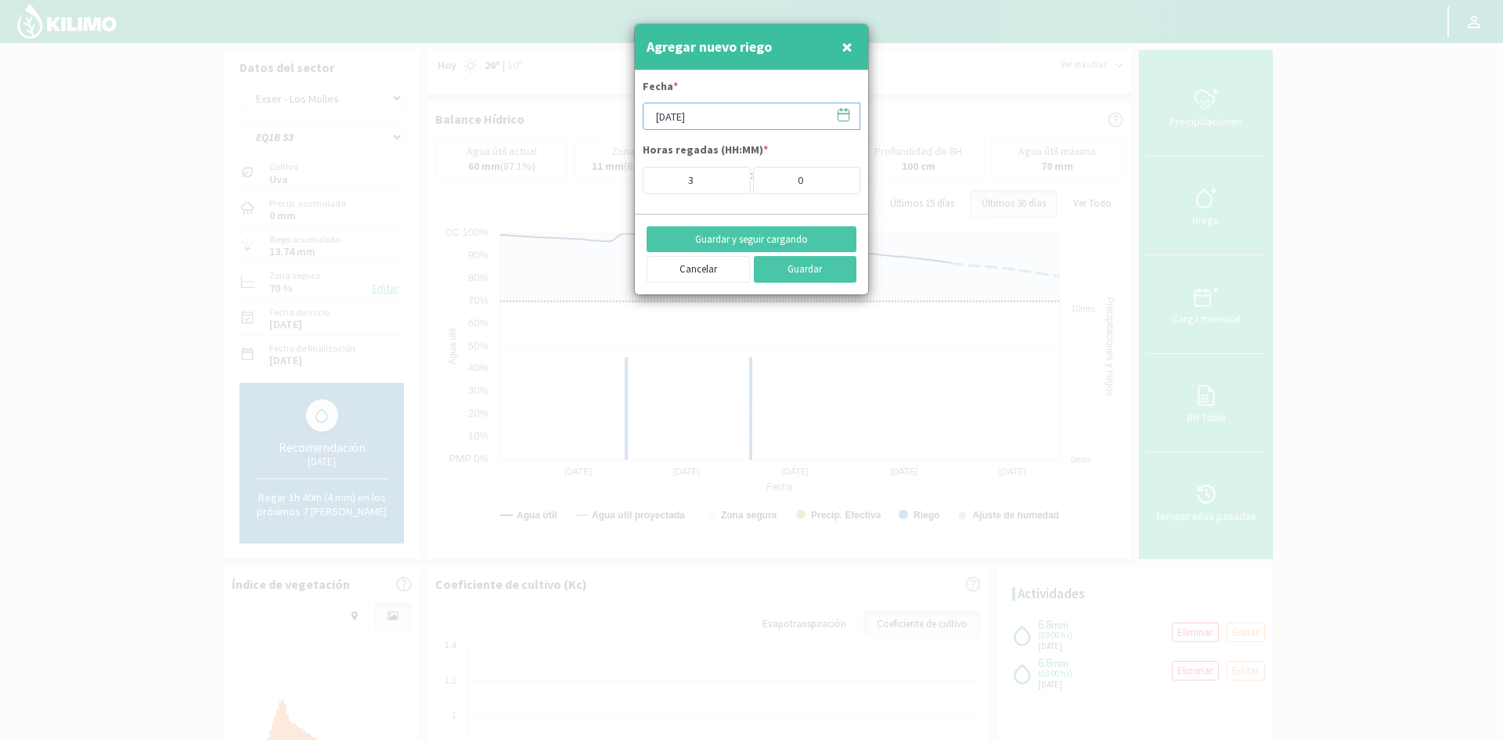
click at [736, 121] on input "[DATE]" at bounding box center [751, 116] width 218 height 27
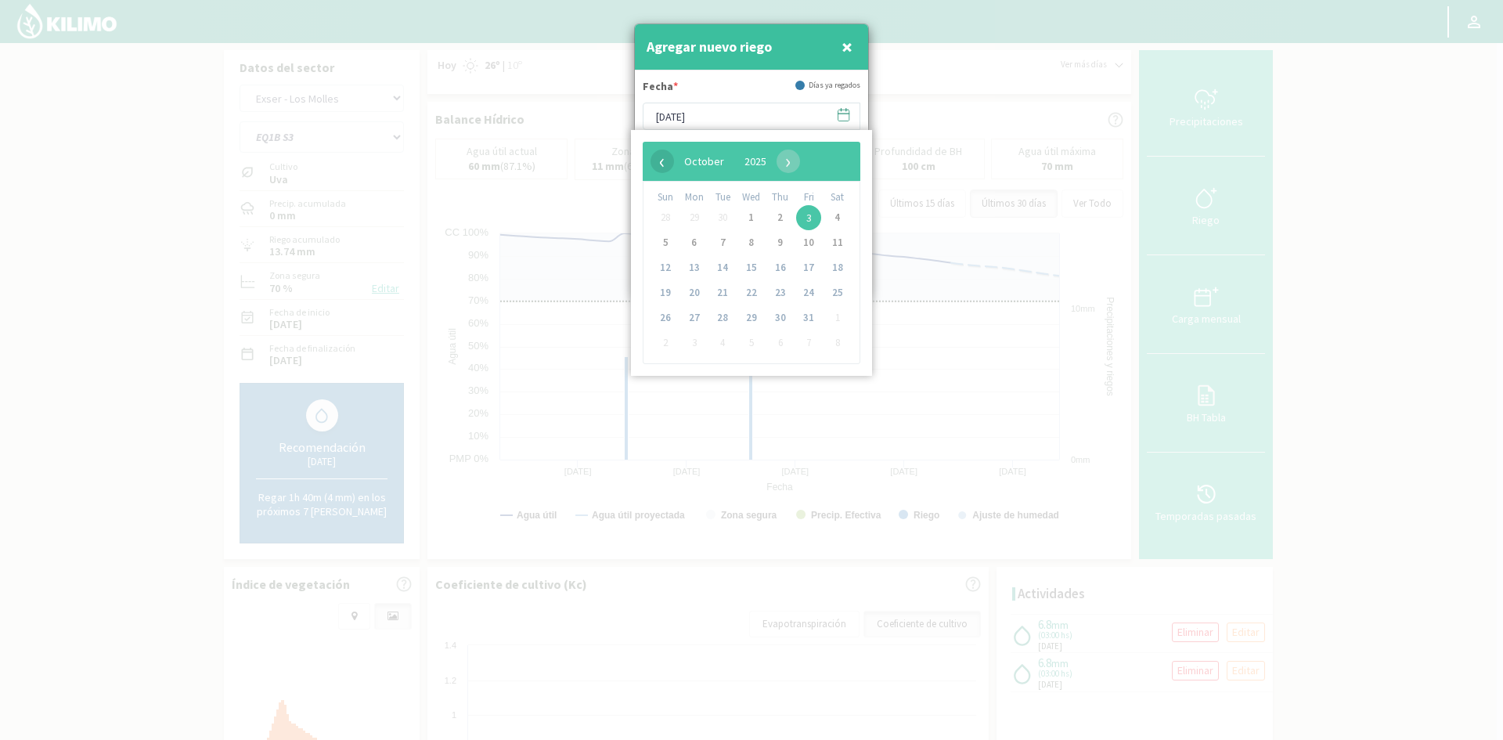
click at [666, 164] on span "‹" at bounding box center [661, 160] width 23 height 23
click at [777, 293] on span "25" at bounding box center [780, 292] width 25 height 25
type input "[DATE]"
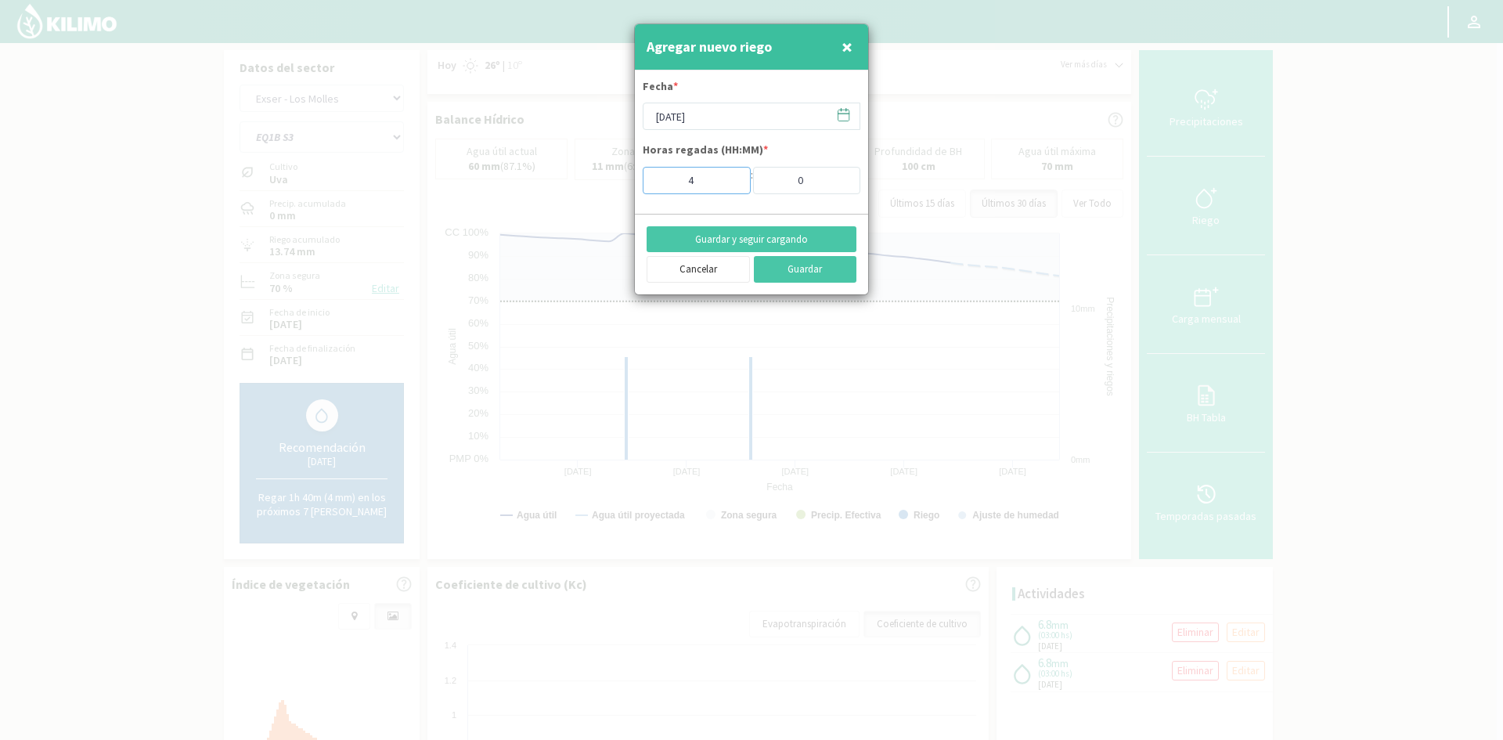
type input "4"
click at [727, 175] on input "4" at bounding box center [696, 180] width 108 height 27
click at [745, 240] on button "Guardar y seguir cargando" at bounding box center [751, 239] width 210 height 27
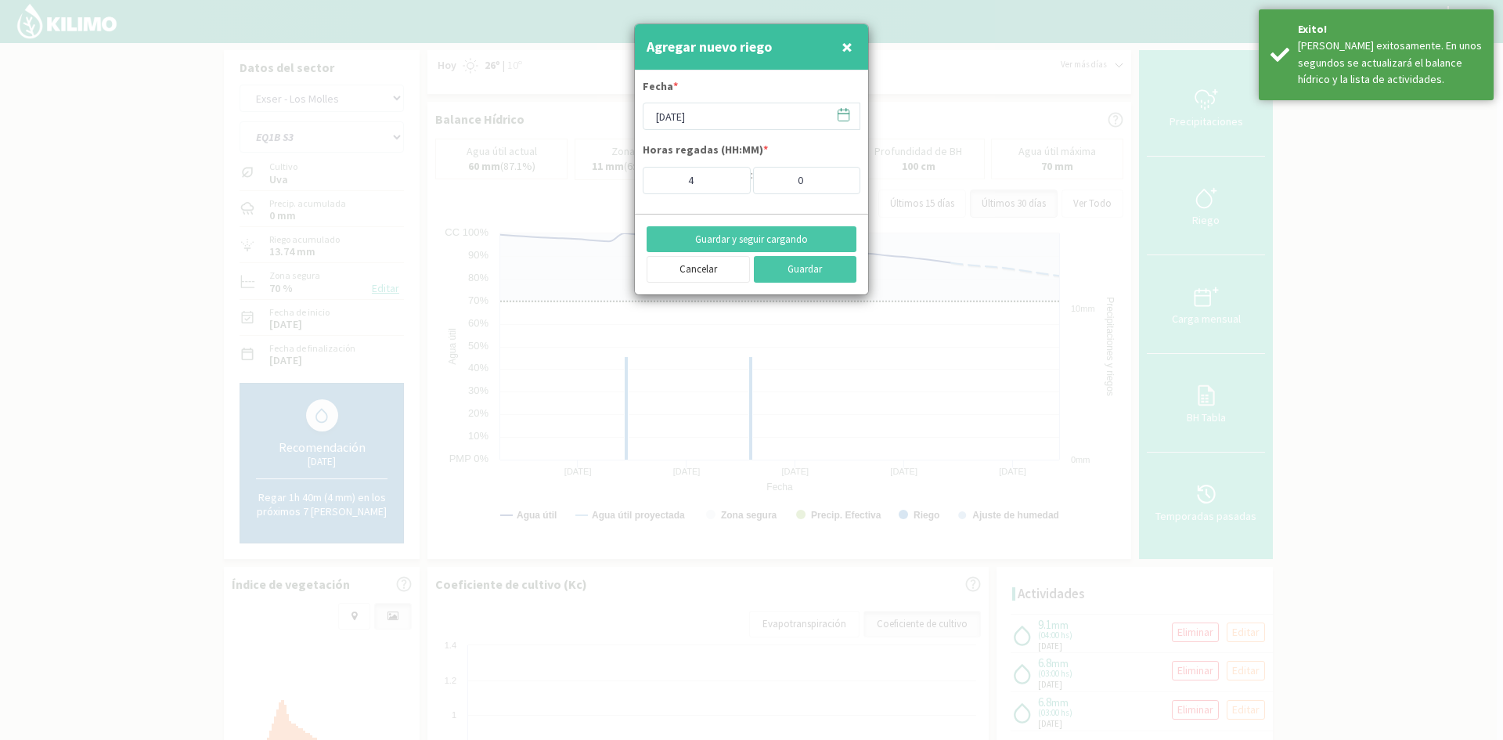
click at [851, 53] on span "×" at bounding box center [846, 47] width 11 height 26
type input "[DATE]"
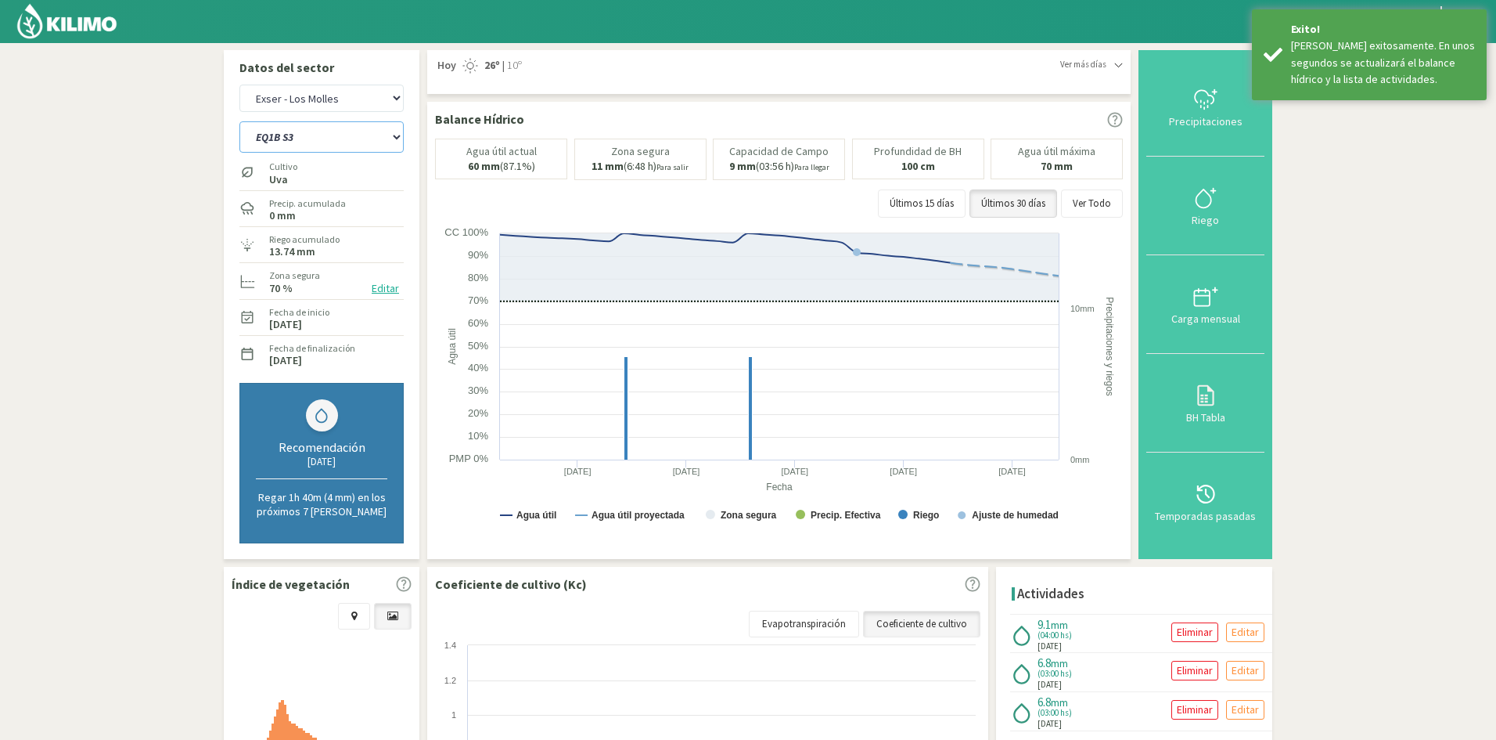
click at [343, 134] on select "EQ1A S3 EQ1A S4 EQ1A S5 EQ1B S1 EQ1B S2 EQ1B S3 EQ1B S4 EQ1B S5 EQ2 S1 EQ2 S3 E…" at bounding box center [321, 136] width 164 height 31
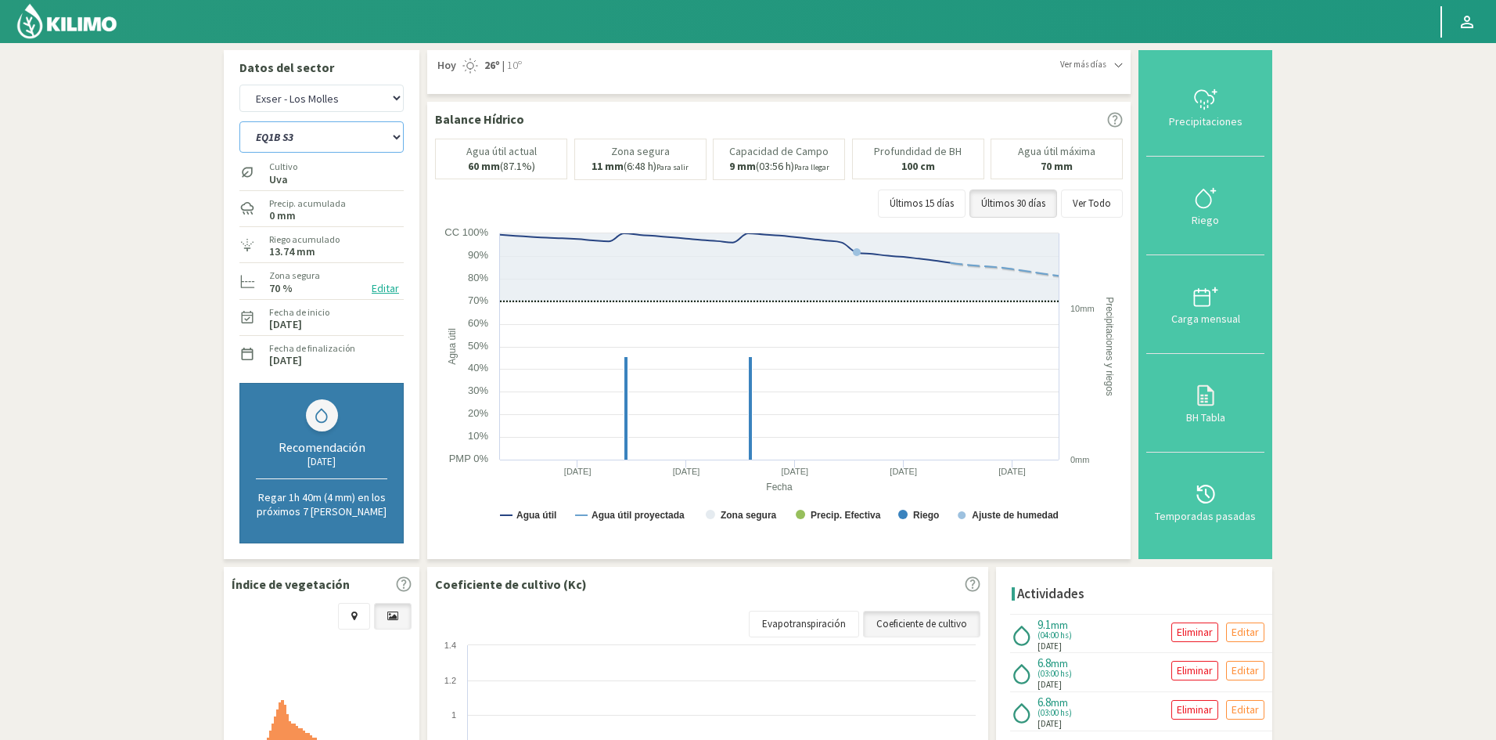
select select "747: Object"
click at [239, 121] on select "EQ1A S3 EQ1A S4 EQ1A S5 EQ1B S1 EQ1B S2 EQ1B S3 EQ1B S4 EQ1B S5 EQ2 S1 EQ2 S3 E…" at bounding box center [321, 136] width 164 height 31
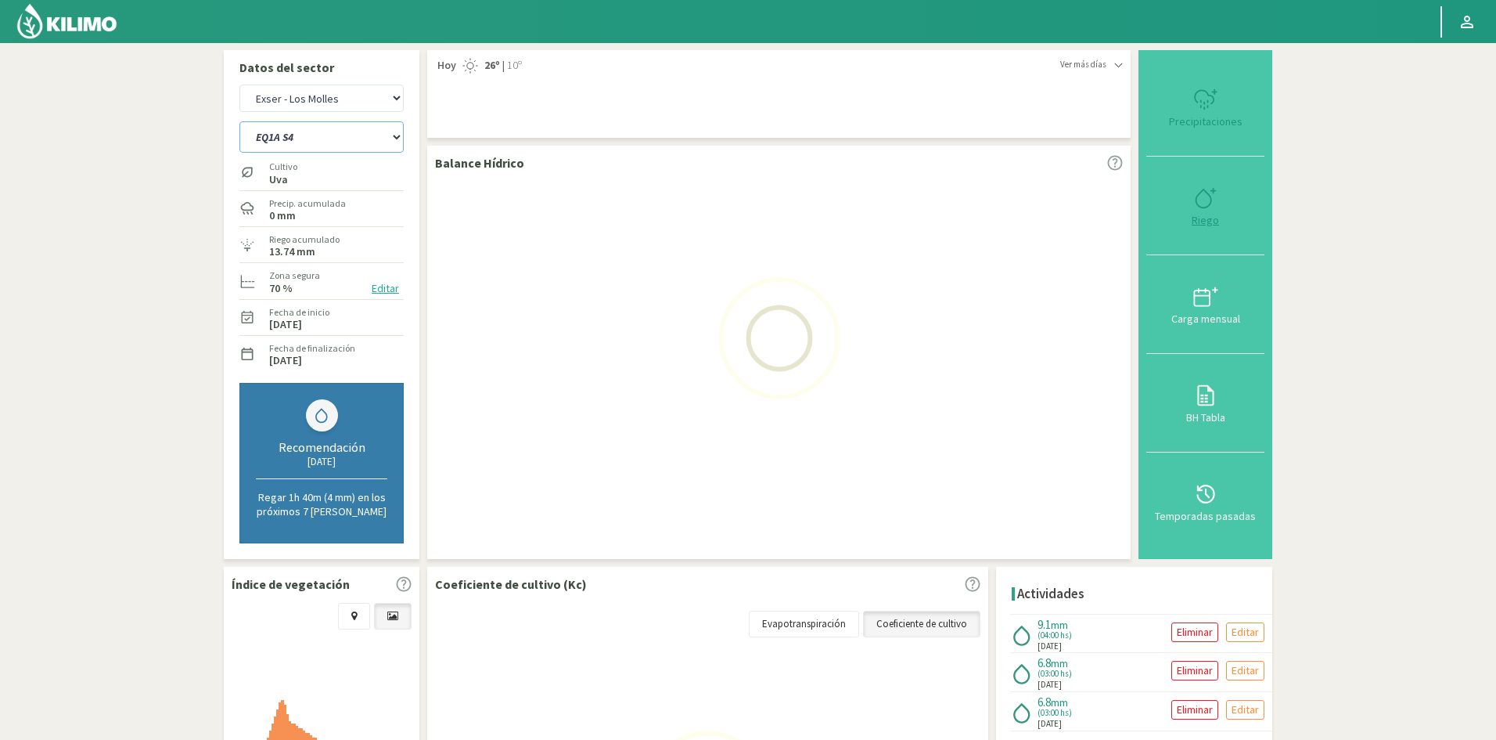
select select "69: Object"
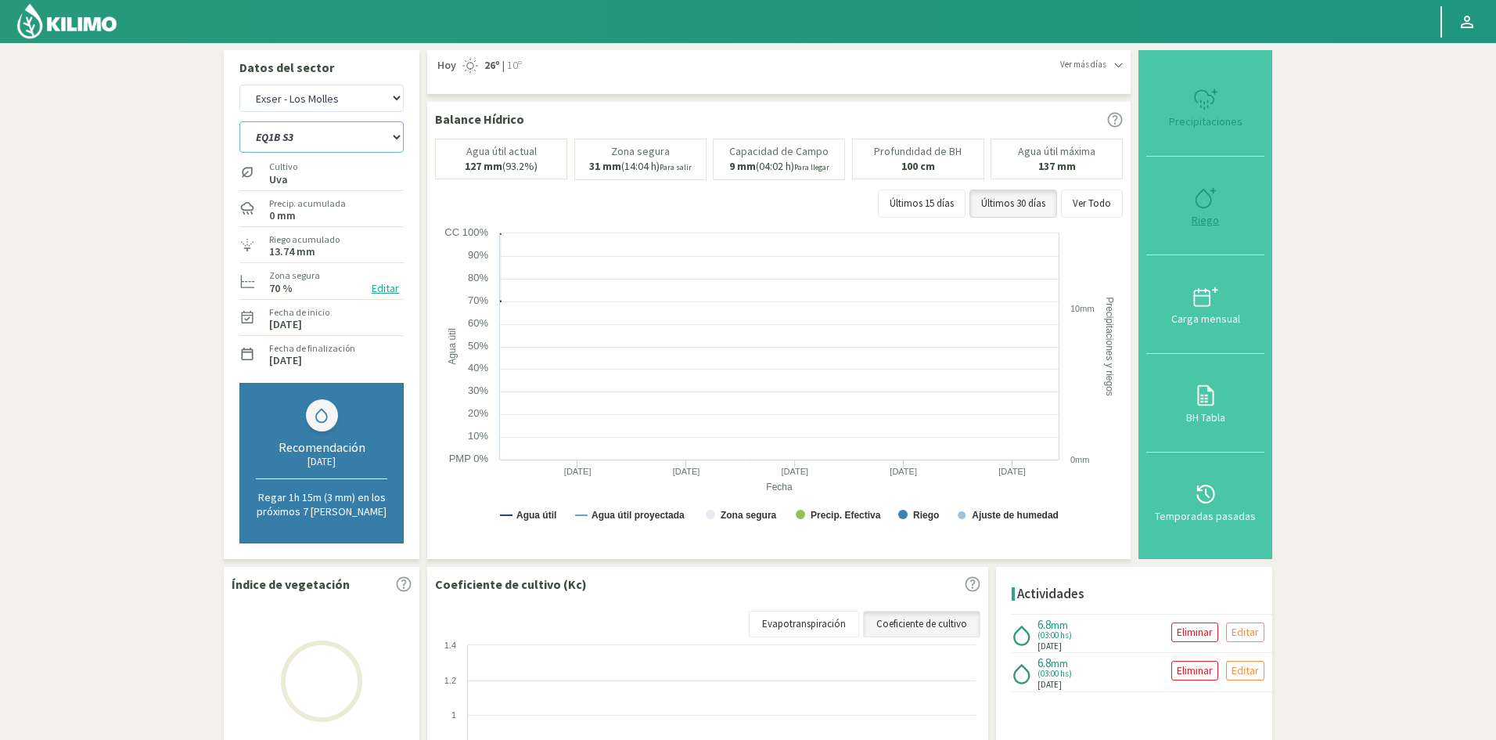
select select "770: Object"
type input "3"
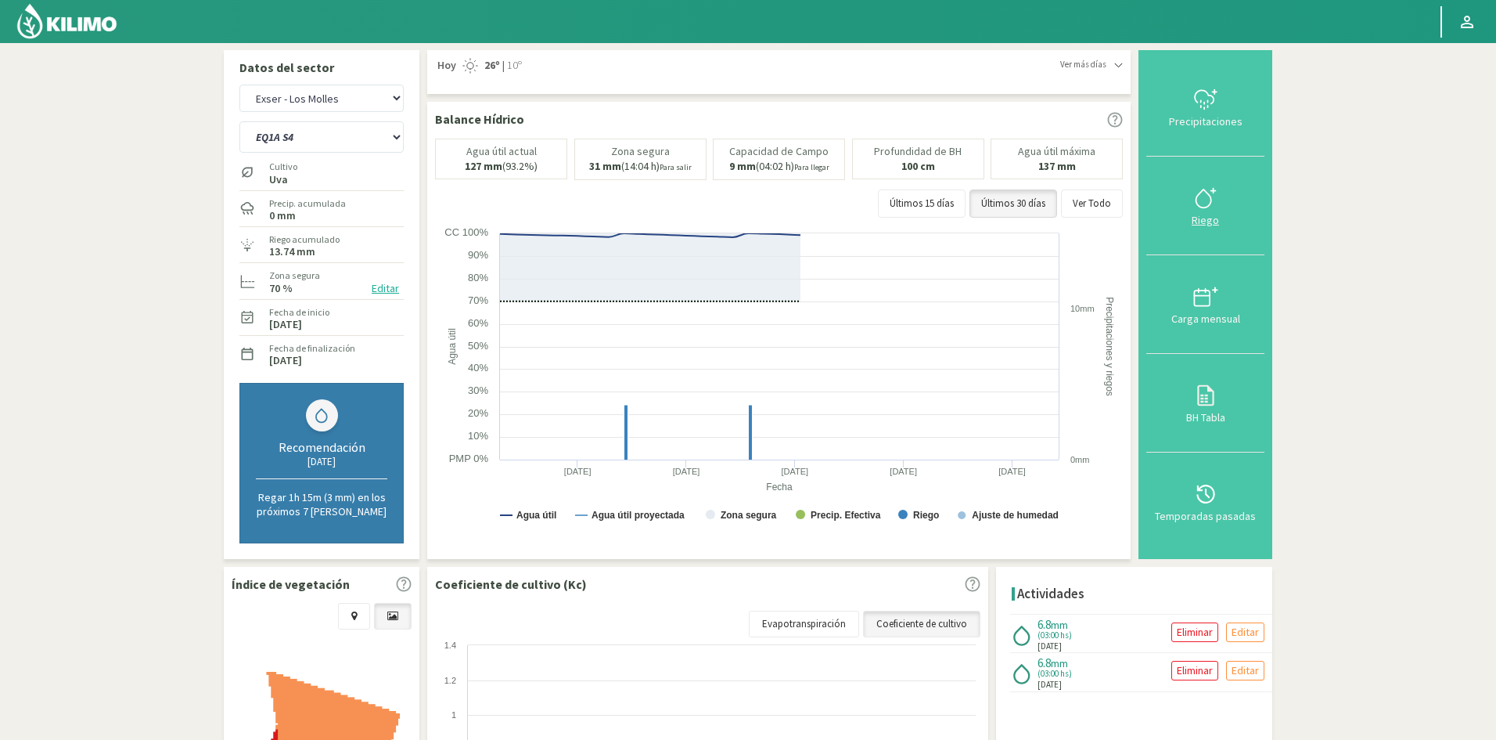
click at [1209, 220] on div "Riego" at bounding box center [1205, 219] width 109 height 11
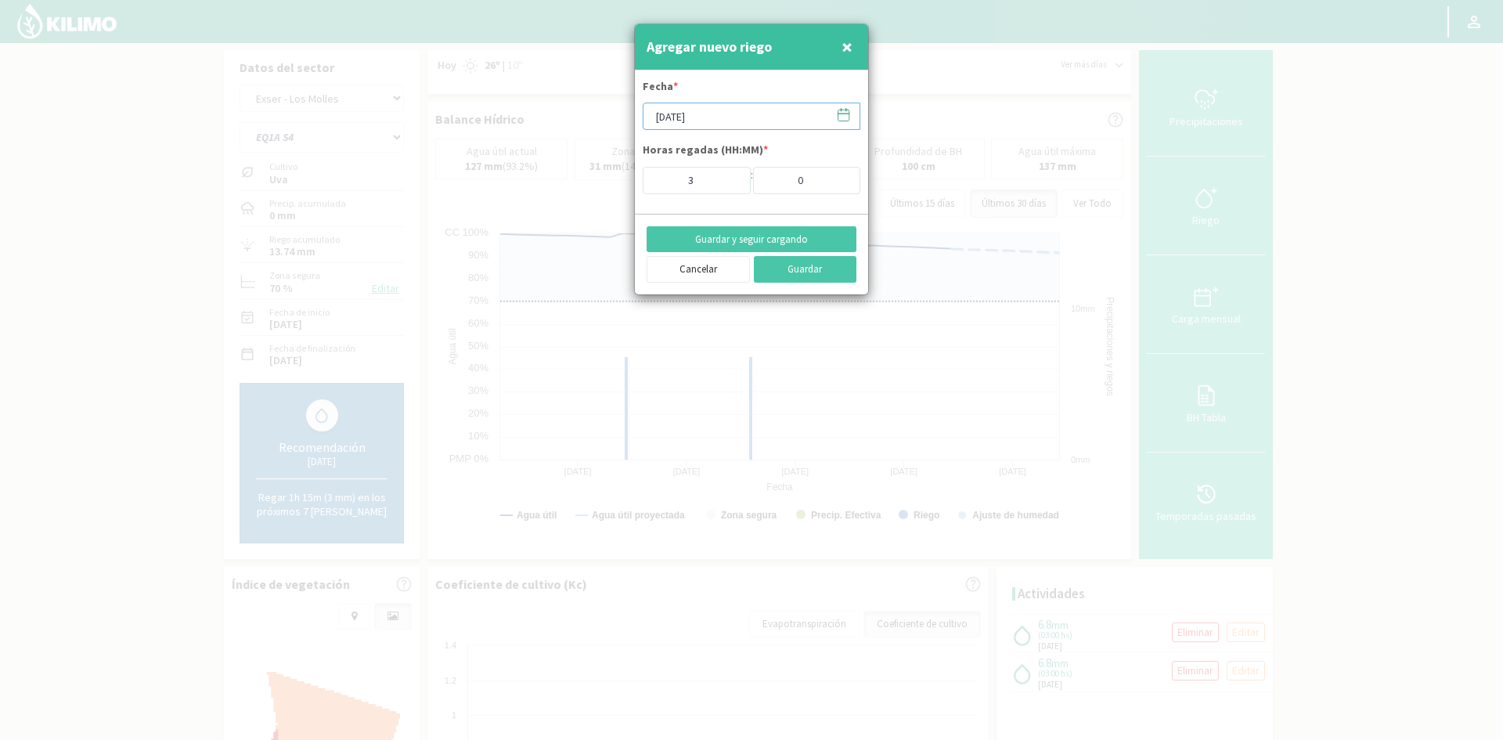
click at [679, 113] on input "[DATE]" at bounding box center [751, 116] width 218 height 27
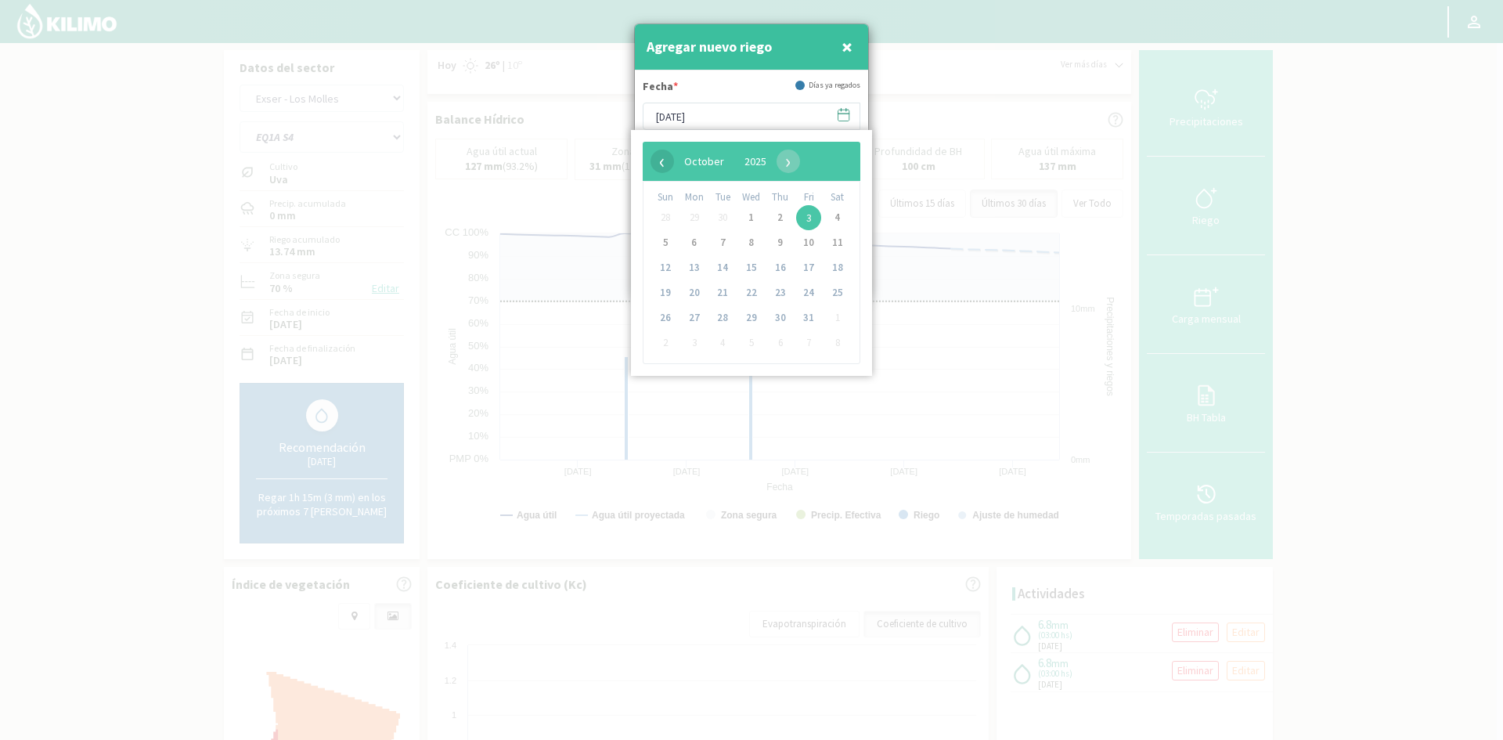
click at [668, 163] on span "‹" at bounding box center [661, 160] width 23 height 23
click at [779, 296] on span "25" at bounding box center [780, 292] width 25 height 25
type input "[DATE]"
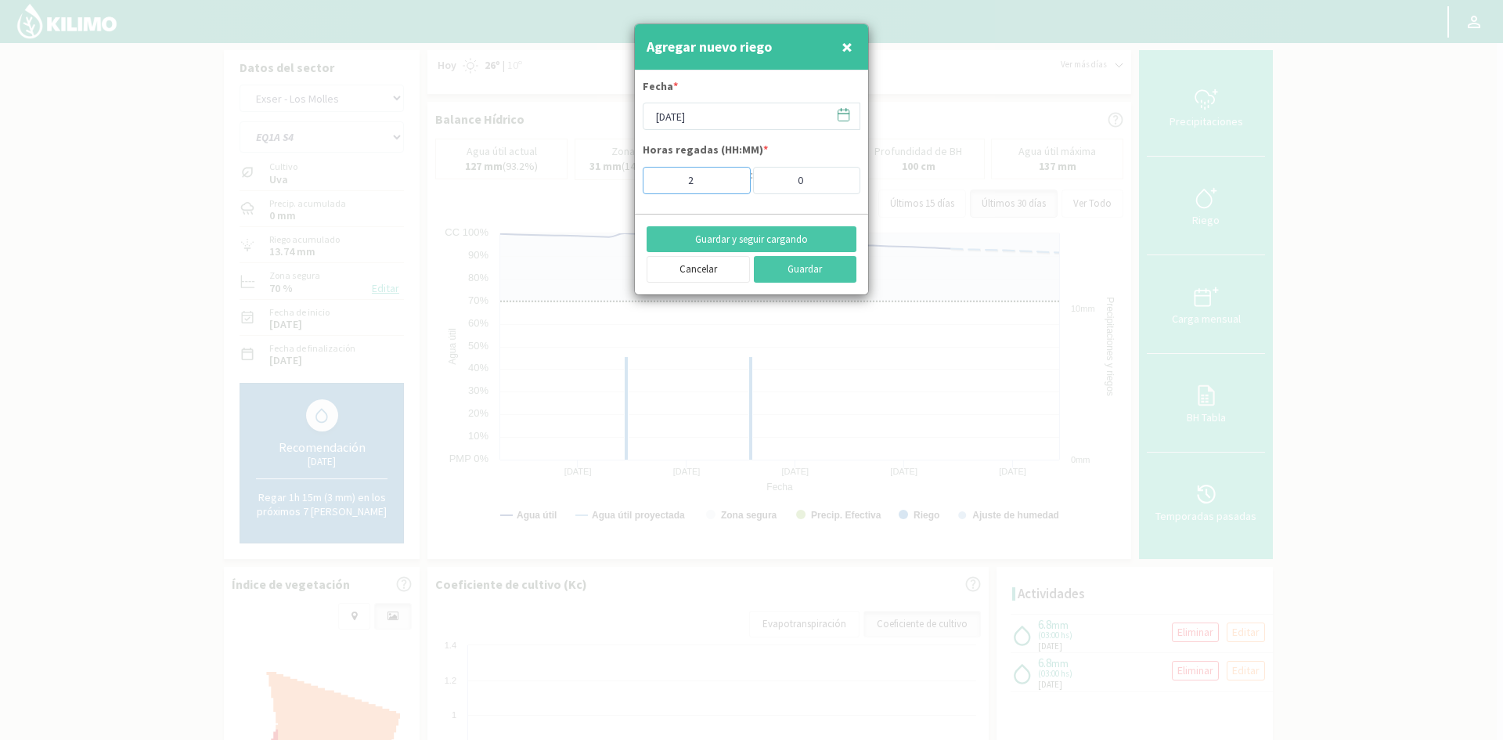
click at [730, 180] on input "2" at bounding box center [696, 180] width 108 height 27
click at [729, 177] on input "3" at bounding box center [696, 180] width 108 height 27
type input "4"
click at [729, 177] on input "4" at bounding box center [696, 180] width 108 height 27
click at [747, 243] on button "Guardar y seguir cargando" at bounding box center [751, 239] width 210 height 27
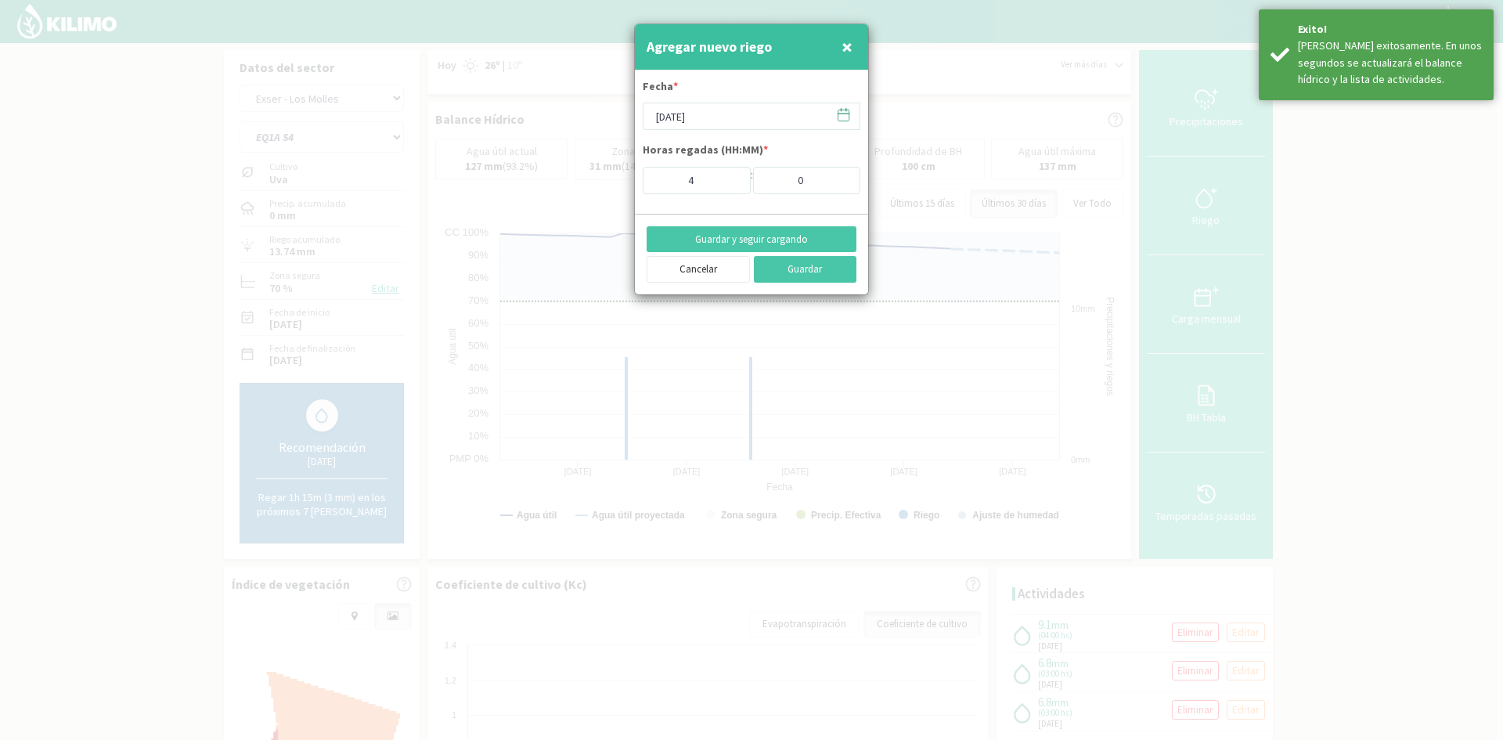
click at [850, 47] on span "×" at bounding box center [846, 47] width 11 height 26
type input "[DATE]"
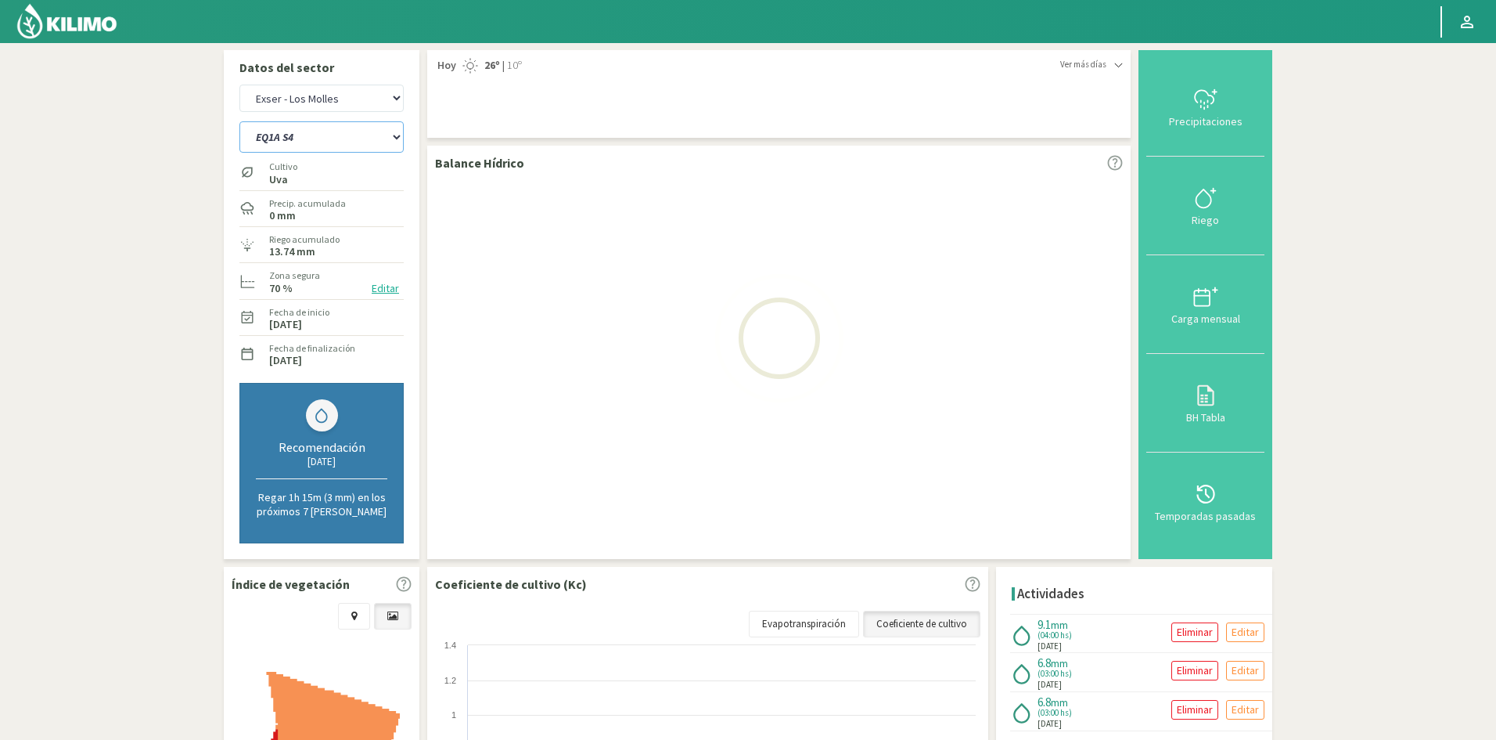
click at [310, 142] on select "EQ1A S3 EQ1A S4 EQ1A S5 EQ1B S1 EQ1B S2 EQ1B S3 EQ1B S4 EQ1B S5 EQ2 S1 EQ2 S3 E…" at bounding box center [321, 136] width 164 height 31
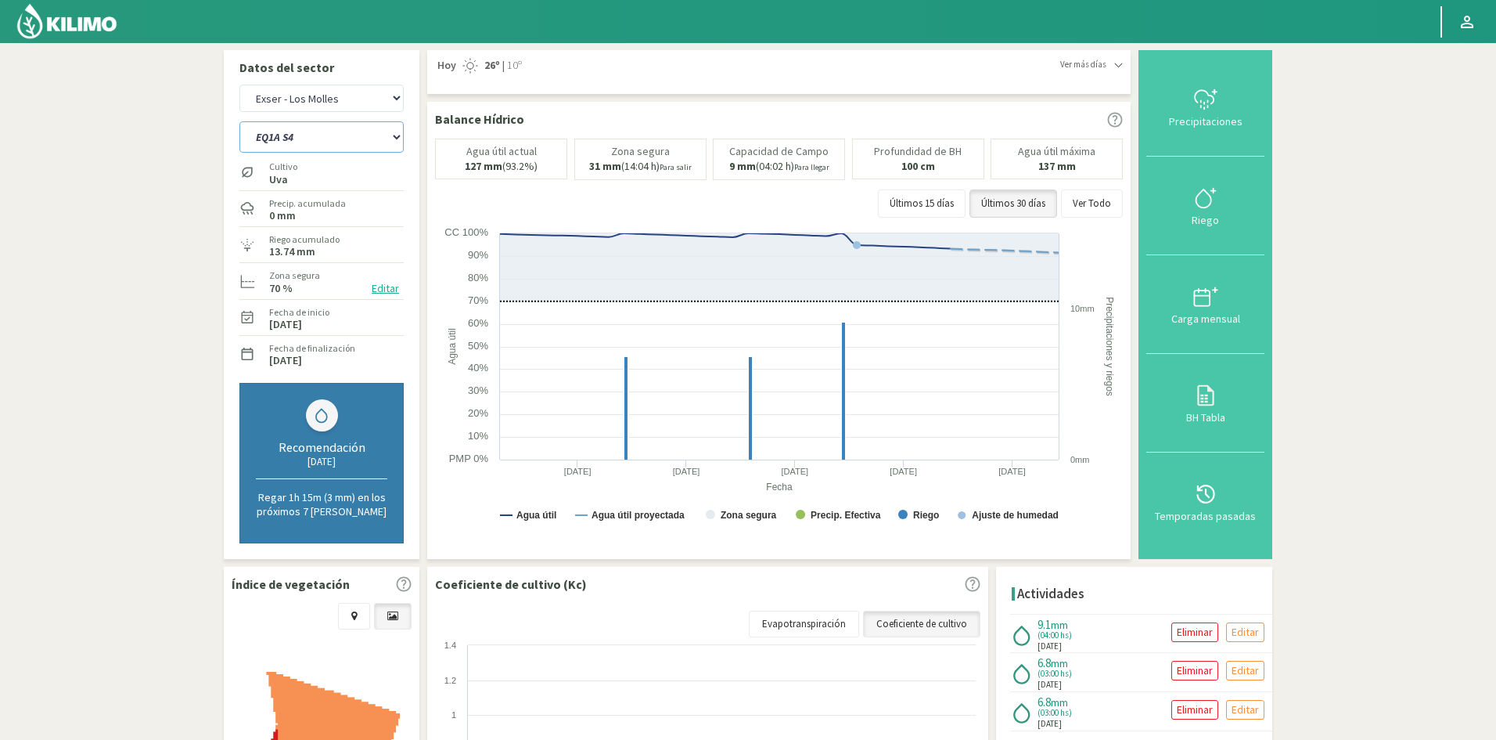
select select "775: Object"
click at [239, 121] on select "EQ1A S3 EQ1A S4 EQ1A S5 EQ1B S1 EQ1B S2 EQ1B S3 EQ1B S4 EQ1B S5 EQ2 S1 EQ2 S3 E…" at bounding box center [321, 136] width 164 height 31
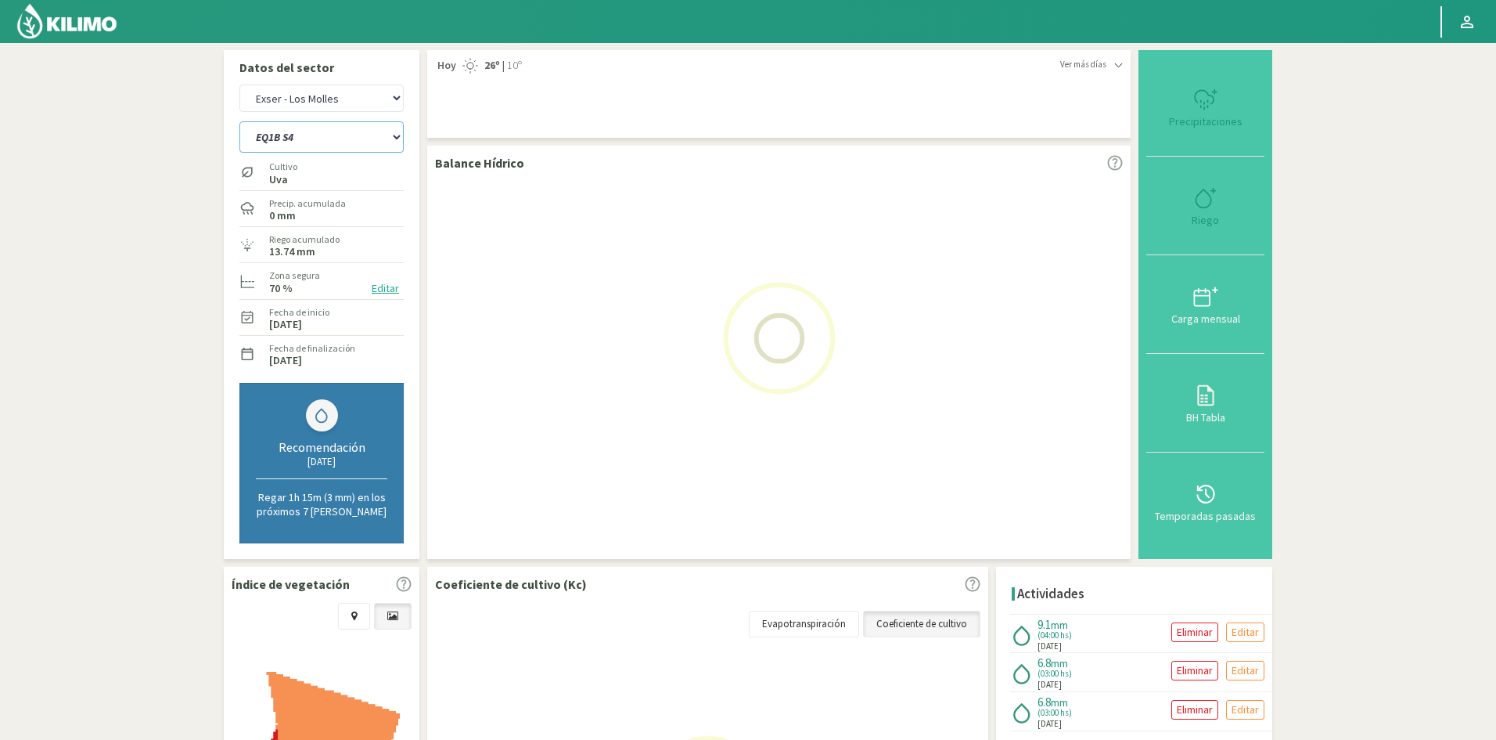
select select "71: Object"
select select "798: Object"
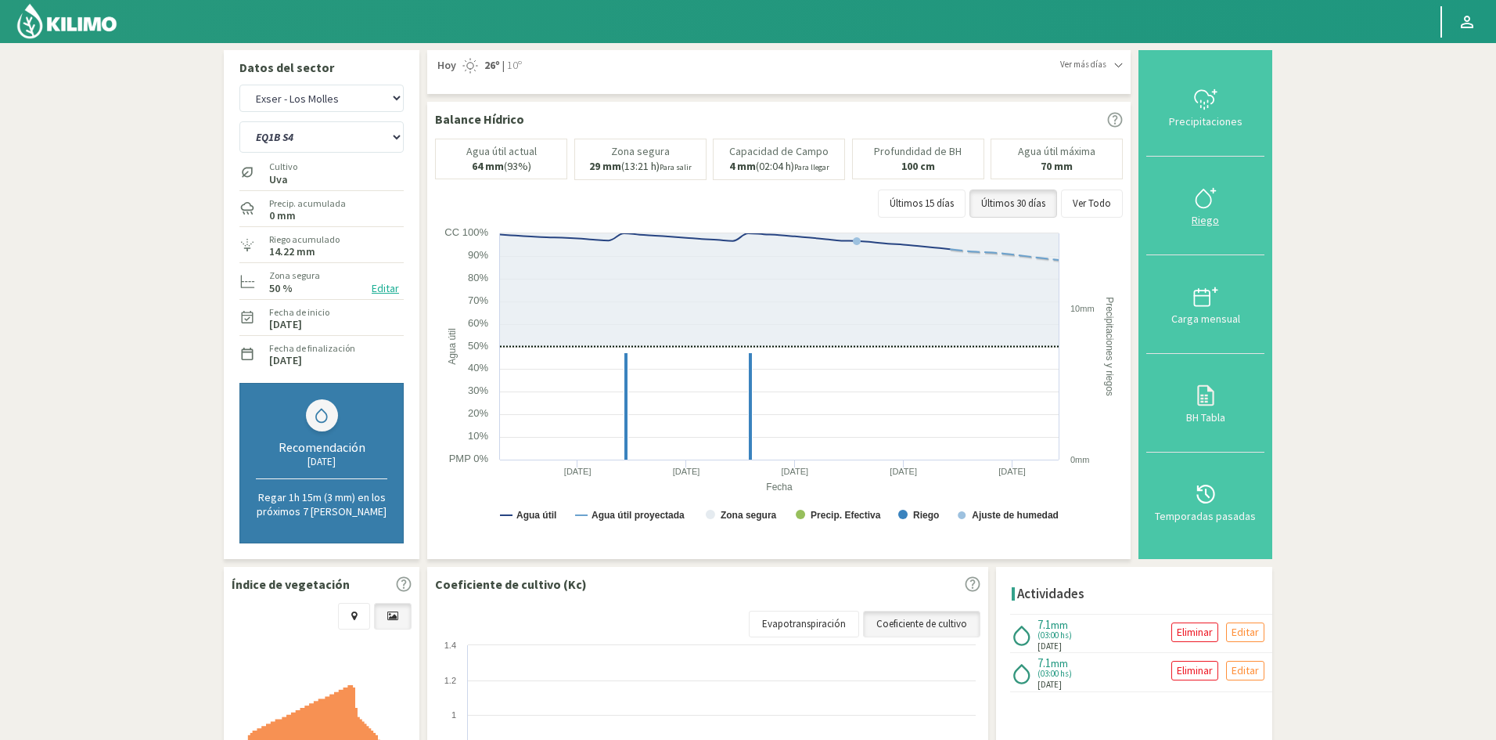
click at [1204, 223] on div "Riego" at bounding box center [1205, 219] width 109 height 11
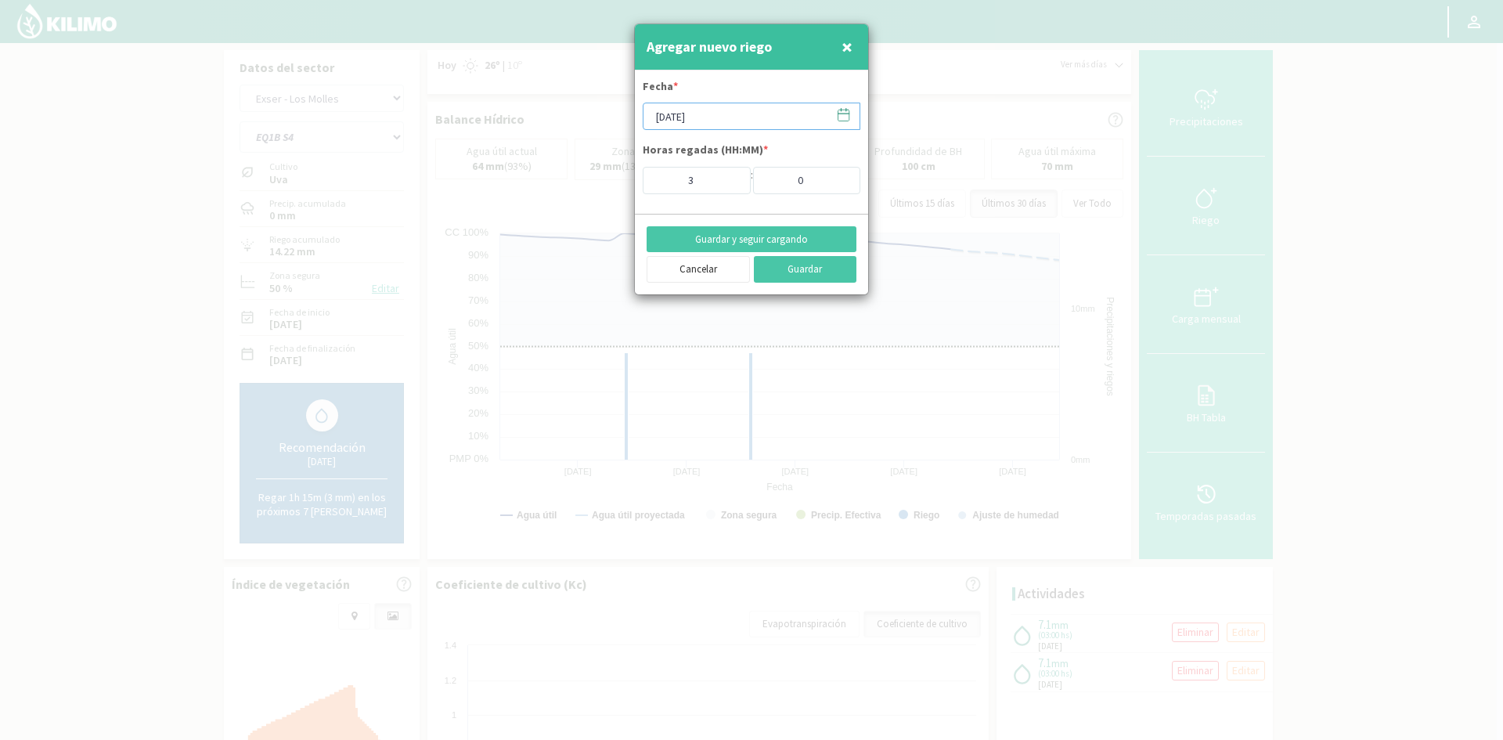
click at [718, 112] on input "[DATE]" at bounding box center [751, 116] width 218 height 27
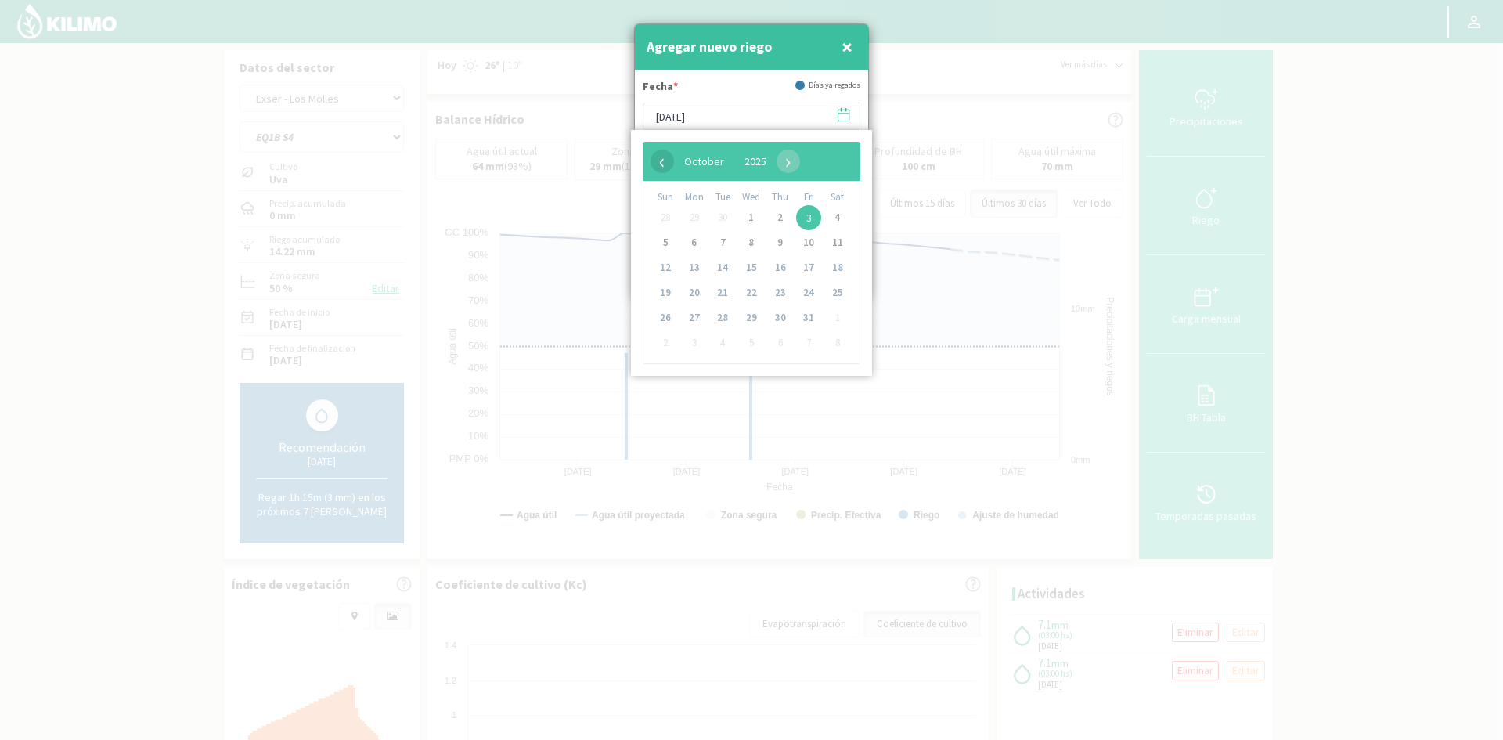
click at [664, 167] on span "‹" at bounding box center [661, 160] width 23 height 23
click at [778, 287] on span "25" at bounding box center [780, 292] width 25 height 25
type input "[DATE]"
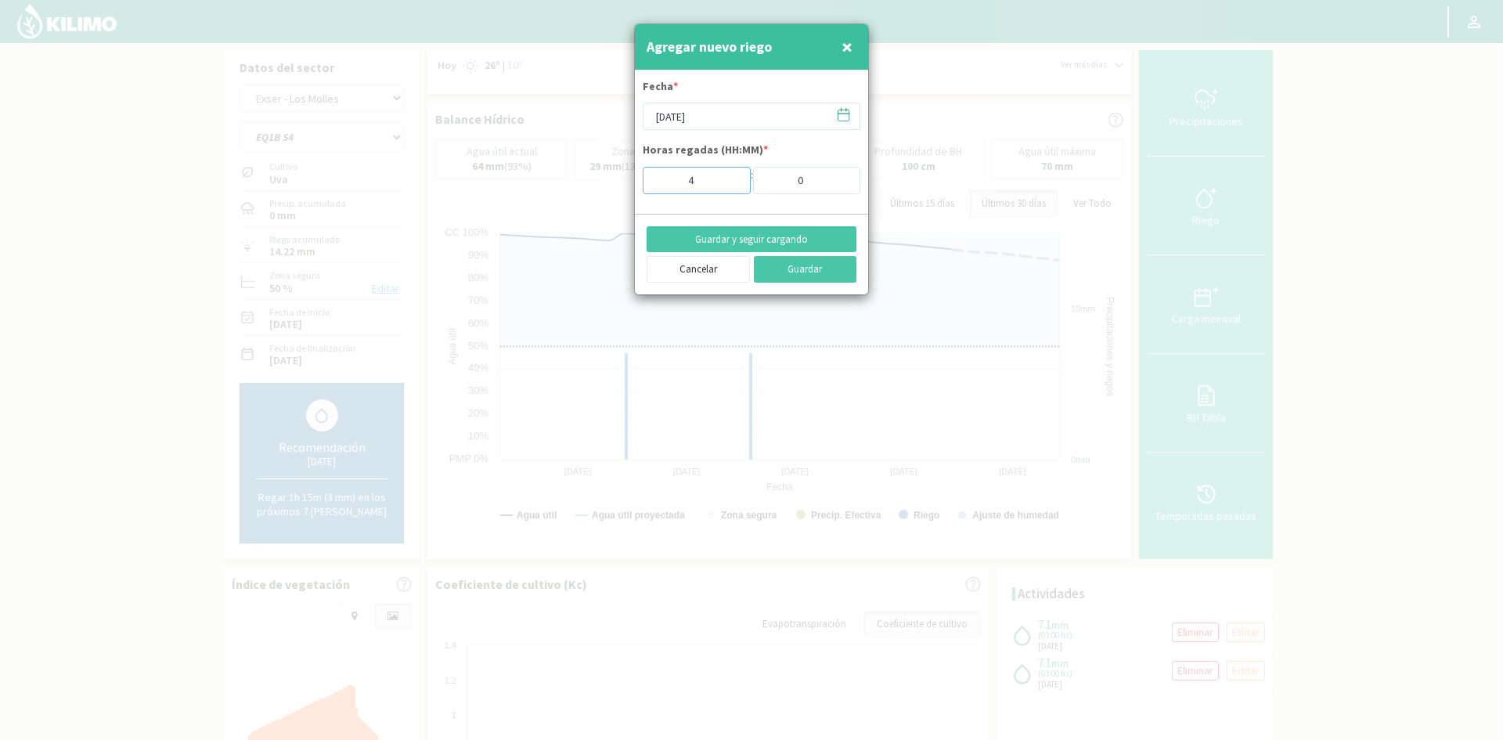
type input "4"
click at [729, 175] on input "4" at bounding box center [696, 180] width 108 height 27
click at [763, 247] on button "Guardar y seguir cargando" at bounding box center [751, 239] width 210 height 27
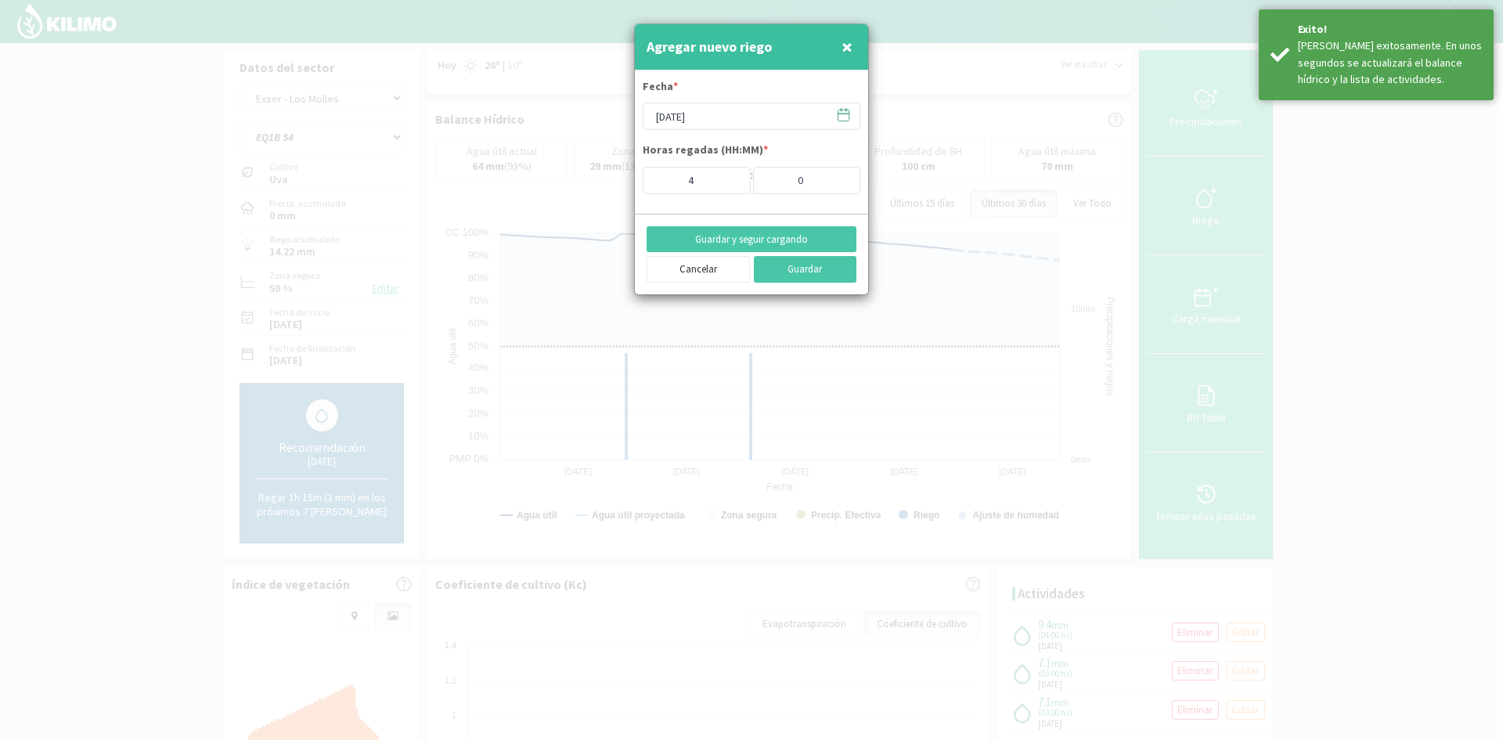
click at [852, 41] on button "×" at bounding box center [846, 46] width 19 height 31
type input "[DATE]"
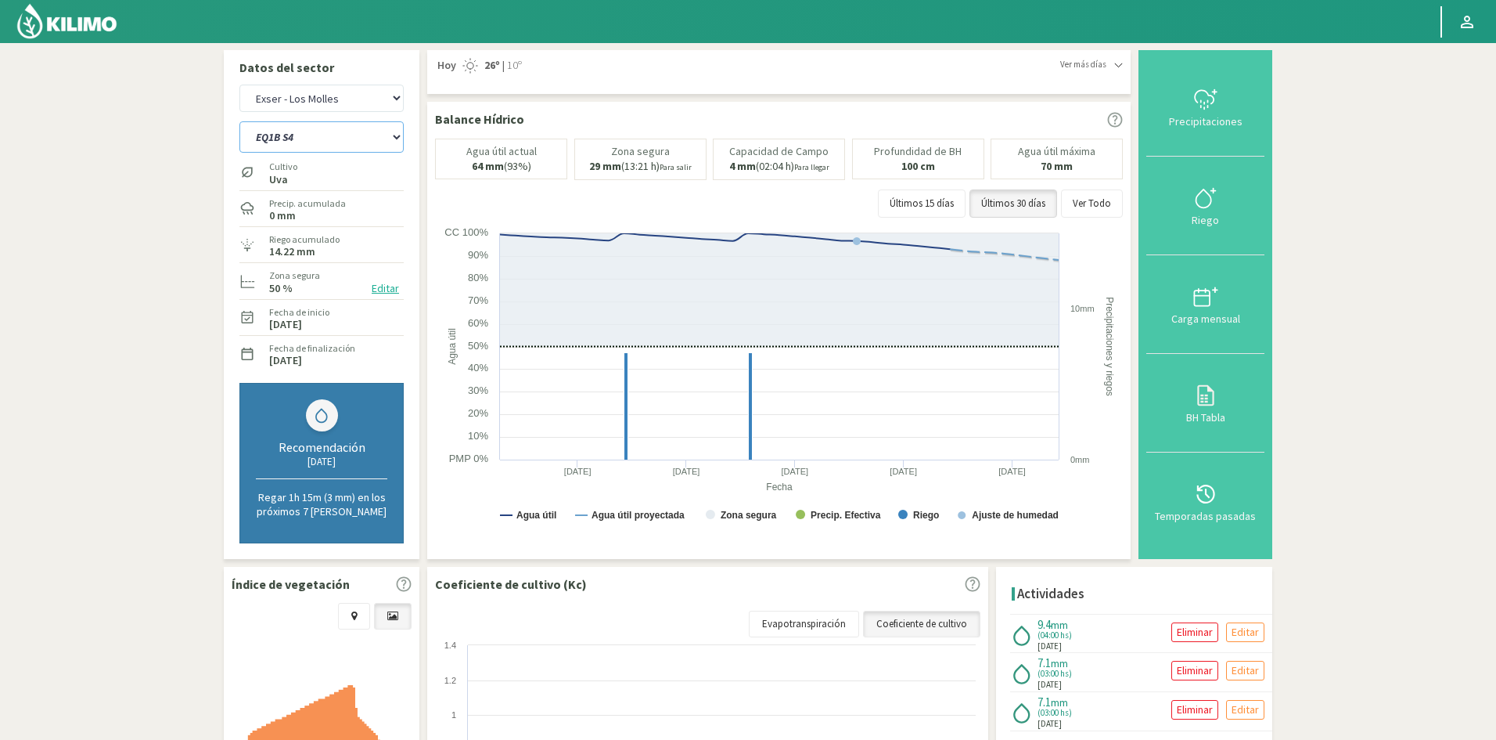
click at [268, 137] on select "EQ1A S3 EQ1A S4 EQ1A S5 EQ1B S1 EQ1B S2 EQ1B S3 EQ1B S4 EQ1B S5 EQ2 S1 EQ2 S3 E…" at bounding box center [321, 136] width 164 height 31
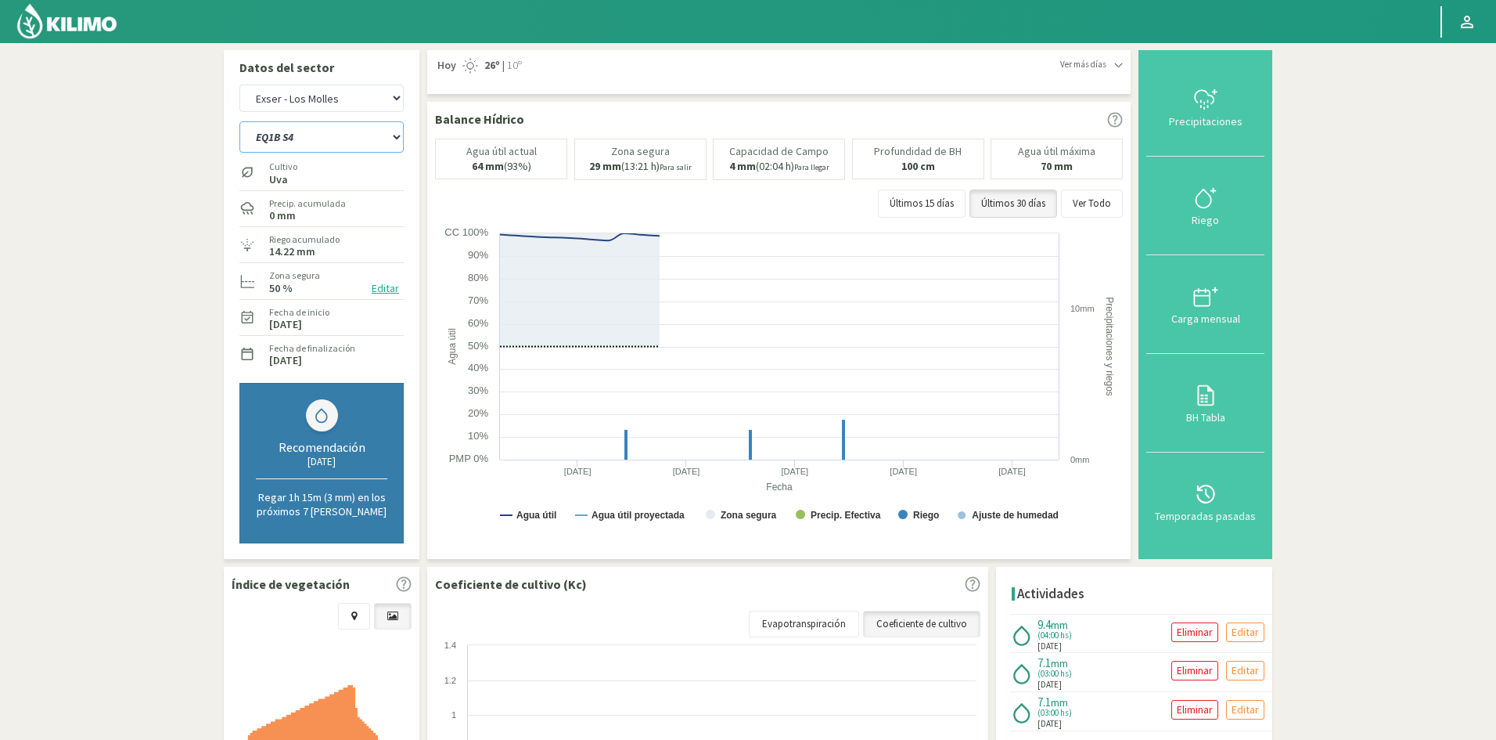
select select "794: Object"
click at [239, 121] on select "EQ1A S3 EQ1A S4 EQ1A S5 EQ1B S1 EQ1B S2 EQ1B S3 EQ1B S4 EQ1B S5 EQ2 S1 EQ2 S3 E…" at bounding box center [321, 136] width 164 height 31
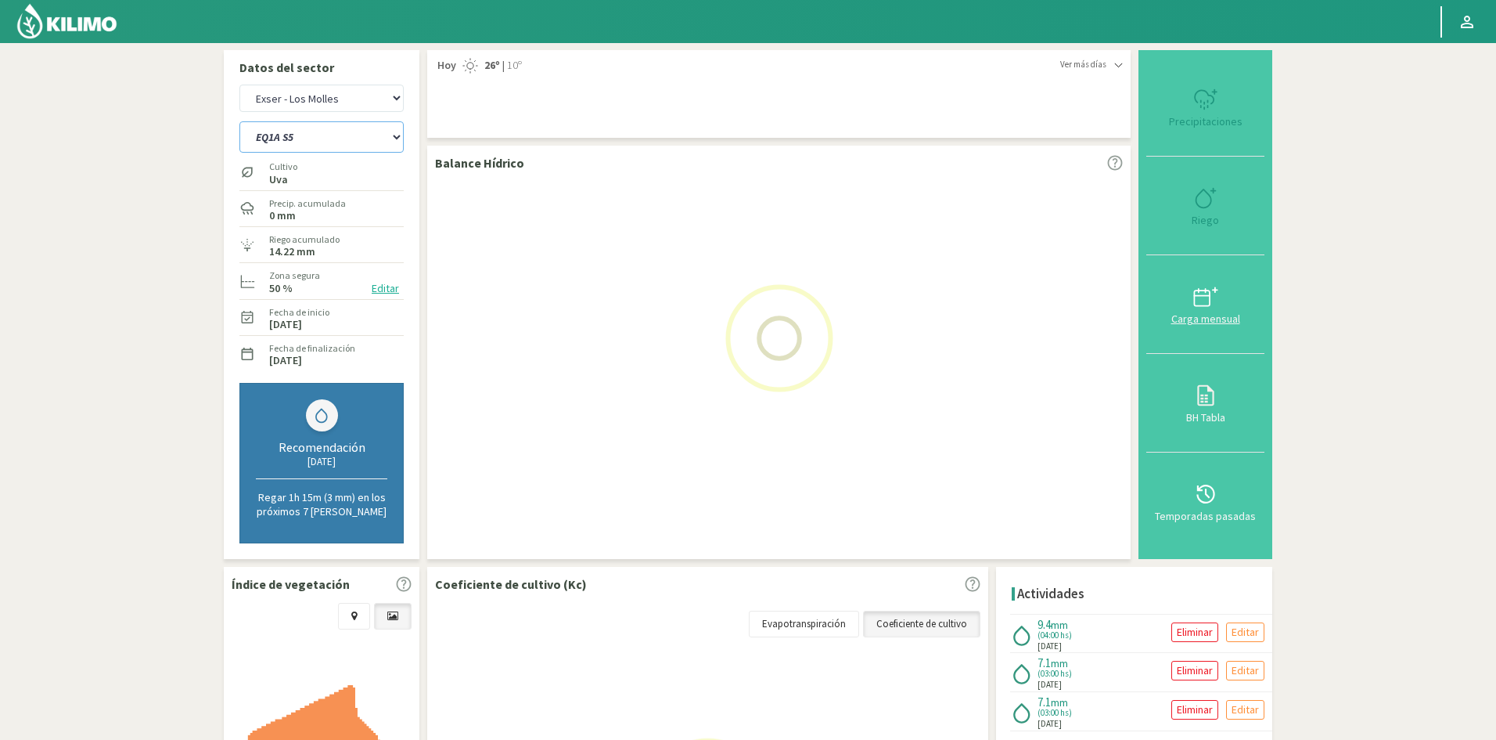
select select "73: Object"
select select "817: Object"
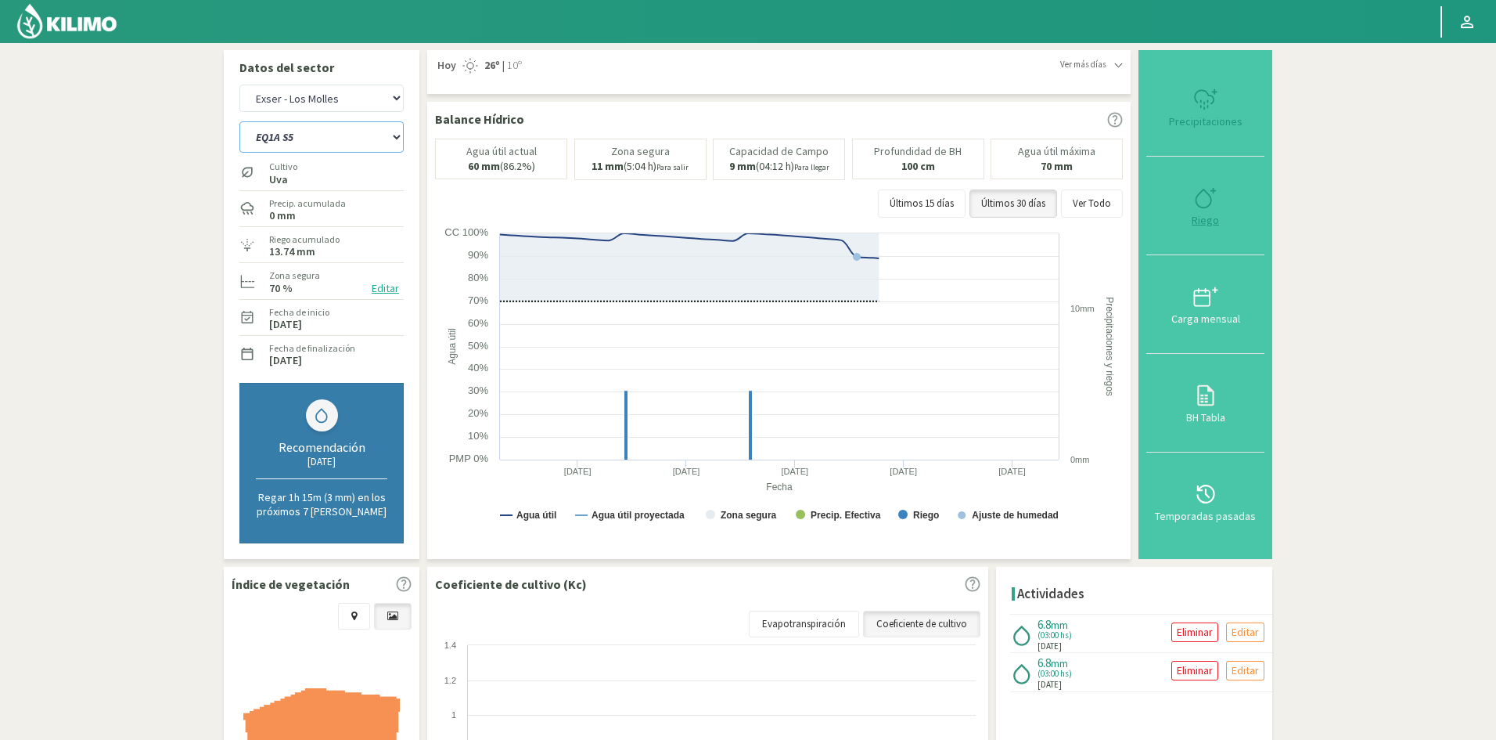
type input "3"
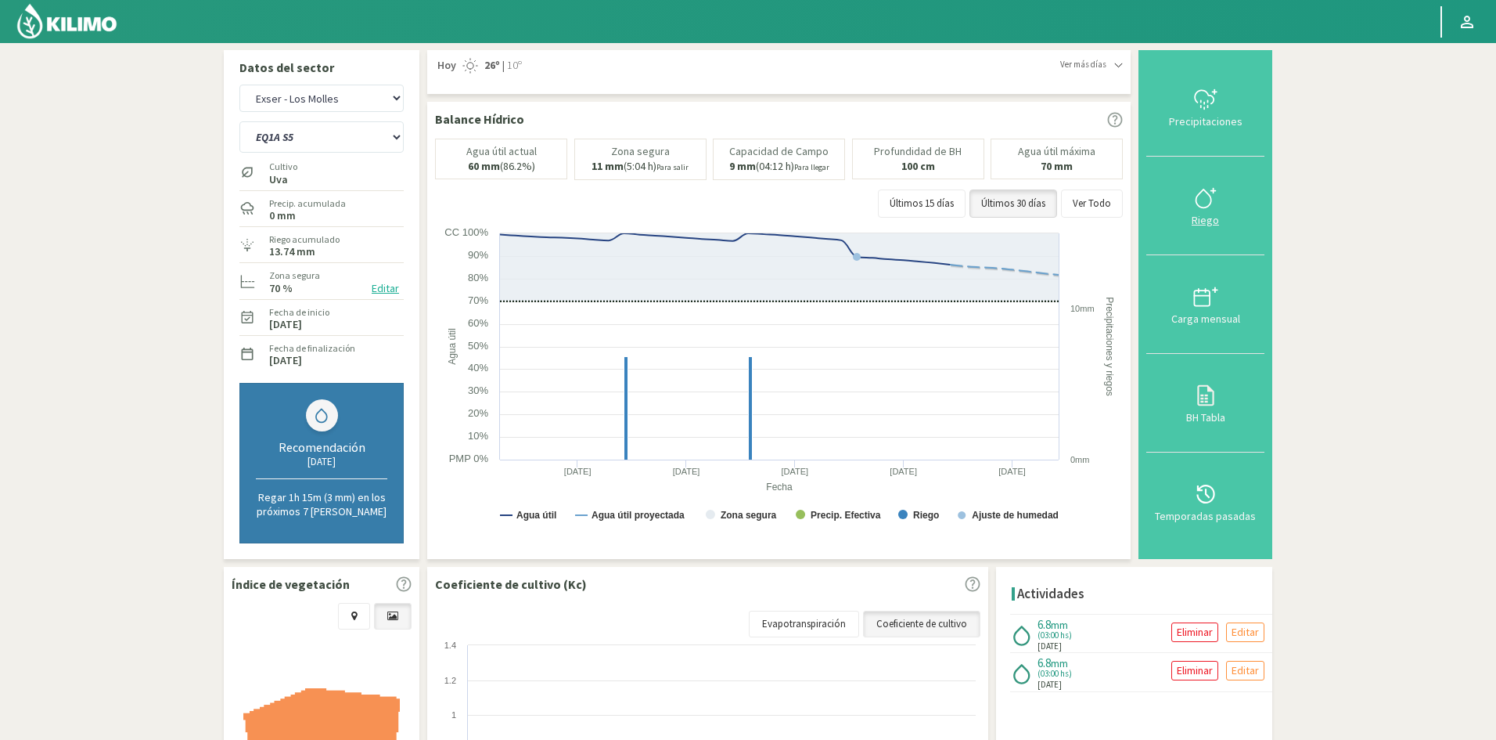
click at [1205, 221] on div "Riego" at bounding box center [1205, 219] width 109 height 11
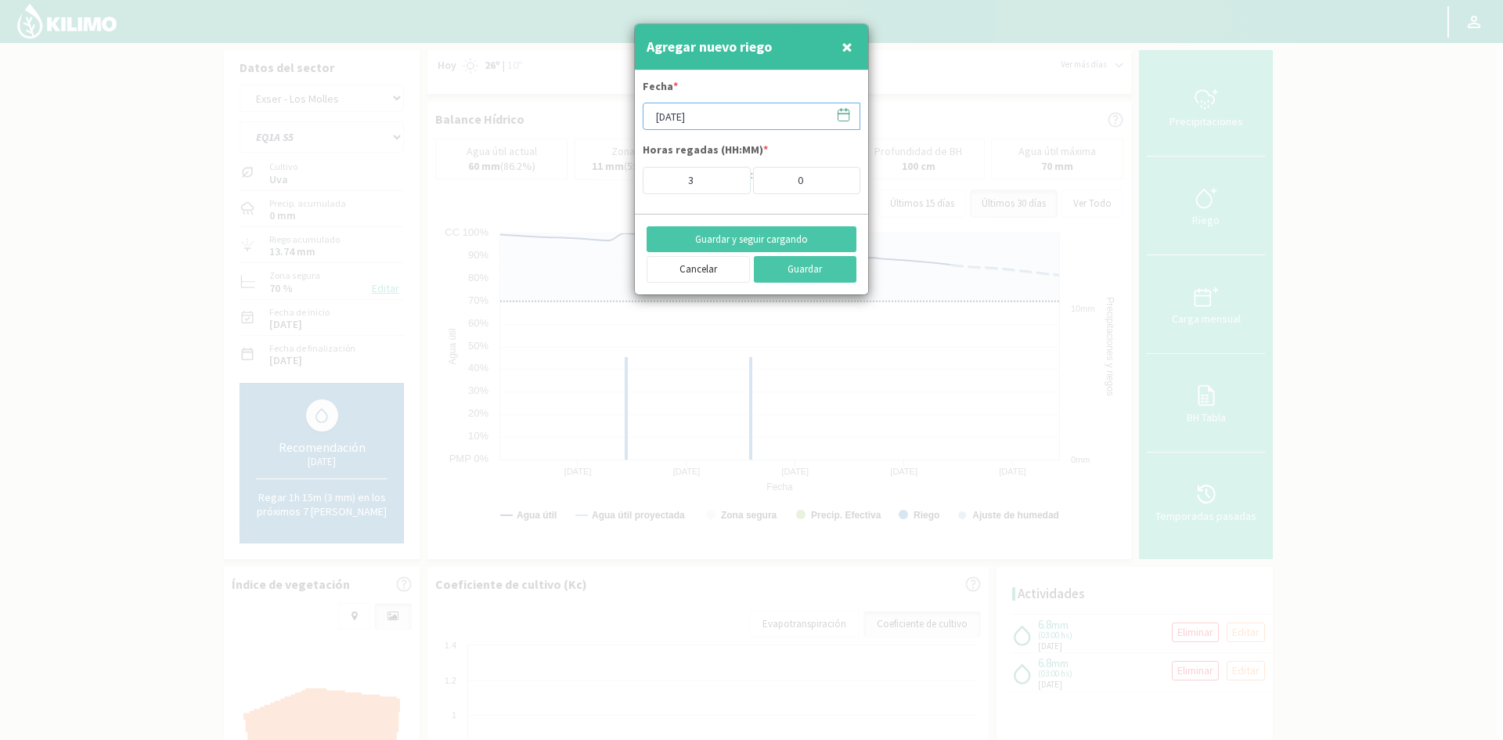
click at [682, 121] on input "[DATE]" at bounding box center [751, 116] width 218 height 27
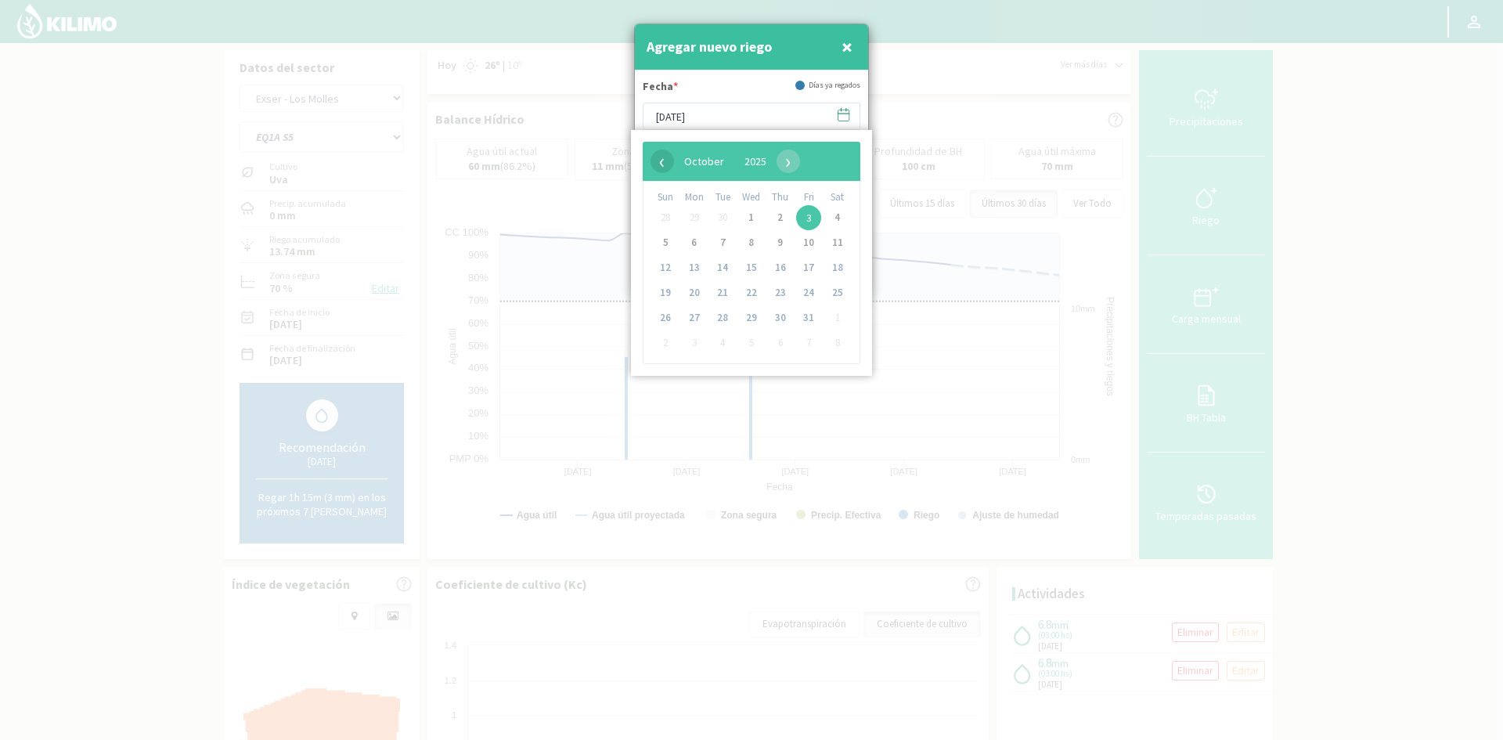
click at [661, 166] on span "‹" at bounding box center [661, 160] width 23 height 23
click at [778, 292] on span "25" at bounding box center [780, 292] width 25 height 25
type input "[DATE]"
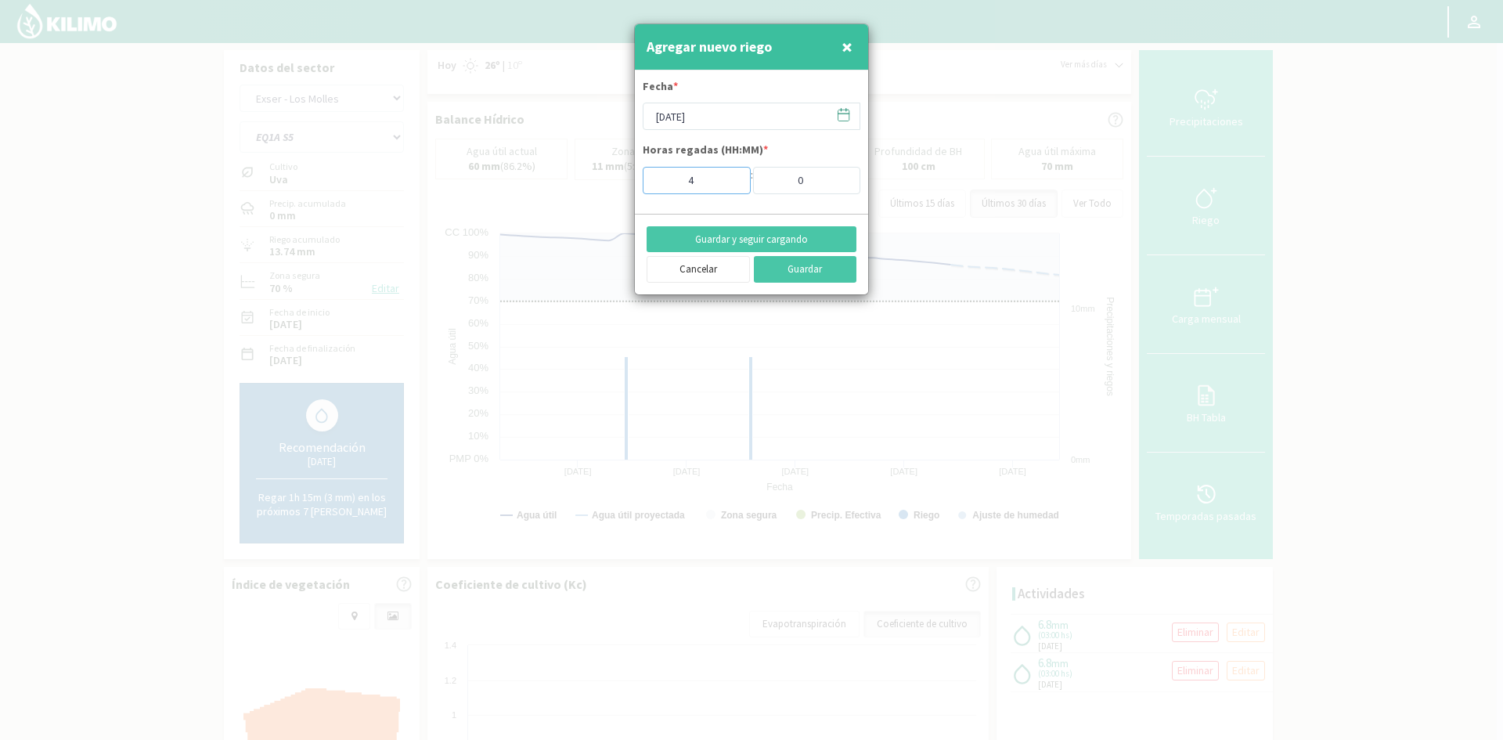
type input "4"
click at [731, 173] on input "4" at bounding box center [696, 180] width 108 height 27
click at [738, 235] on button "Guardar y seguir cargando" at bounding box center [751, 239] width 210 height 27
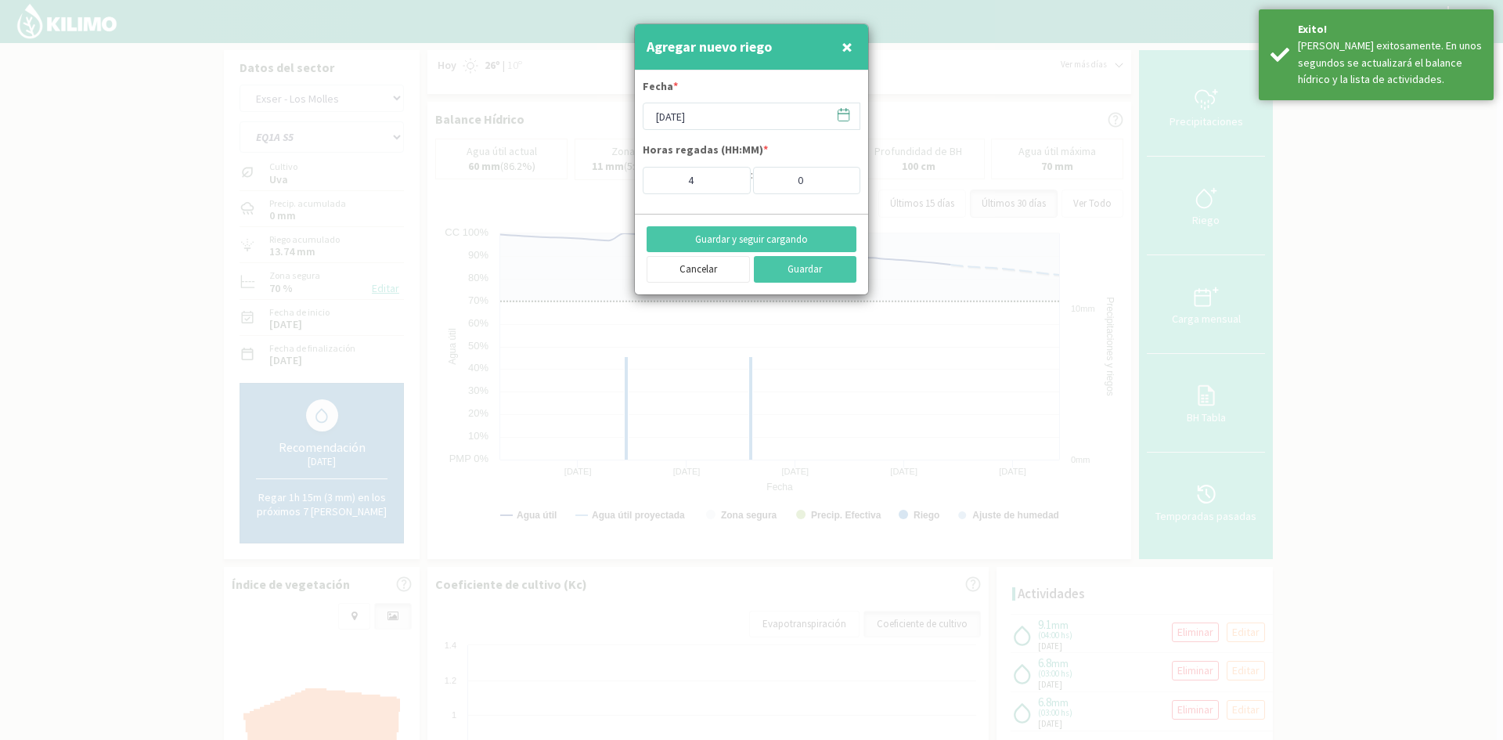
click at [846, 48] on span "×" at bounding box center [846, 47] width 11 height 26
type input "[DATE]"
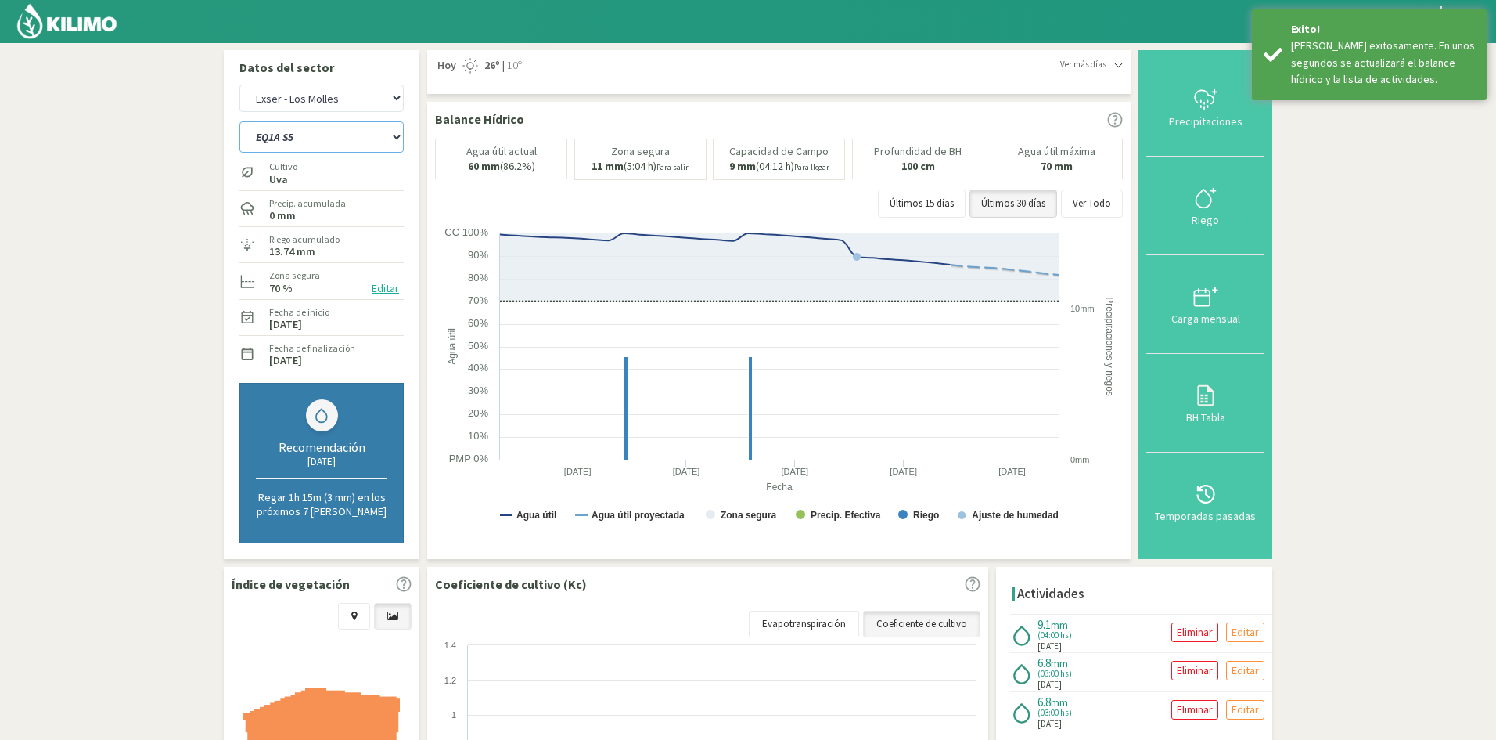
click at [318, 139] on select "EQ1A S3 EQ1A S4 EQ1A S5 EQ1B S1 EQ1B S2 EQ1B S3 EQ1B S4 EQ1B S5 EQ2 S1 EQ2 S3 E…" at bounding box center [321, 136] width 164 height 31
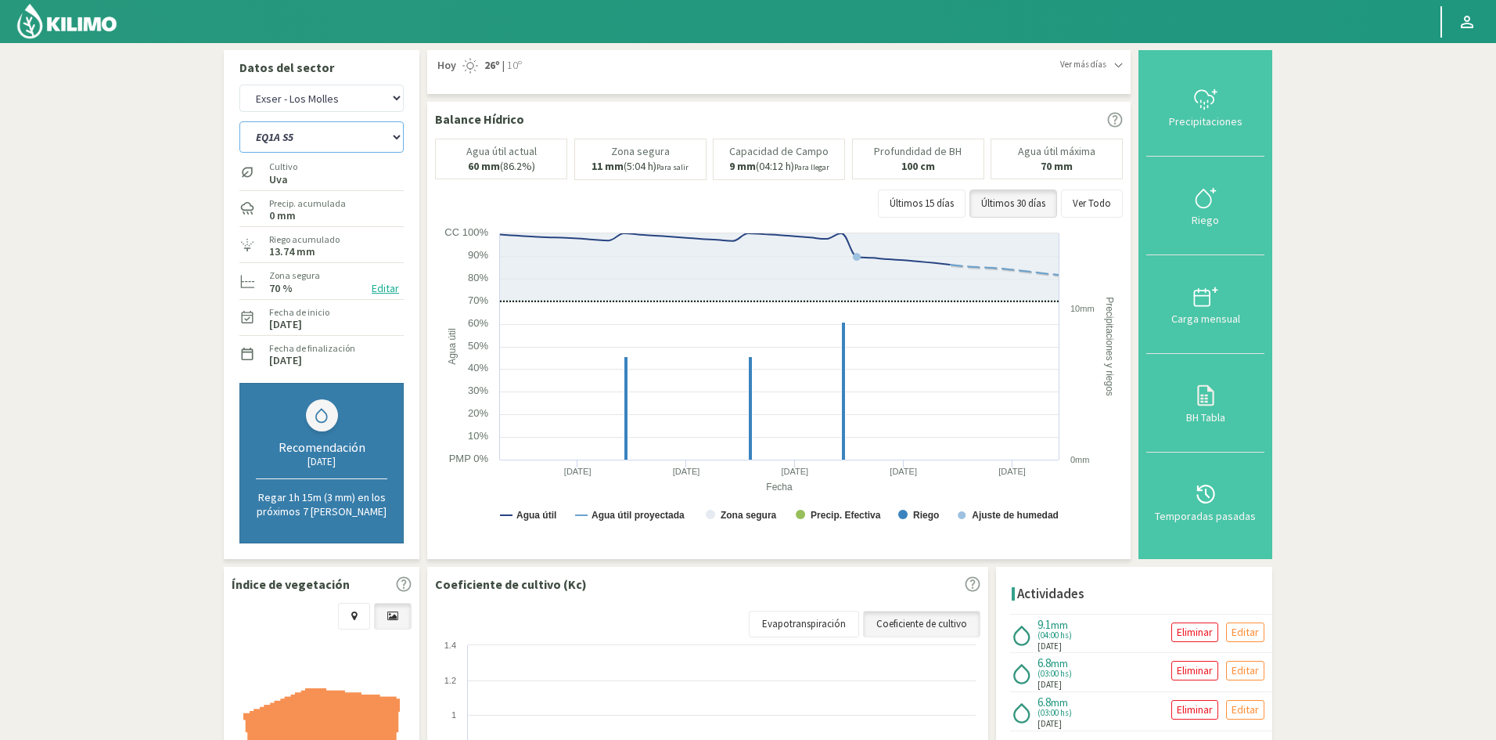
select select "822: Object"
click at [239, 121] on select "EQ1A S3 EQ1A S4 EQ1A S5 EQ1B S1 EQ1B S2 EQ1B S3 EQ1B S4 EQ1B S5 EQ2 S1 EQ2 S3 E…" at bounding box center [321, 136] width 164 height 31
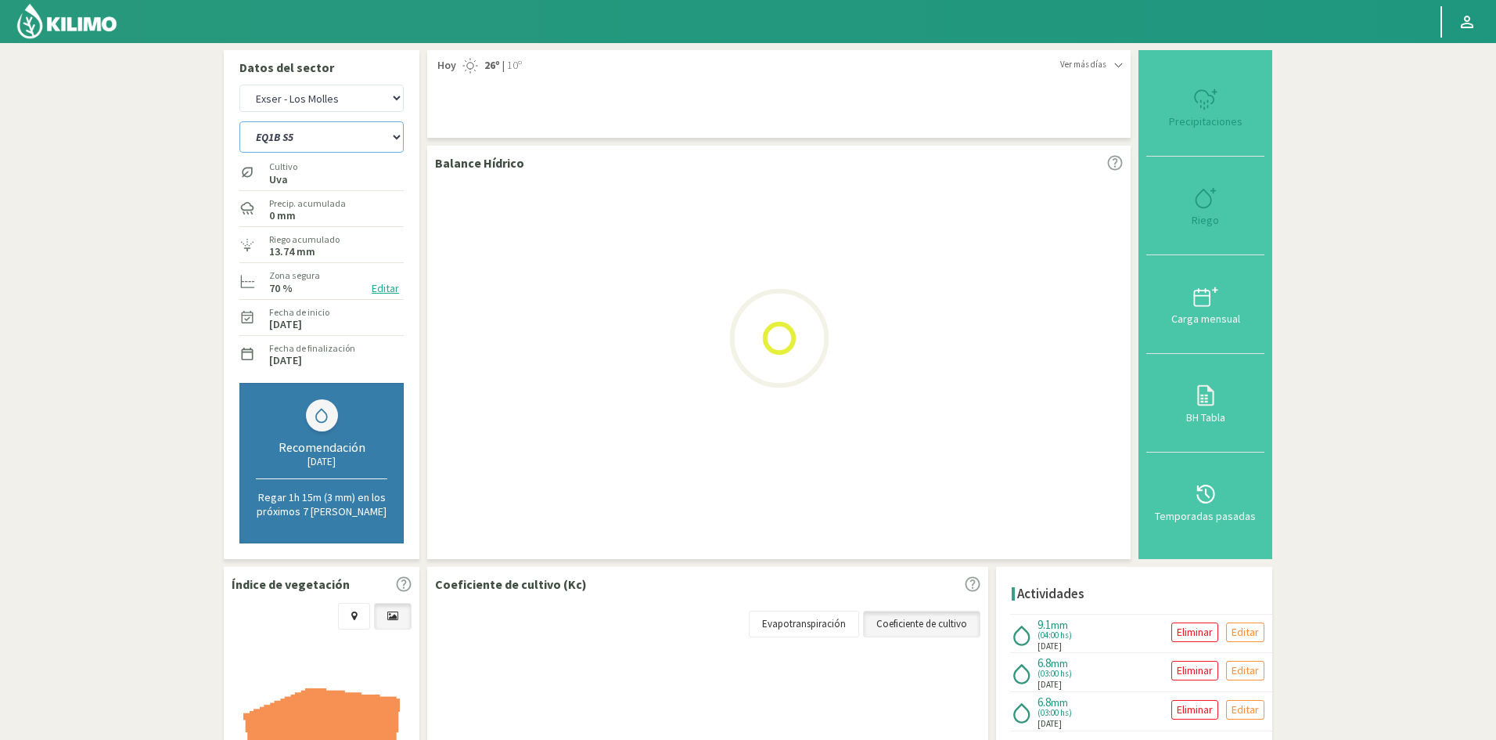
select select "75: Object"
select select "845: Object"
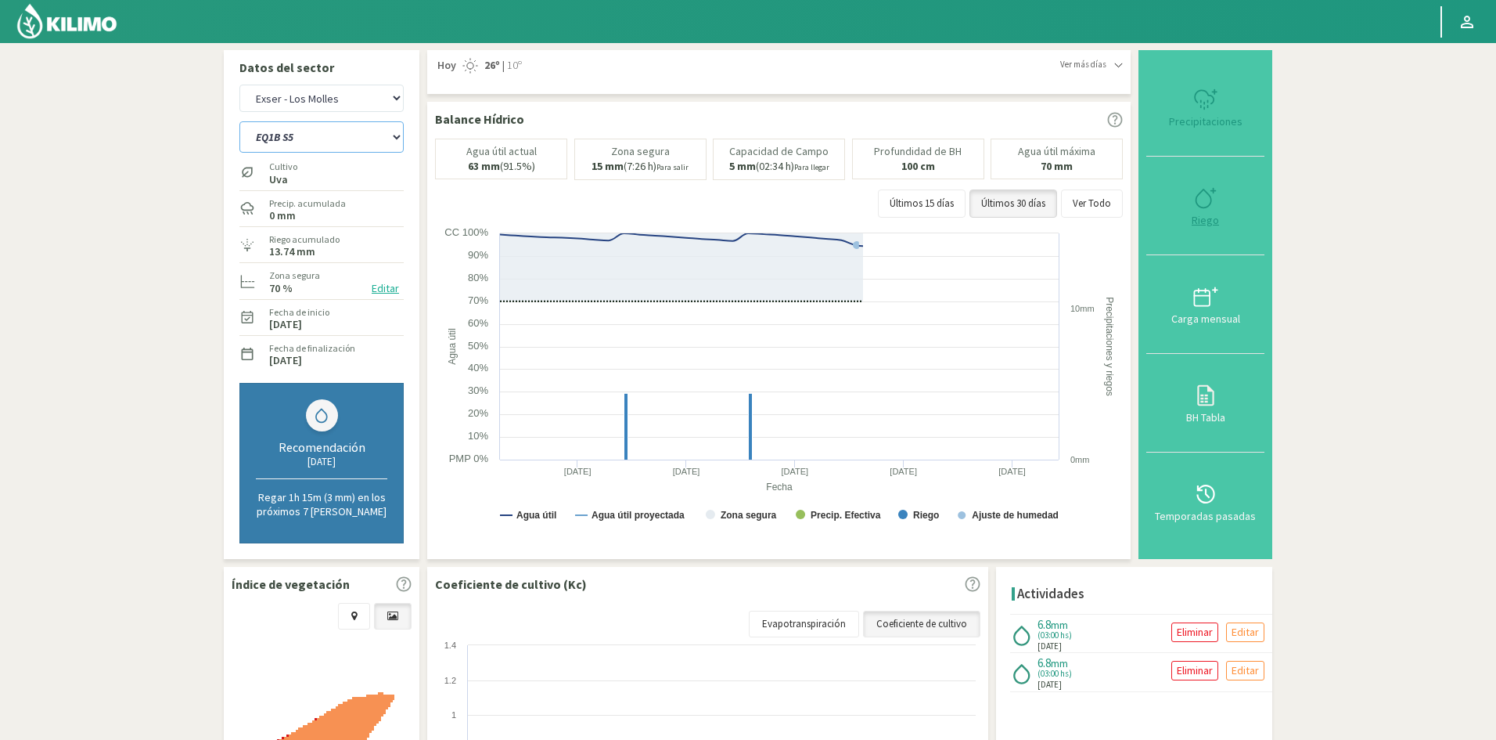
type input "3"
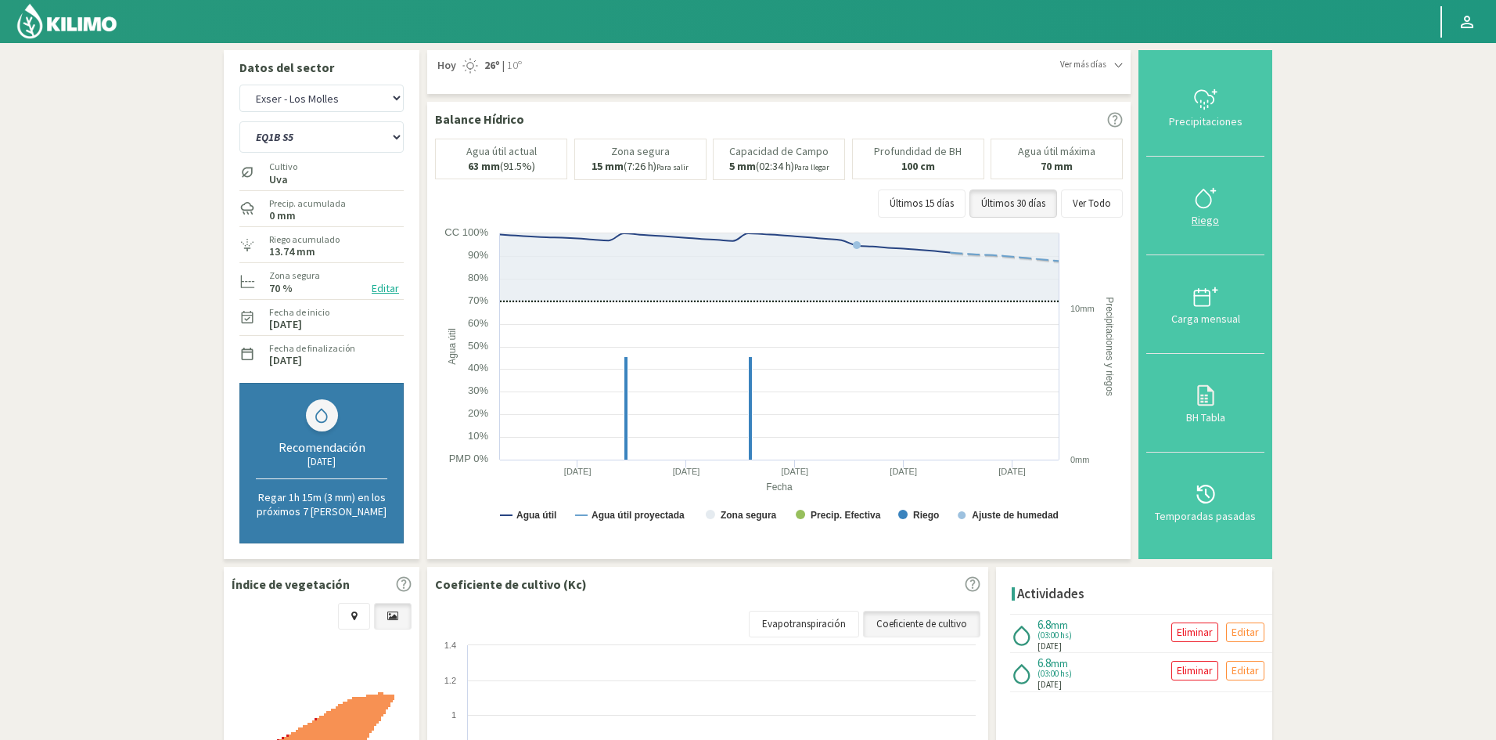
click at [1210, 221] on div "Riego" at bounding box center [1205, 219] width 109 height 11
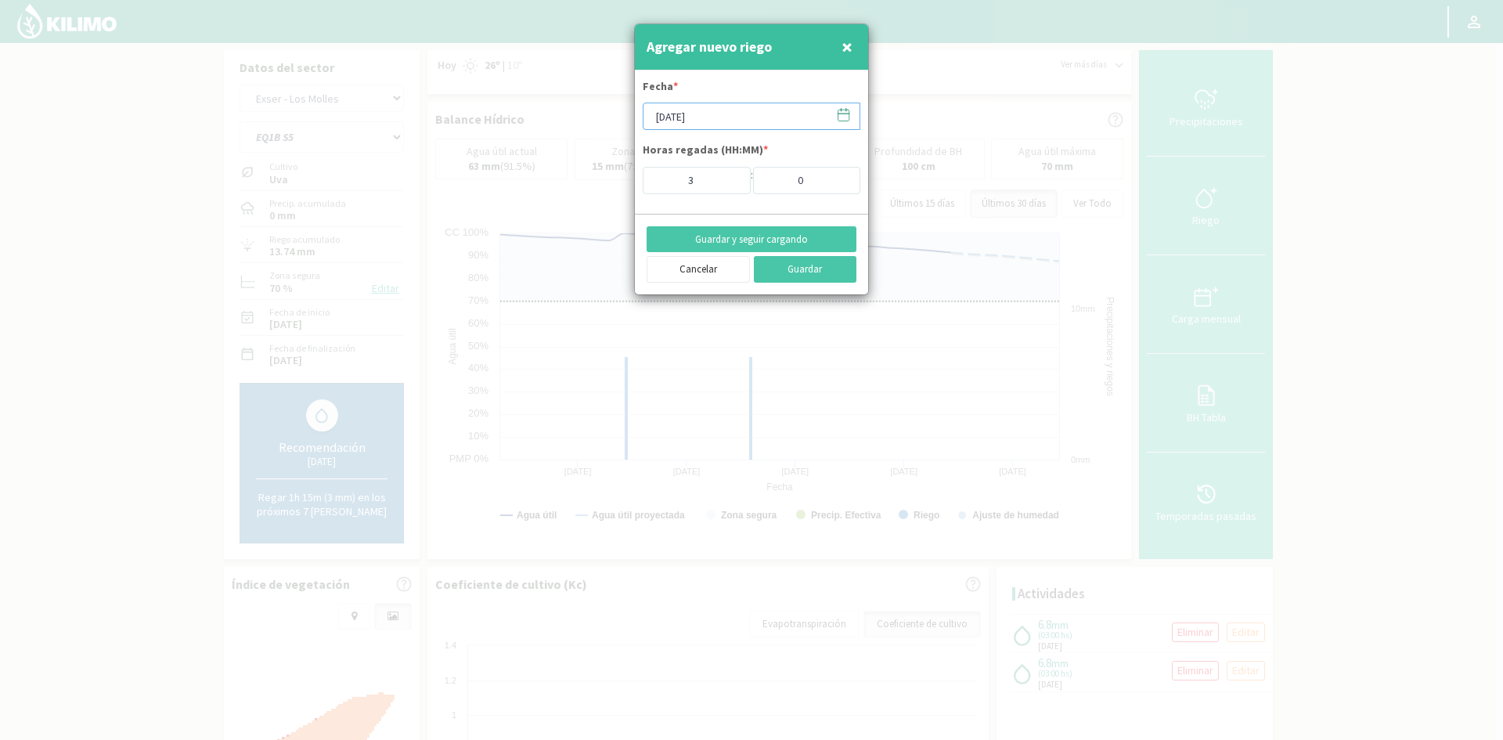
click at [743, 117] on input "[DATE]" at bounding box center [751, 116] width 218 height 27
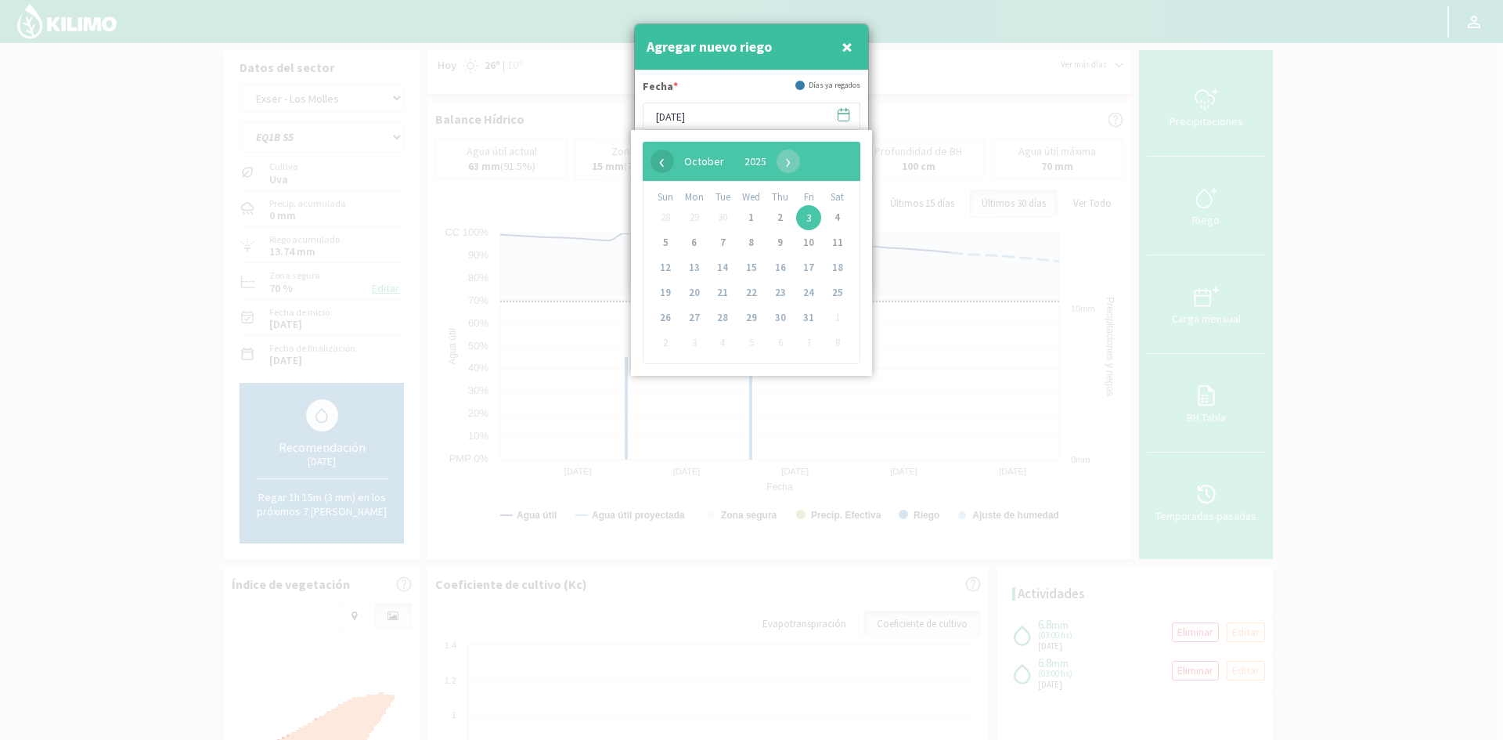
click at [665, 167] on span "‹" at bounding box center [661, 160] width 23 height 23
drag, startPoint x: 776, startPoint y: 294, endPoint x: 776, endPoint y: 279, distance: 15.7
click at [776, 293] on span "25" at bounding box center [780, 292] width 25 height 25
type input "[DATE]"
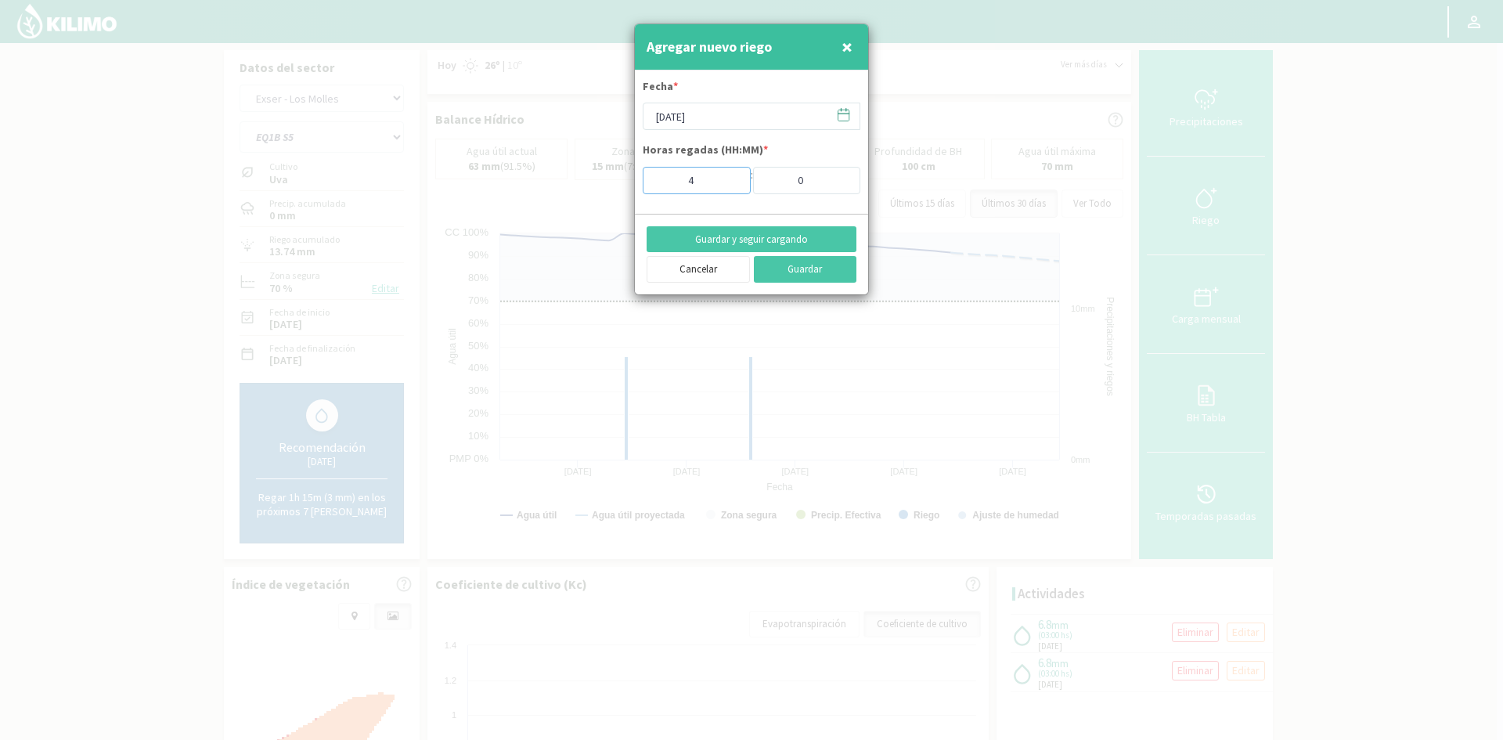
type input "4"
click at [727, 174] on input "4" at bounding box center [696, 180] width 108 height 27
click at [729, 249] on button "Guardar y seguir cargando" at bounding box center [751, 239] width 210 height 27
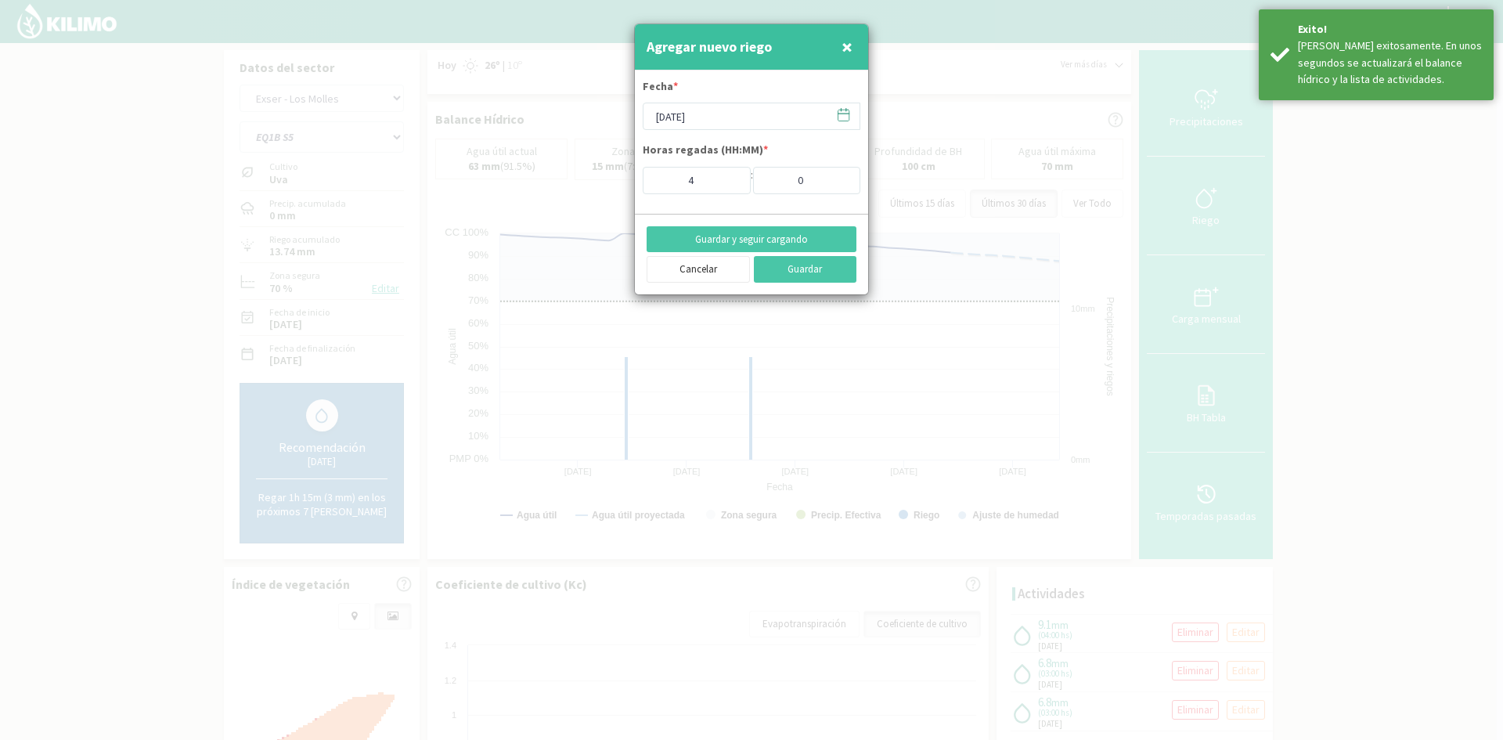
click at [848, 48] on span "×" at bounding box center [846, 47] width 11 height 26
type input "[DATE]"
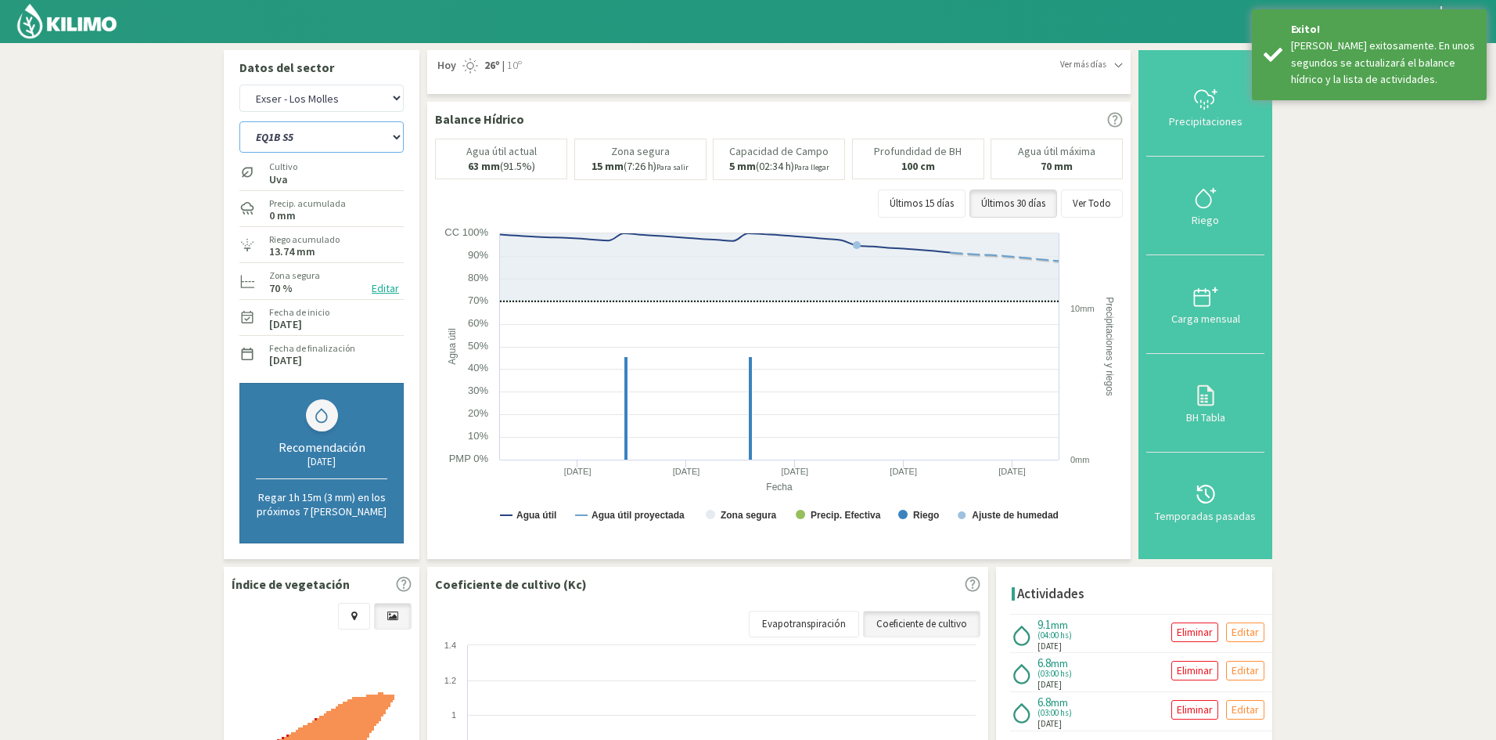
click at [334, 135] on select "EQ1A S3 EQ1A S4 EQ1A S5 EQ1B S1 EQ1B S2 EQ1B S3 EQ1B S4 EQ1B S5 EQ2 S1 EQ2 S3 E…" at bounding box center [321, 136] width 164 height 31
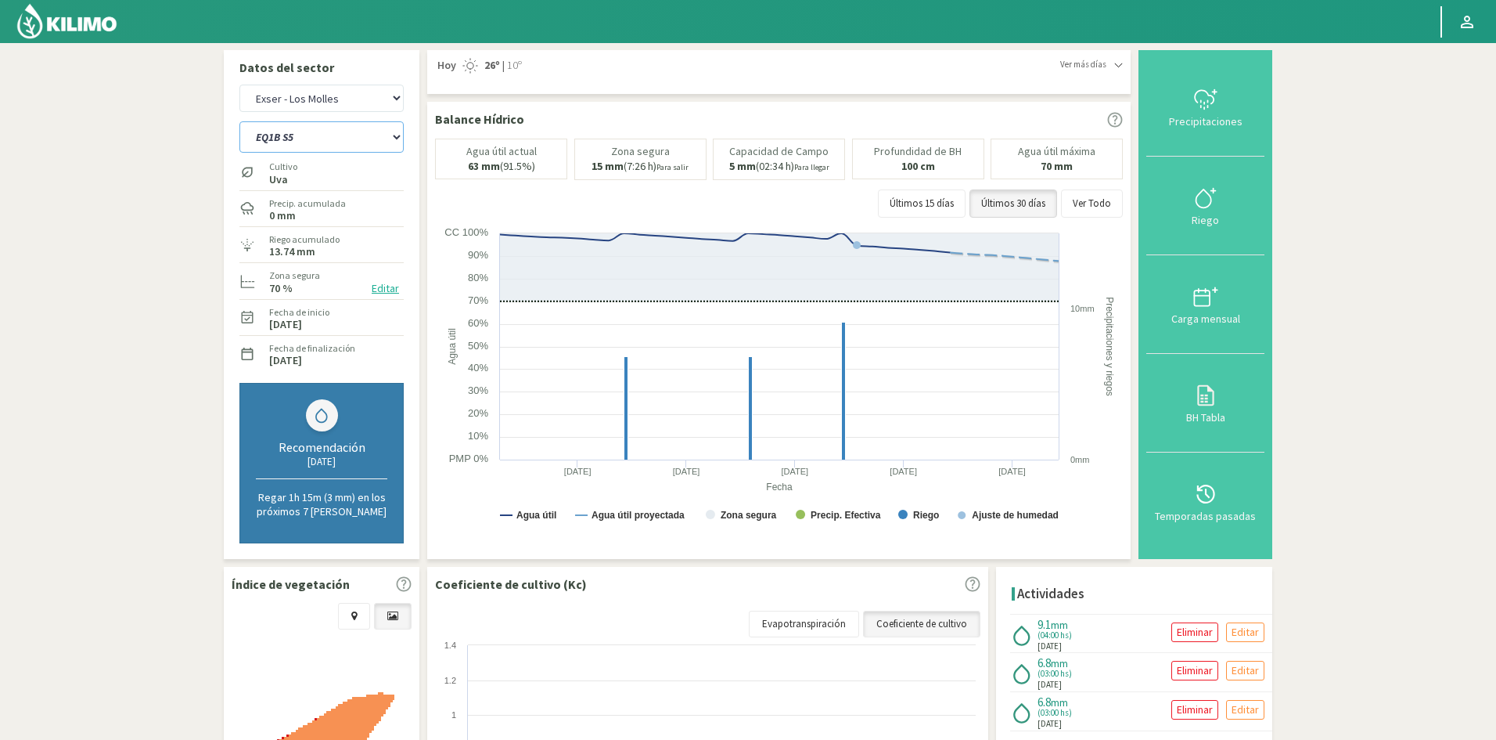
select select "856: Object"
click at [239, 121] on select "EQ1A S3 EQ1A S4 EQ1A S5 EQ1B S1 EQ1B S2 EQ1B S3 EQ1B S4 EQ1B S5 EQ2 S1 EQ2 S3 E…" at bounding box center [321, 136] width 164 height 31
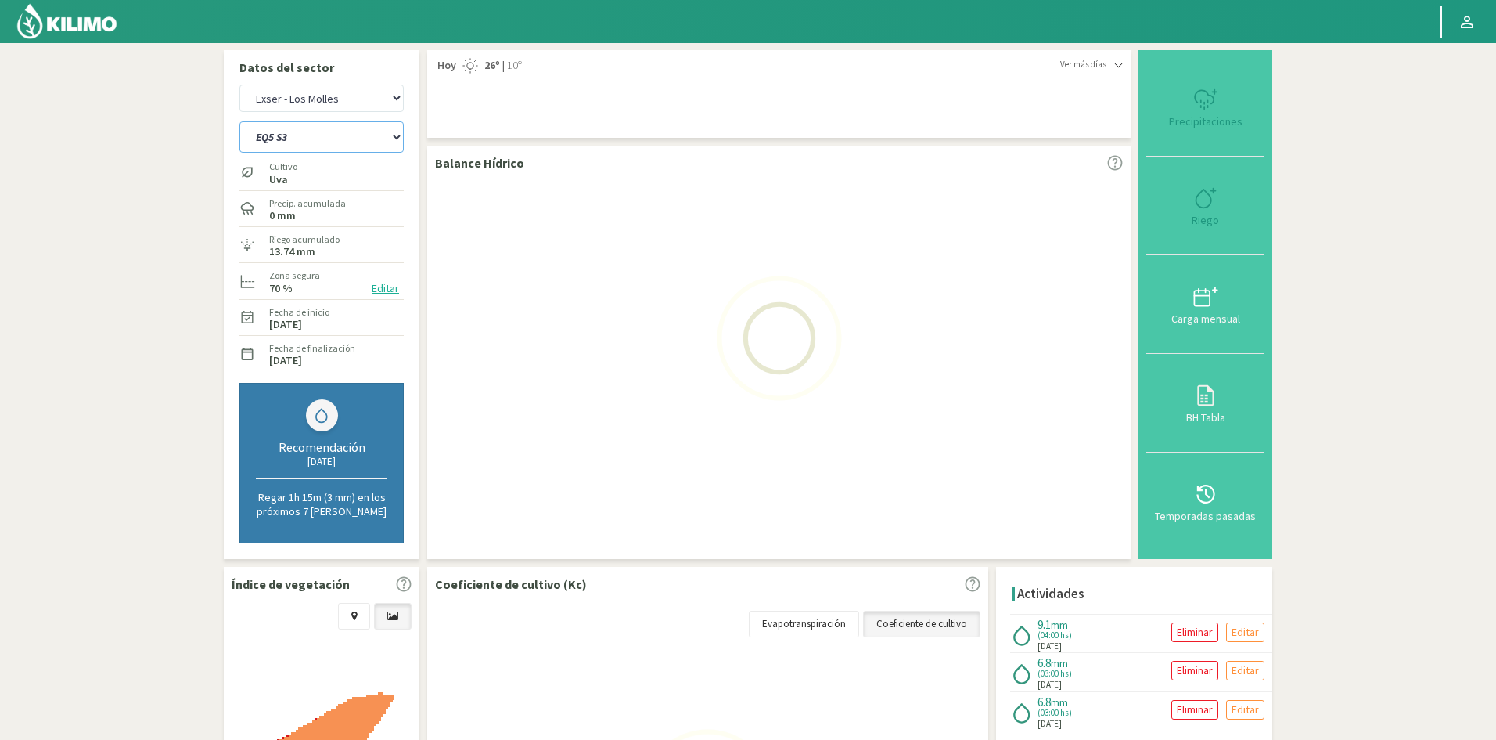
select select "77: Object"
select select "879: Object"
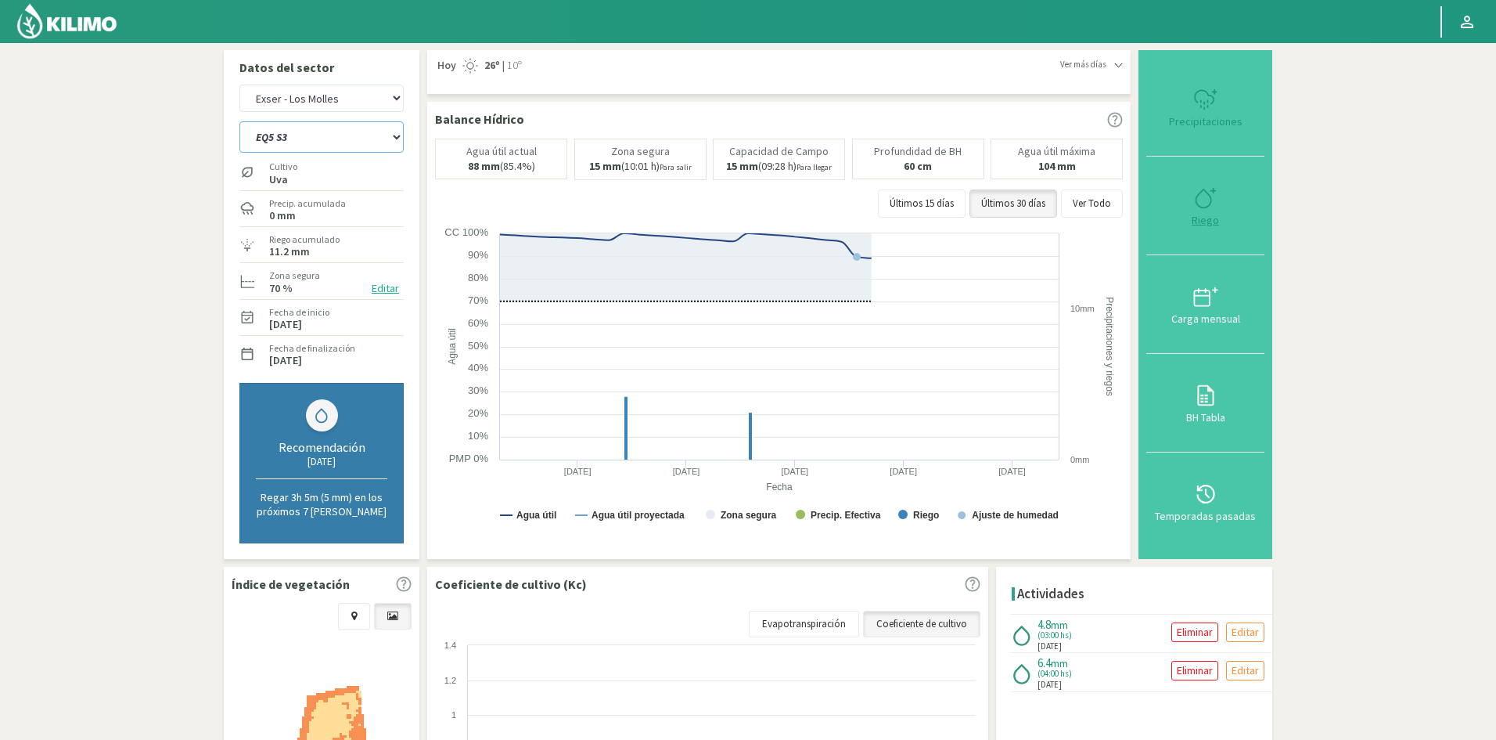
type input "3"
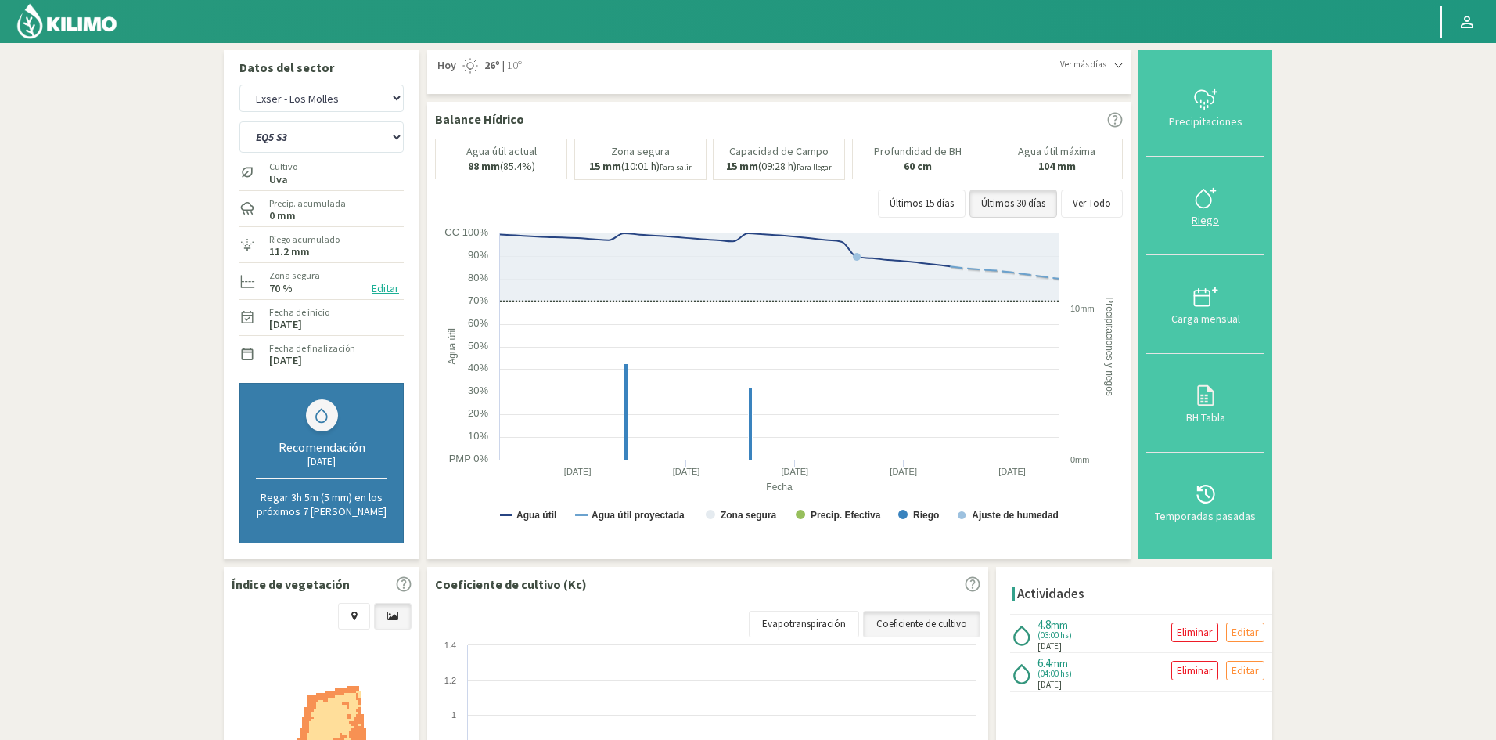
click at [1204, 221] on div "Riego" at bounding box center [1205, 219] width 109 height 11
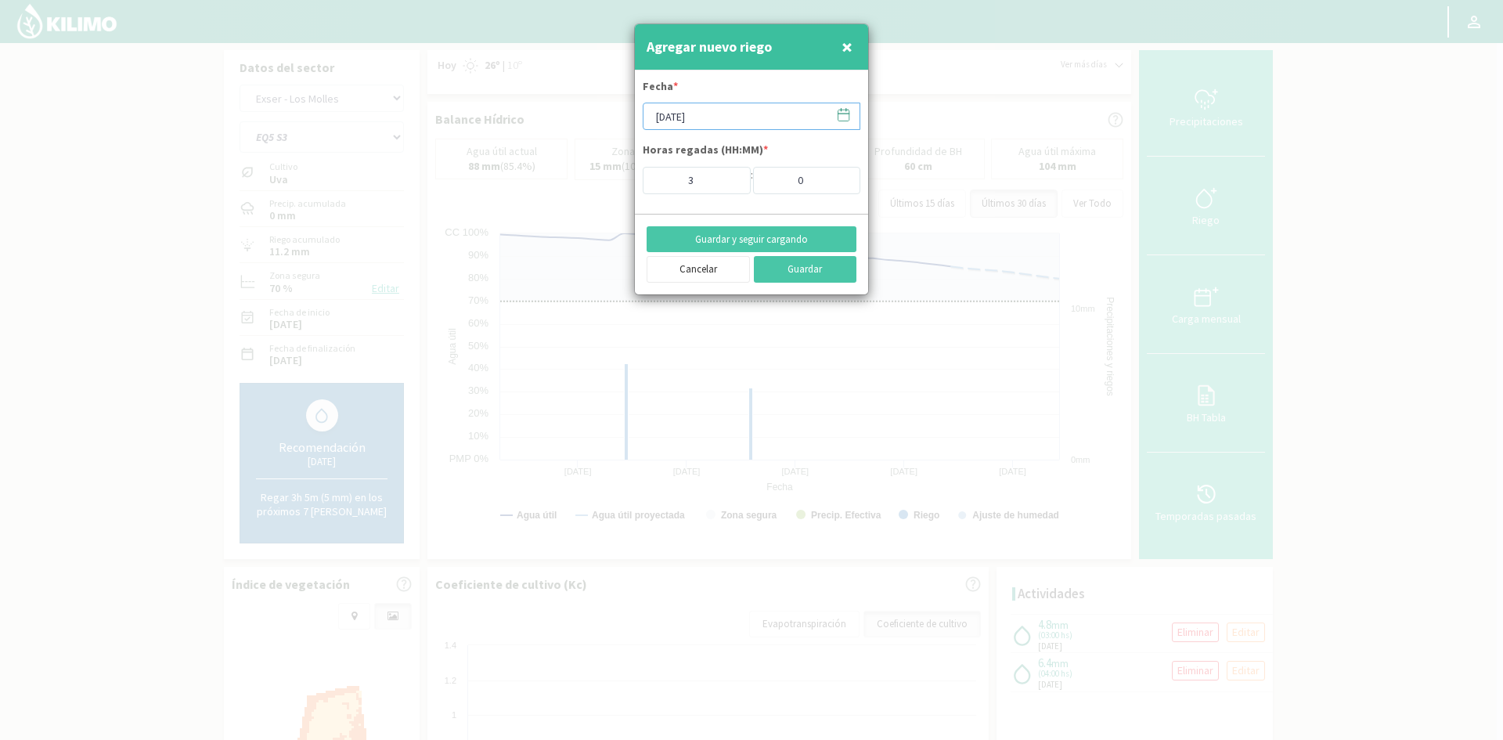
click at [702, 115] on input "[DATE]" at bounding box center [751, 116] width 218 height 27
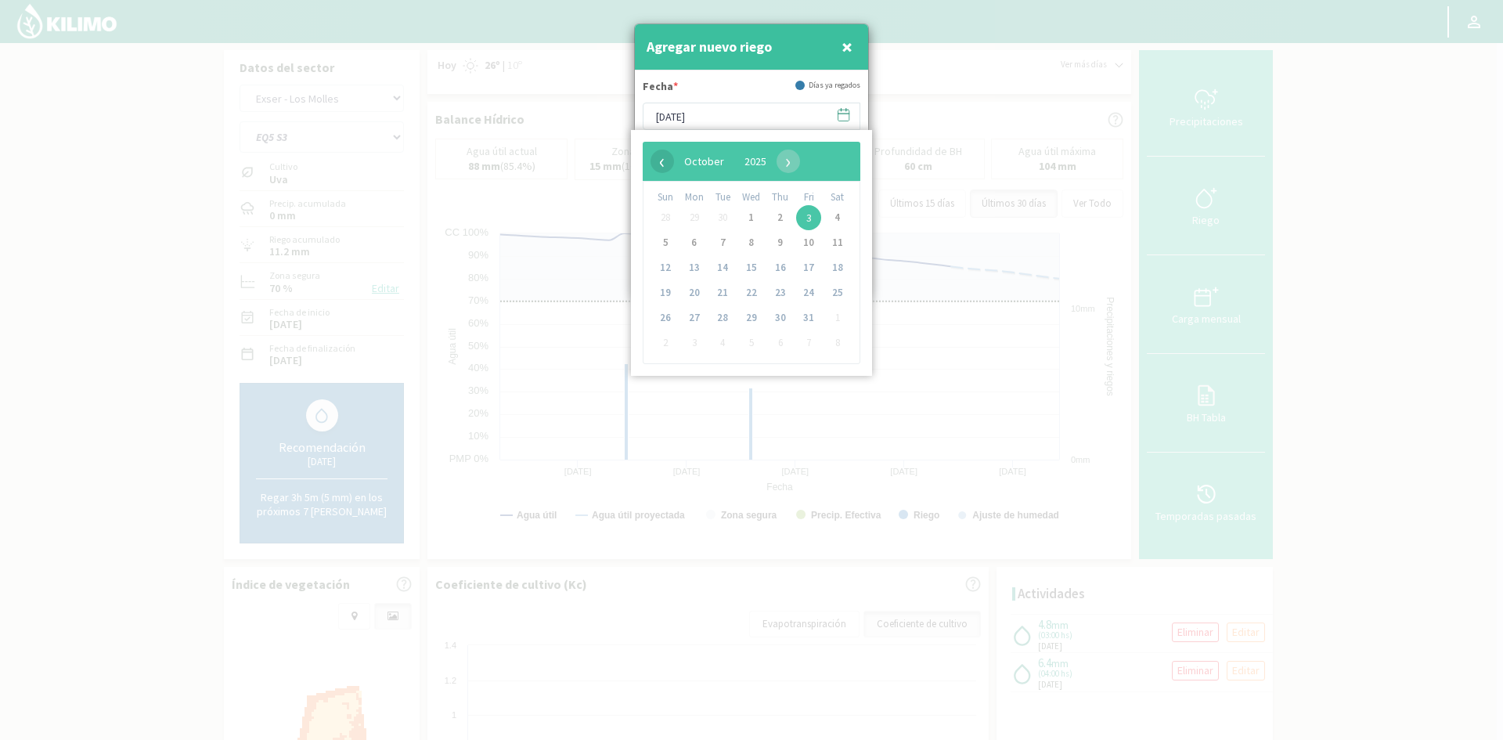
click at [655, 161] on span "‹" at bounding box center [661, 160] width 23 height 23
click at [786, 293] on span "25" at bounding box center [780, 292] width 25 height 25
type input "[DATE]"
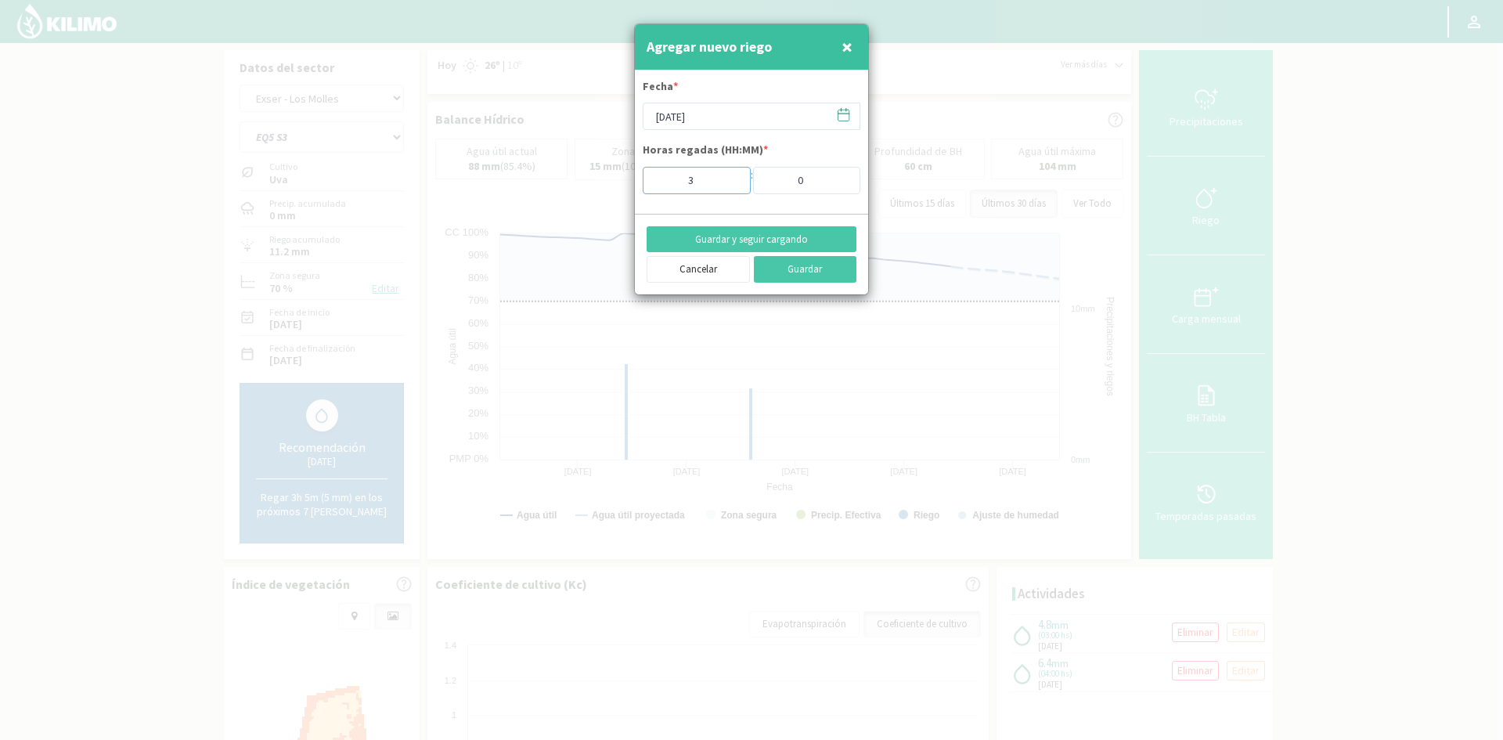
click at [657, 185] on input "3" at bounding box center [696, 180] width 108 height 27
type input "6"
click at [740, 237] on button "Guardar y seguir cargando" at bounding box center [751, 239] width 210 height 27
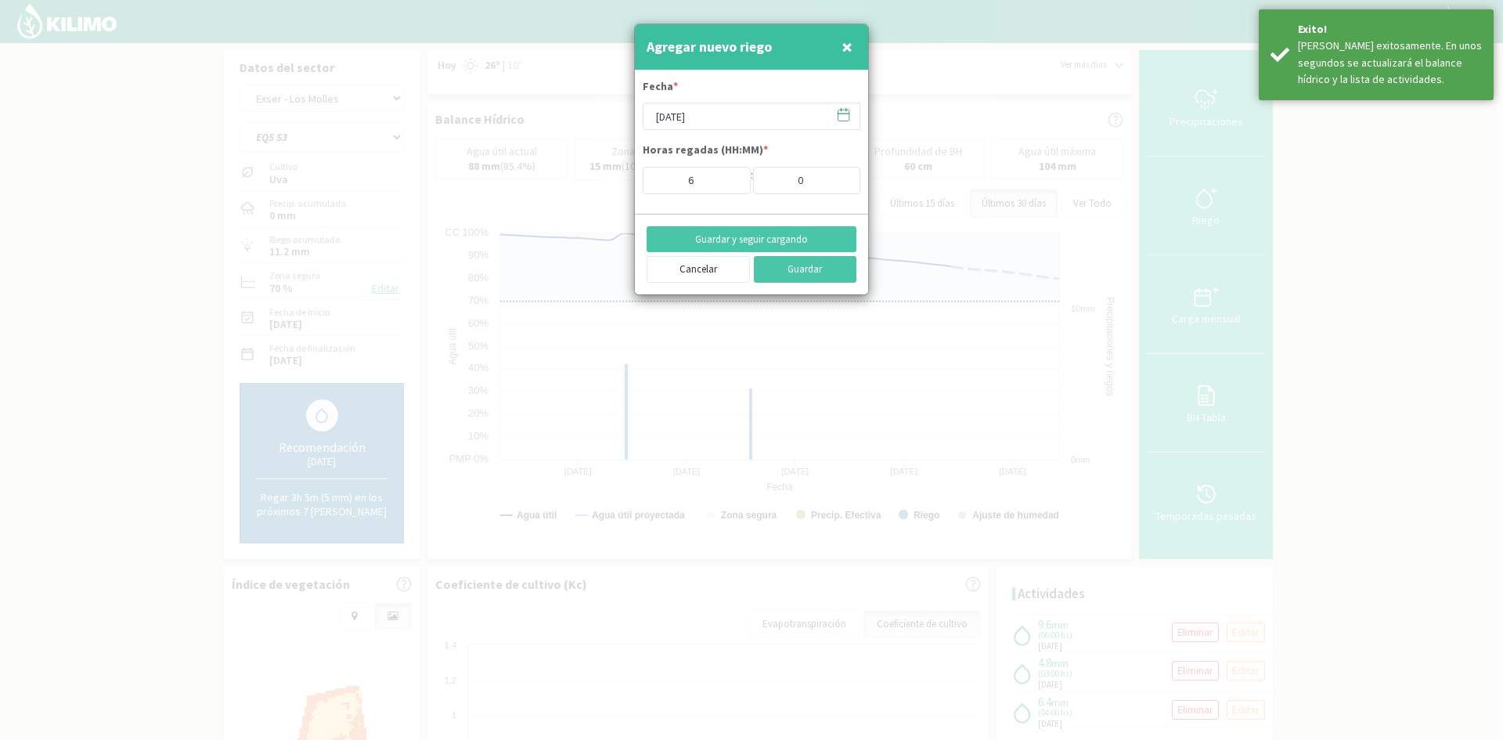
click at [847, 49] on span "×" at bounding box center [846, 47] width 11 height 26
type input "[DATE]"
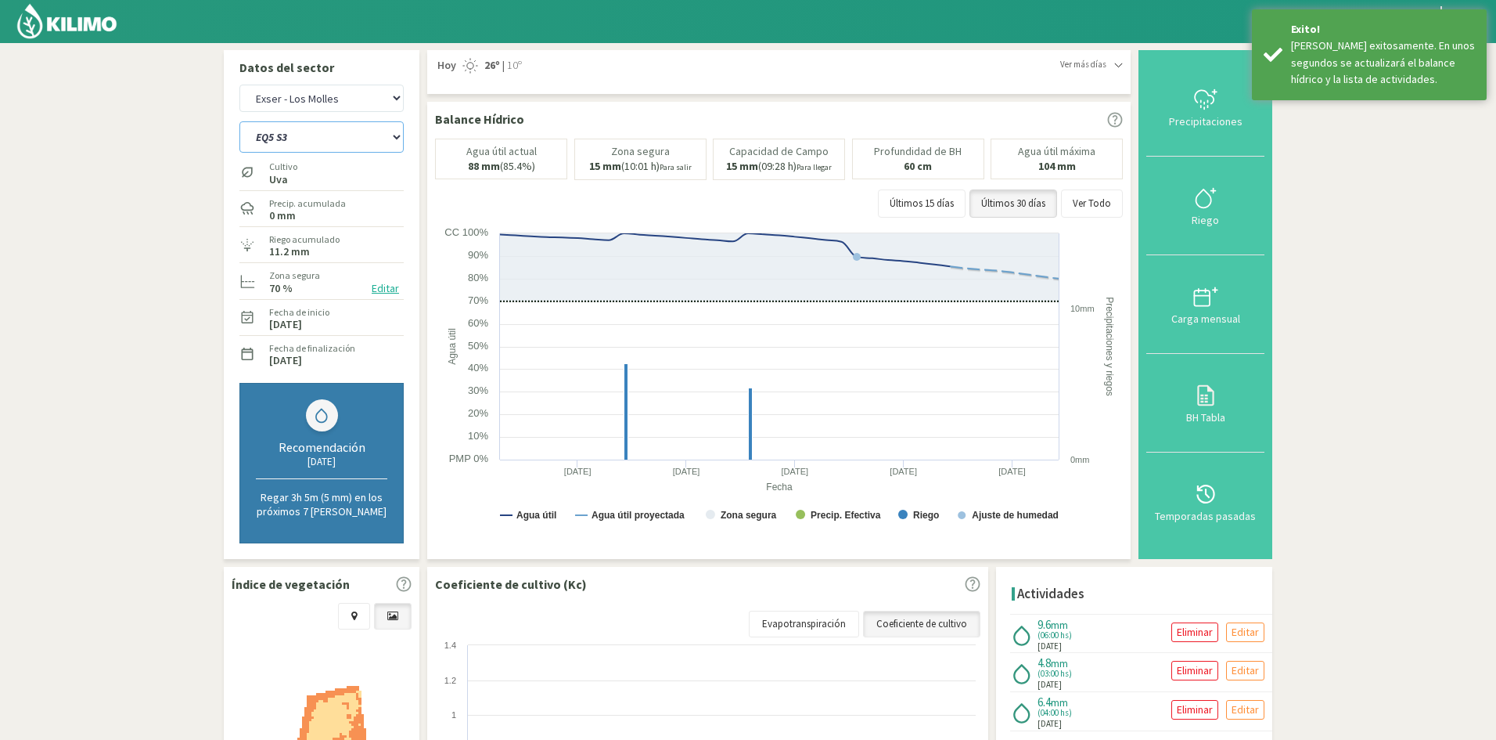
click at [377, 135] on select "EQ1A S3 EQ1A S4 EQ1A S5 EQ1B S1 EQ1B S2 EQ1B S3 EQ1B S4 EQ1B S5 EQ2 S1 EQ2 S3 E…" at bounding box center [321, 136] width 164 height 31
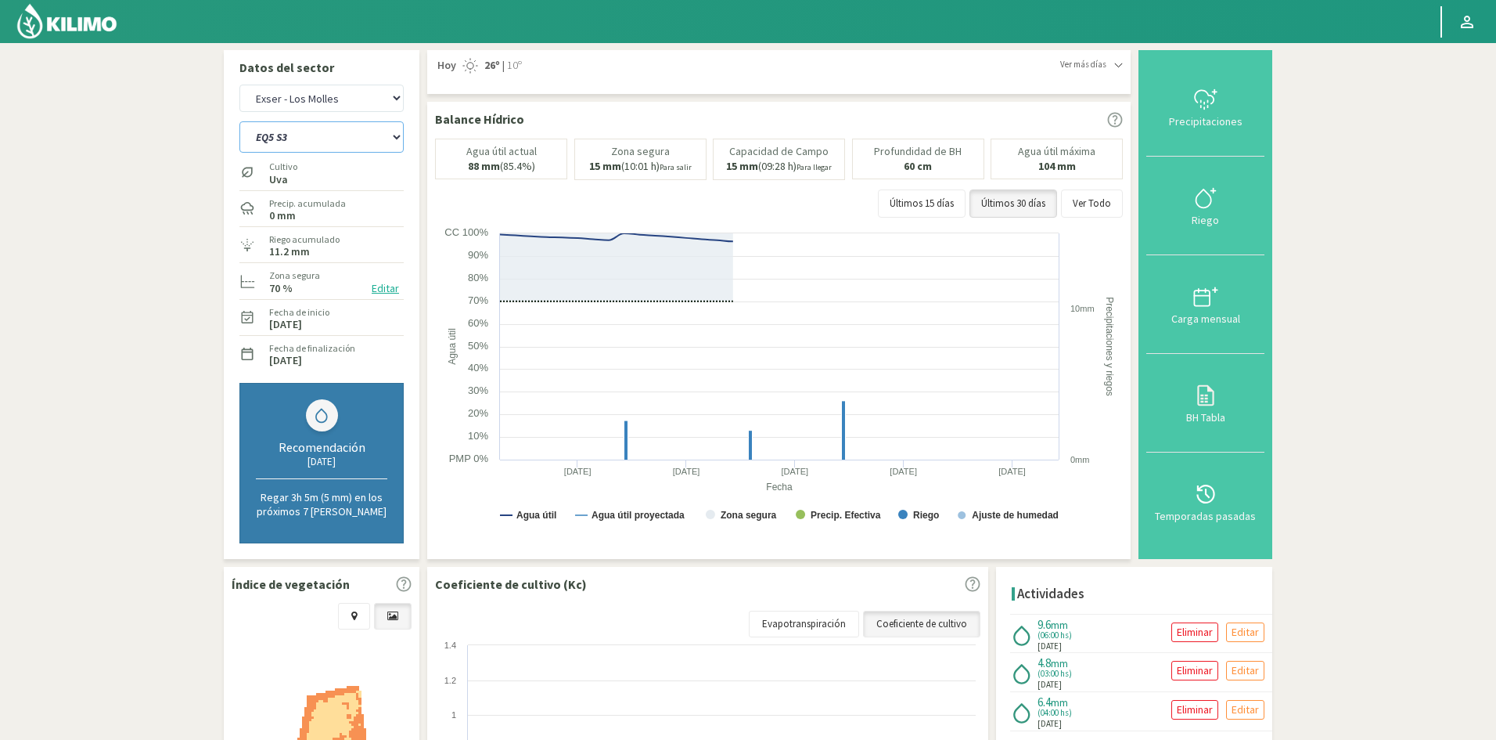
select select "882: Object"
click at [239, 121] on select "EQ1A S3 EQ1A S4 EQ1A S5 EQ1B S1 EQ1B S2 EQ1B S3 EQ1B S4 EQ1B S5 EQ2 S1 EQ2 S3 E…" at bounding box center [321, 136] width 164 height 31
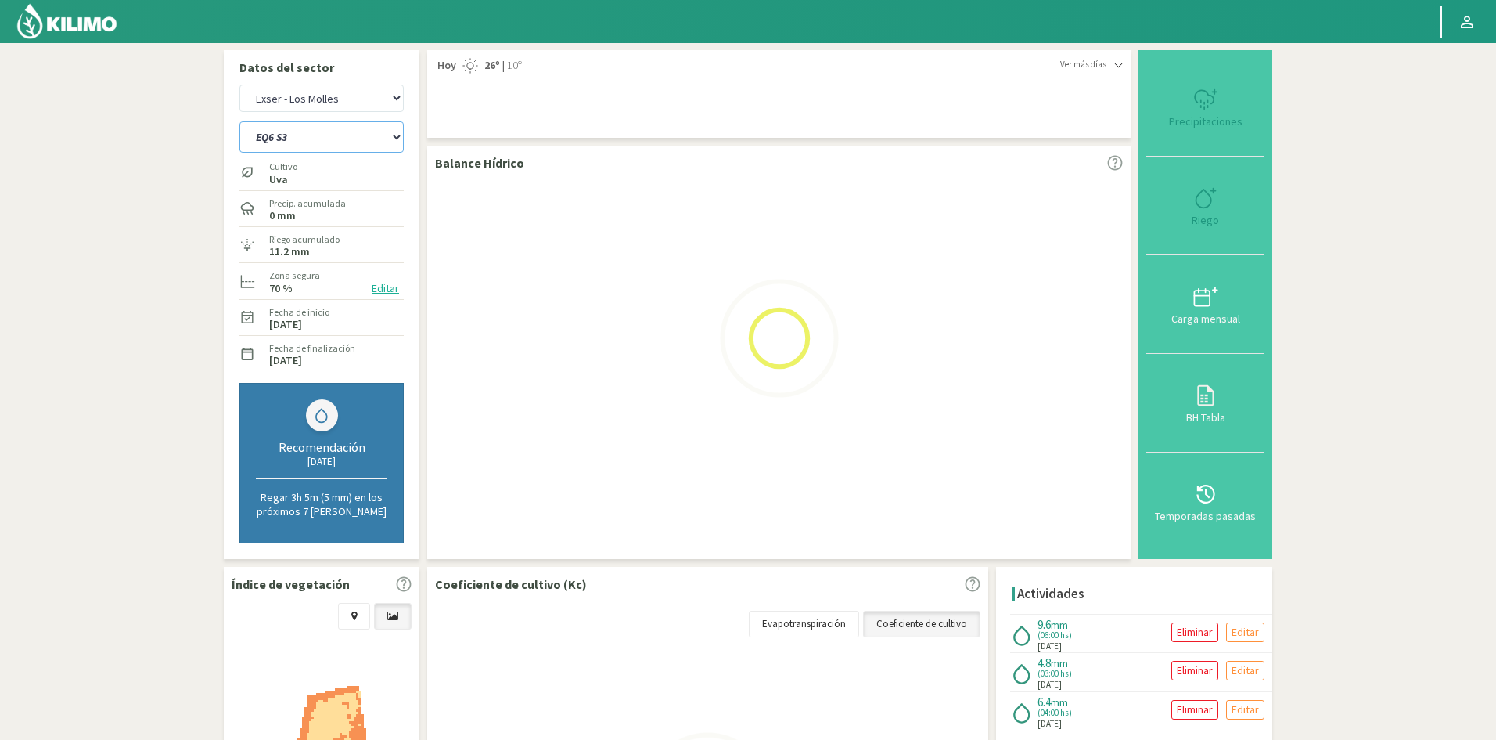
select select "79: Object"
select select "905: Object"
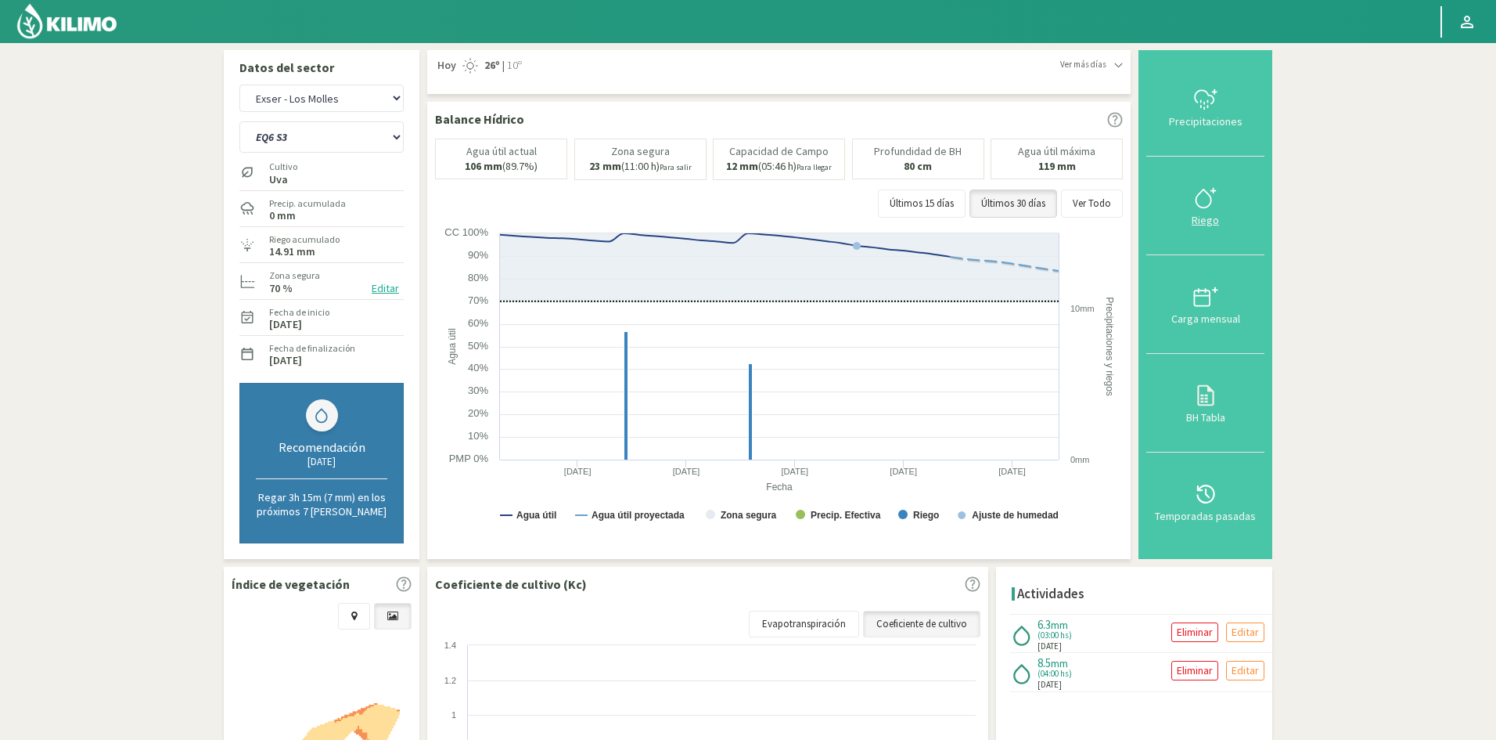
click at [1202, 218] on div "Riego" at bounding box center [1205, 219] width 109 height 11
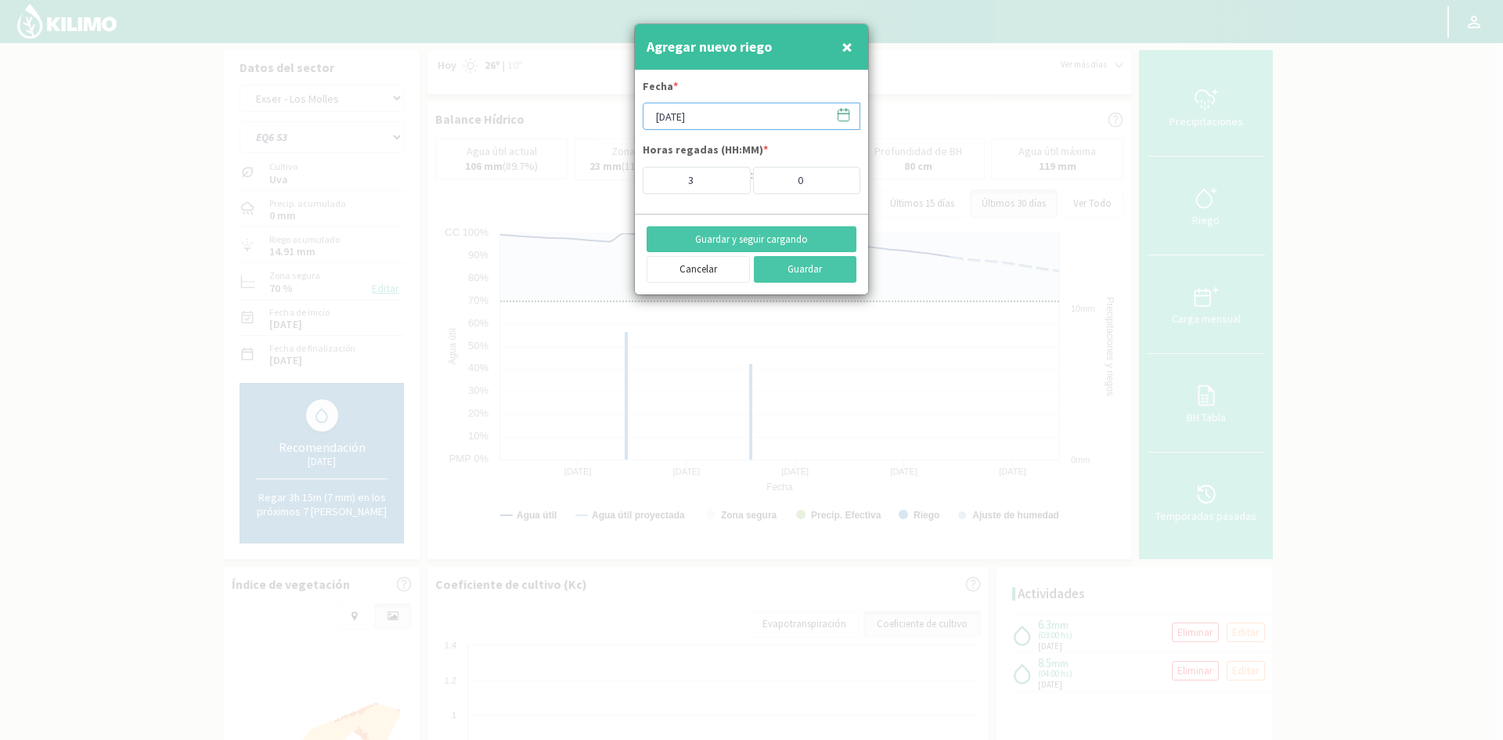
click at [664, 119] on input "[DATE]" at bounding box center [751, 116] width 218 height 27
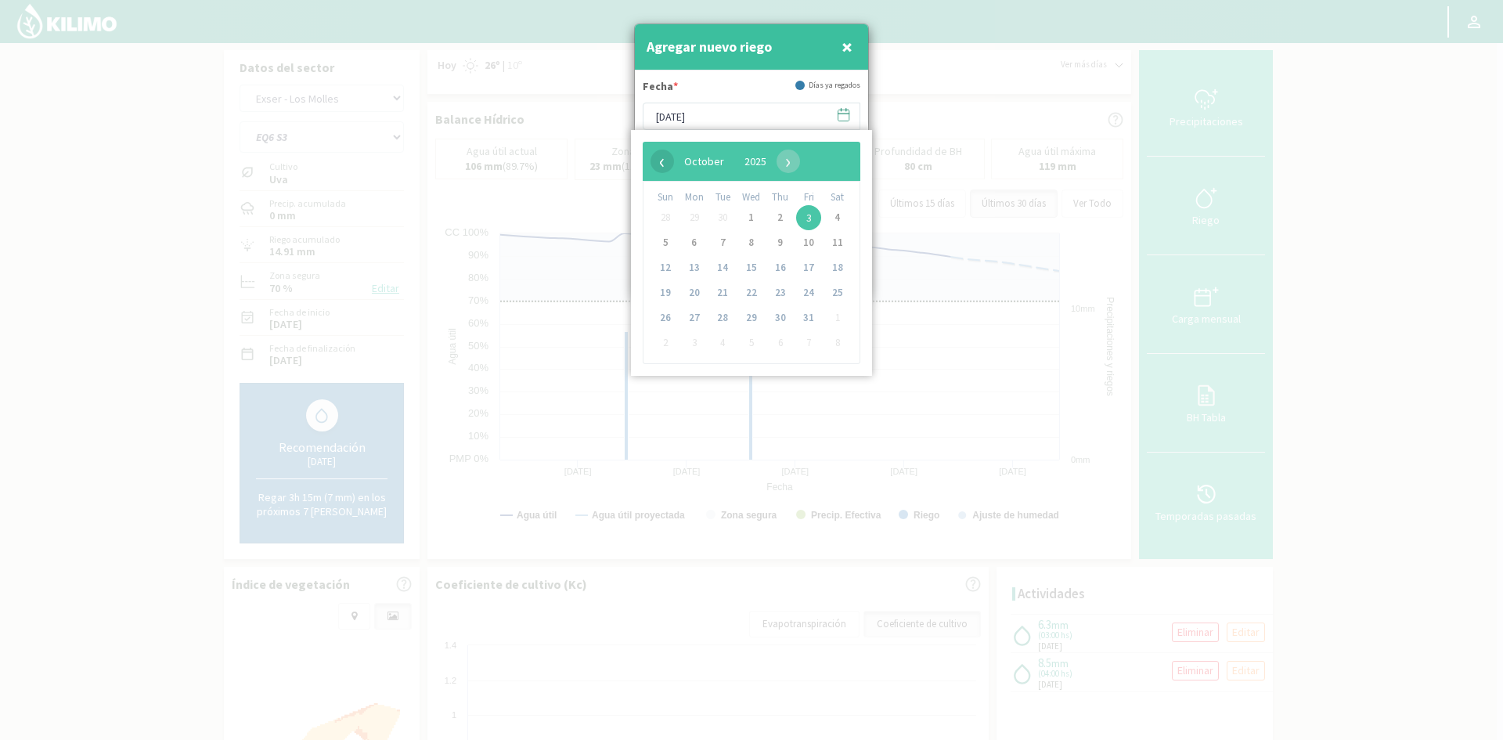
click at [664, 163] on span "‹" at bounding box center [661, 160] width 23 height 23
click at [779, 296] on span "25" at bounding box center [780, 292] width 25 height 25
type input "[DATE]"
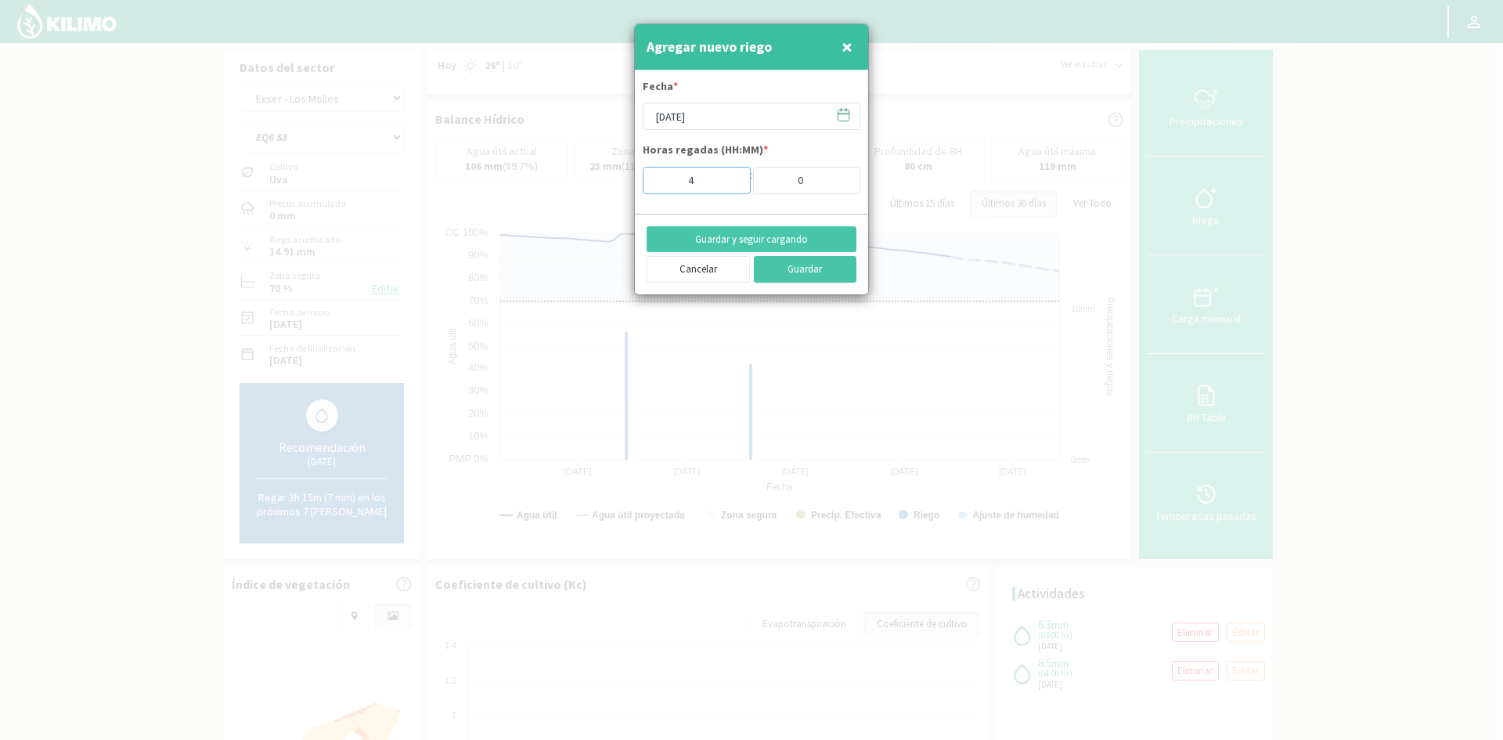
click at [729, 176] on input "4" at bounding box center [696, 180] width 108 height 27
click at [729, 176] on input "5" at bounding box center [696, 180] width 108 height 27
type input "6"
click at [729, 176] on input "6" at bounding box center [696, 180] width 108 height 27
click at [730, 238] on button "Guardar y seguir cargando" at bounding box center [751, 239] width 210 height 27
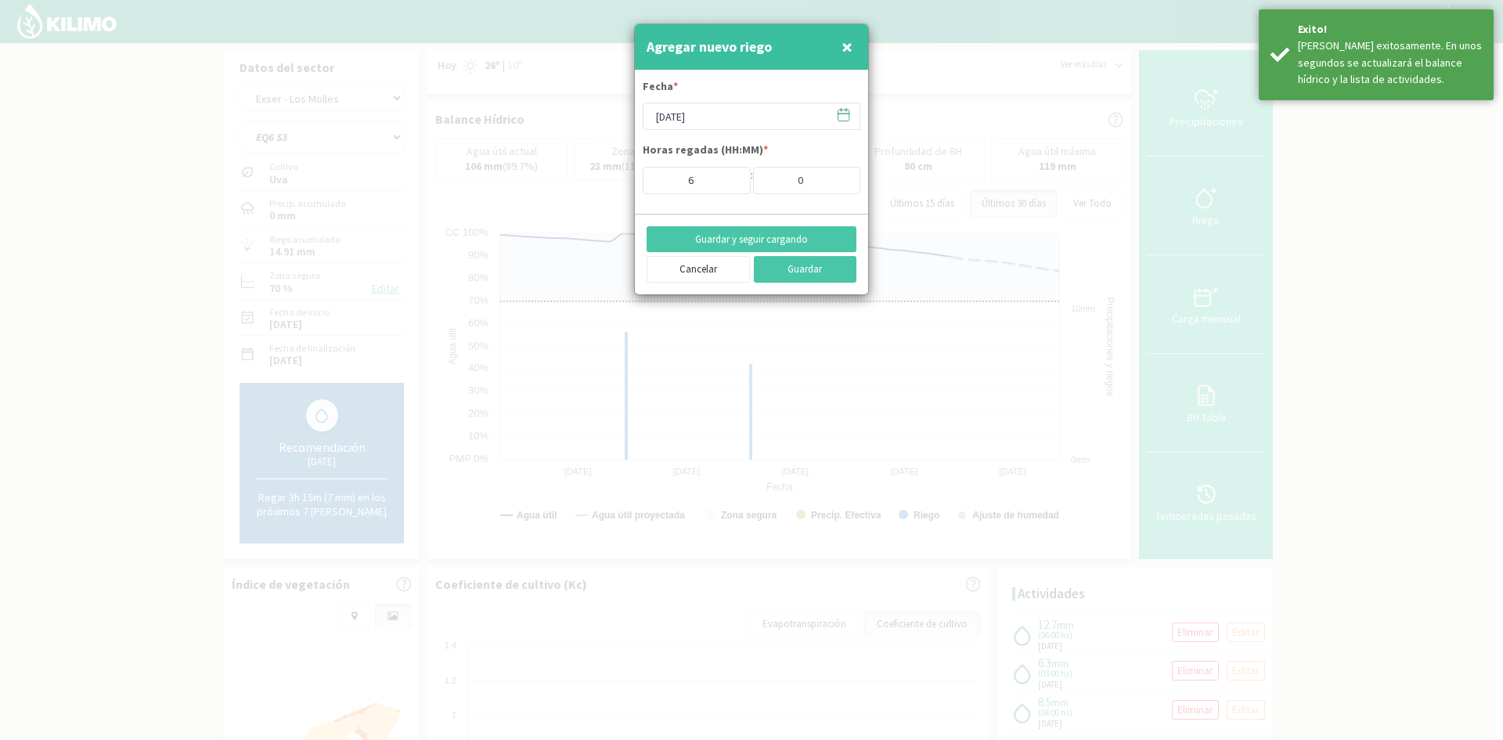
click at [852, 45] on button "×" at bounding box center [846, 46] width 19 height 31
type input "[DATE]"
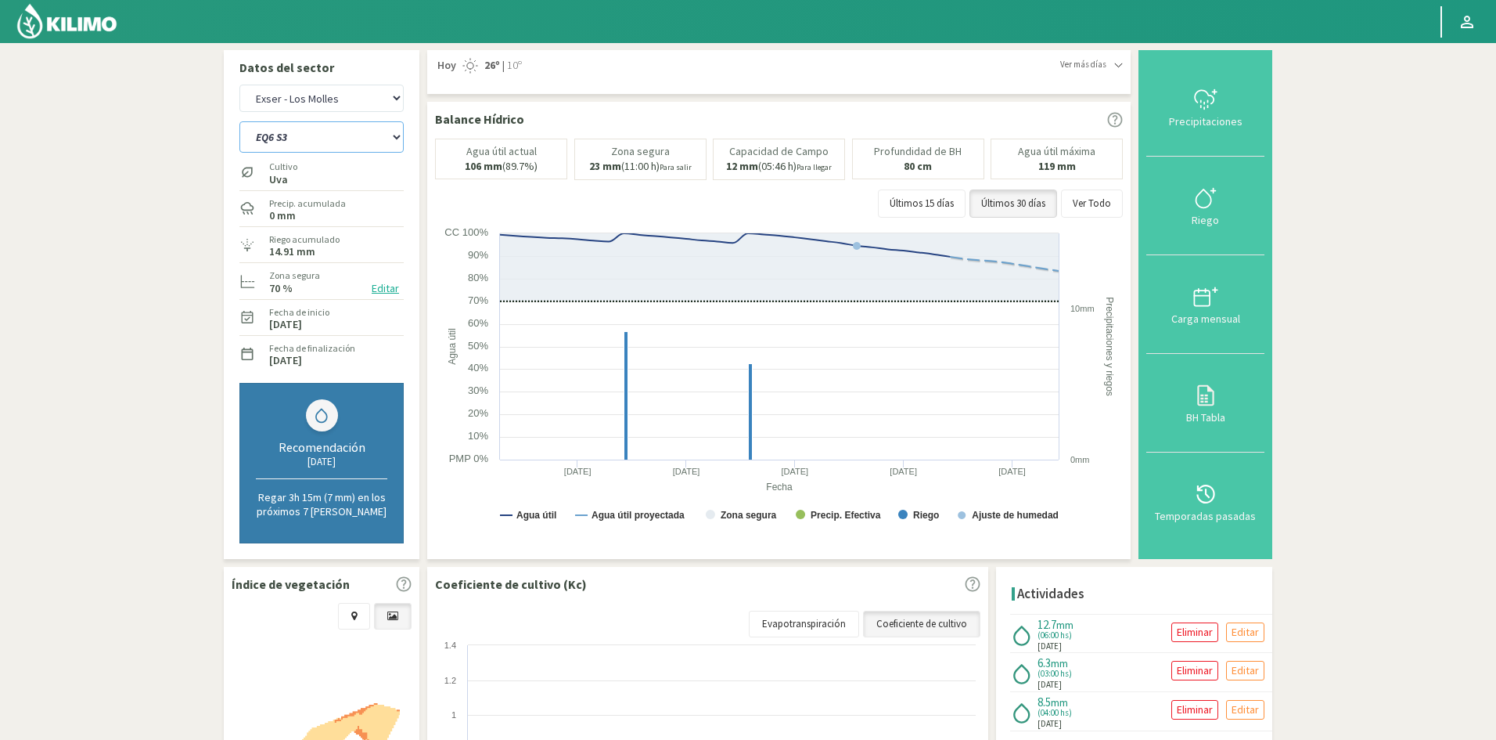
click at [311, 132] on select "EQ1A S3 EQ1A S4 EQ1A S5 EQ1B S1 EQ1B S2 EQ1B S3 EQ1B S4 EQ1B S5 EQ2 S1 EQ2 S3 E…" at bounding box center [321, 136] width 164 height 31
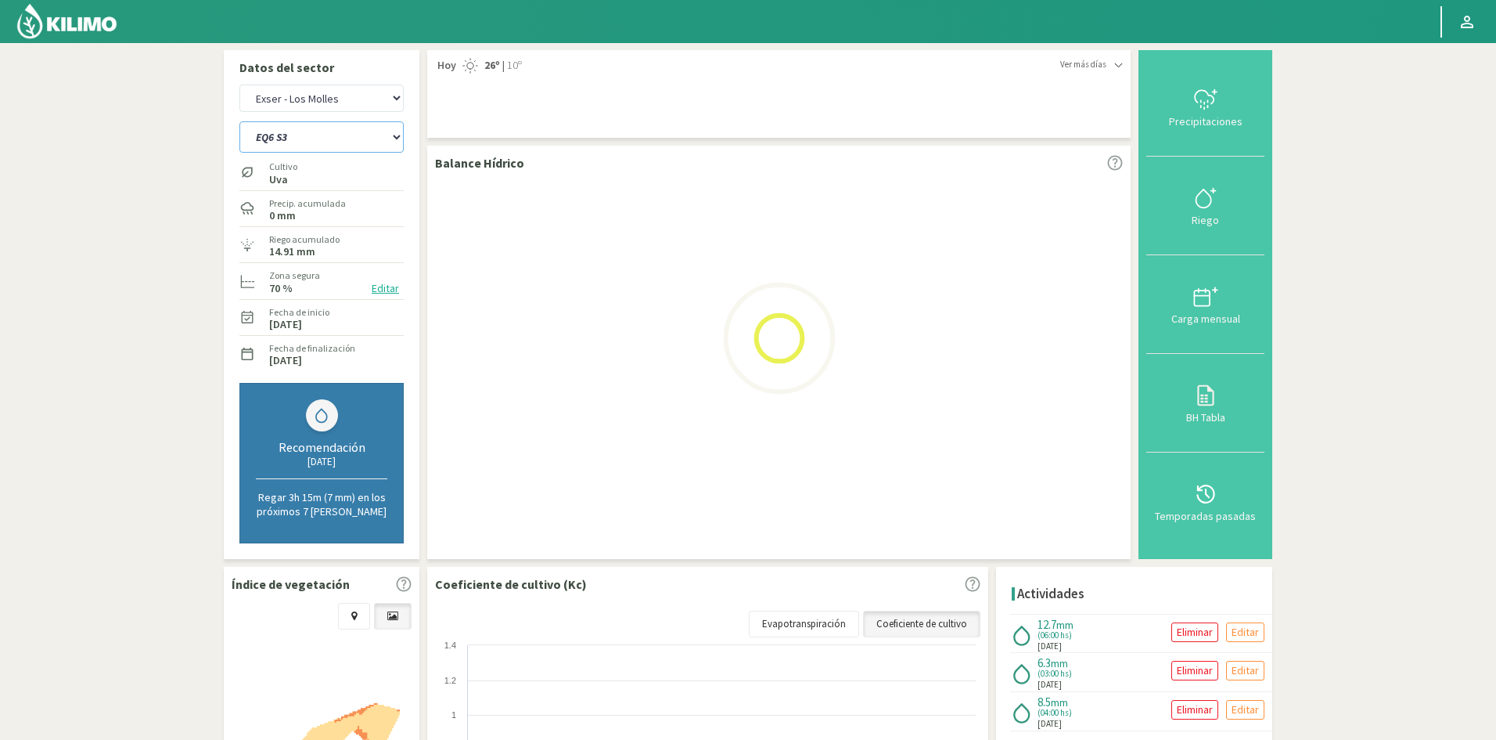
select select "906: Object"
click at [239, 121] on select "EQ1A S3 EQ1A S4 EQ1A S5 EQ1B S1 EQ1B S2 EQ1B S3 EQ1B S4 EQ1B S5 EQ2 S1 EQ2 S3 E…" at bounding box center [321, 136] width 164 height 31
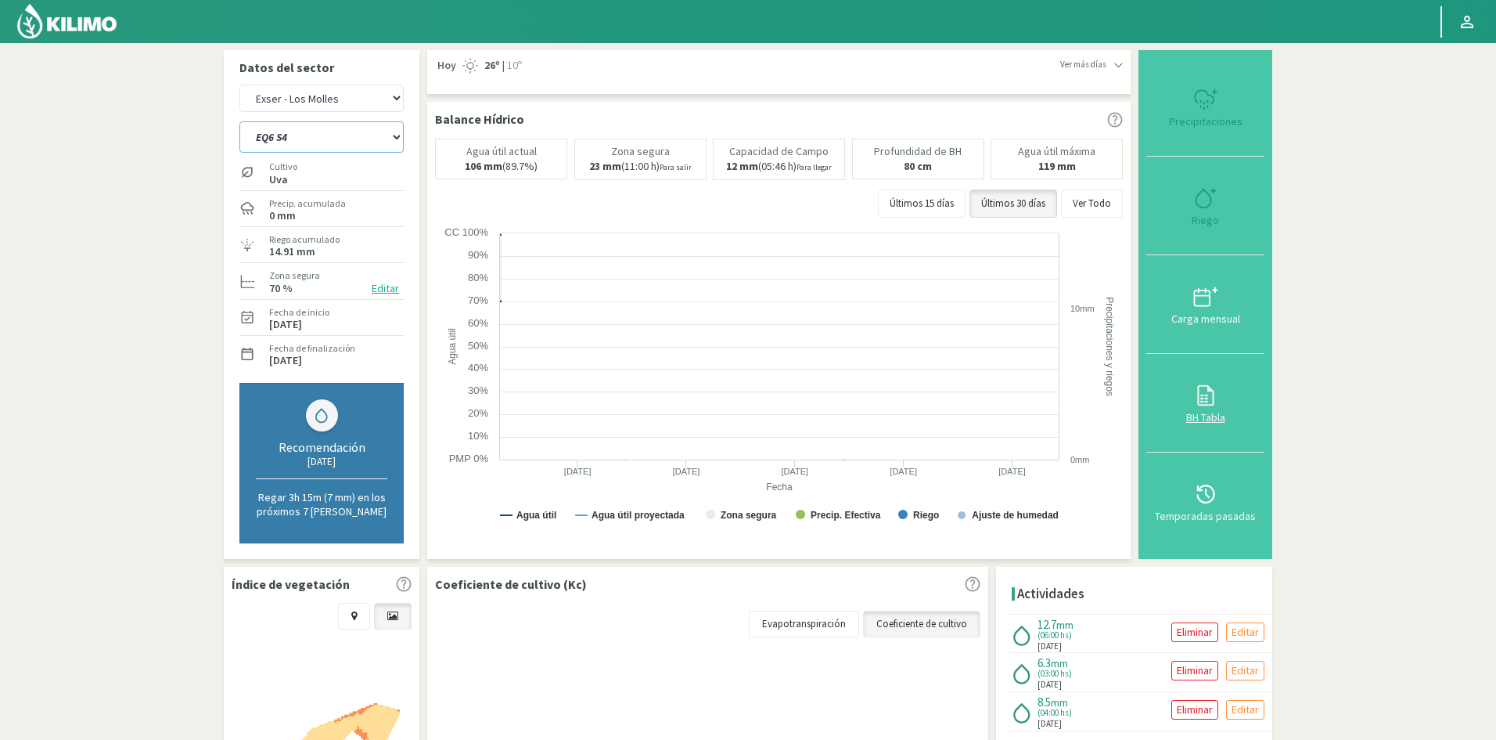
select select "81: Object"
select select "929: Object"
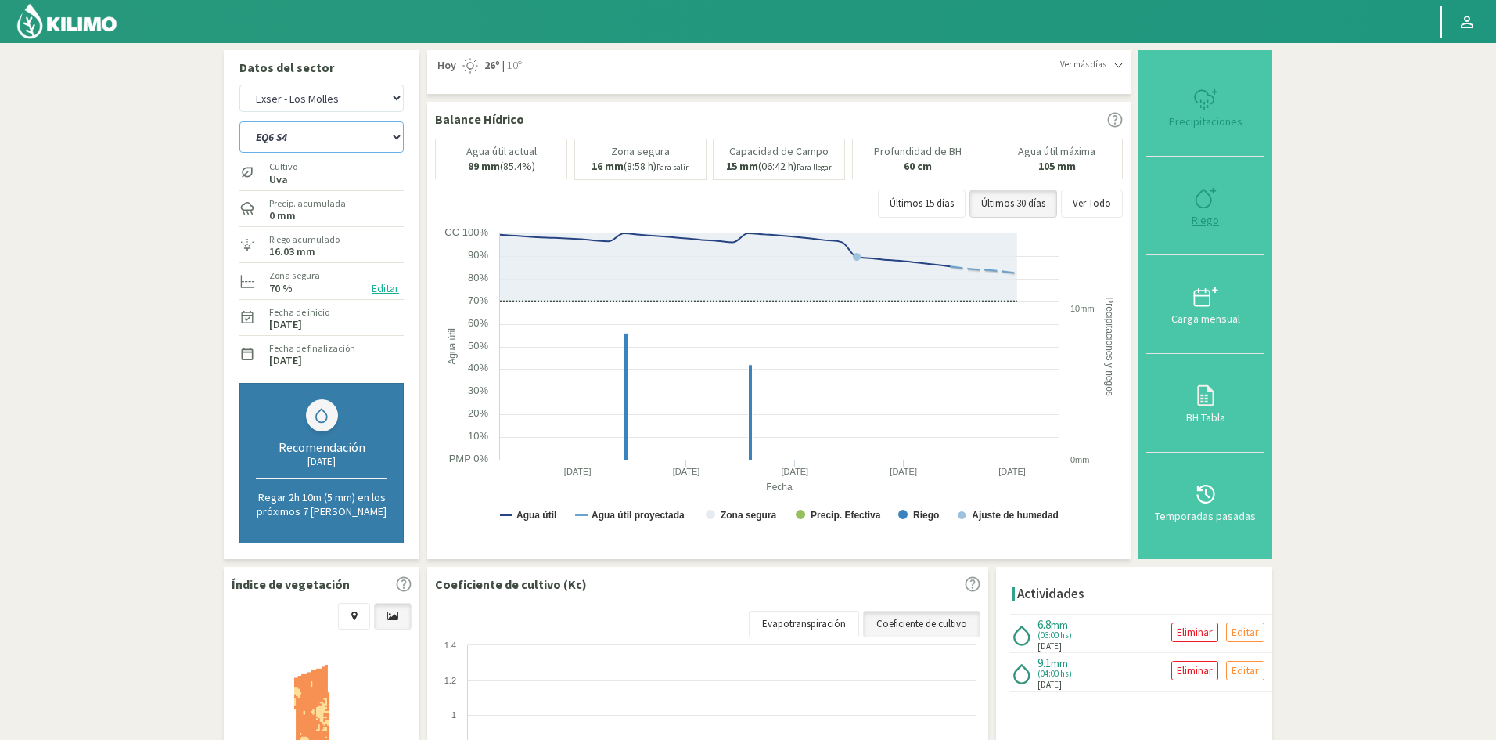
type input "3"
click at [1210, 219] on div "Riego" at bounding box center [1205, 219] width 109 height 11
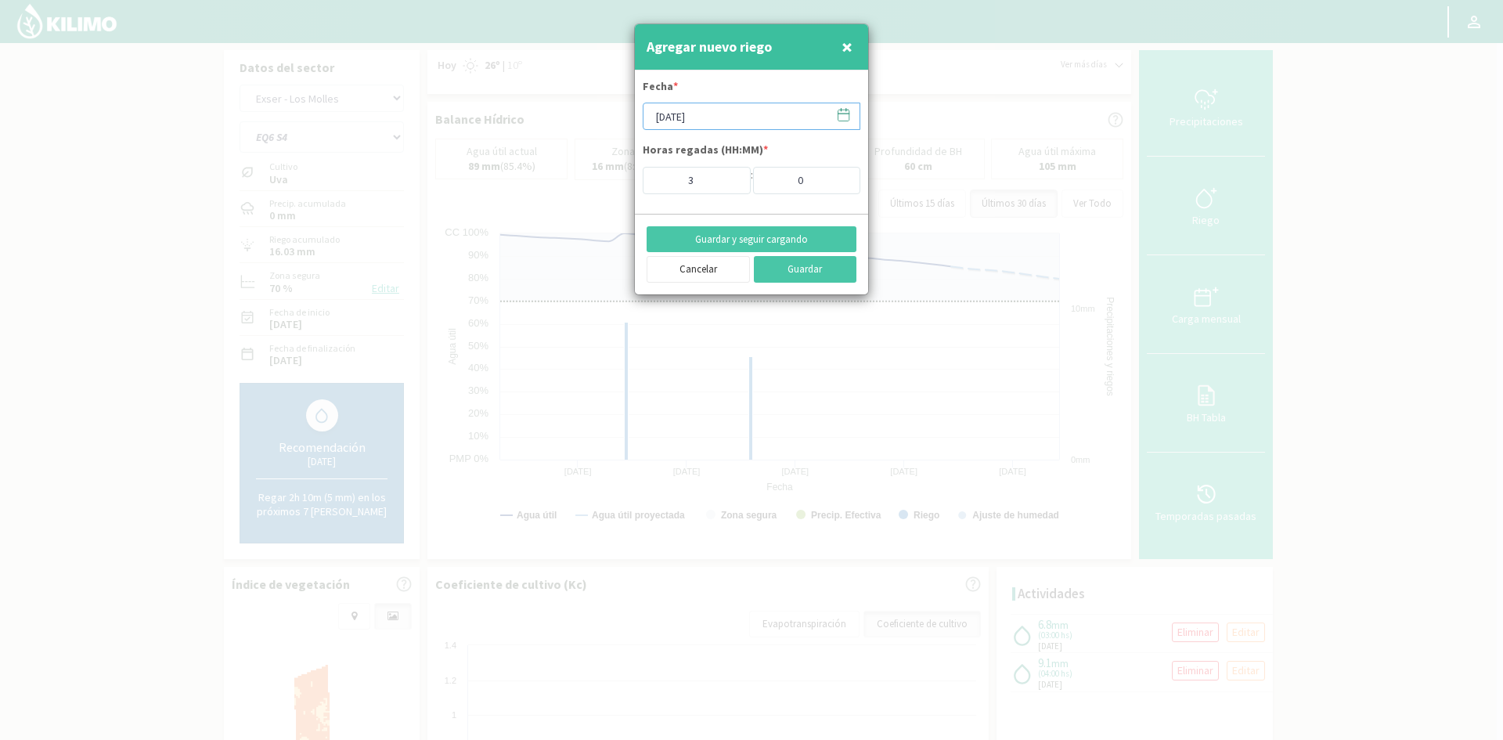
click at [685, 116] on input "[DATE]" at bounding box center [751, 116] width 218 height 27
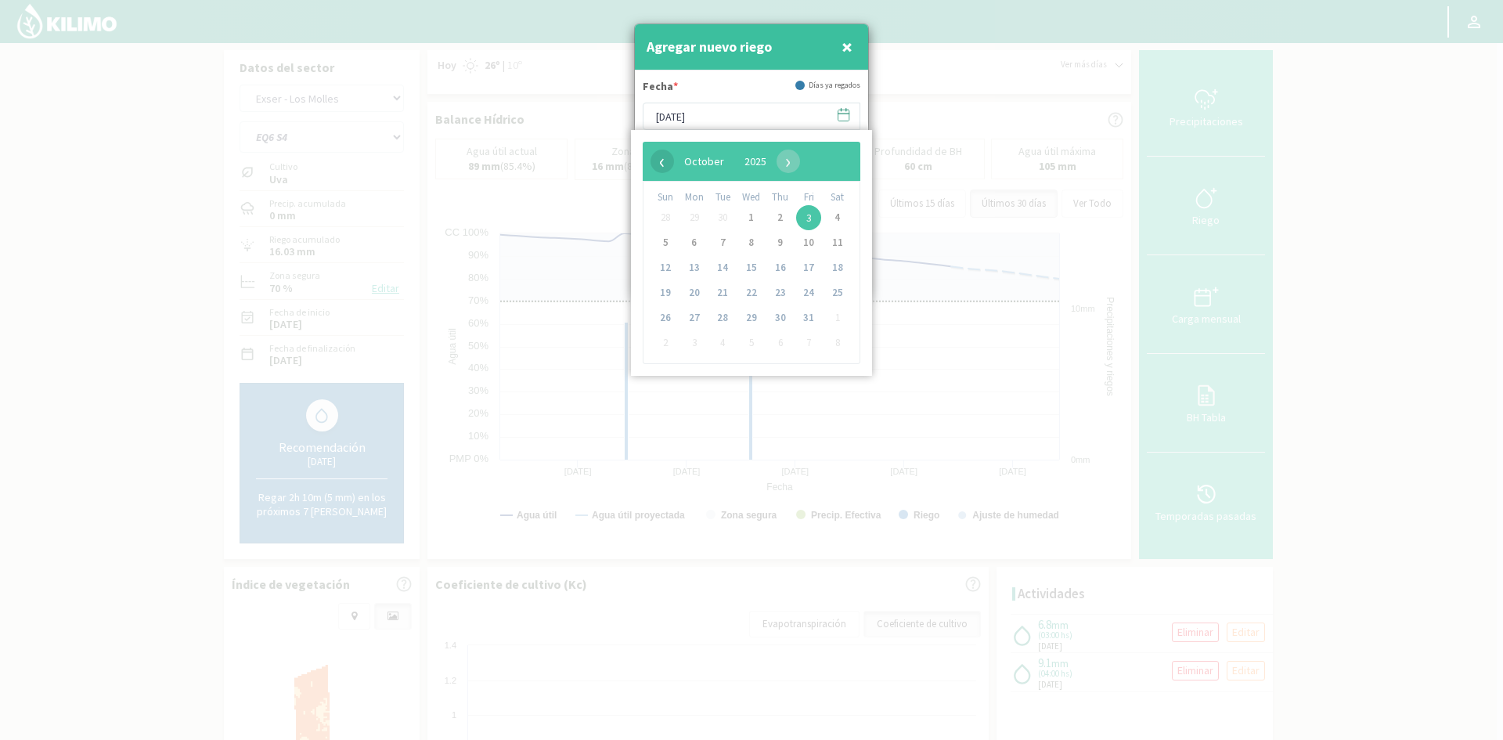
click at [661, 160] on span "‹" at bounding box center [661, 160] width 23 height 23
click at [778, 301] on span "25" at bounding box center [780, 292] width 25 height 25
type input "[DATE]"
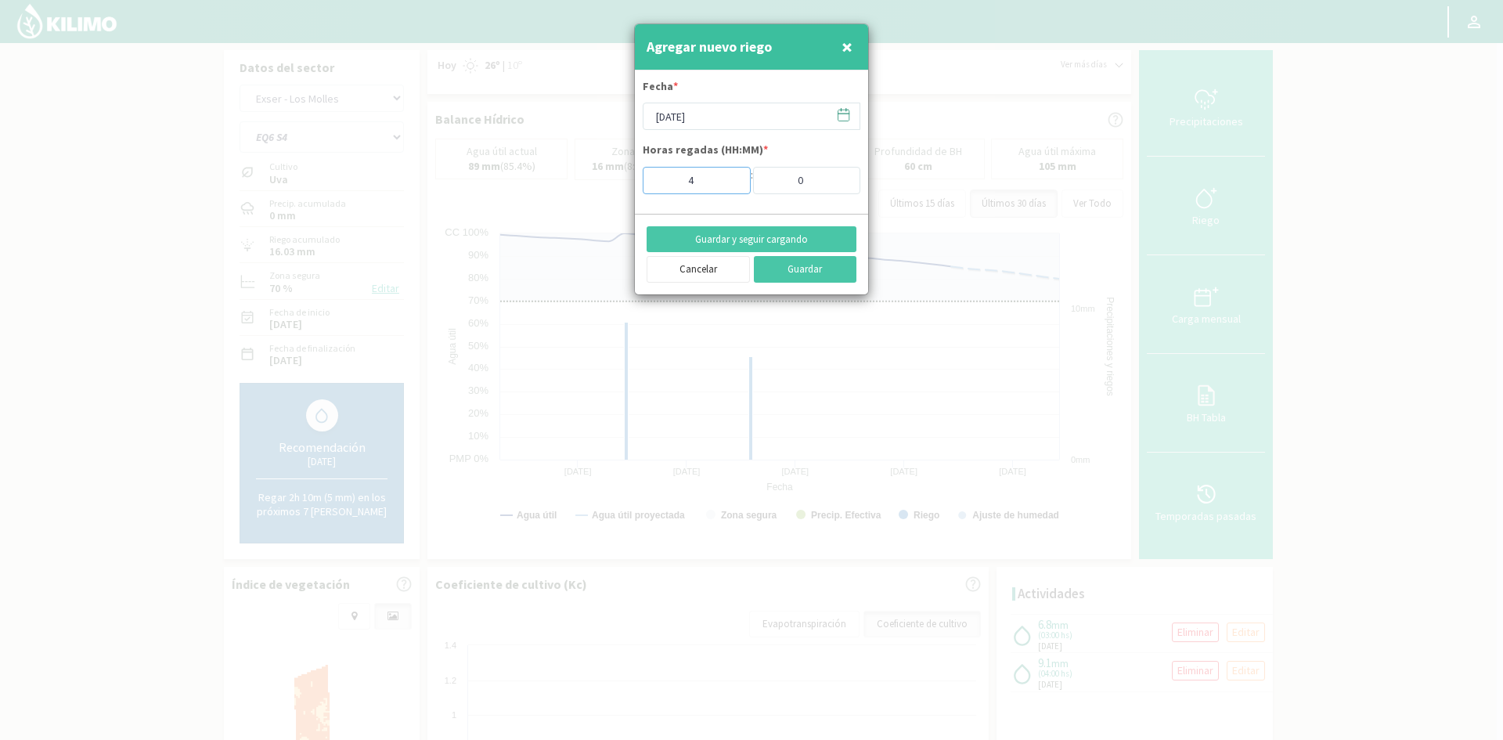
click at [729, 174] on input "4" at bounding box center [696, 180] width 108 height 27
click at [729, 174] on input "5" at bounding box center [696, 180] width 108 height 27
type input "6"
click at [729, 174] on input "6" at bounding box center [696, 180] width 108 height 27
click at [726, 238] on button "Guardar y seguir cargando" at bounding box center [751, 239] width 210 height 27
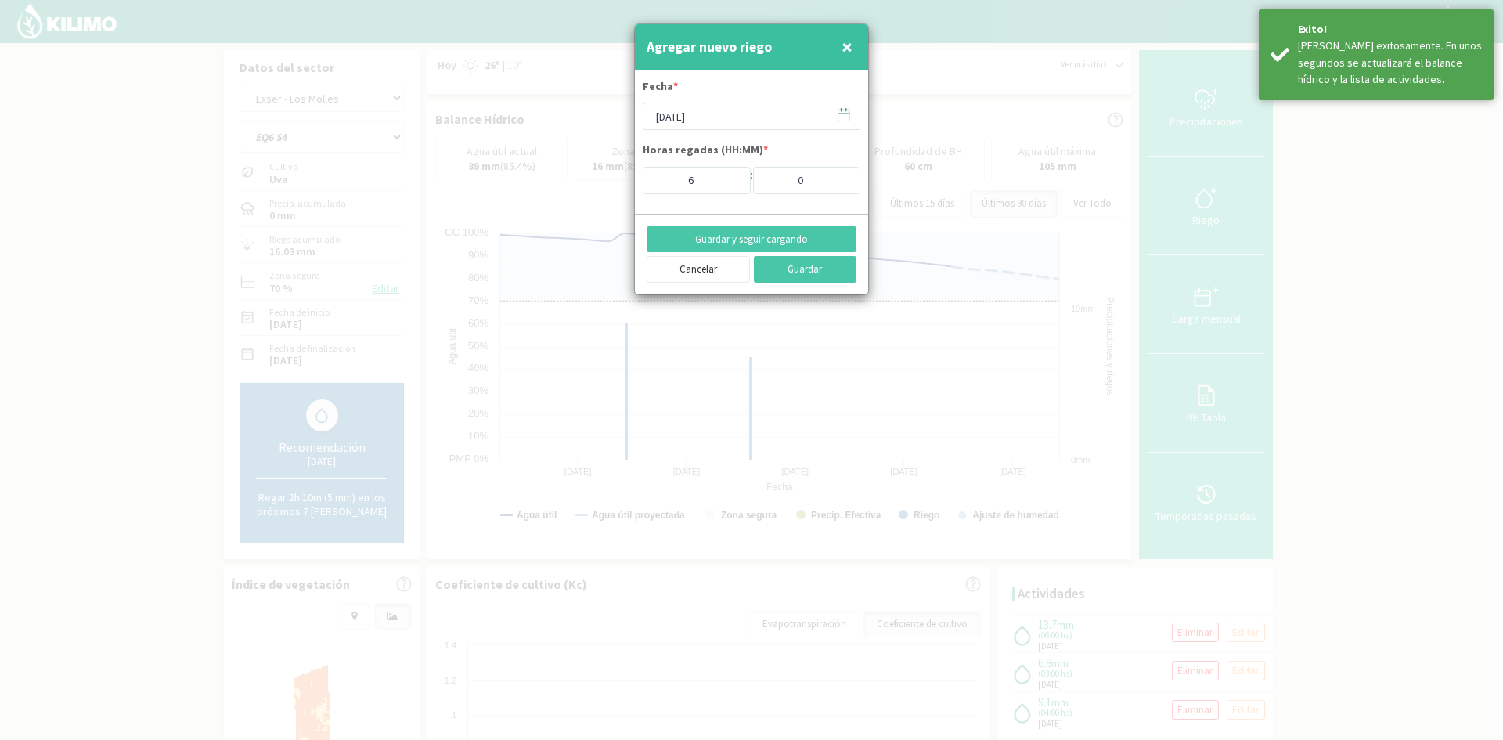
click at [845, 43] on span "×" at bounding box center [846, 47] width 11 height 26
type input "[DATE]"
